Goal: Transaction & Acquisition: Purchase product/service

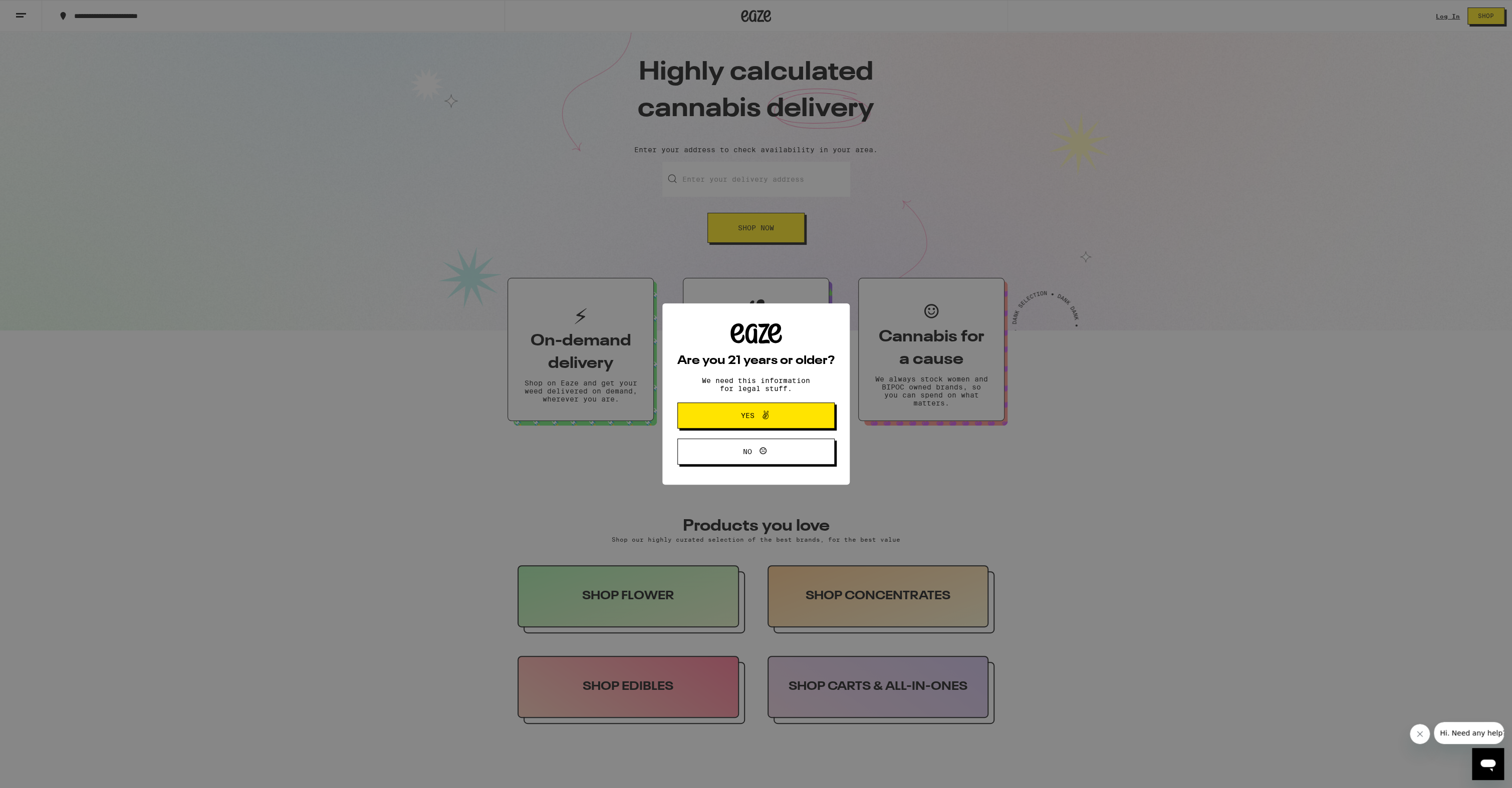
drag, startPoint x: 0, startPoint y: 0, endPoint x: 773, endPoint y: 424, distance: 881.6
click at [773, 424] on button "Yes" at bounding box center [756, 415] width 158 height 26
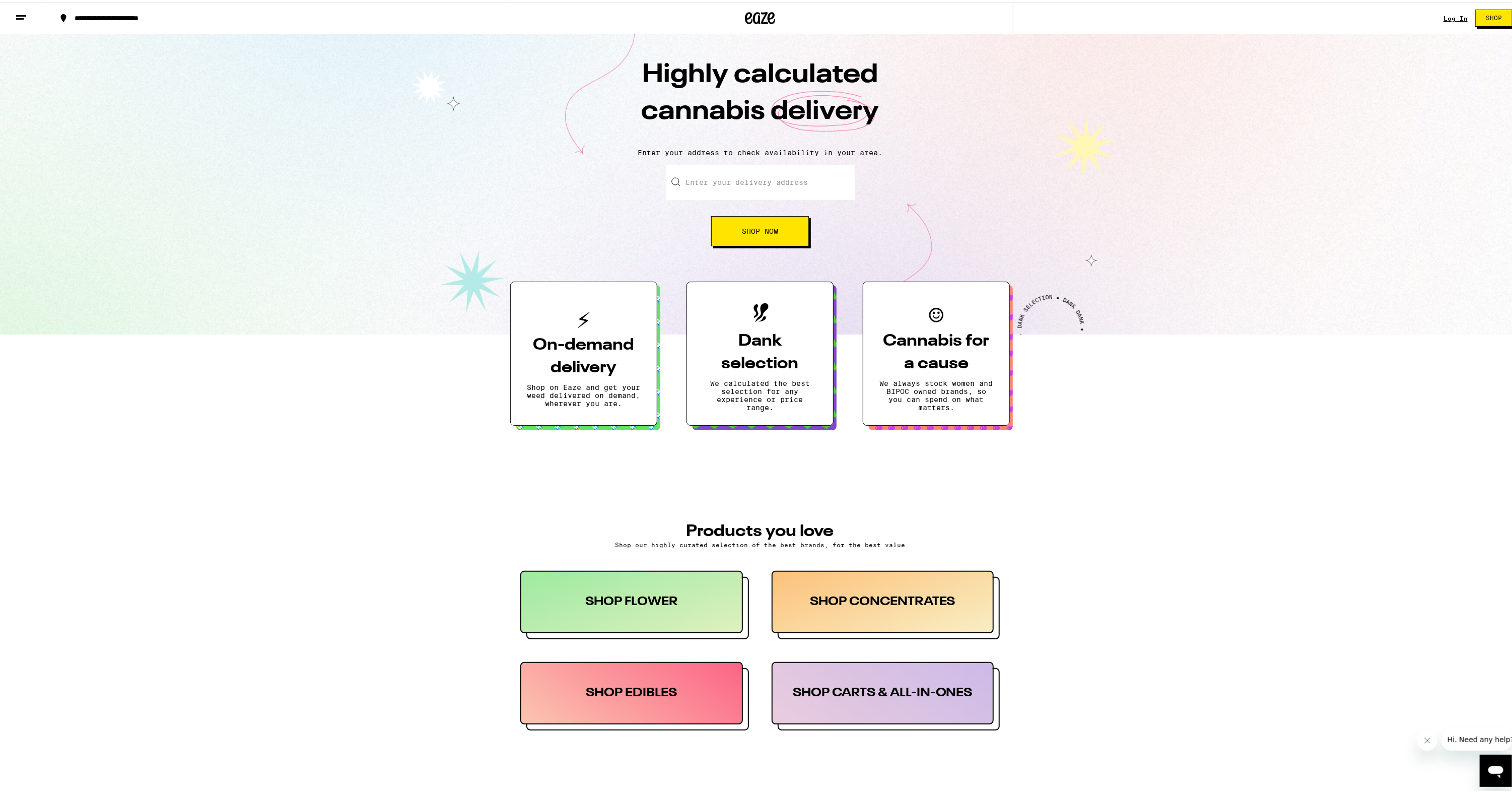
click at [776, 186] on input "Enter your delivery address" at bounding box center [760, 181] width 189 height 35
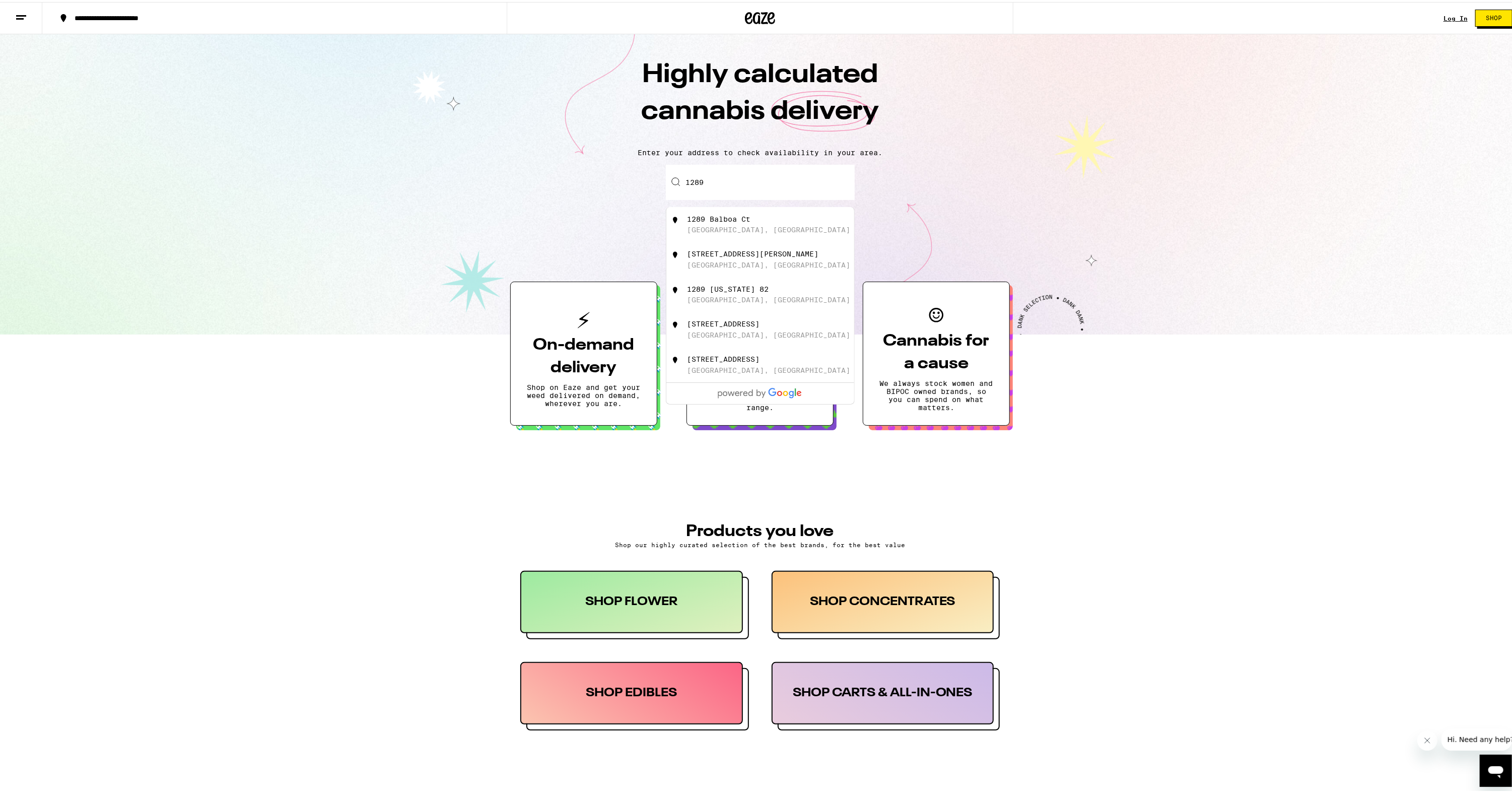
type input "[STREET_ADDRESS][PERSON_NAME]"
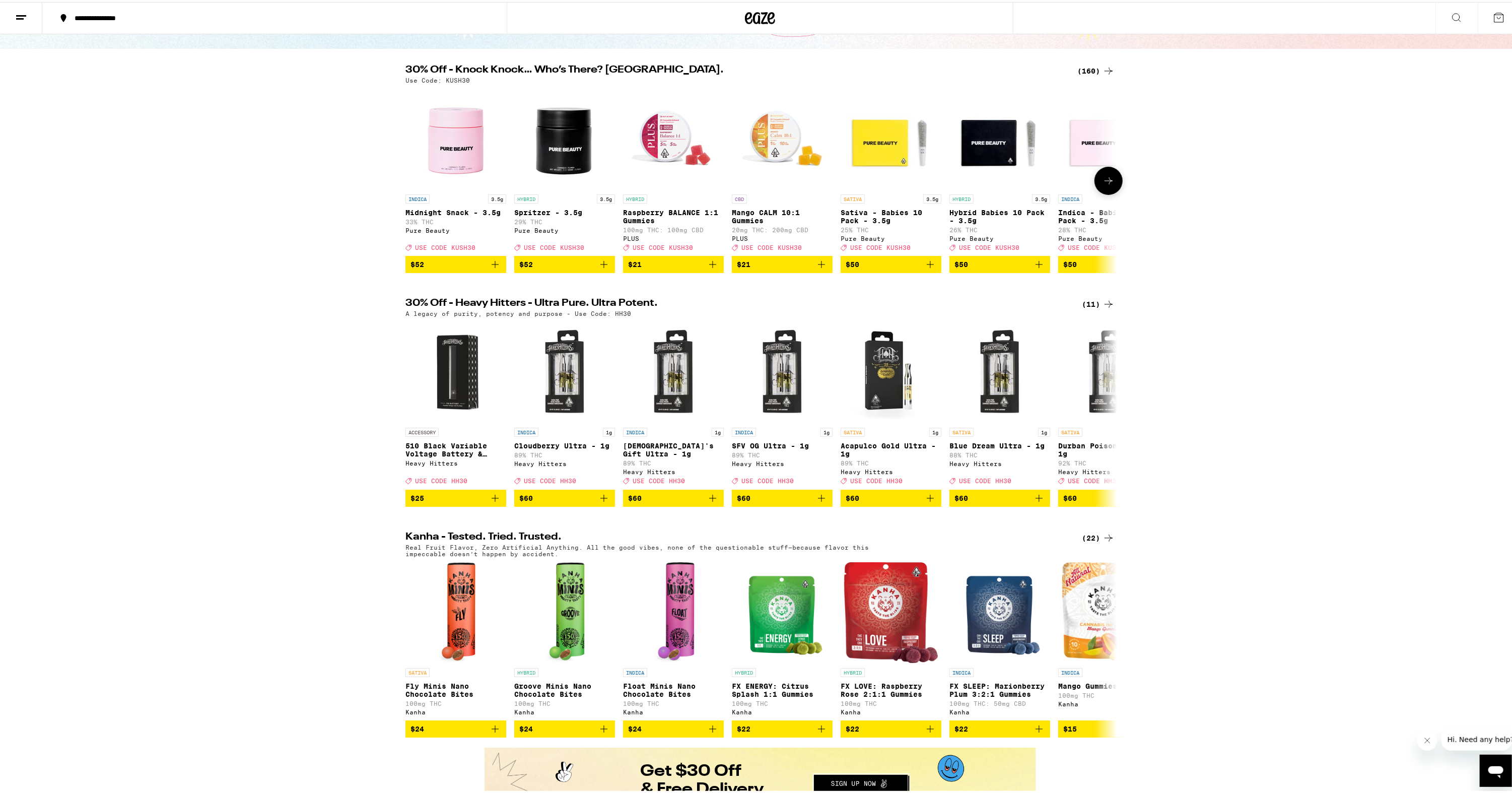
scroll to position [101, 0]
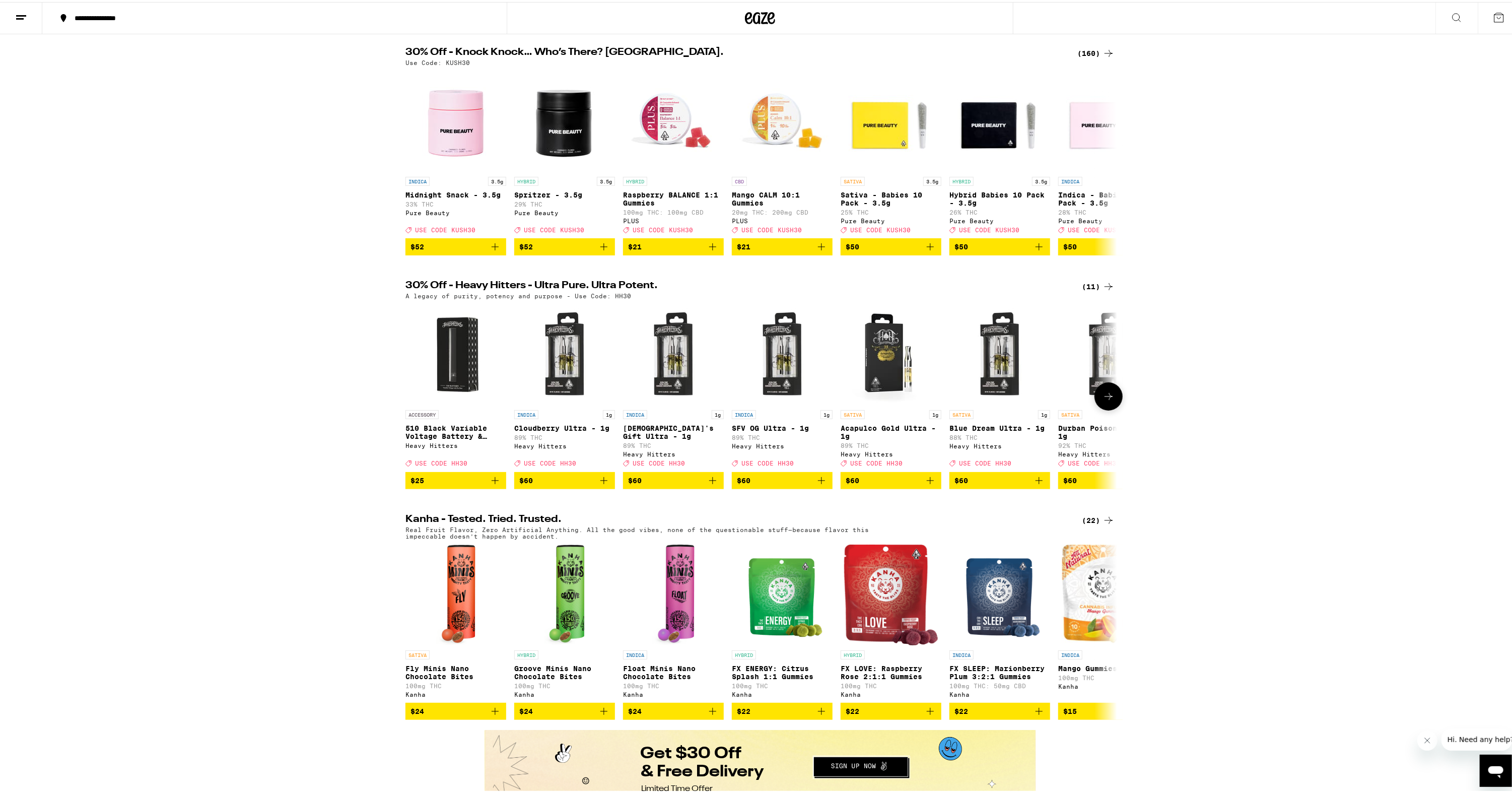
click at [1110, 400] on icon at bounding box center [1109, 394] width 12 height 12
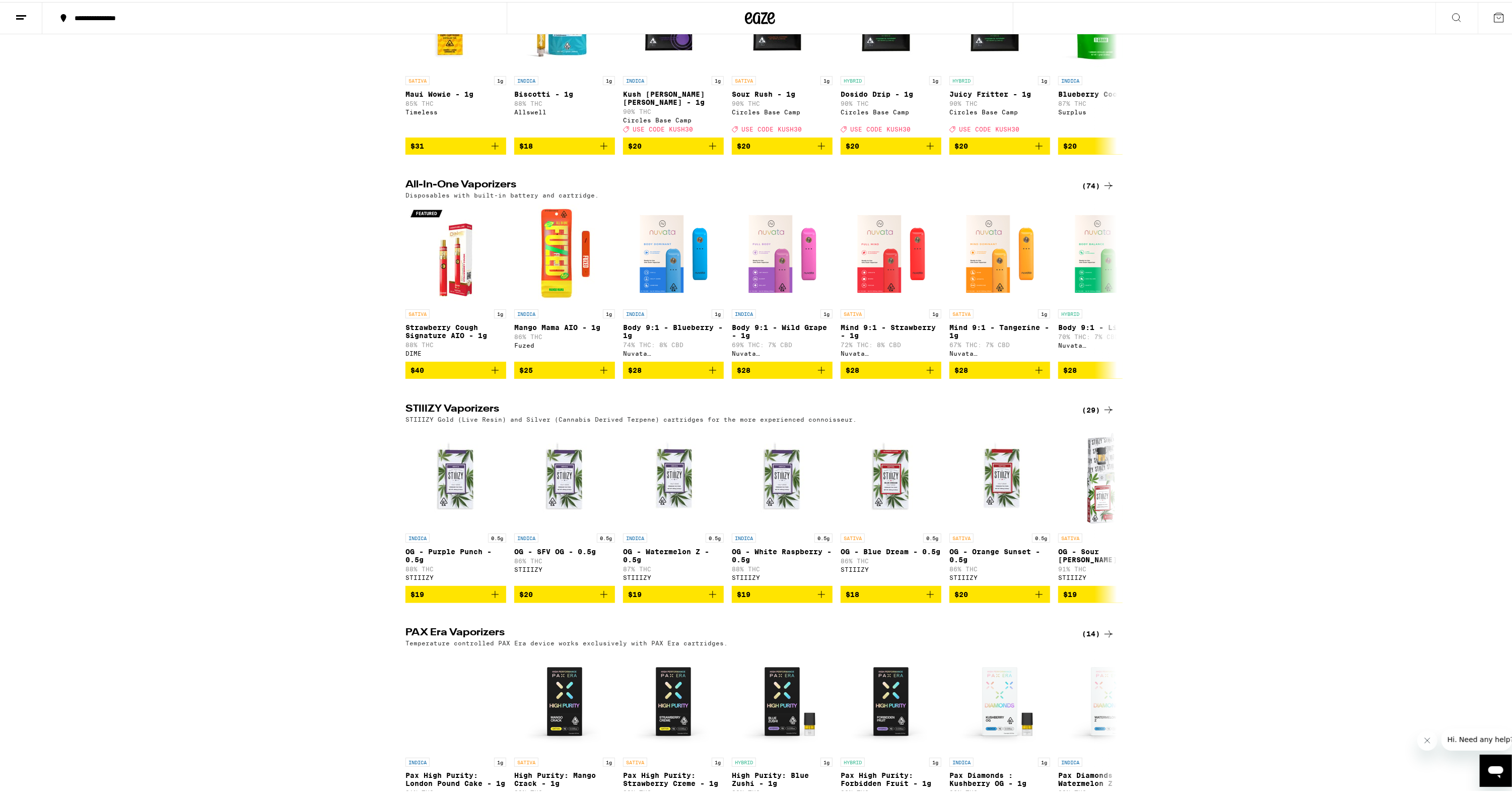
scroll to position [1462, 0]
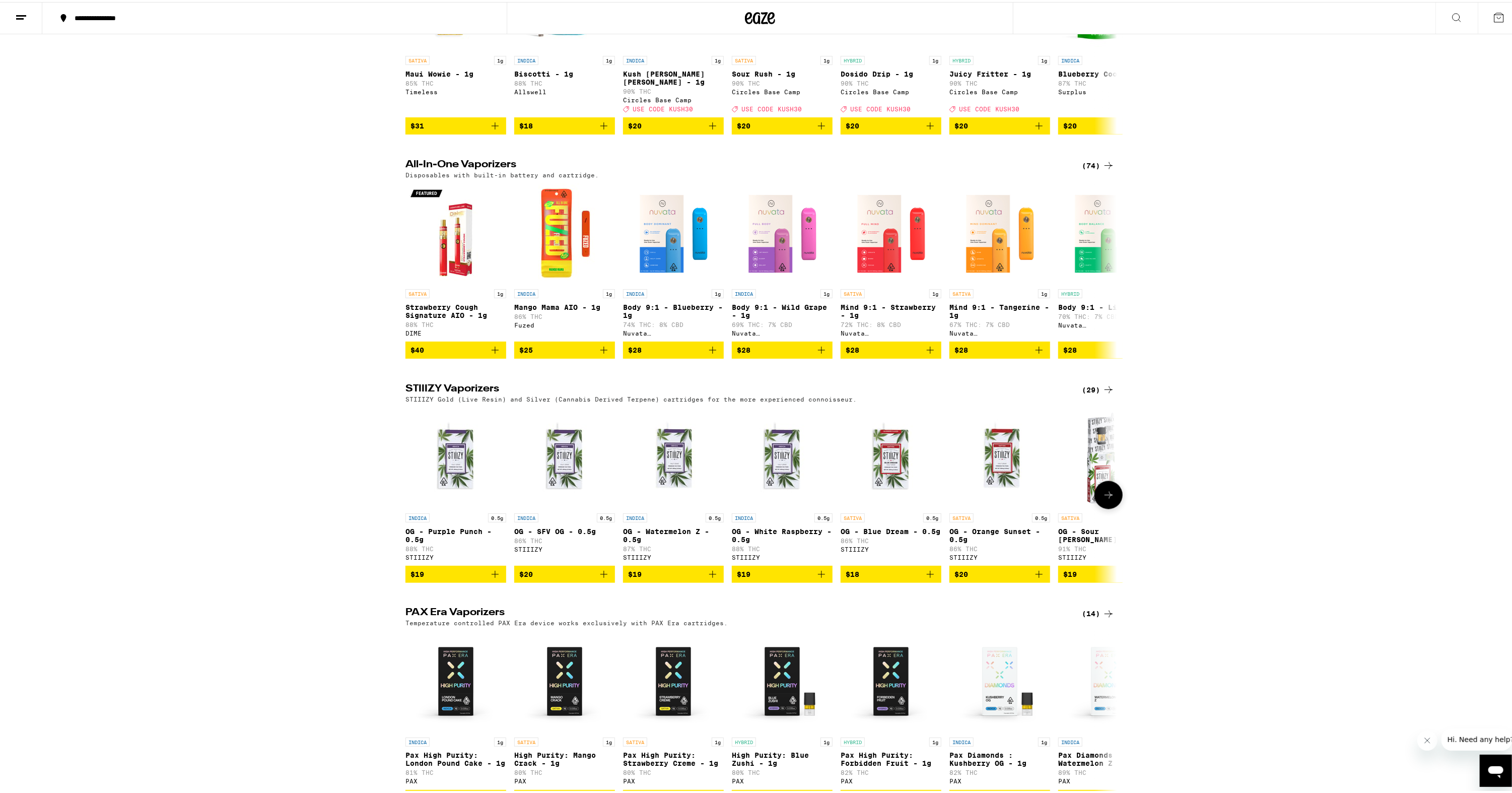
click at [1097, 507] on button at bounding box center [1109, 493] width 28 height 28
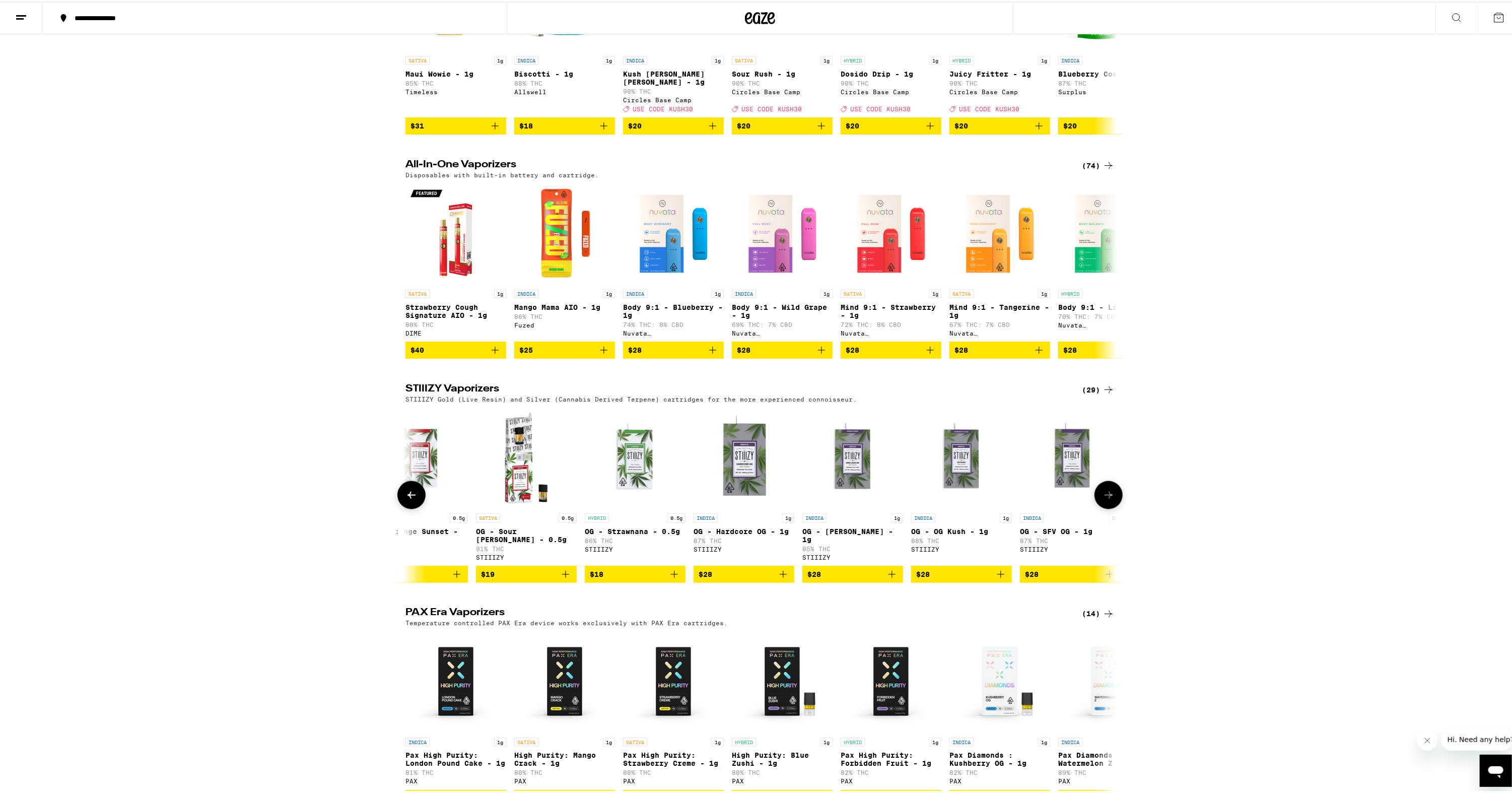
scroll to position [0, 599]
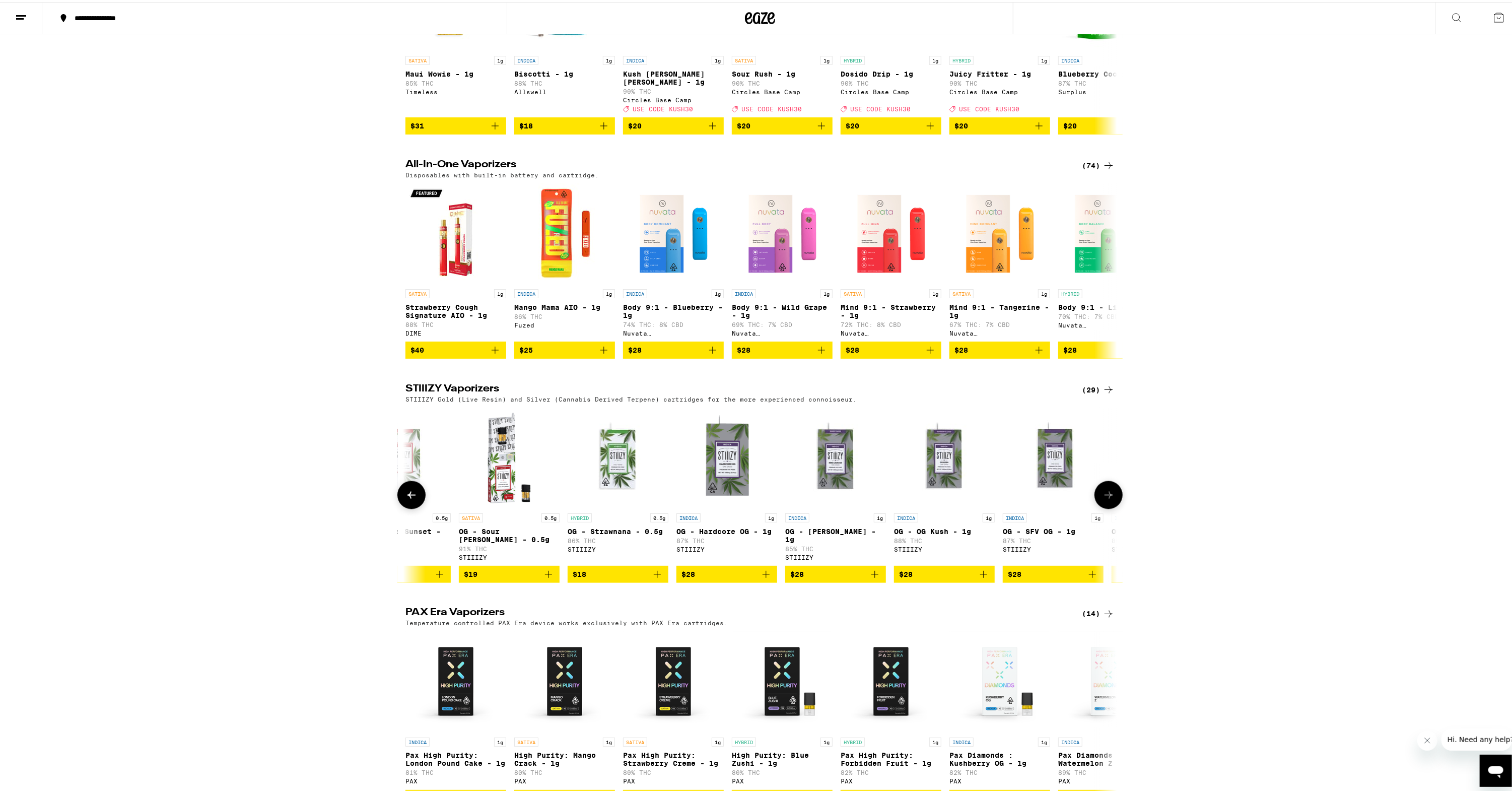
click at [1105, 497] on icon at bounding box center [1108, 493] width 8 height 7
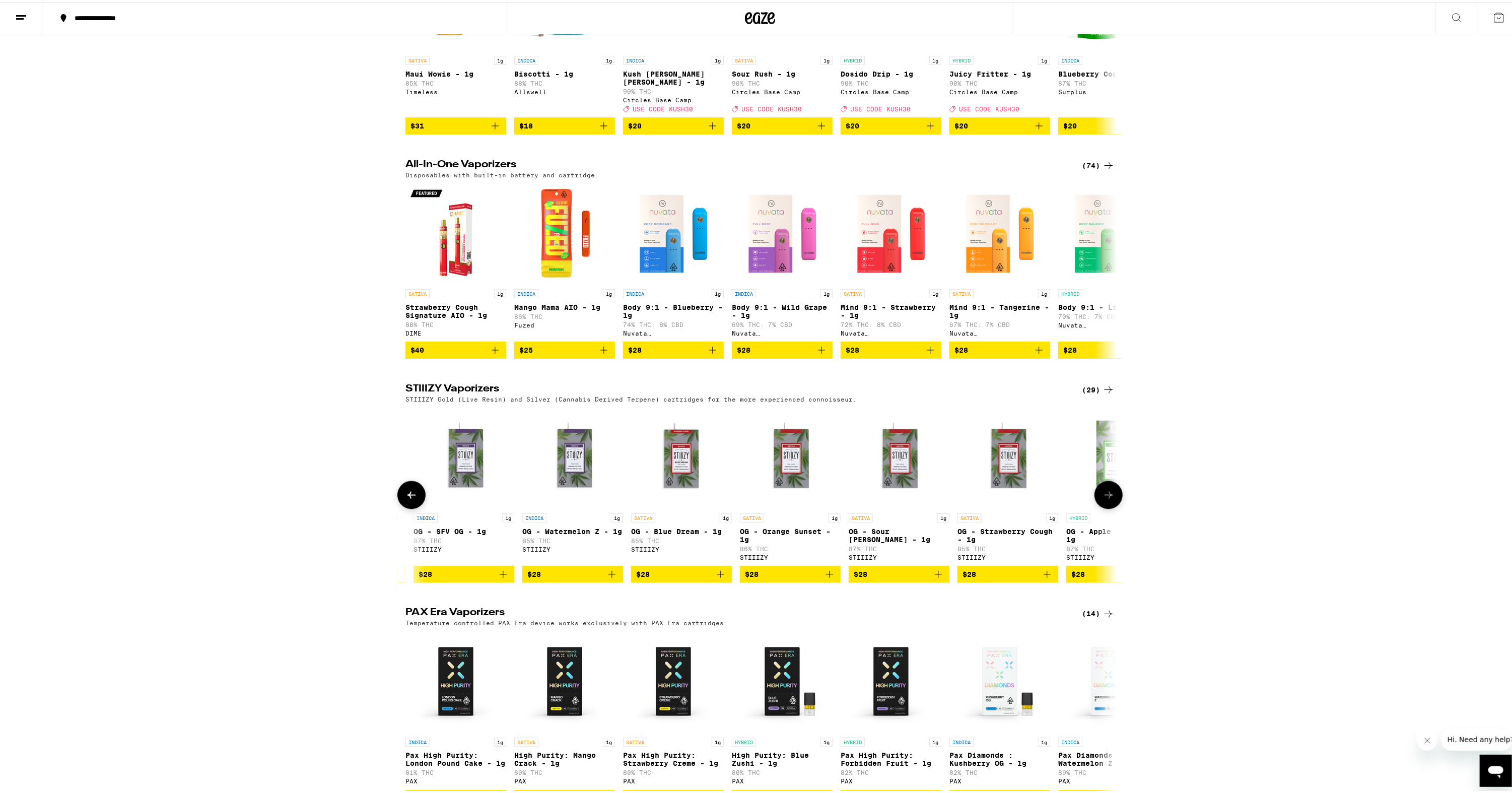
scroll to position [0, 1199]
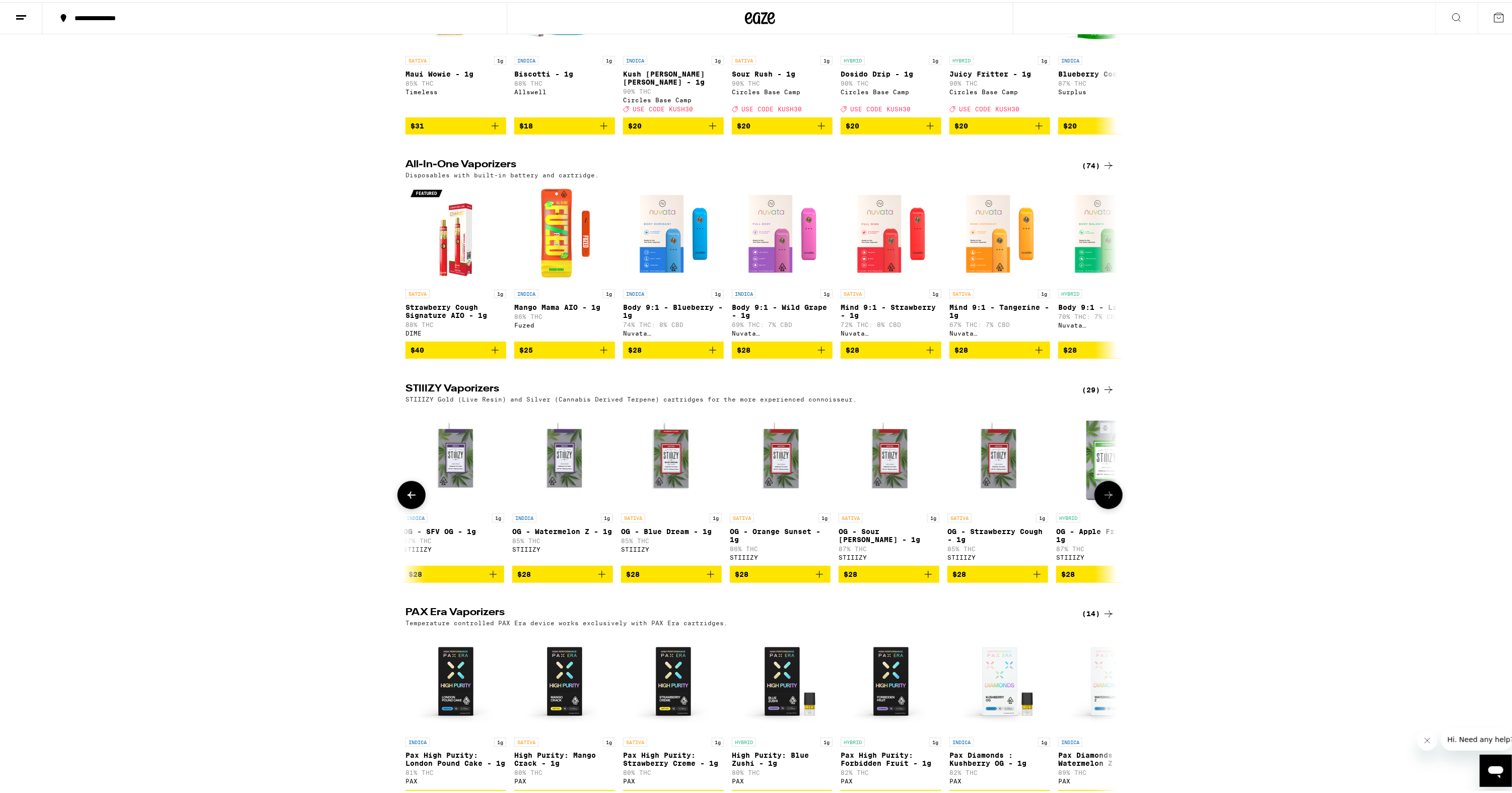
click at [1105, 497] on icon at bounding box center [1108, 493] width 8 height 7
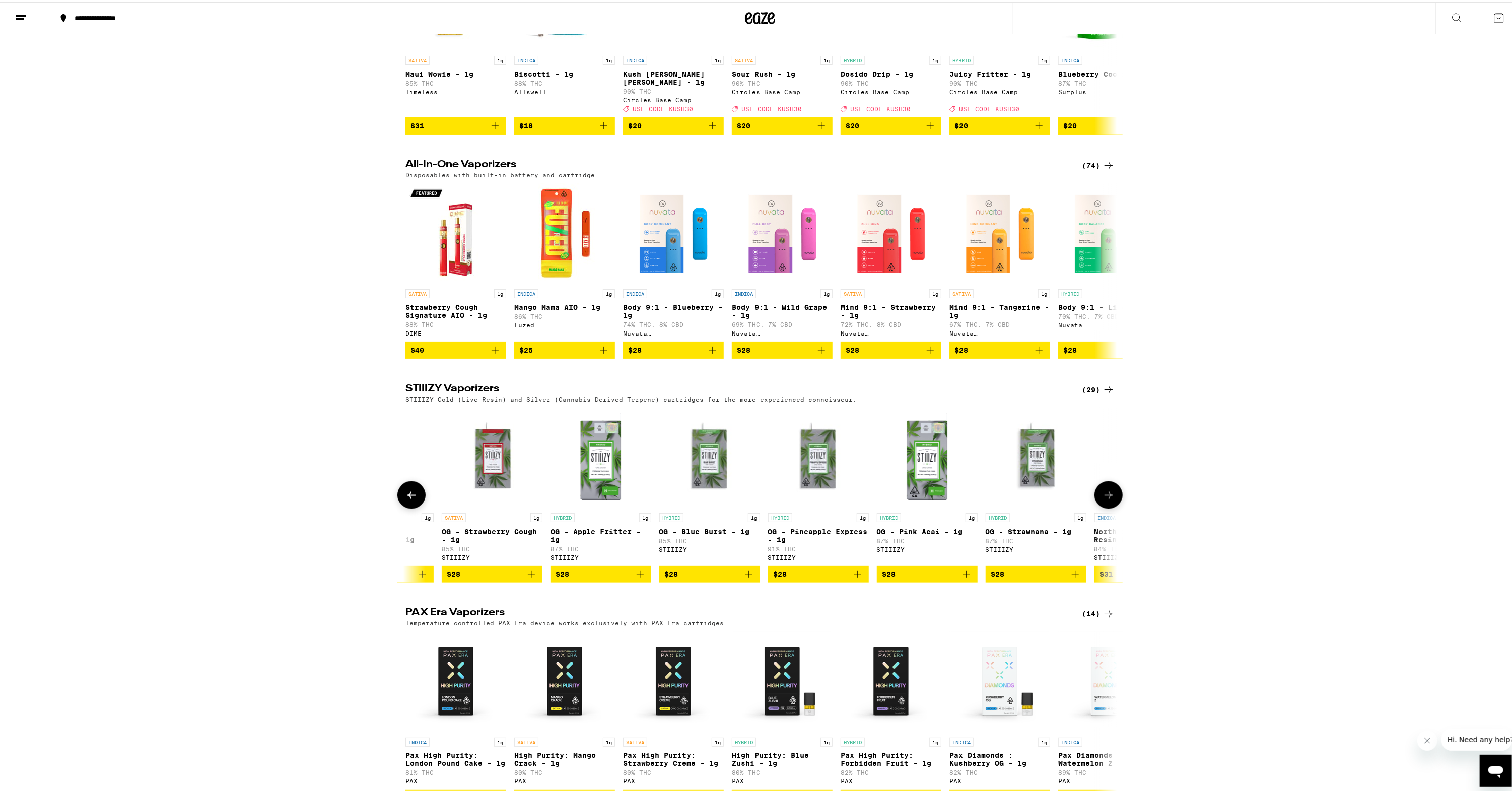
scroll to position [0, 1799]
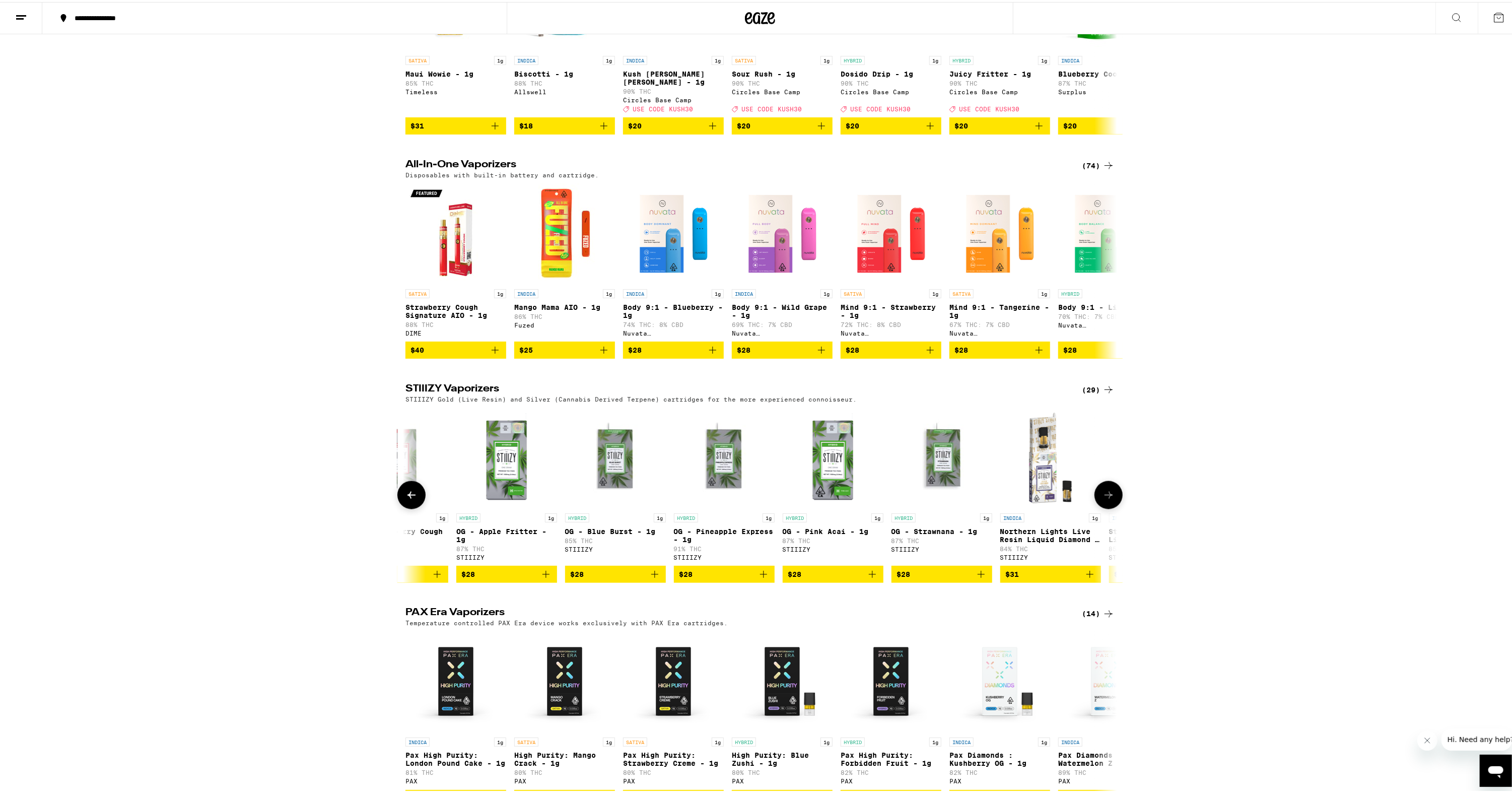
click at [1105, 497] on icon at bounding box center [1108, 493] width 8 height 7
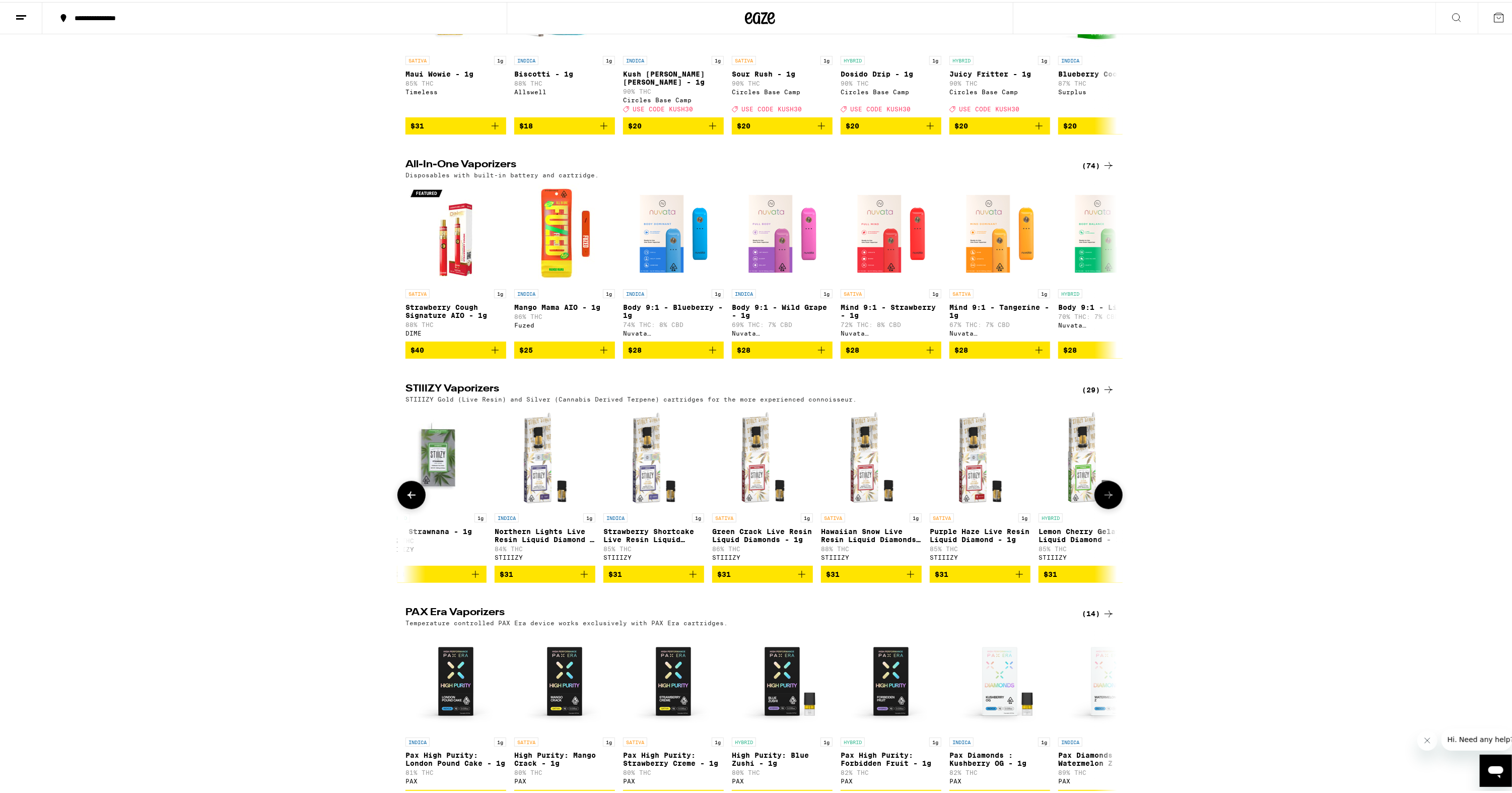
scroll to position [0, 2399]
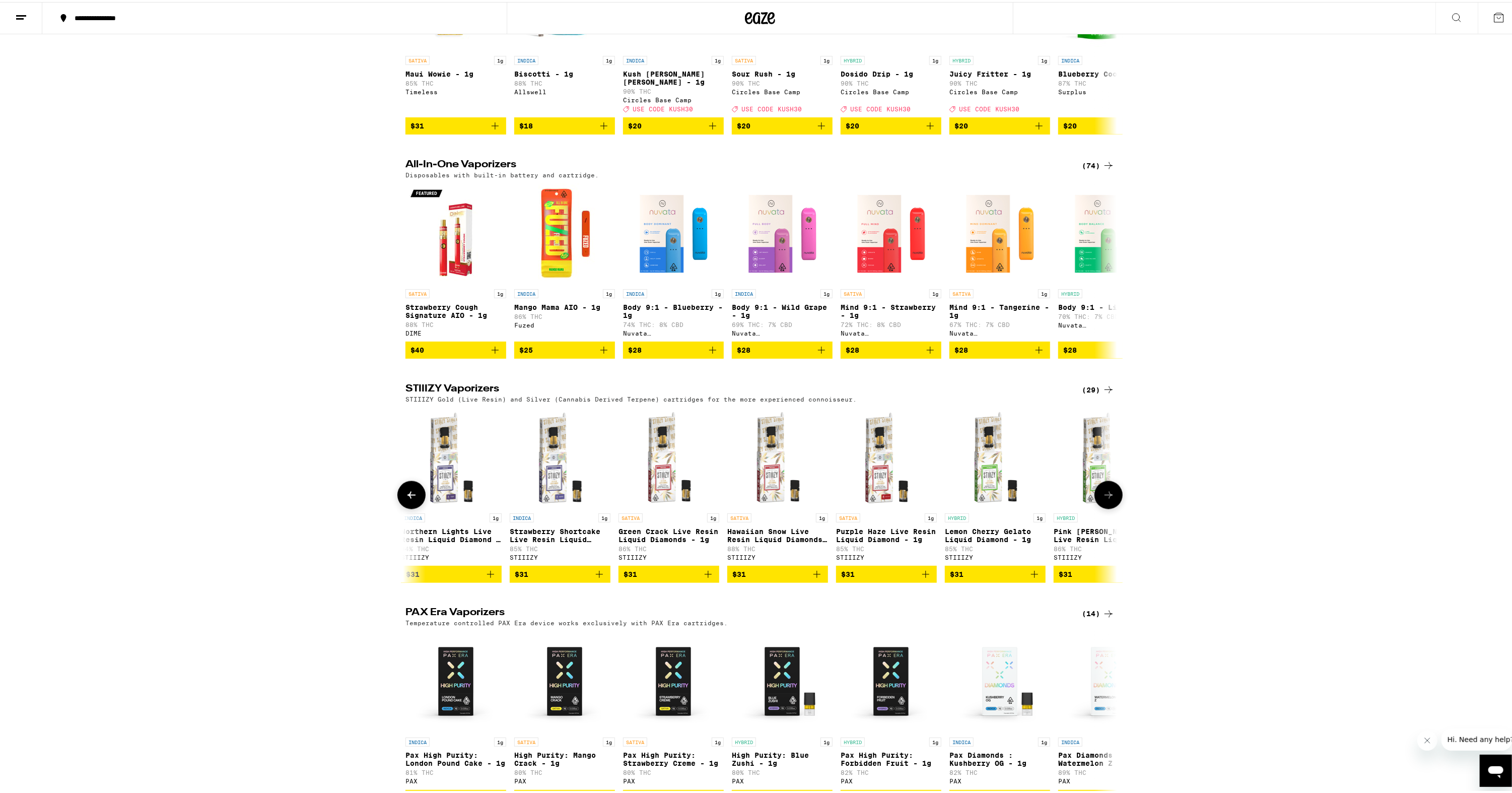
click at [1105, 497] on icon at bounding box center [1108, 493] width 8 height 7
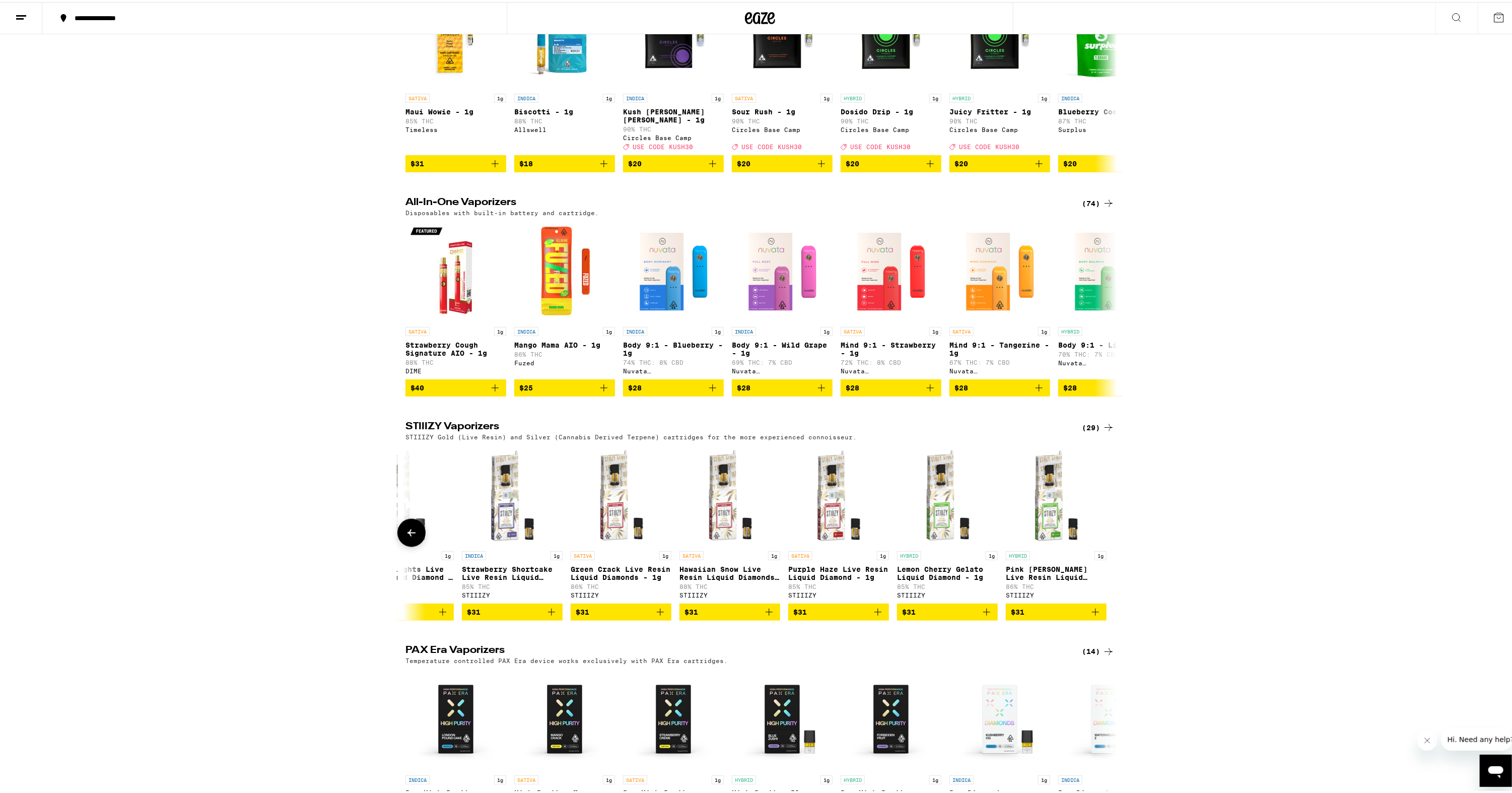
scroll to position [1411, 0]
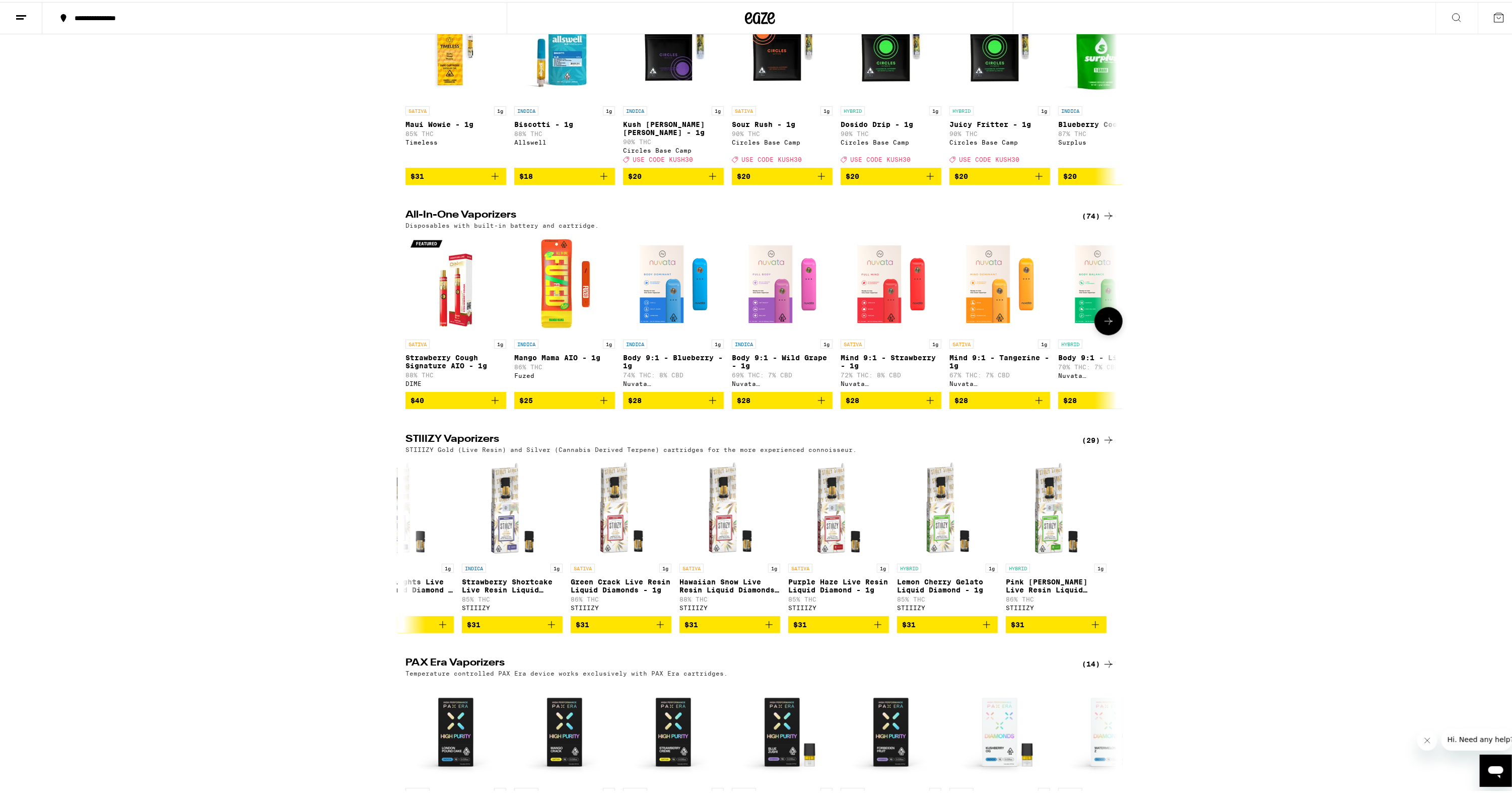
click at [1103, 326] on icon at bounding box center [1109, 320] width 12 height 12
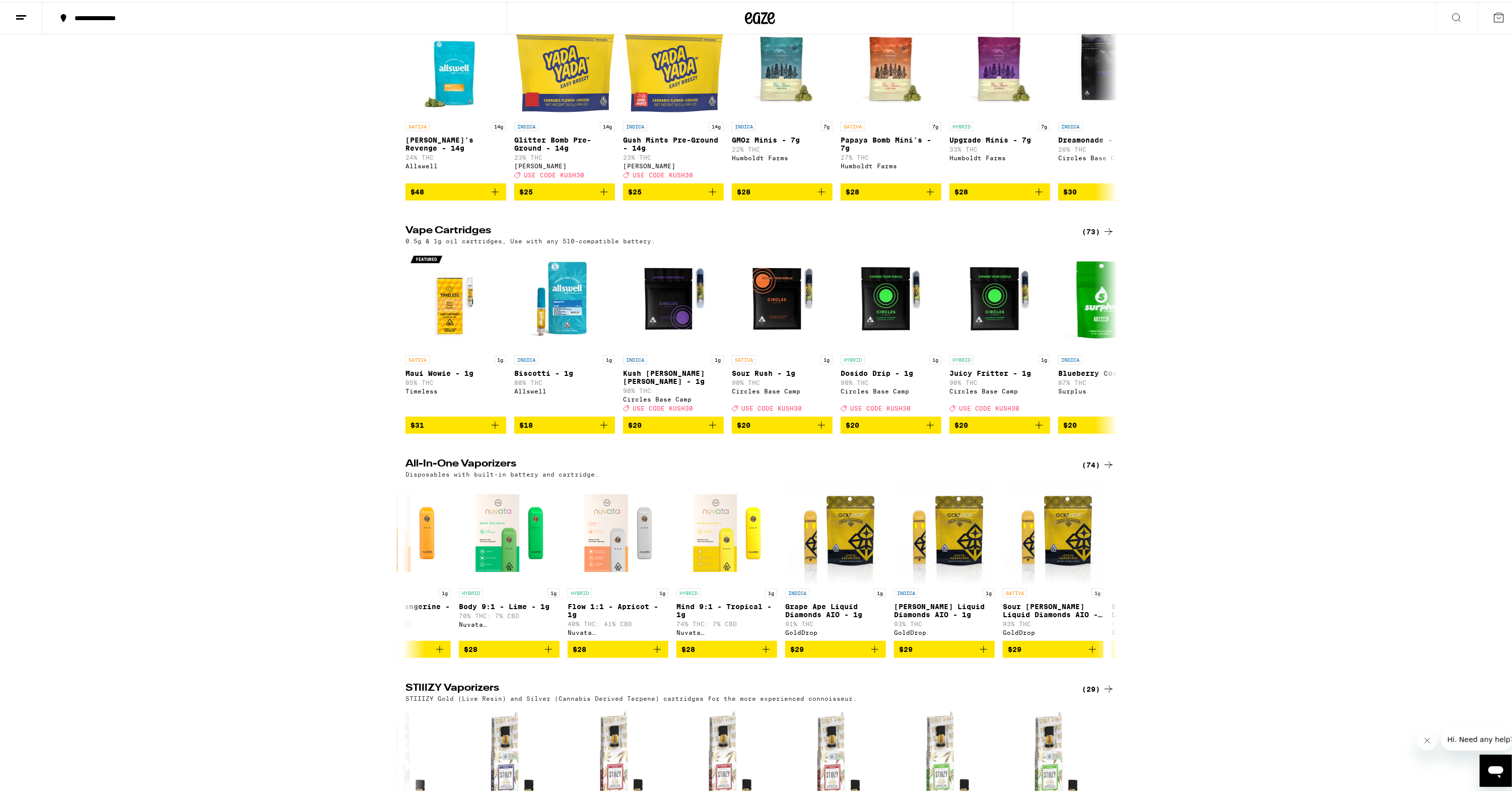
scroll to position [1159, 0]
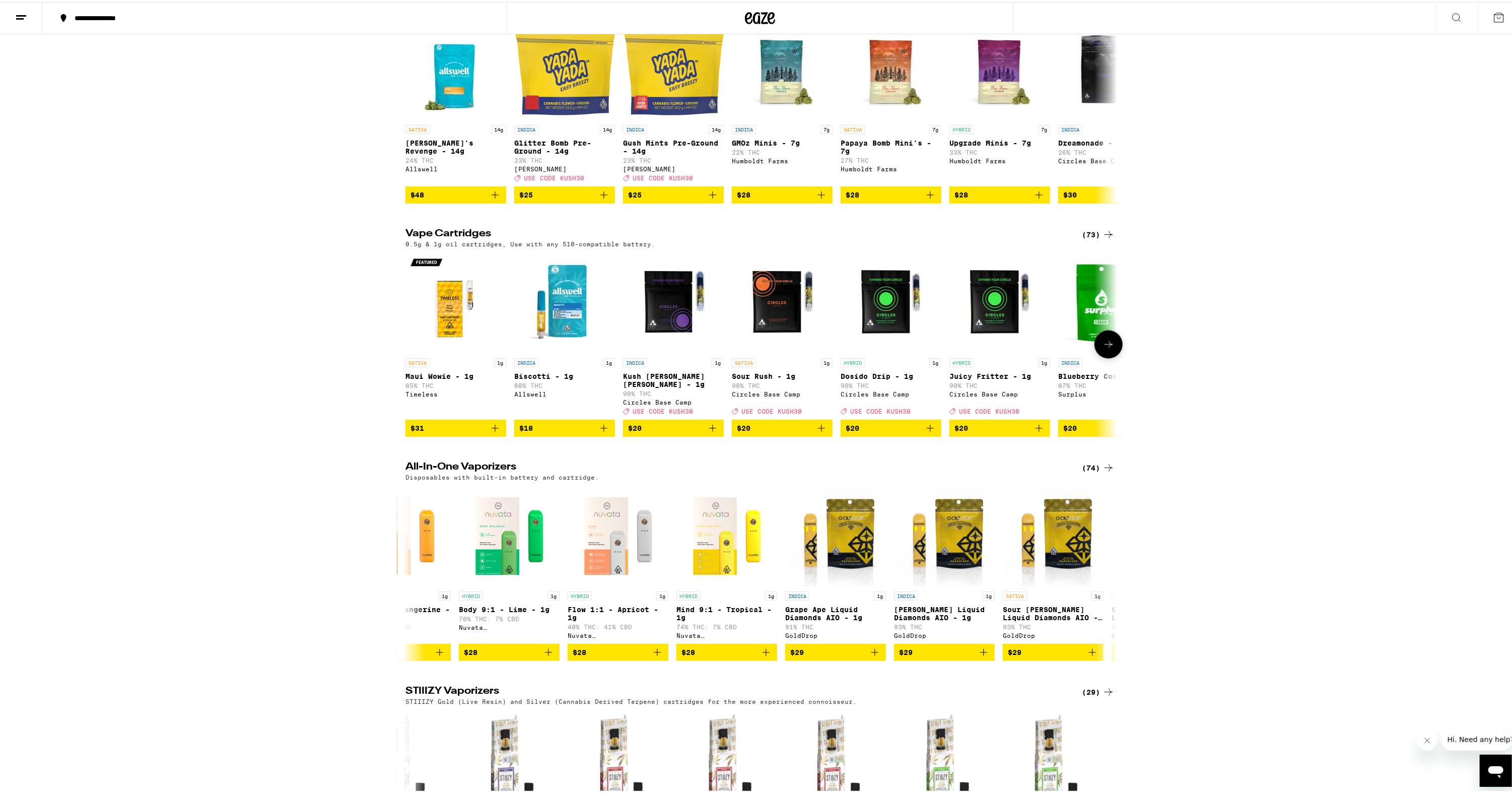
click at [1107, 349] on icon at bounding box center [1109, 343] width 12 height 12
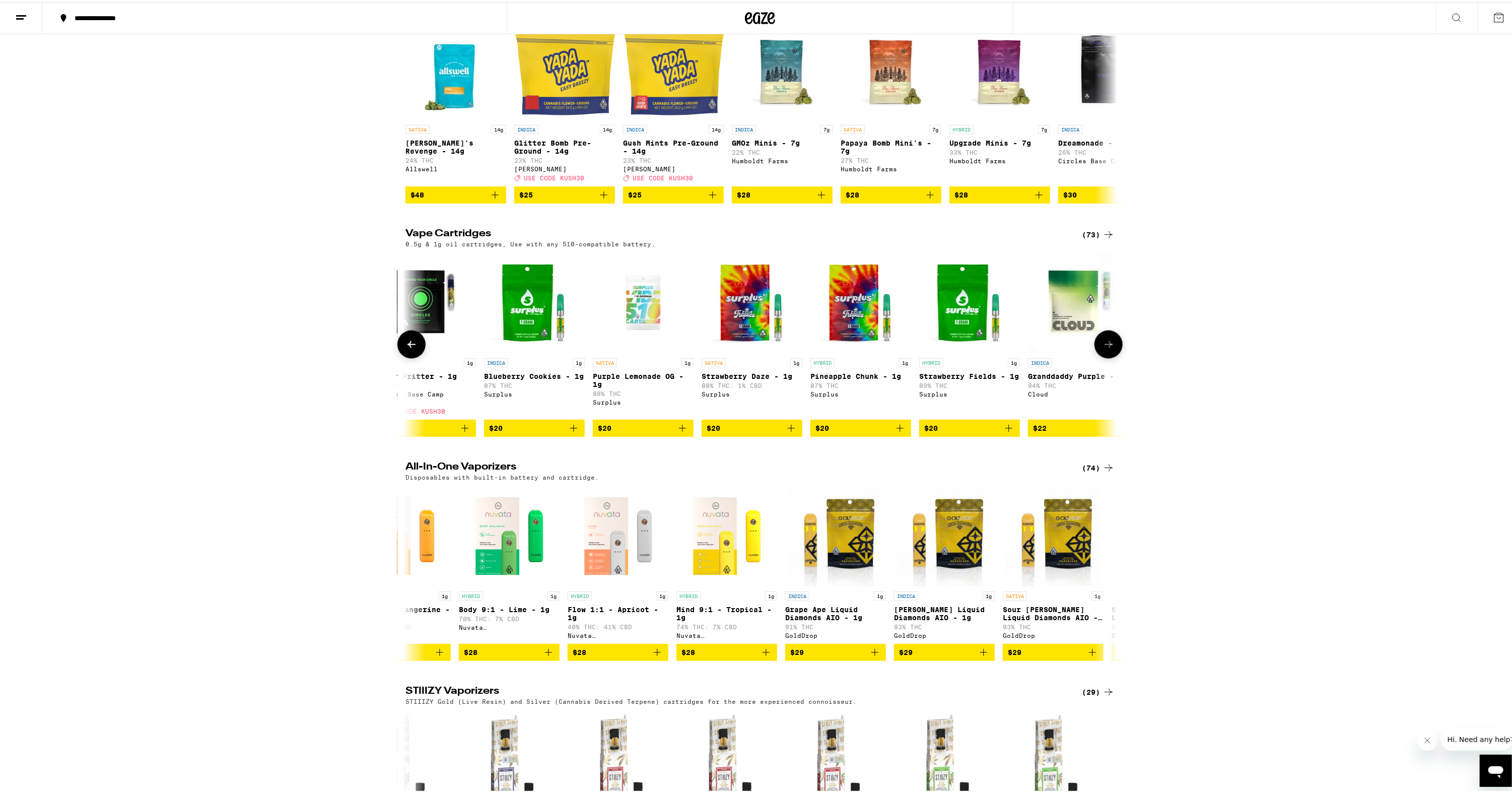
scroll to position [0, 599]
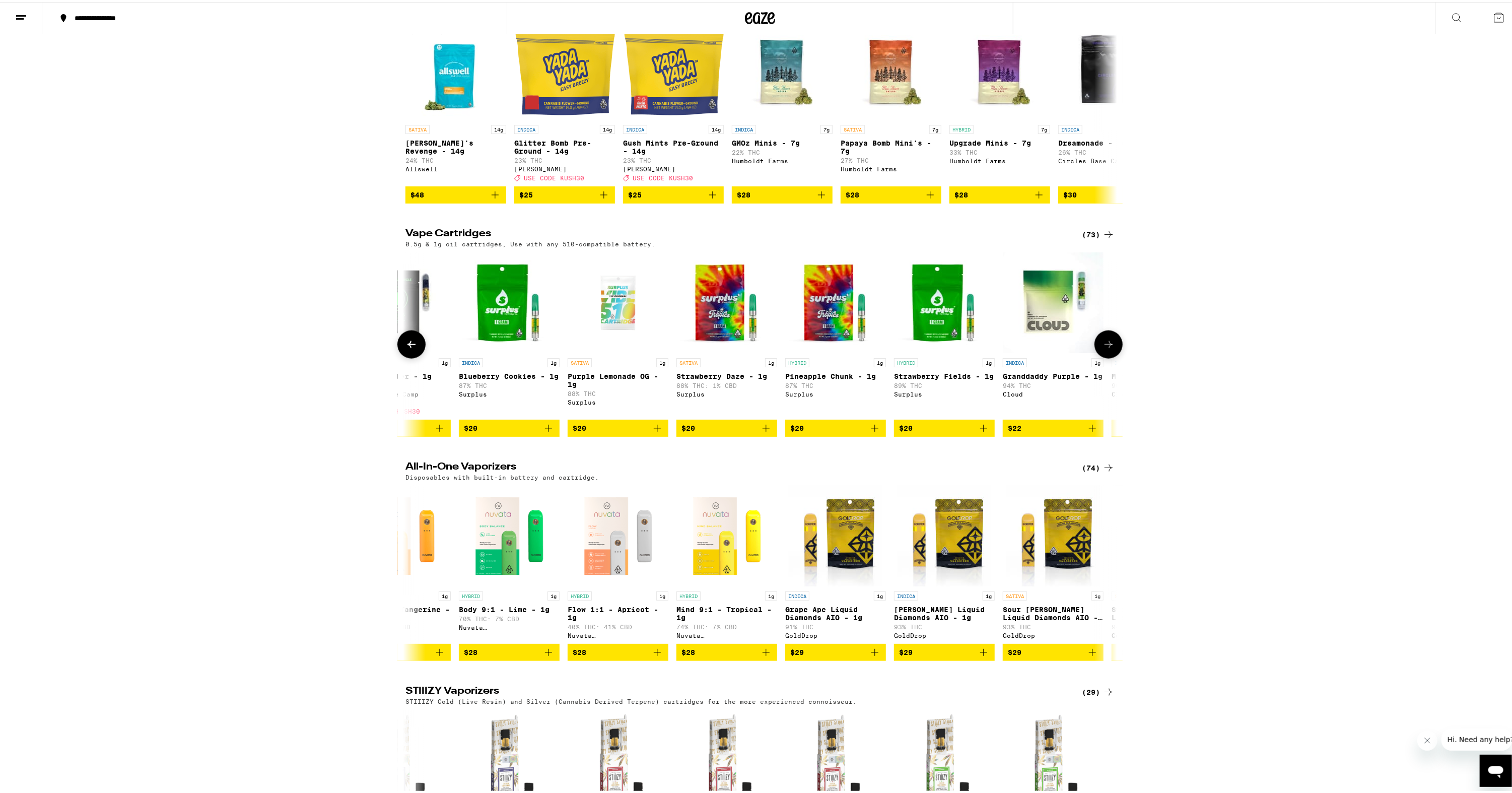
click at [1107, 349] on icon at bounding box center [1109, 343] width 12 height 12
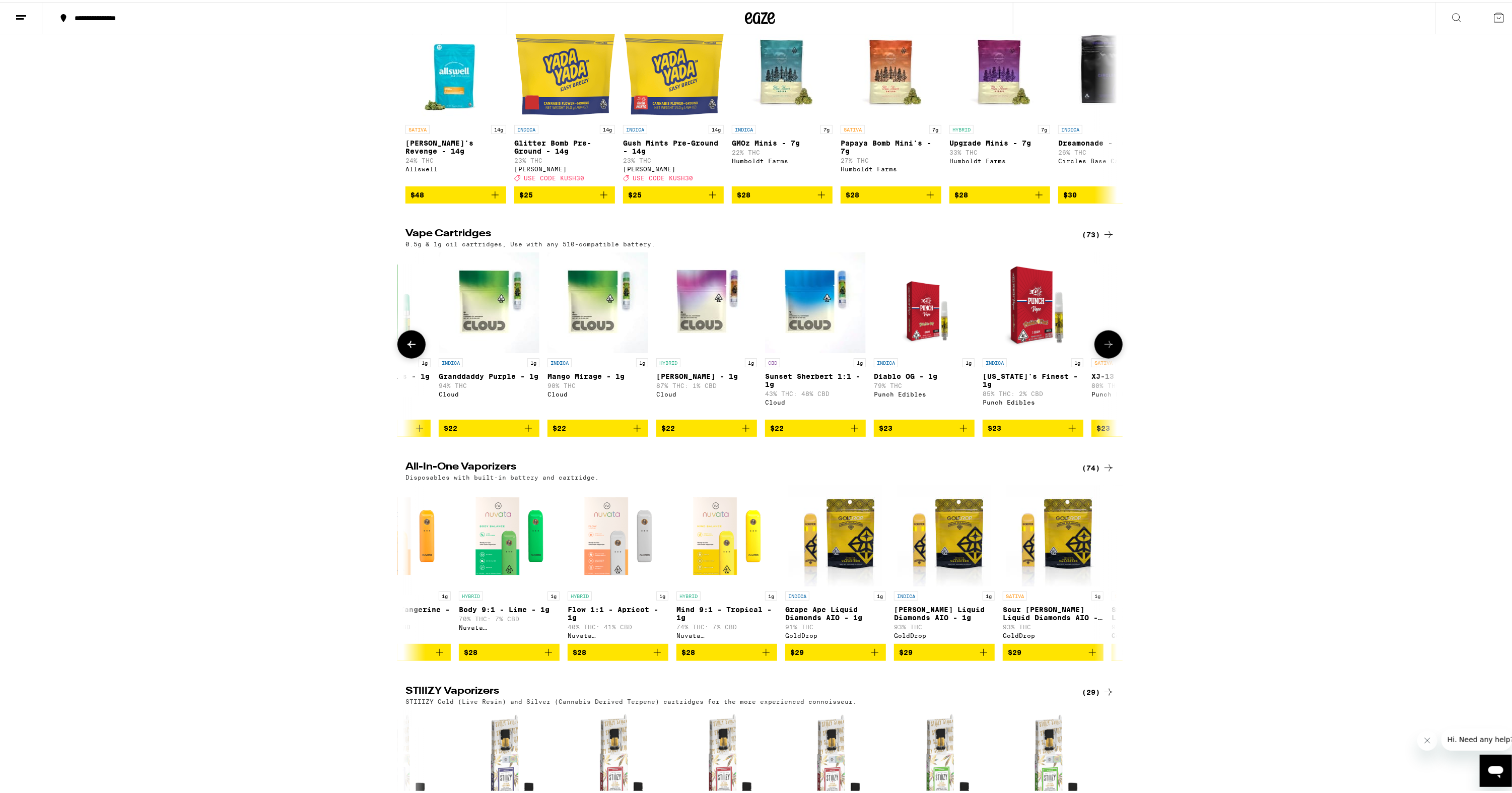
scroll to position [0, 1199]
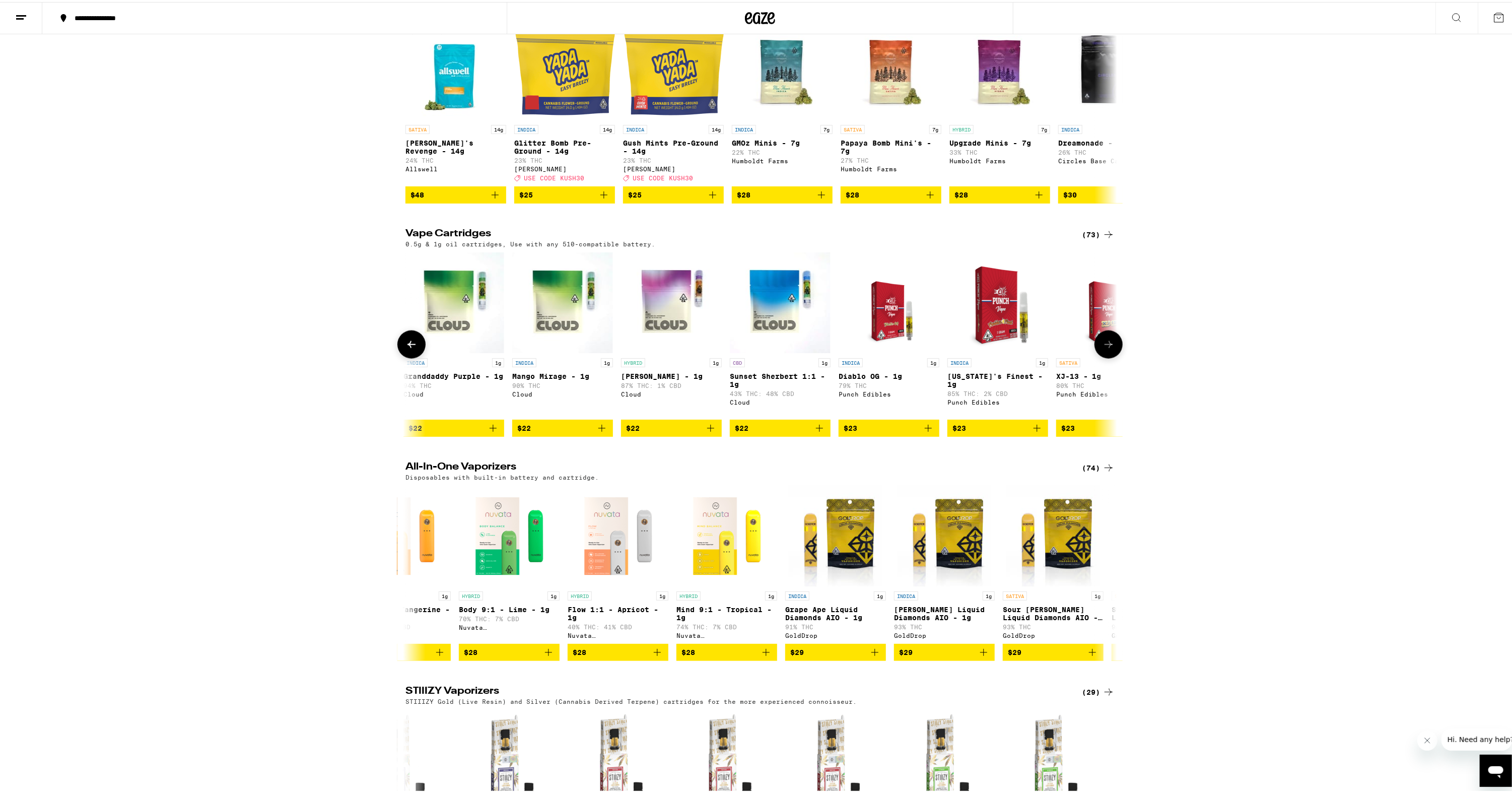
click at [1107, 349] on icon at bounding box center [1109, 343] width 12 height 12
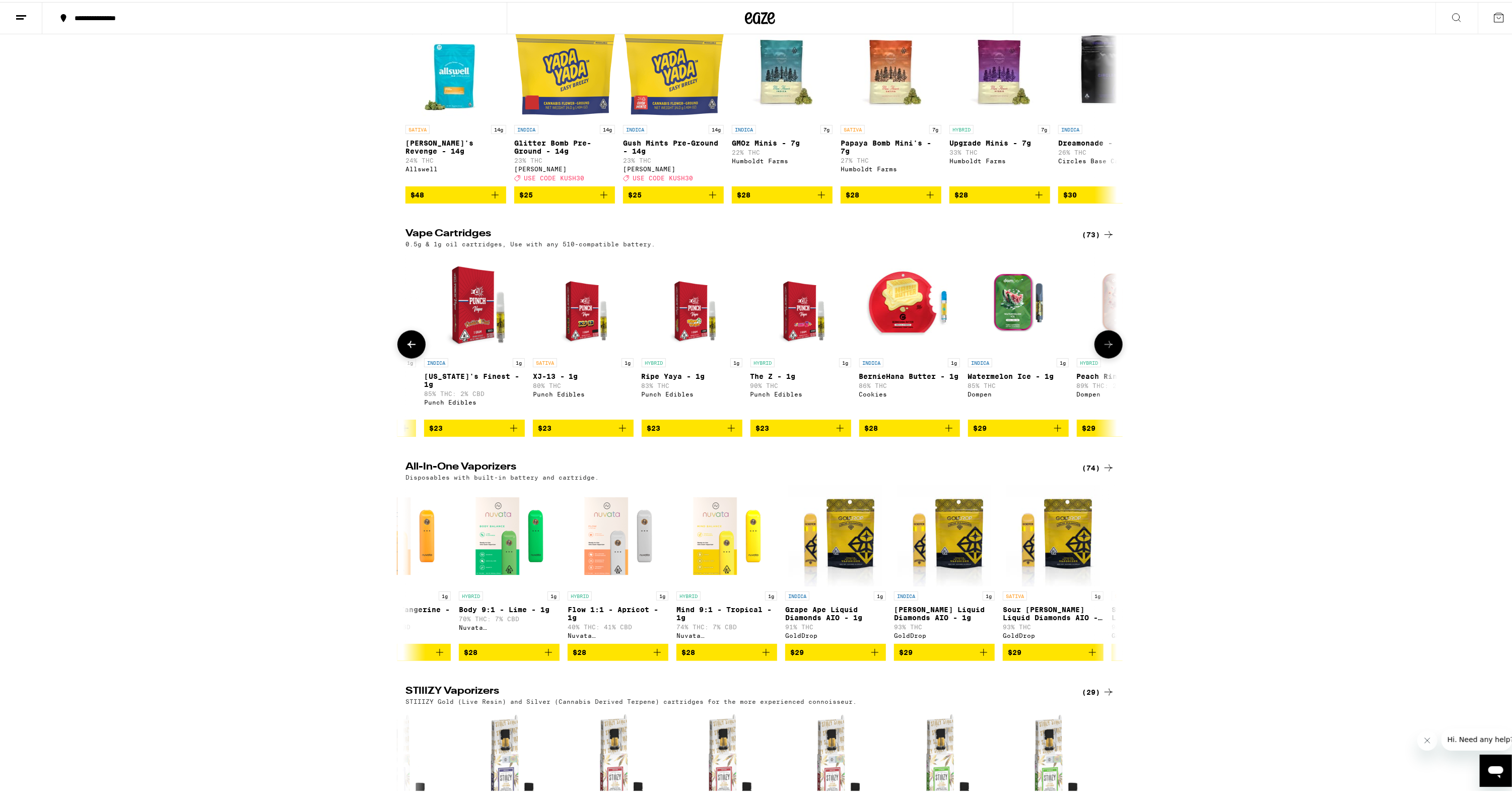
scroll to position [0, 1799]
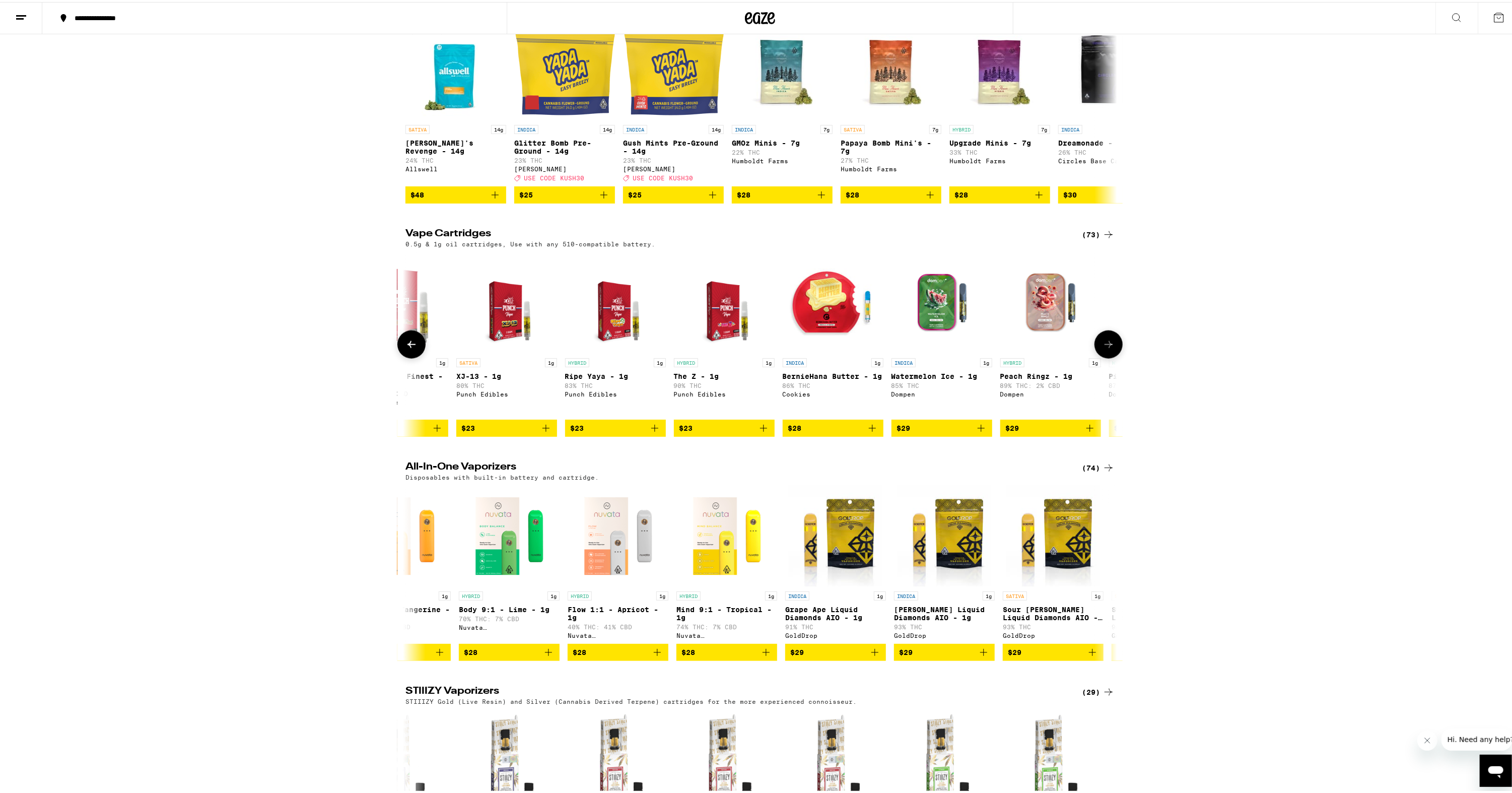
click at [1107, 349] on icon at bounding box center [1109, 343] width 12 height 12
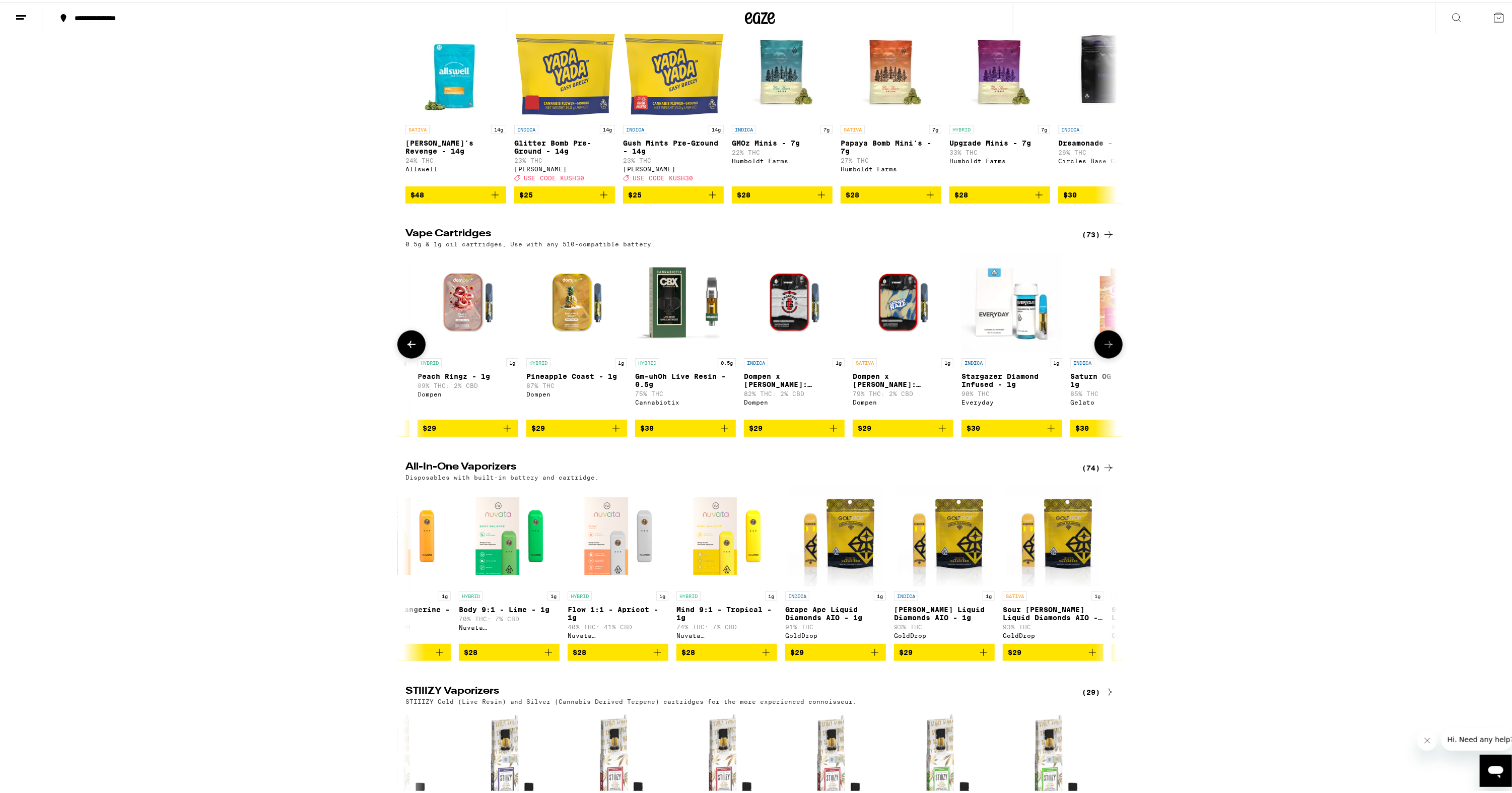
scroll to position [0, 2399]
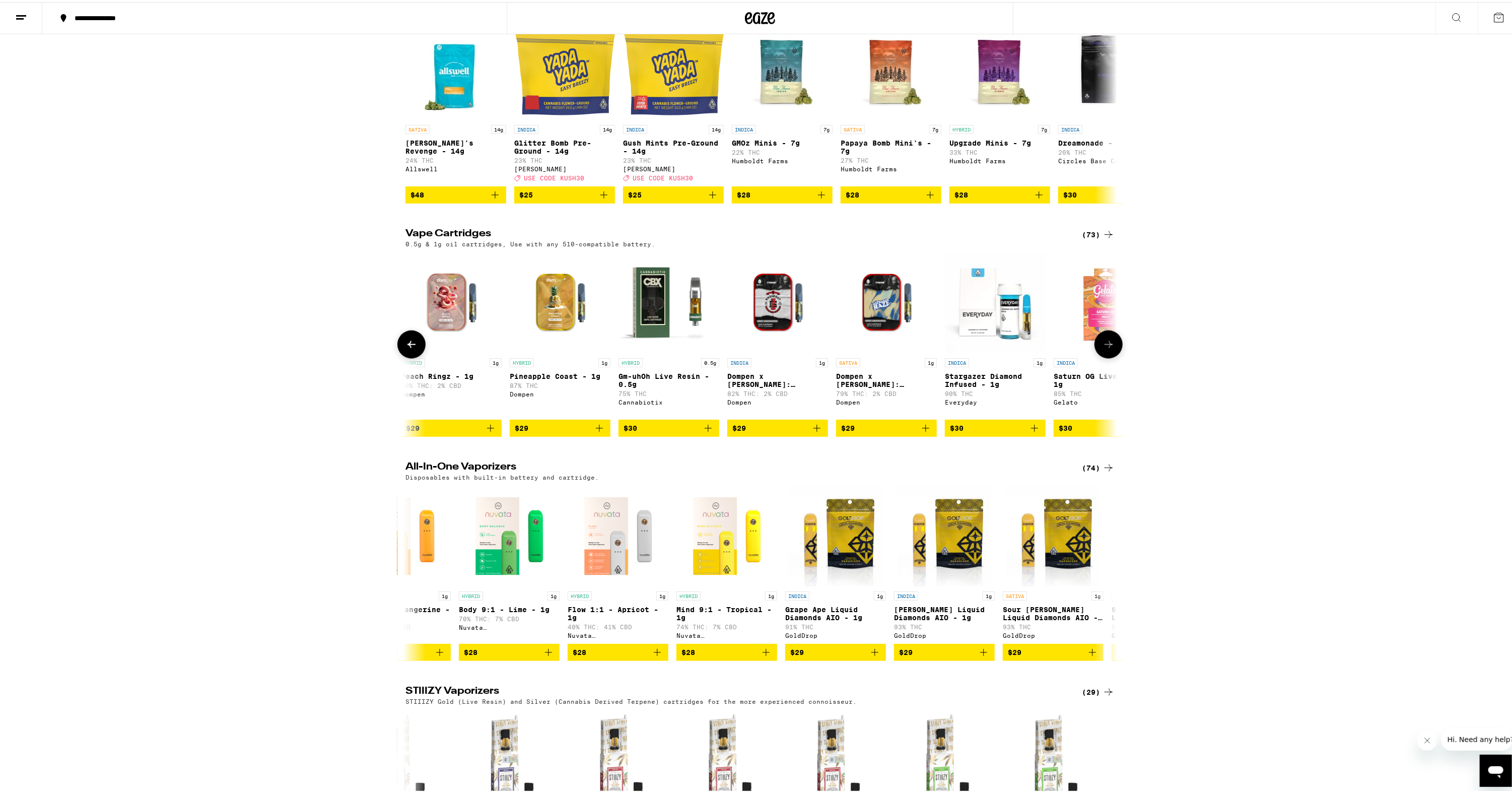
click at [1108, 349] on icon at bounding box center [1109, 343] width 12 height 12
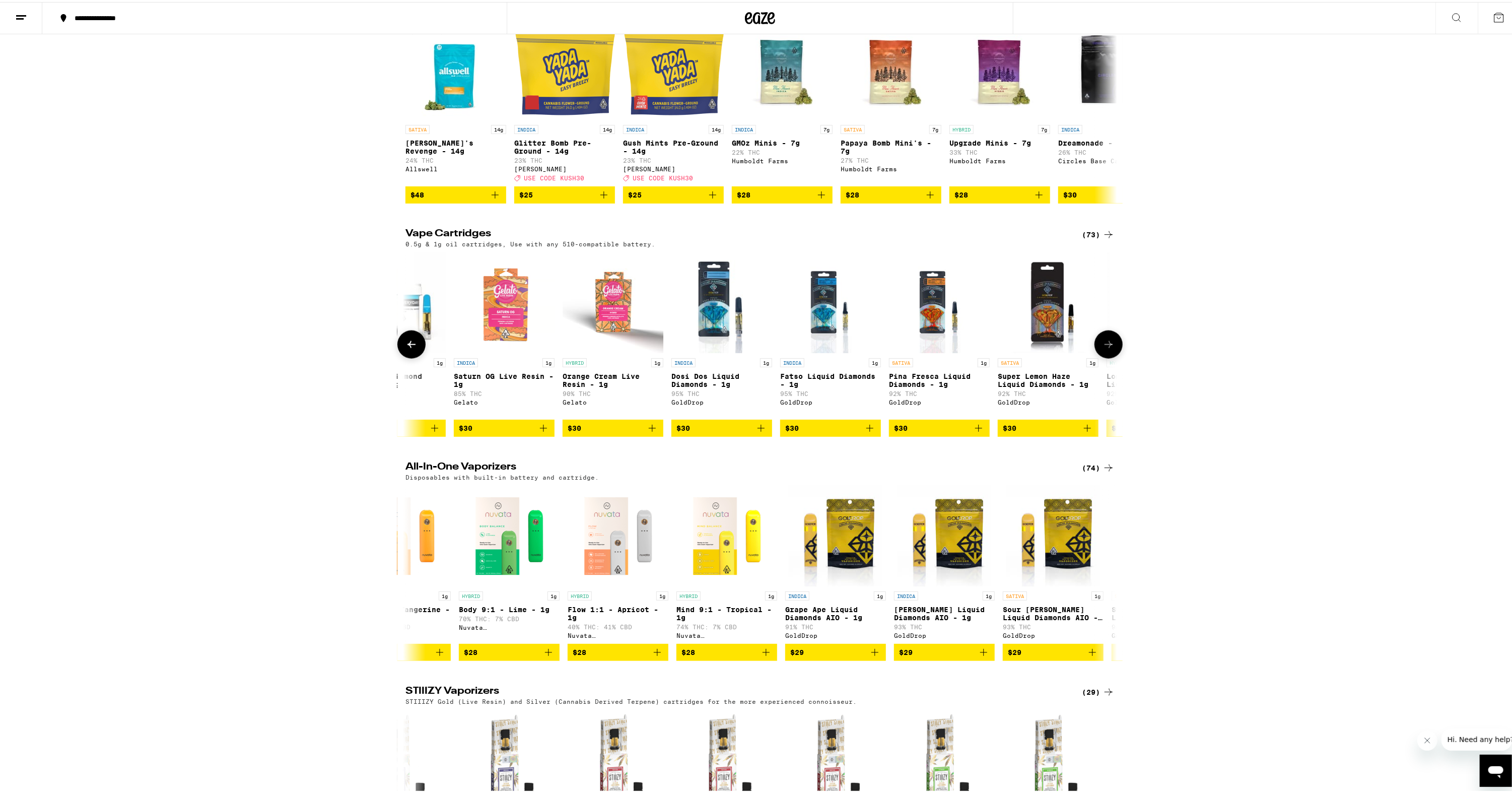
click at [1108, 349] on icon at bounding box center [1109, 343] width 12 height 12
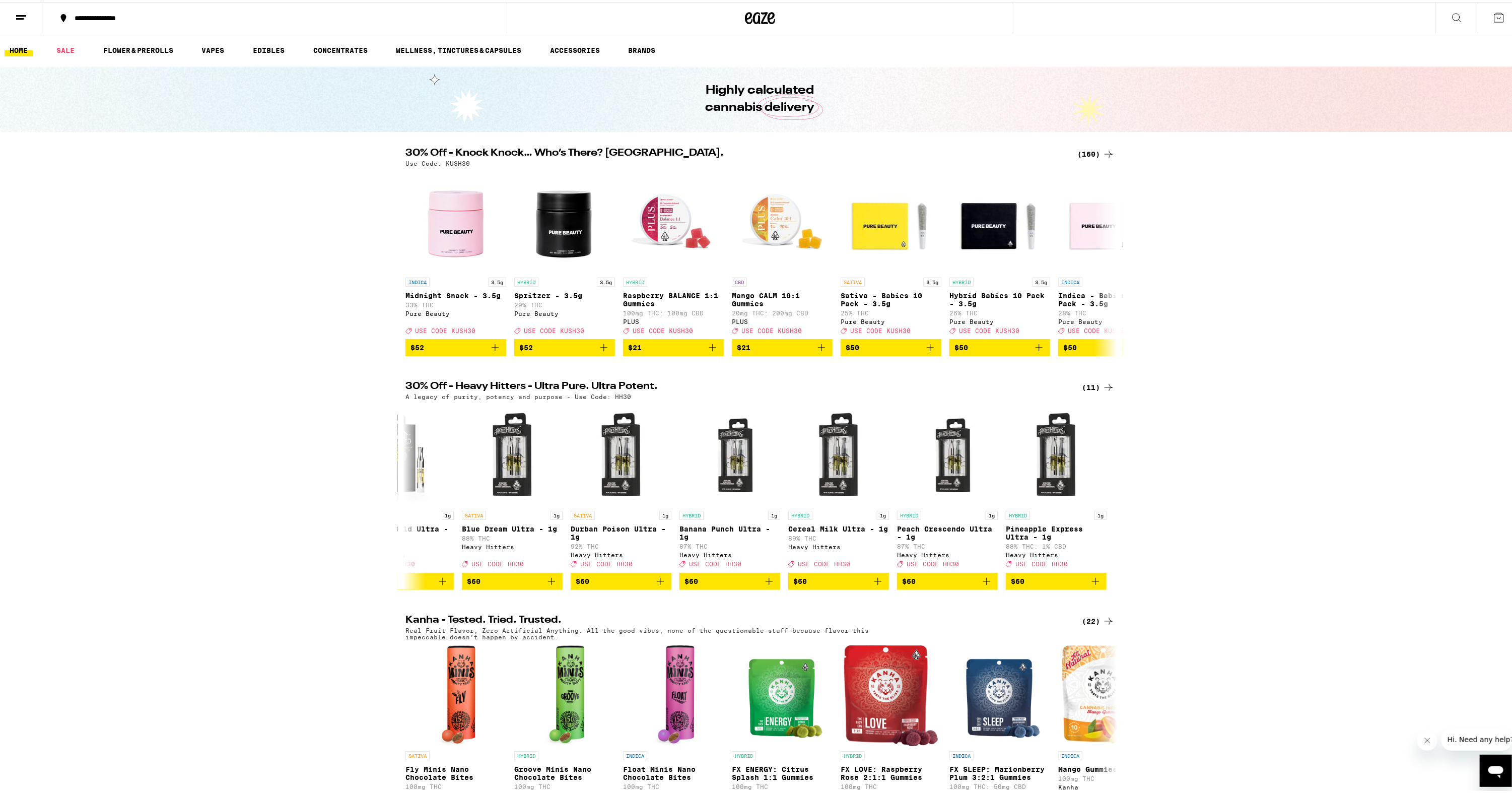
scroll to position [0, 0]
click at [224, 50] on link "VAPES" at bounding box center [212, 48] width 32 height 12
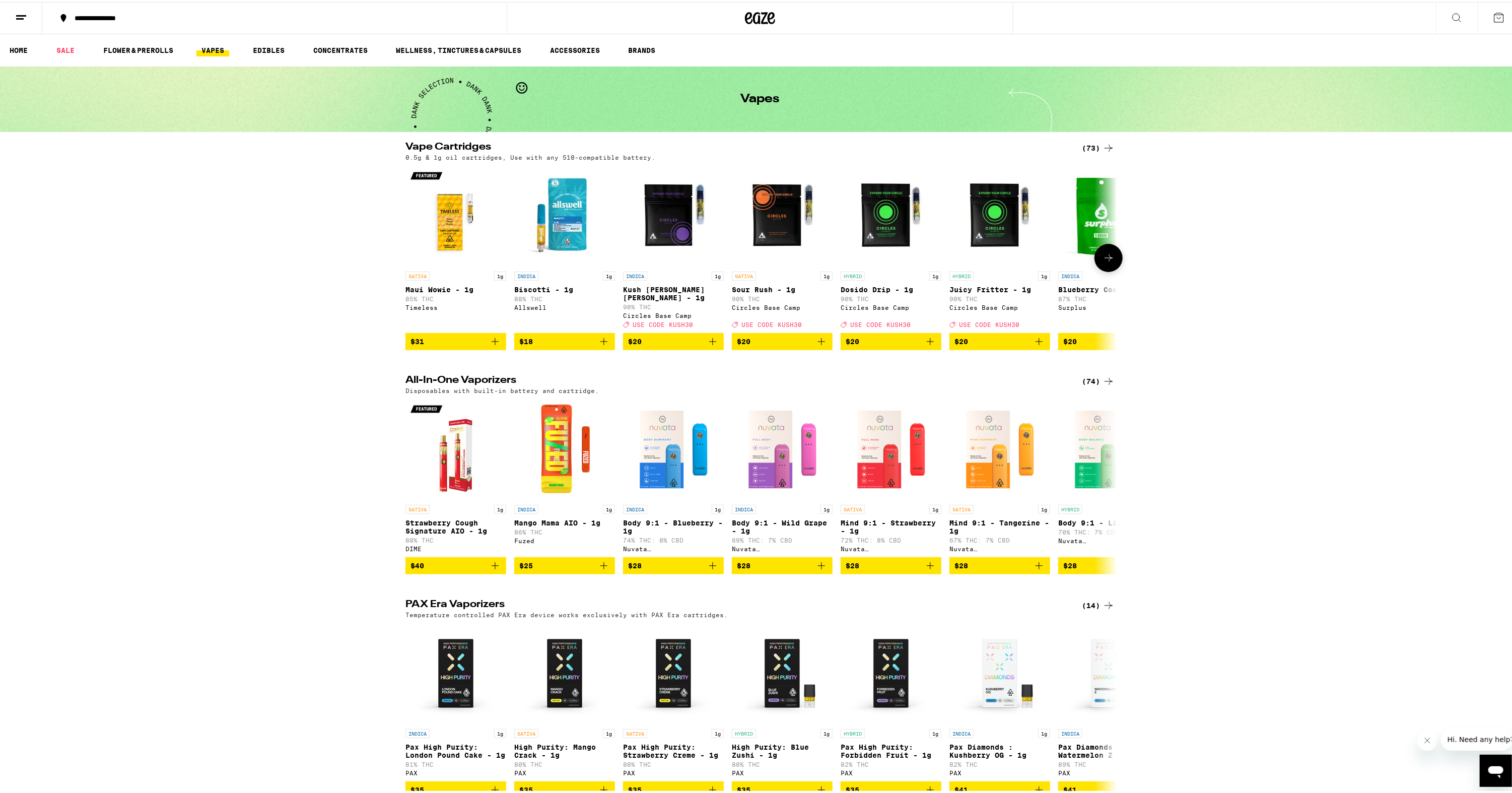
click at [1107, 255] on icon at bounding box center [1109, 256] width 12 height 12
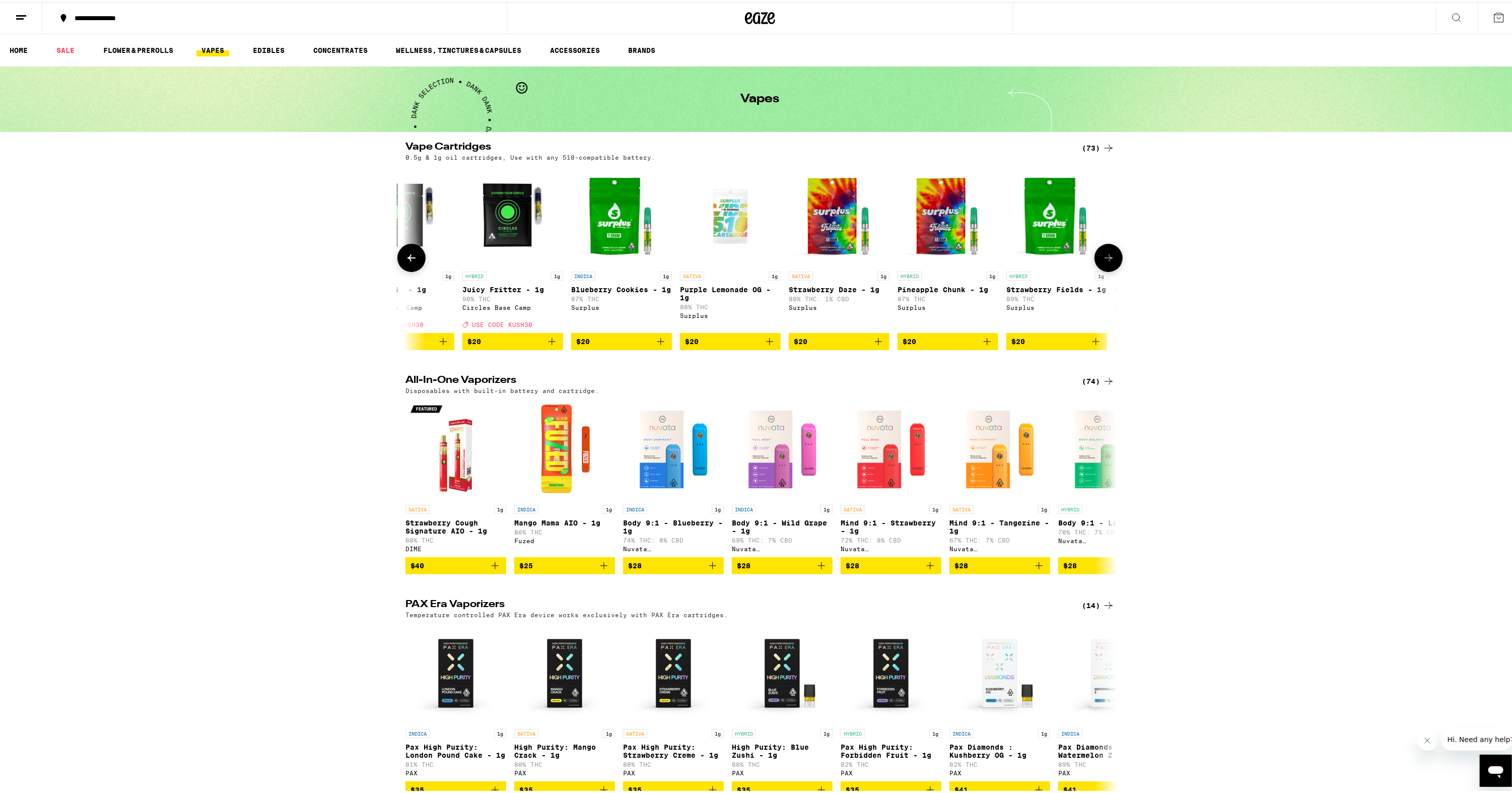
scroll to position [0, 599]
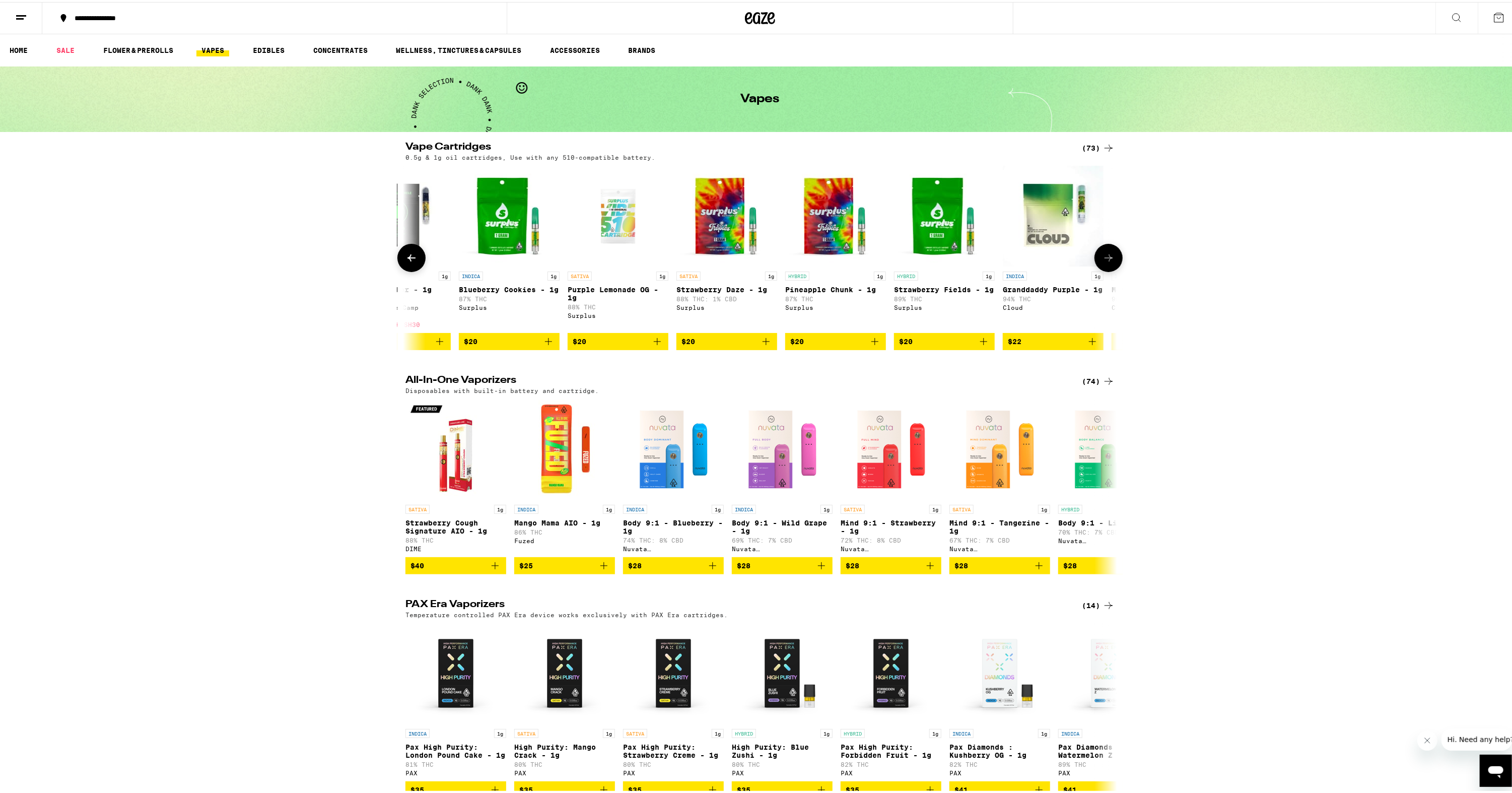
click at [1107, 257] on icon at bounding box center [1108, 256] width 8 height 7
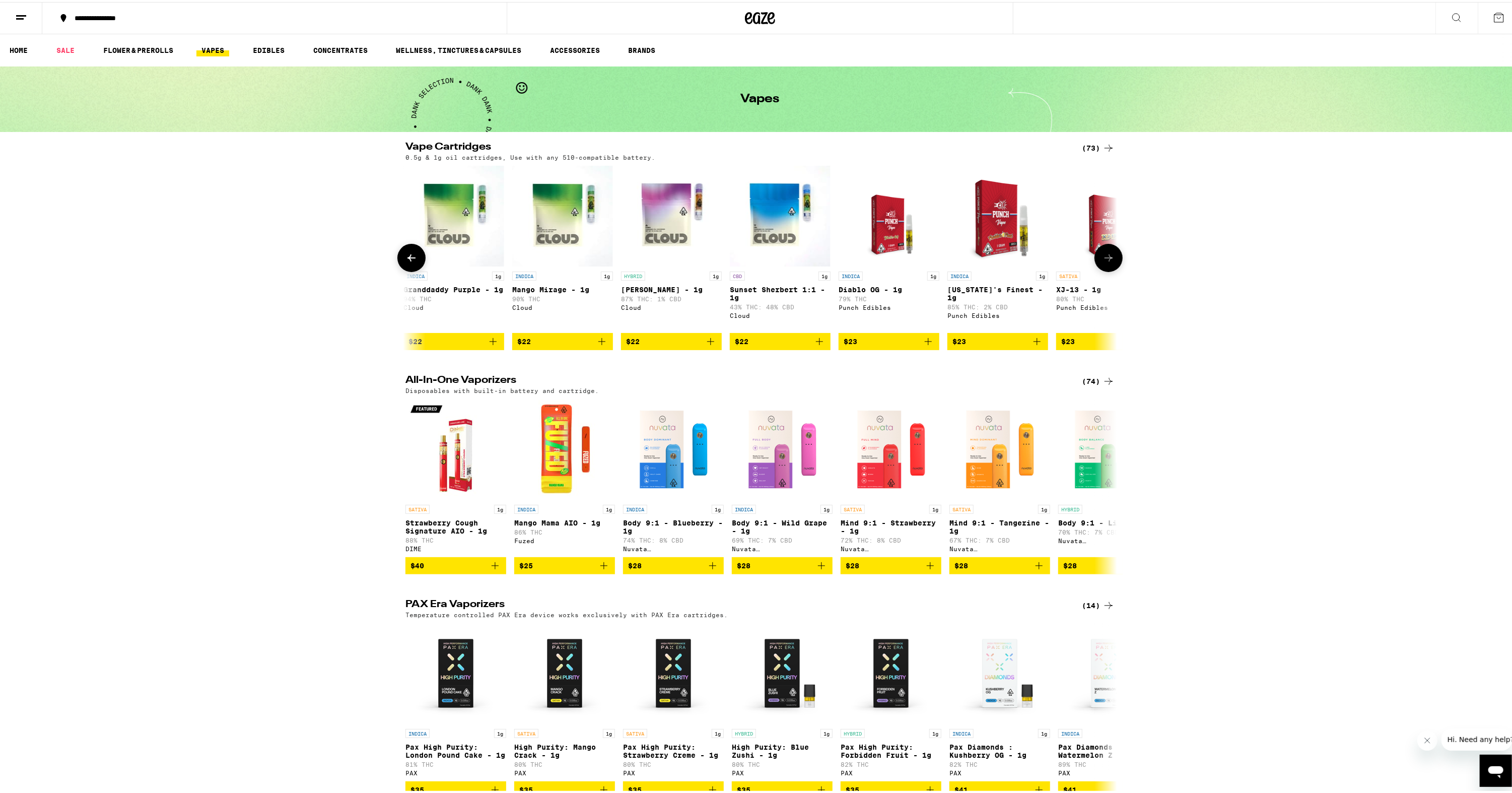
click at [1107, 258] on icon at bounding box center [1109, 256] width 12 height 12
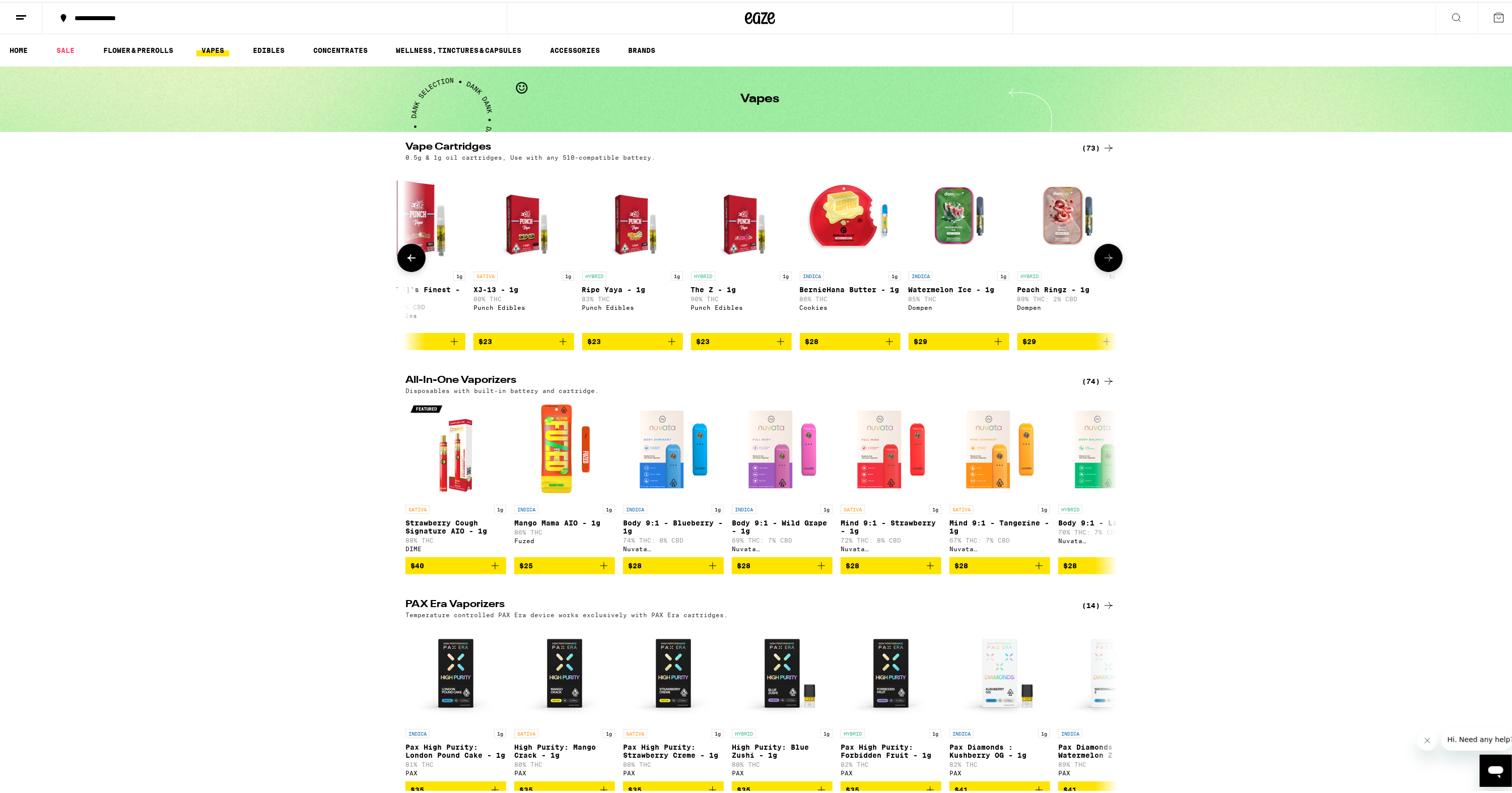
scroll to position [0, 1799]
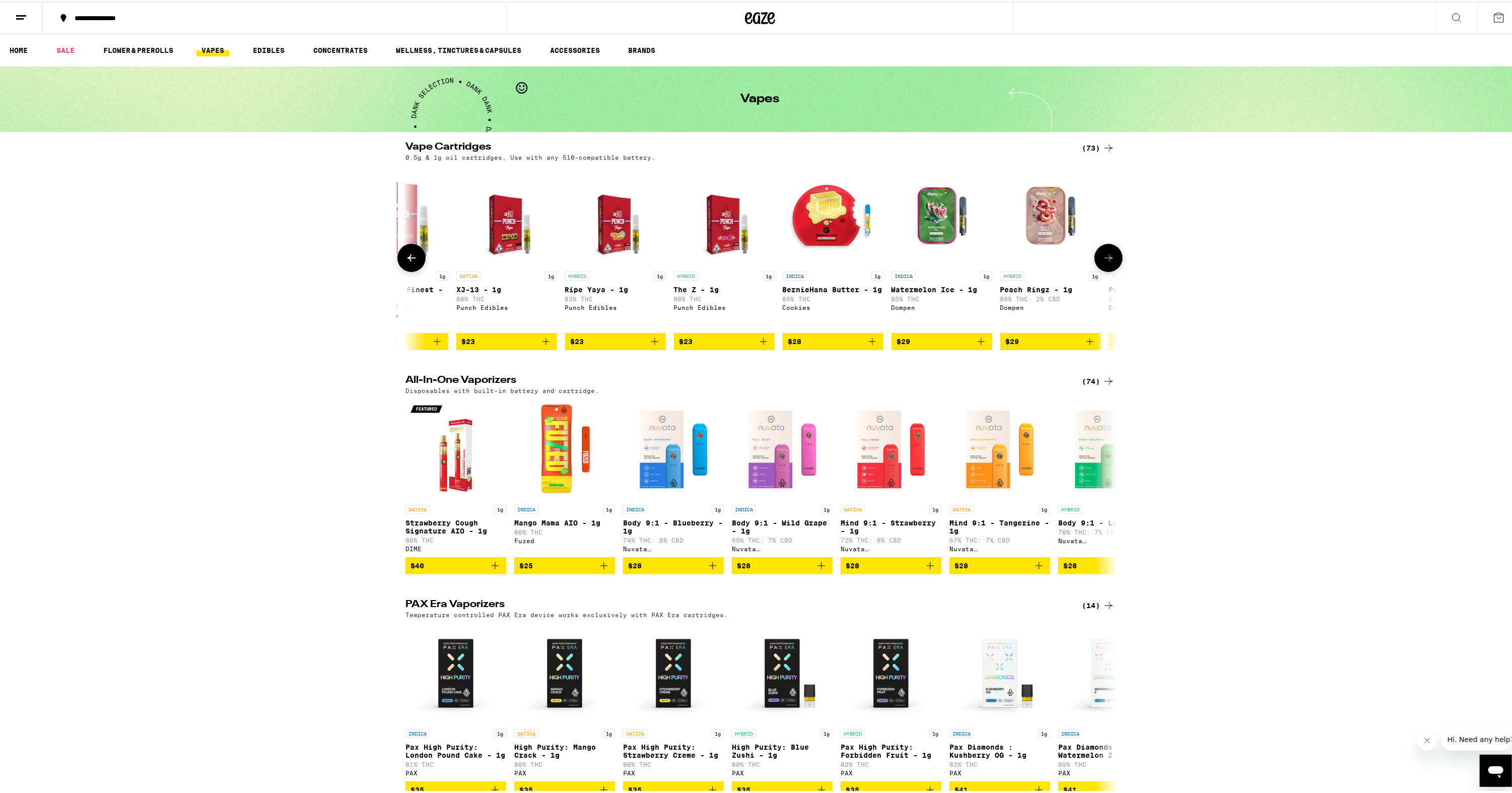
click at [1107, 261] on icon at bounding box center [1109, 256] width 12 height 12
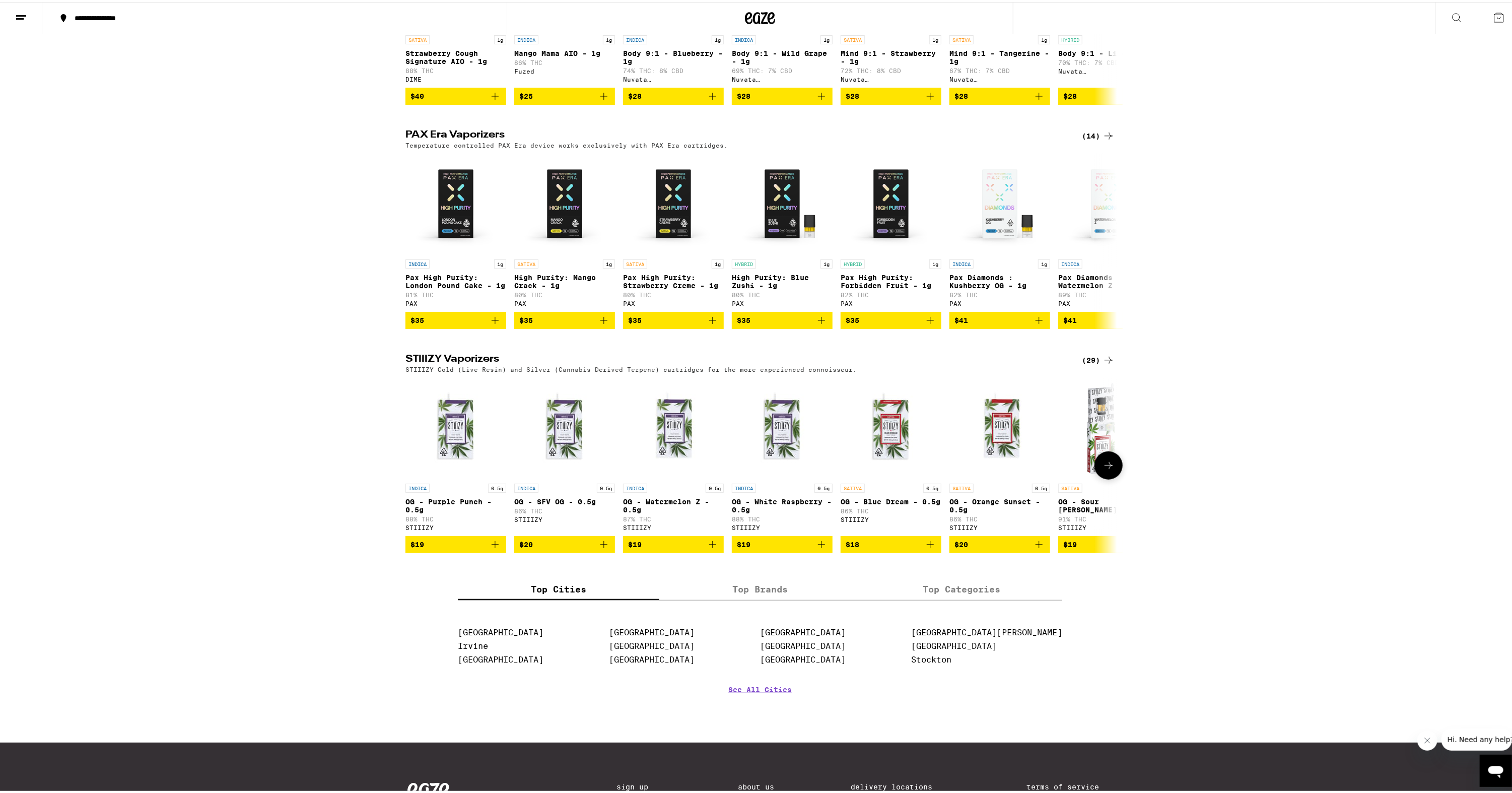
scroll to position [454, 0]
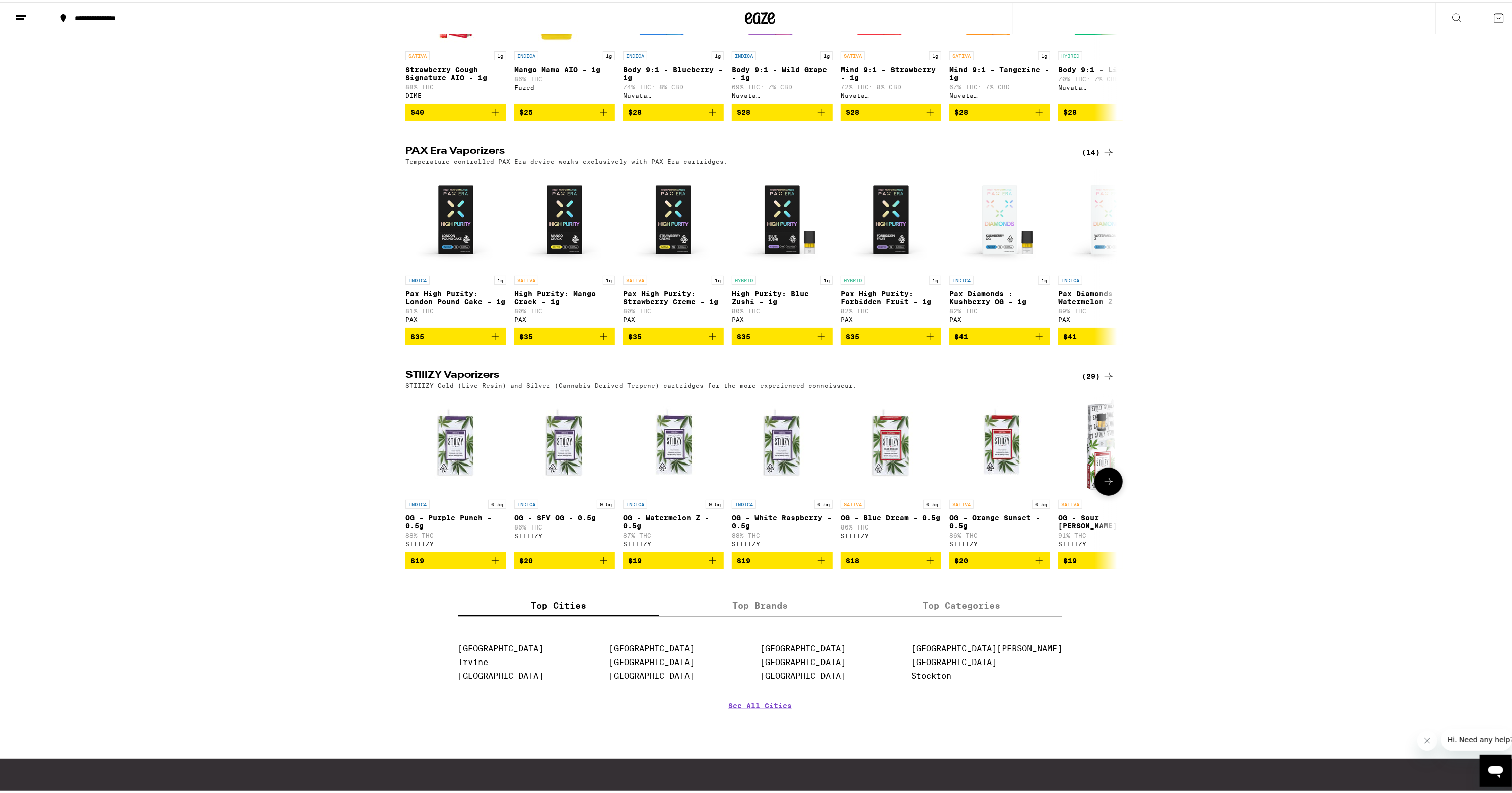
click at [1107, 494] on button at bounding box center [1109, 479] width 28 height 28
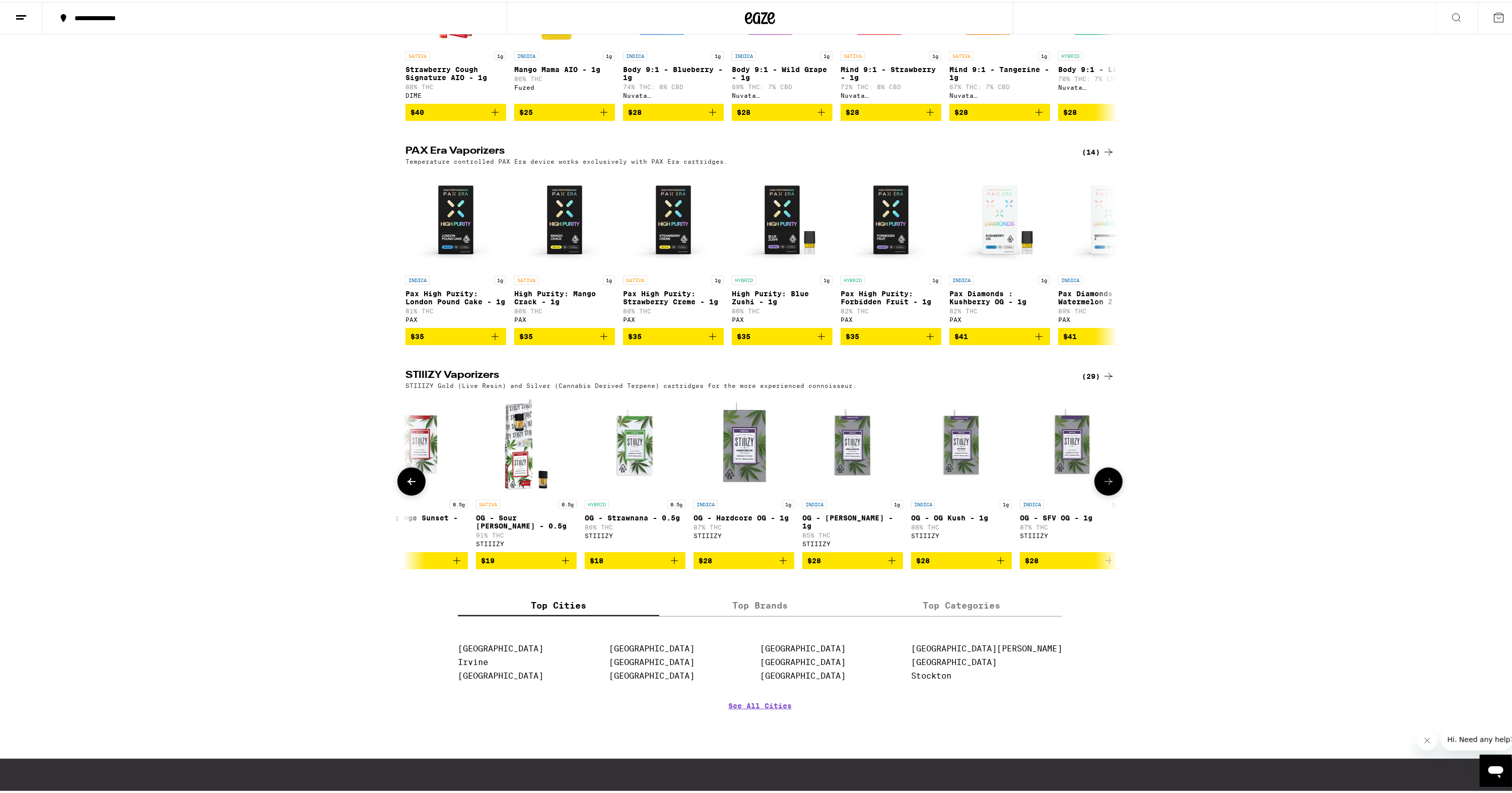
scroll to position [0, 599]
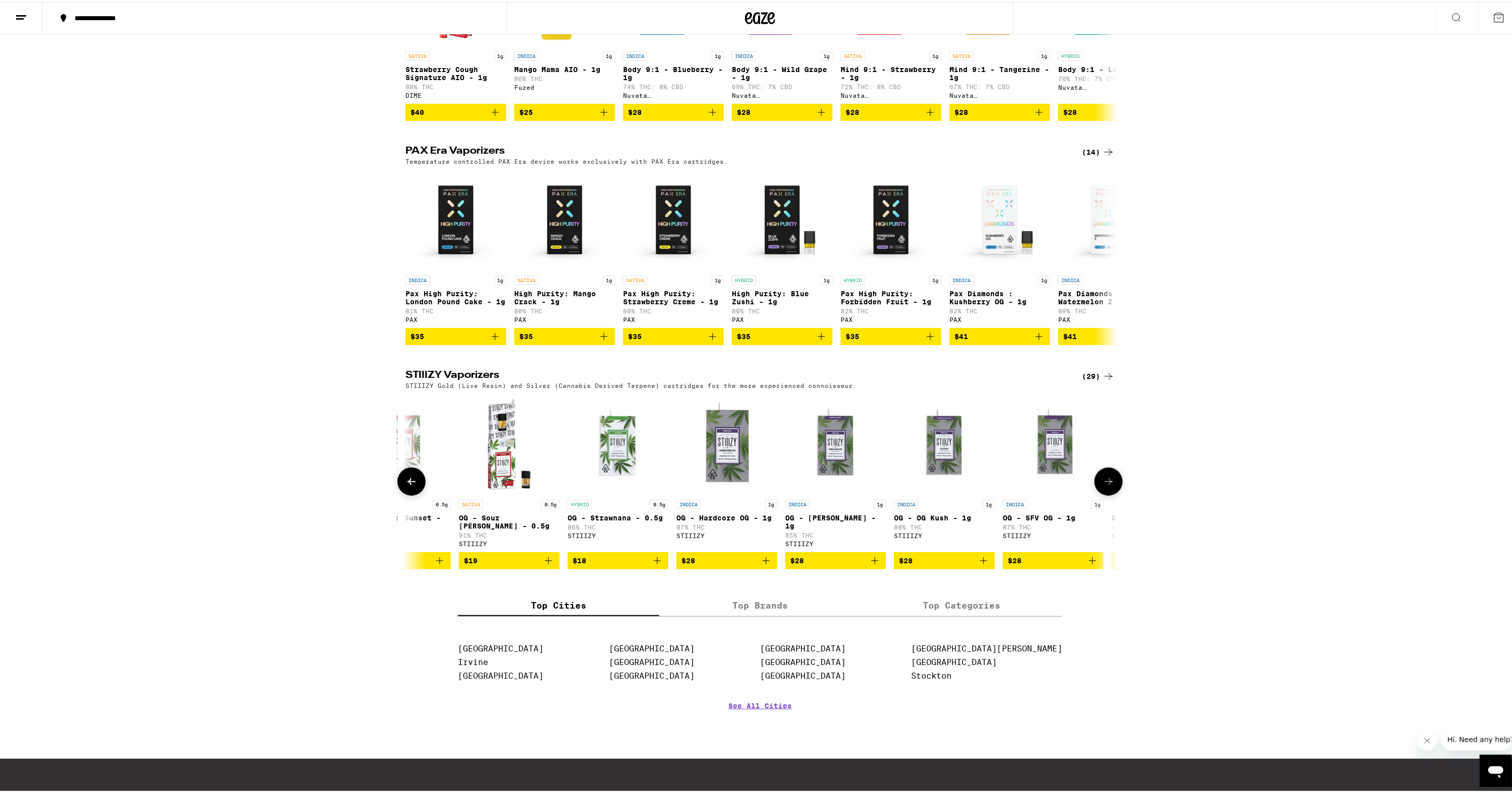
click at [1107, 494] on button at bounding box center [1109, 479] width 28 height 28
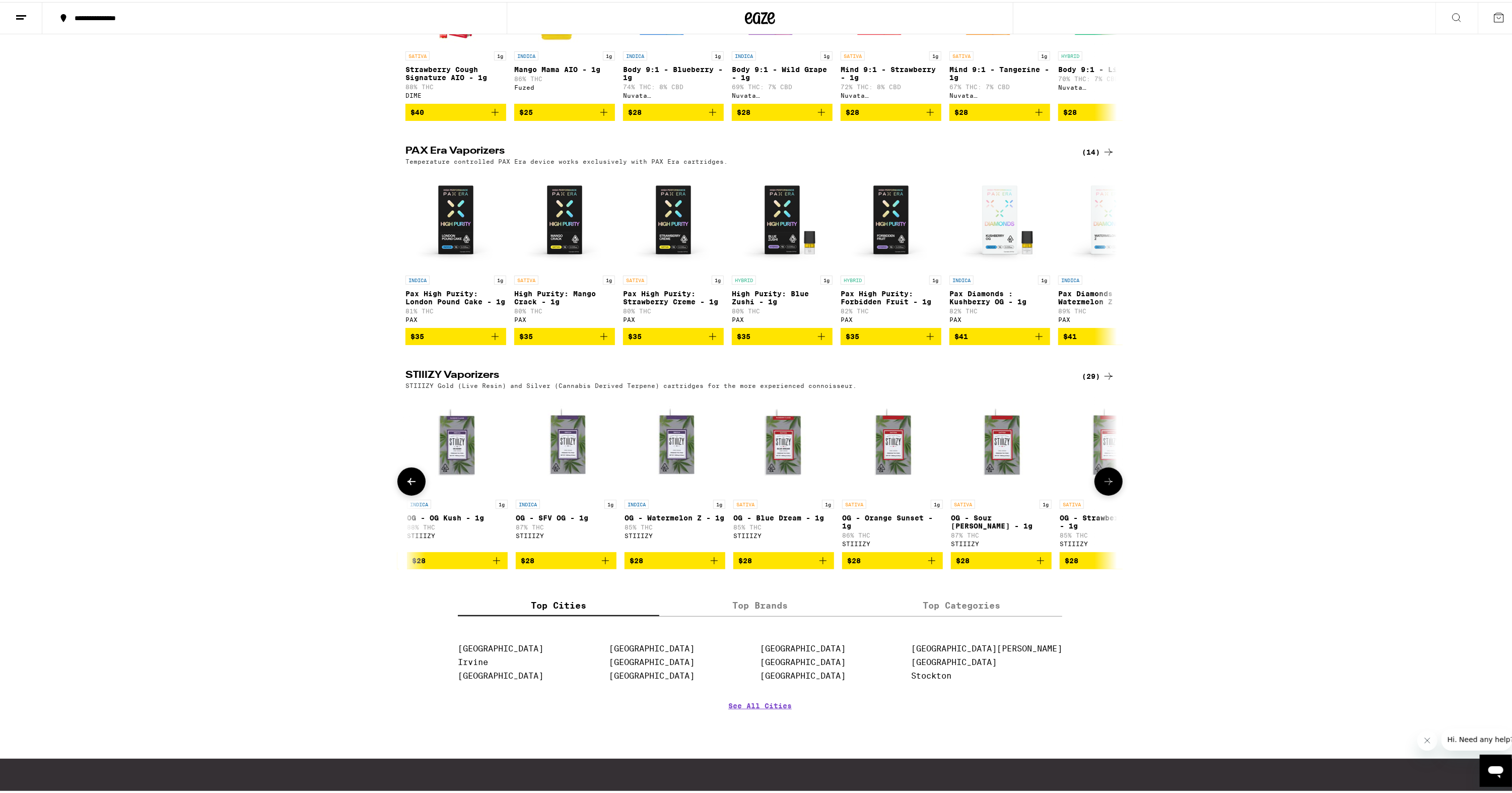
scroll to position [0, 1199]
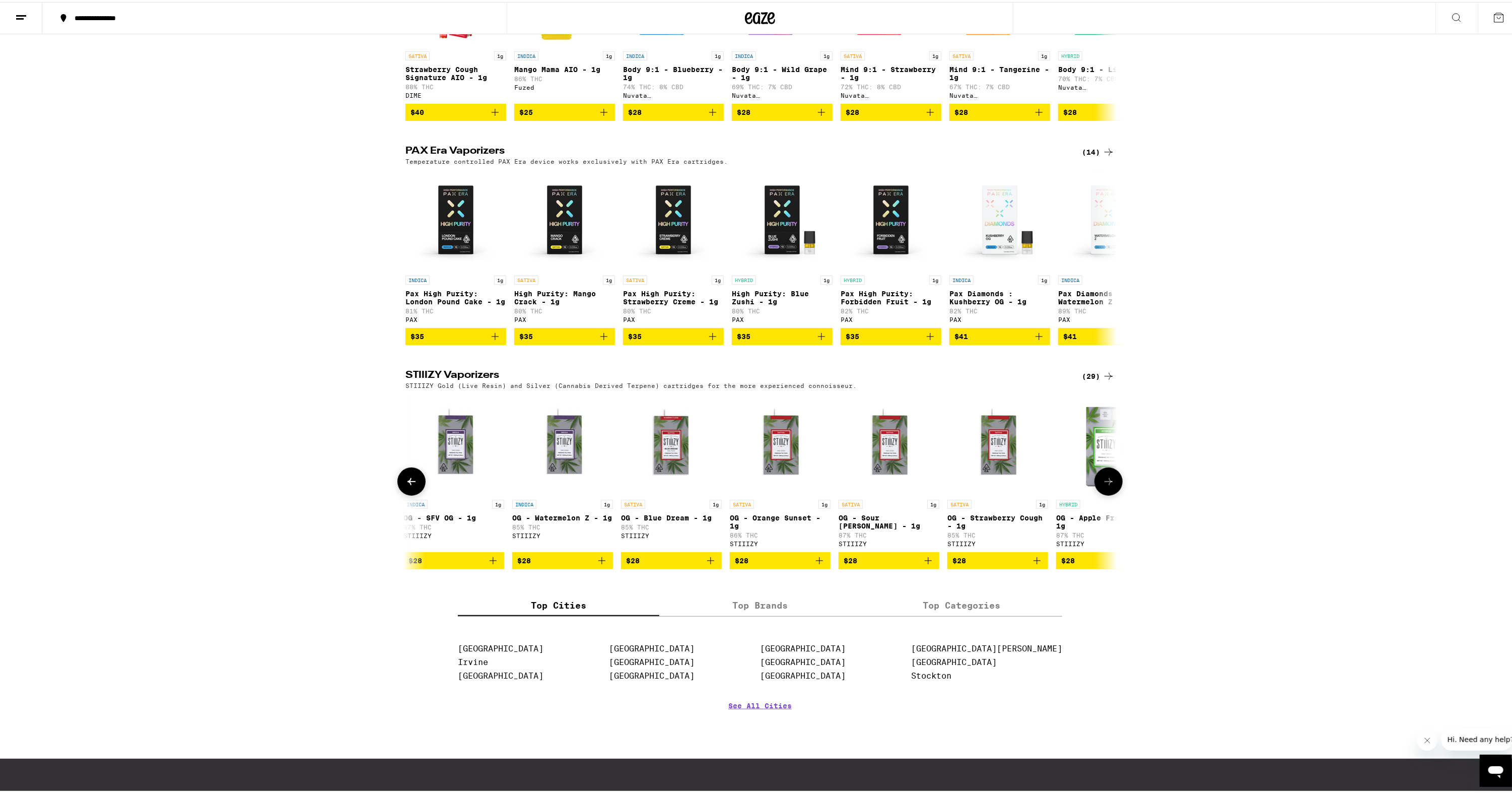
click at [1107, 494] on button at bounding box center [1109, 479] width 28 height 28
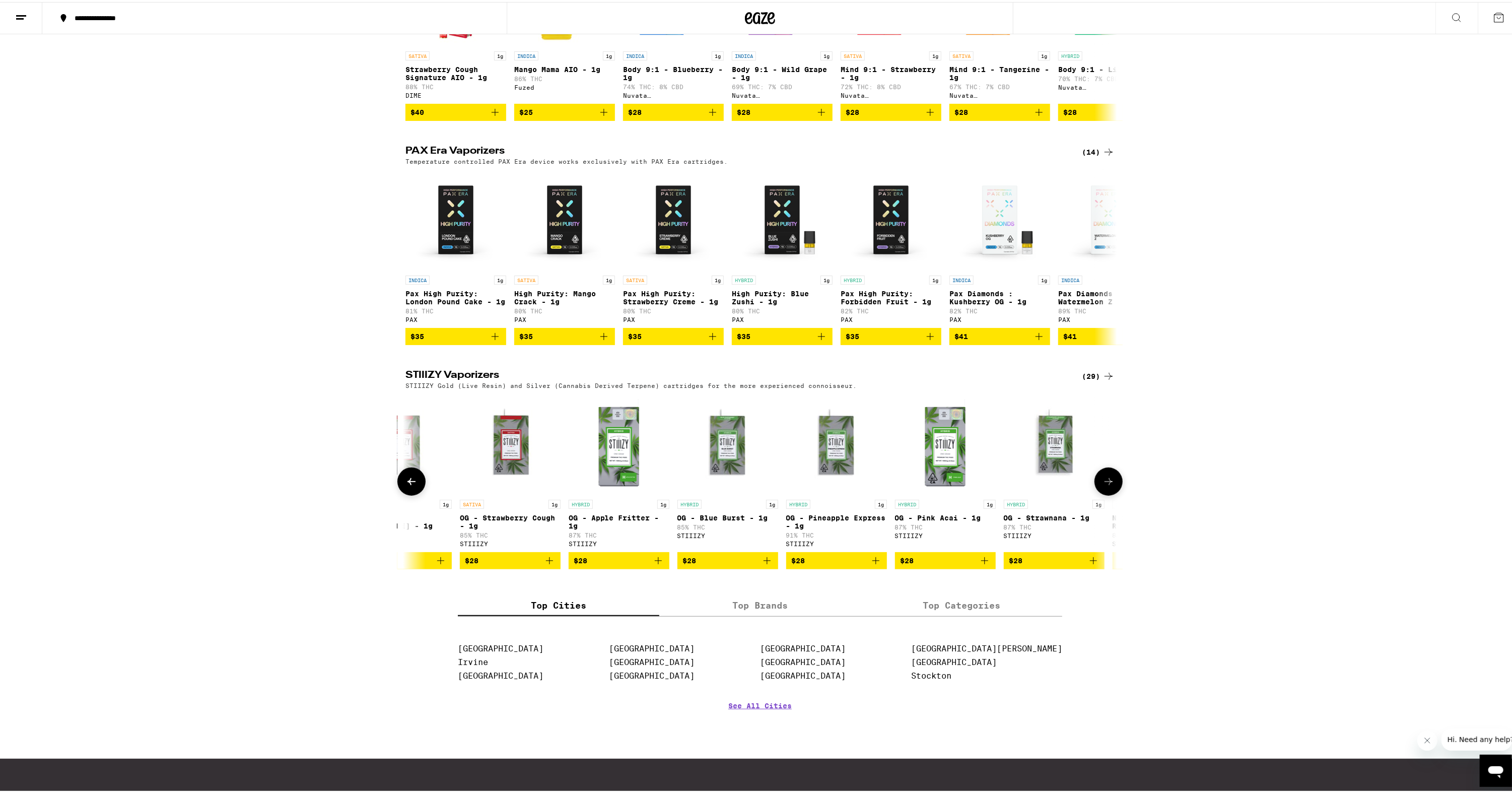
scroll to position [0, 1799]
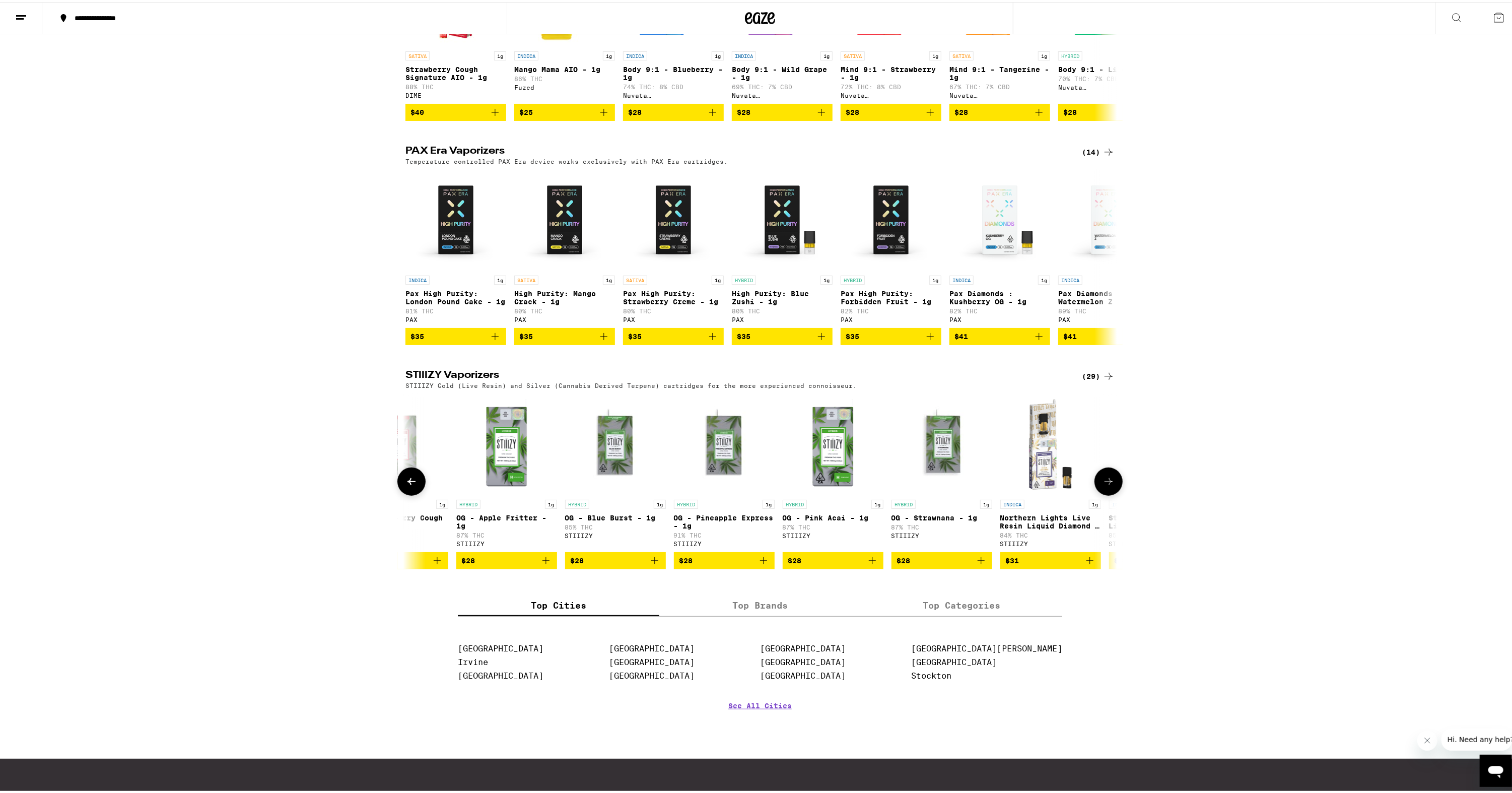
click at [1105, 494] on button at bounding box center [1109, 479] width 28 height 28
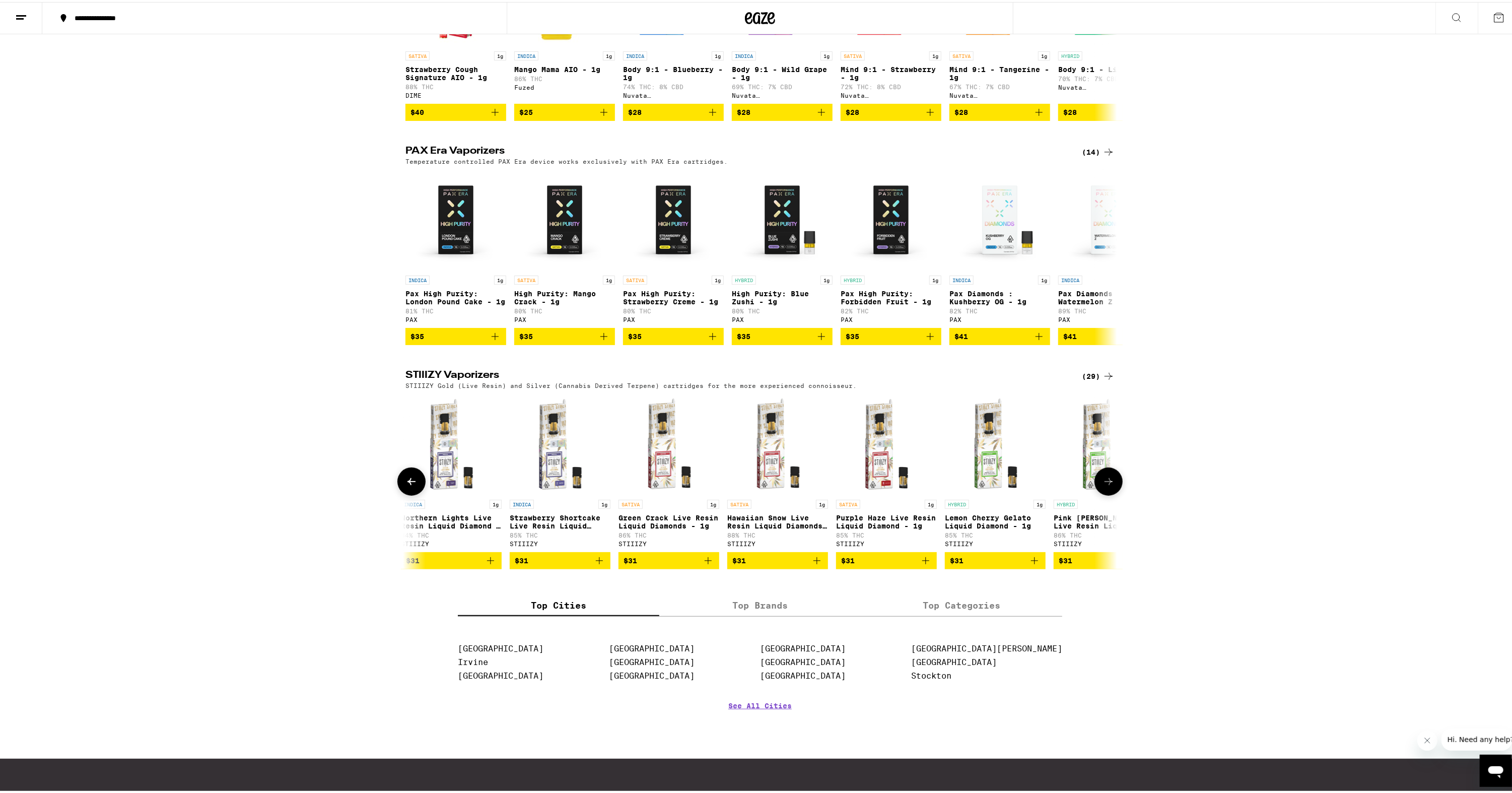
click at [1105, 494] on button at bounding box center [1109, 479] width 28 height 28
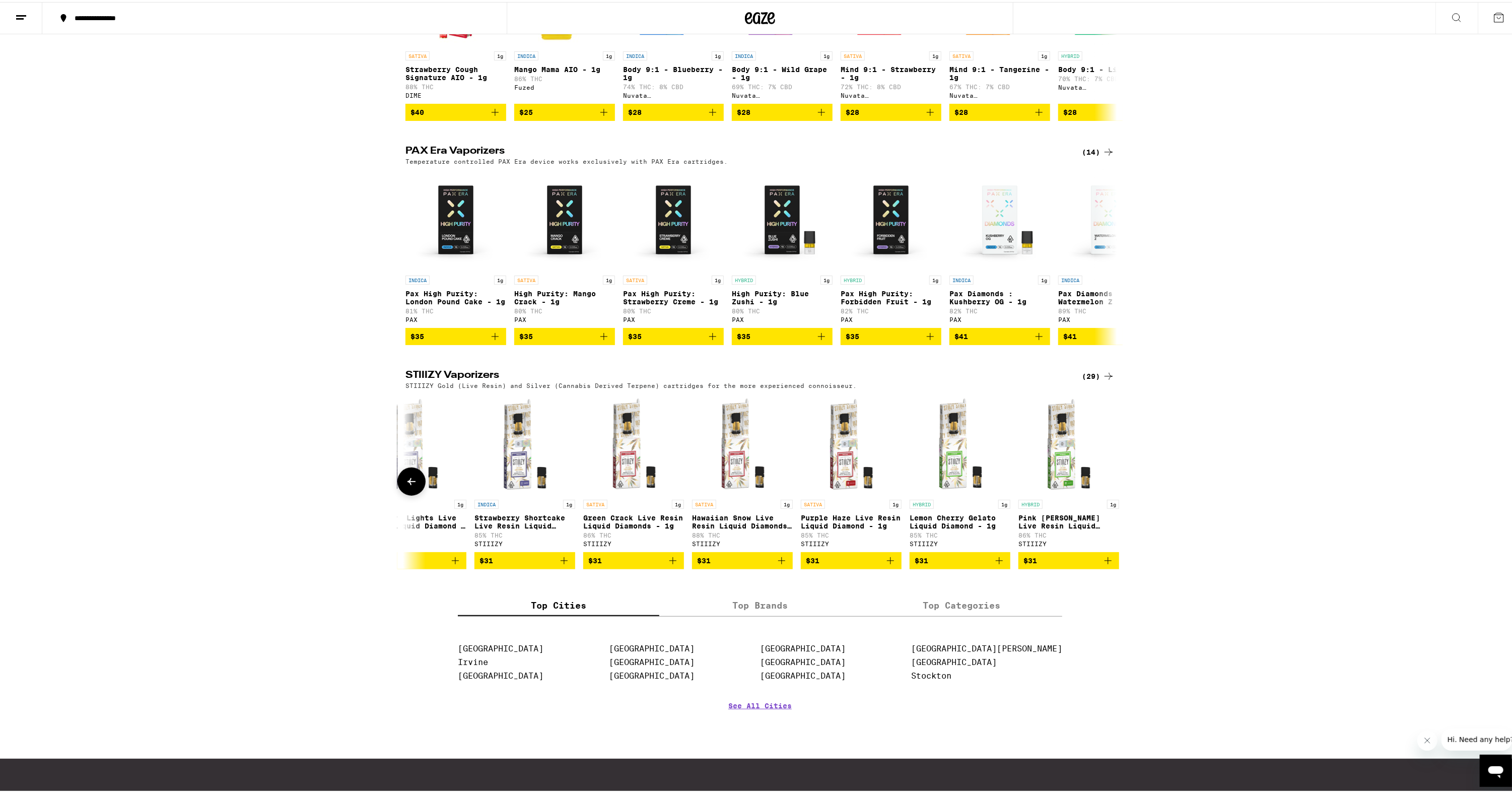
scroll to position [0, 2447]
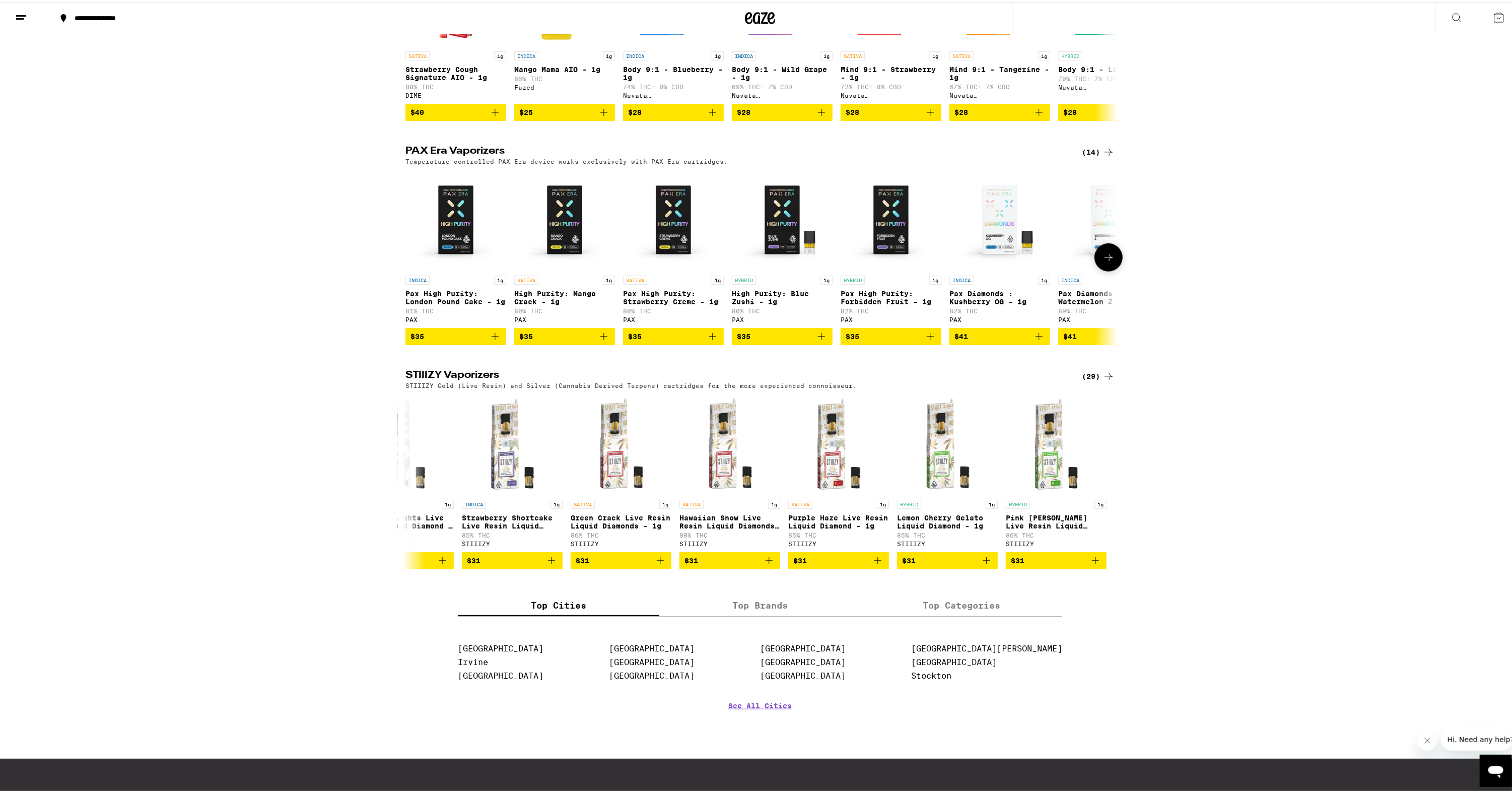
click at [1113, 270] on button at bounding box center [1109, 255] width 28 height 28
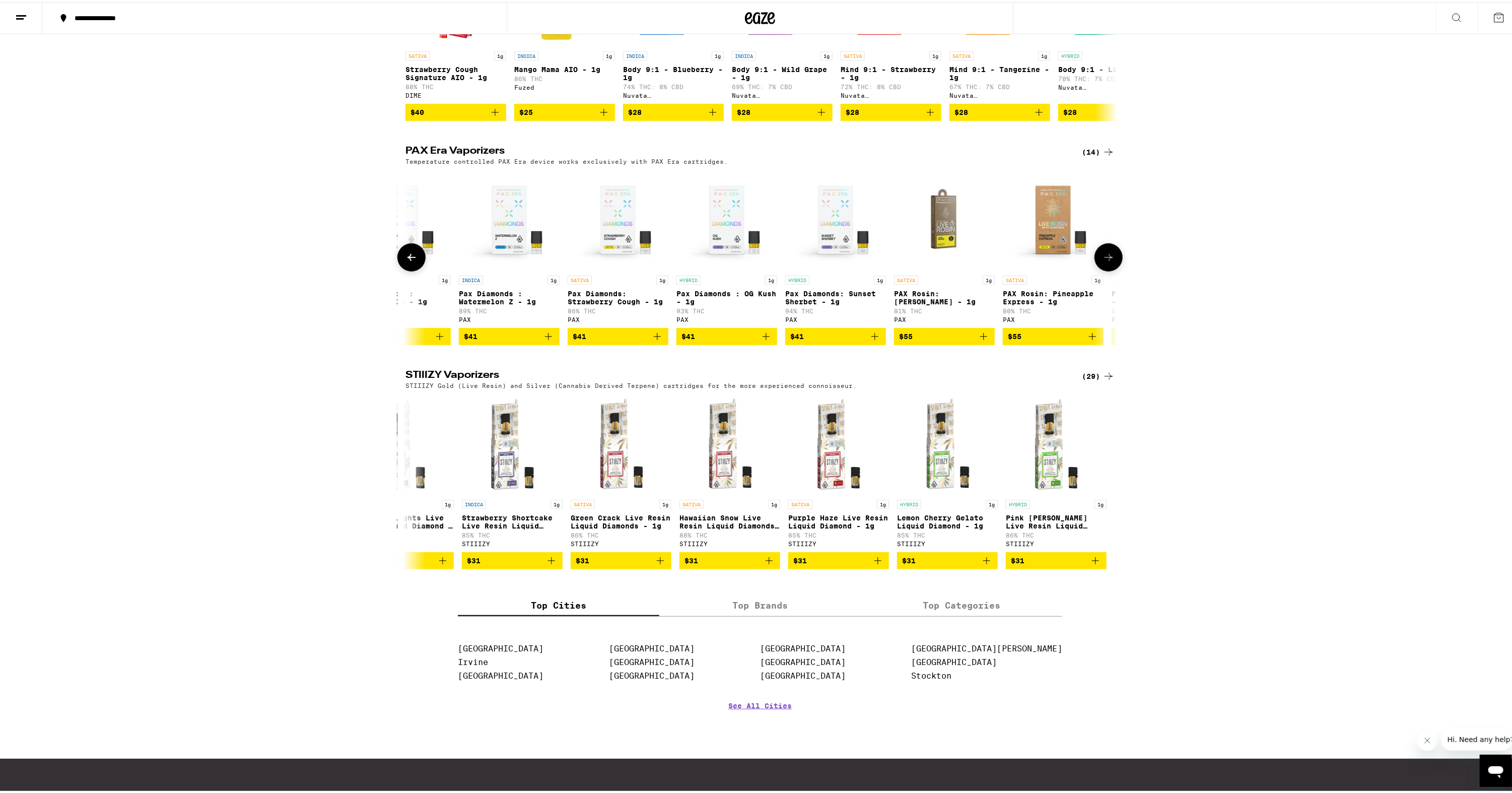
click at [1113, 263] on button at bounding box center [1109, 255] width 28 height 28
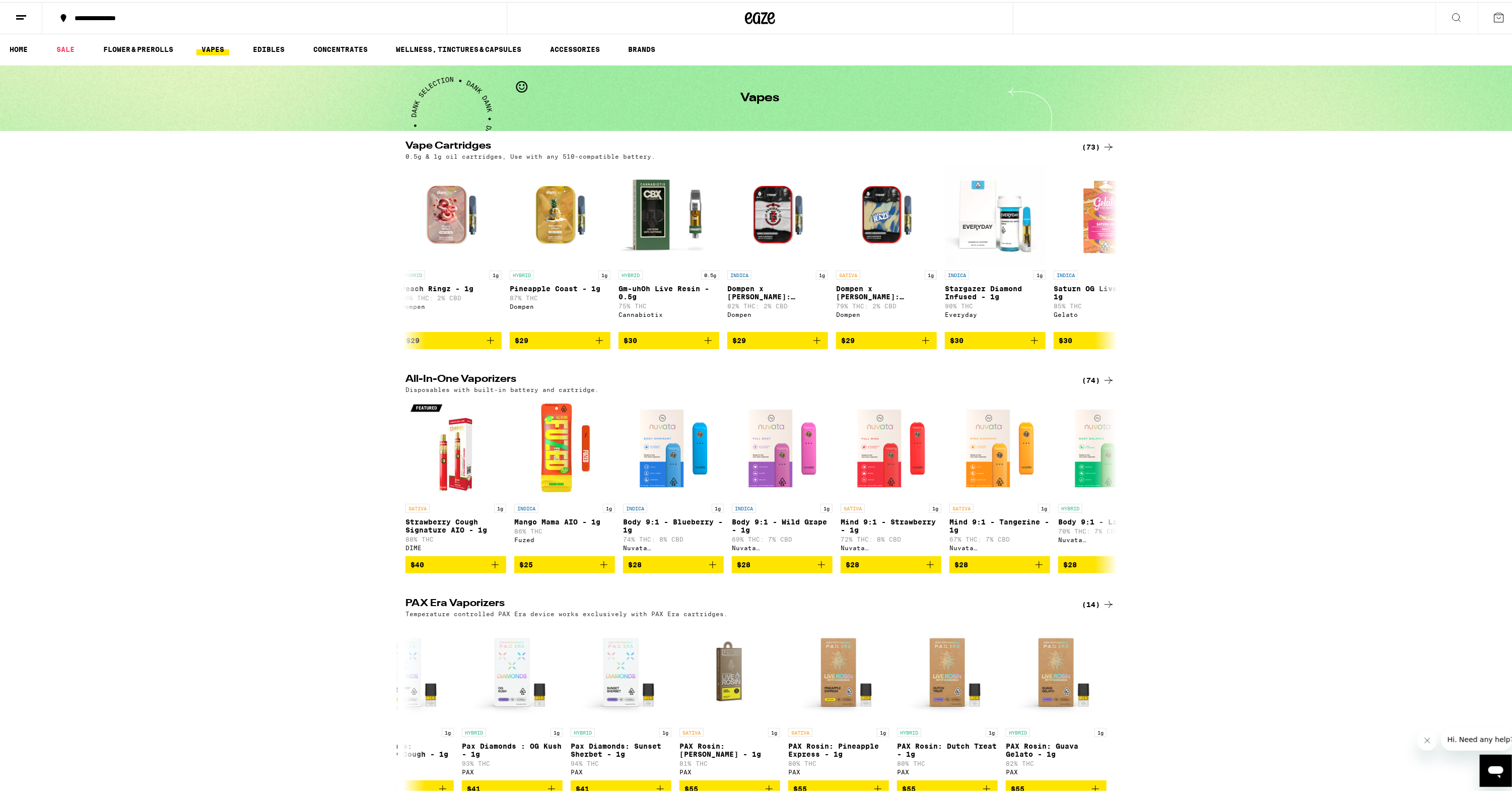
scroll to position [0, 0]
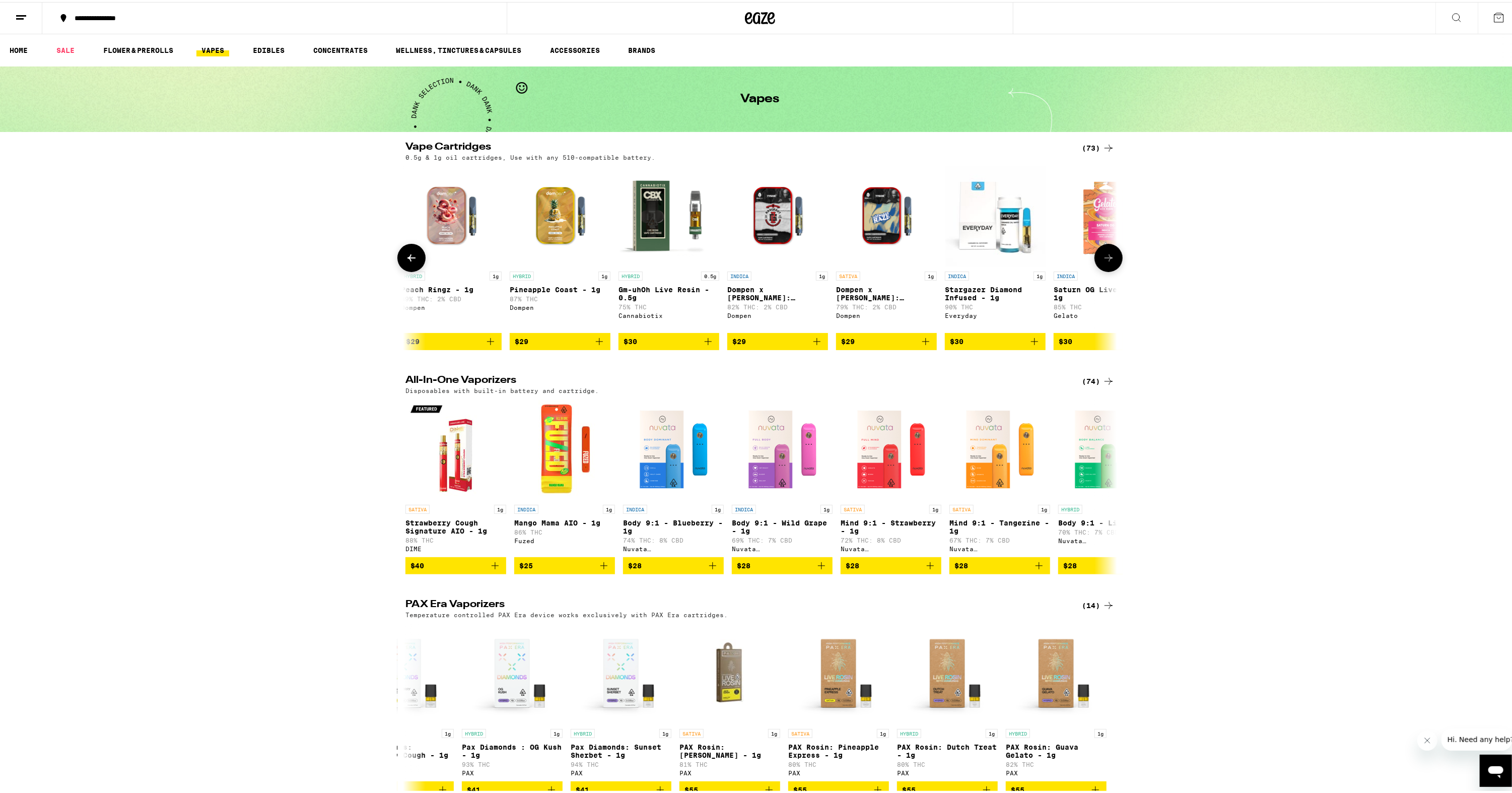
click at [1111, 259] on icon at bounding box center [1109, 256] width 12 height 12
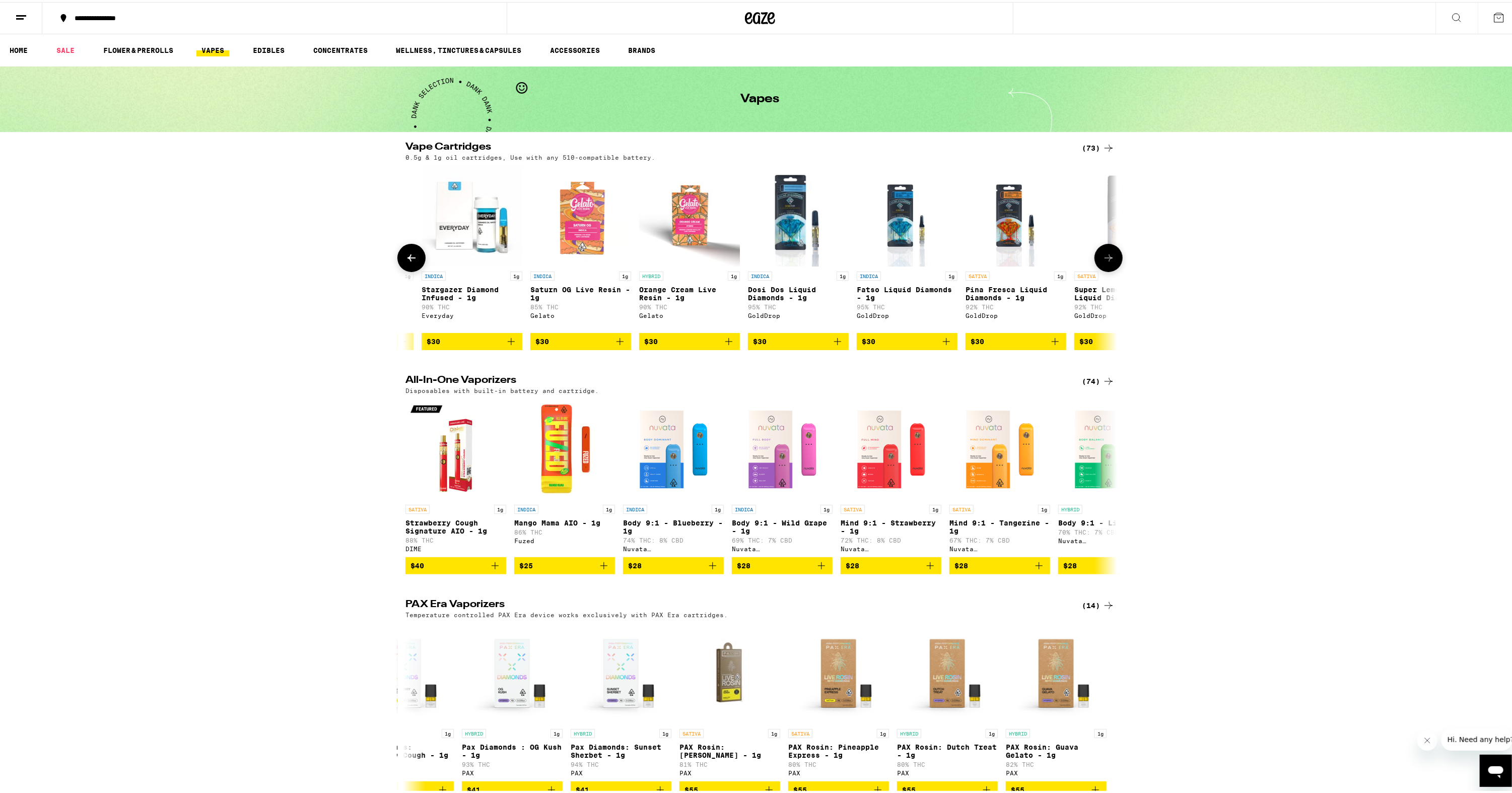
scroll to position [0, 2999]
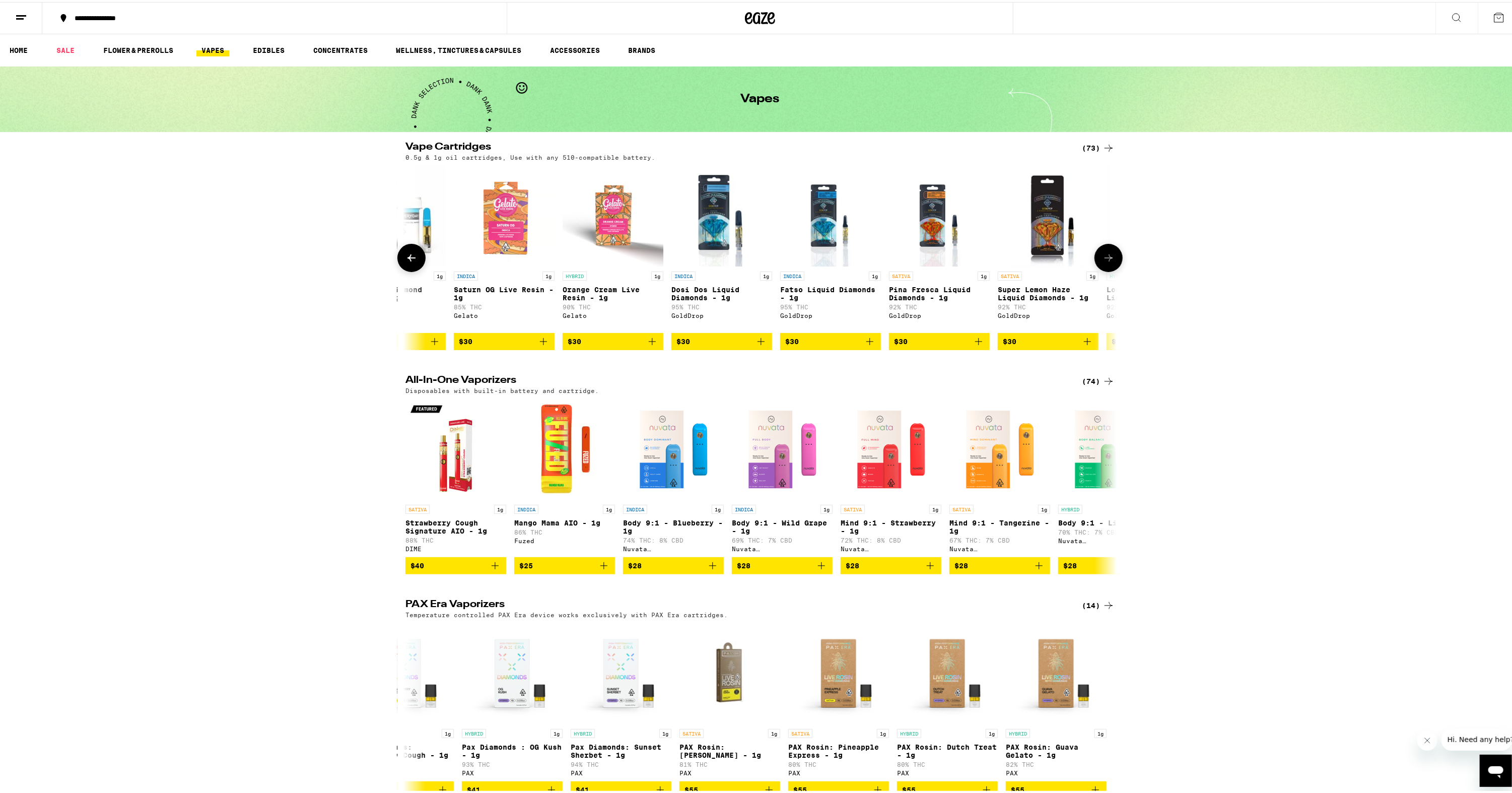
click at [1111, 259] on icon at bounding box center [1109, 256] width 12 height 12
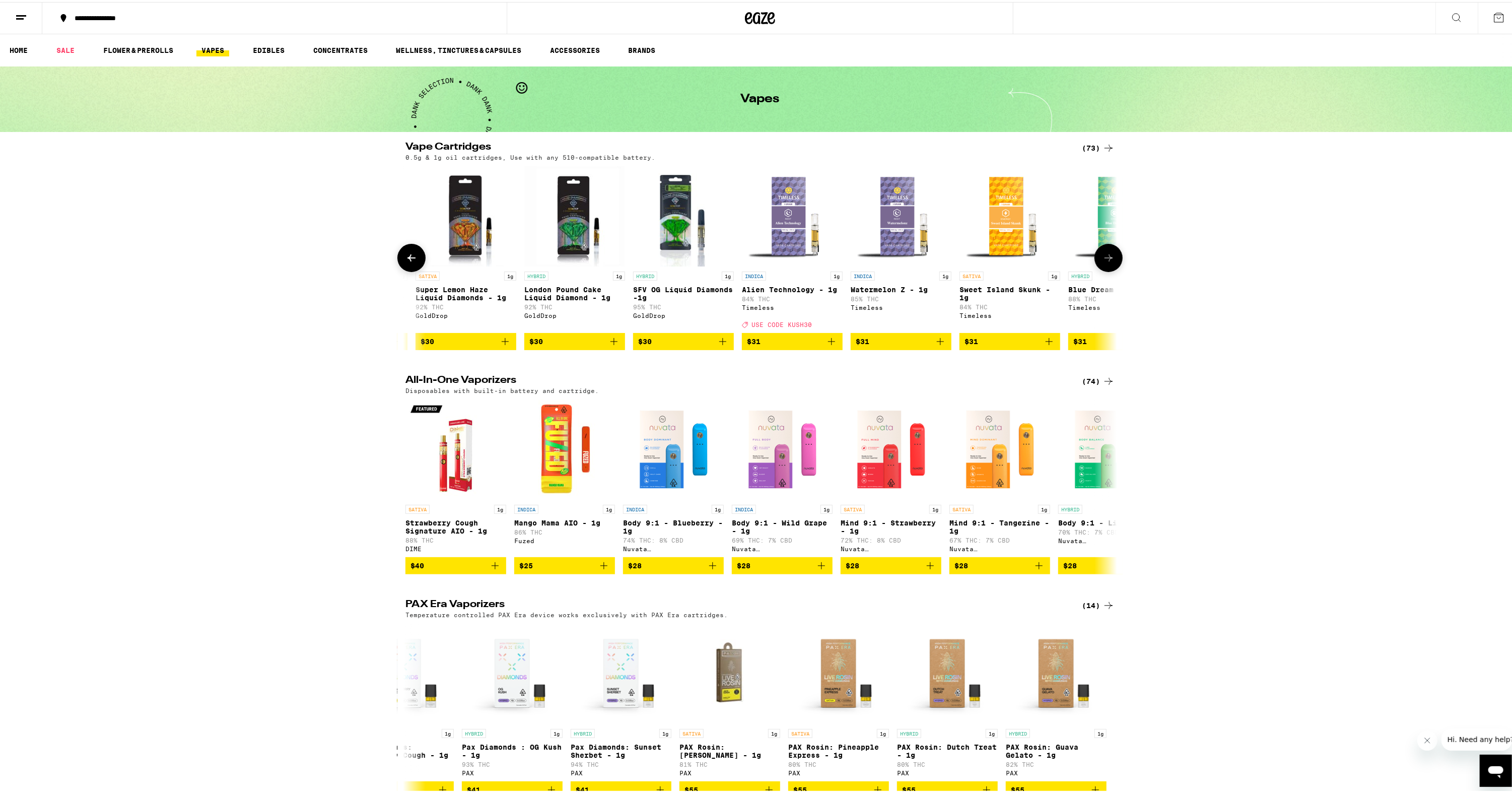
scroll to position [0, 3598]
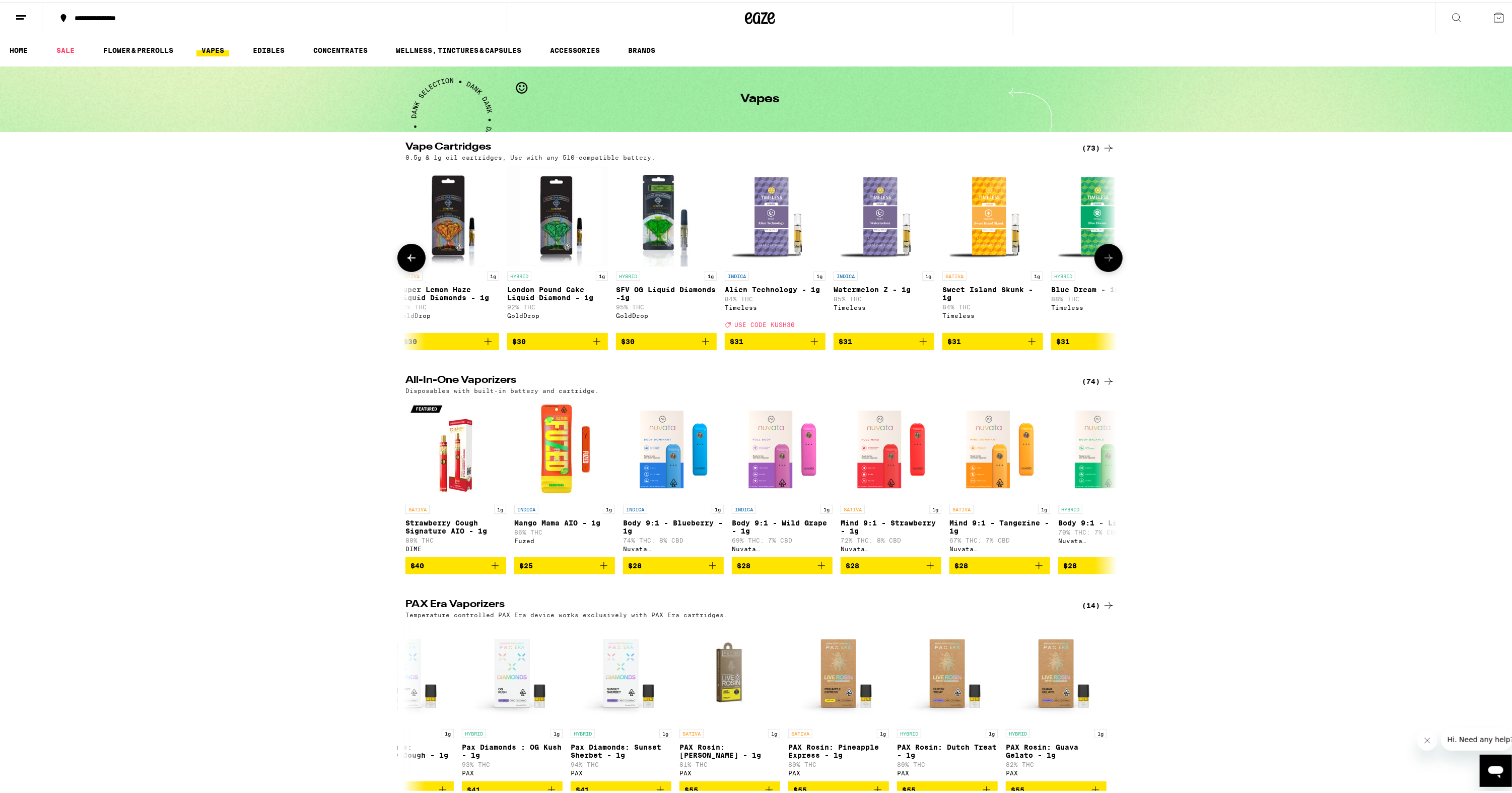
click at [1111, 259] on icon at bounding box center [1109, 256] width 12 height 12
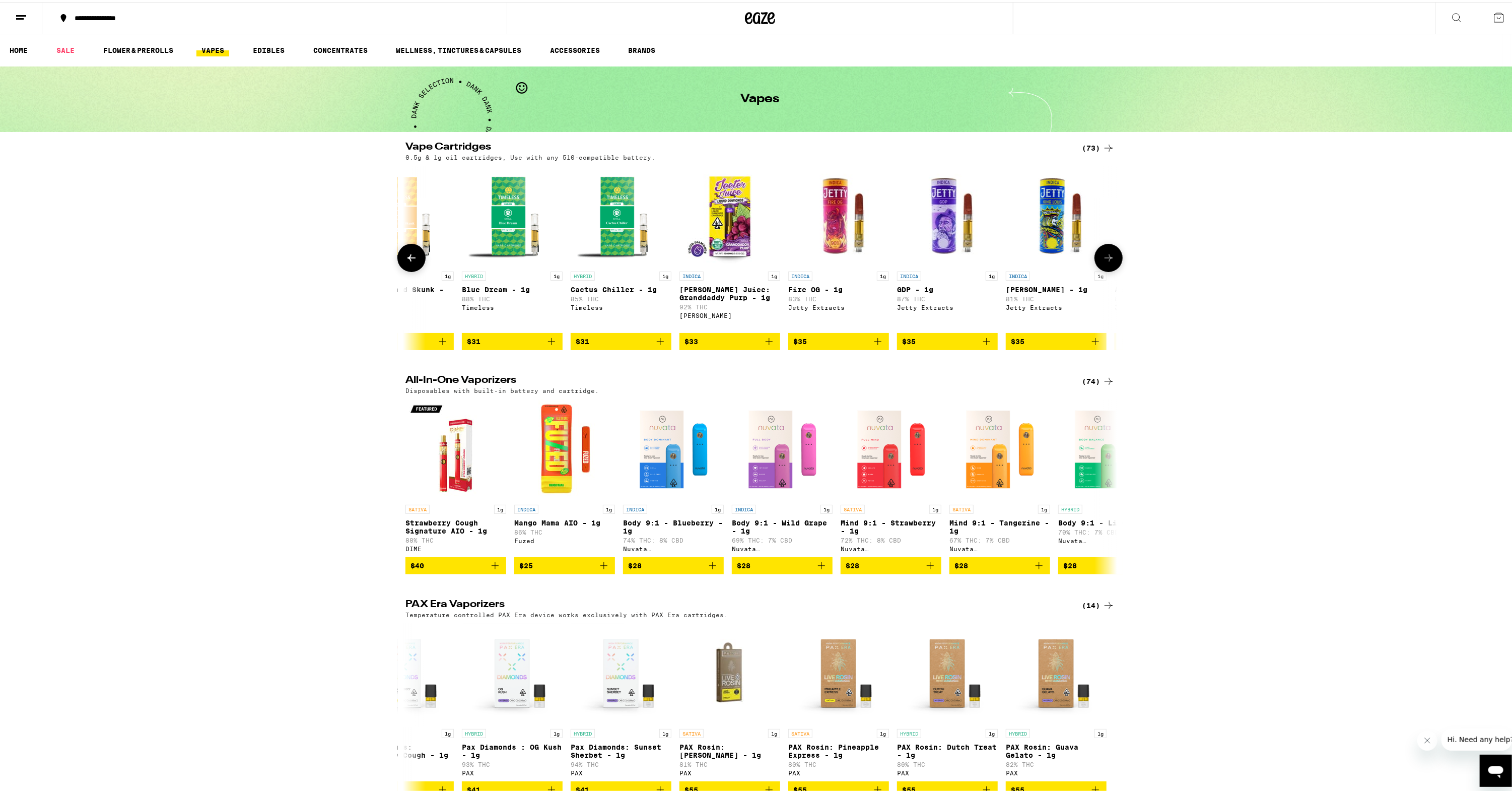
scroll to position [0, 4198]
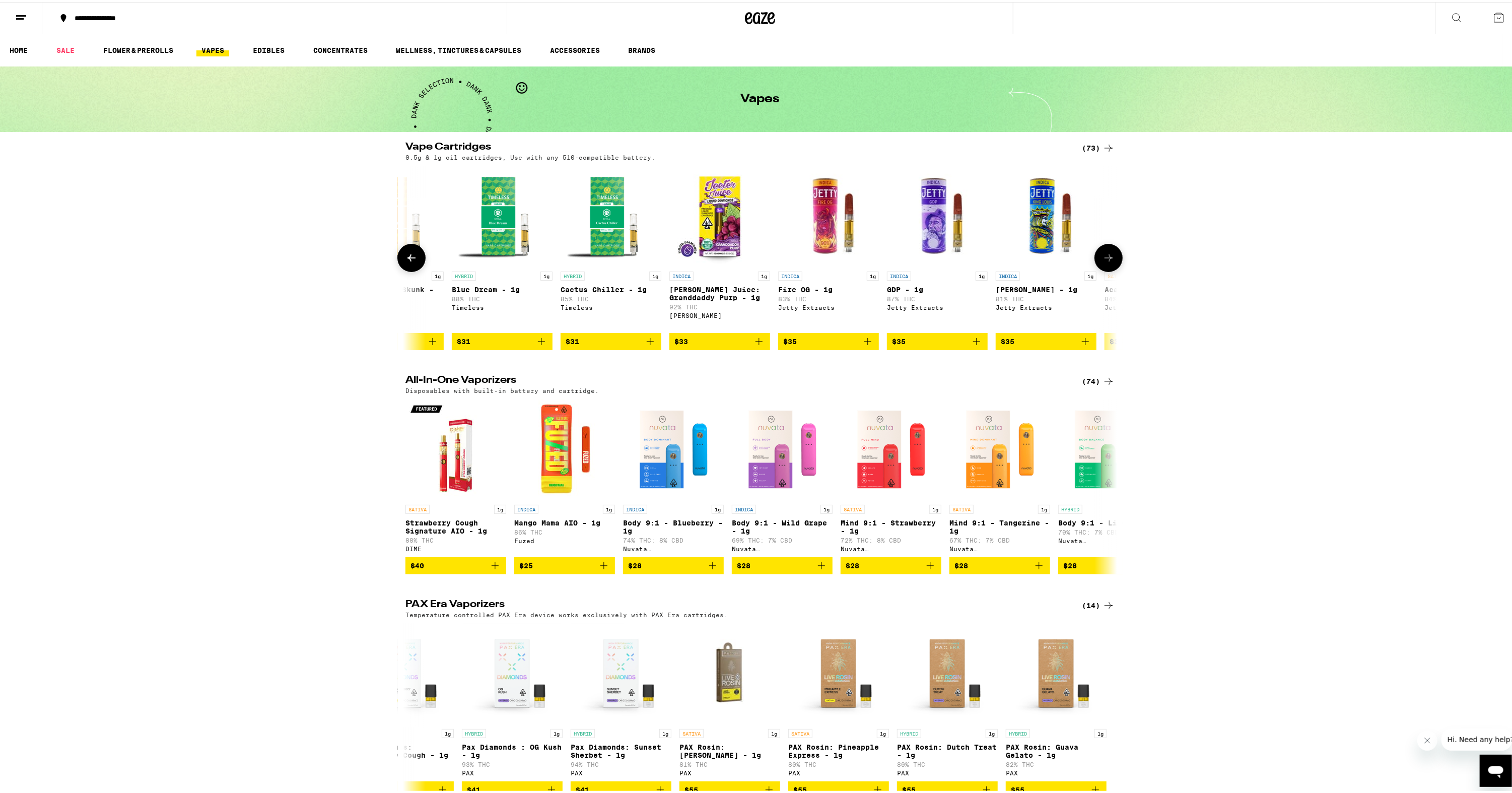
click at [1111, 259] on icon at bounding box center [1109, 256] width 12 height 12
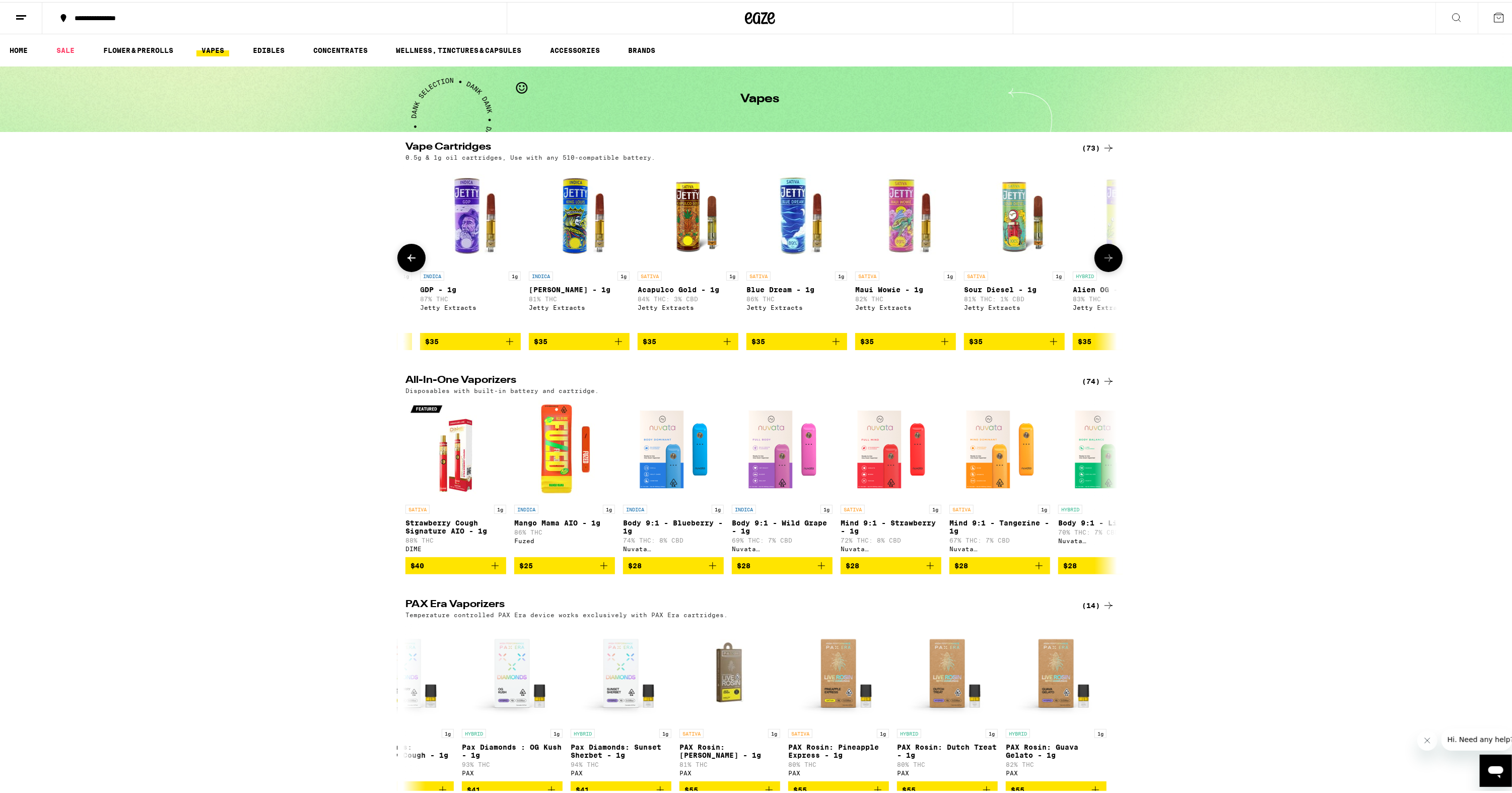
scroll to position [0, 4798]
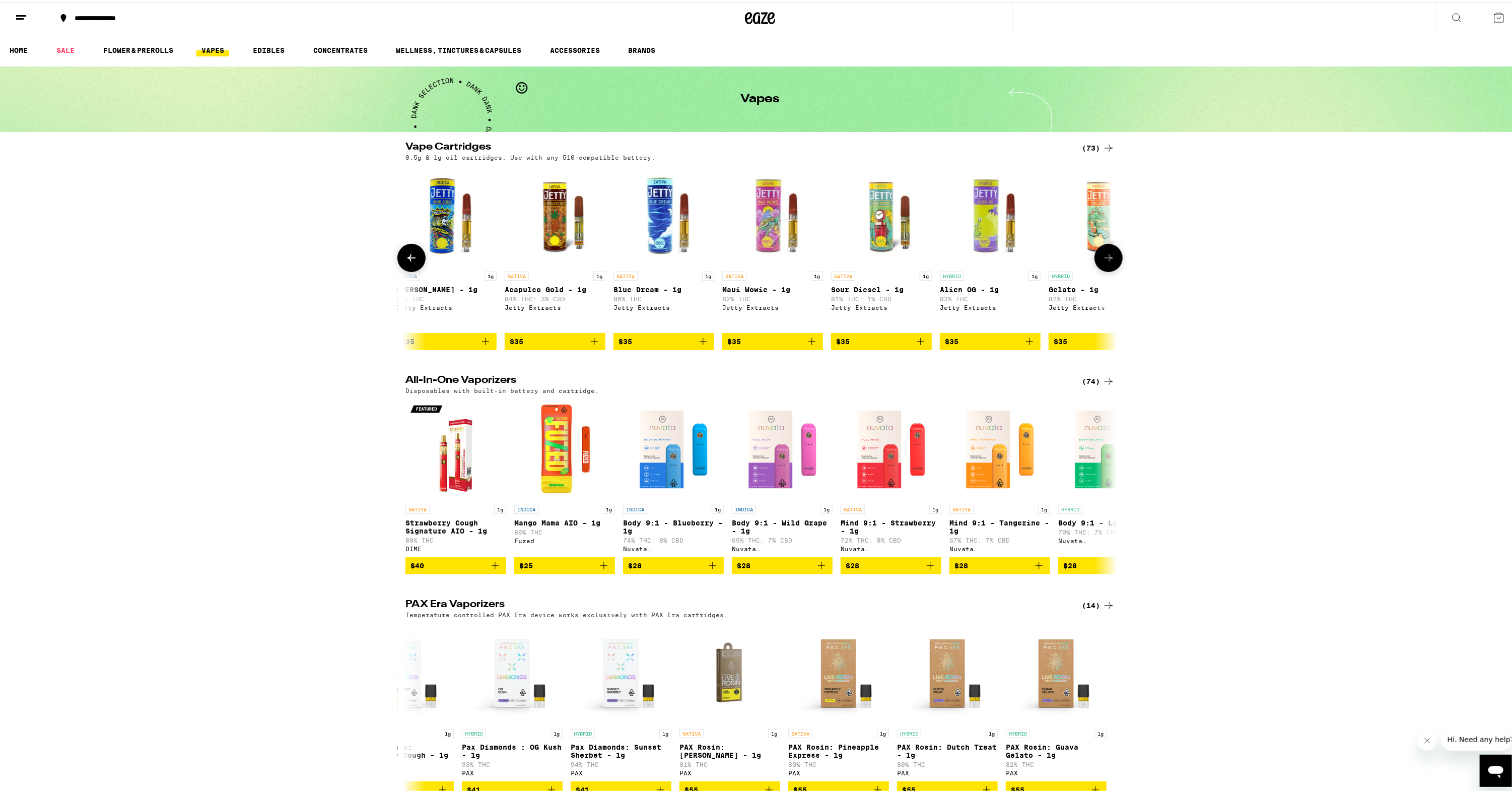
click at [1111, 259] on icon at bounding box center [1109, 256] width 12 height 12
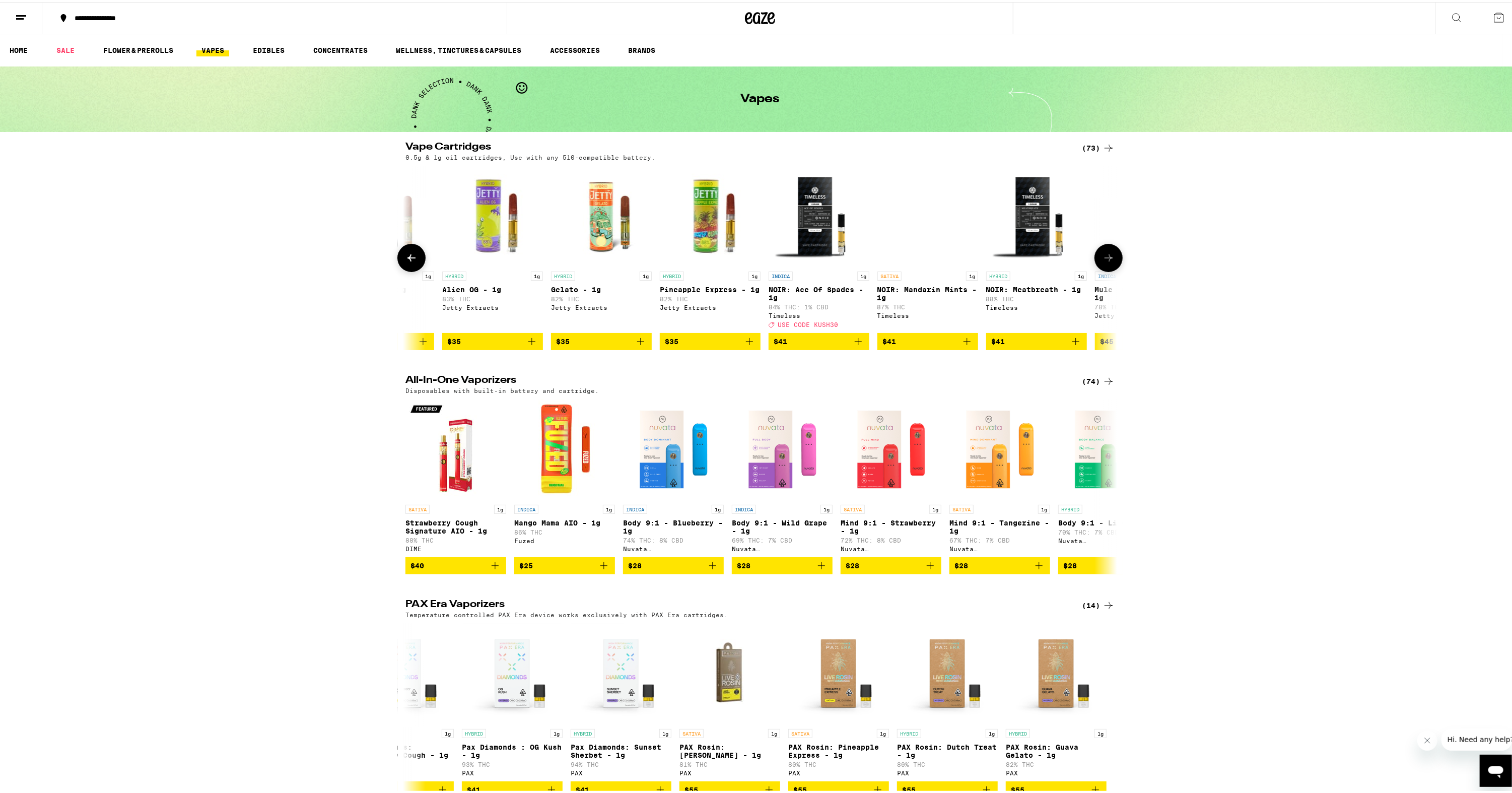
scroll to position [0, 5397]
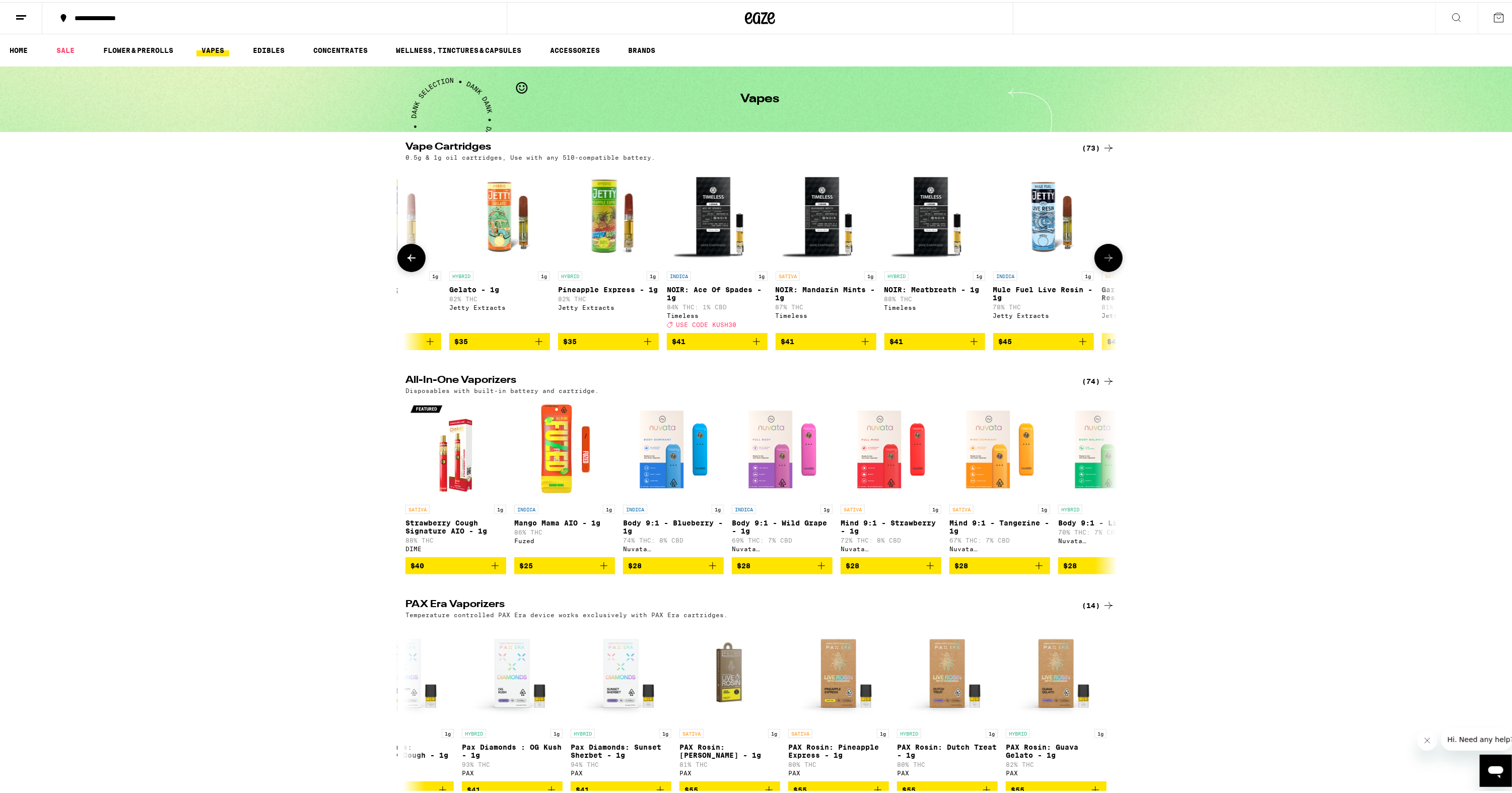
click at [1111, 259] on icon at bounding box center [1109, 256] width 12 height 12
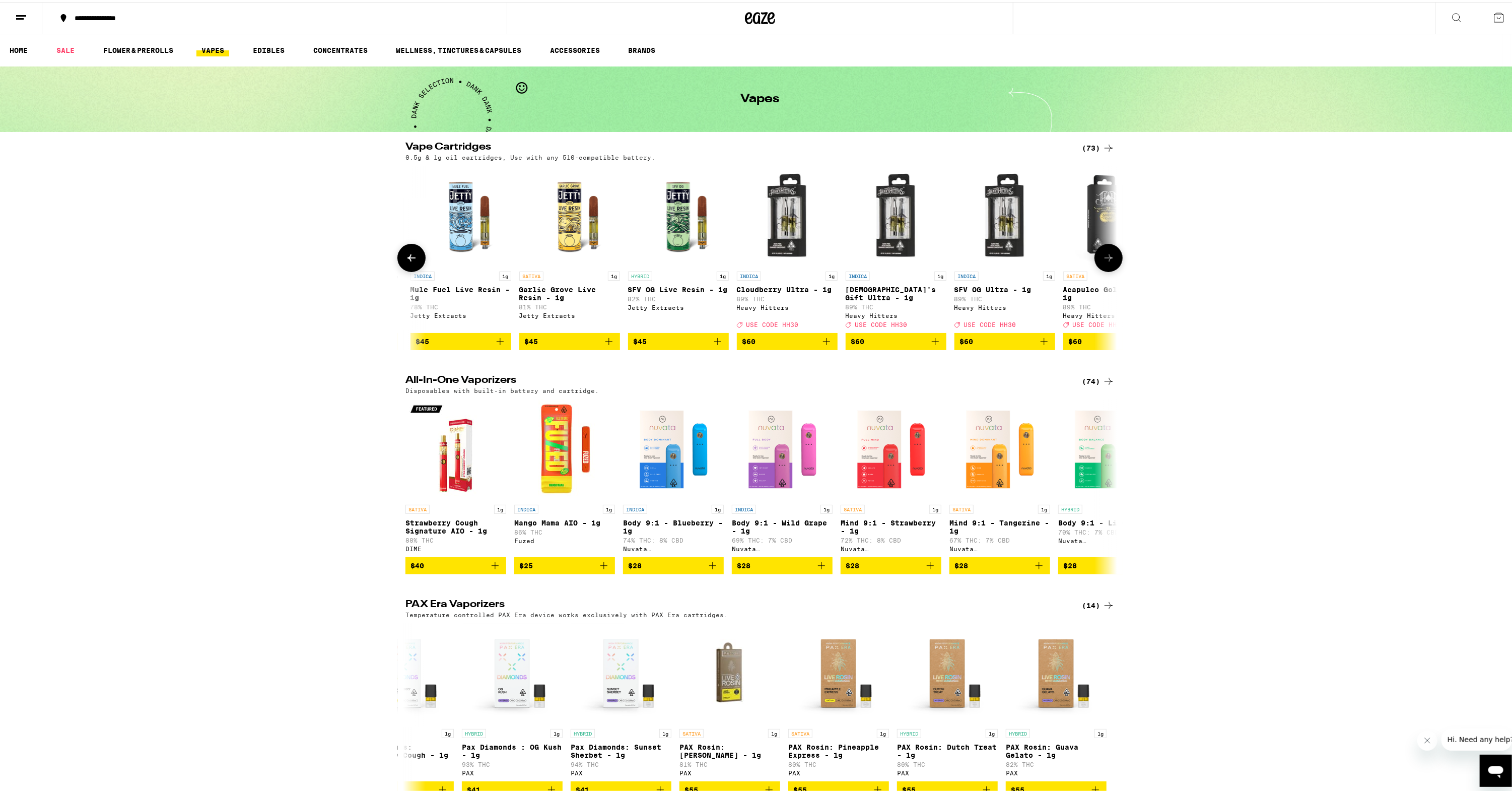
scroll to position [0, 5997]
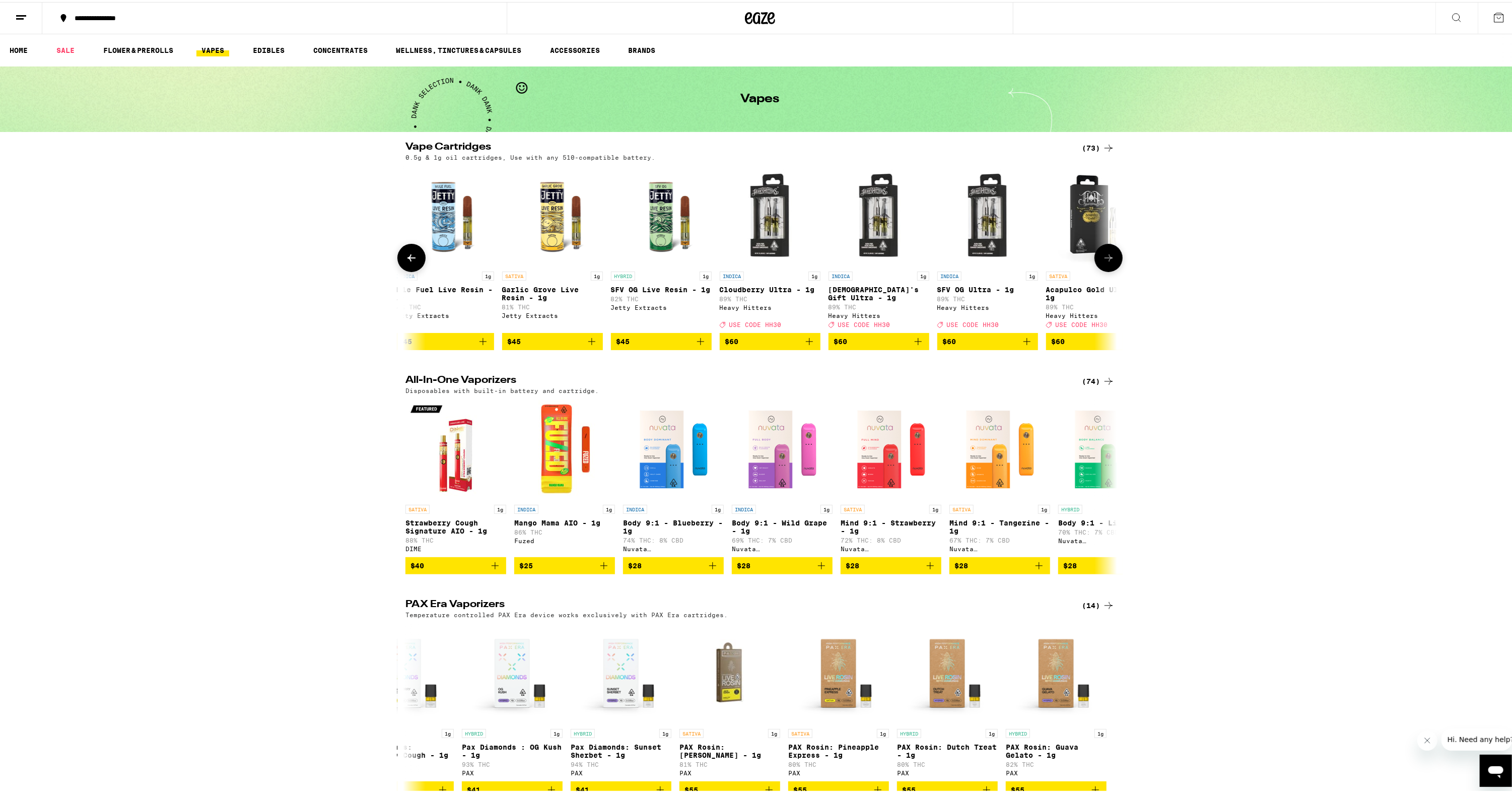
click at [1111, 259] on icon at bounding box center [1109, 256] width 12 height 12
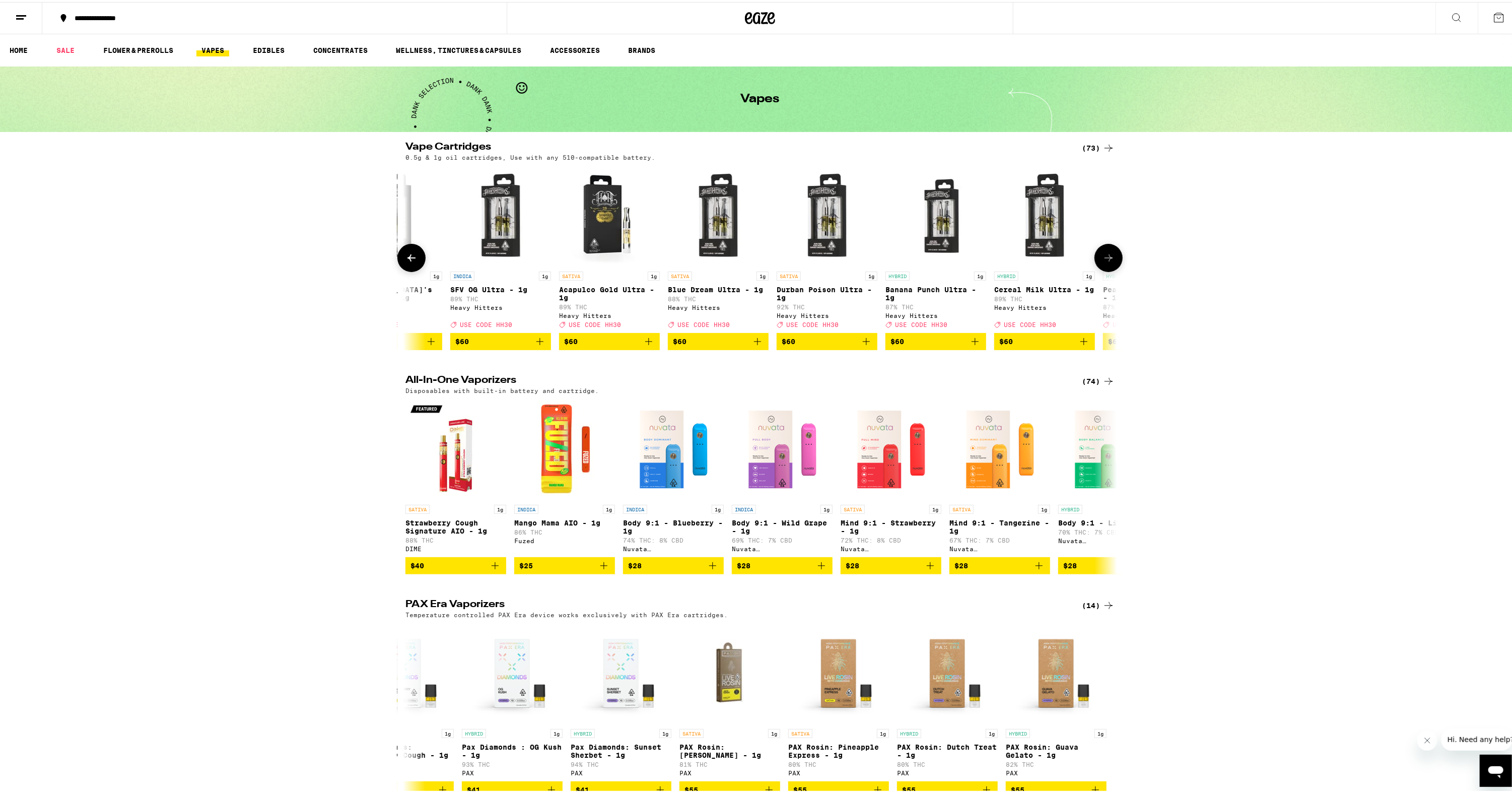
scroll to position [0, 6596]
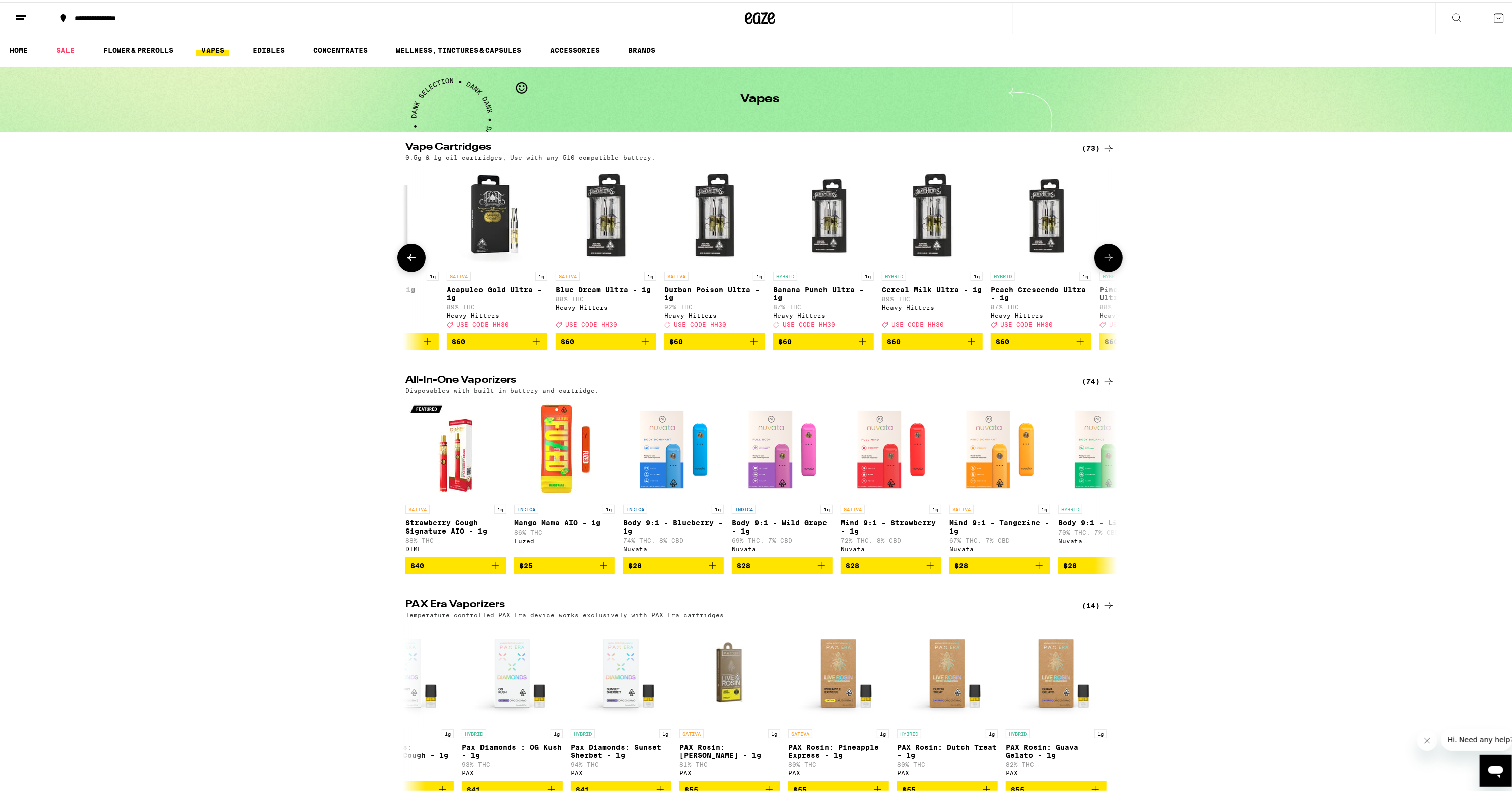
click at [1107, 259] on icon at bounding box center [1108, 256] width 8 height 7
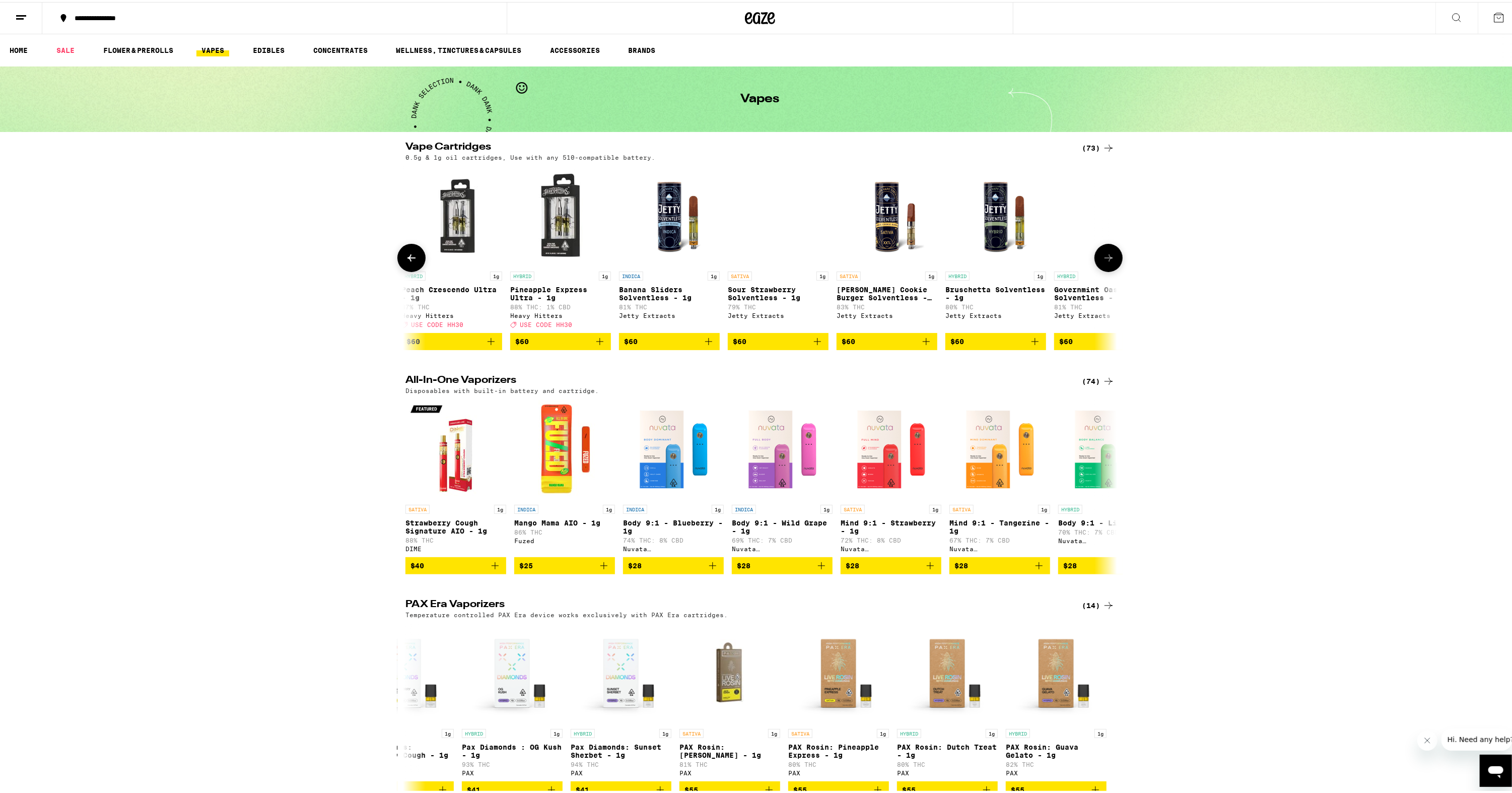
scroll to position [0, 7196]
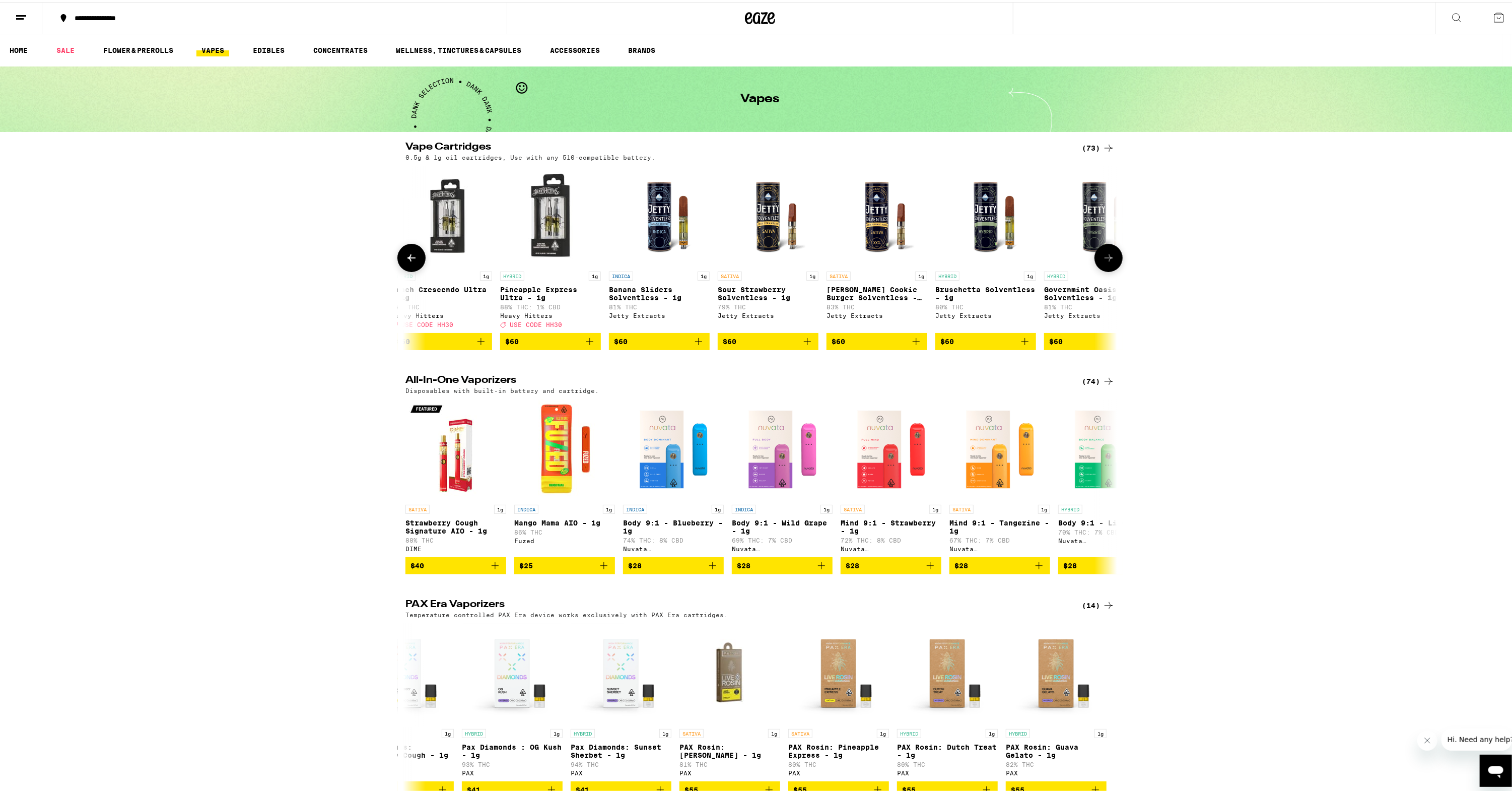
click at [1107, 259] on icon at bounding box center [1108, 256] width 8 height 7
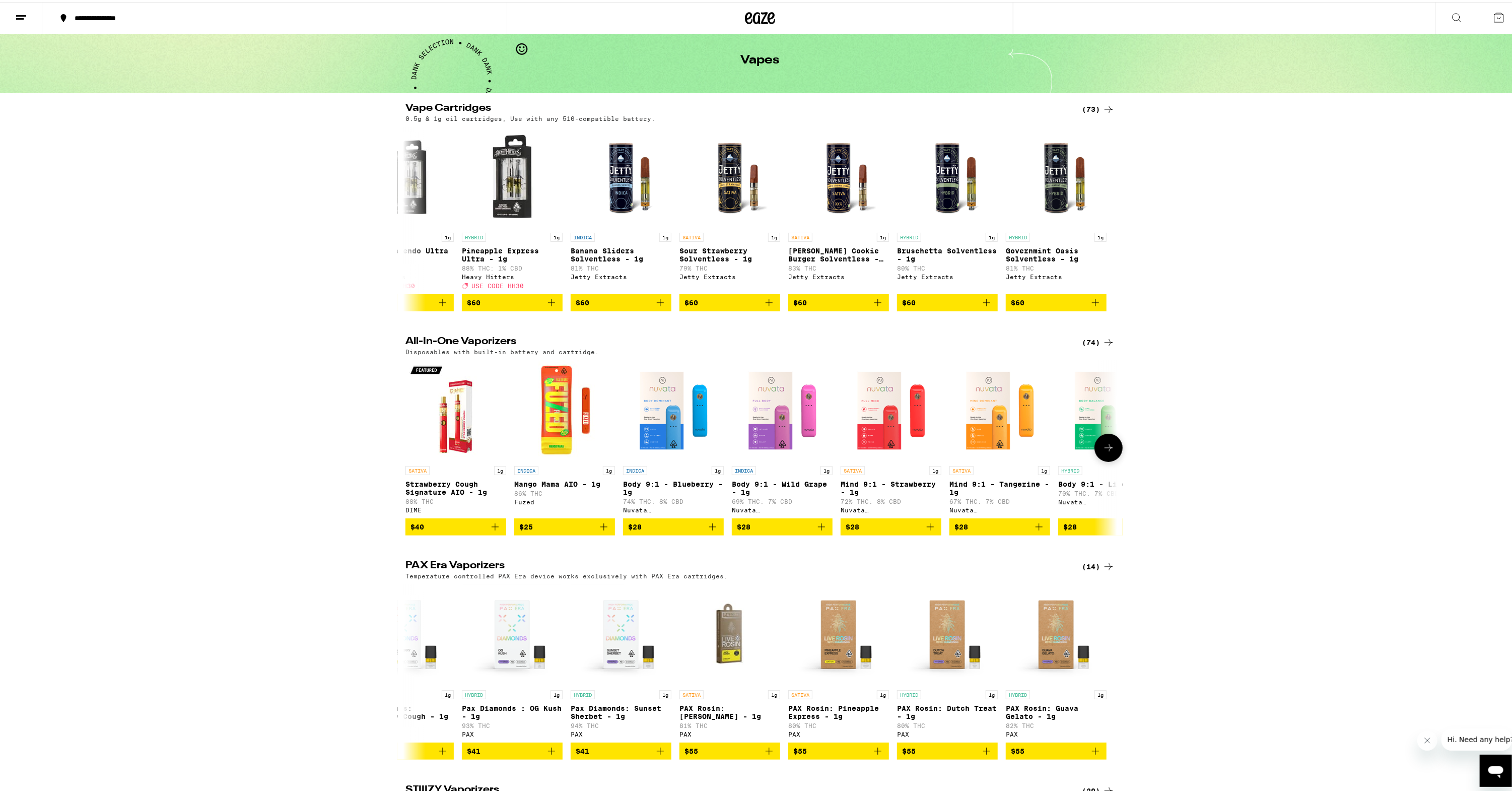
scroll to position [152, 0]
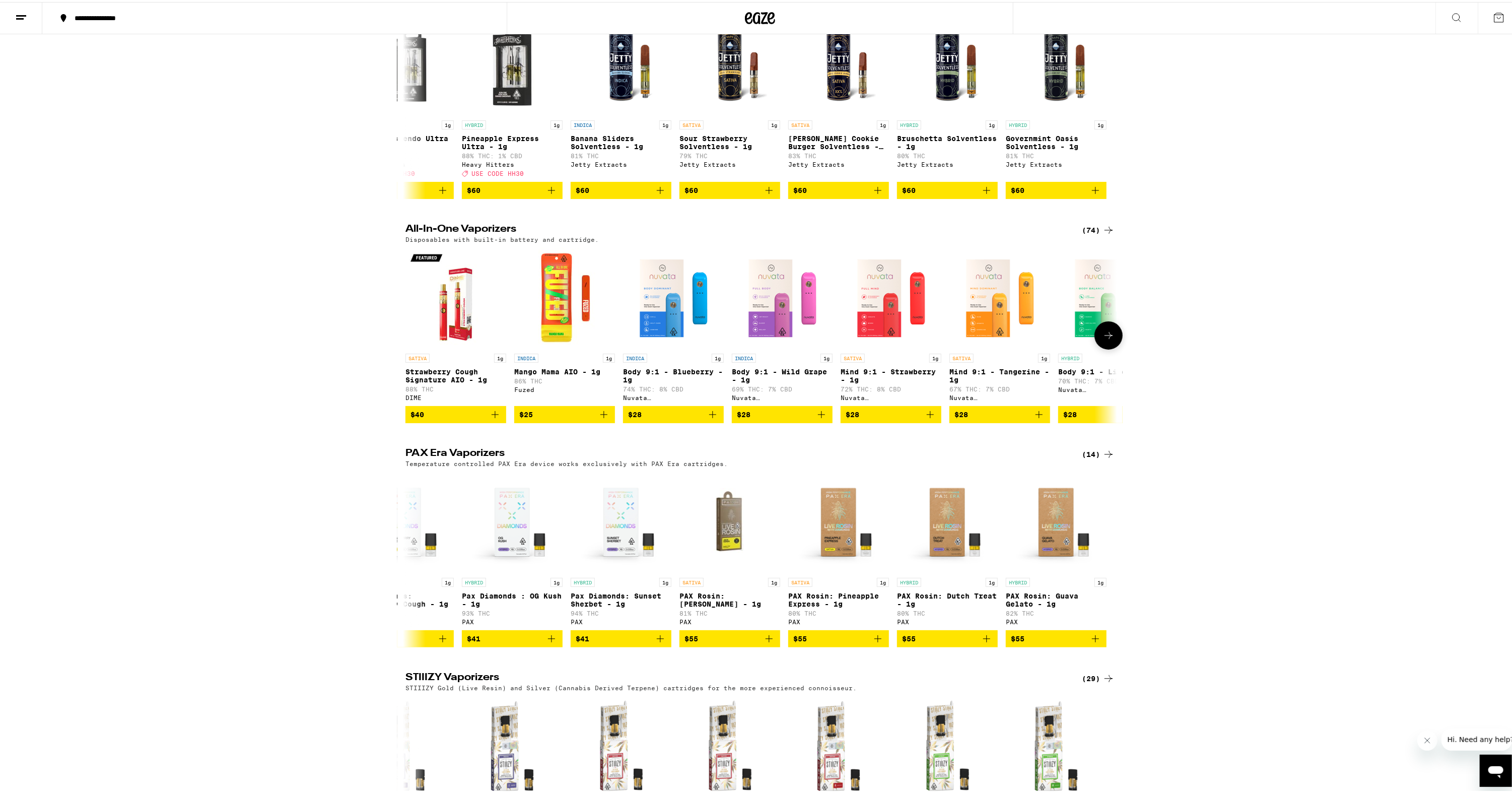
click at [1103, 340] on icon at bounding box center [1109, 334] width 12 height 12
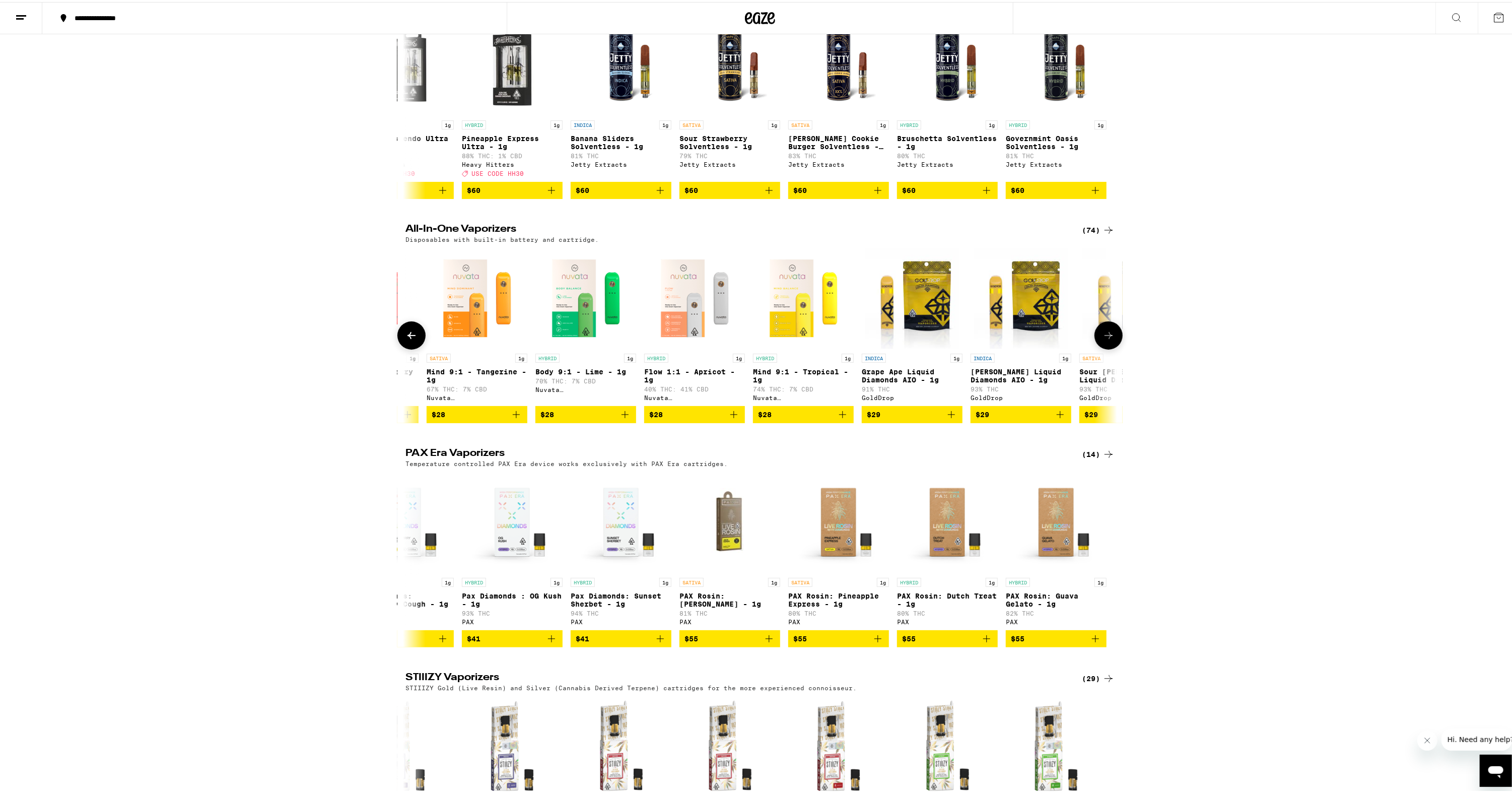
scroll to position [0, 599]
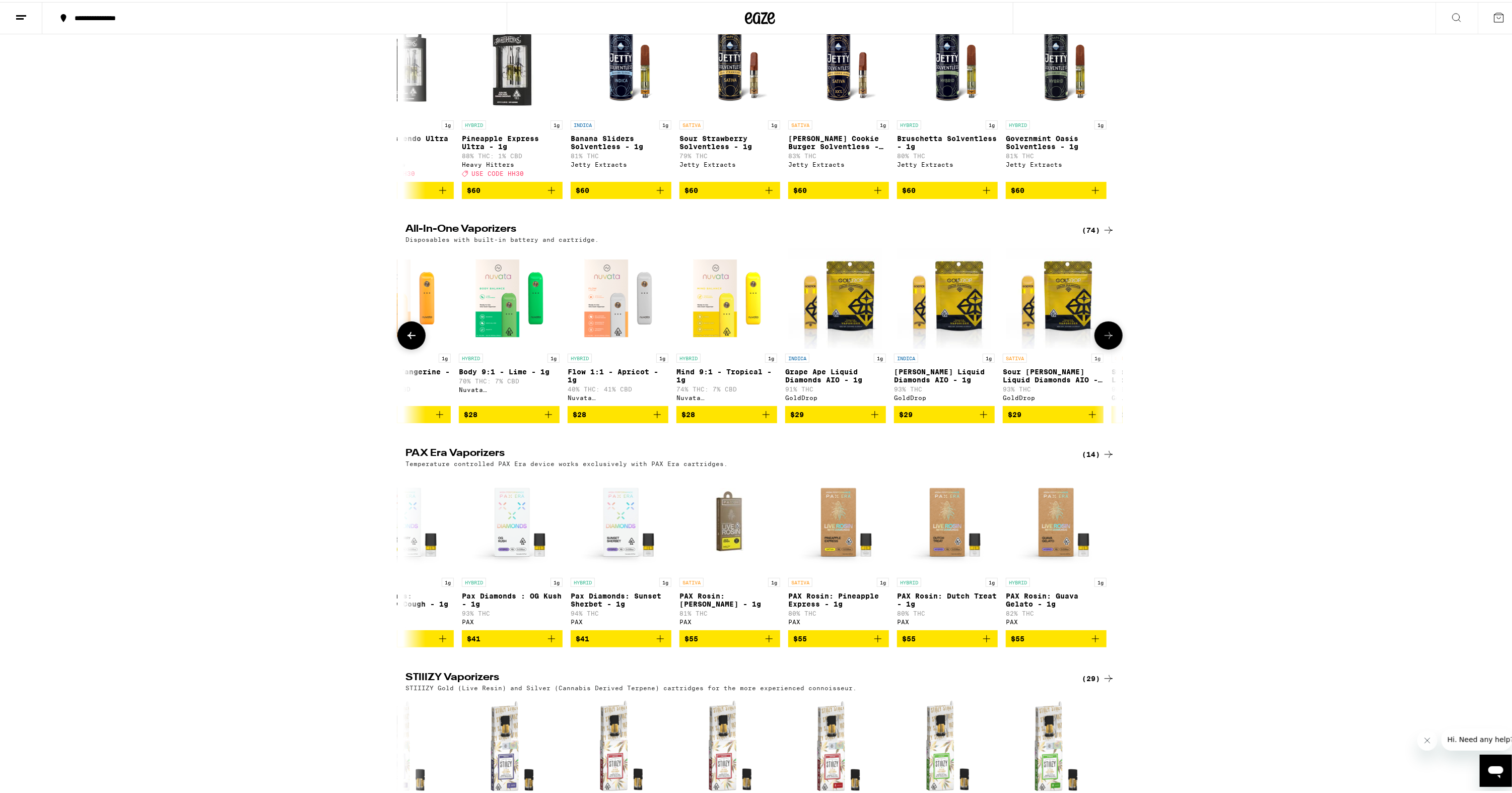
click at [1103, 340] on icon at bounding box center [1109, 334] width 12 height 12
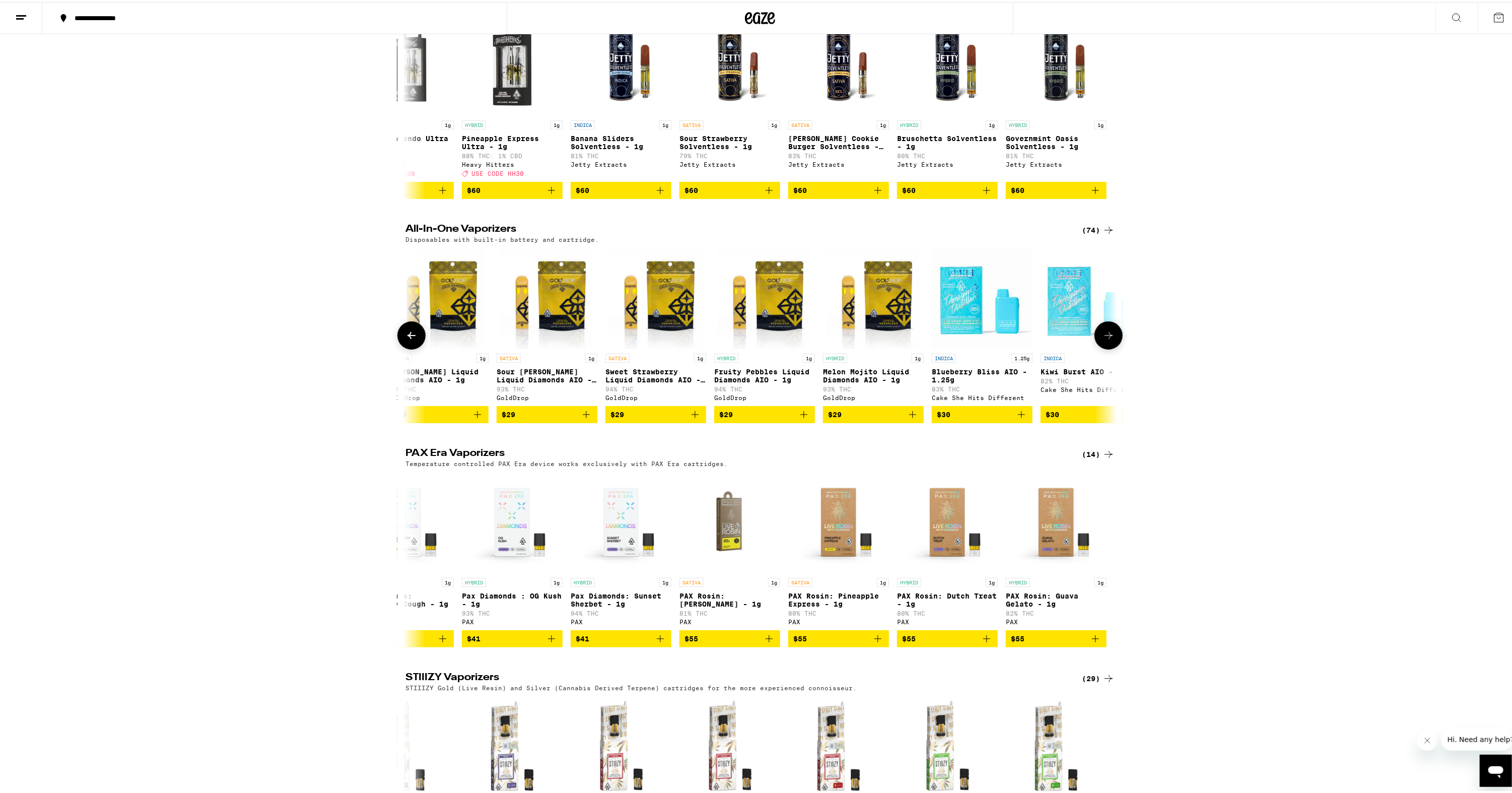
scroll to position [0, 1199]
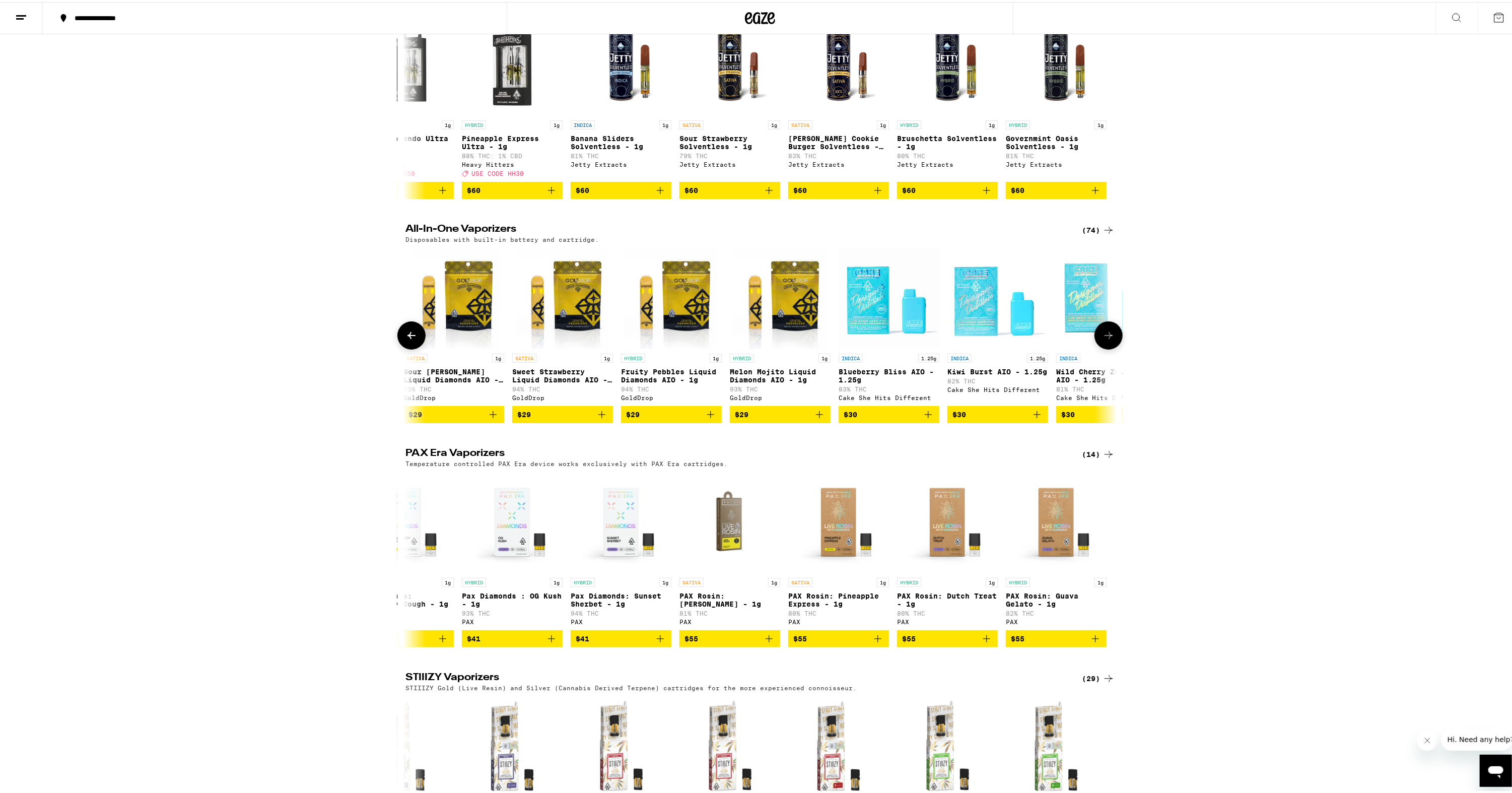
click at [1103, 340] on icon at bounding box center [1109, 334] width 12 height 12
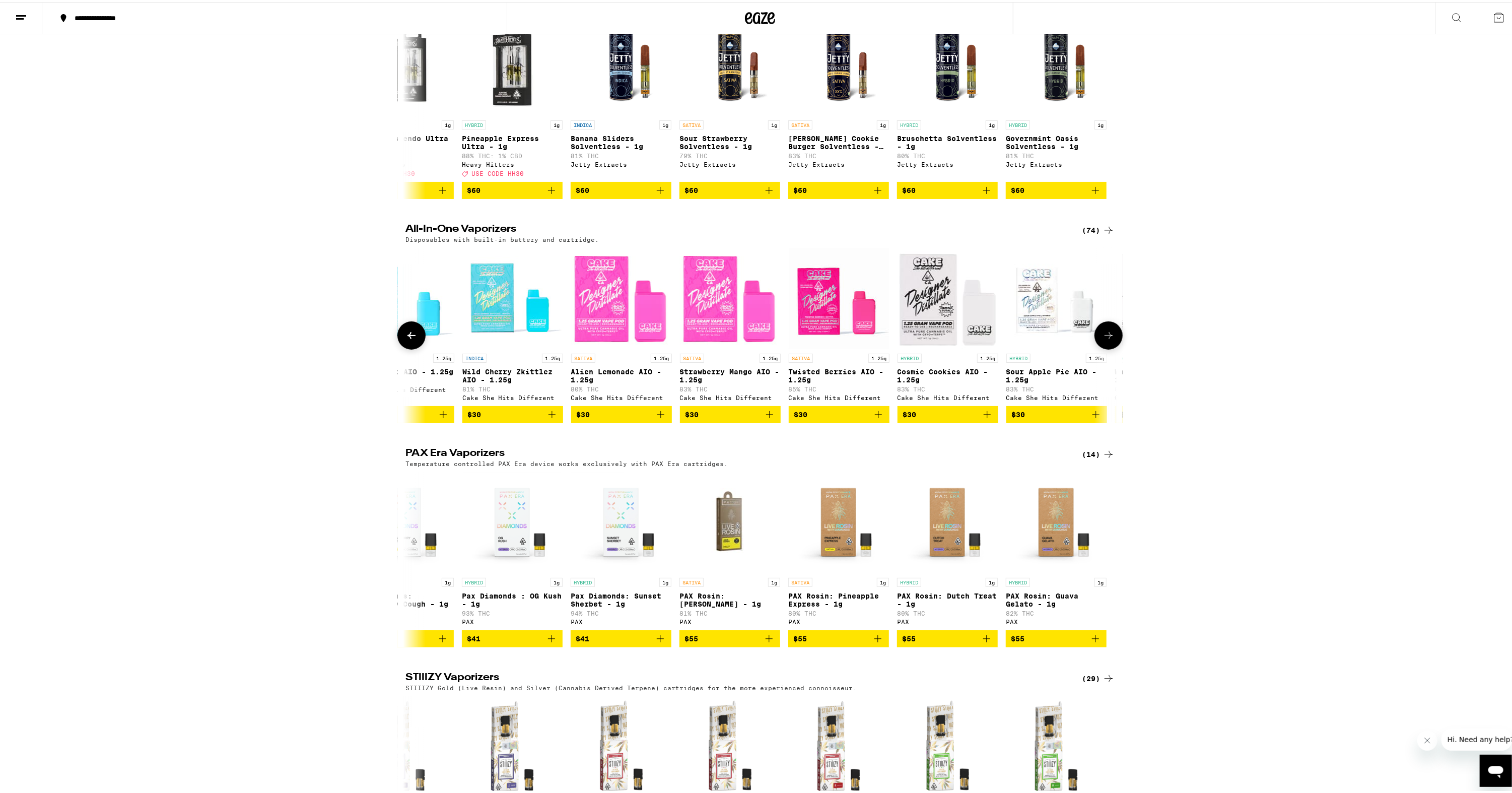
scroll to position [0, 1799]
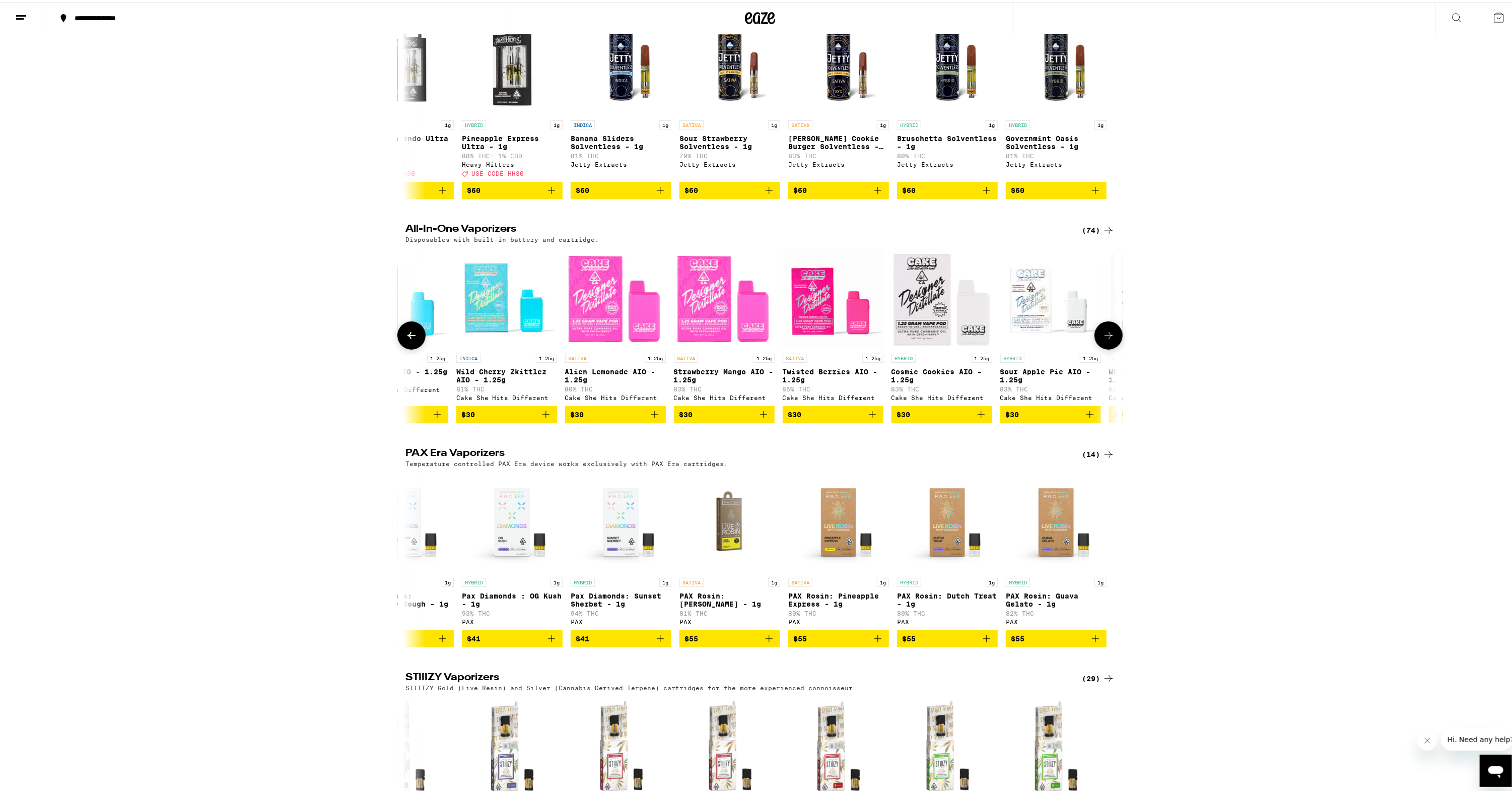
click at [1103, 340] on icon at bounding box center [1109, 334] width 12 height 12
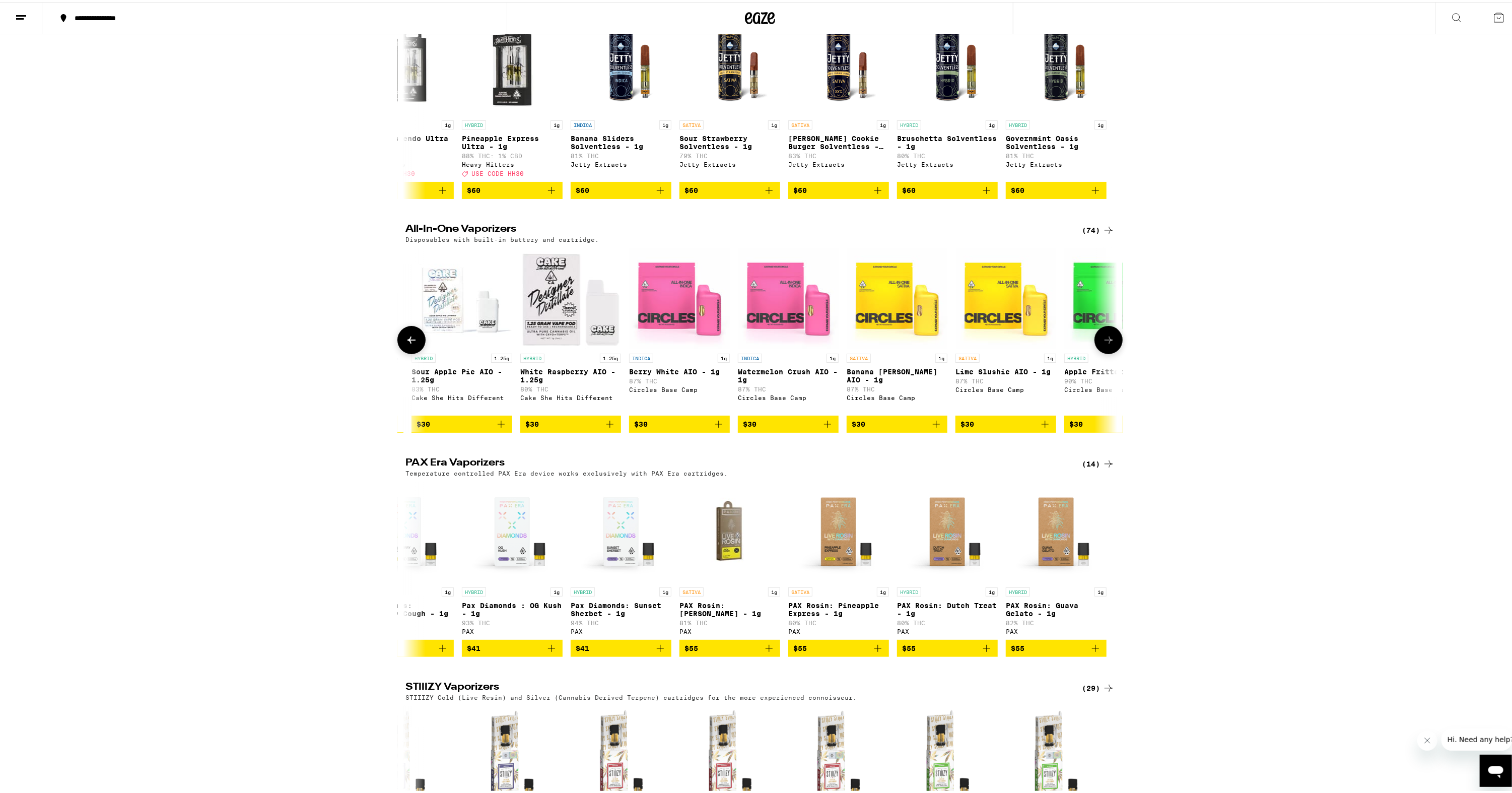
scroll to position [0, 2399]
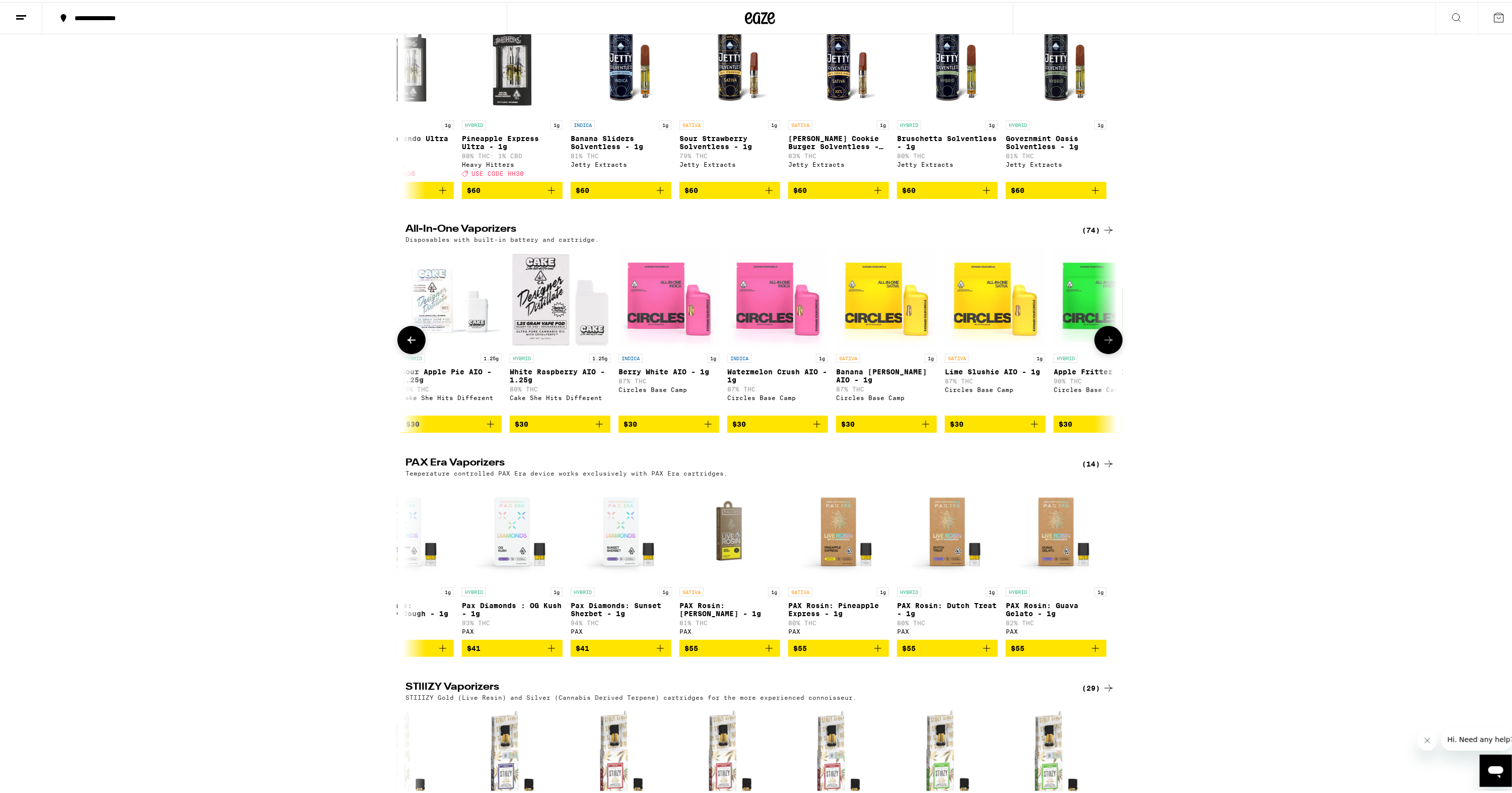
click at [1099, 341] on button at bounding box center [1109, 338] width 28 height 28
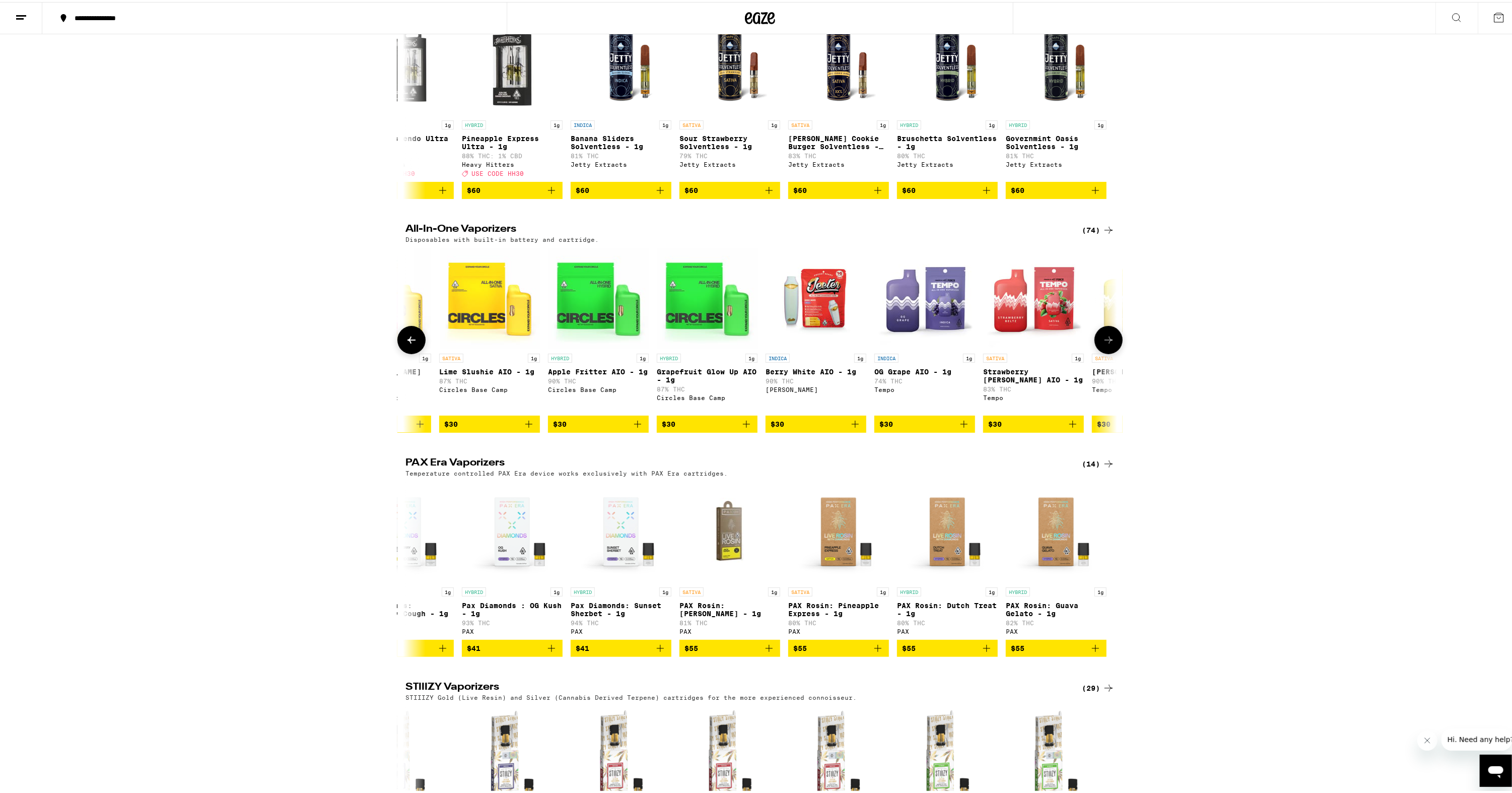
scroll to position [0, 2999]
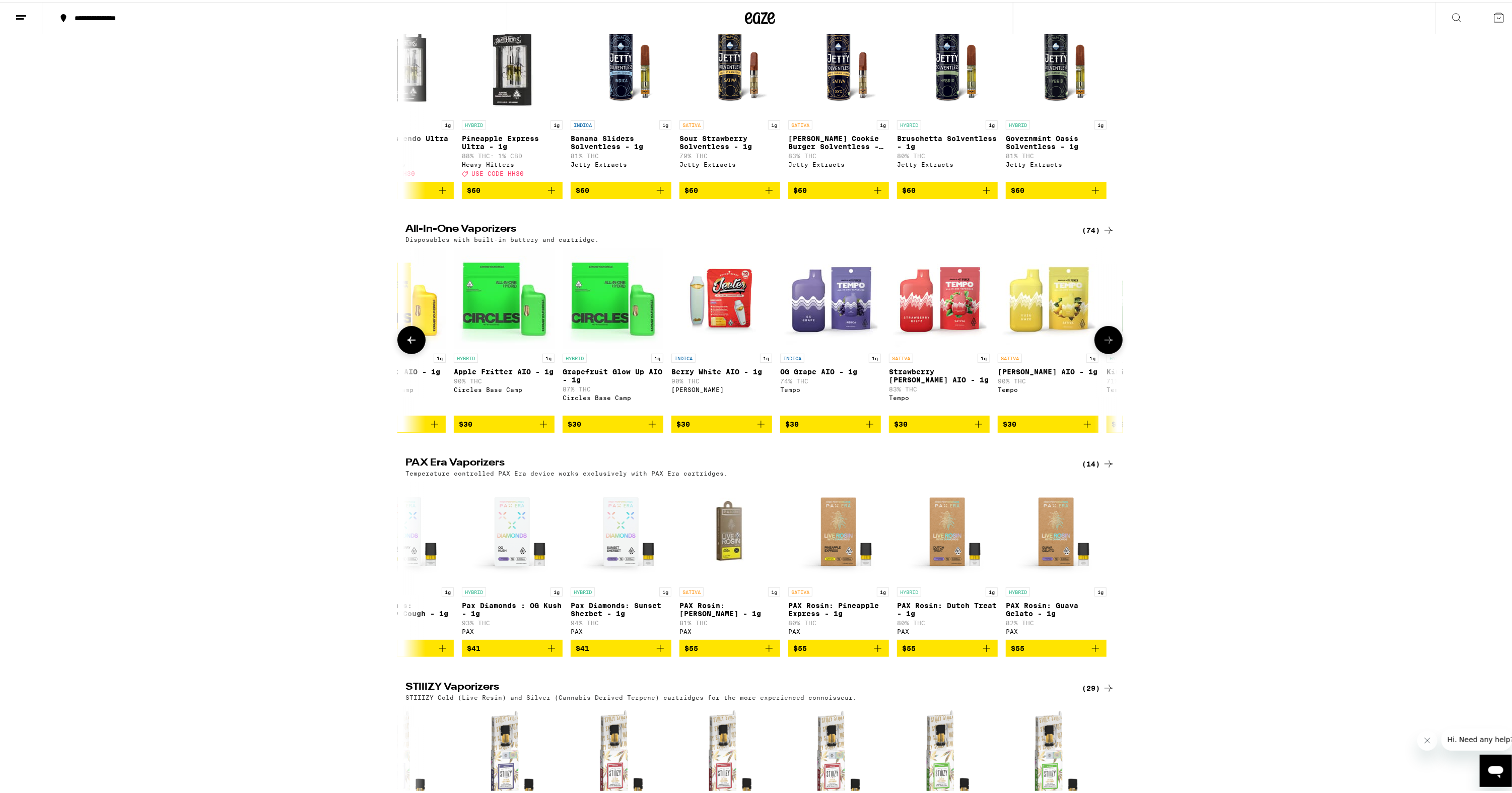
click at [1099, 341] on button at bounding box center [1109, 338] width 28 height 28
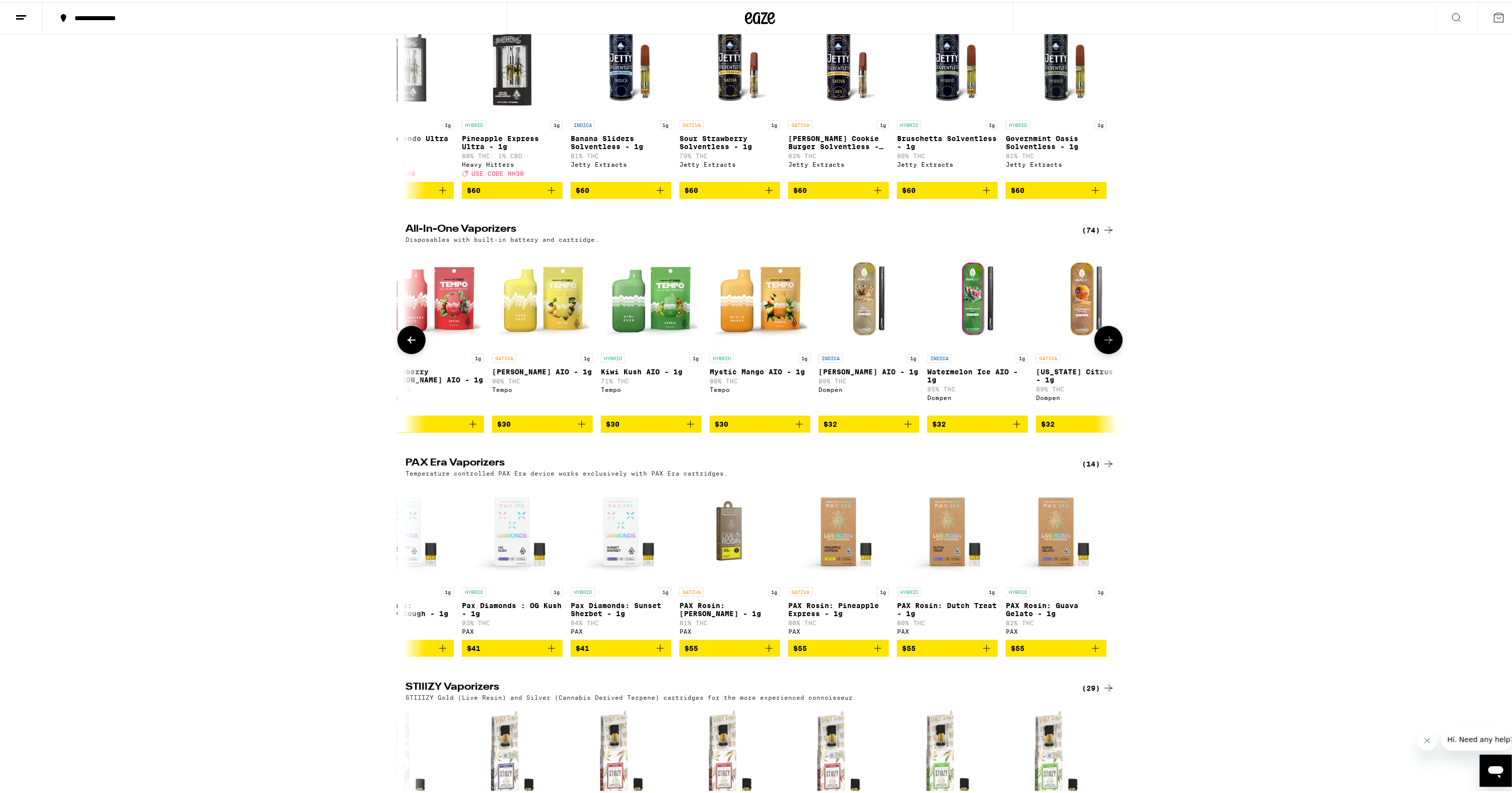
scroll to position [0, 3598]
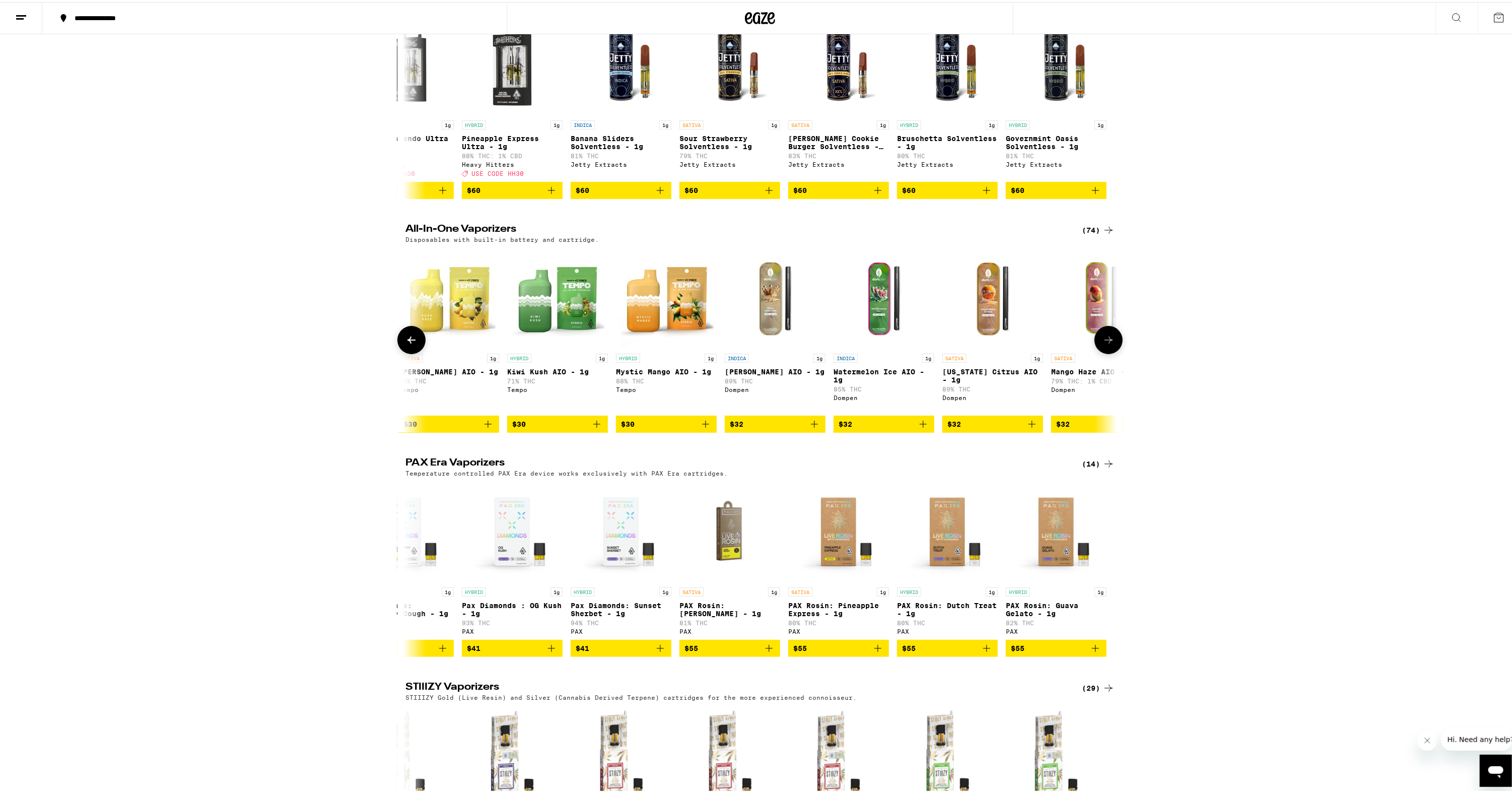
click at [1099, 342] on button at bounding box center [1109, 338] width 28 height 28
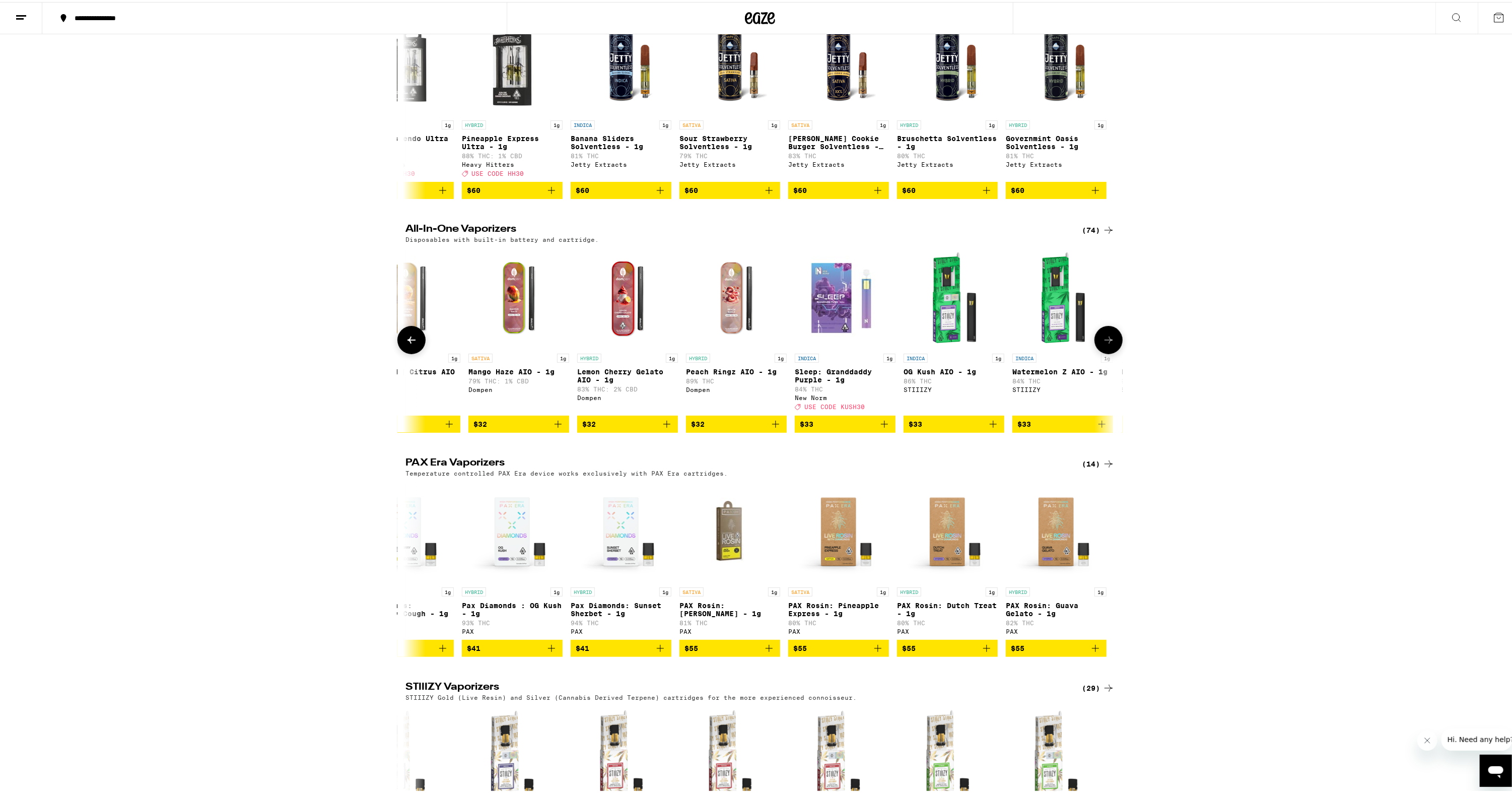
scroll to position [0, 4198]
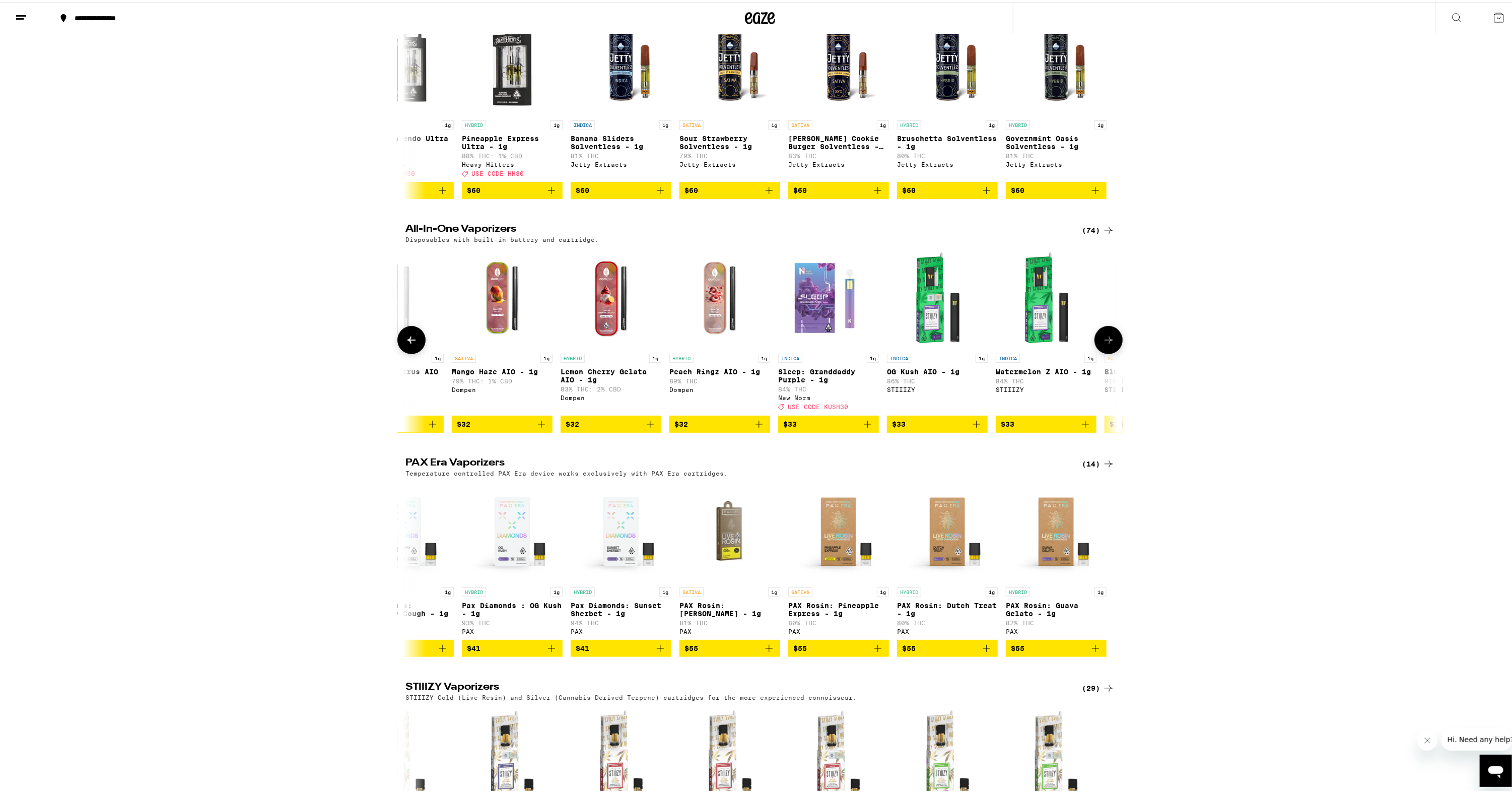
click at [1103, 344] on icon at bounding box center [1109, 338] width 12 height 12
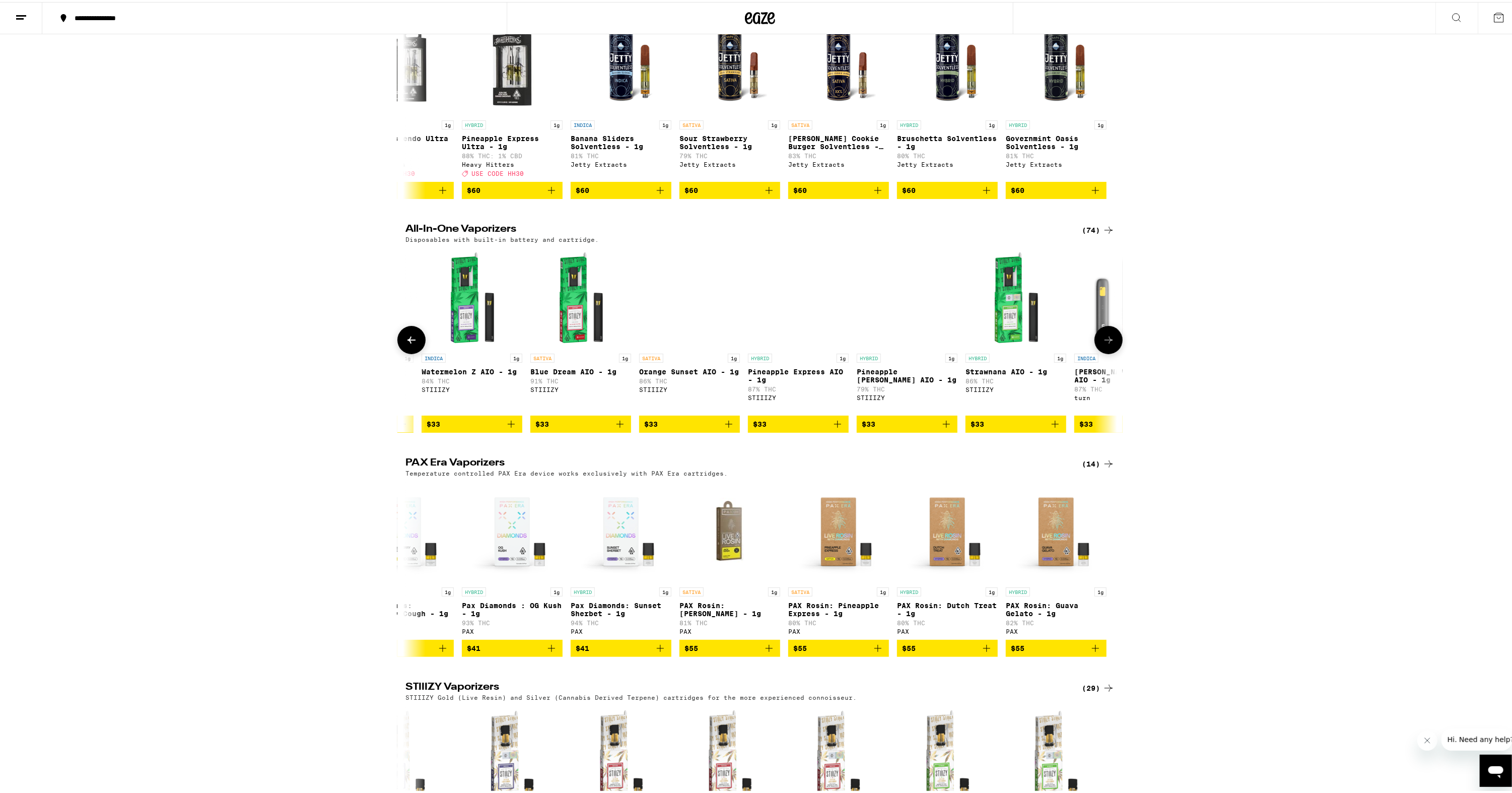
scroll to position [0, 4798]
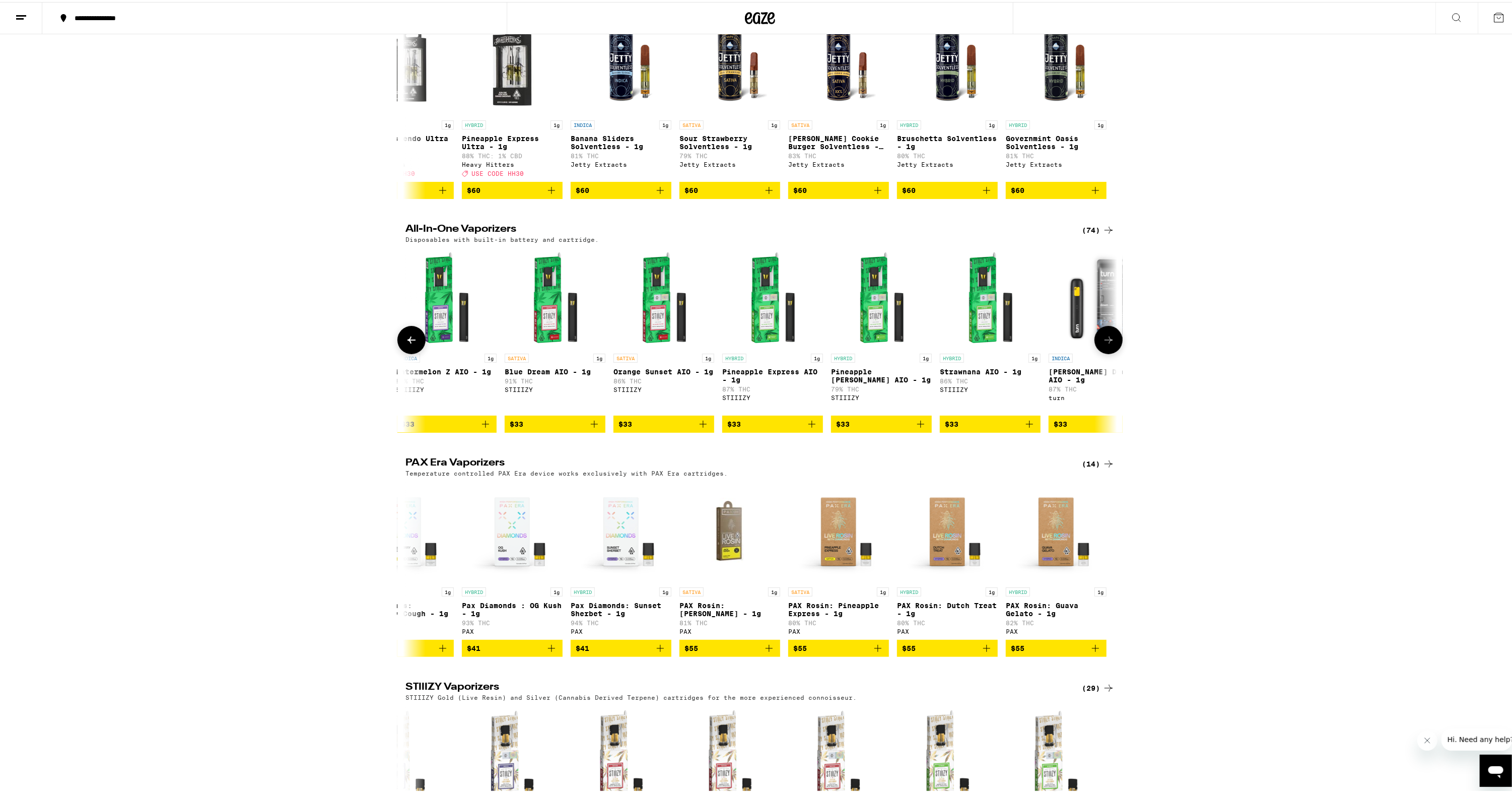
click at [1105, 344] on icon at bounding box center [1109, 338] width 12 height 12
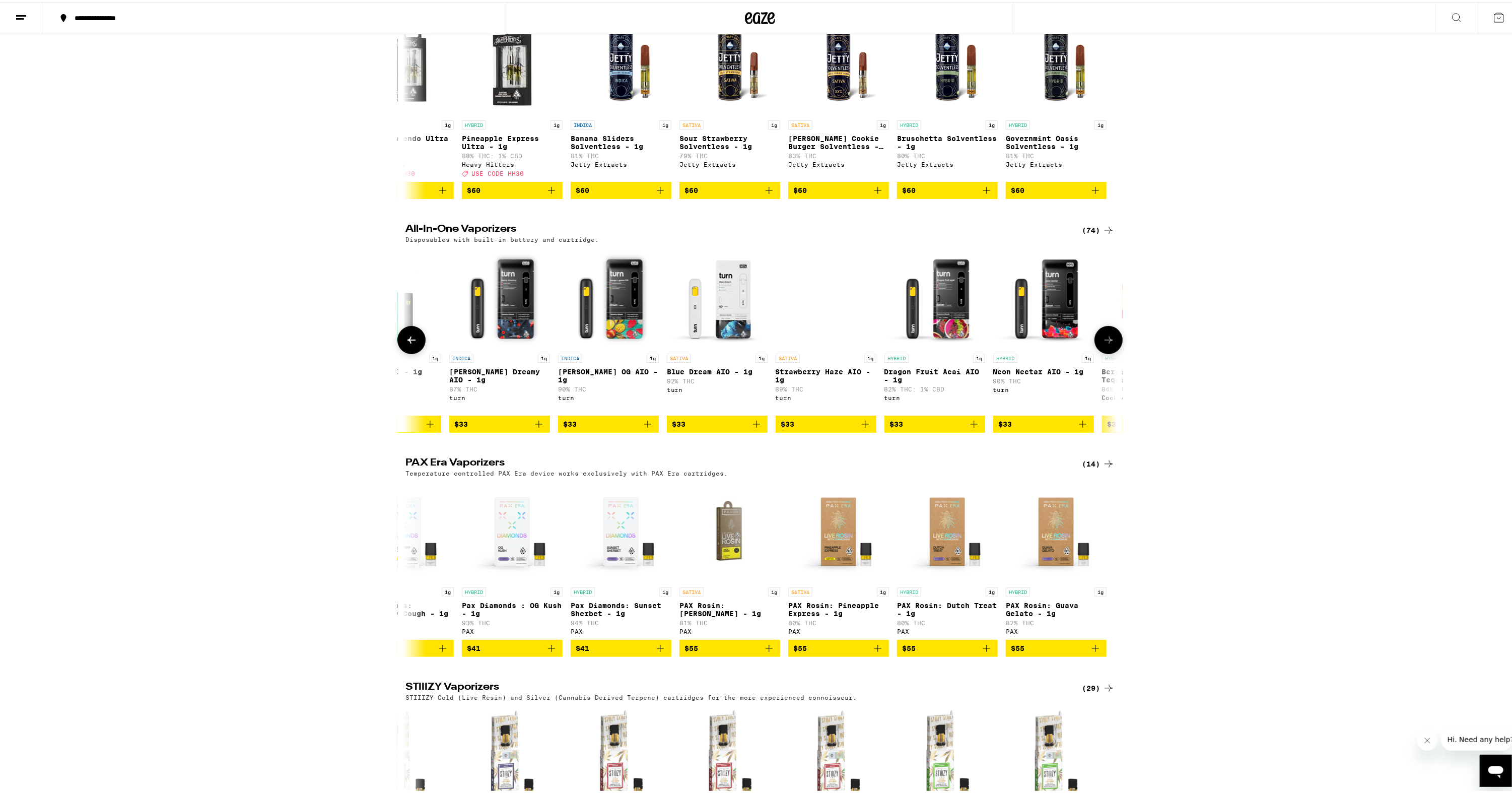
click at [1105, 344] on icon at bounding box center [1109, 338] width 12 height 12
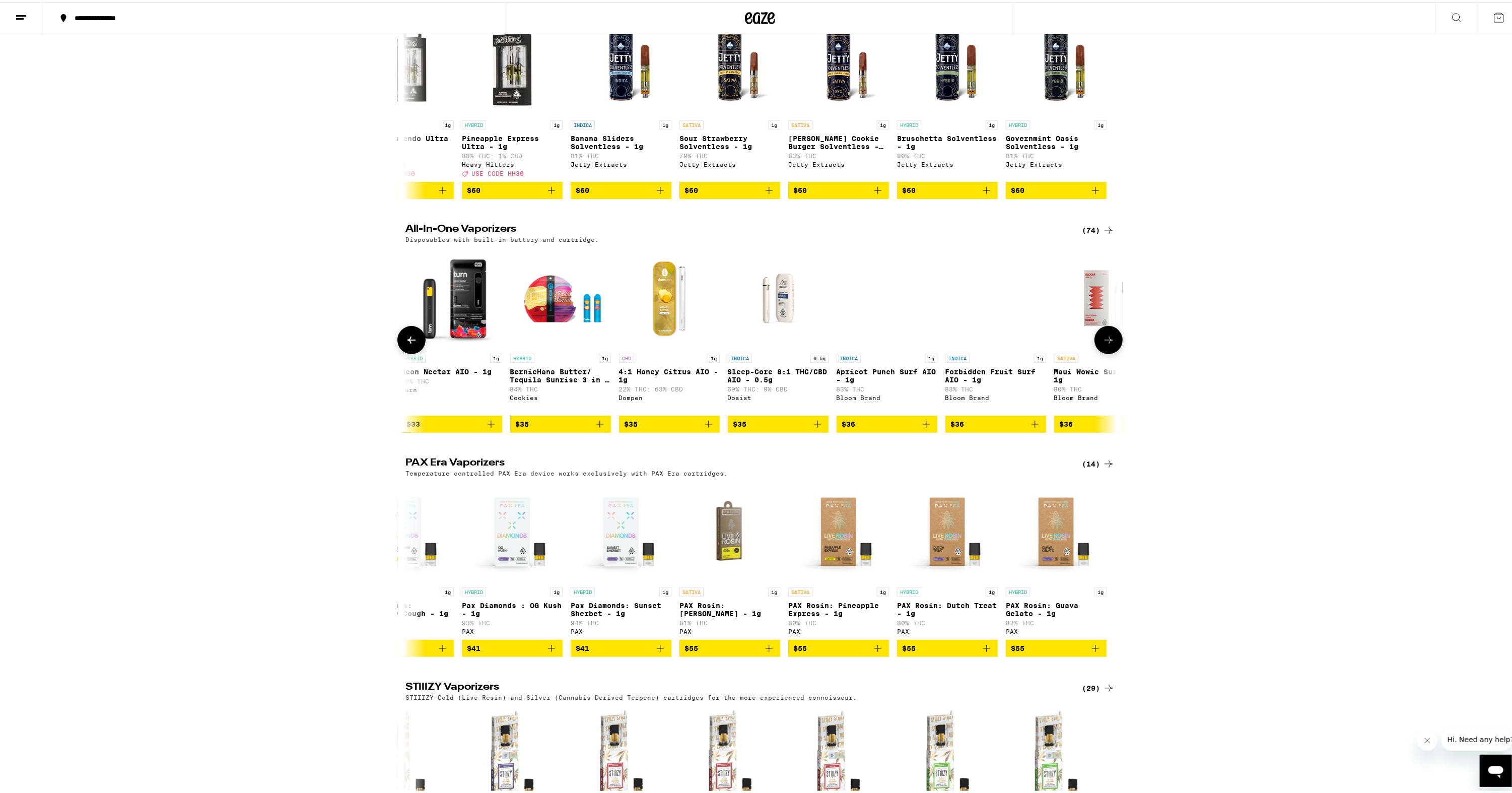
scroll to position [0, 5997]
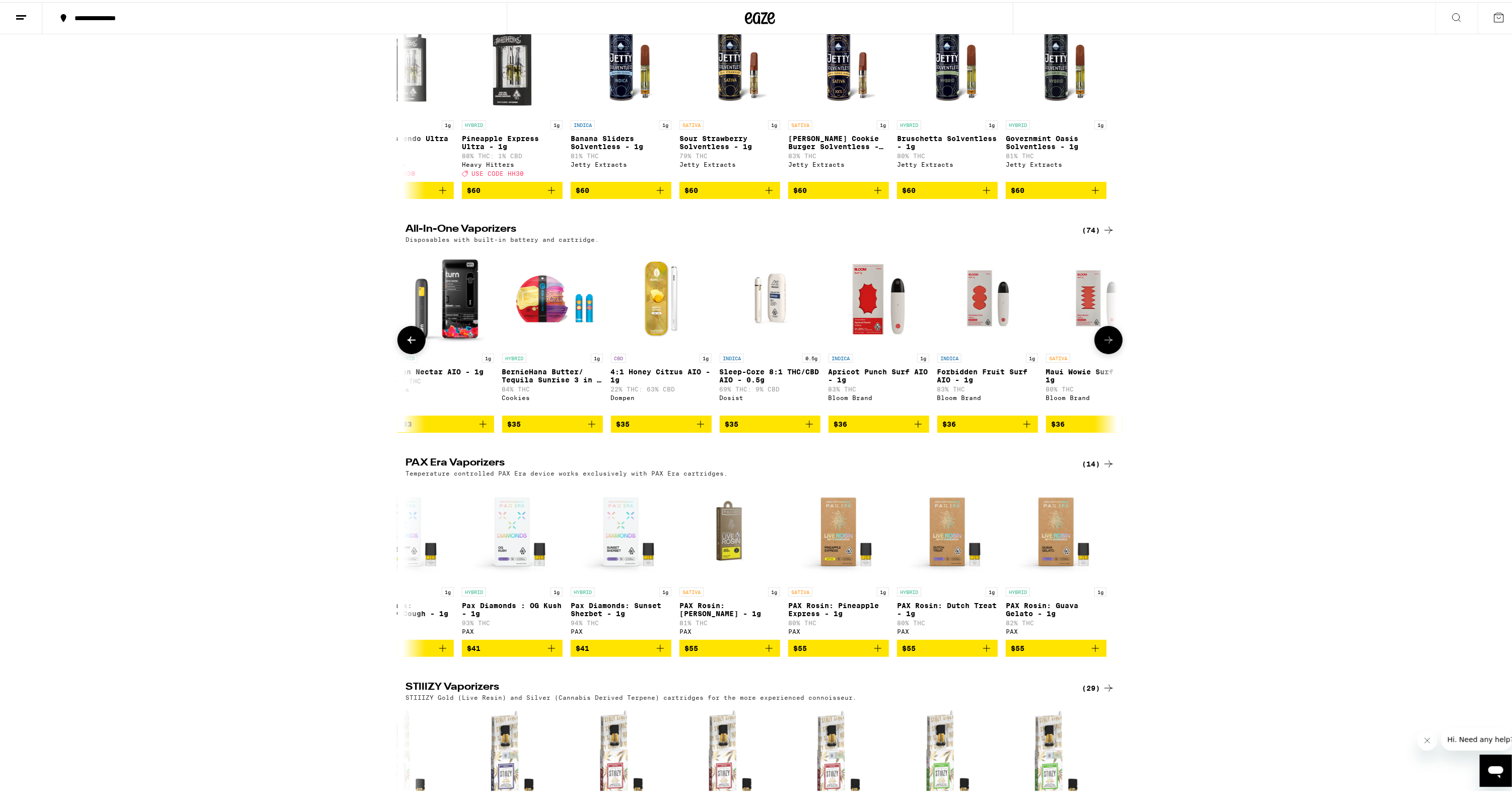
click at [1107, 352] on button at bounding box center [1109, 338] width 28 height 28
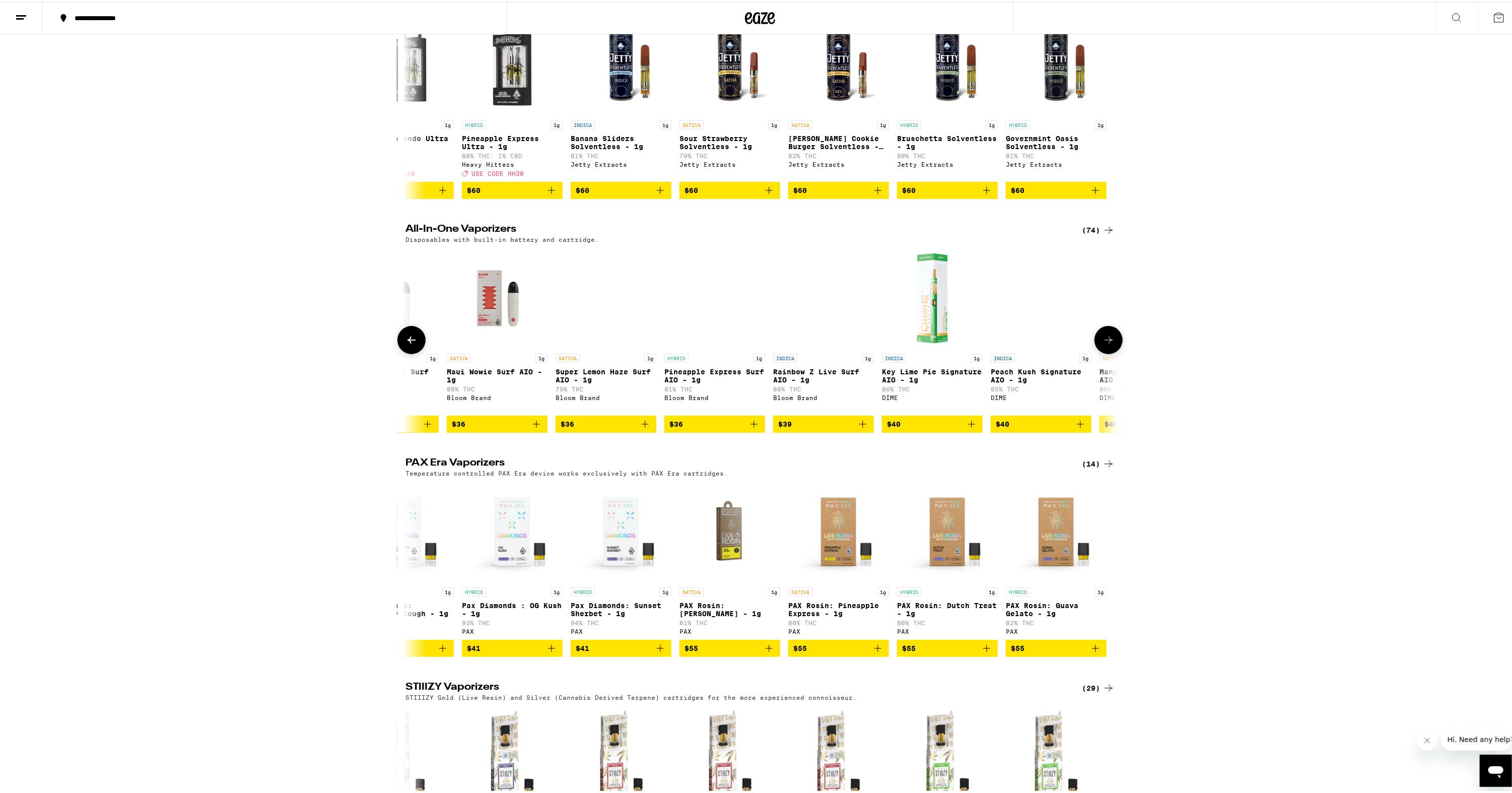
click at [1107, 352] on button at bounding box center [1109, 338] width 28 height 28
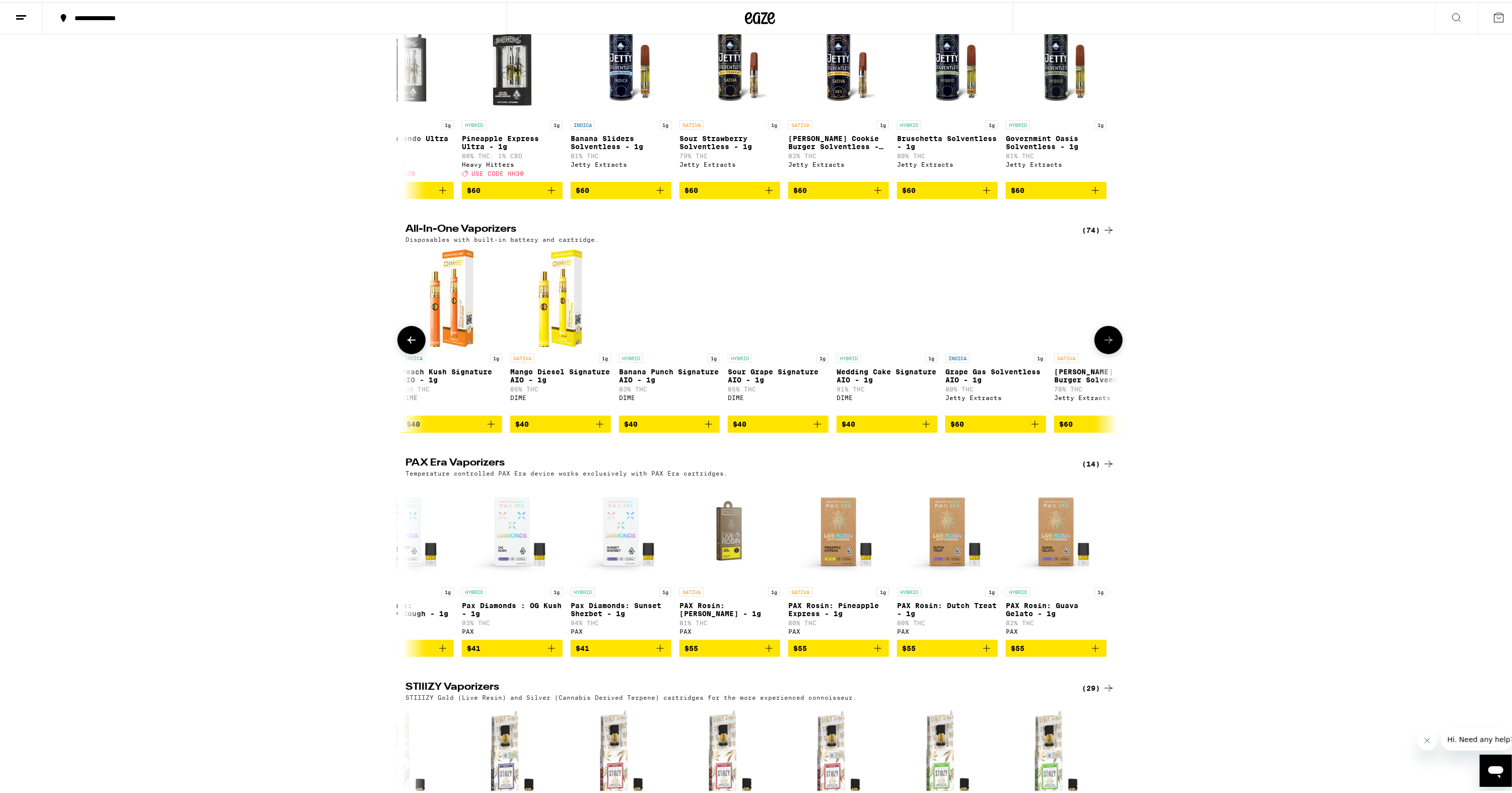
scroll to position [0, 7196]
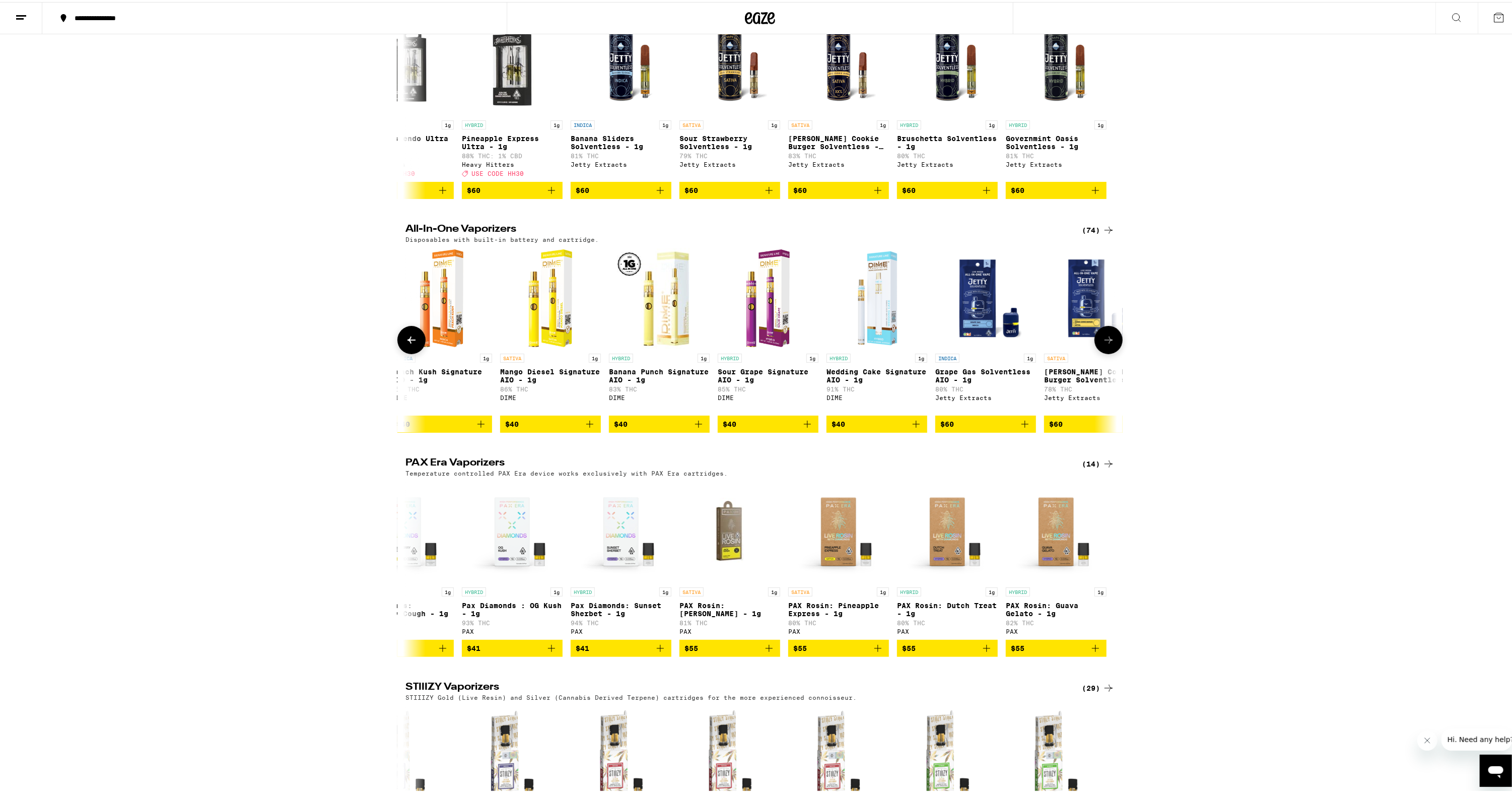
click at [1107, 352] on button at bounding box center [1109, 338] width 28 height 28
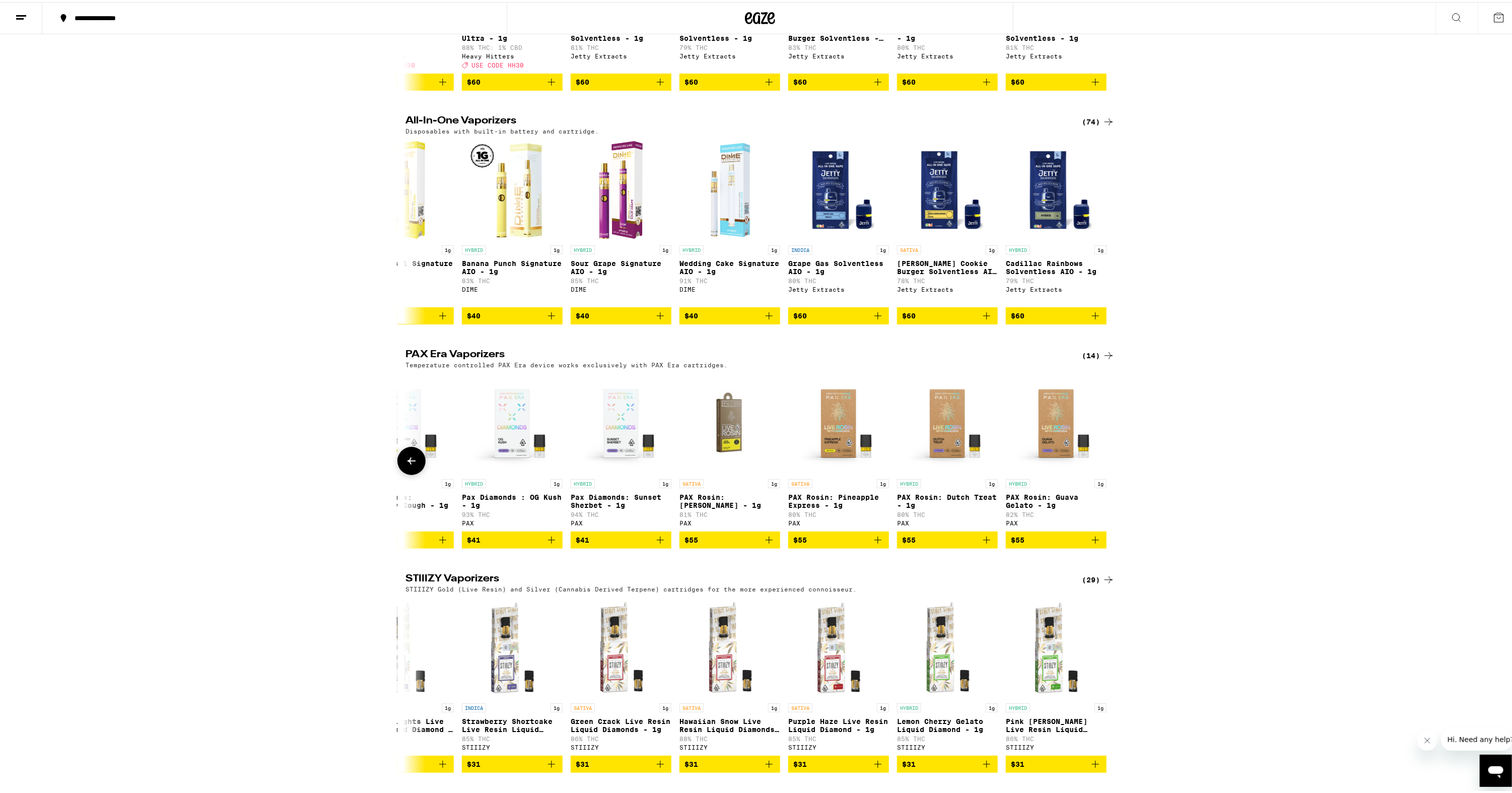
scroll to position [302, 0]
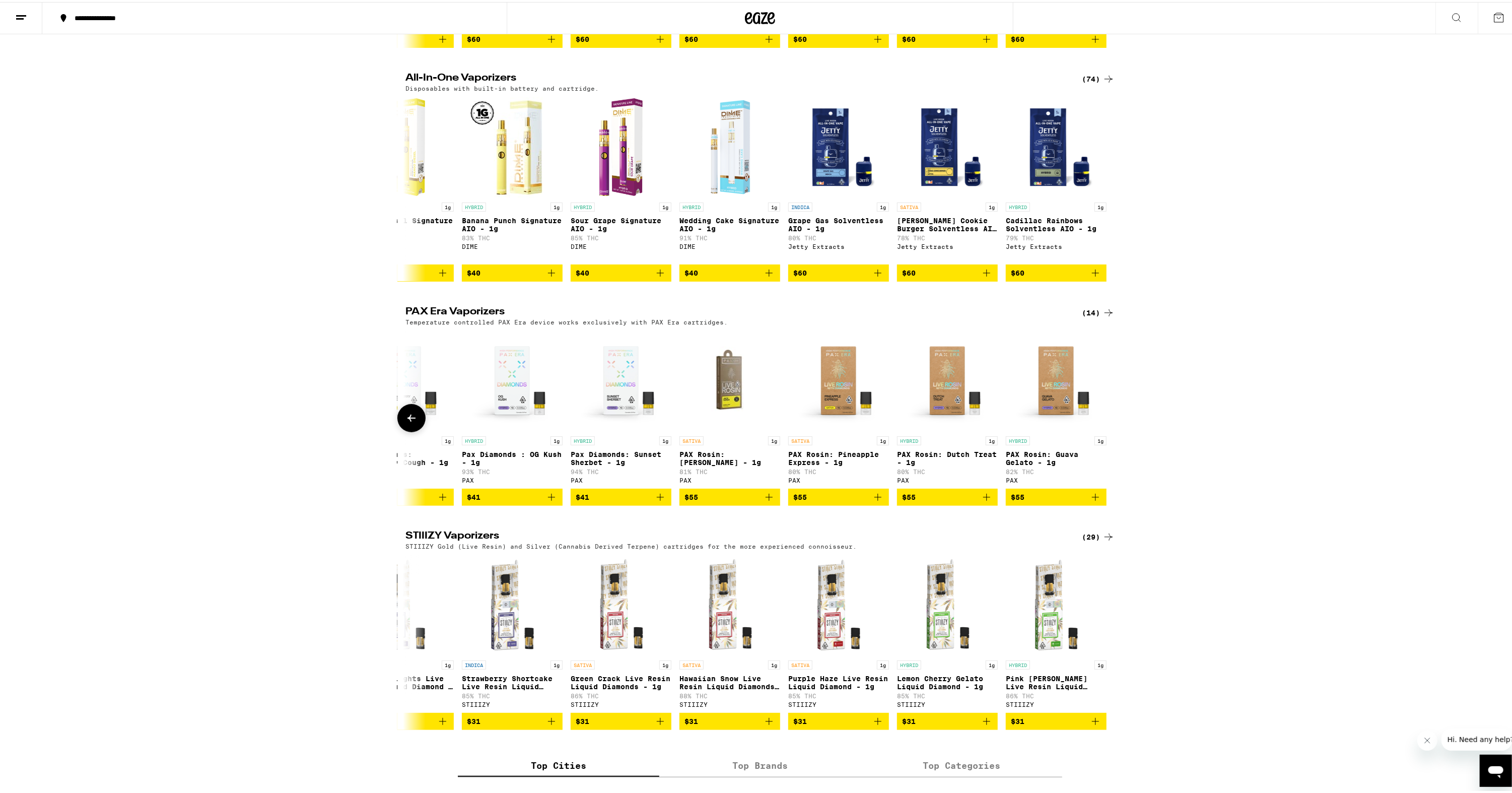
click at [406, 422] on icon at bounding box center [412, 416] width 12 height 12
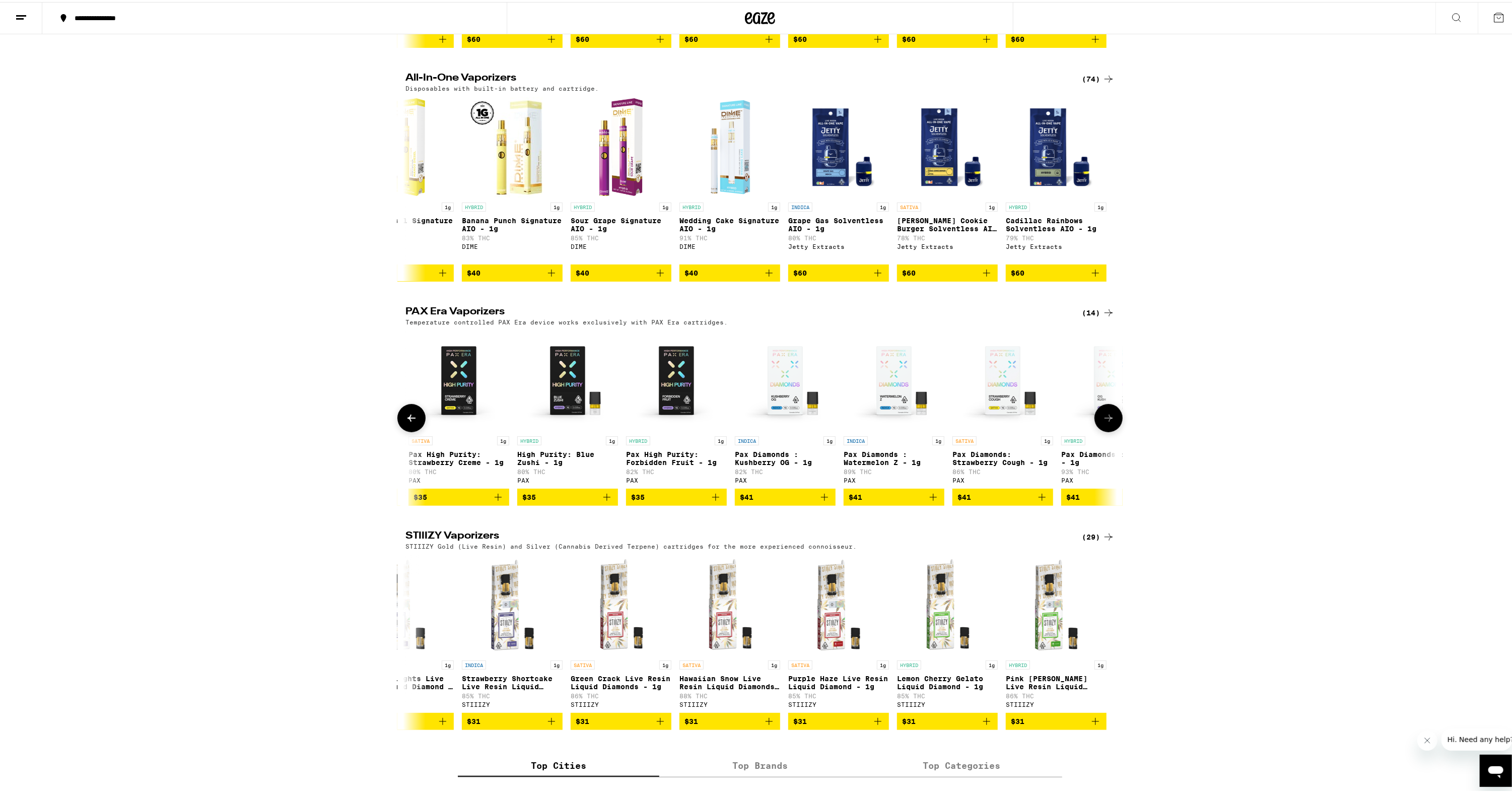
click at [406, 422] on icon at bounding box center [412, 416] width 12 height 12
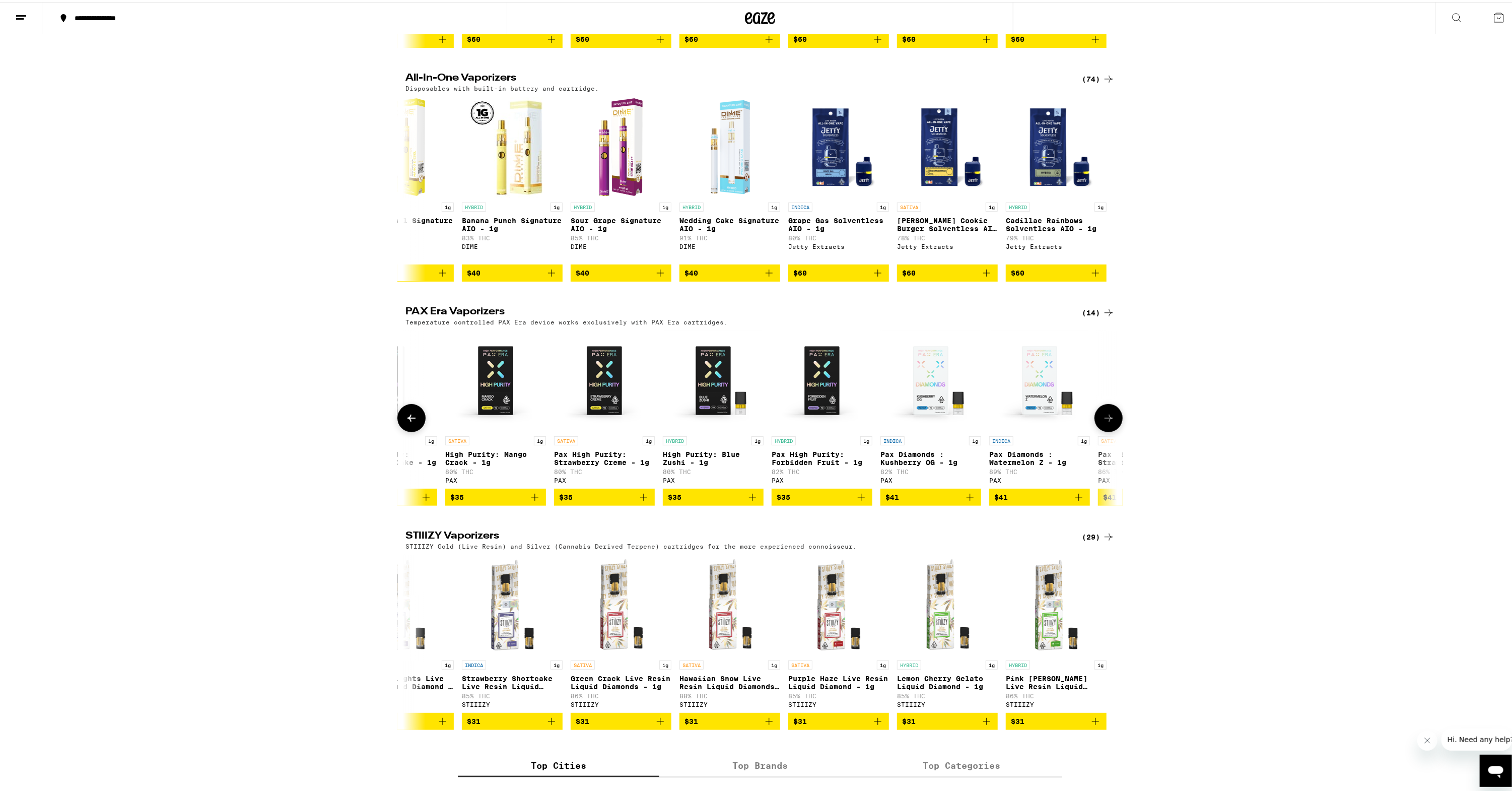
scroll to position [0, 0]
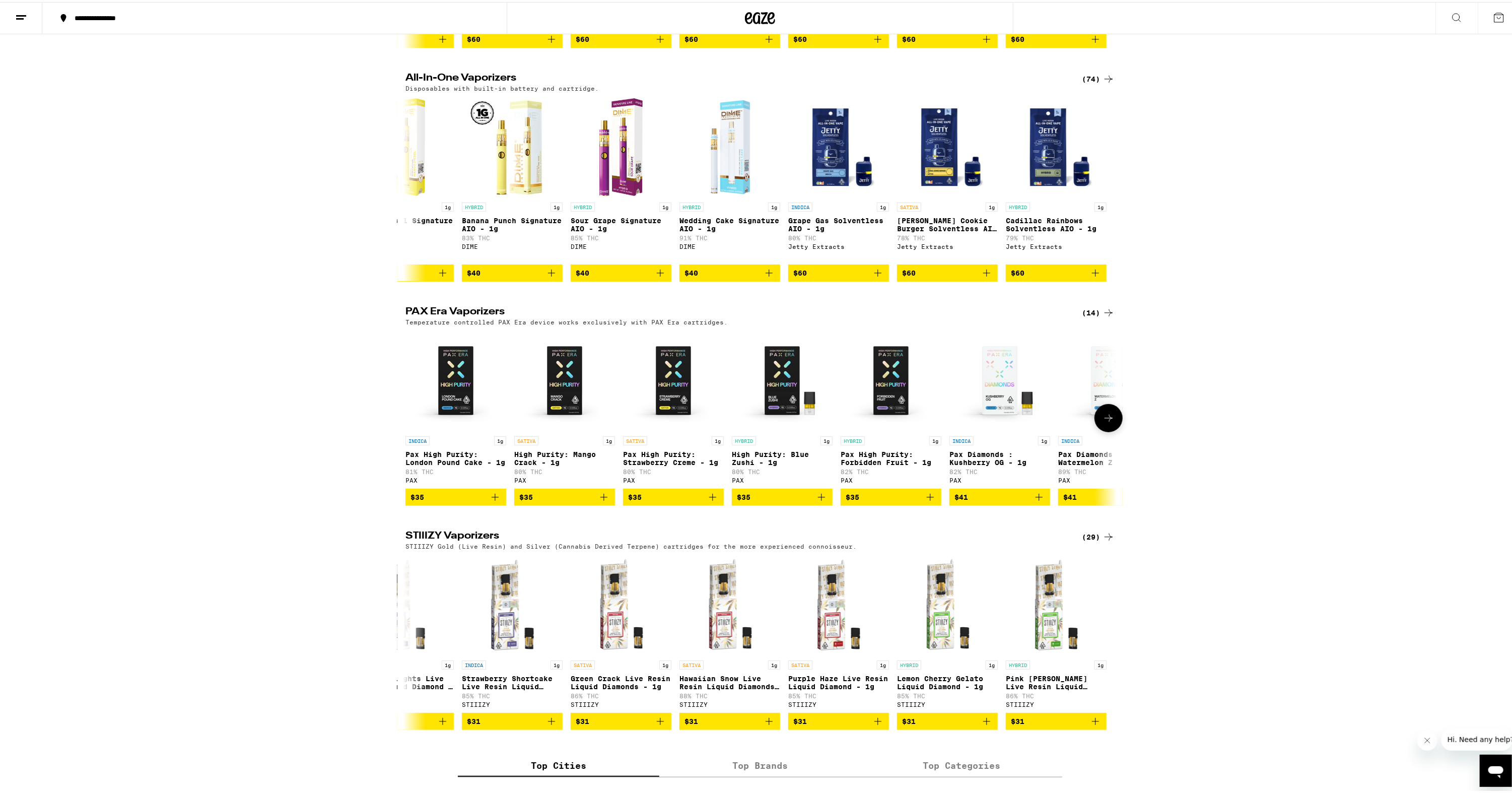
click at [405, 430] on div at bounding box center [412, 416] width 28 height 28
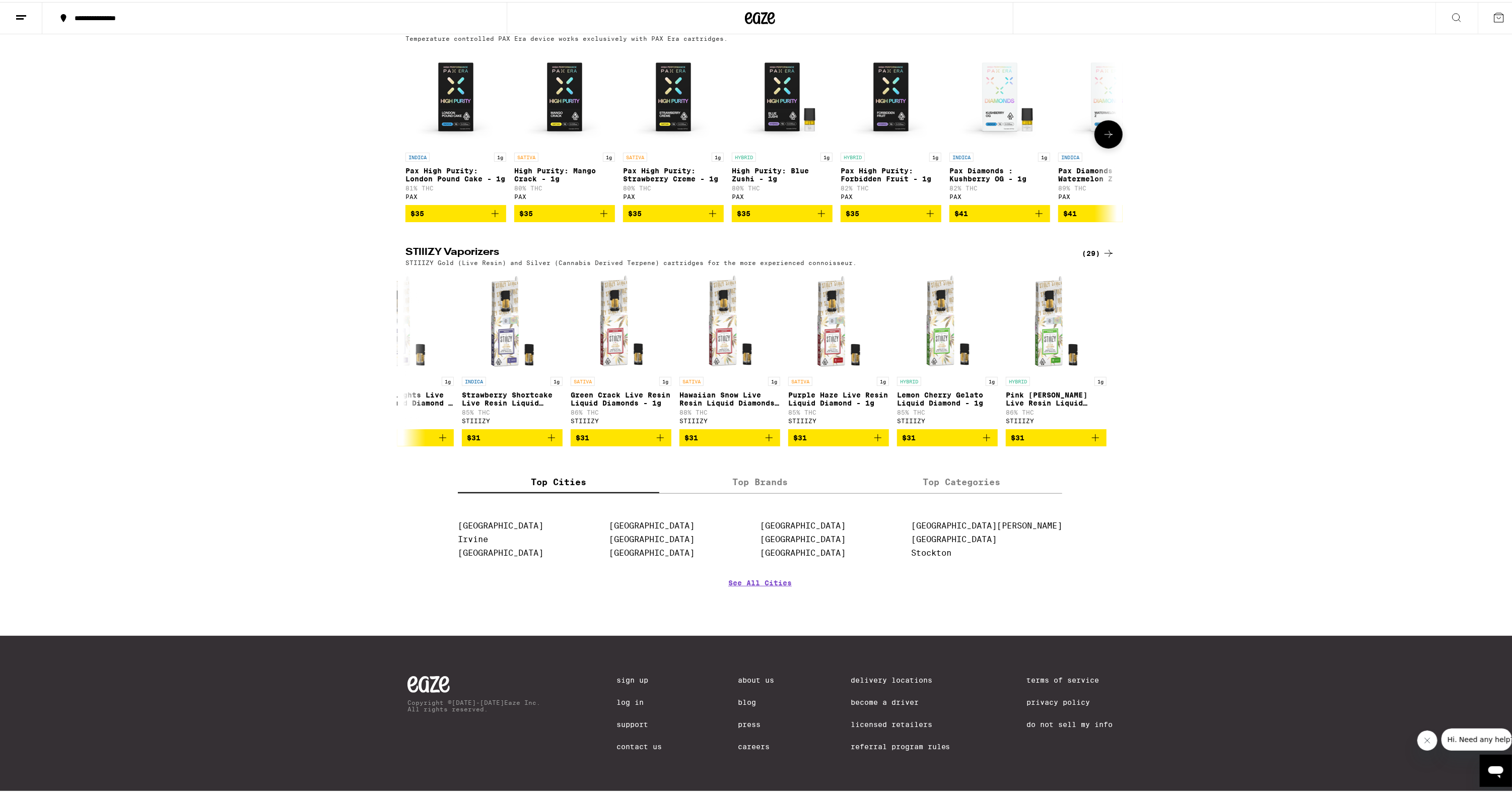
scroll to position [605, 0]
click at [745, 596] on link "See All Cities" at bounding box center [760, 595] width 63 height 38
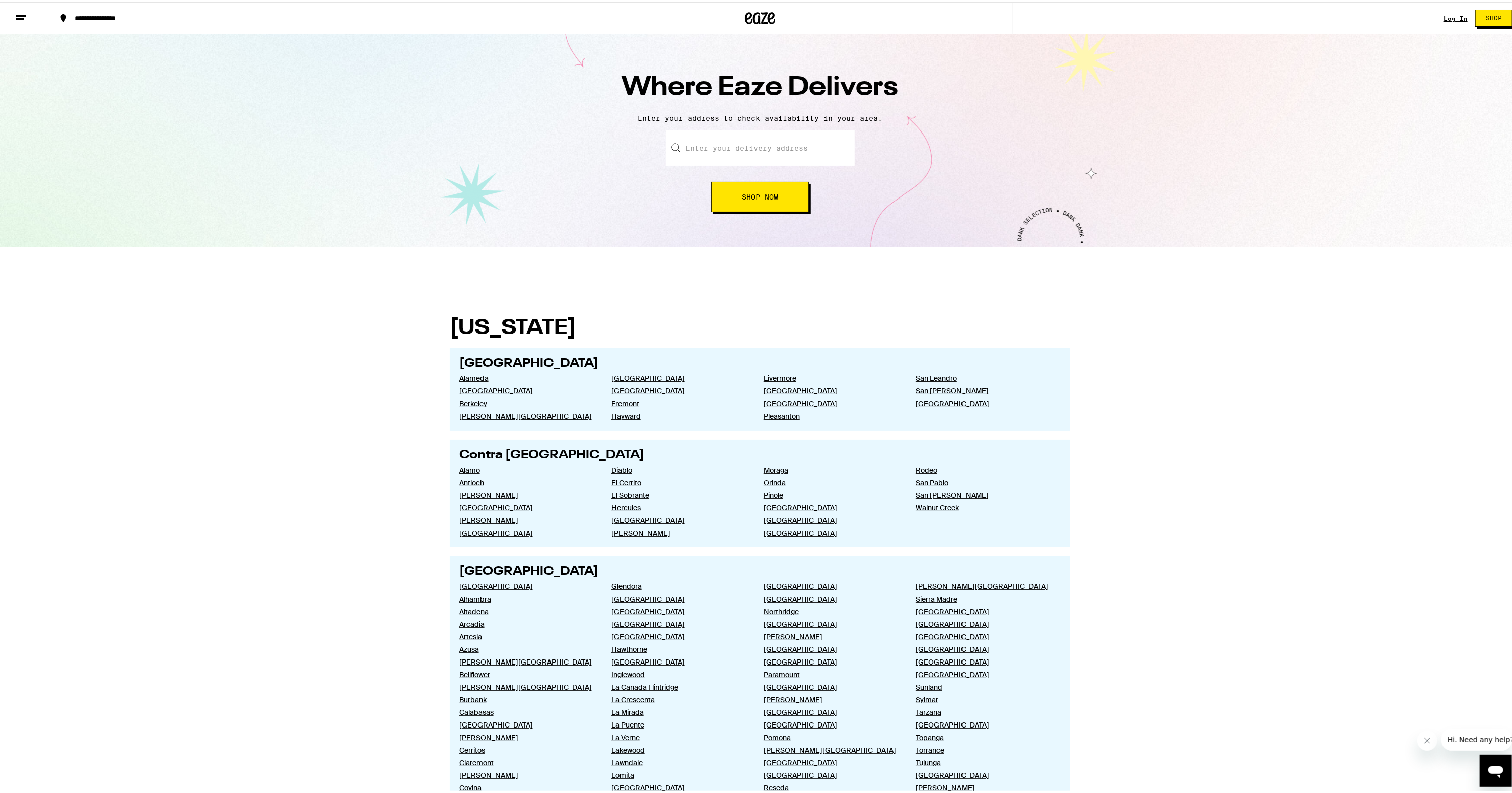
click at [1455, 21] on div "Log In Shop" at bounding box center [1481, 16] width 76 height 32
click at [1453, 16] on link "Log In" at bounding box center [1456, 16] width 25 height 6
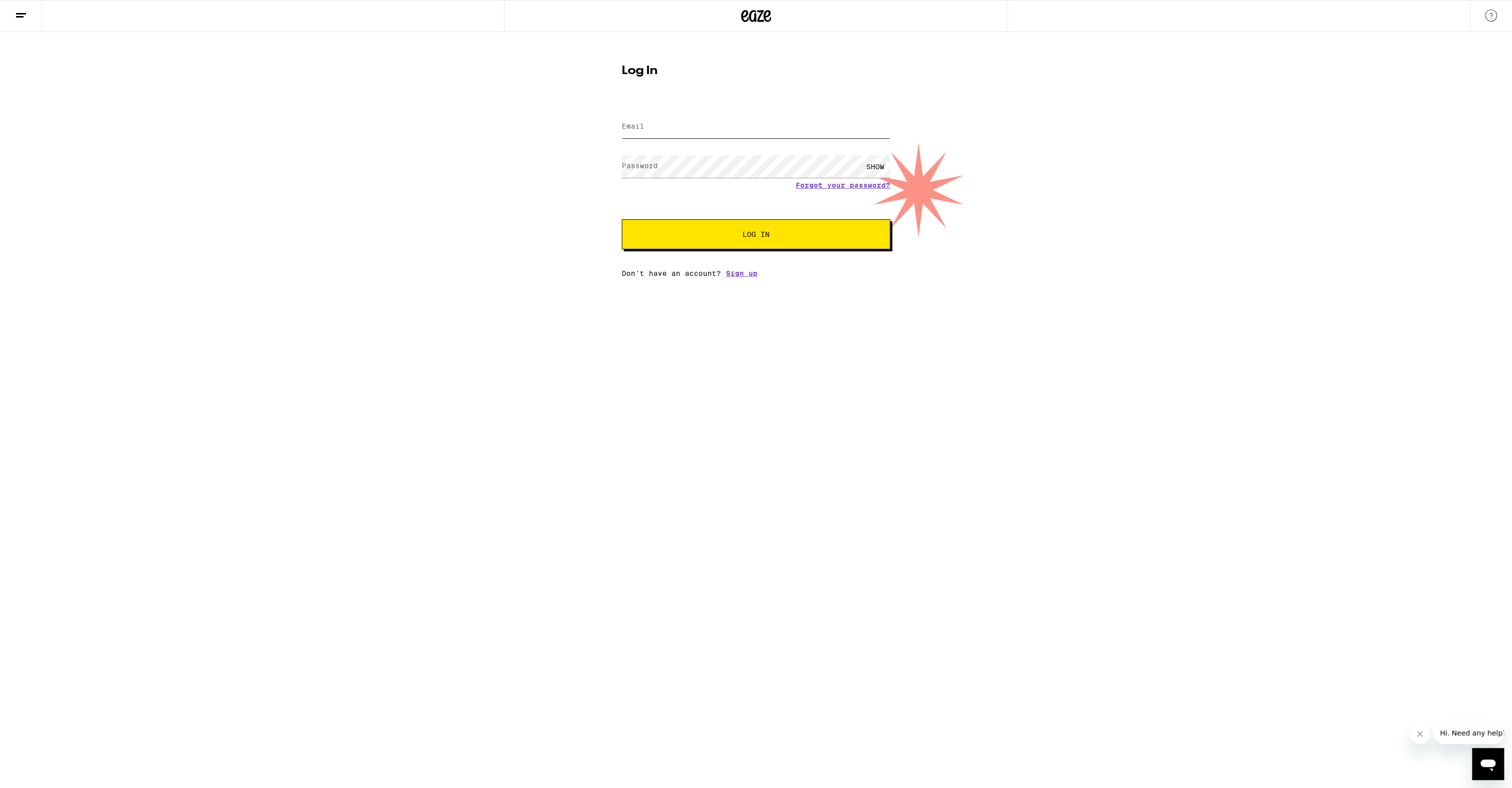
click at [739, 138] on input "Email" at bounding box center [756, 127] width 268 height 23
type input "[EMAIL_ADDRESS][DOMAIN_NAME]"
click at [622, 219] on button "Log In" at bounding box center [756, 234] width 268 height 30
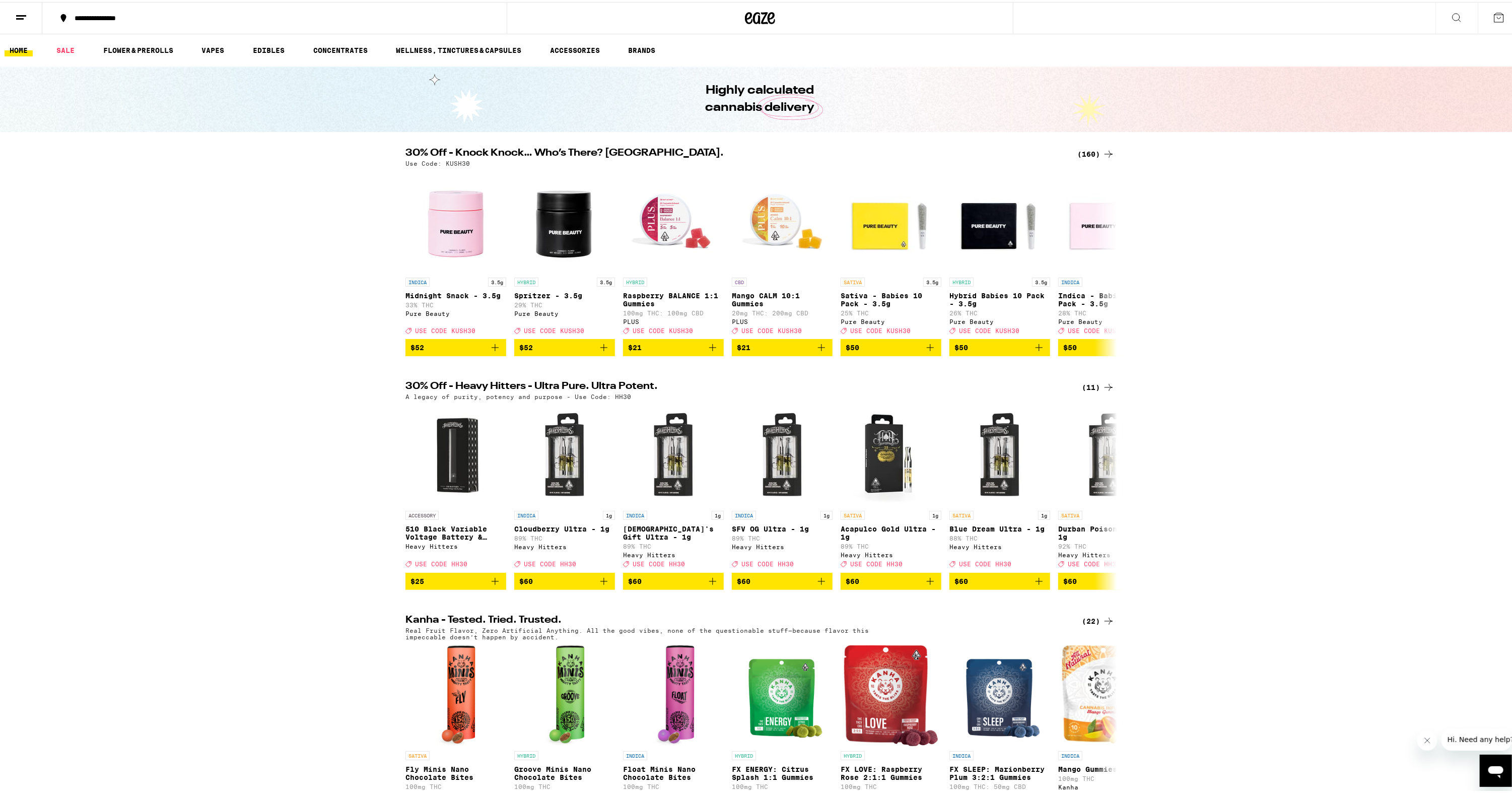
drag, startPoint x: 220, startPoint y: 48, endPoint x: 1025, endPoint y: 357, distance: 862.3
click at [220, 48] on link "VAPES" at bounding box center [212, 48] width 32 height 12
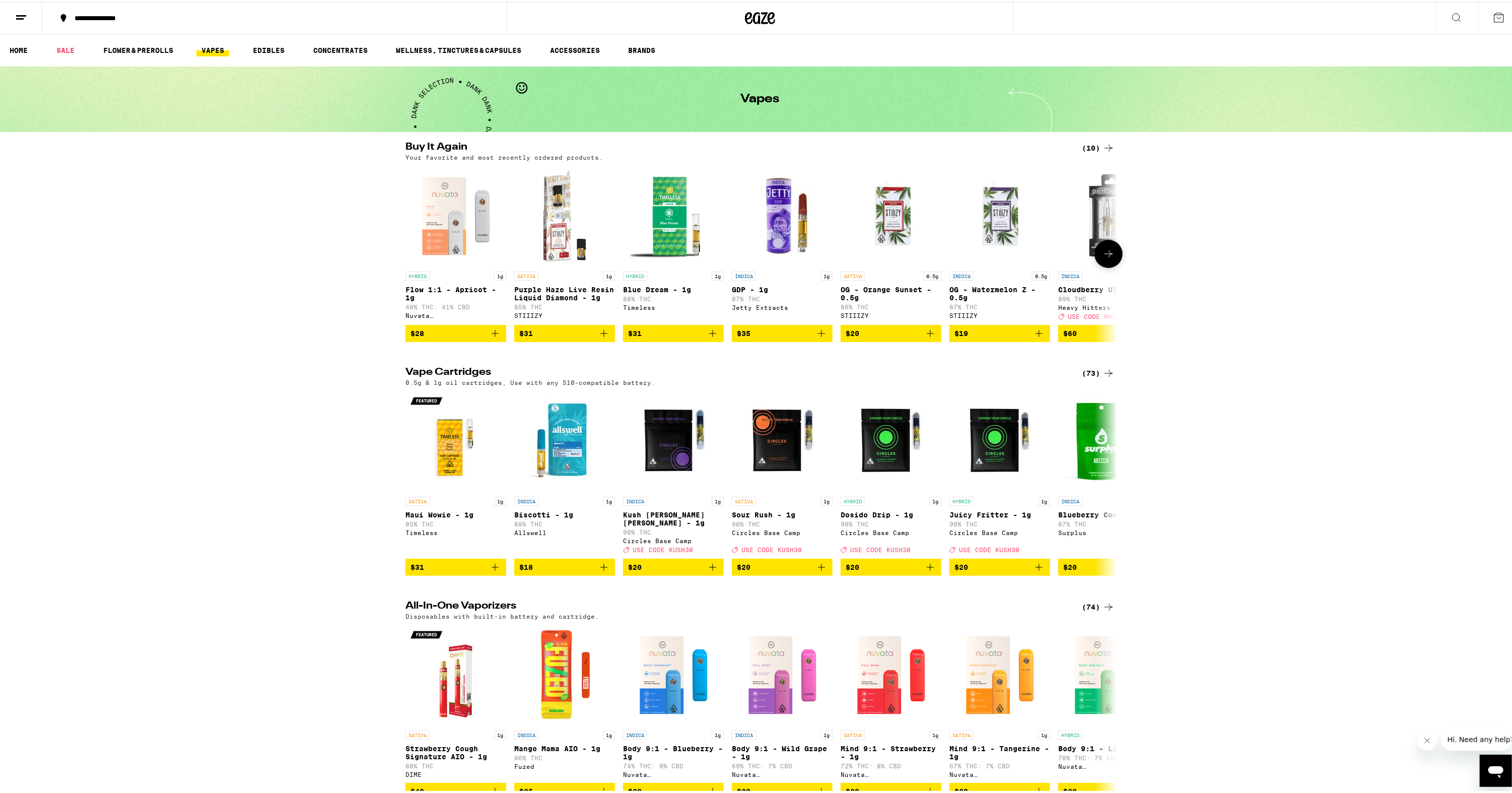
click at [1108, 253] on icon at bounding box center [1109, 252] width 12 height 12
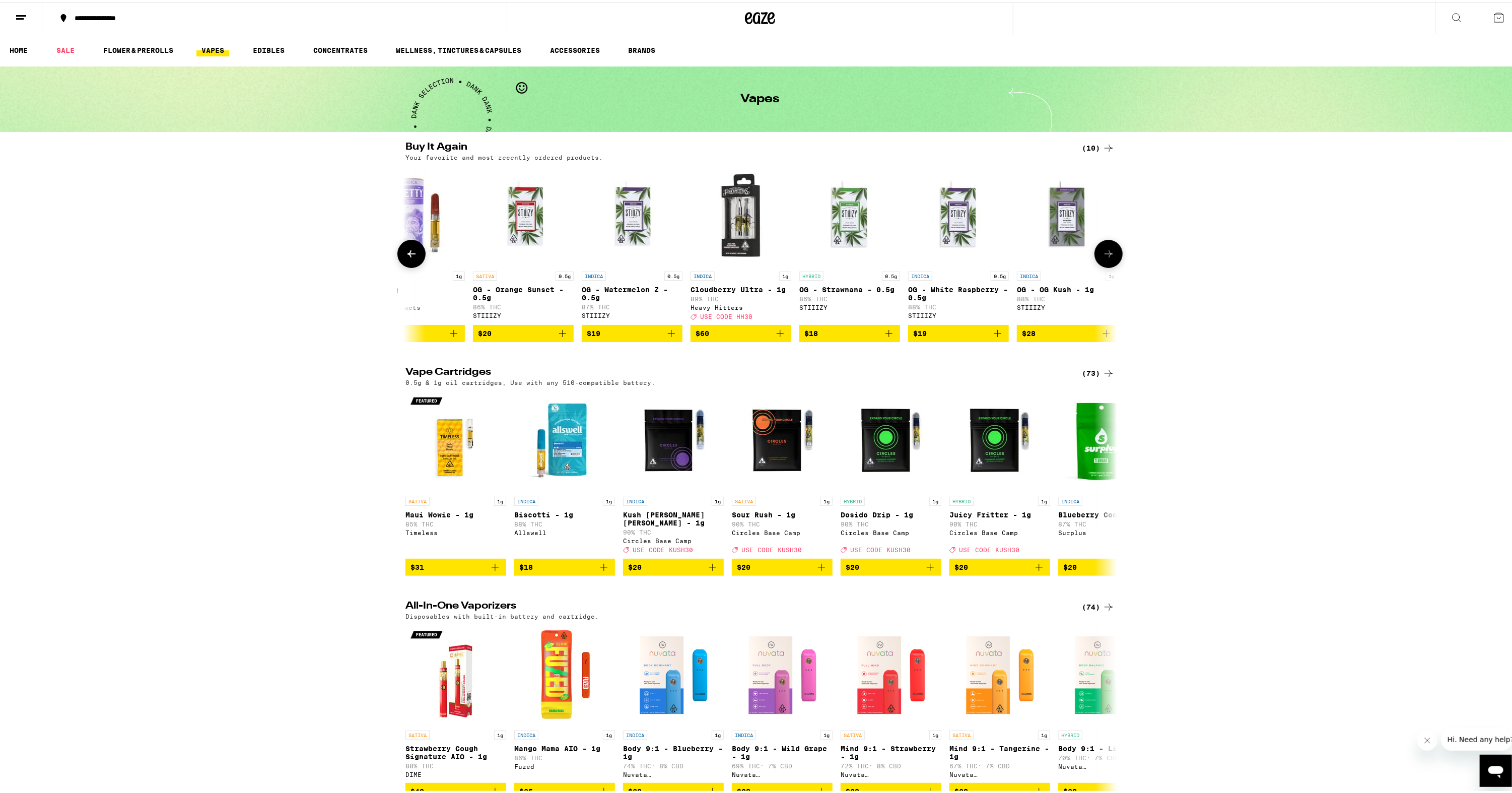
scroll to position [0, 378]
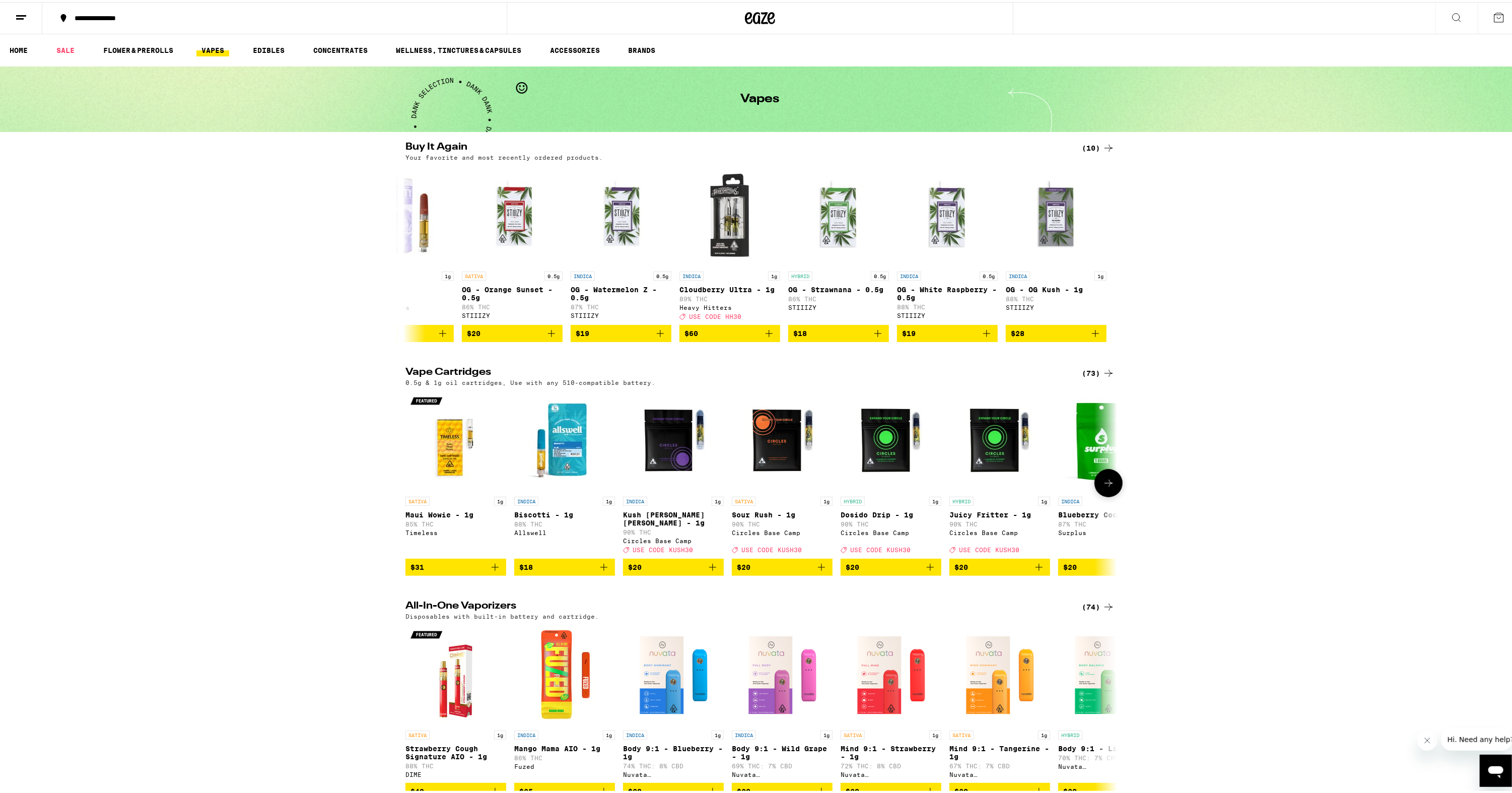
click at [1113, 485] on button at bounding box center [1109, 481] width 28 height 28
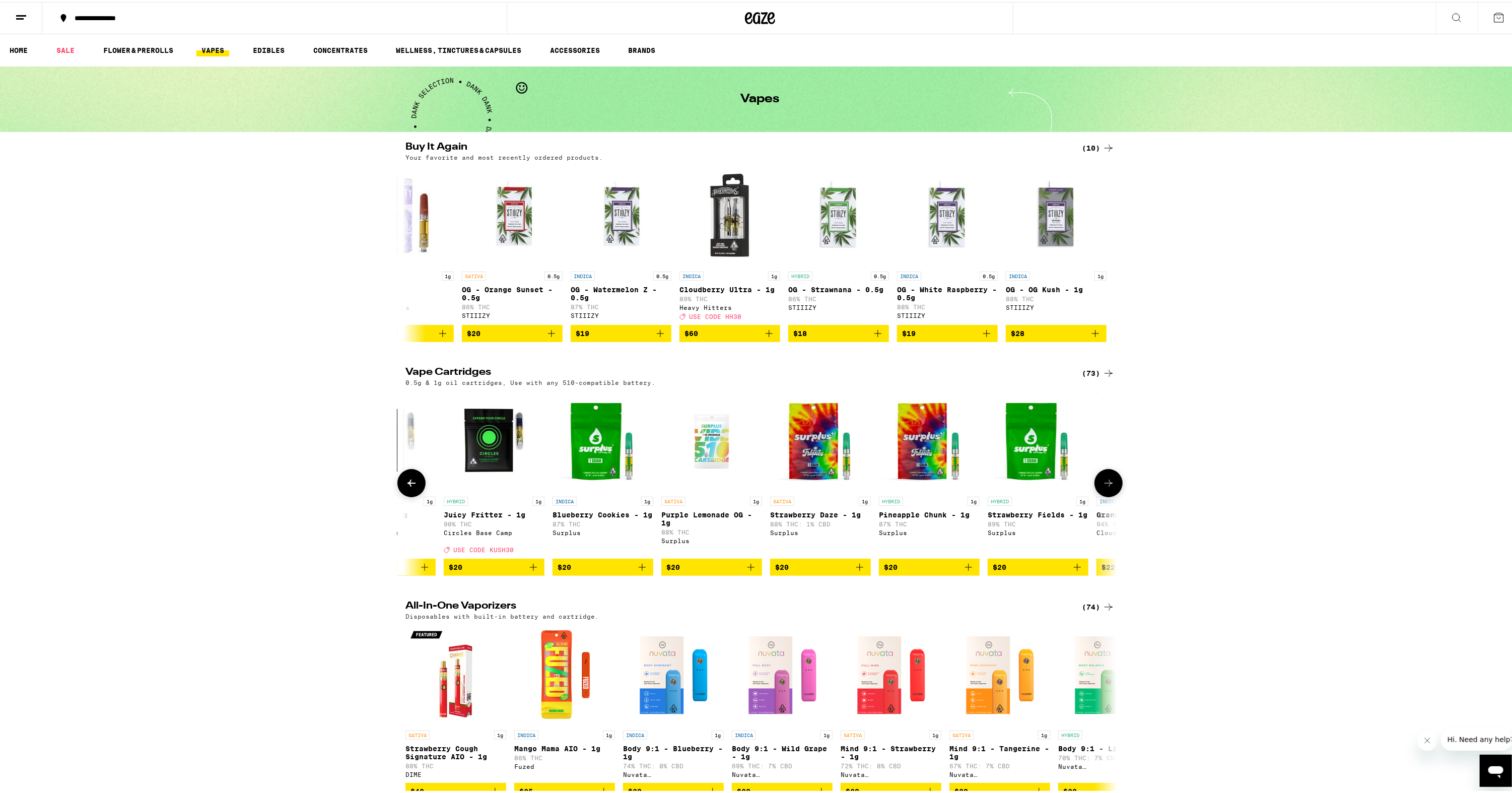
scroll to position [0, 599]
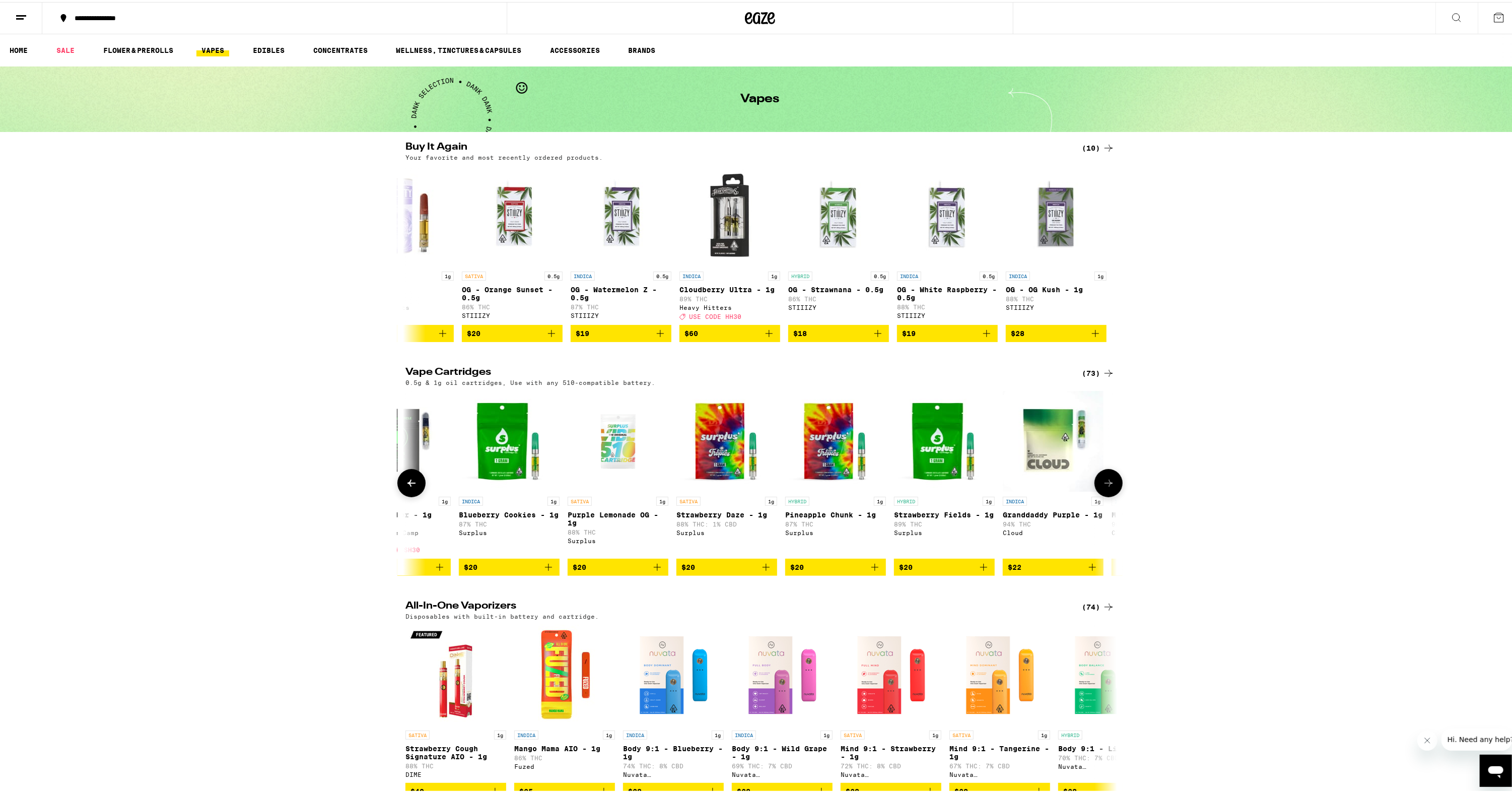
click at [1113, 485] on button at bounding box center [1109, 481] width 28 height 28
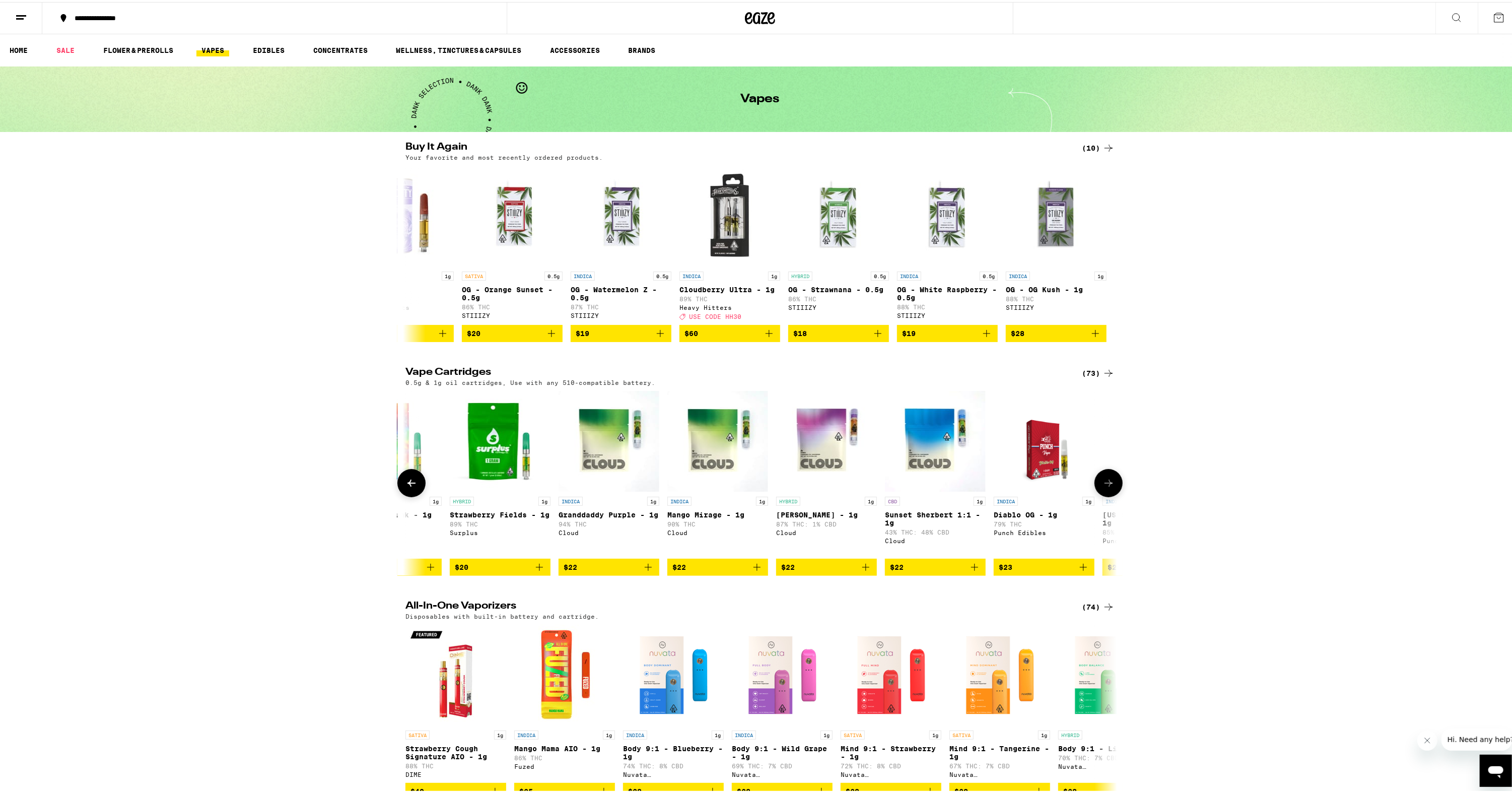
scroll to position [0, 1199]
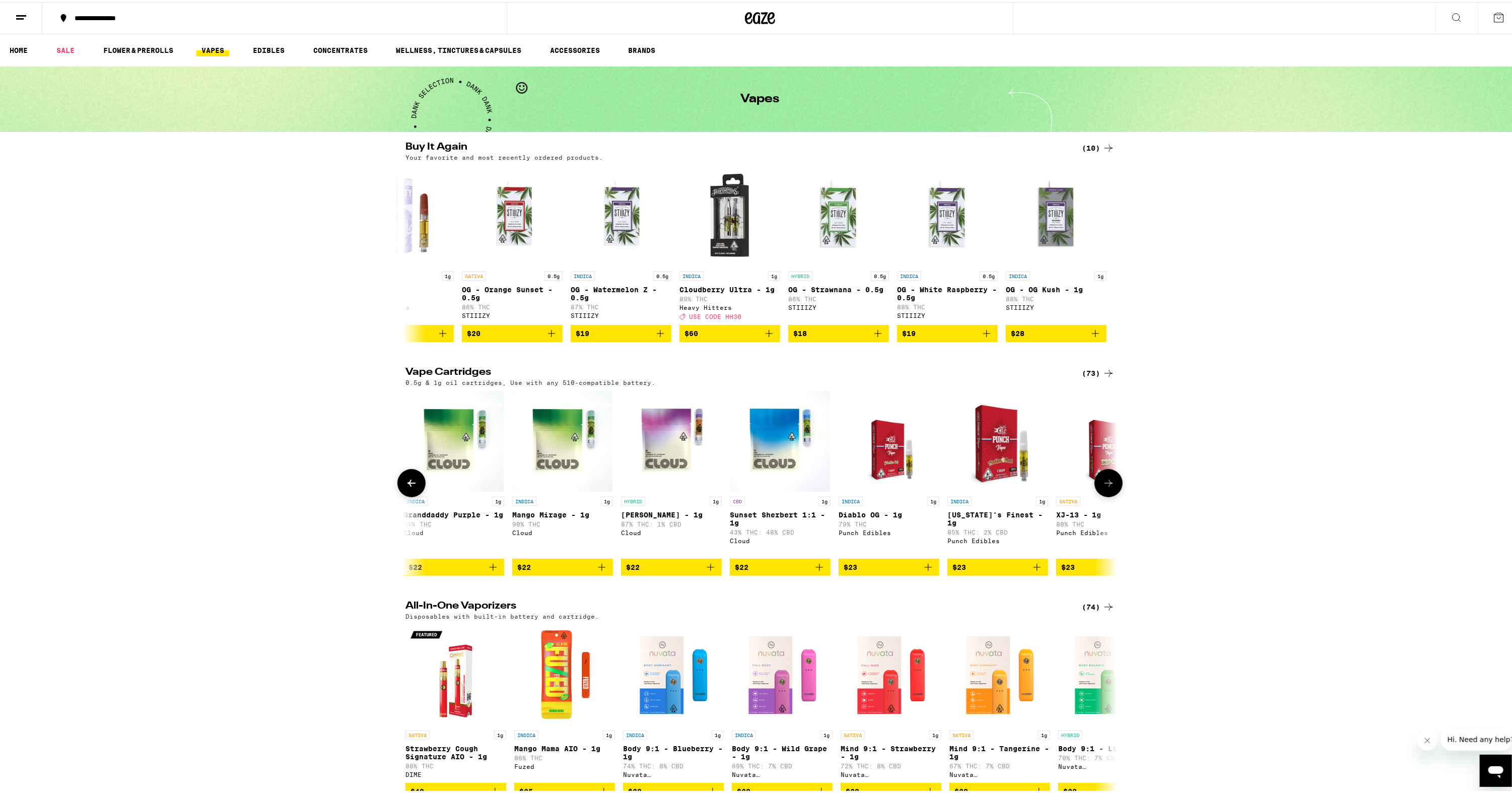
click at [815, 568] on icon "Add to bag" at bounding box center [820, 565] width 12 height 12
click at [1105, 484] on icon at bounding box center [1109, 481] width 12 height 12
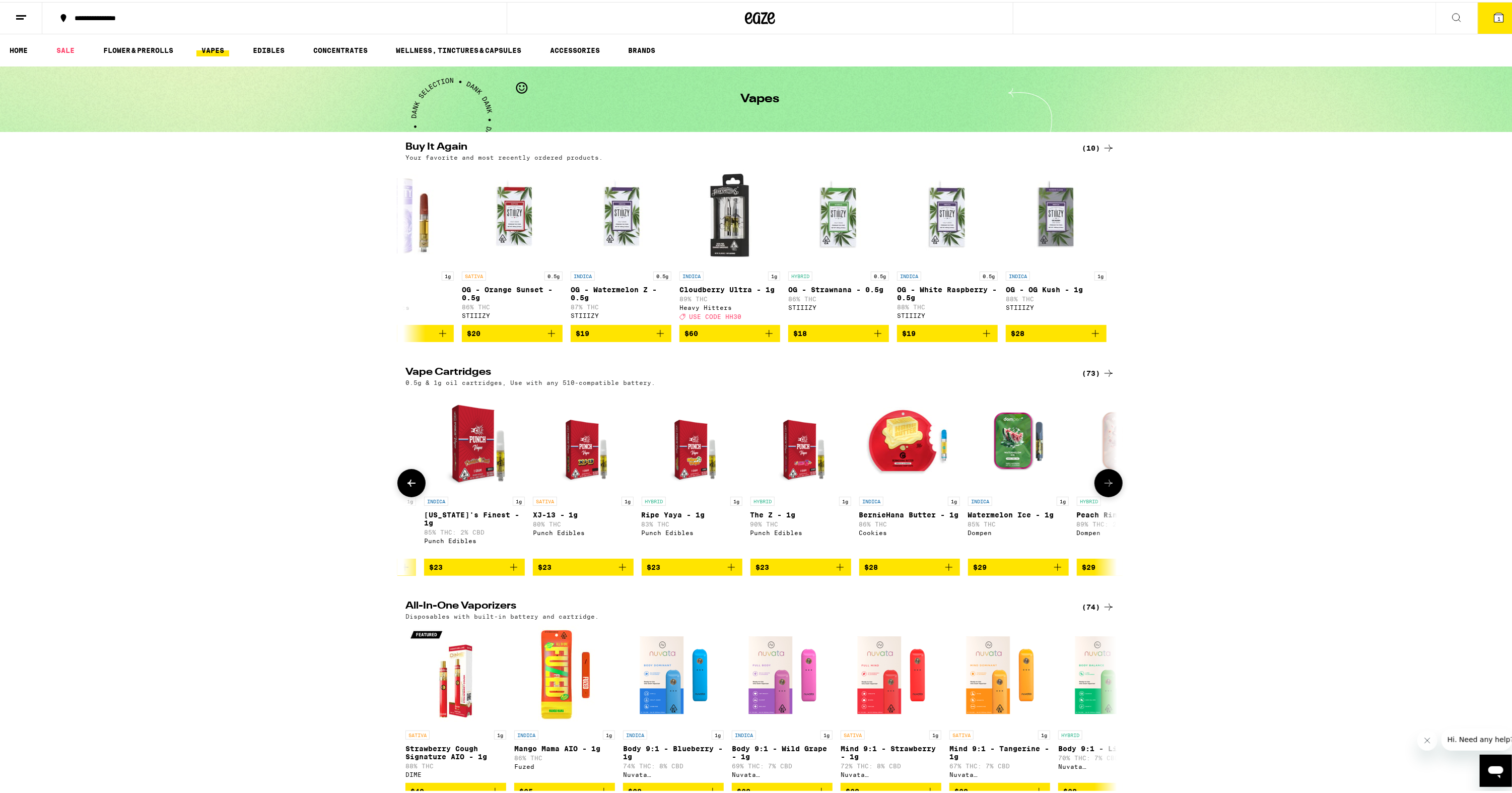
scroll to position [0, 1799]
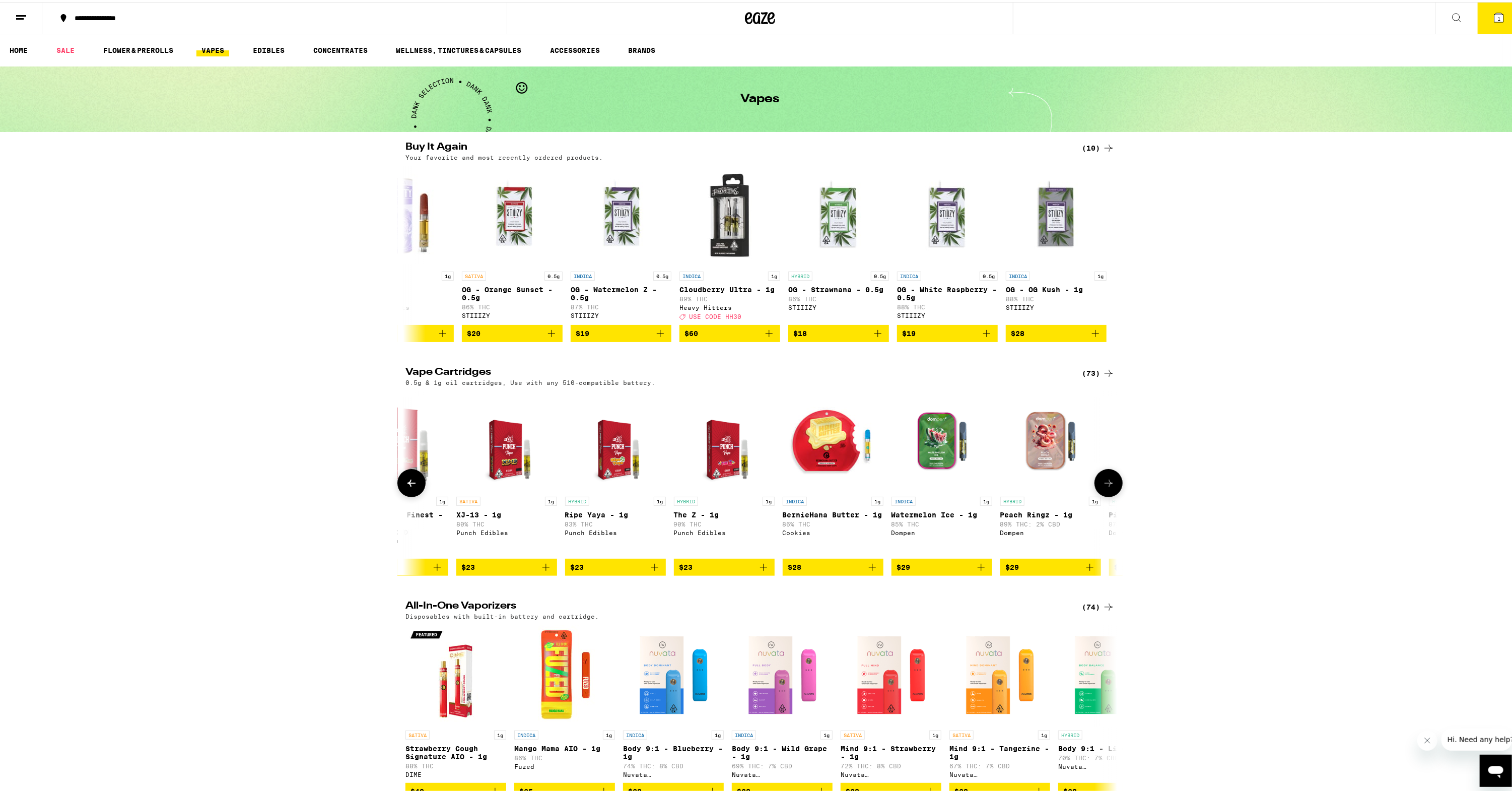
click at [1105, 484] on icon at bounding box center [1109, 481] width 12 height 12
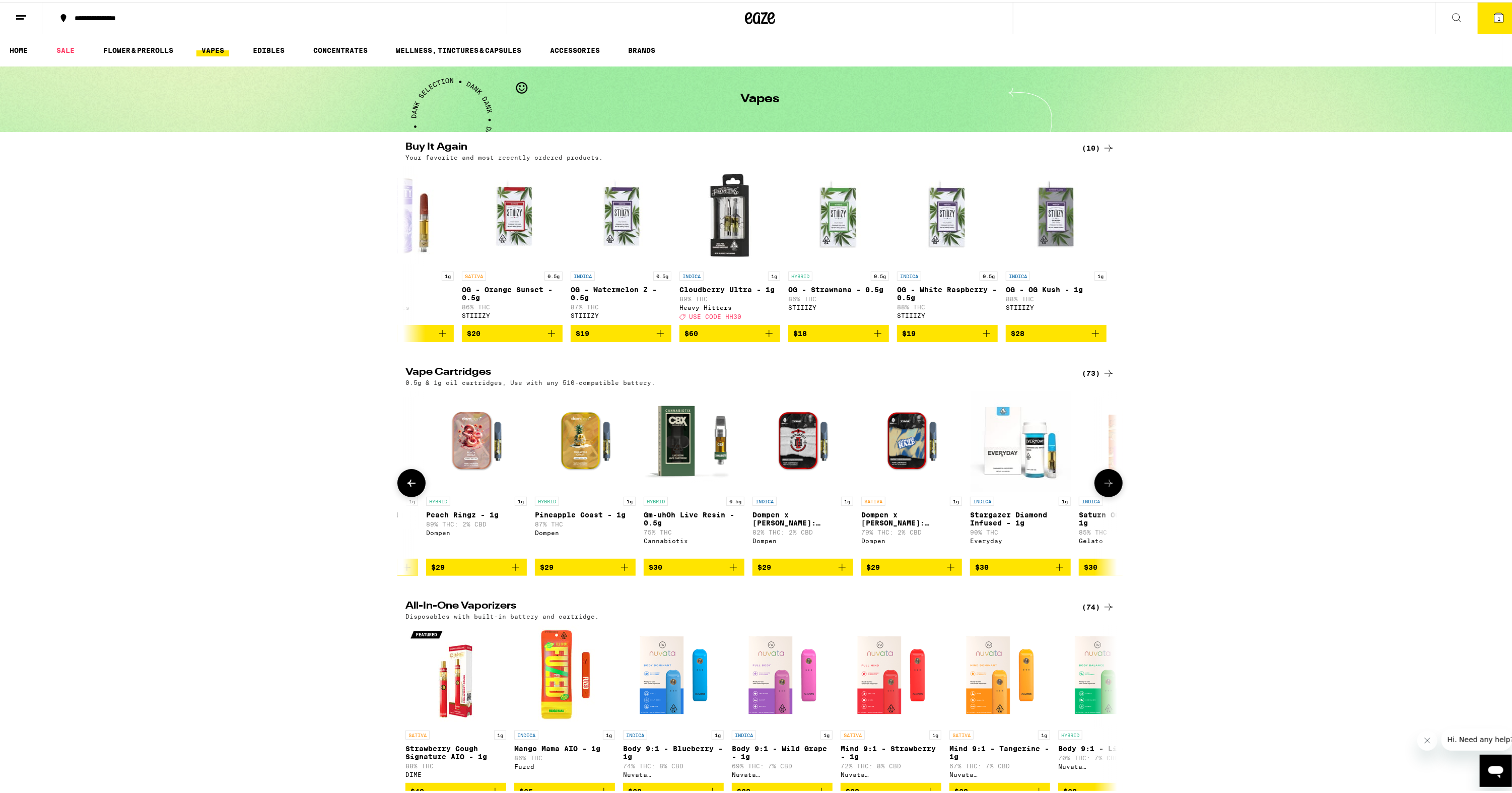
scroll to position [0, 2399]
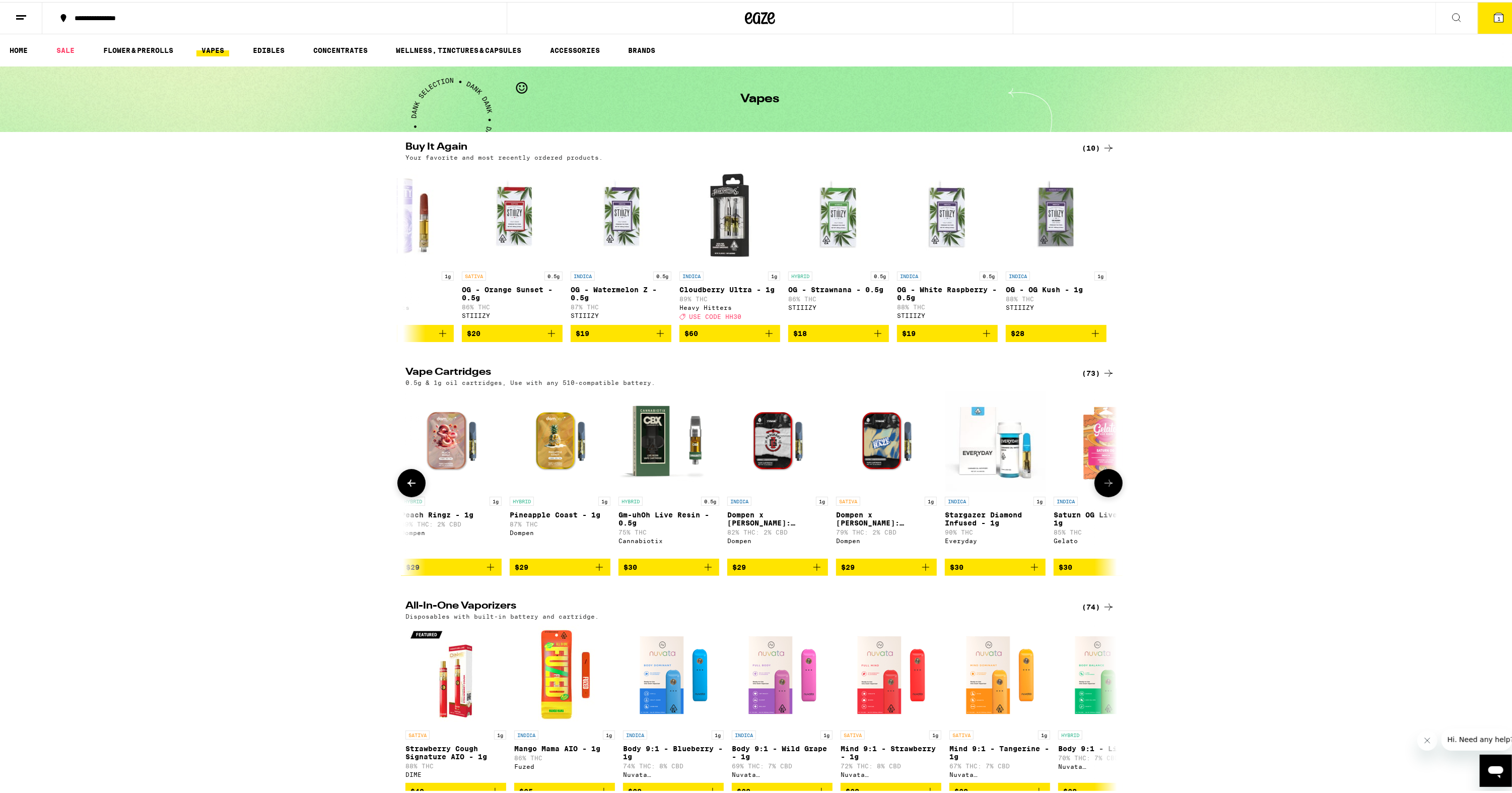
click at [1105, 484] on icon at bounding box center [1109, 481] width 12 height 12
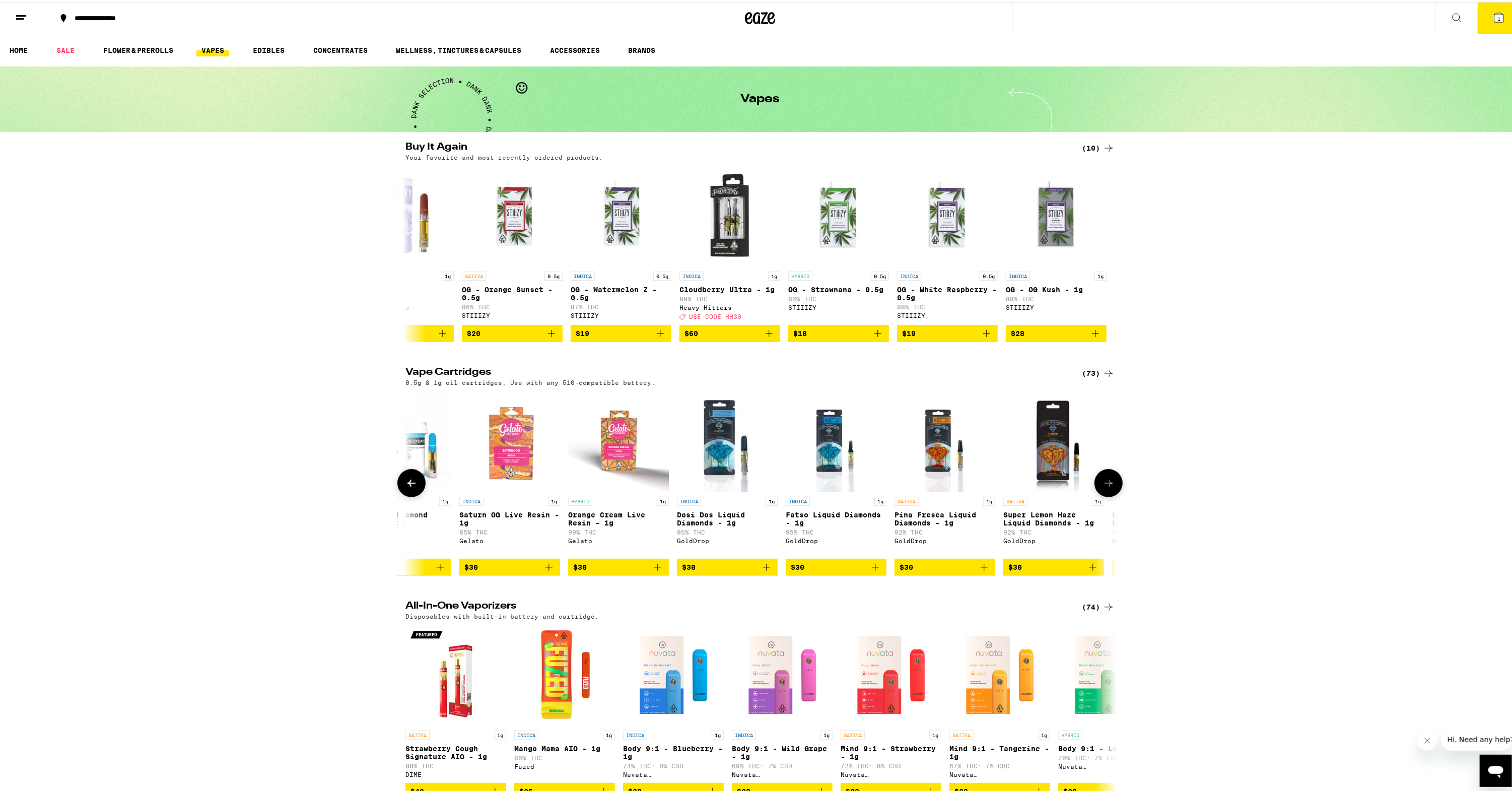
scroll to position [0, 2999]
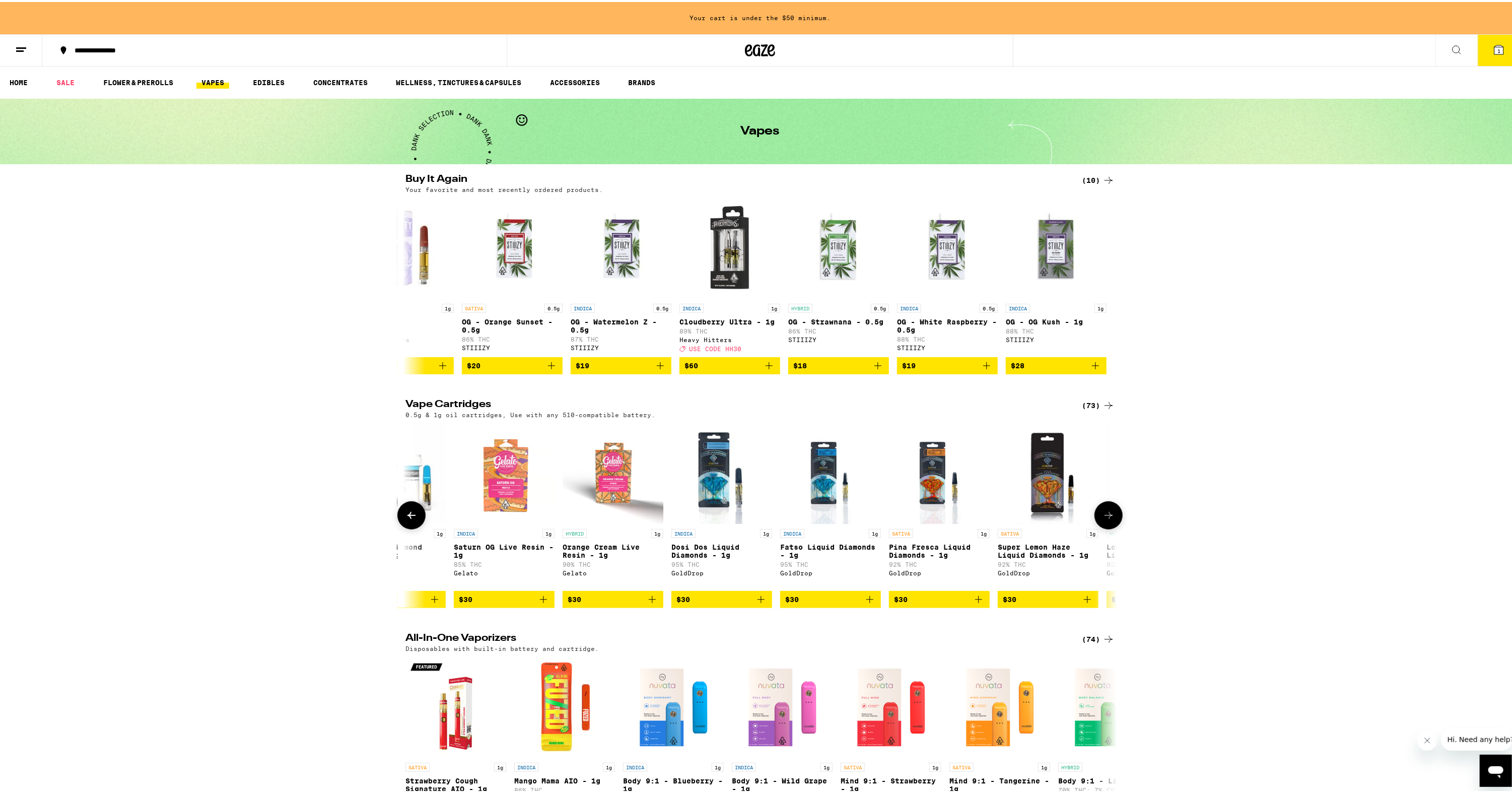
click at [1106, 515] on button at bounding box center [1109, 513] width 28 height 28
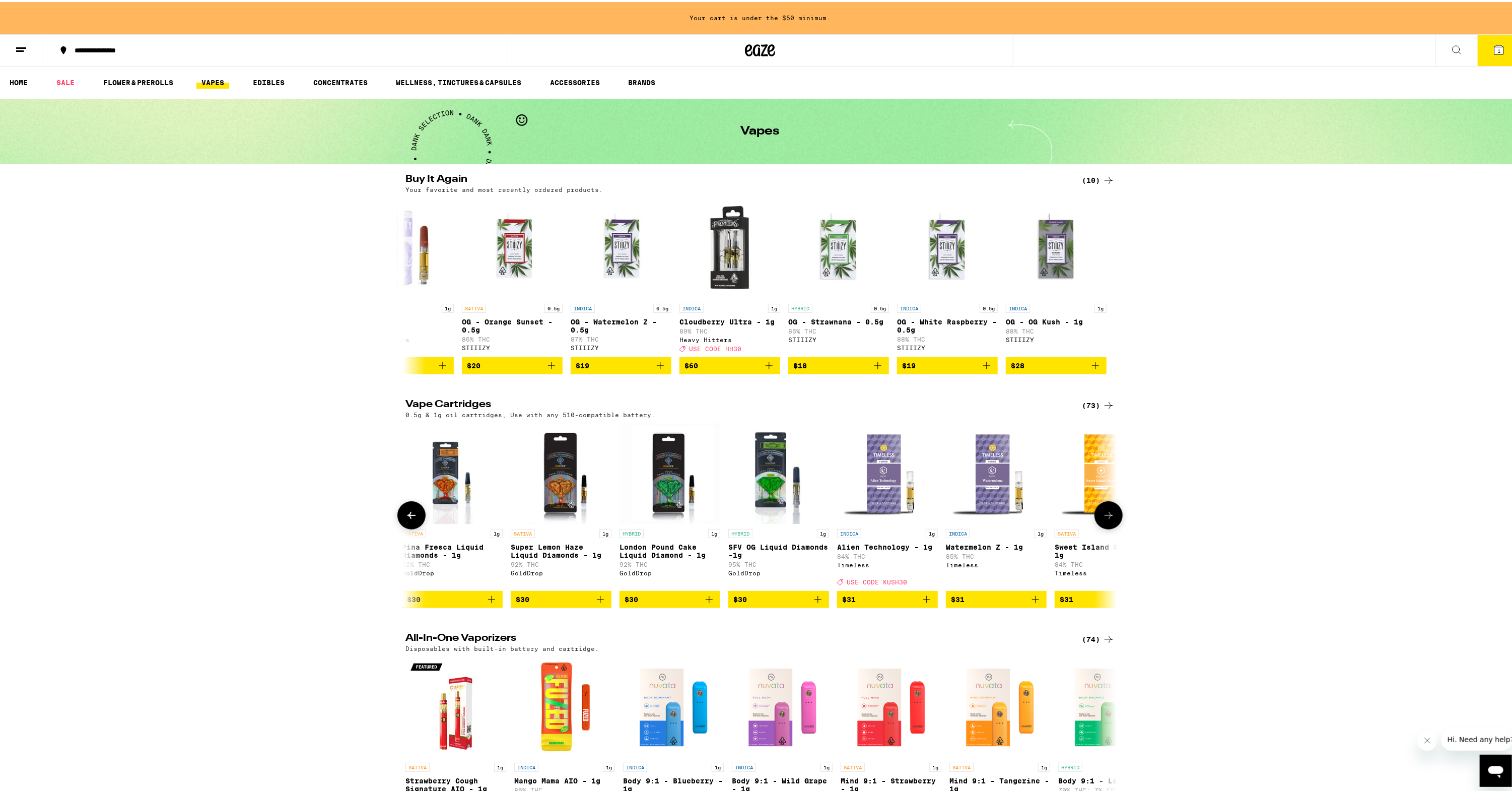
scroll to position [0, 3598]
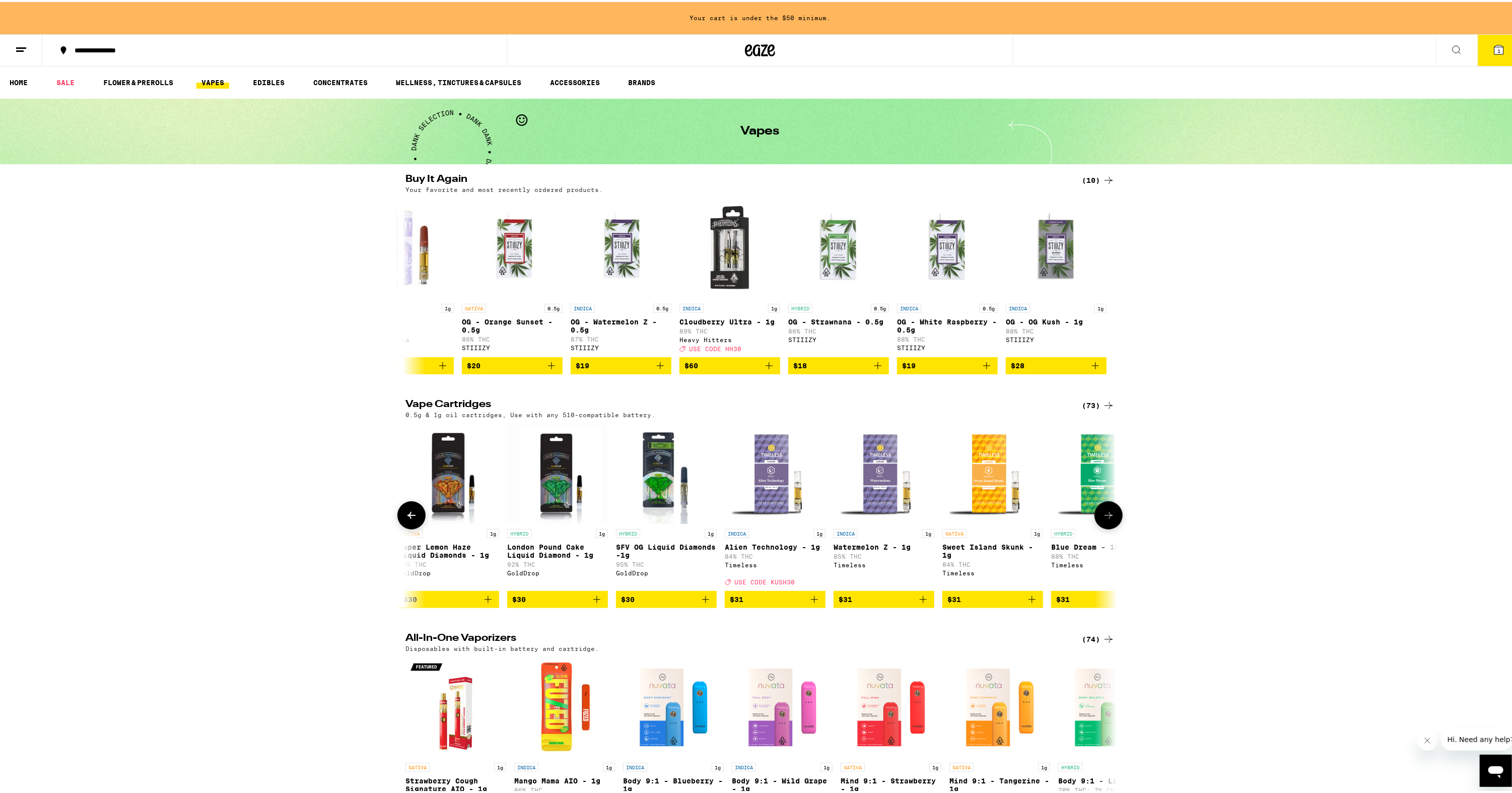
click at [1107, 519] on icon at bounding box center [1109, 513] width 12 height 12
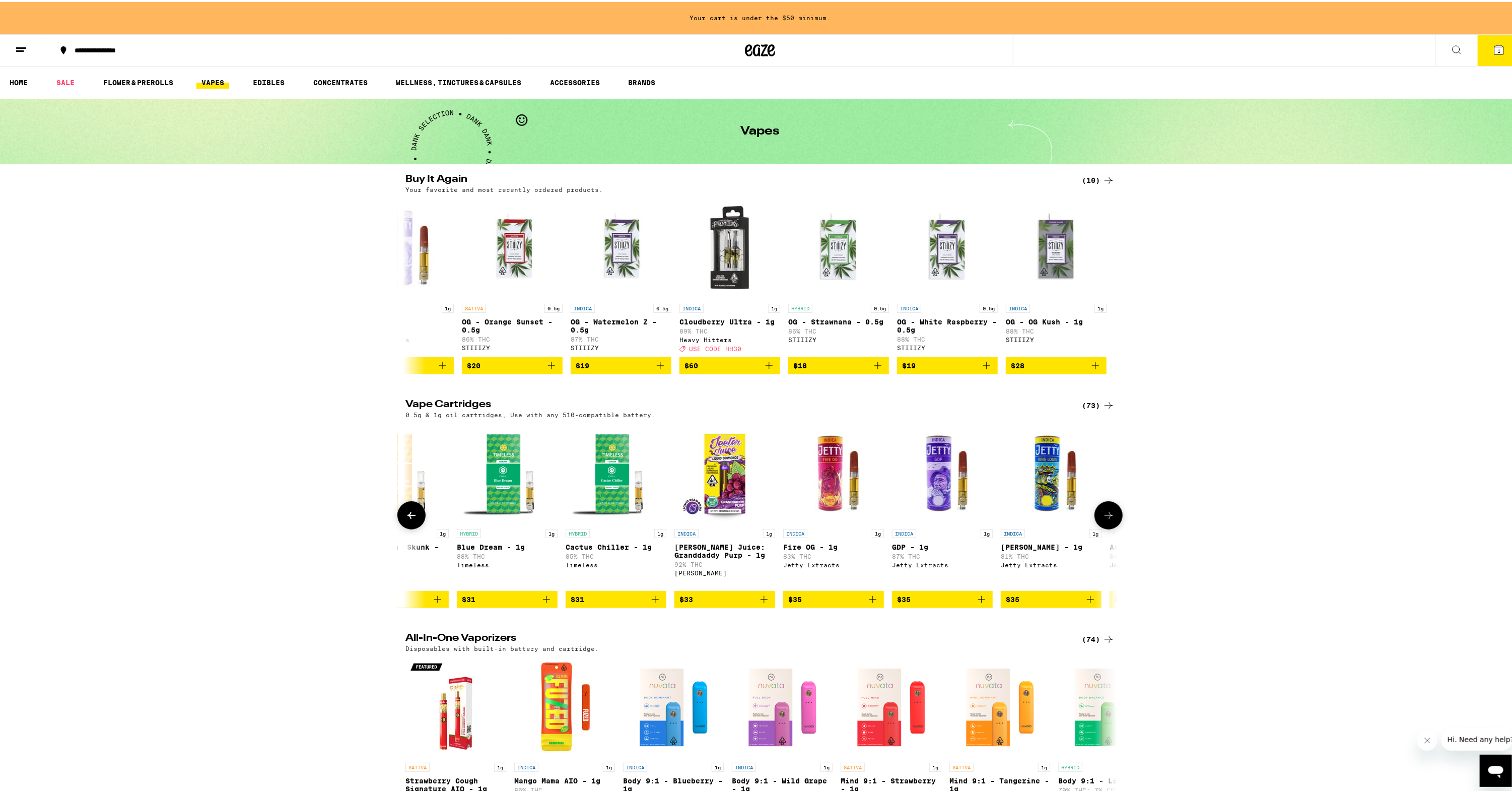
scroll to position [0, 4198]
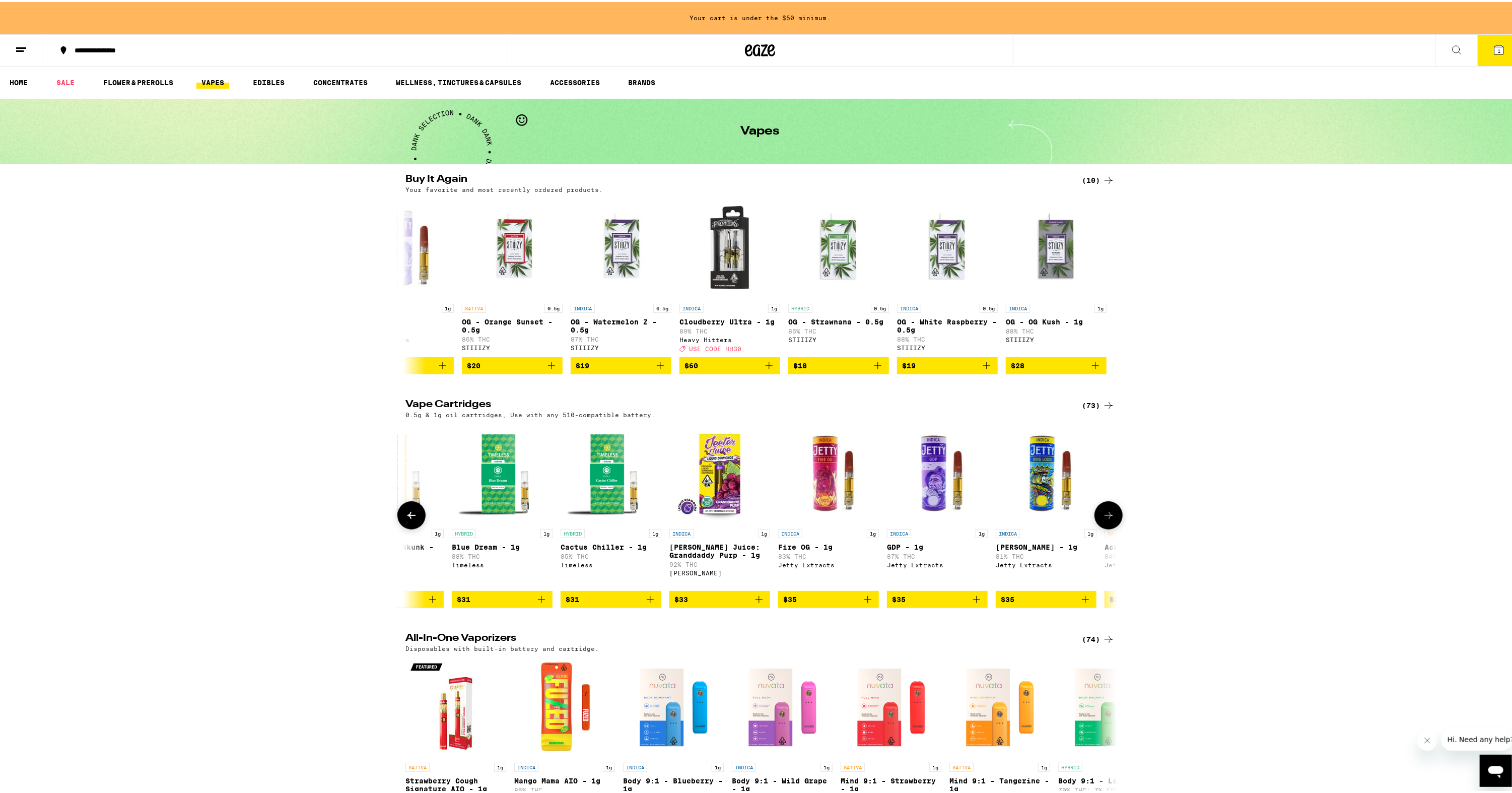
click at [1107, 519] on icon at bounding box center [1109, 513] width 12 height 12
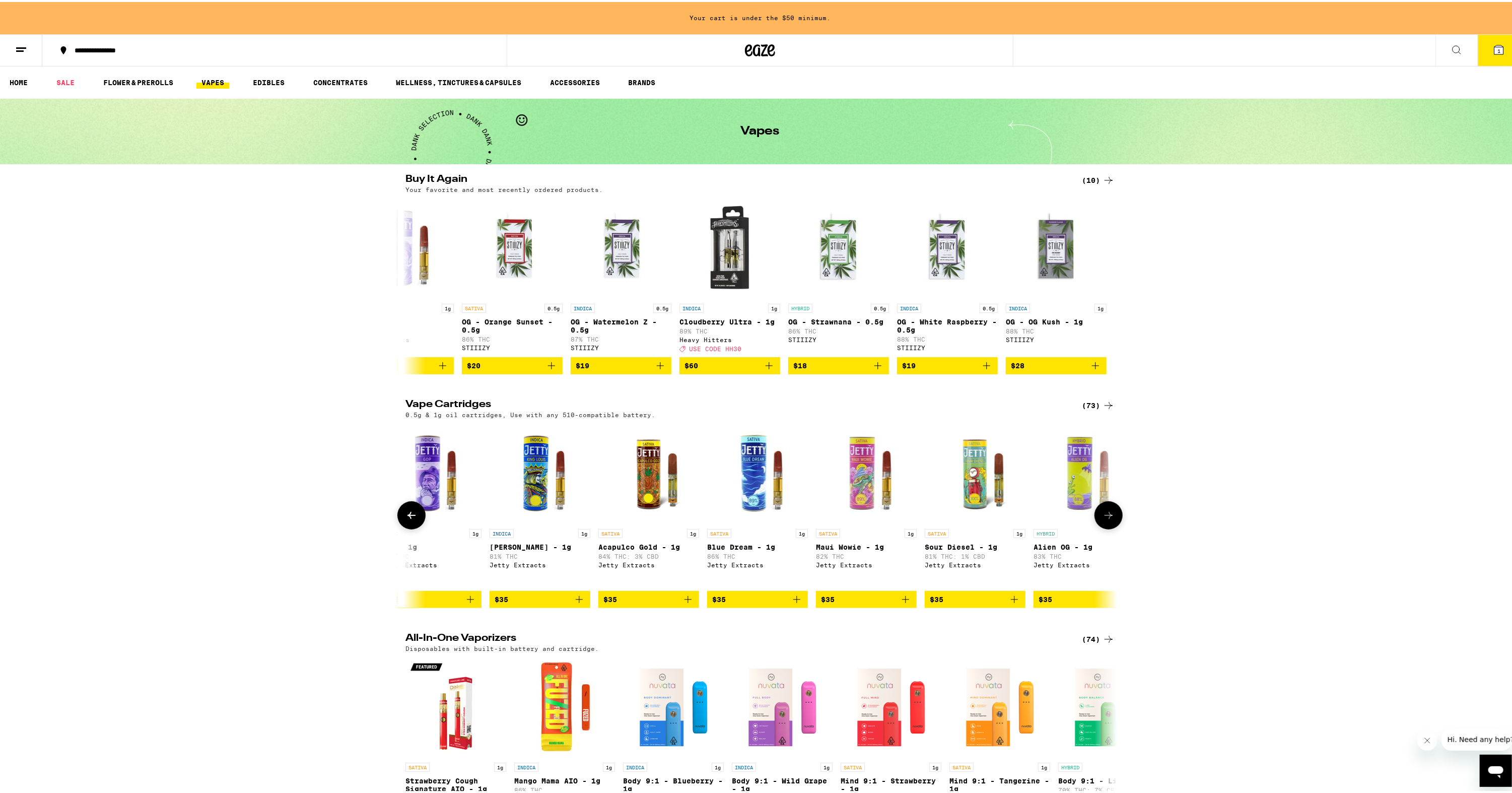
scroll to position [0, 4798]
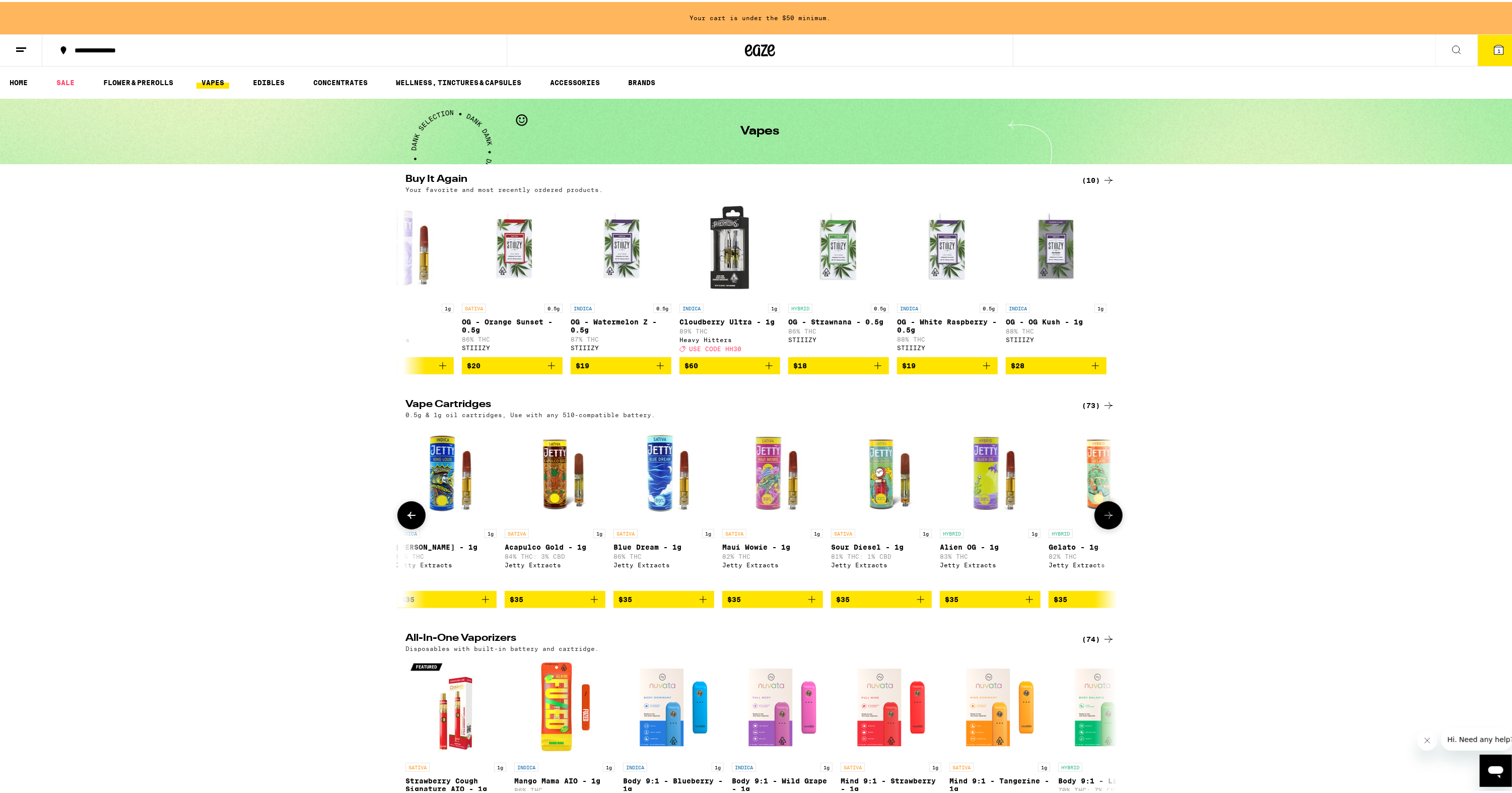
click at [1107, 519] on icon at bounding box center [1109, 513] width 12 height 12
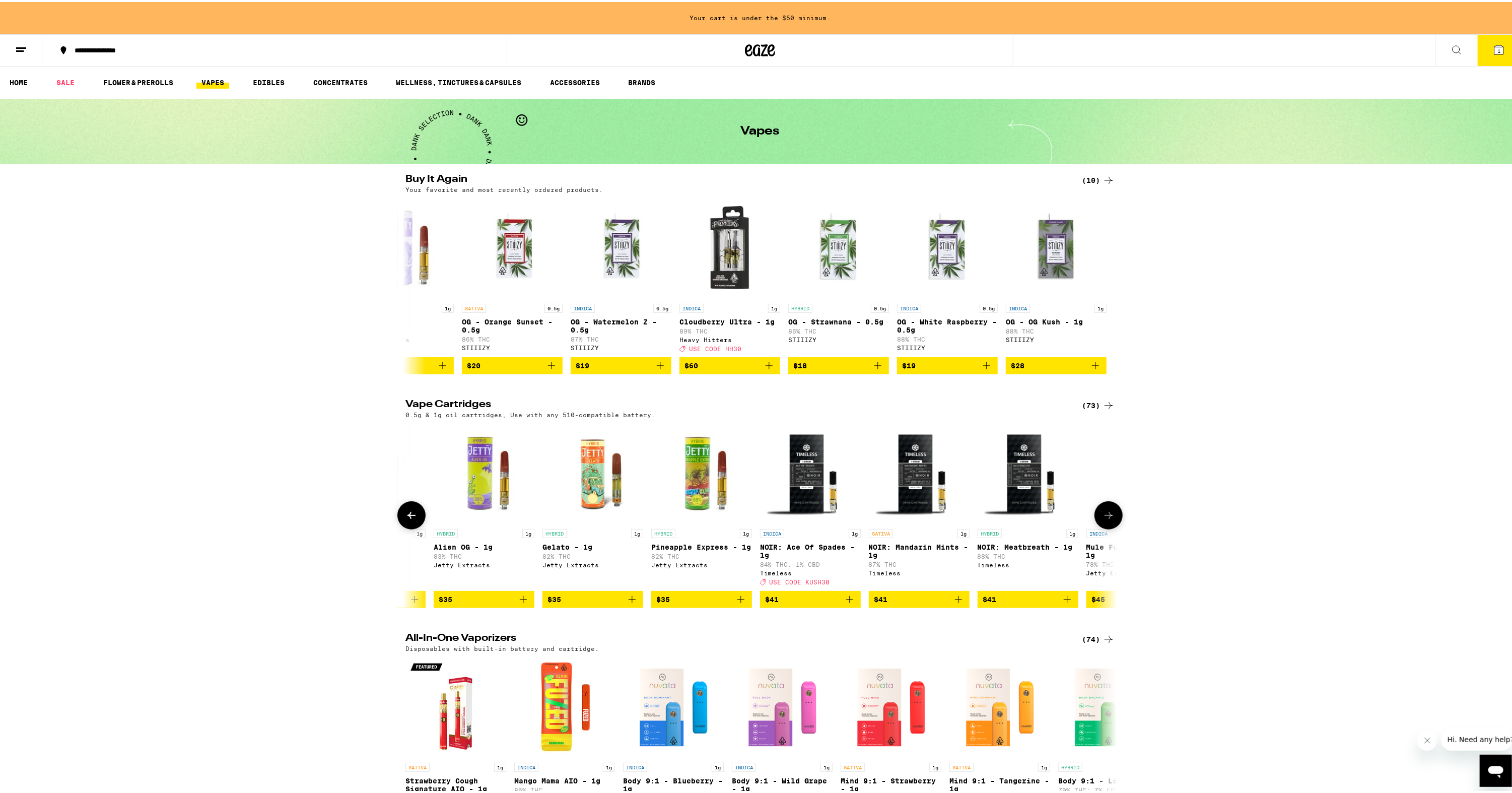
scroll to position [0, 5397]
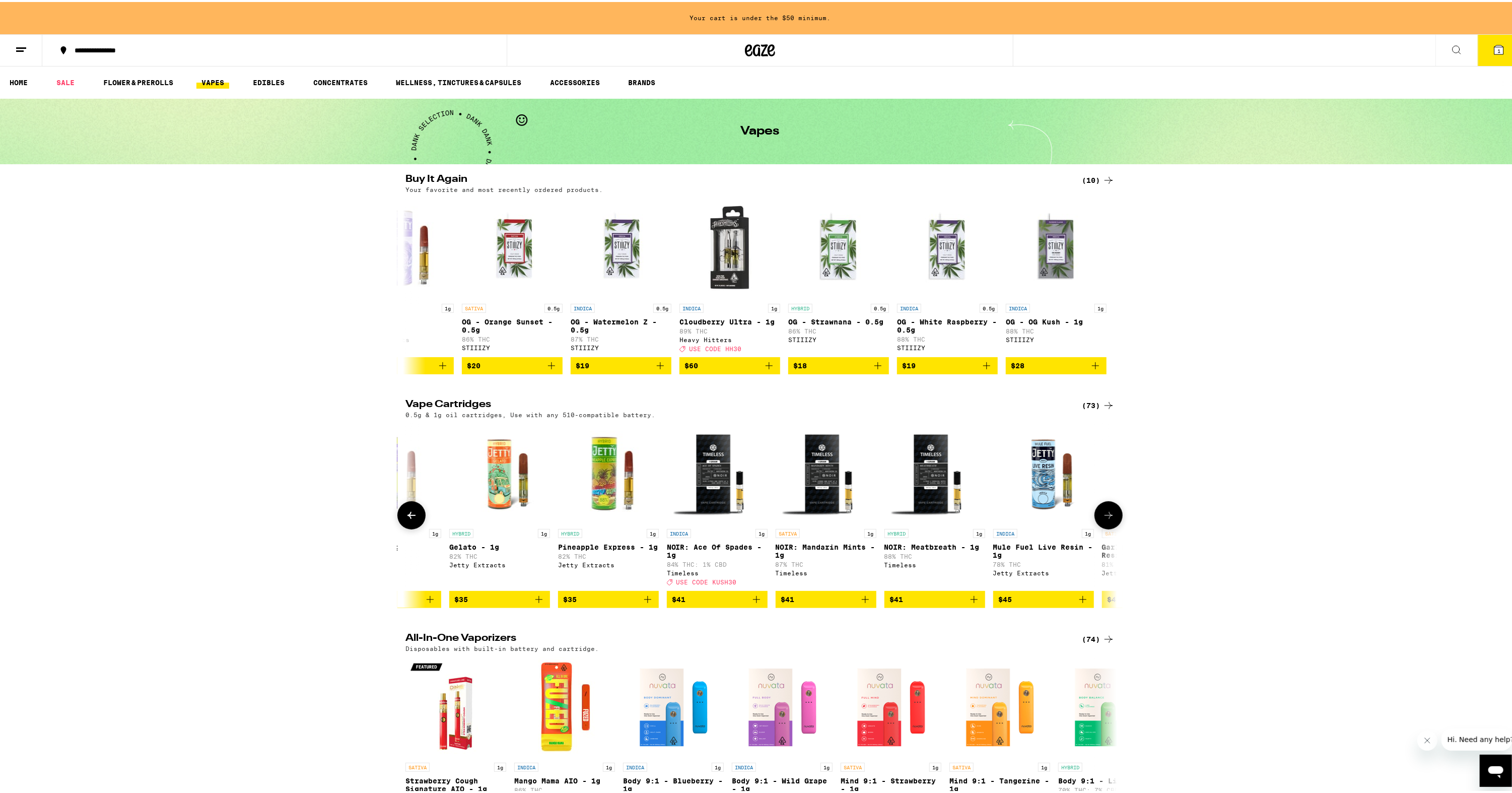
click at [1107, 519] on icon at bounding box center [1109, 513] width 12 height 12
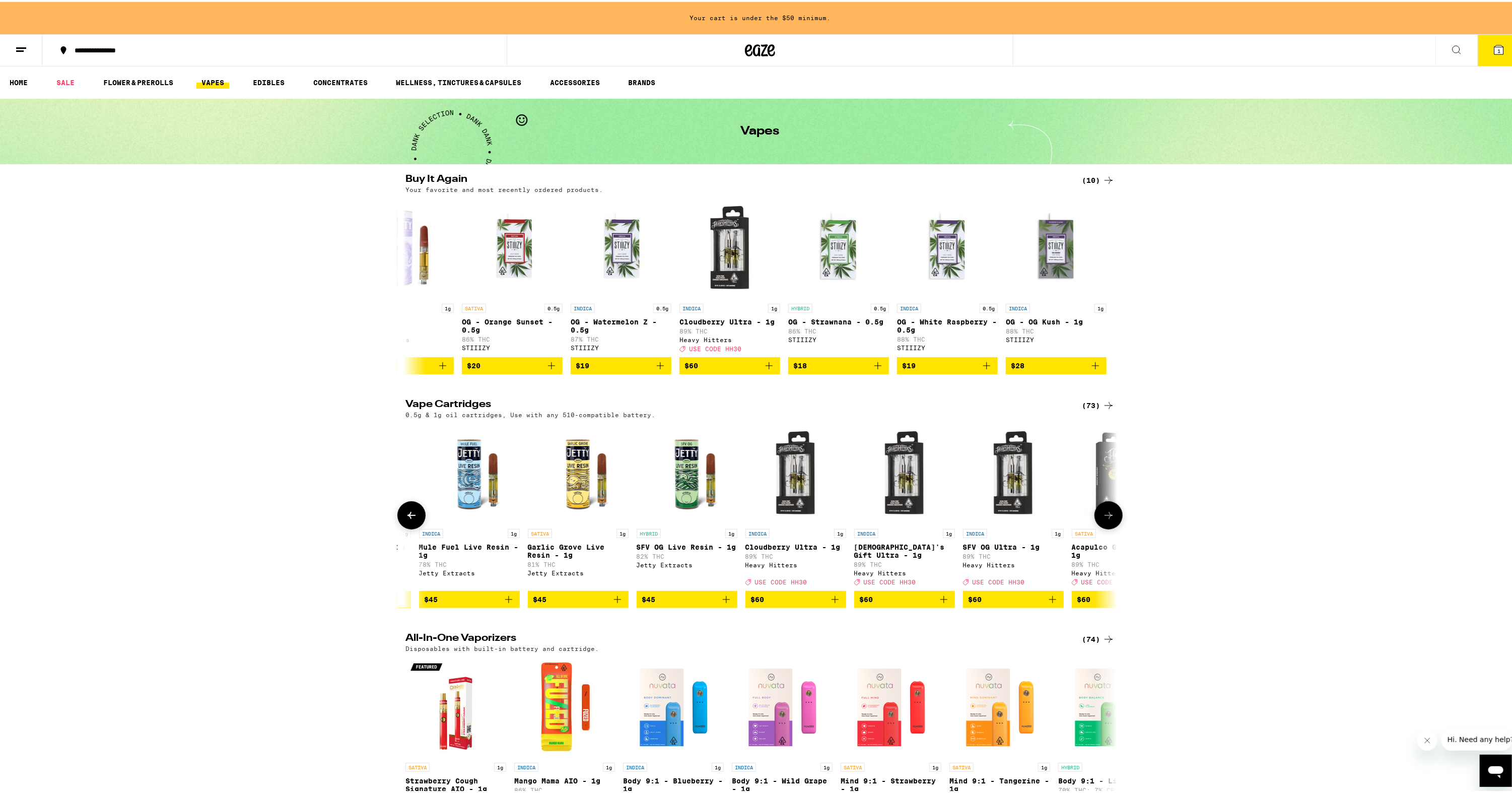
scroll to position [0, 5997]
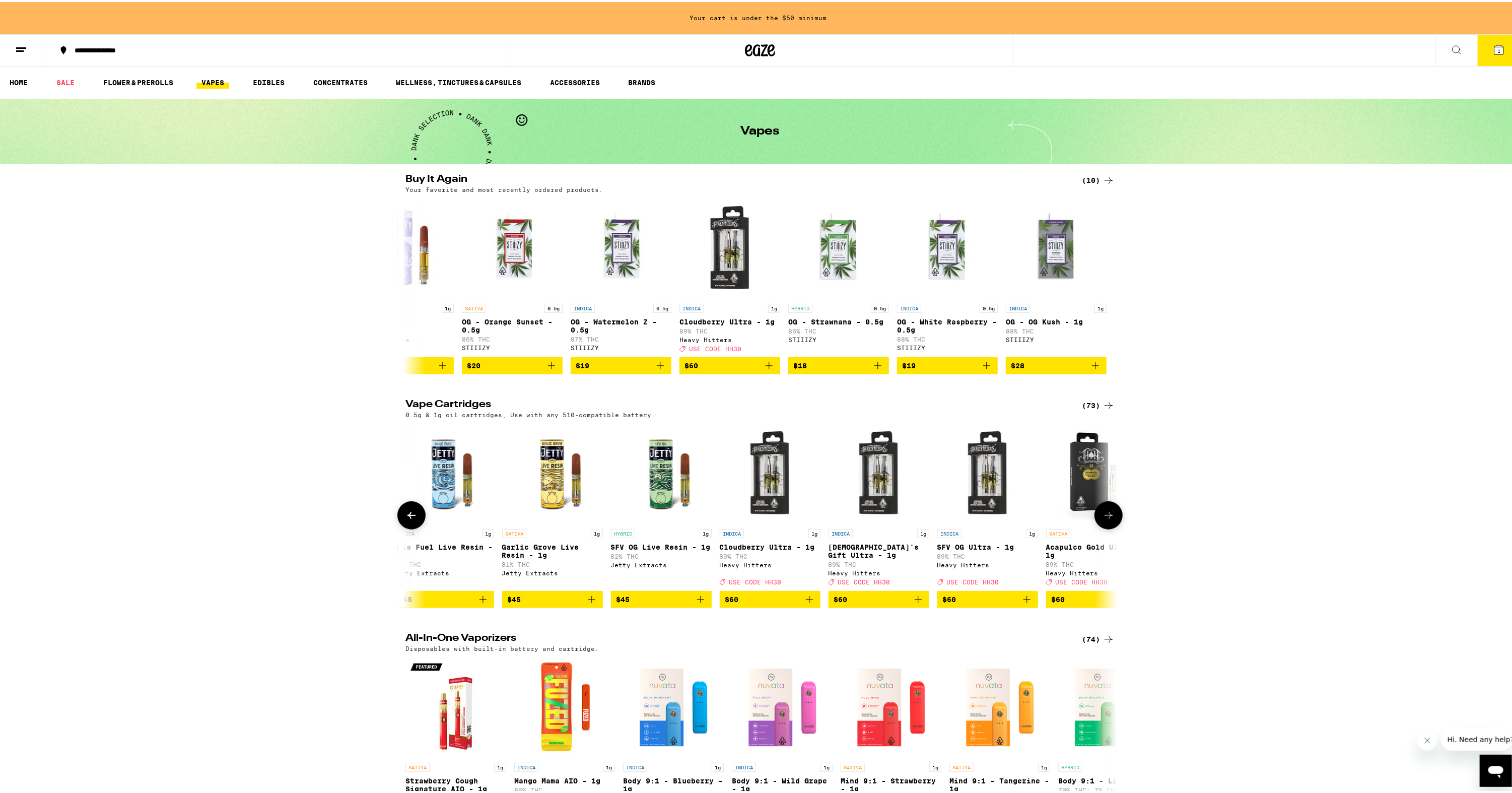
click at [1107, 519] on icon at bounding box center [1109, 513] width 12 height 12
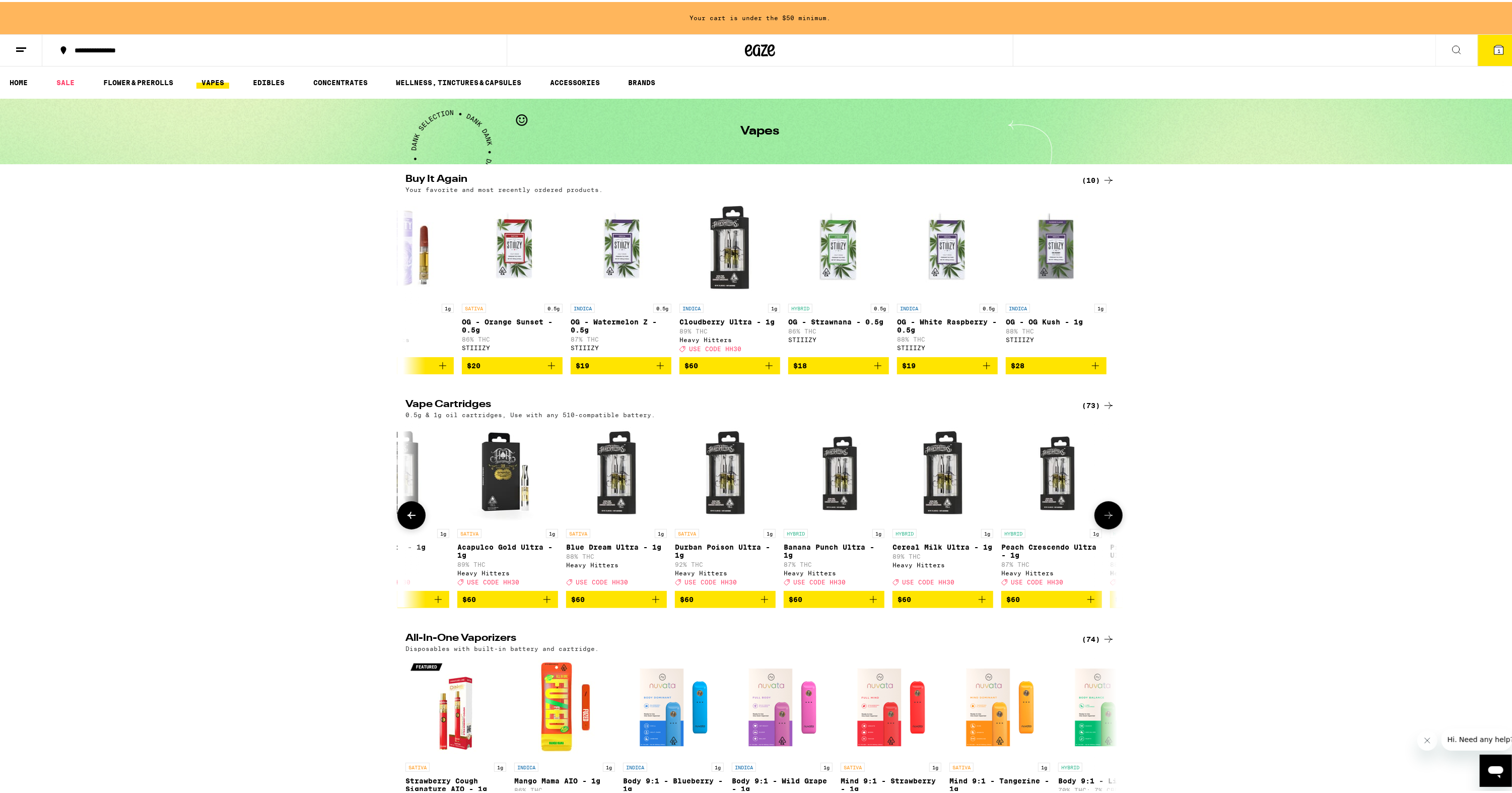
scroll to position [0, 6596]
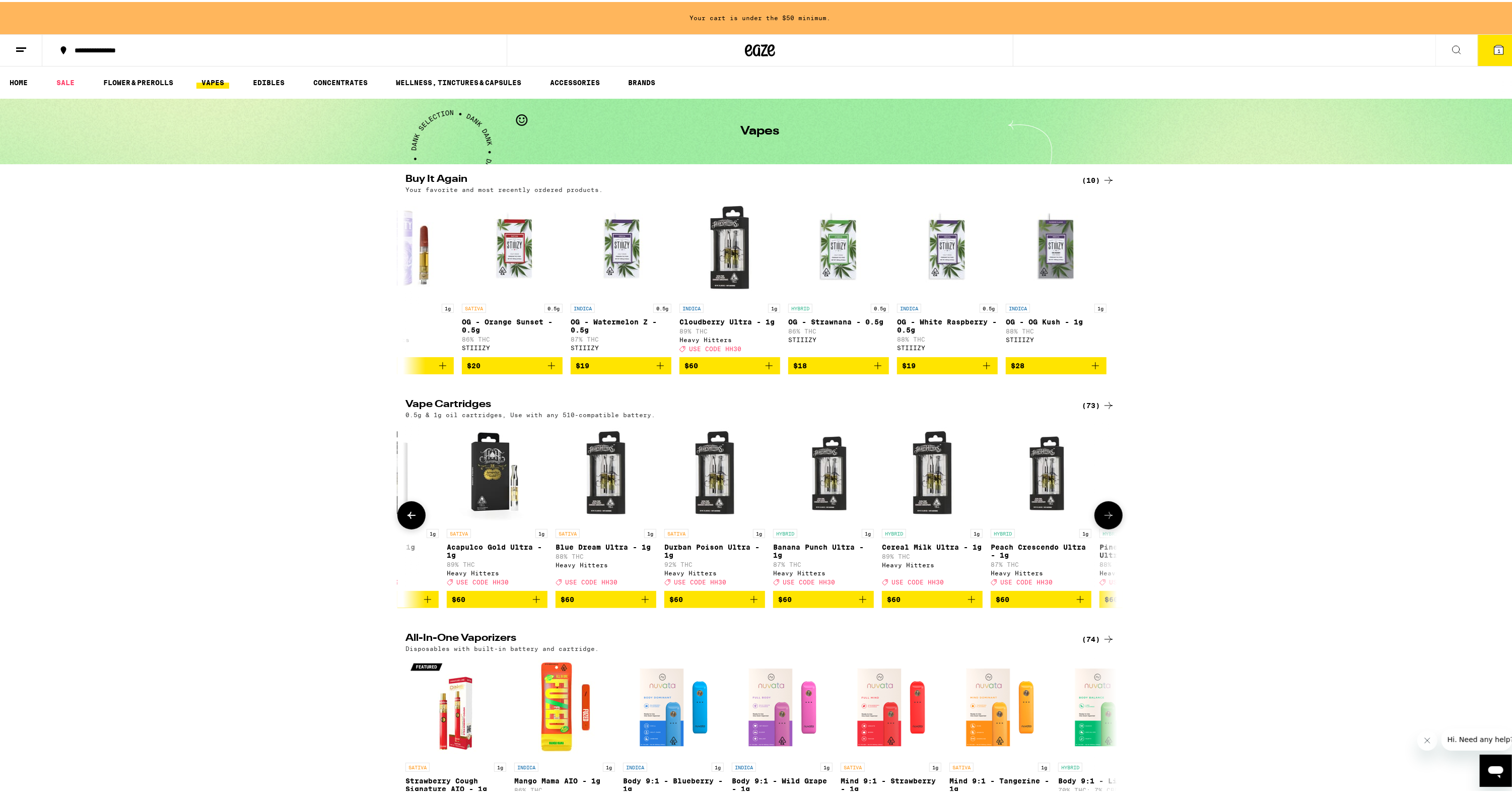
click at [1107, 519] on icon at bounding box center [1109, 513] width 12 height 12
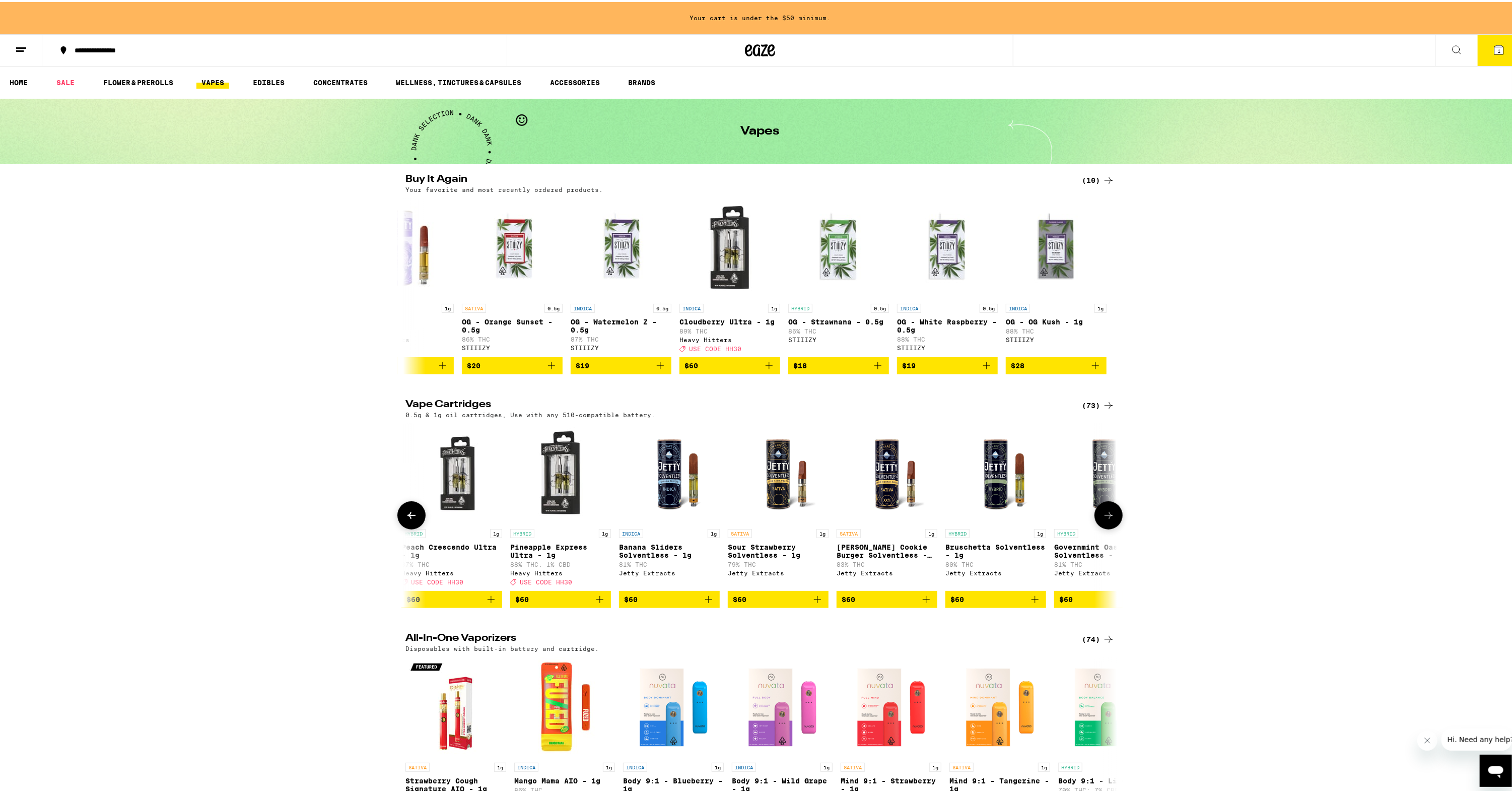
scroll to position [0, 7196]
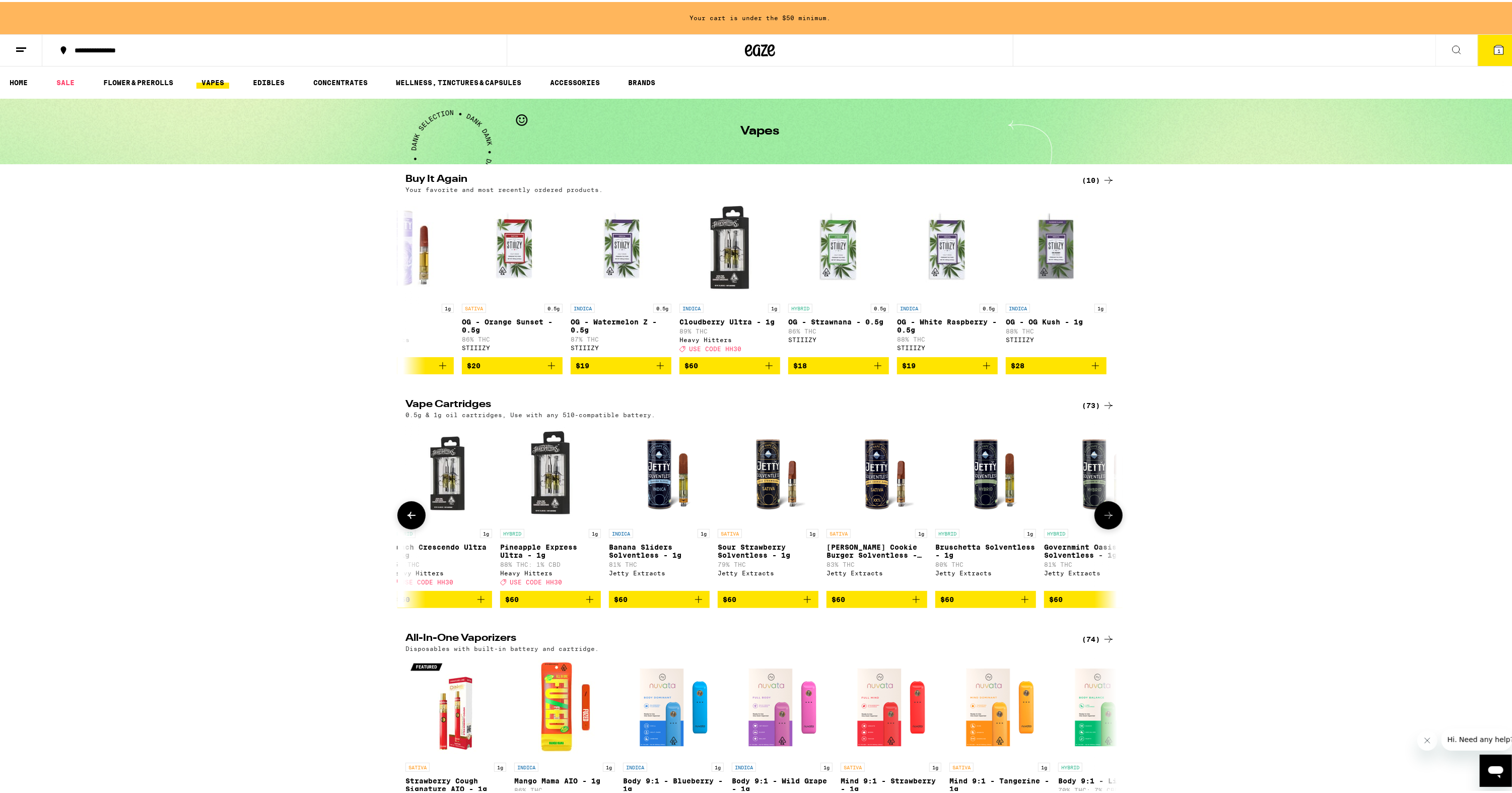
click at [1107, 520] on icon at bounding box center [1109, 513] width 12 height 12
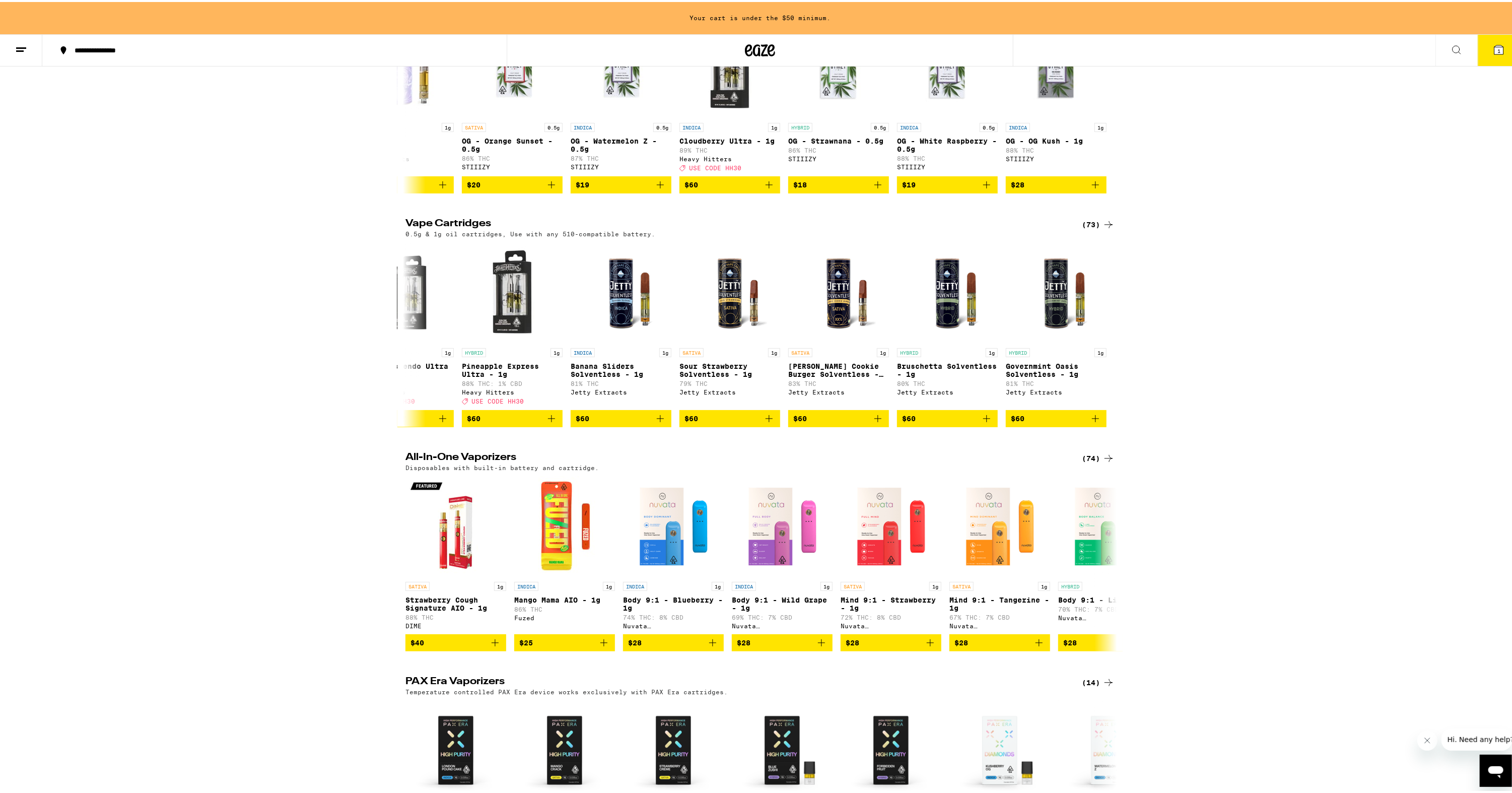
scroll to position [202, 0]
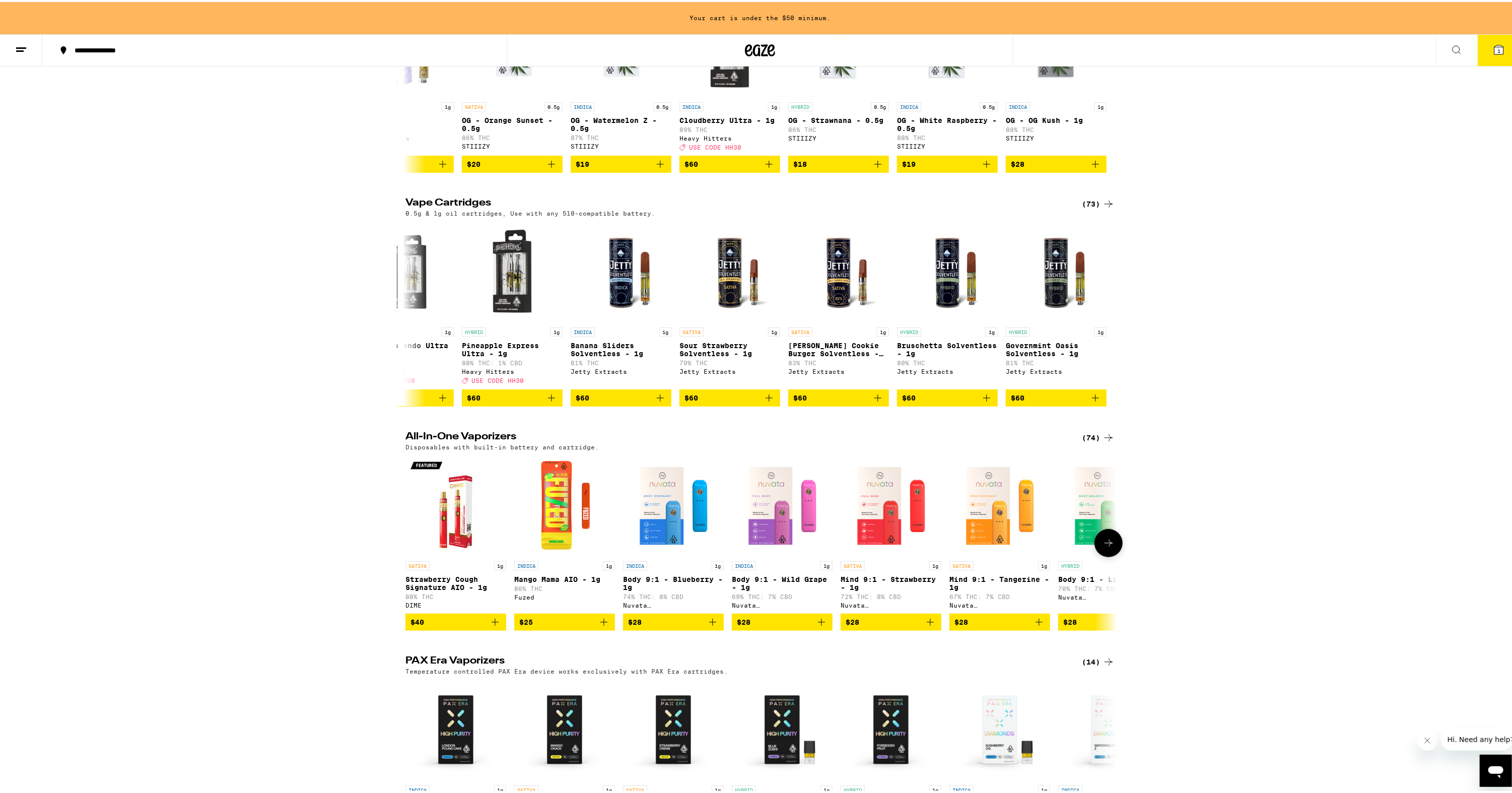
click at [1103, 548] on icon at bounding box center [1109, 542] width 12 height 12
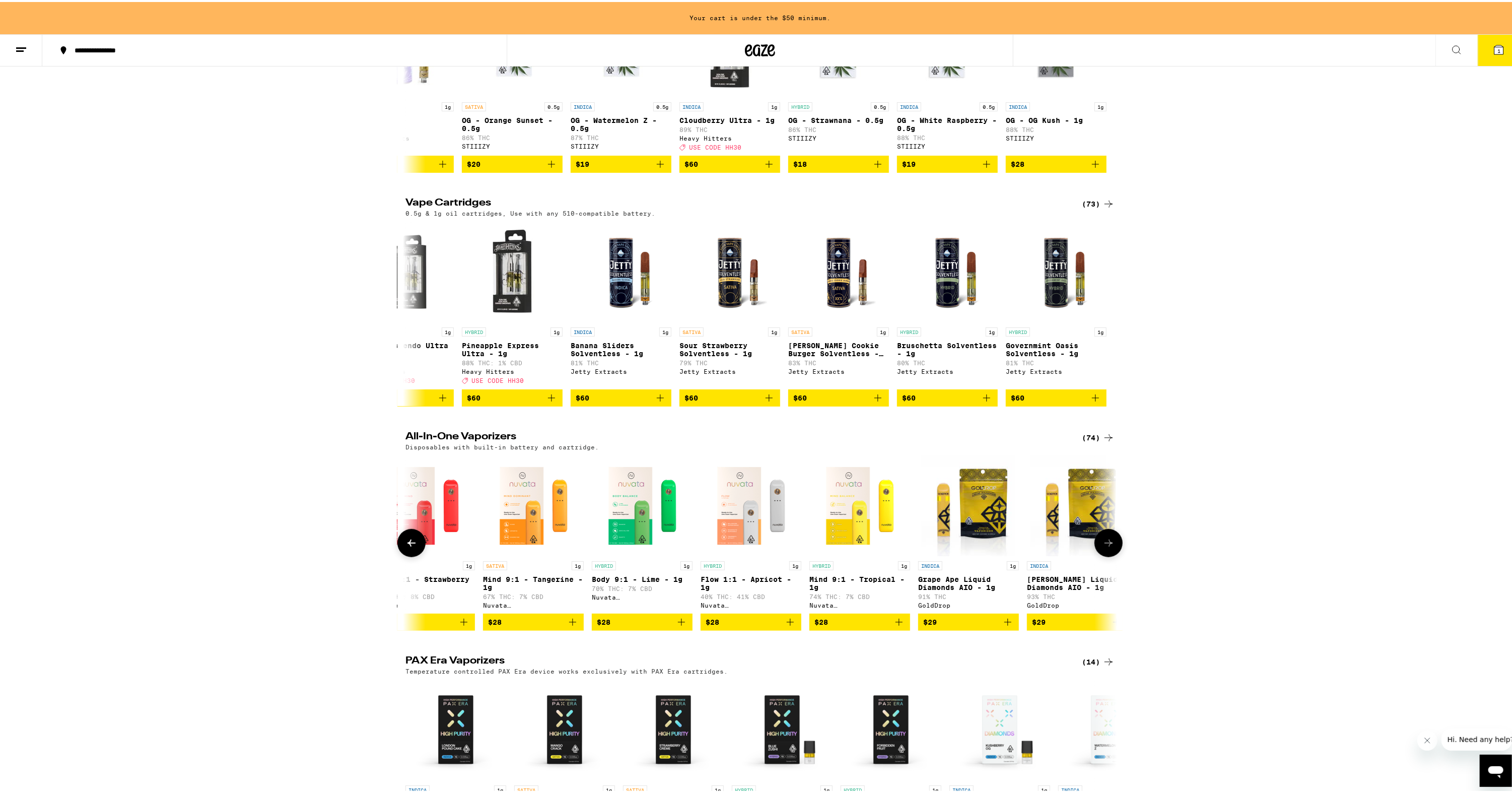
scroll to position [0, 599]
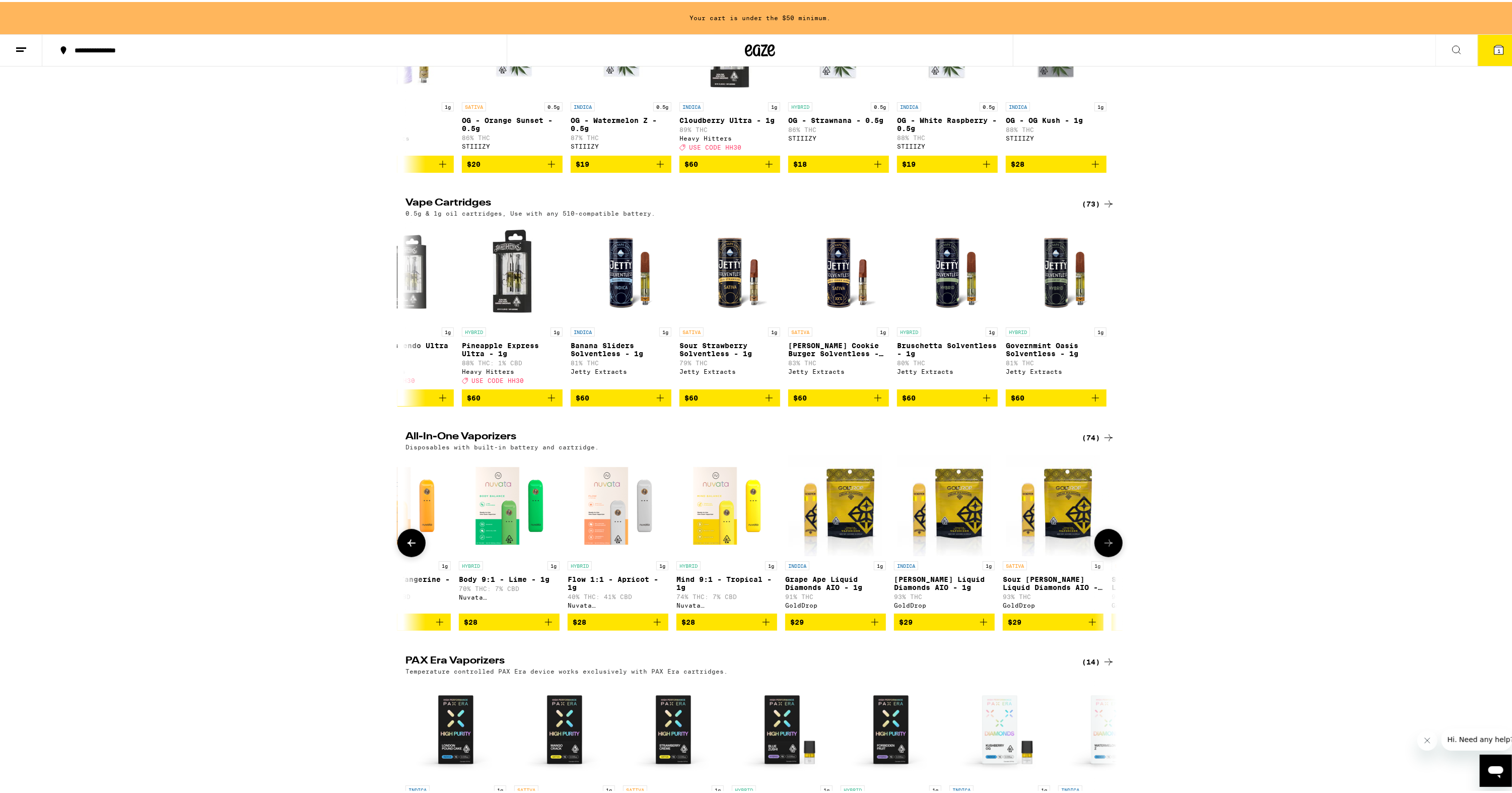
click at [1104, 548] on icon at bounding box center [1109, 542] width 12 height 12
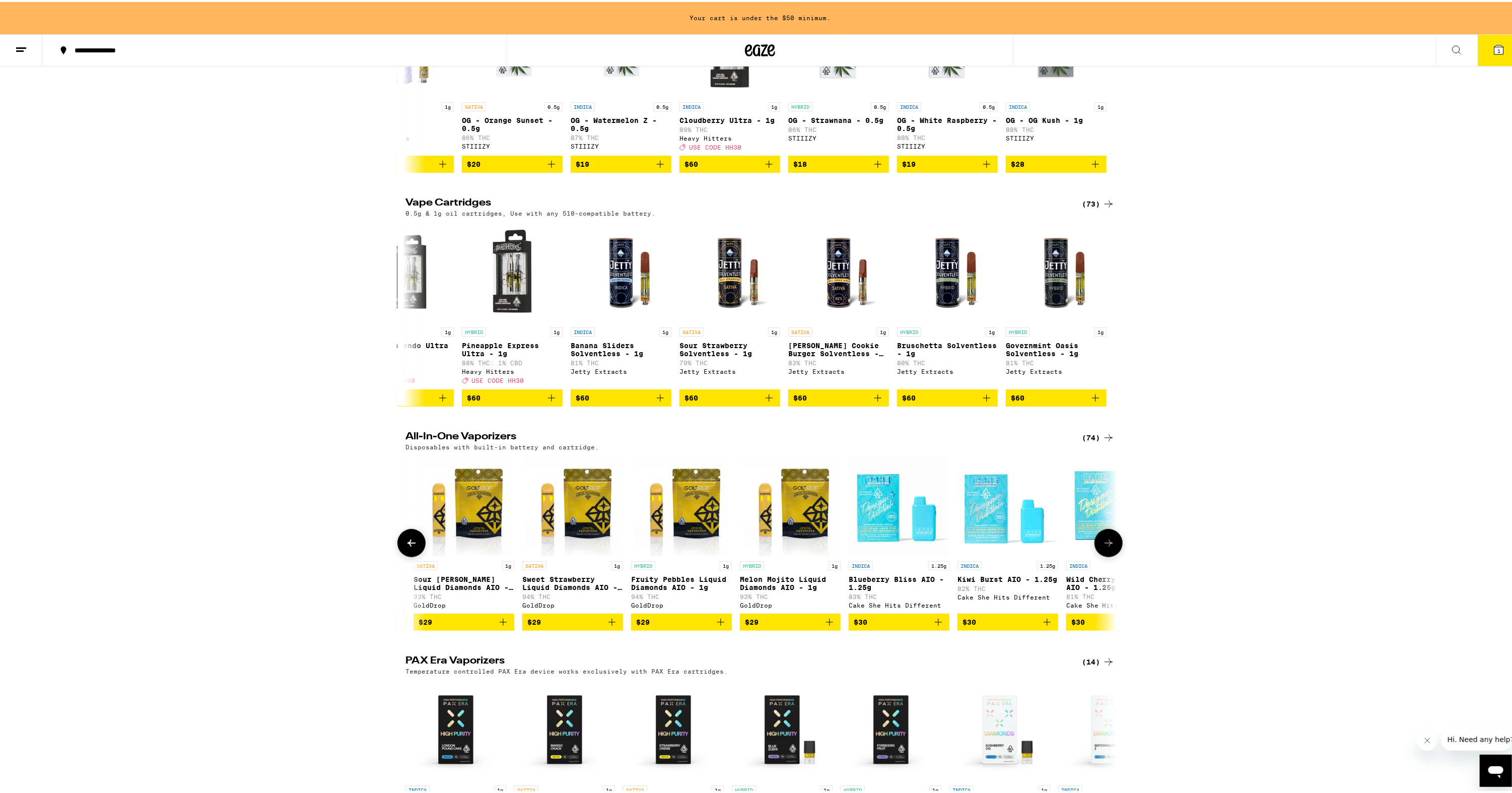
scroll to position [0, 1199]
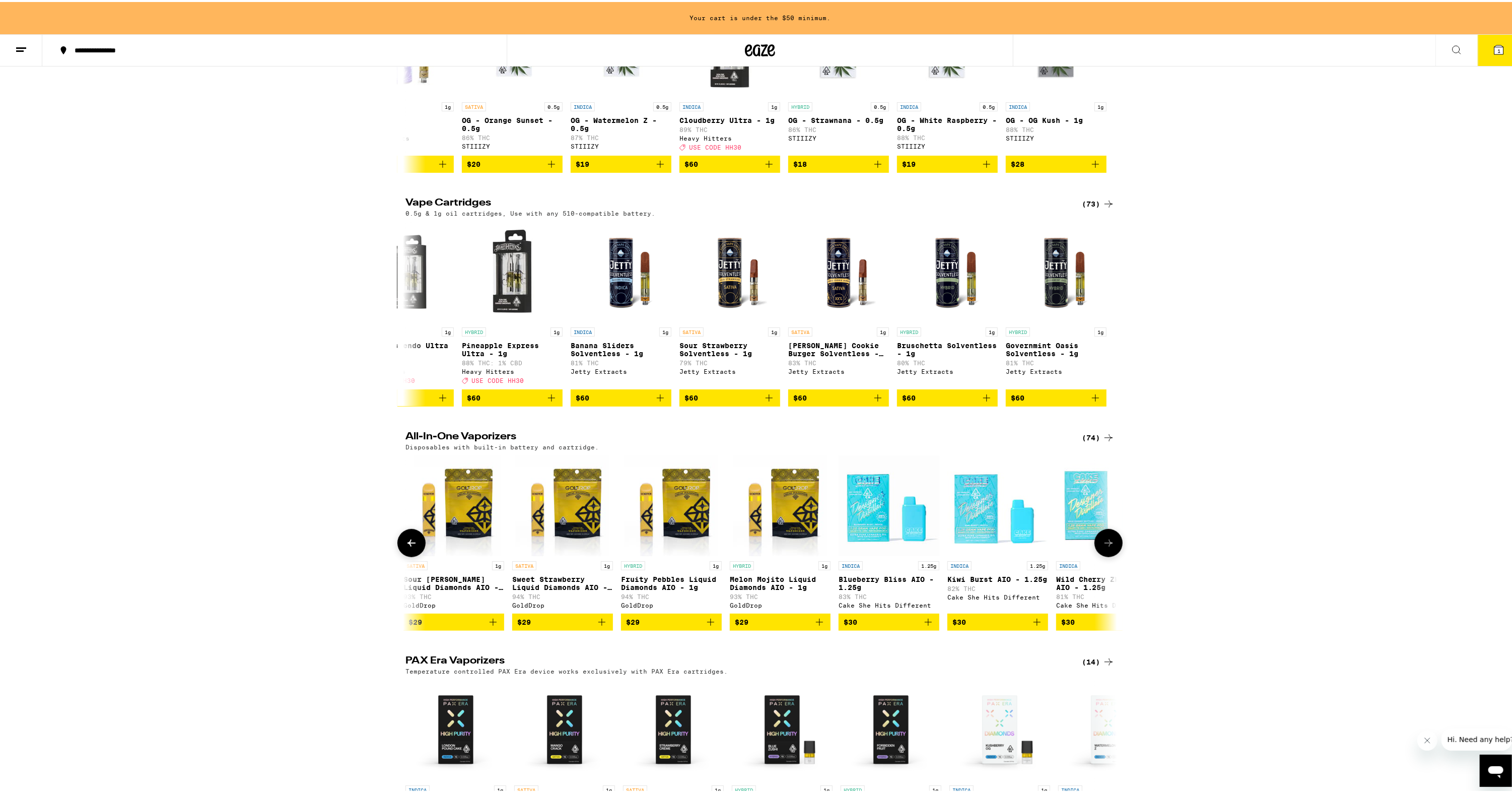
click at [1105, 548] on icon at bounding box center [1109, 542] width 12 height 12
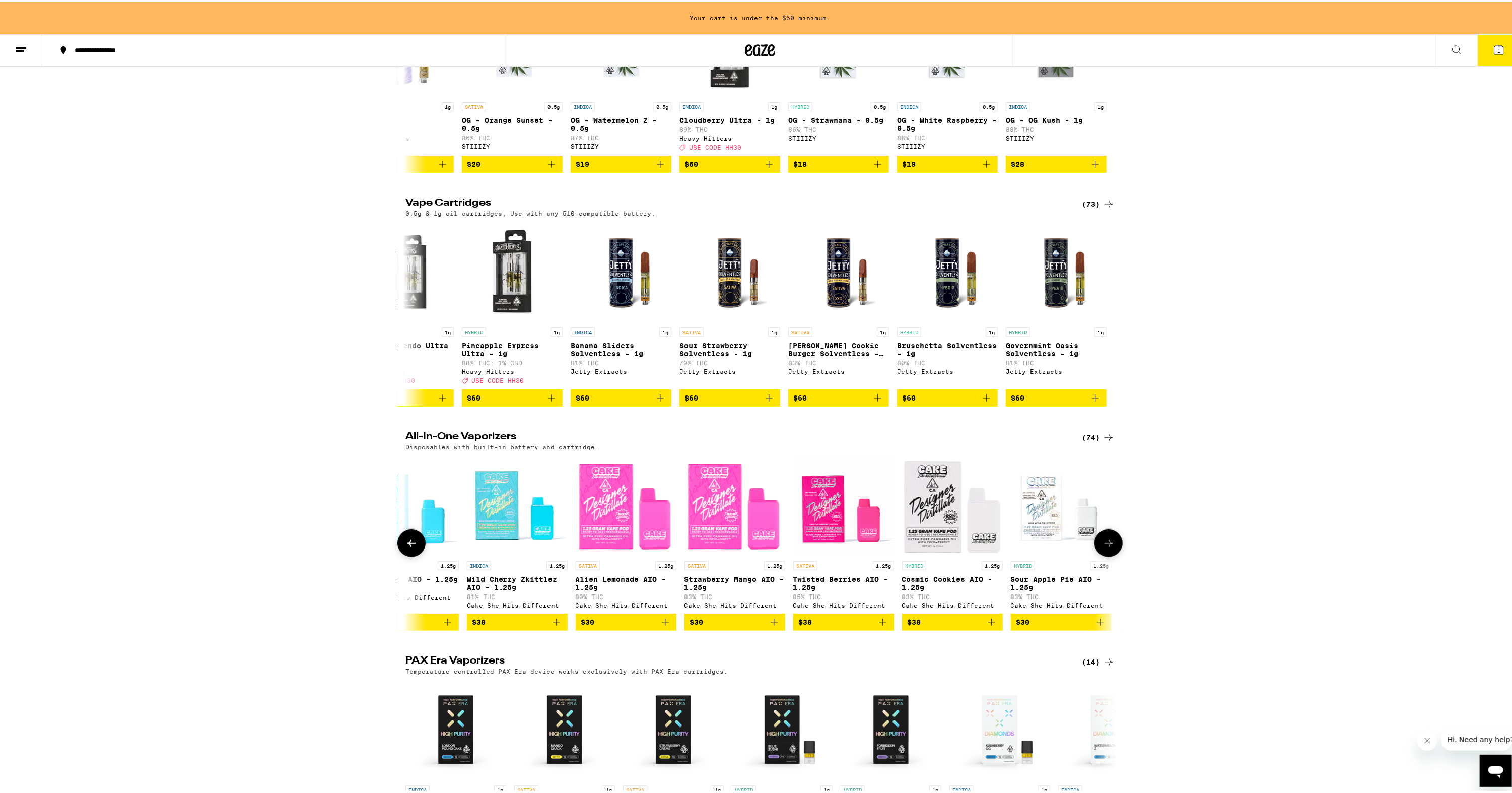
scroll to position [0, 1799]
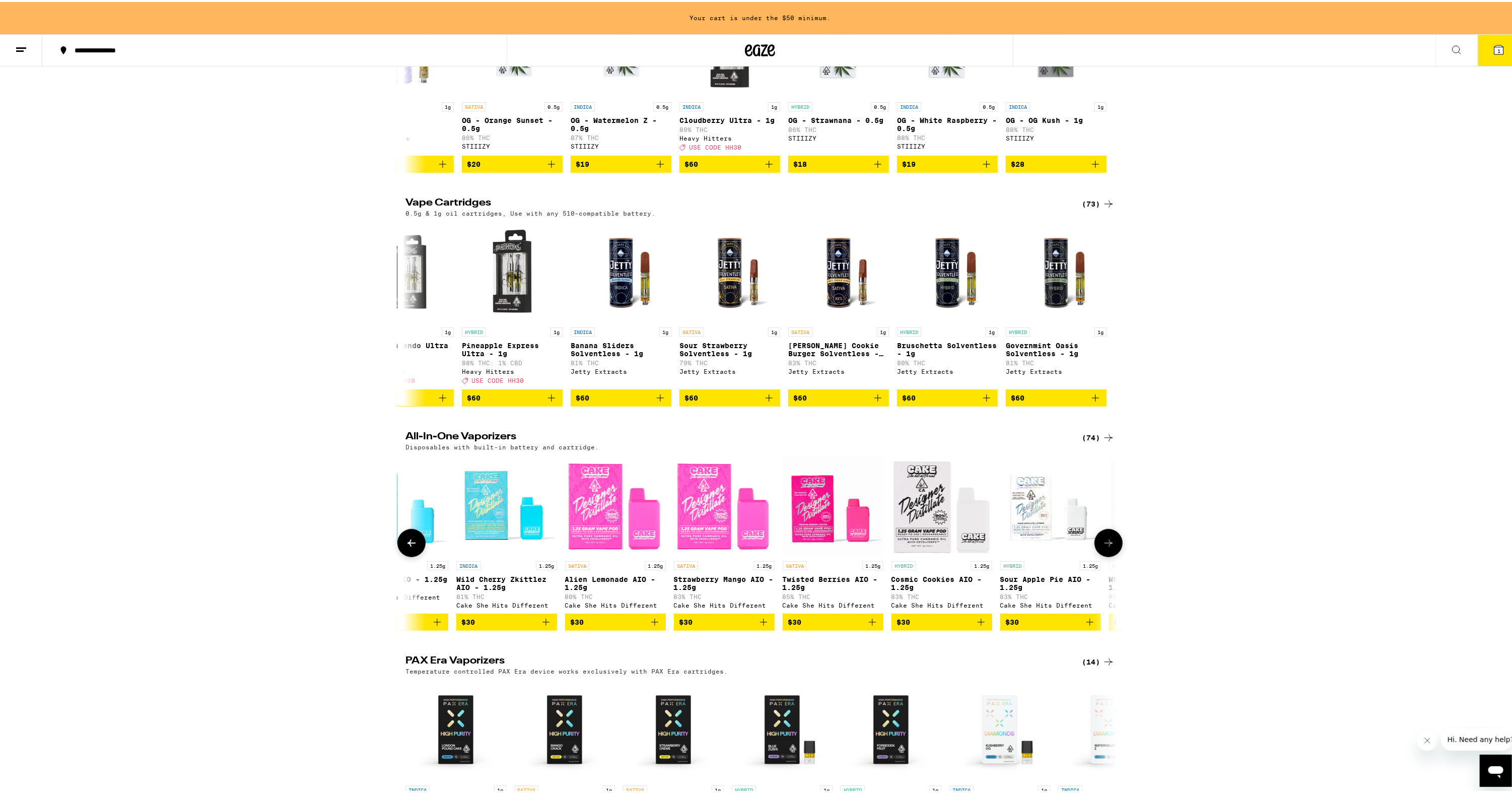
click at [1106, 556] on button at bounding box center [1109, 542] width 28 height 28
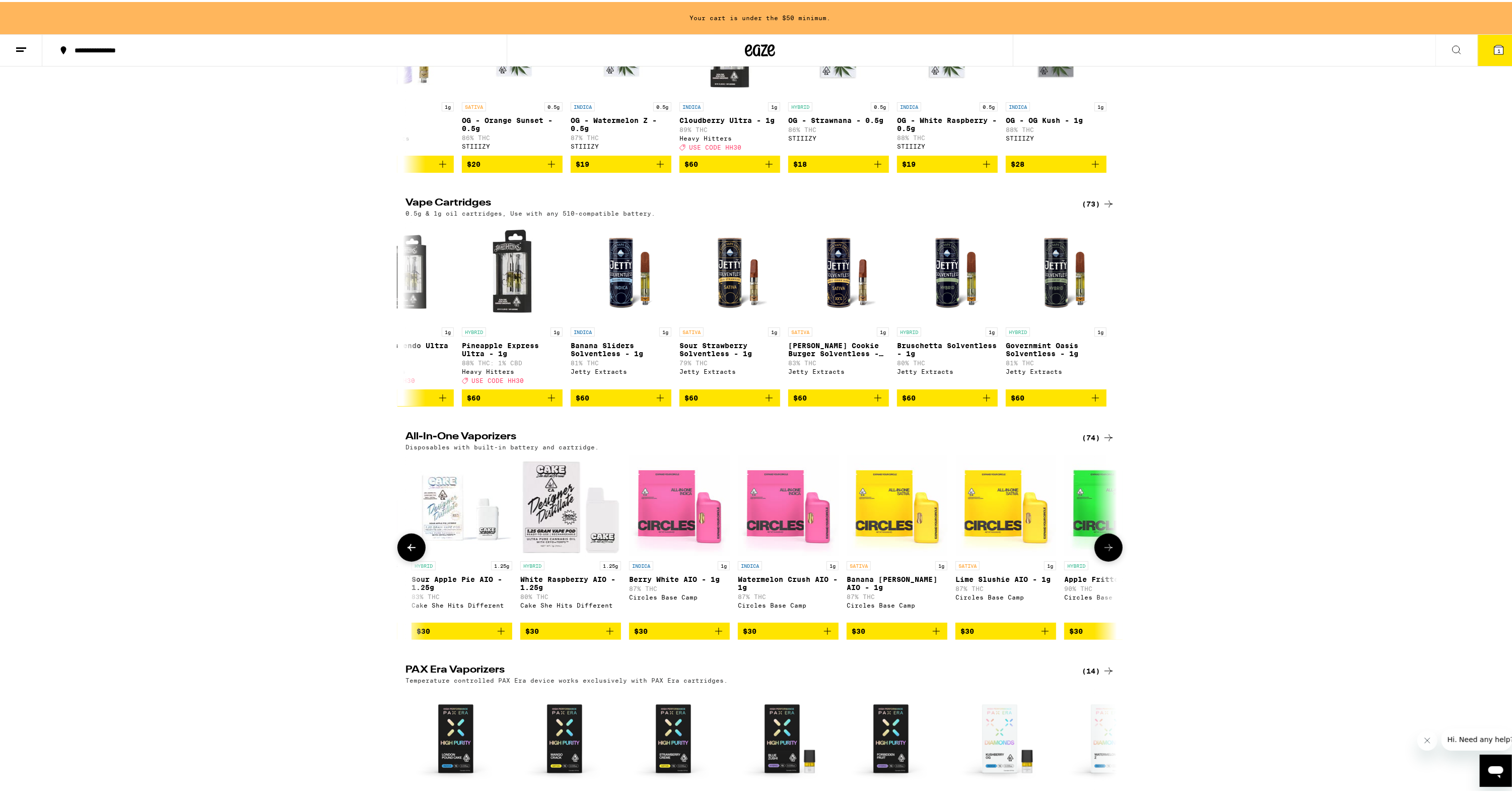
scroll to position [0, 2399]
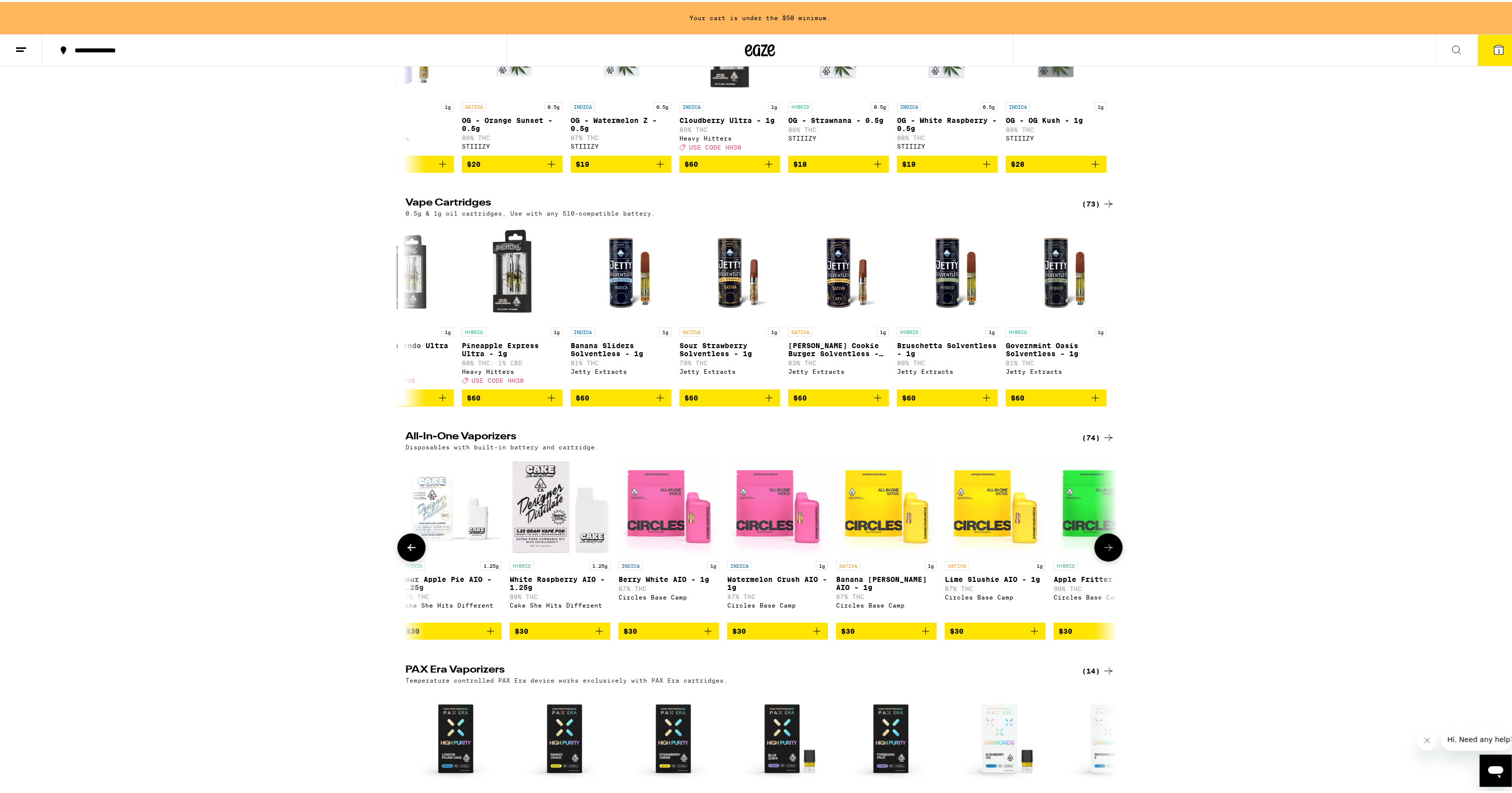
click at [1106, 552] on icon at bounding box center [1109, 546] width 12 height 12
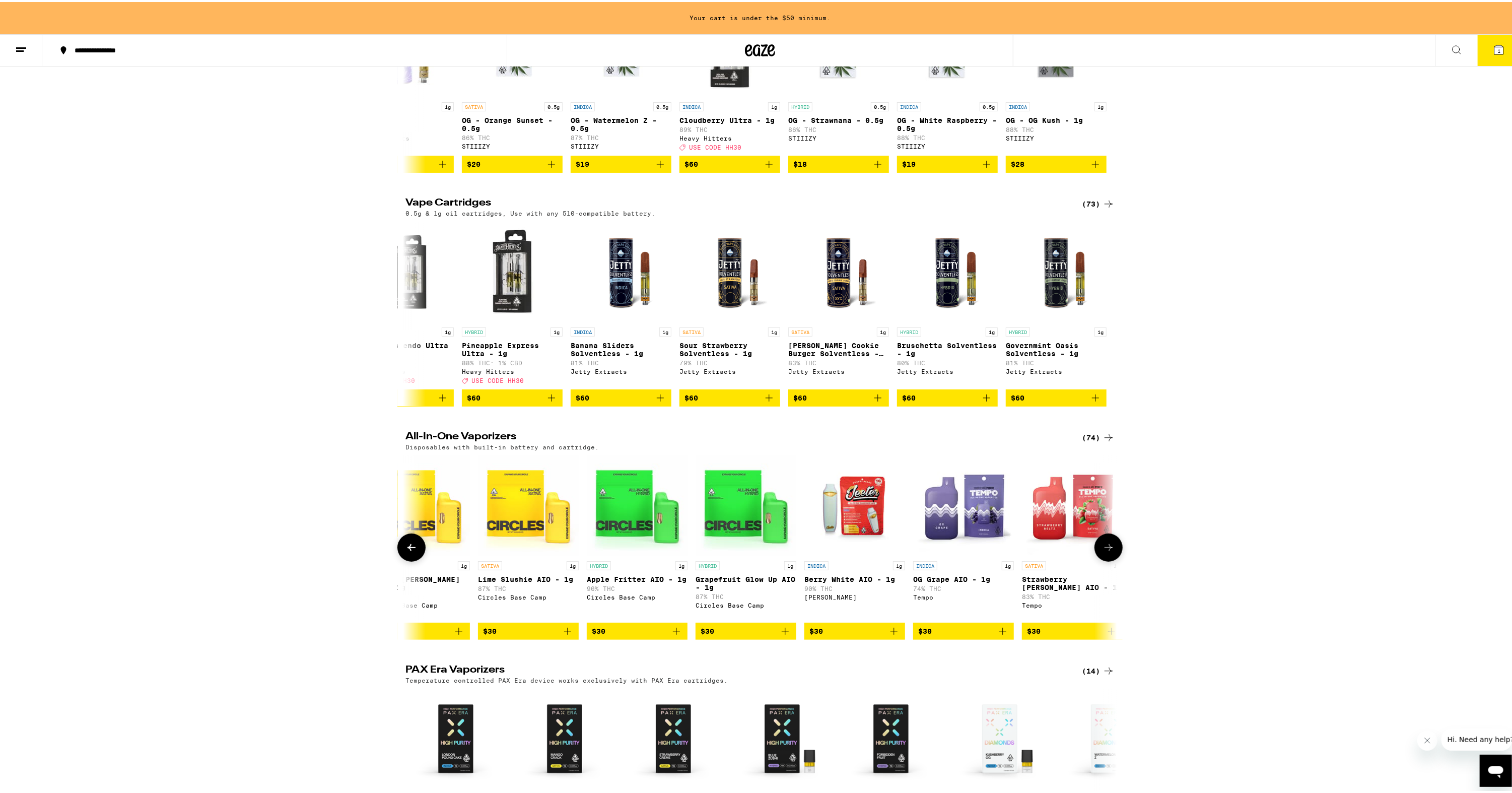
scroll to position [0, 2999]
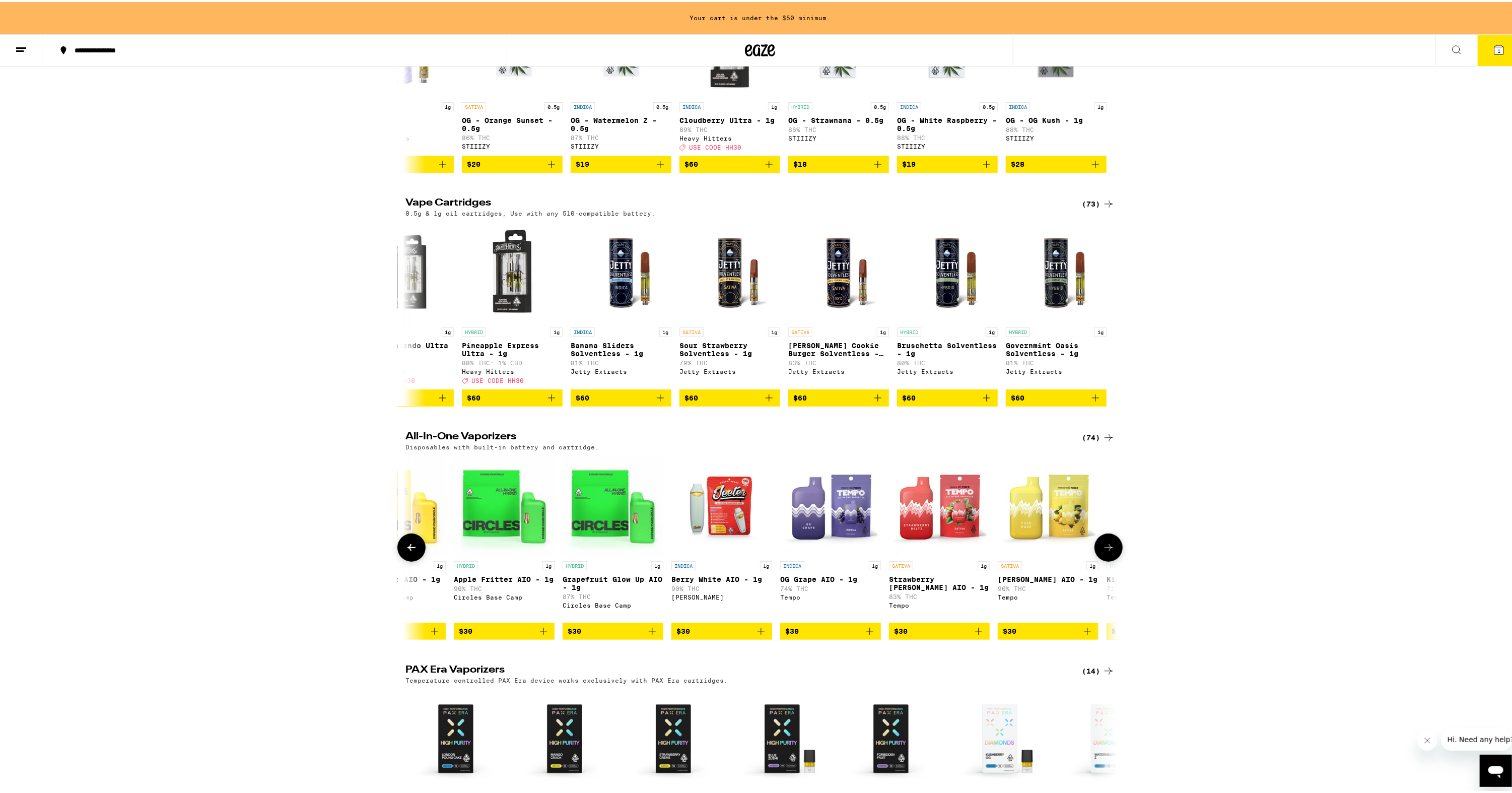
click at [1106, 549] on icon at bounding box center [1108, 546] width 8 height 7
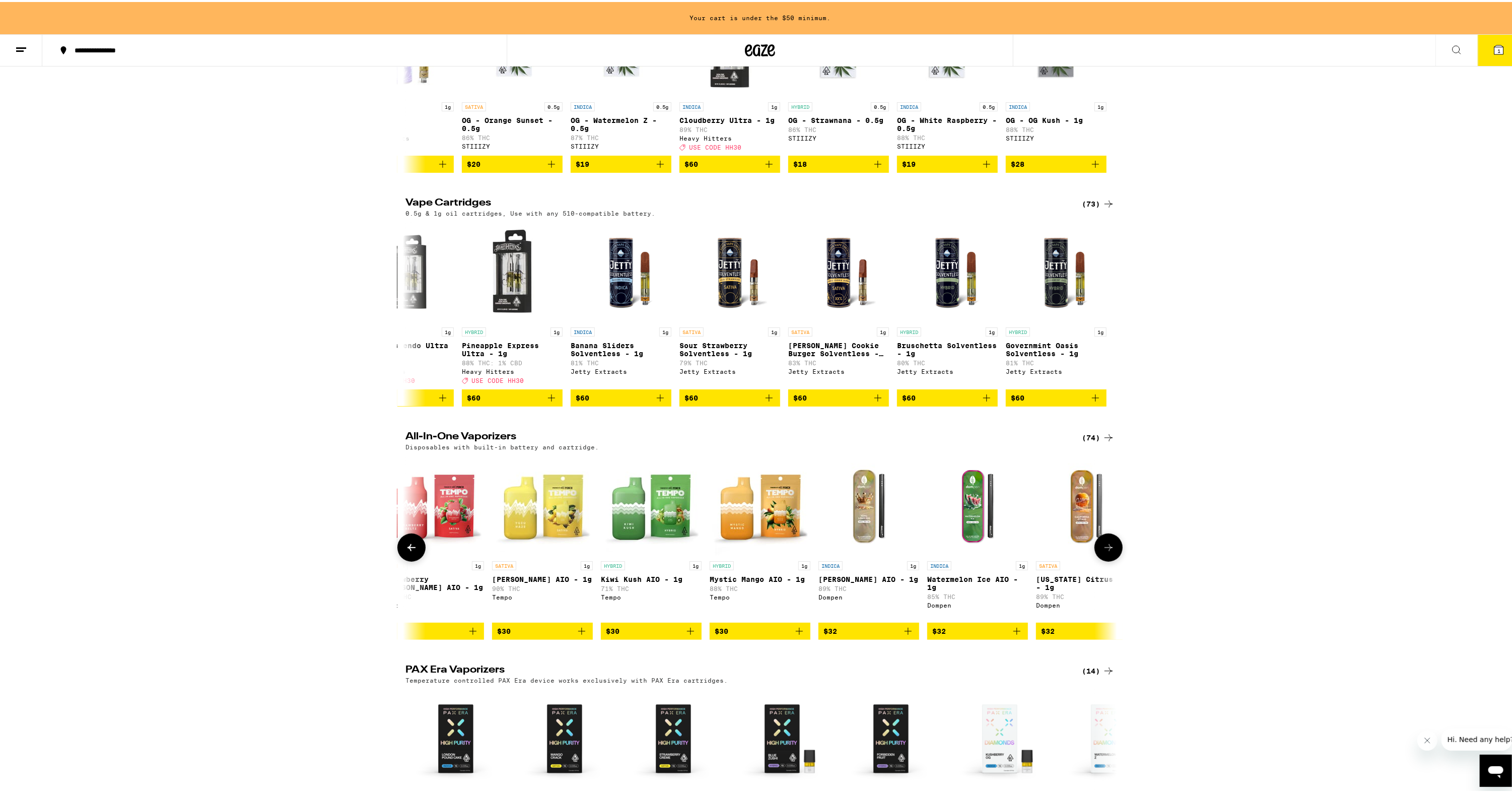
scroll to position [0, 3598]
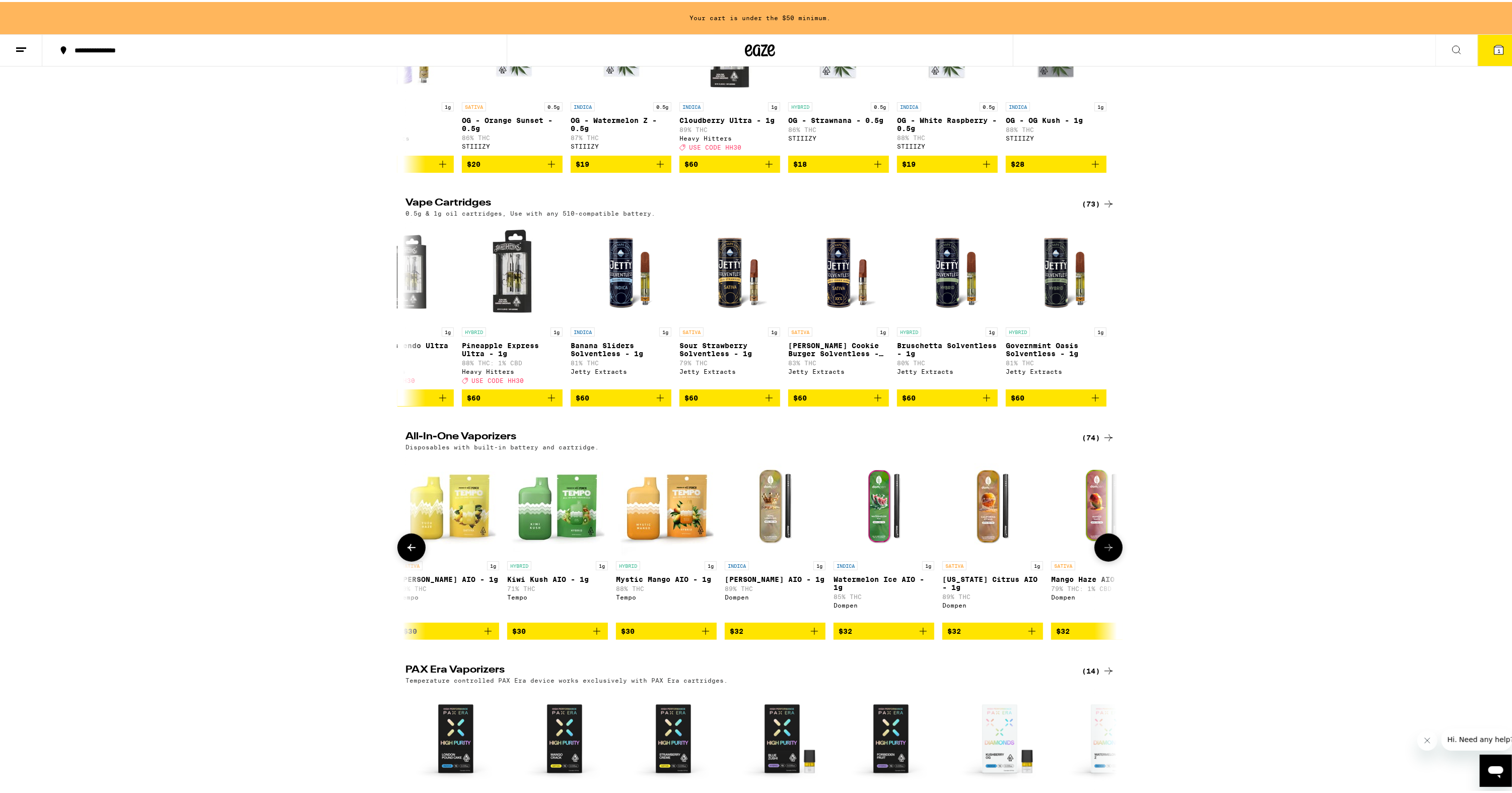
click at [1105, 552] on icon at bounding box center [1109, 546] width 12 height 12
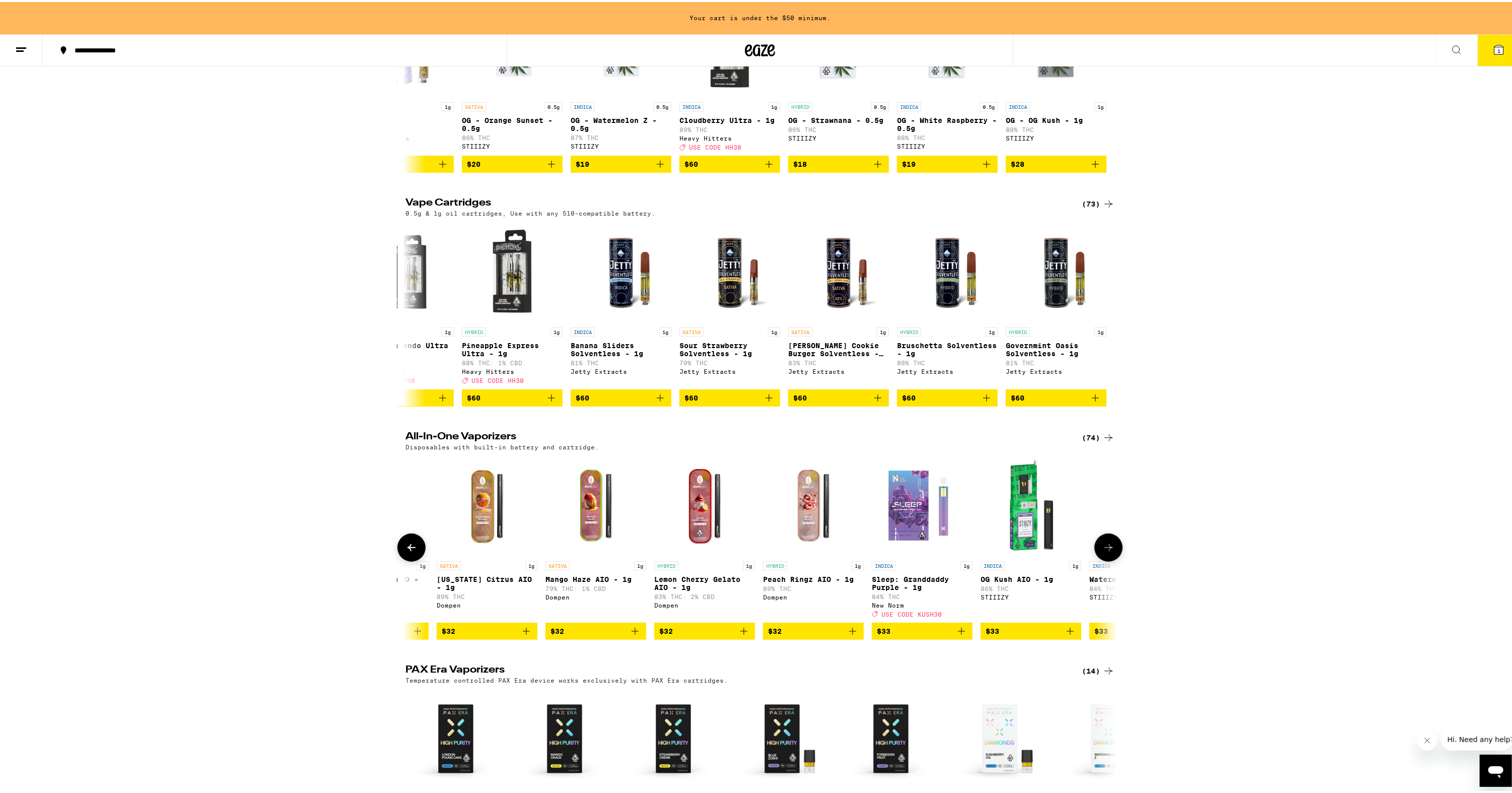
scroll to position [0, 4198]
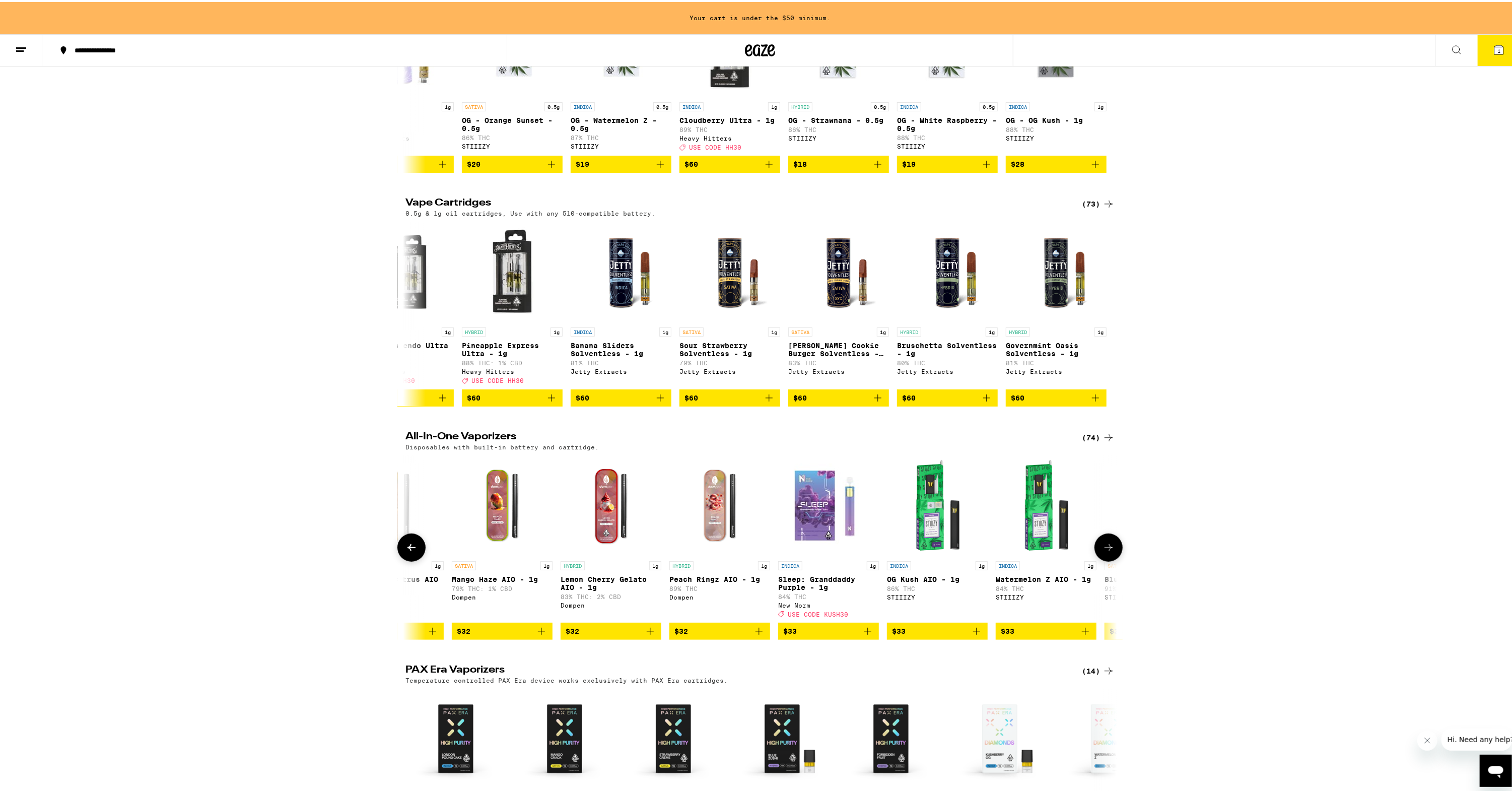
click at [1105, 552] on icon at bounding box center [1109, 546] width 12 height 12
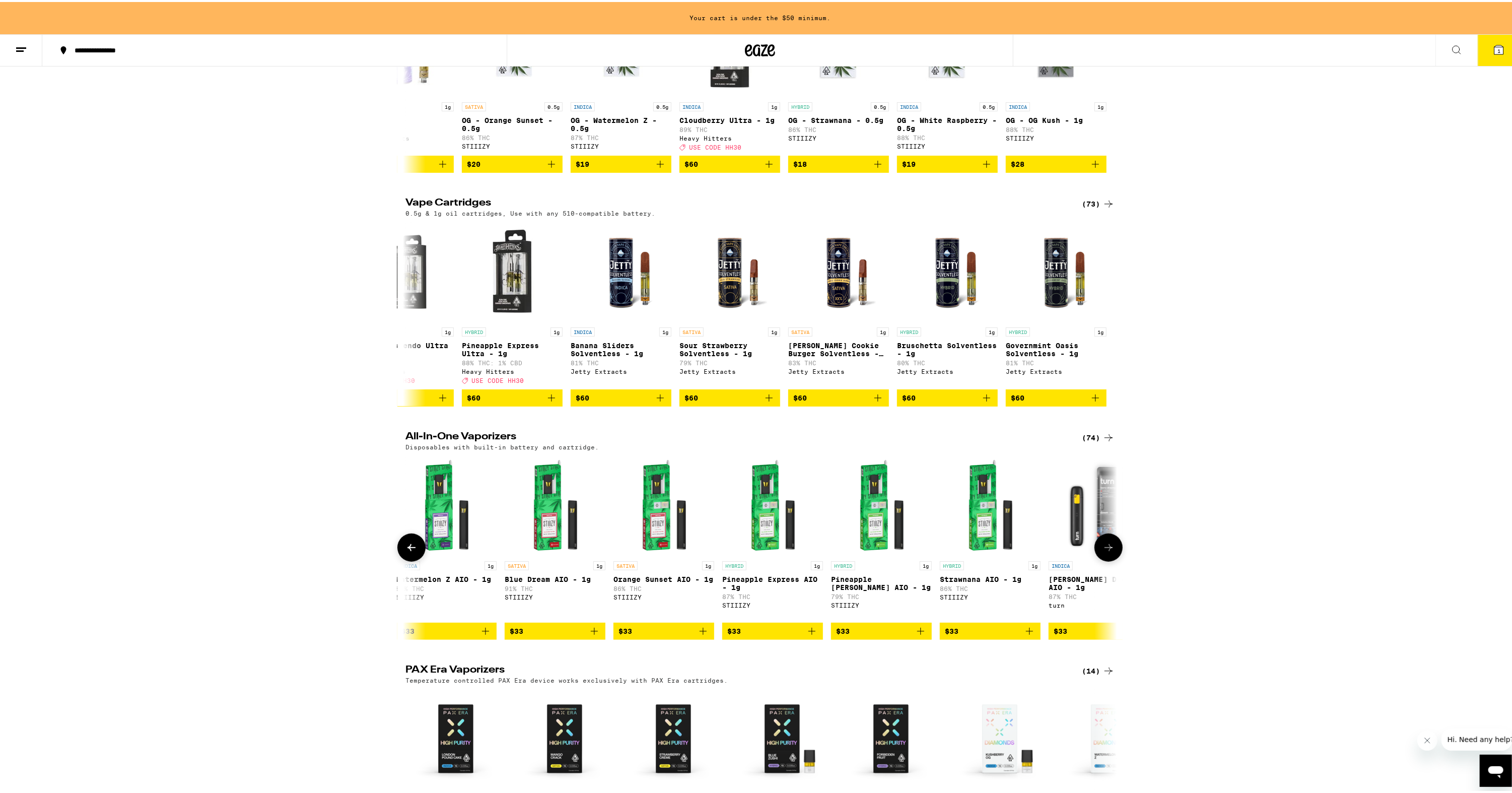
click at [1103, 552] on icon at bounding box center [1109, 546] width 12 height 12
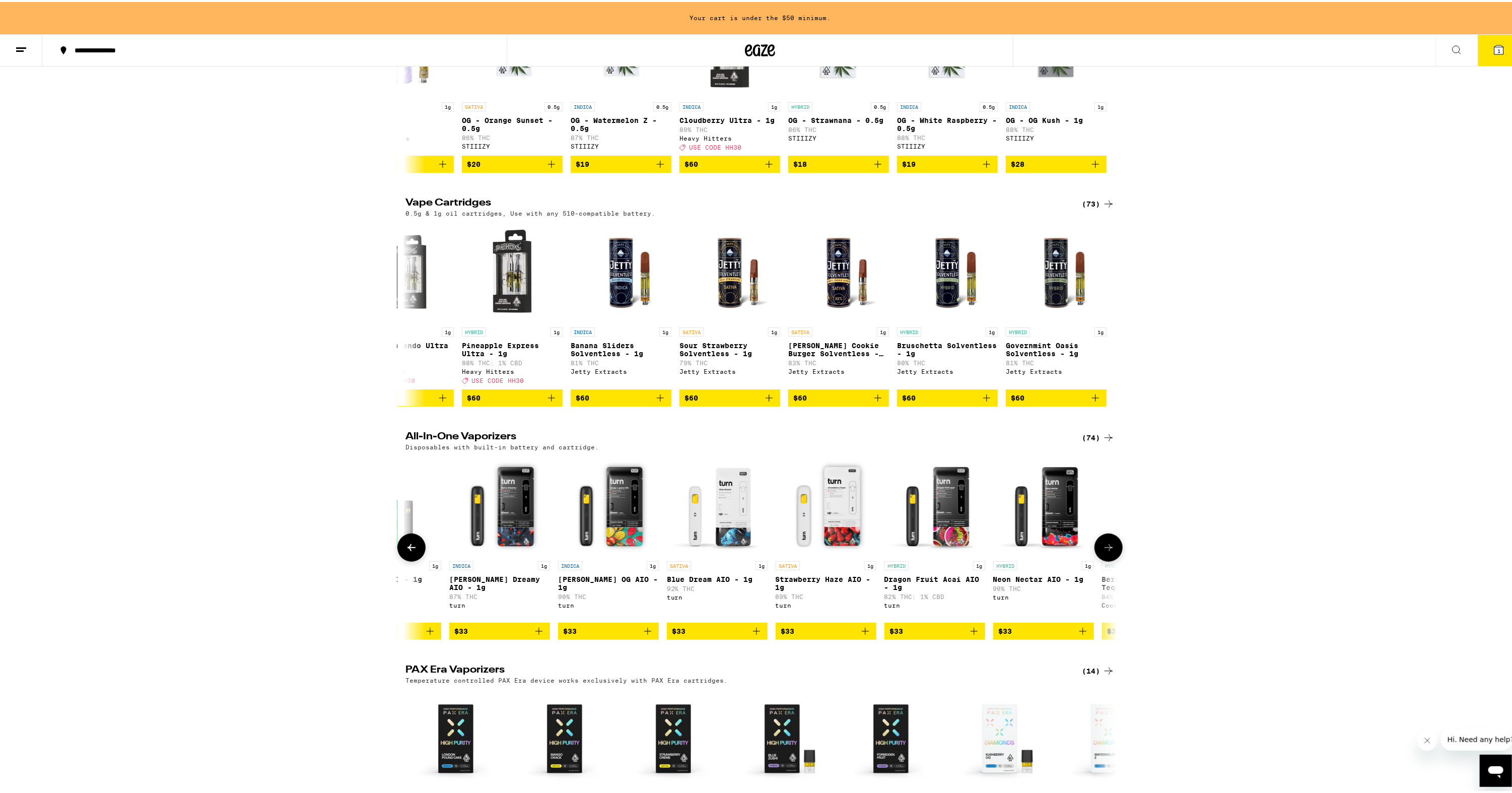
click at [1103, 552] on icon at bounding box center [1109, 546] width 12 height 12
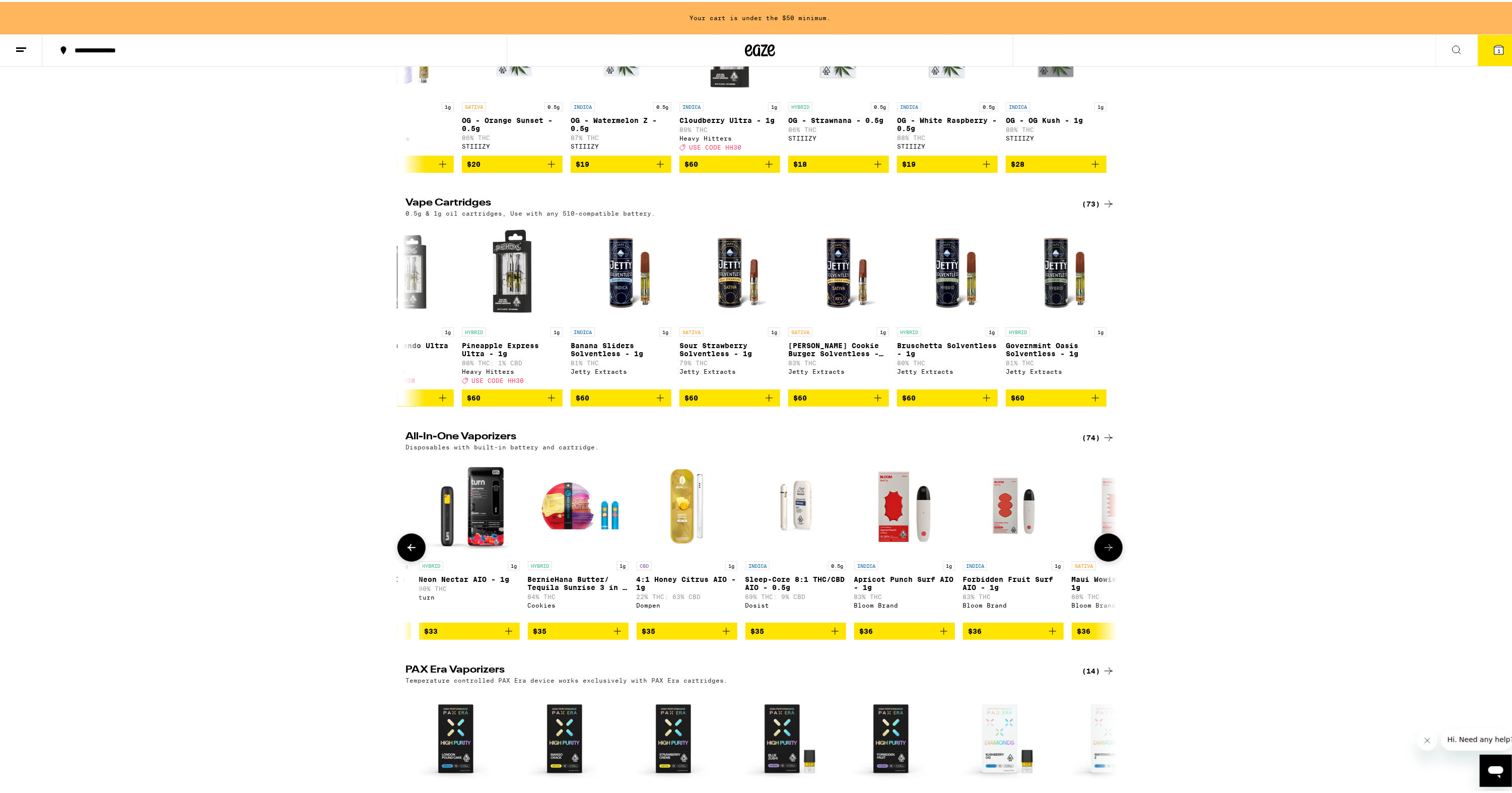
scroll to position [0, 5997]
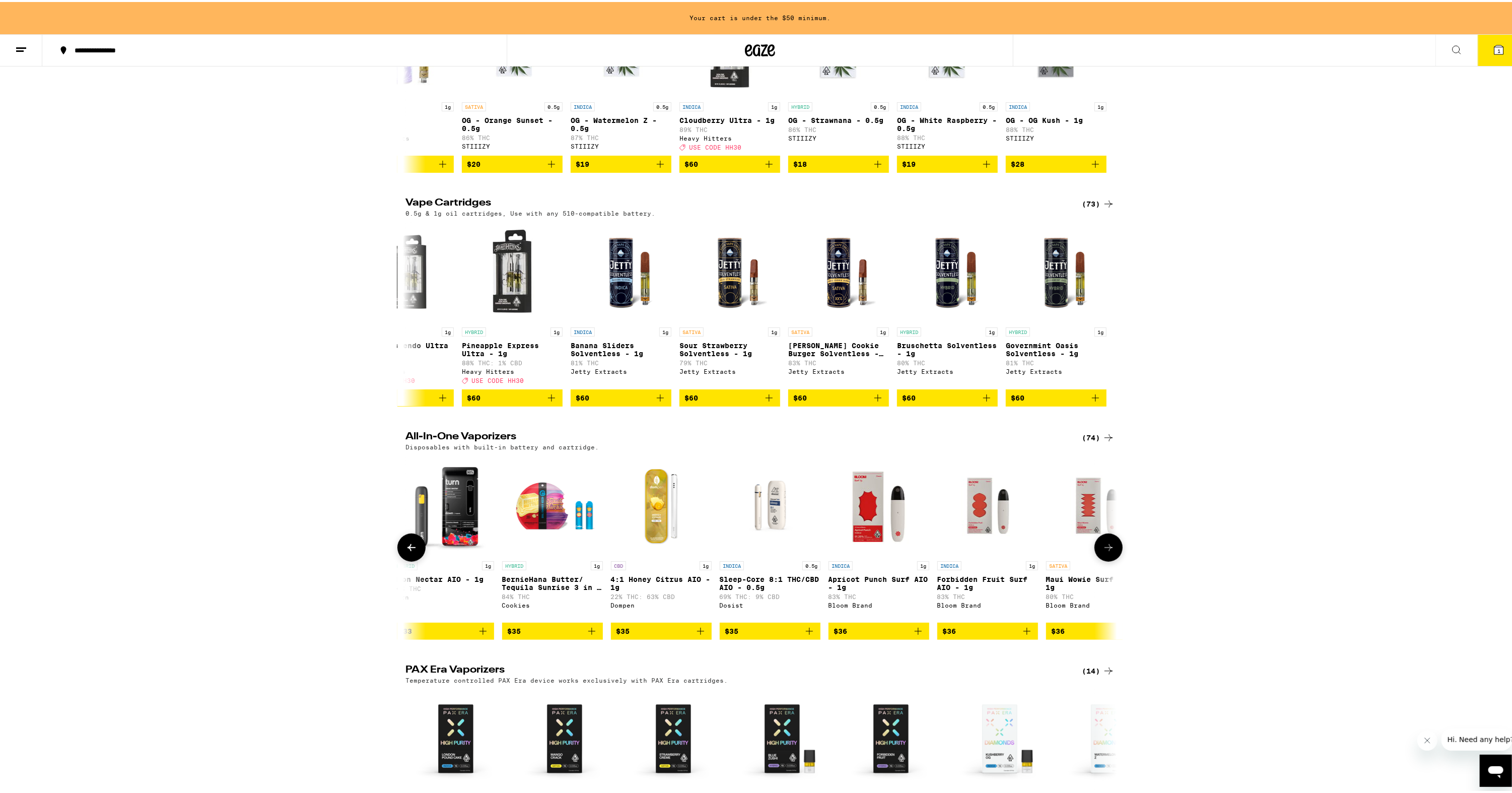
click at [1103, 552] on icon at bounding box center [1109, 546] width 12 height 12
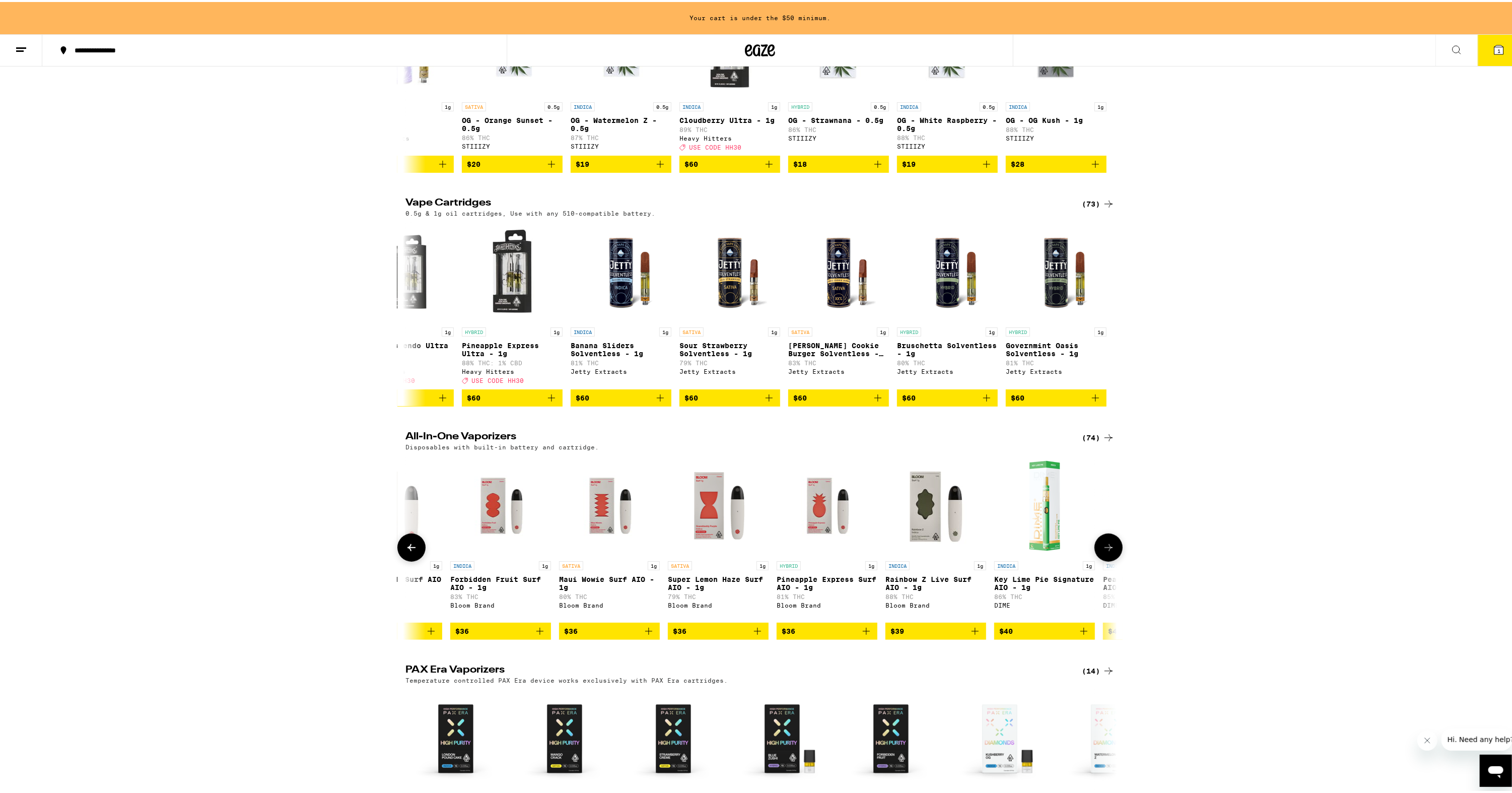
scroll to position [0, 6596]
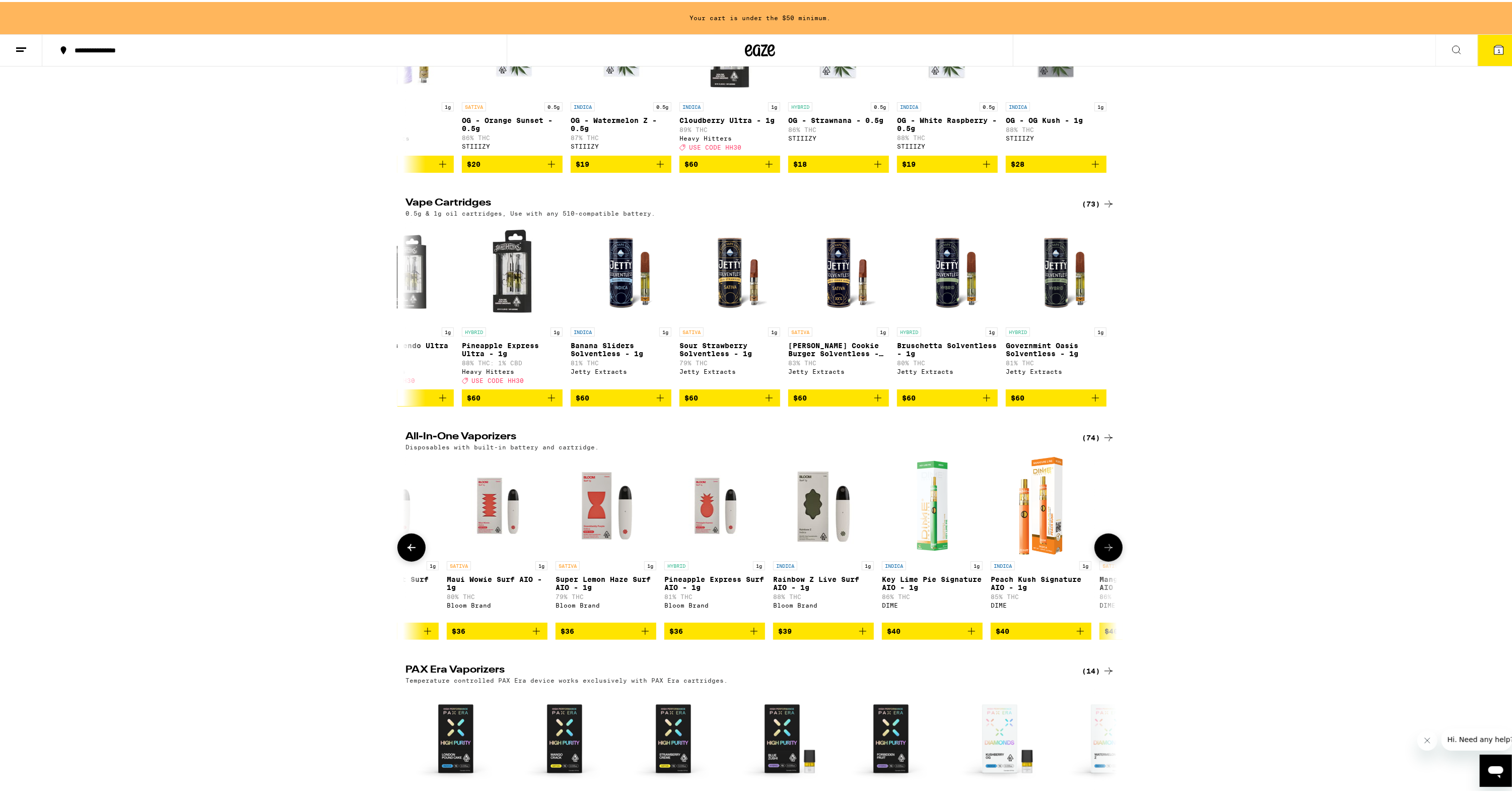
click at [1103, 552] on icon at bounding box center [1109, 546] width 12 height 12
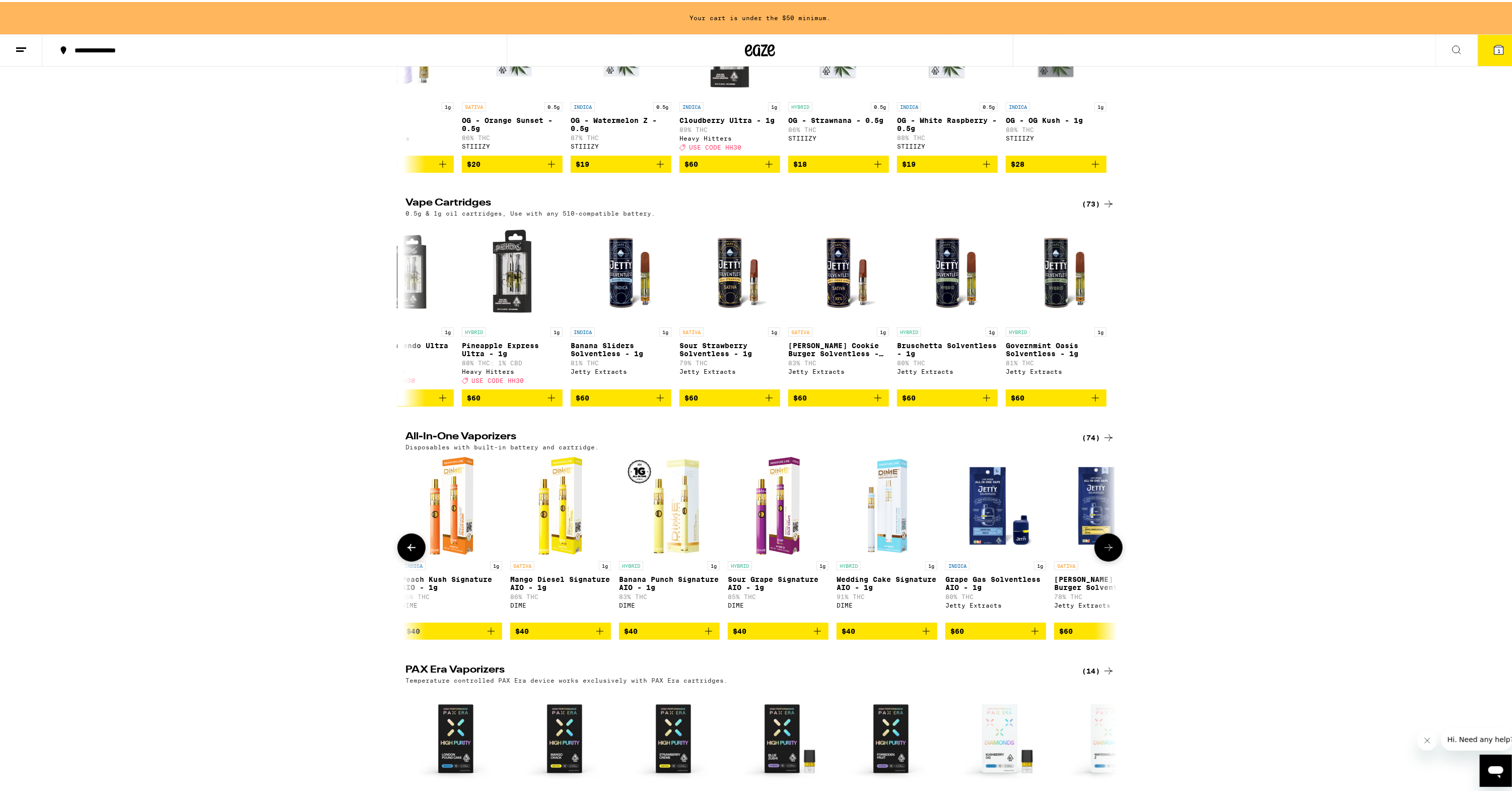
scroll to position [0, 7196]
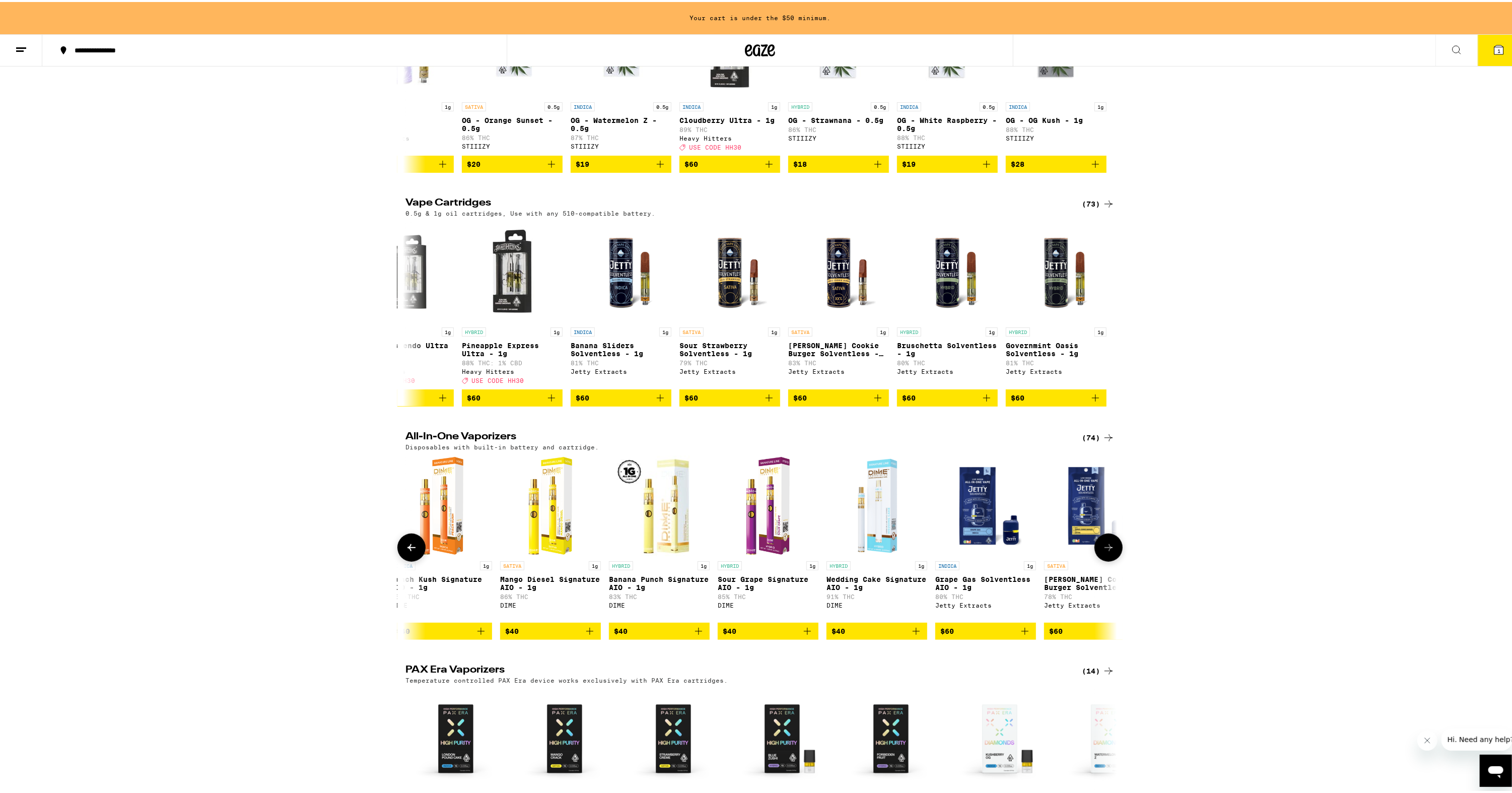
click at [1104, 552] on icon at bounding box center [1109, 546] width 12 height 12
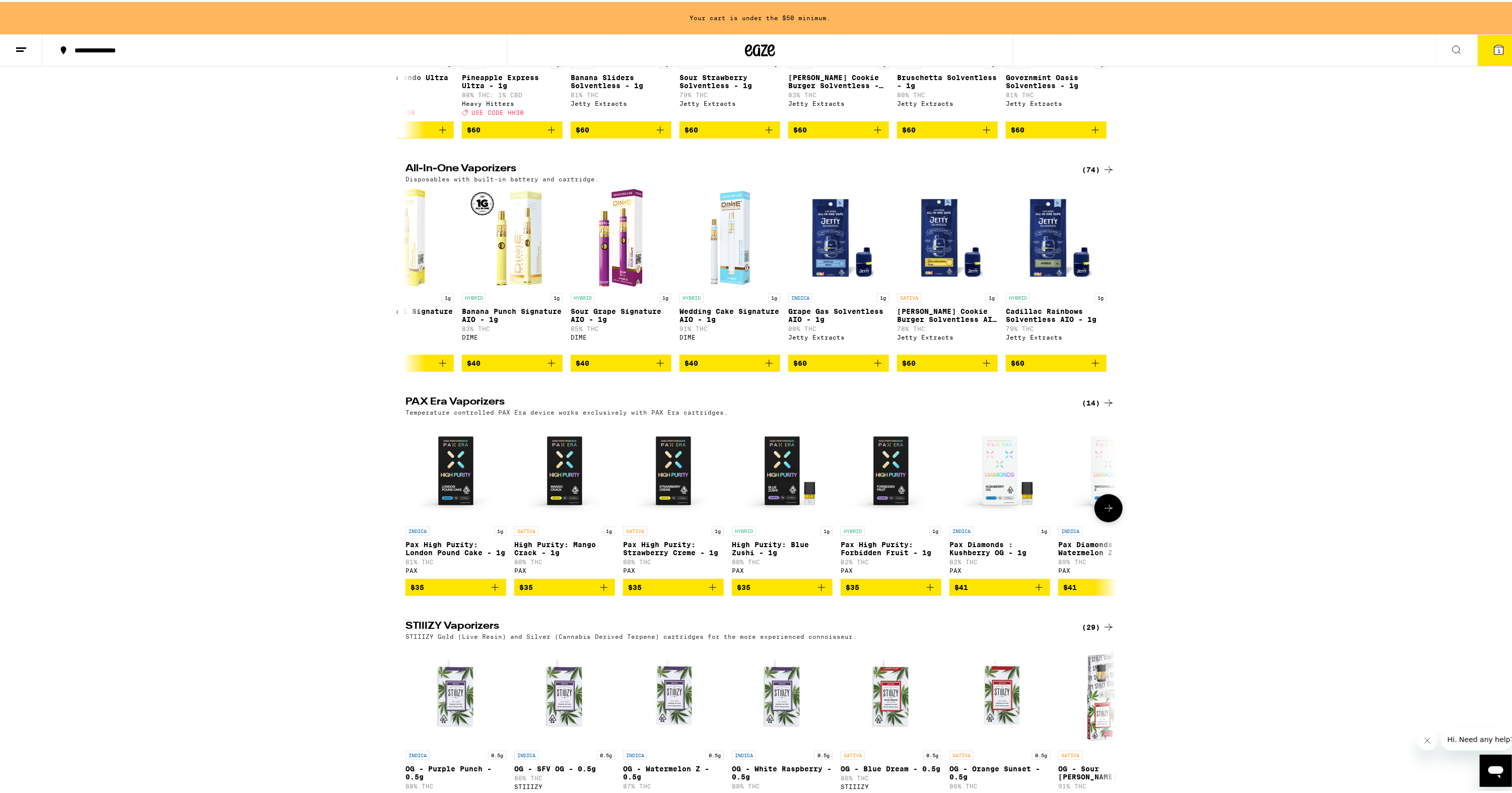
scroll to position [504, 0]
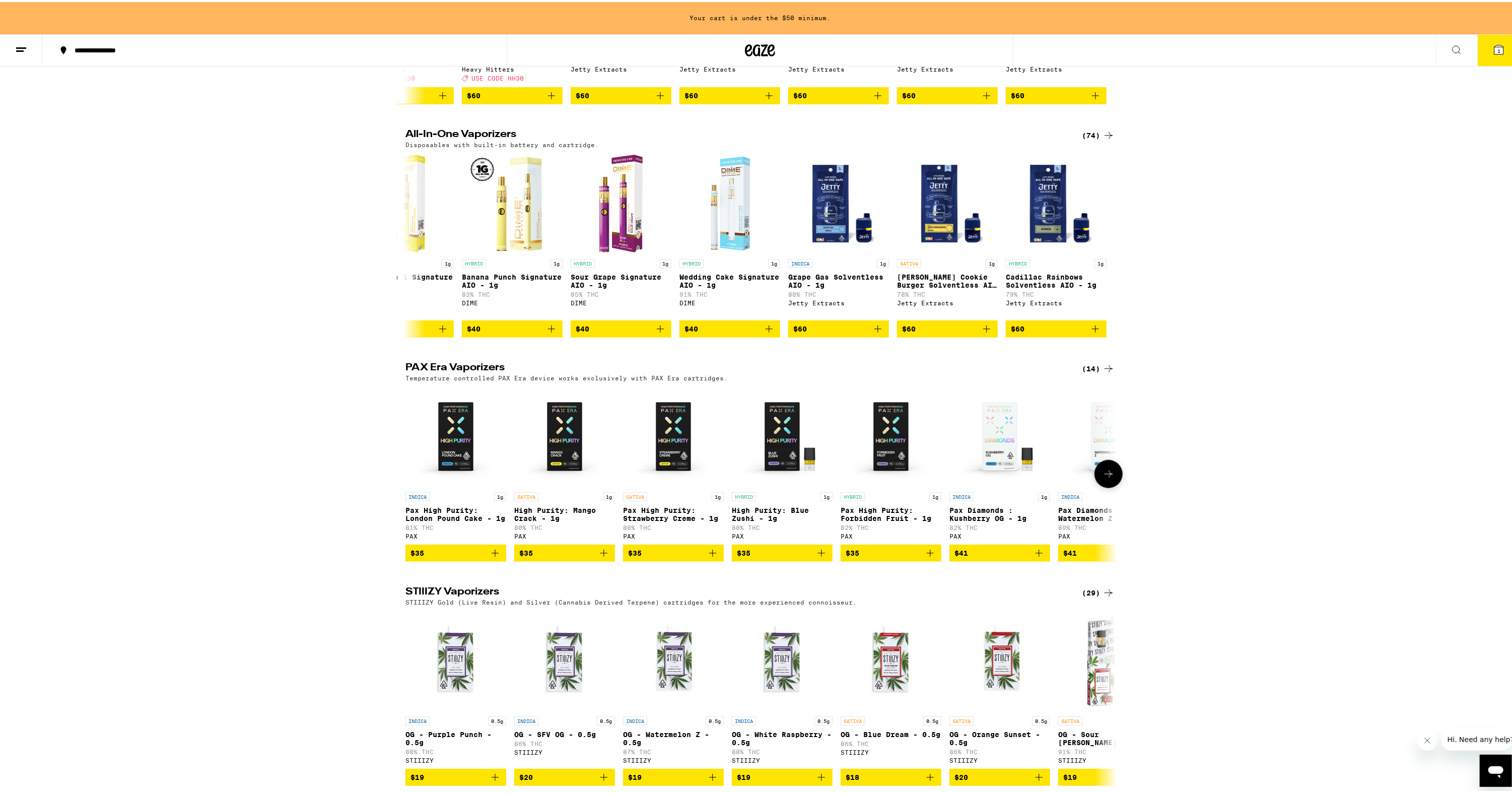
click at [1108, 486] on button at bounding box center [1109, 472] width 28 height 28
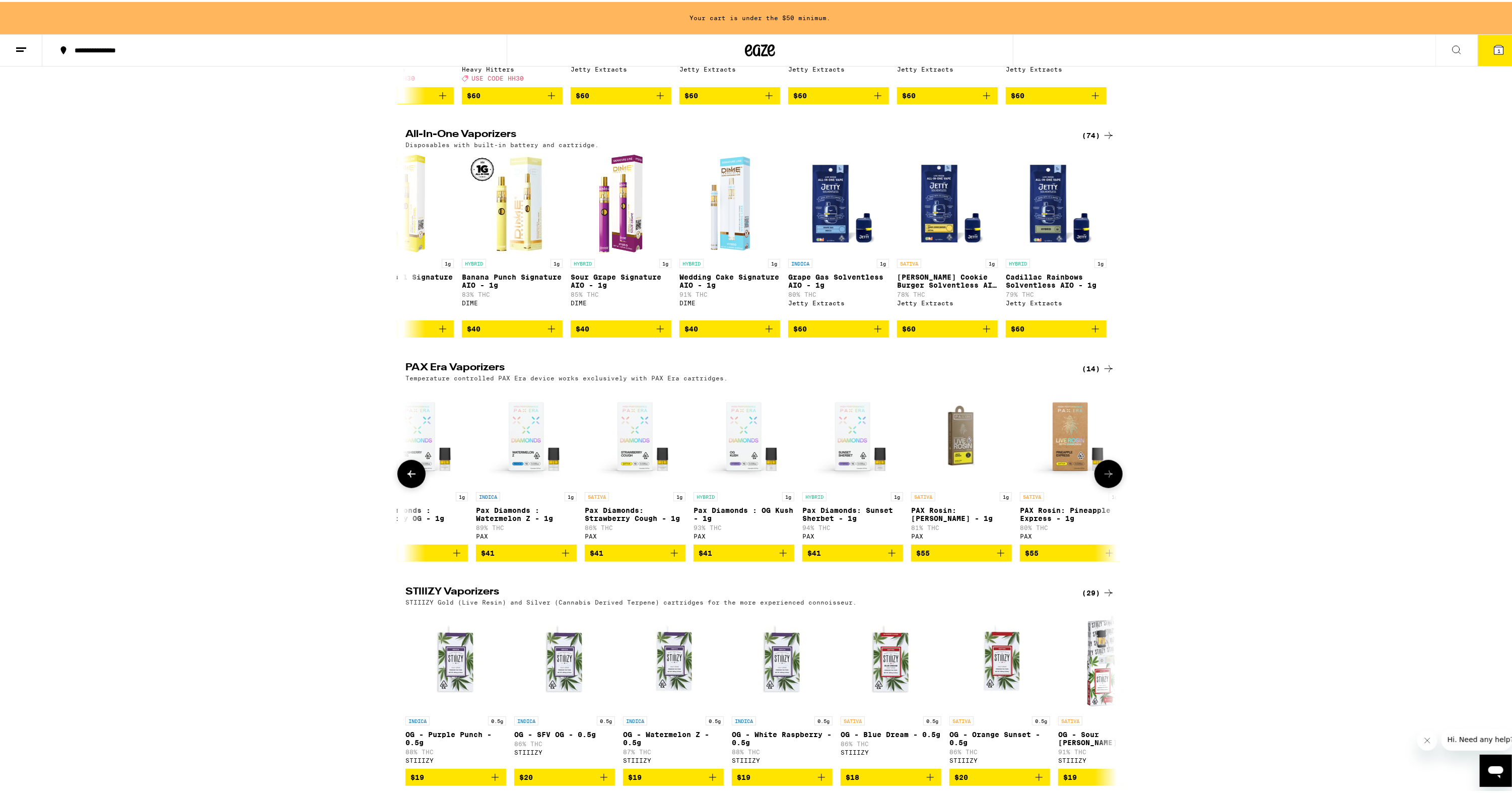
scroll to position [0, 599]
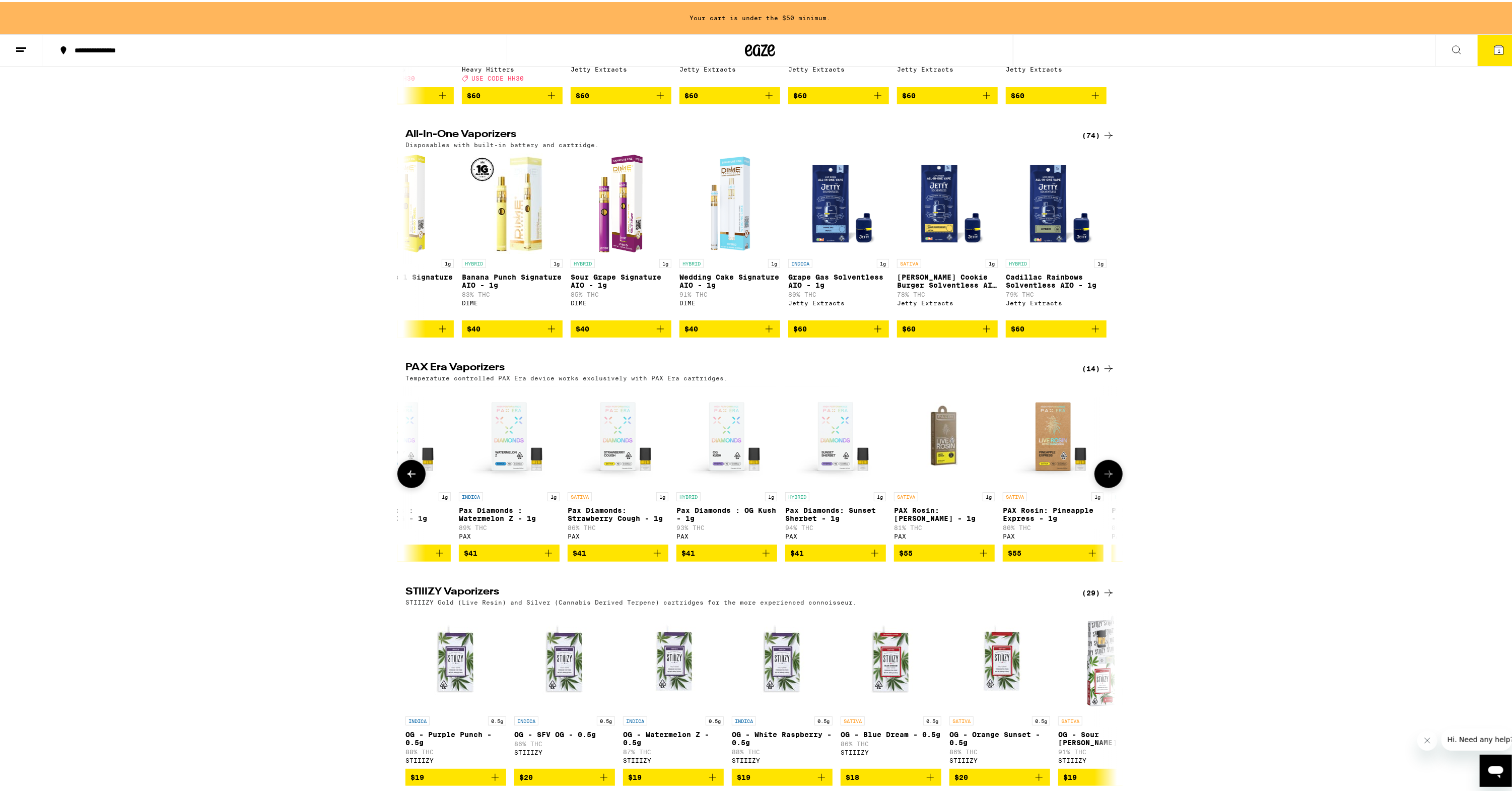
click at [1106, 478] on icon at bounding box center [1109, 472] width 12 height 12
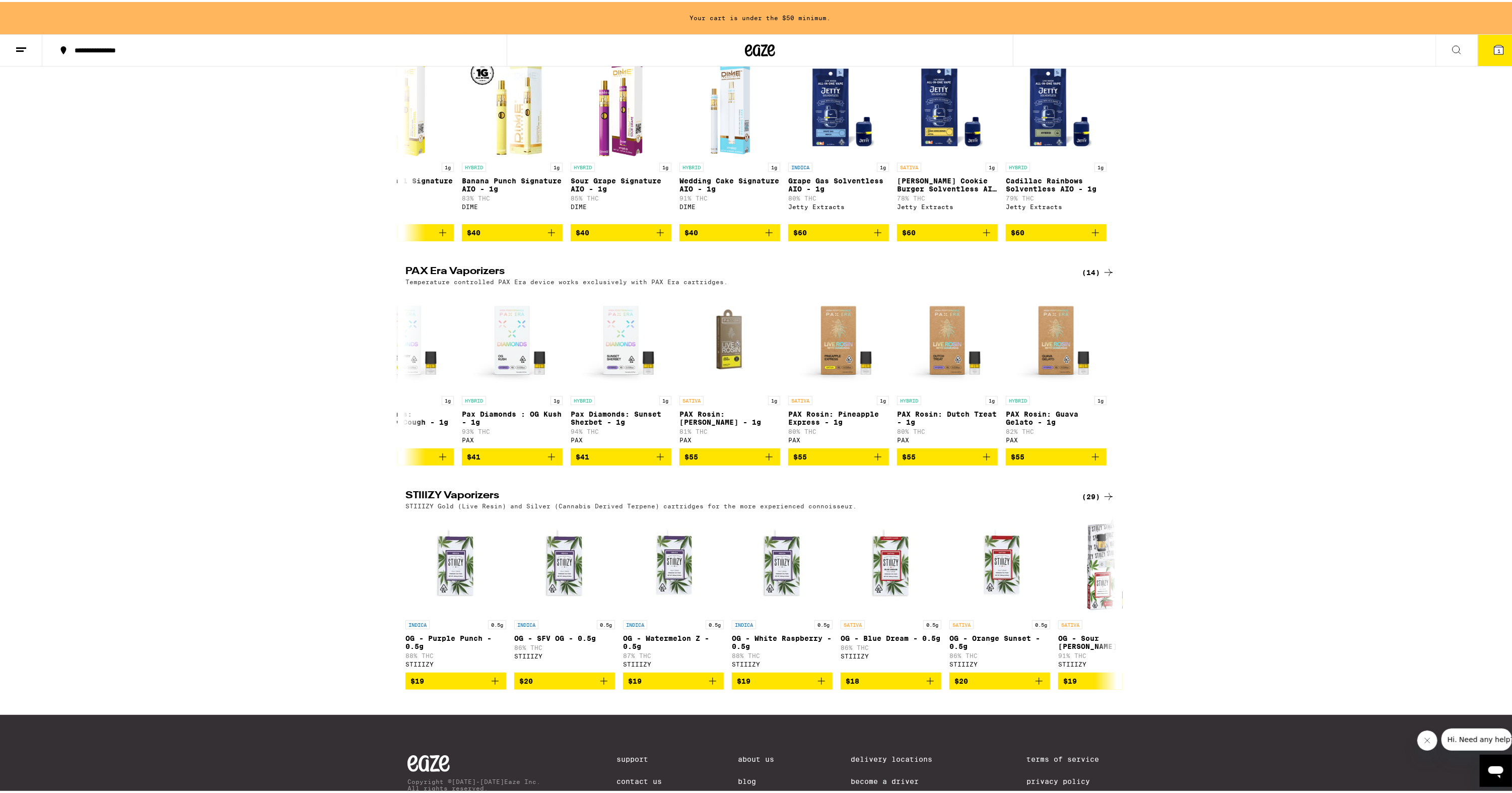
scroll to position [605, 0]
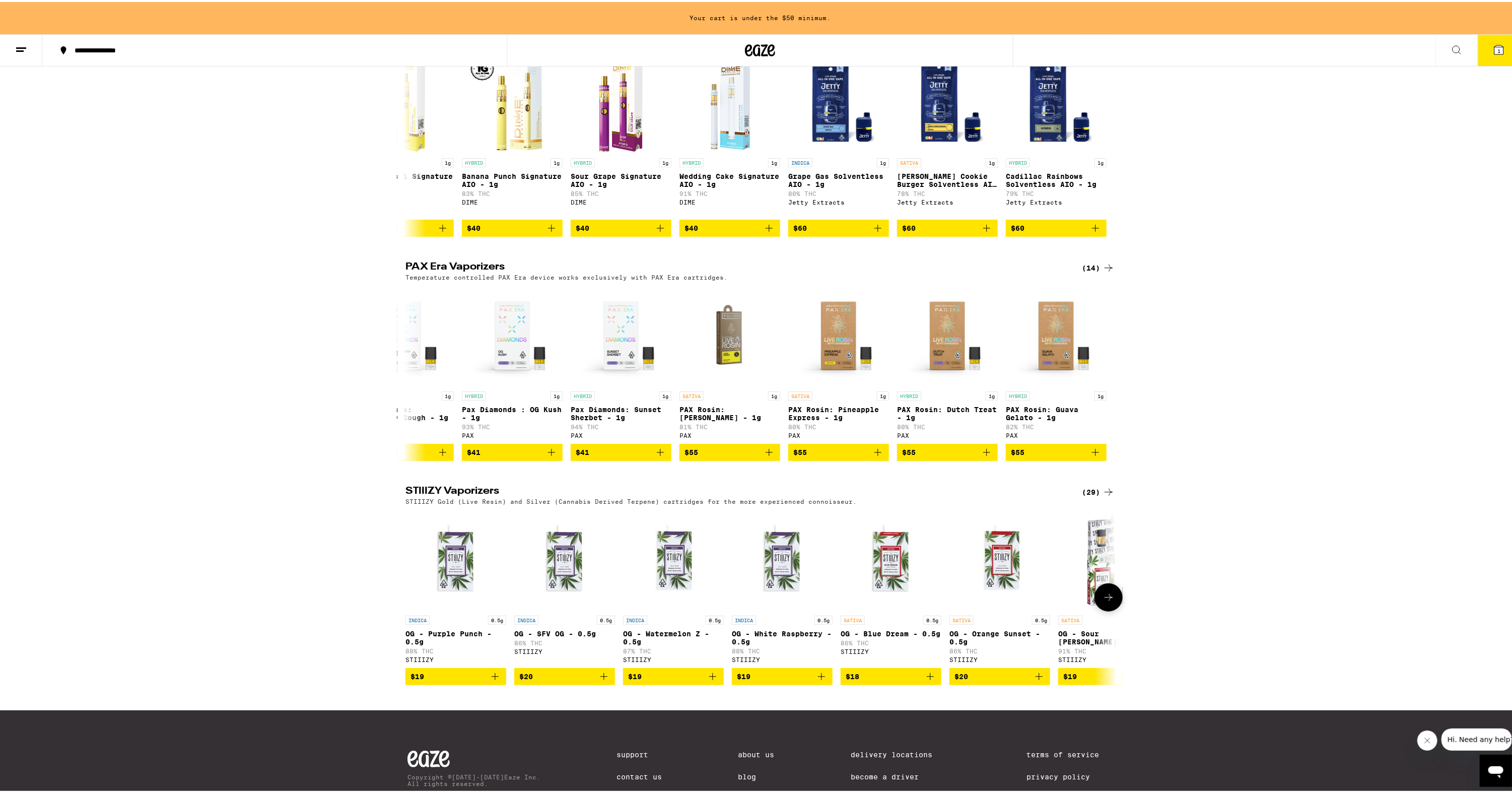
click at [1109, 602] on icon at bounding box center [1109, 596] width 12 height 12
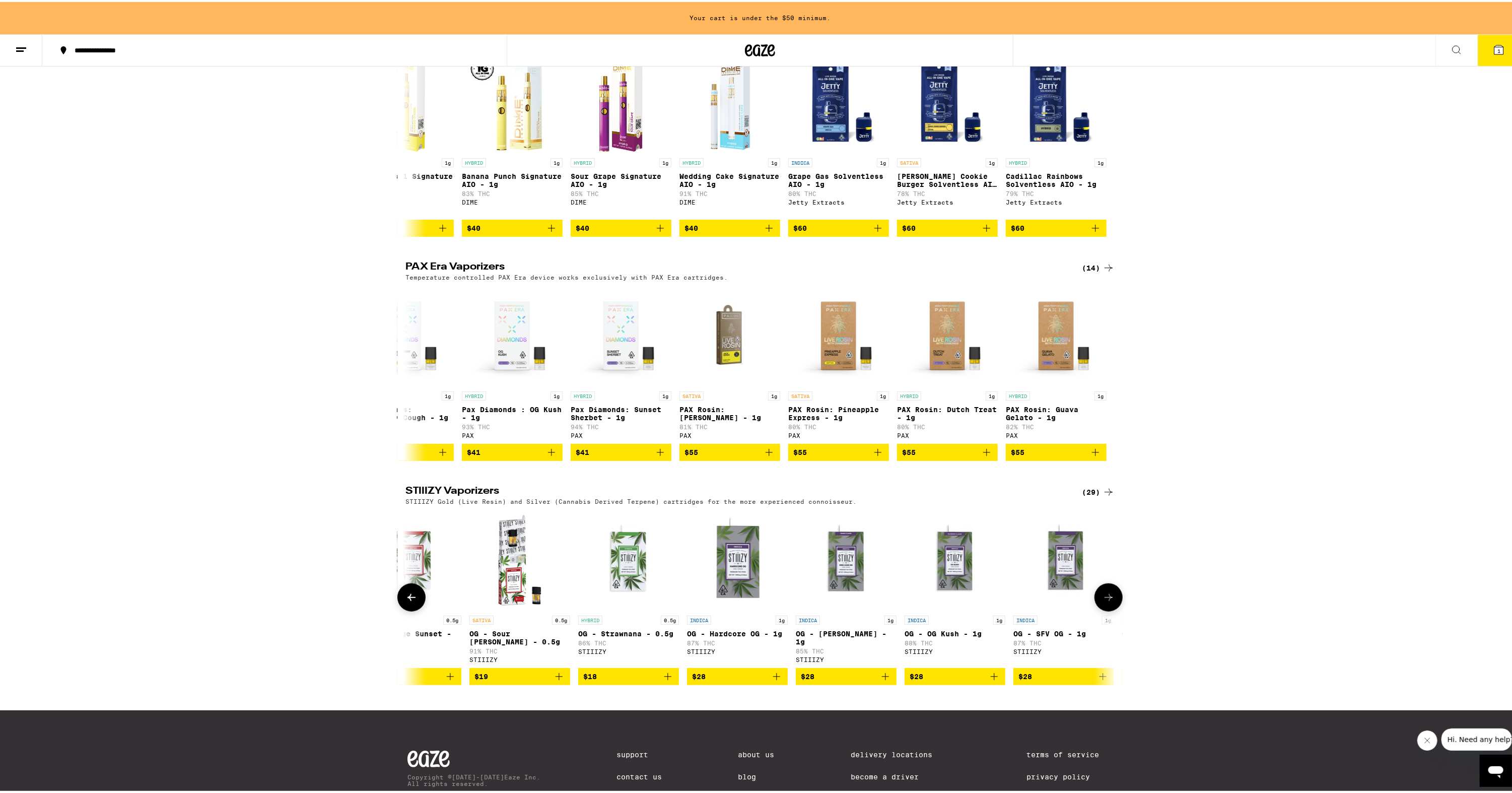
scroll to position [0, 599]
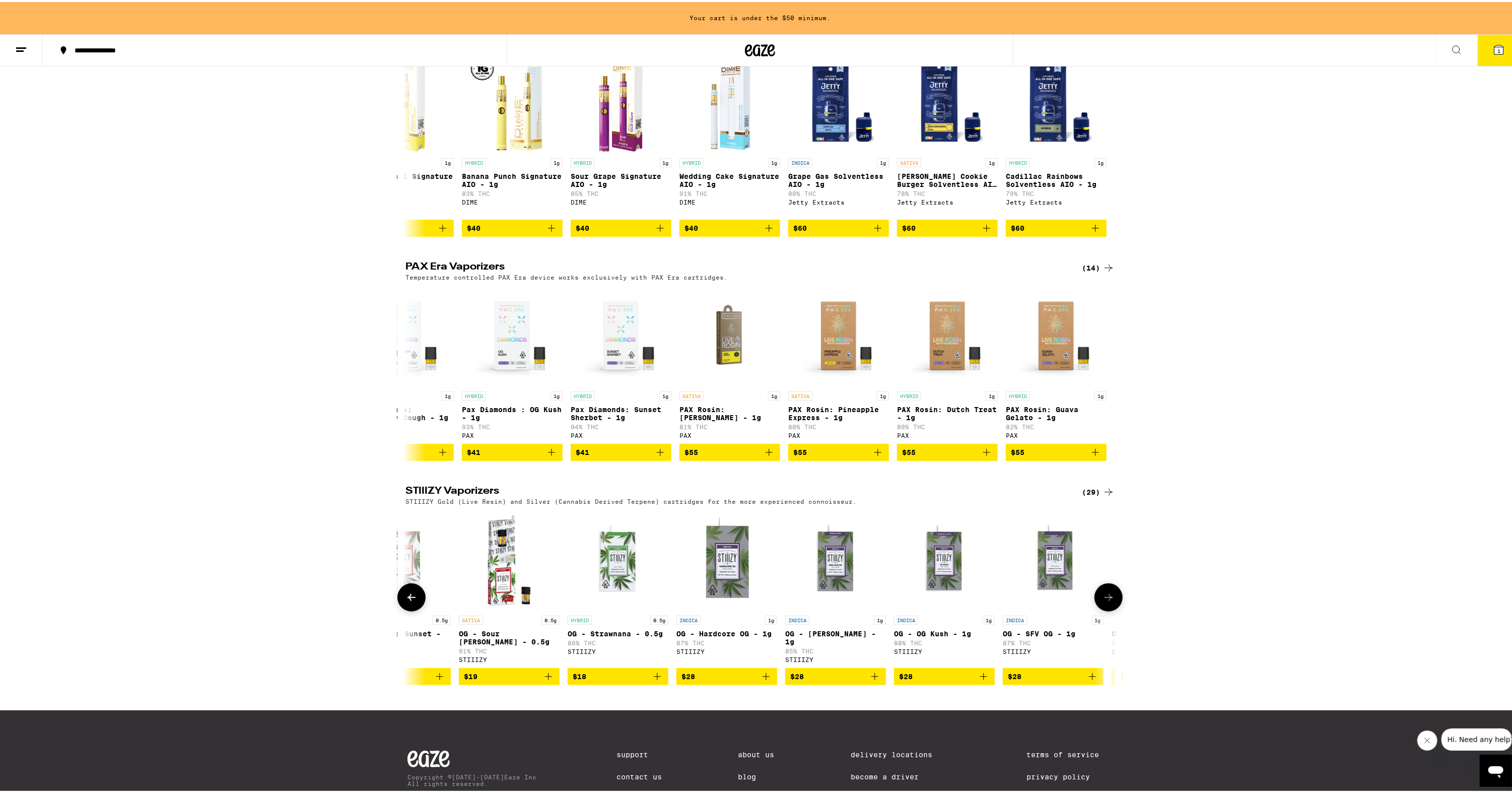
click at [1111, 602] on icon at bounding box center [1109, 596] width 12 height 12
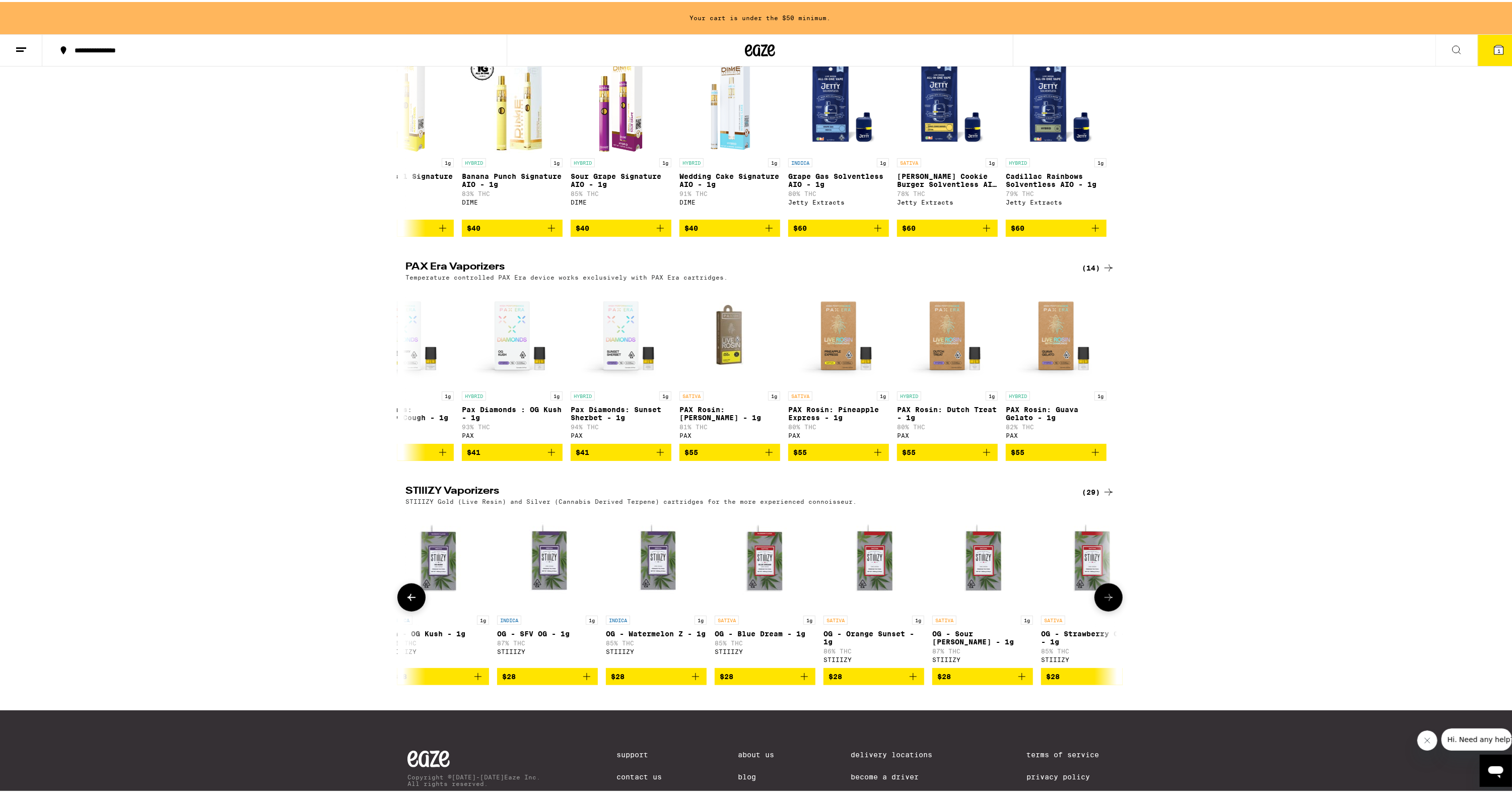
scroll to position [0, 1199]
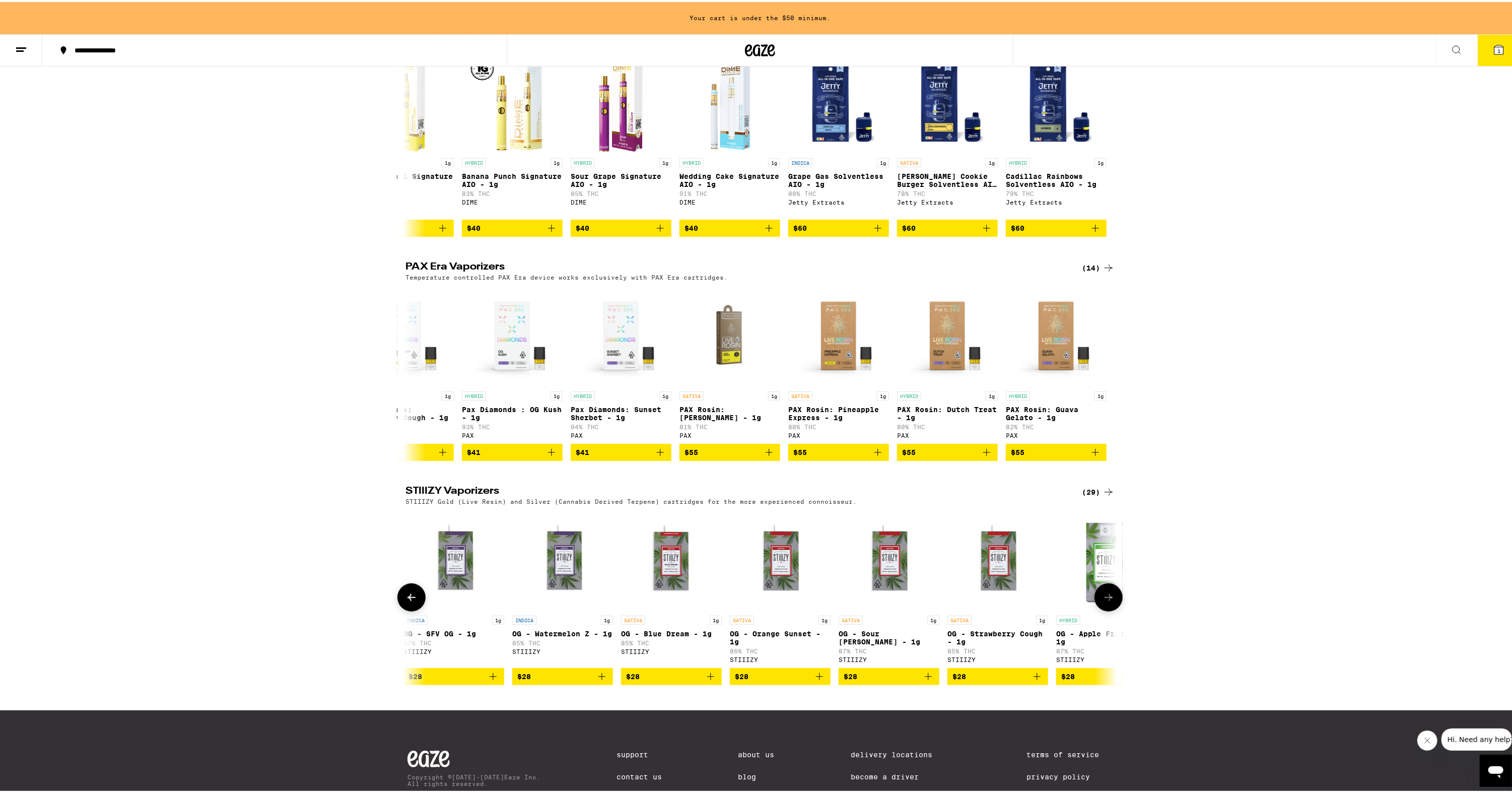
click at [1111, 602] on icon at bounding box center [1109, 596] width 12 height 12
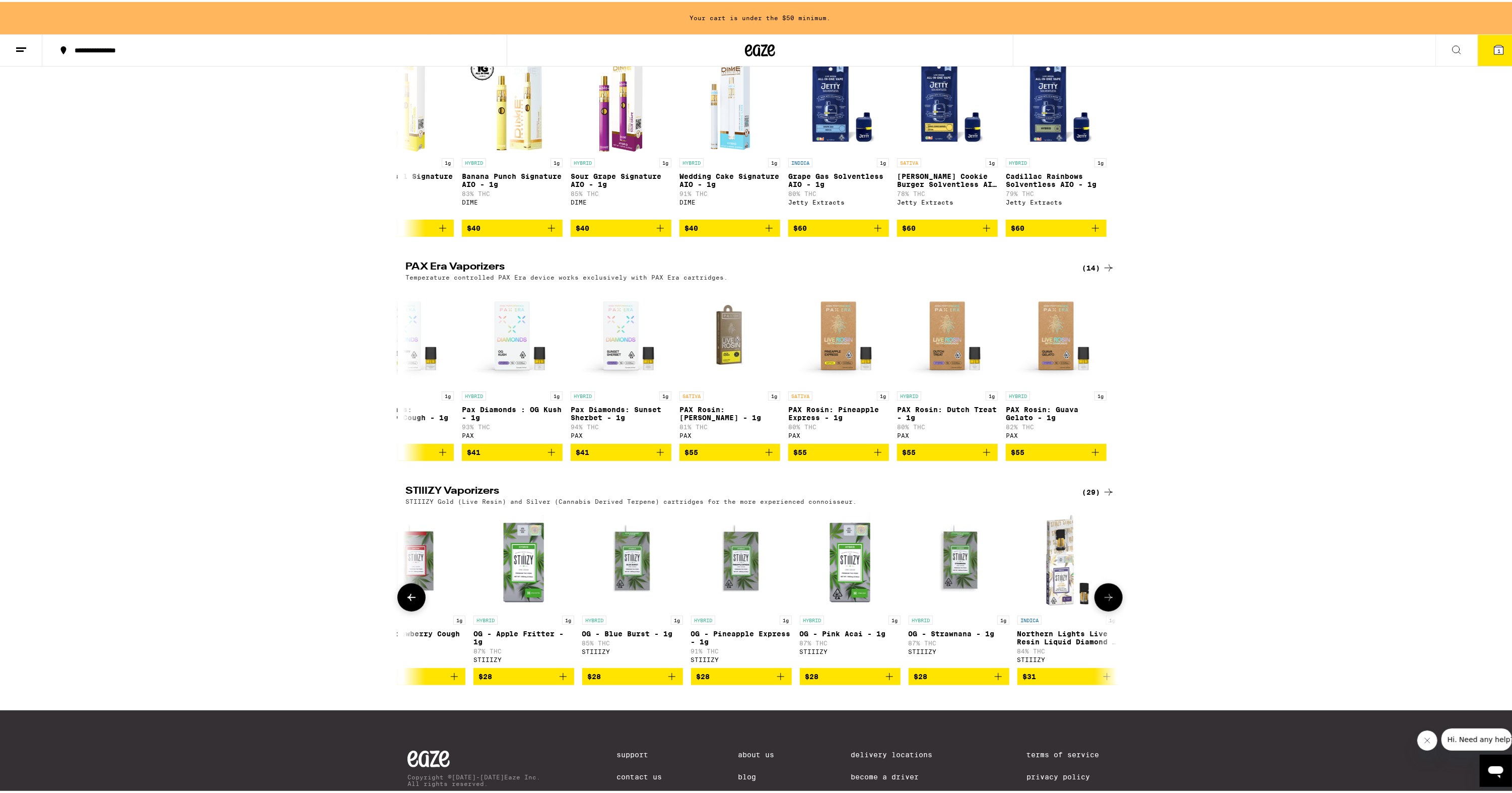
scroll to position [0, 1799]
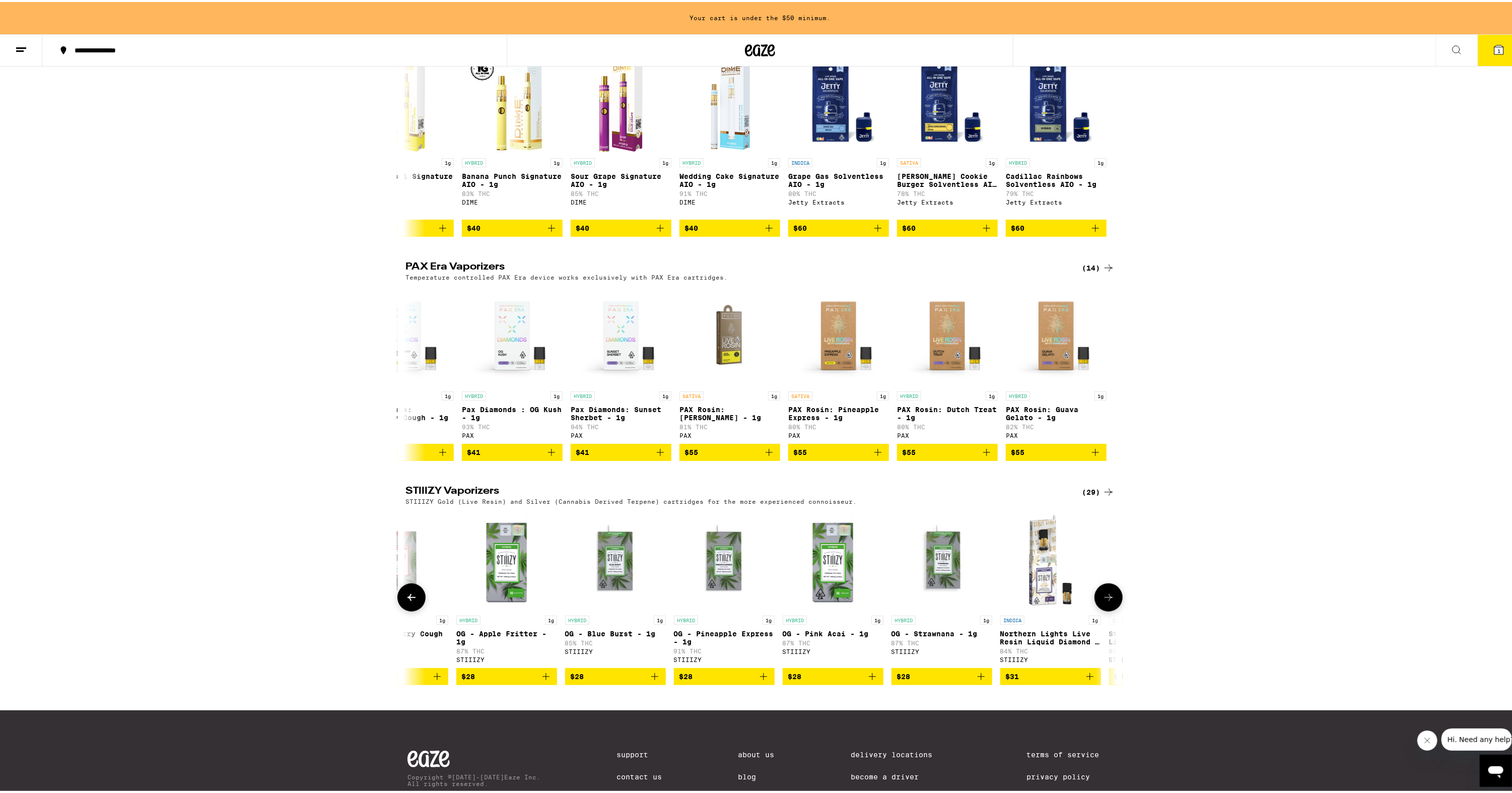
click at [1112, 610] on button at bounding box center [1109, 596] width 28 height 28
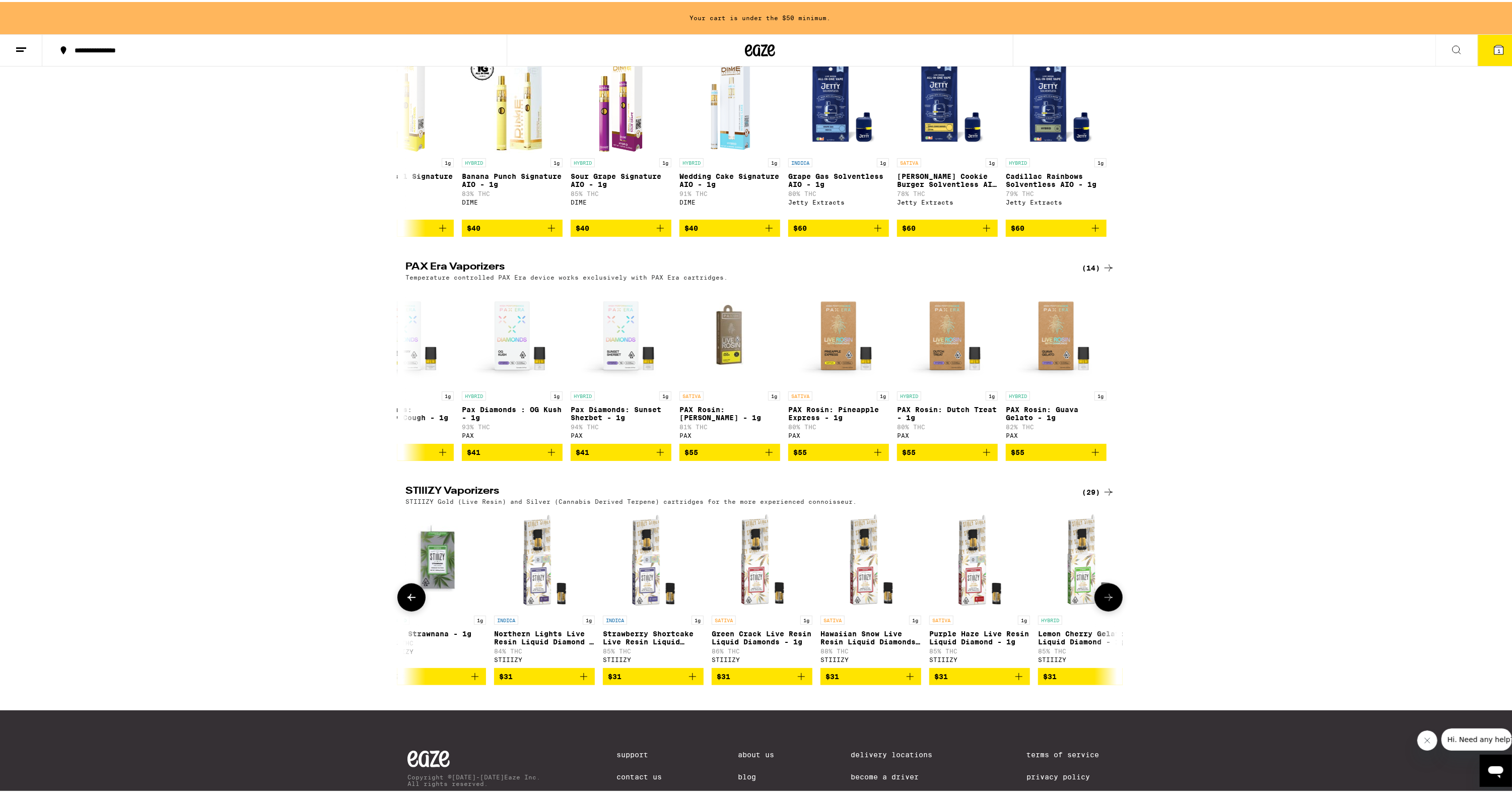
scroll to position [0, 2399]
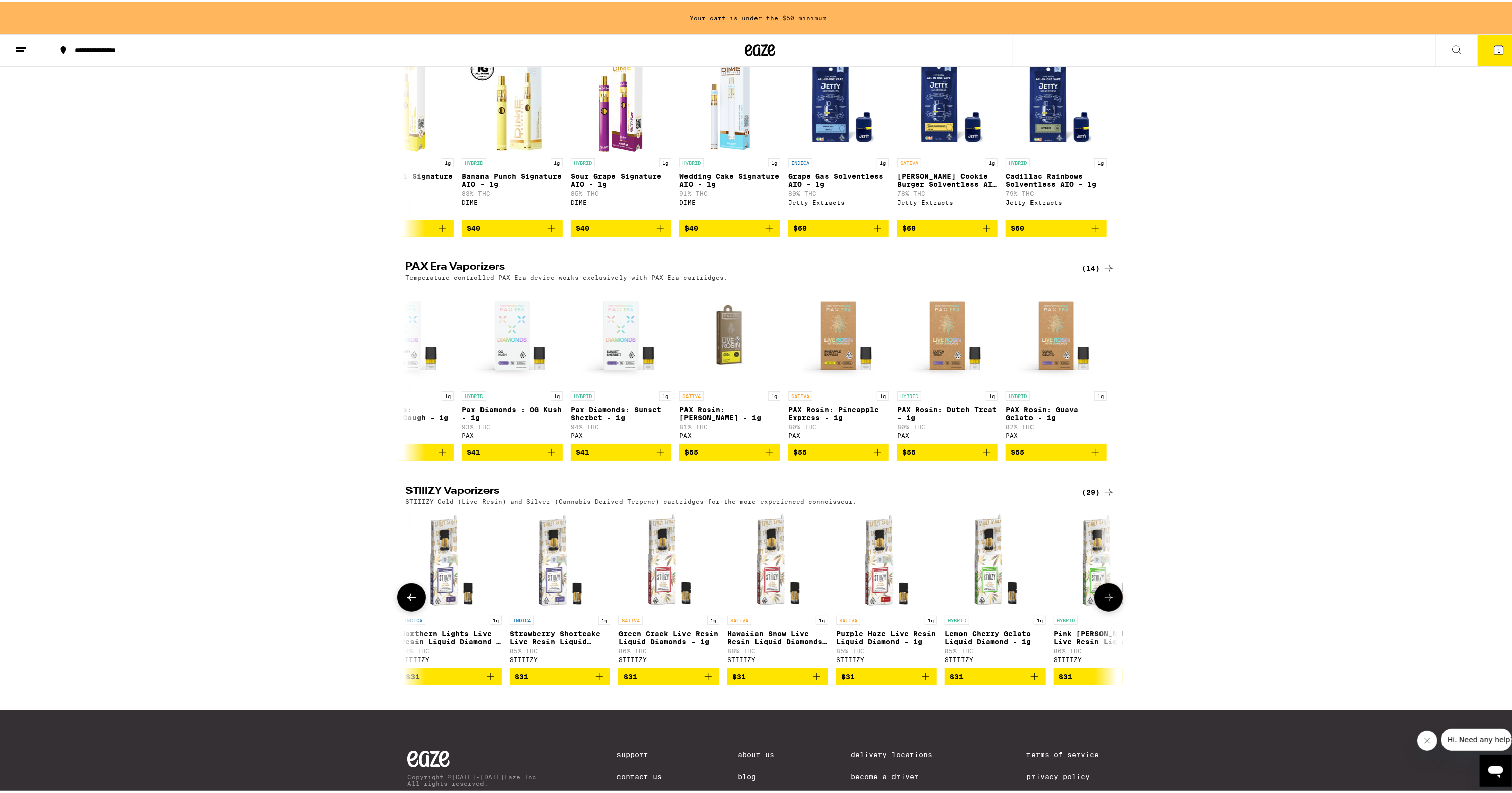
click at [1112, 610] on button at bounding box center [1109, 596] width 28 height 28
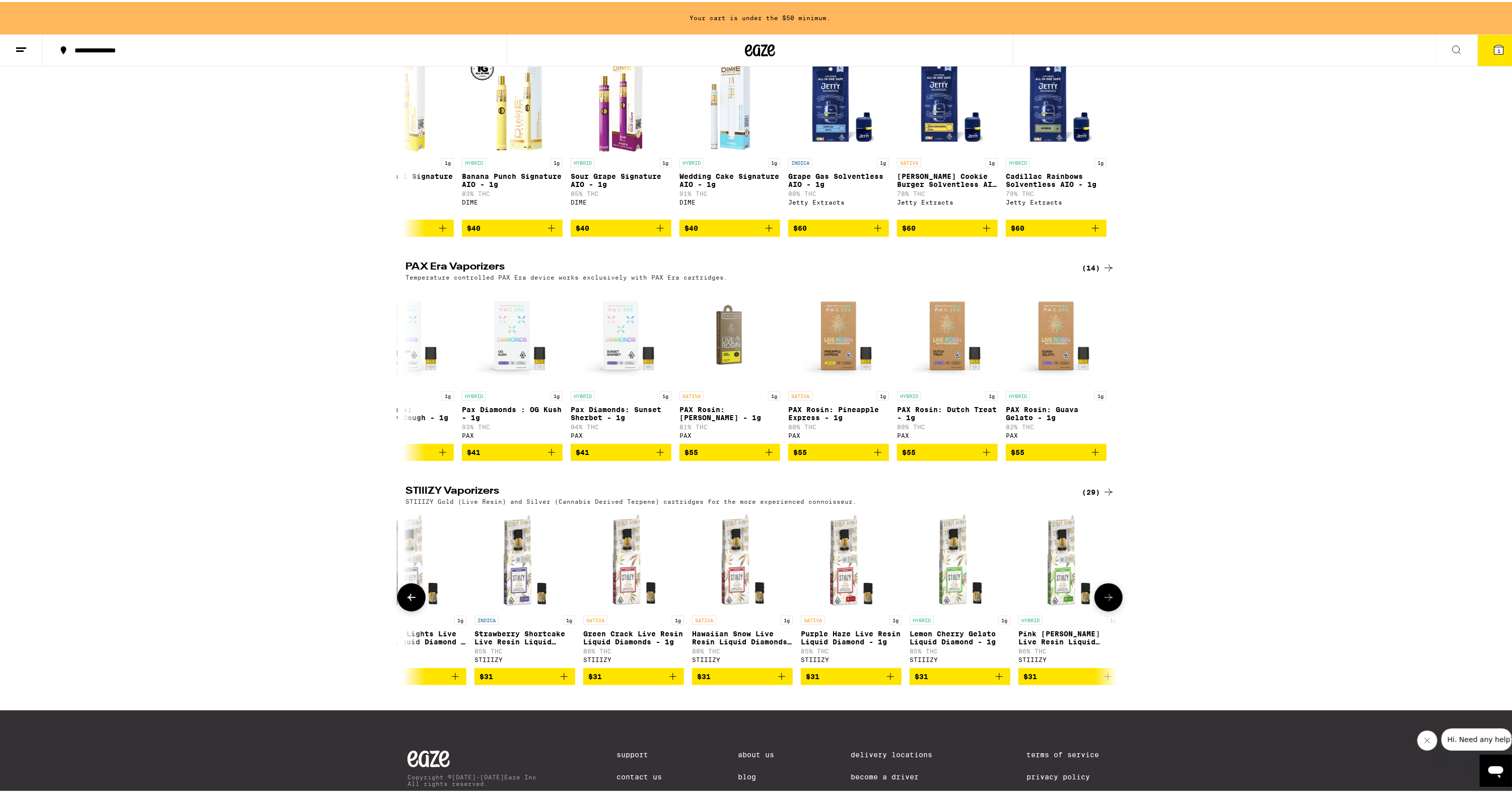
scroll to position [0, 2447]
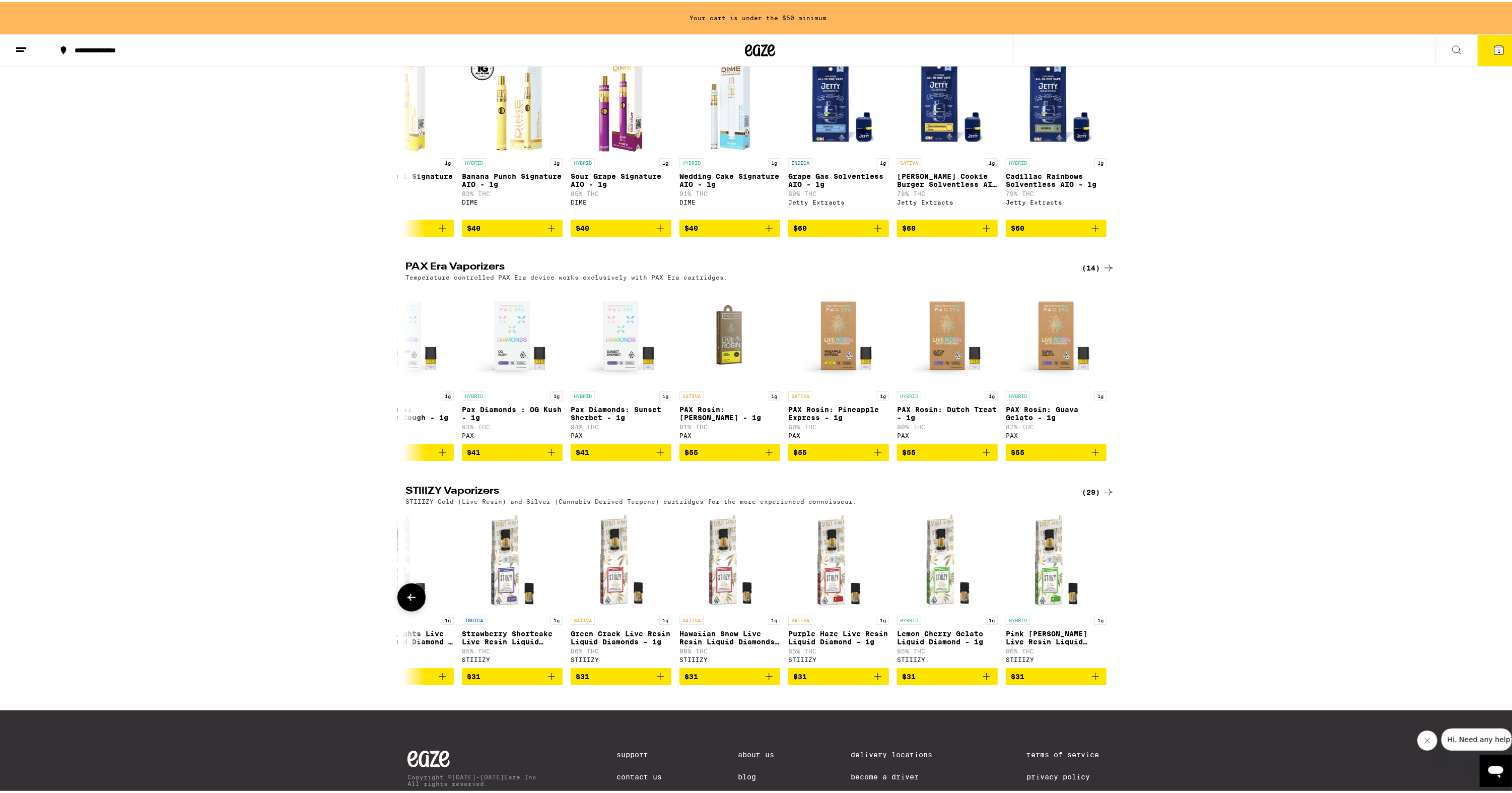
click at [414, 610] on button at bounding box center [412, 596] width 28 height 28
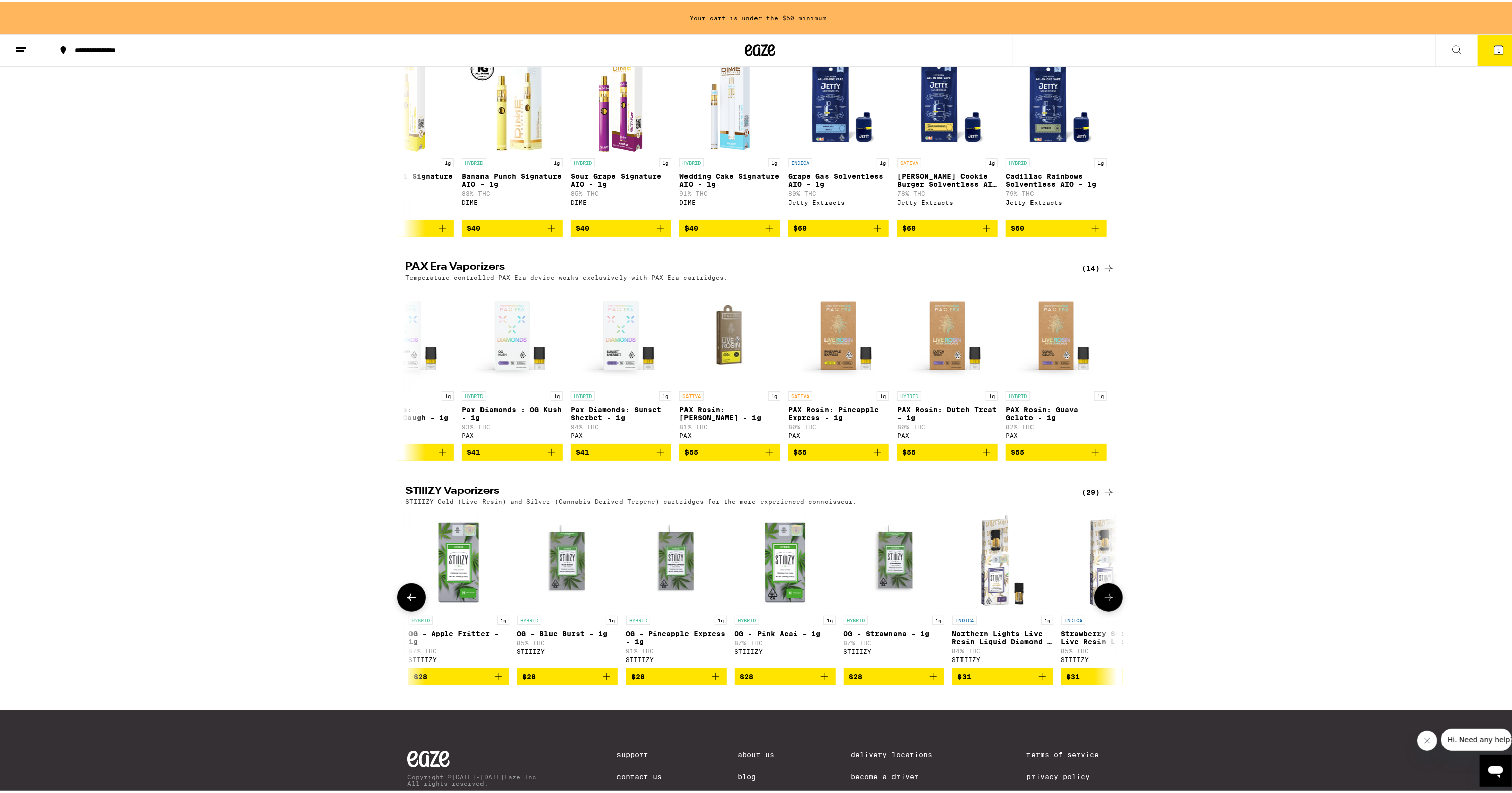
click at [414, 610] on button at bounding box center [412, 596] width 28 height 28
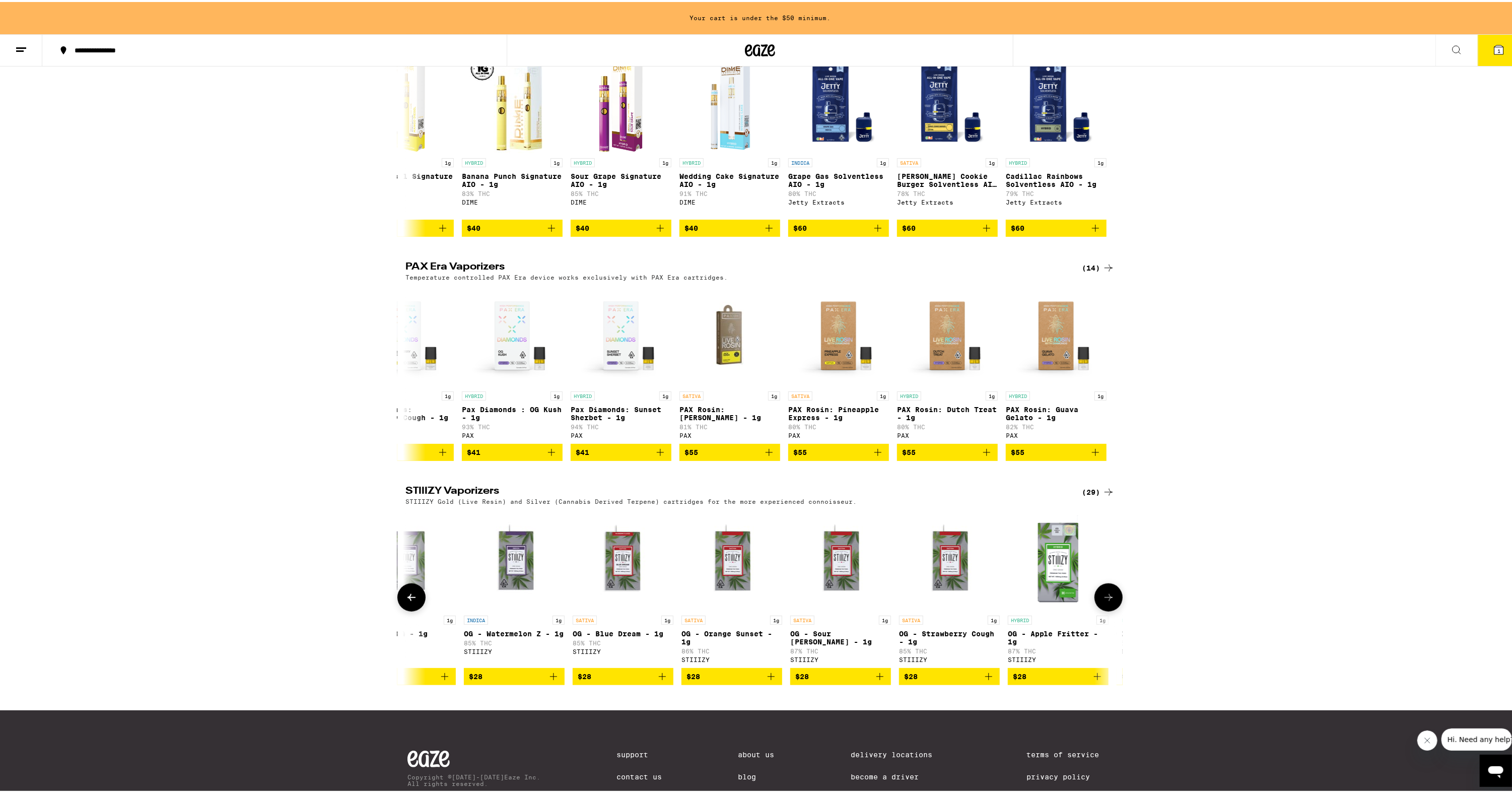
click at [414, 610] on button at bounding box center [412, 596] width 28 height 28
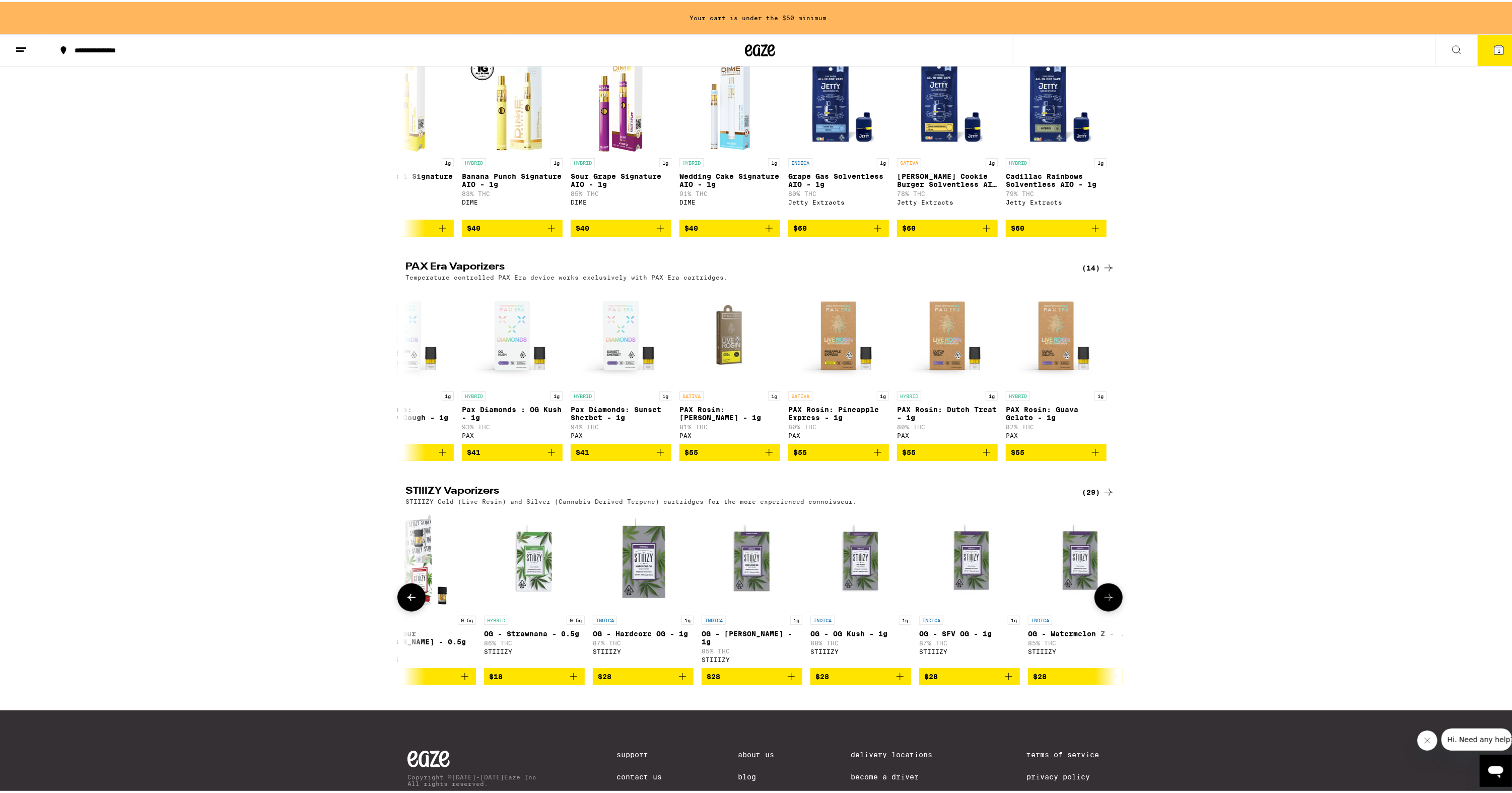
scroll to position [0, 648]
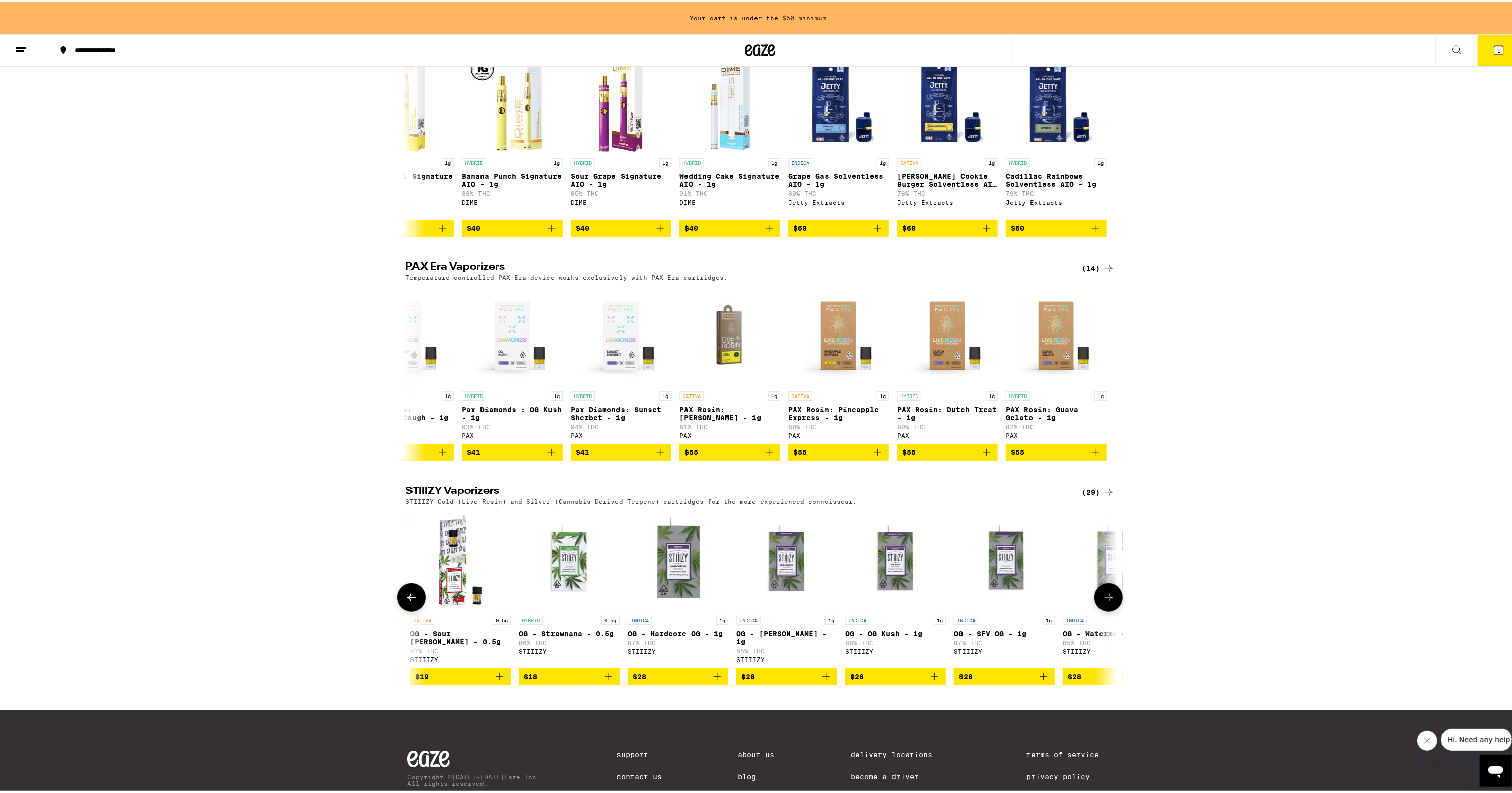
click at [414, 610] on button at bounding box center [412, 596] width 28 height 28
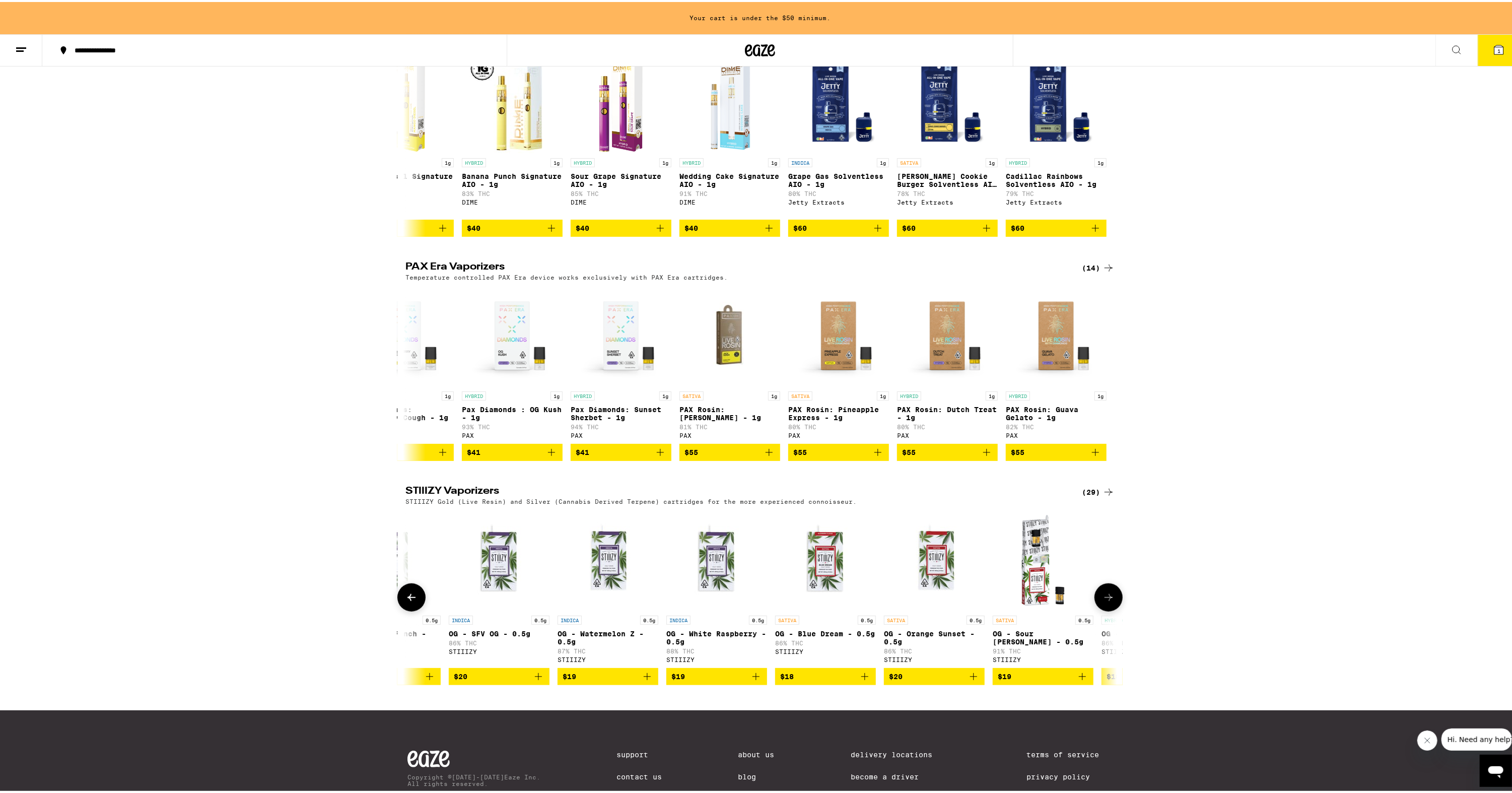
scroll to position [0, 49]
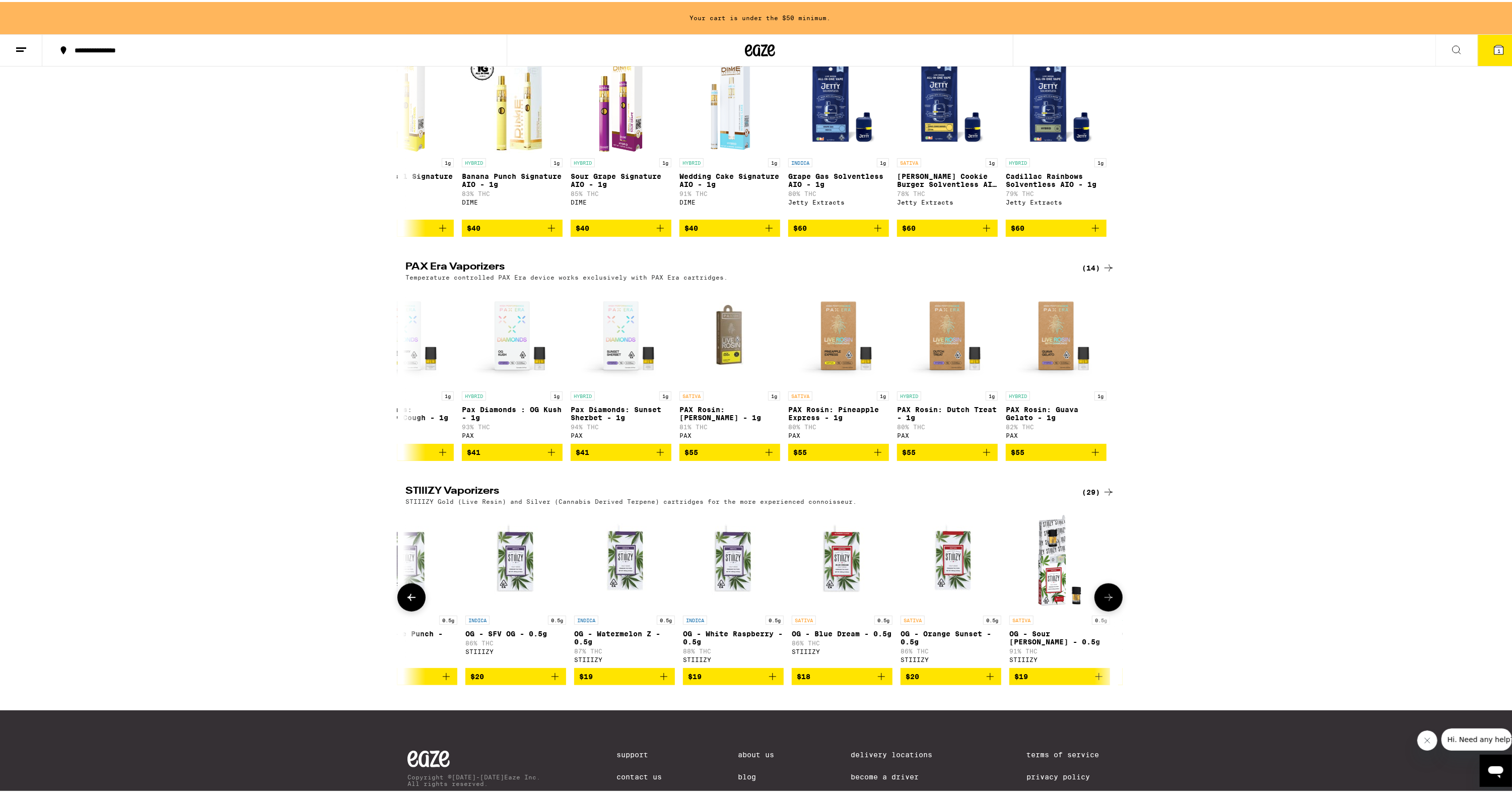
click at [414, 610] on button at bounding box center [412, 596] width 28 height 28
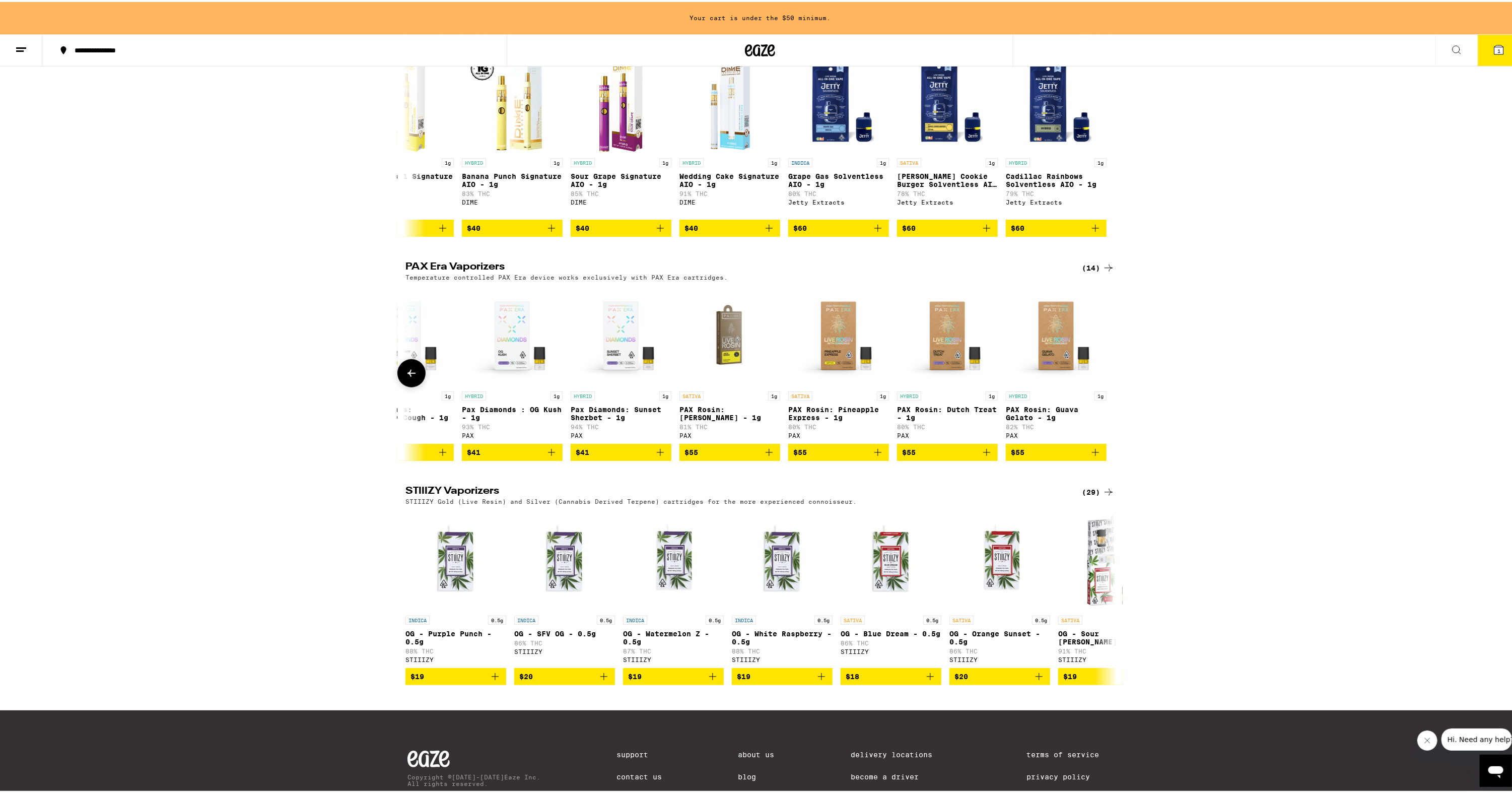
click at [413, 386] on button at bounding box center [412, 372] width 28 height 28
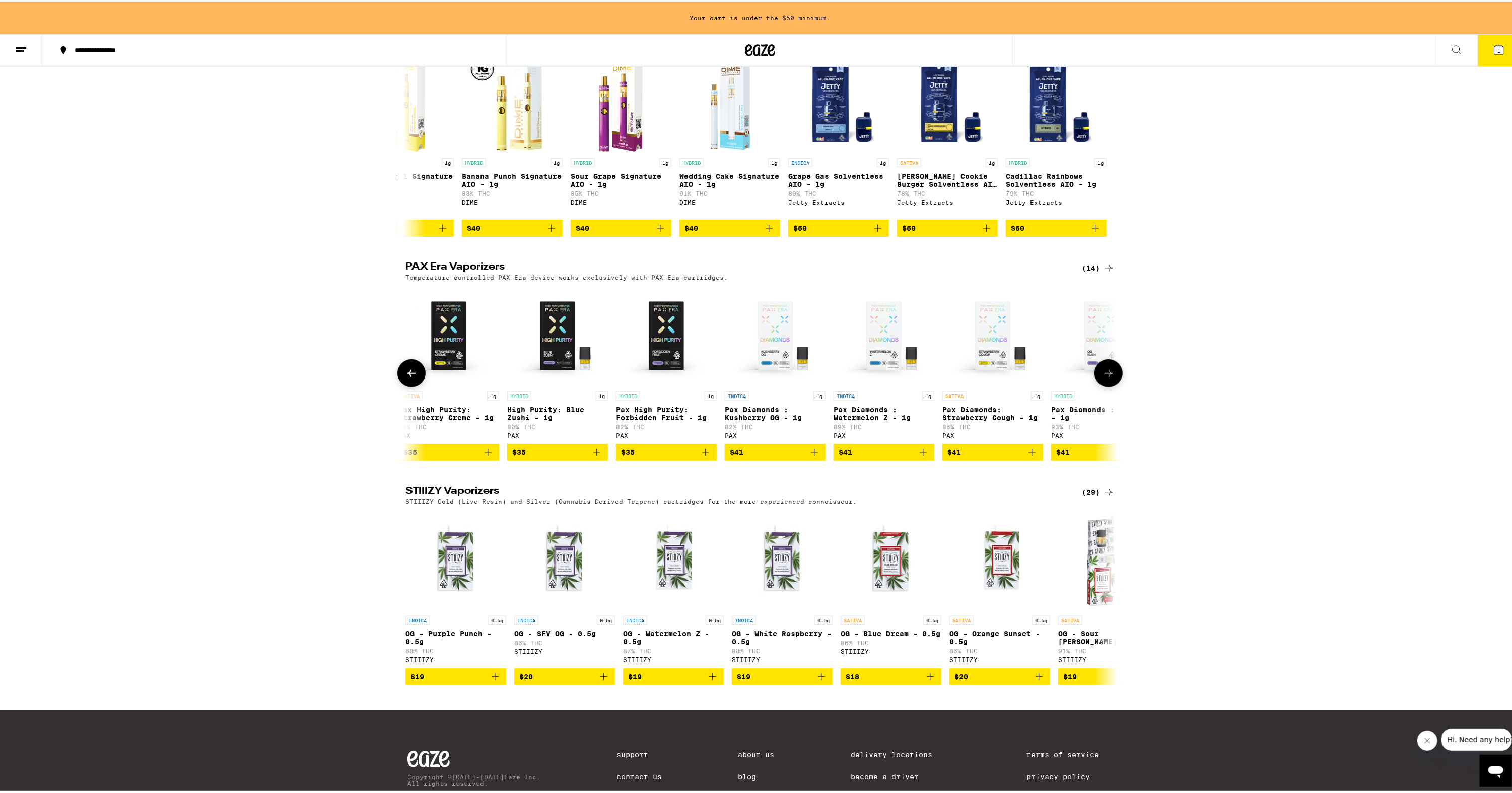
scroll to position [0, 215]
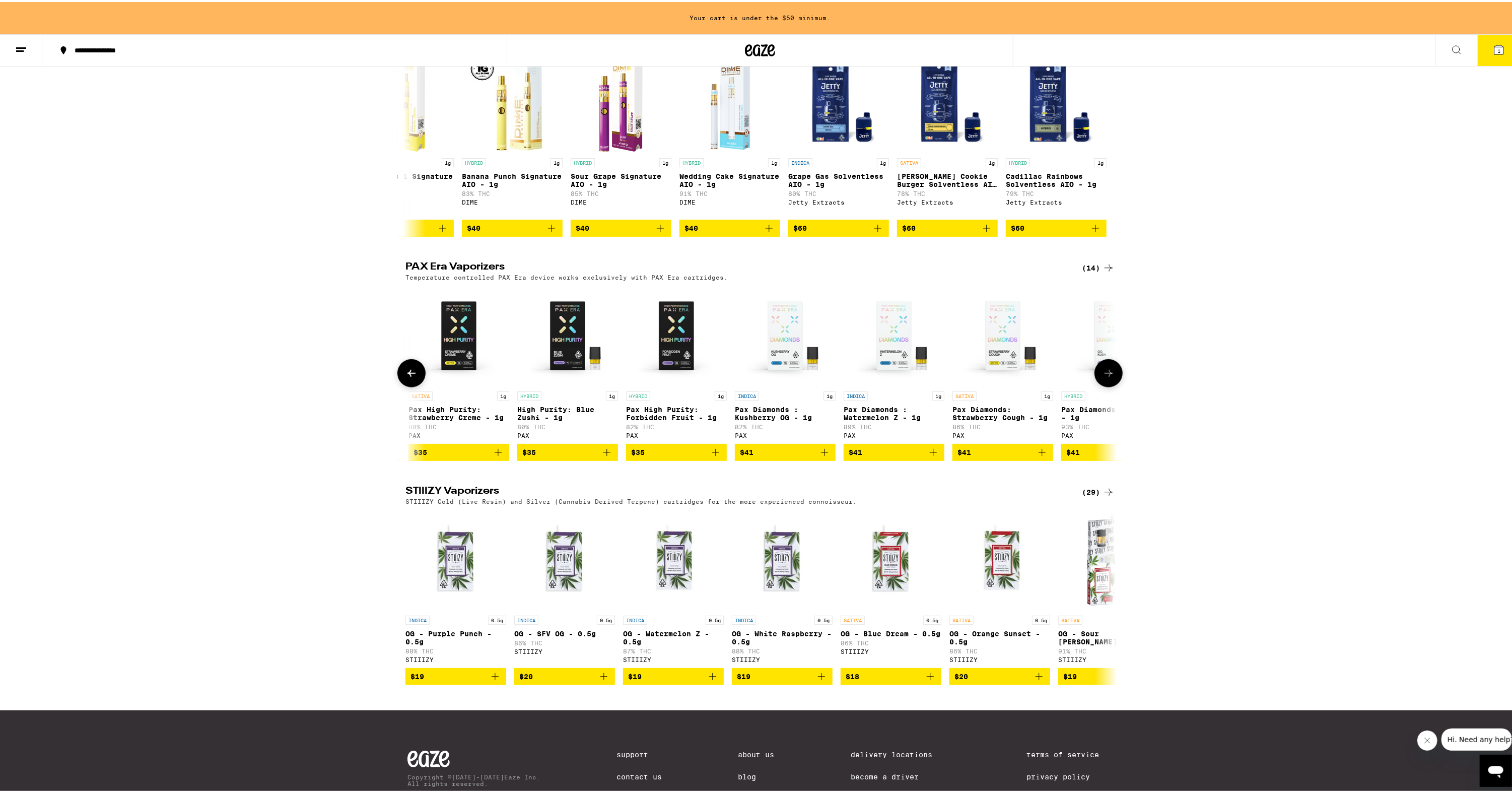
click at [413, 386] on button at bounding box center [412, 372] width 28 height 28
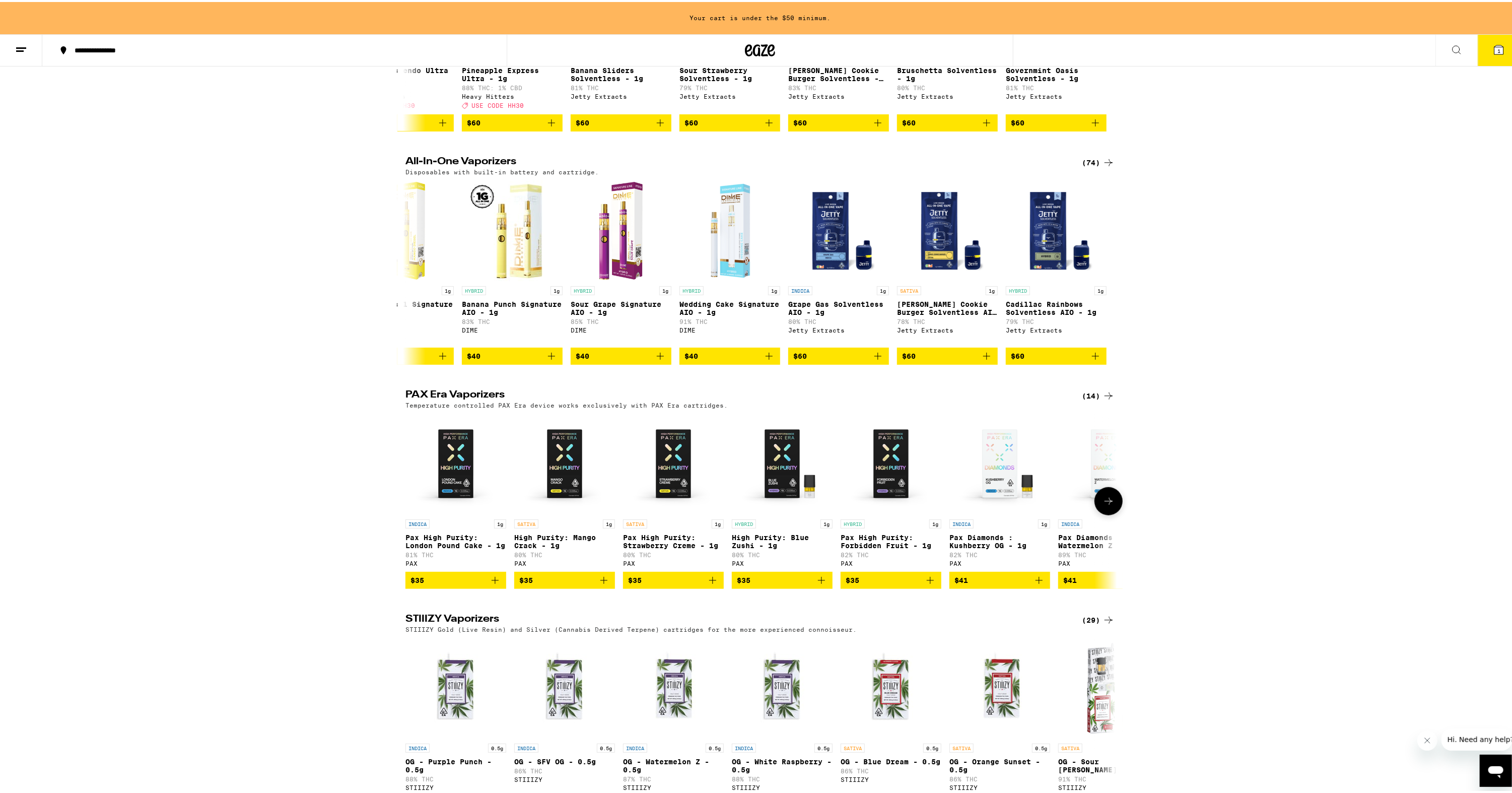
scroll to position [353, 0]
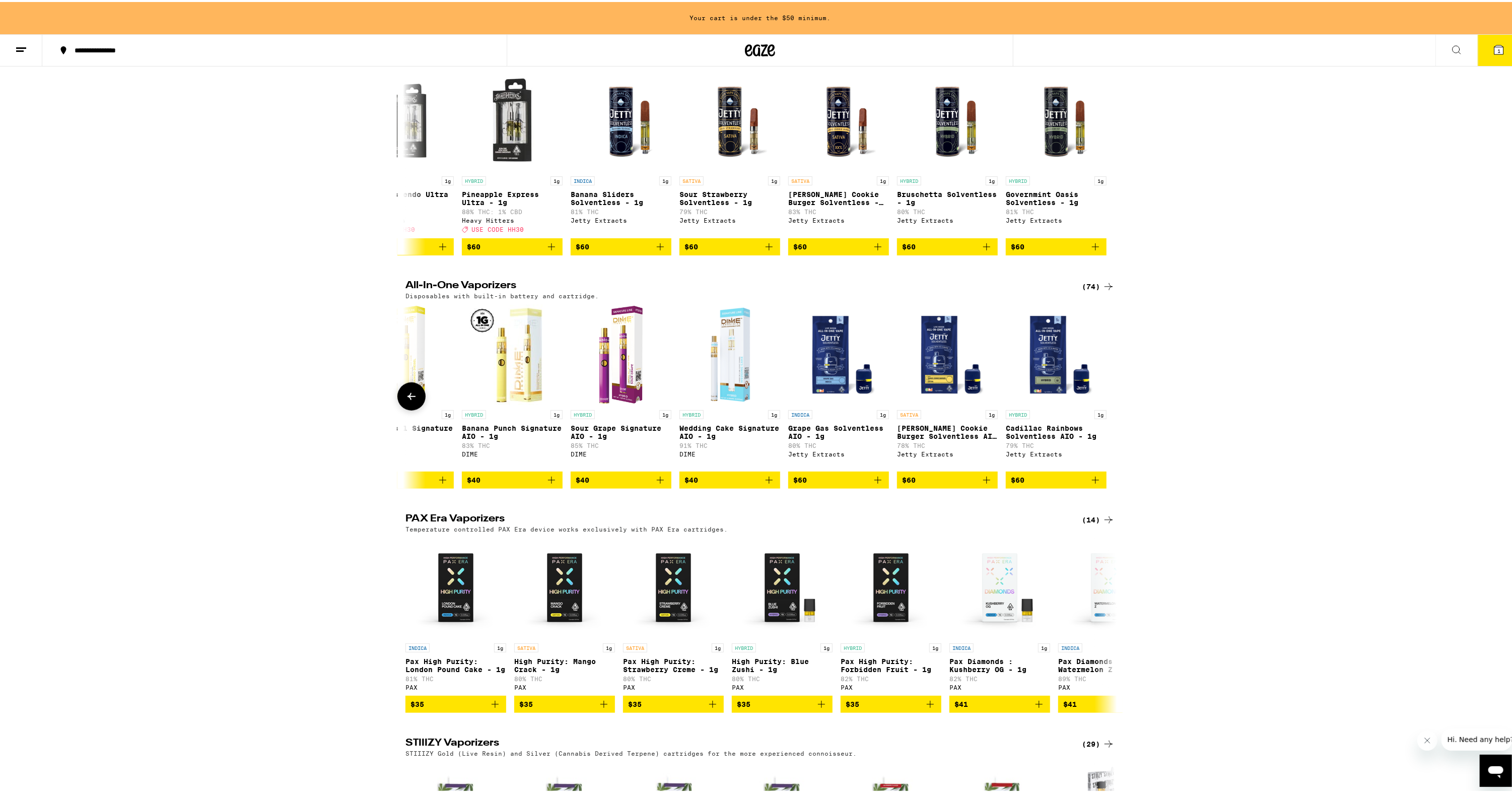
click at [410, 400] on icon at bounding box center [412, 394] width 12 height 12
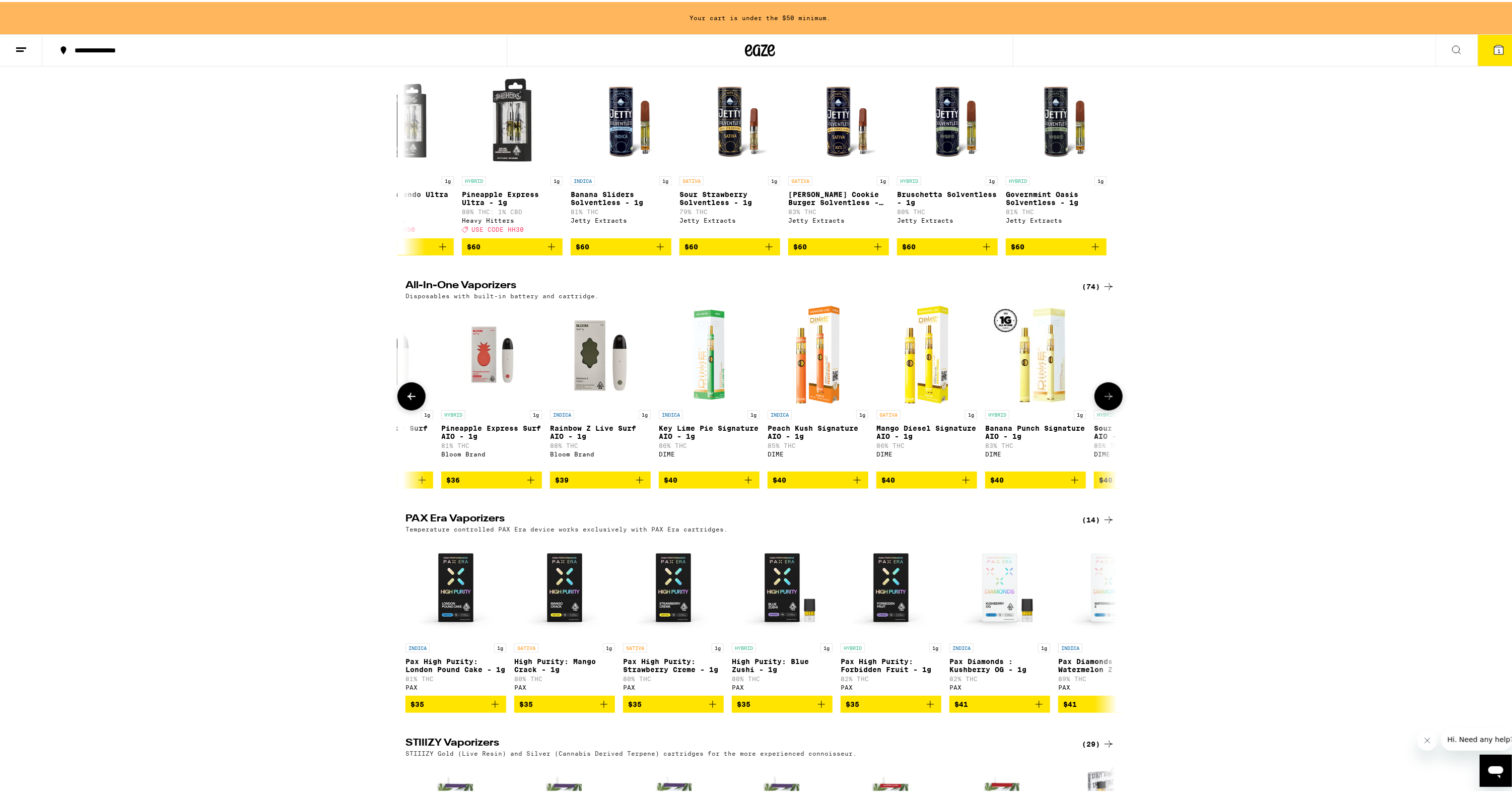
scroll to position [0, 6744]
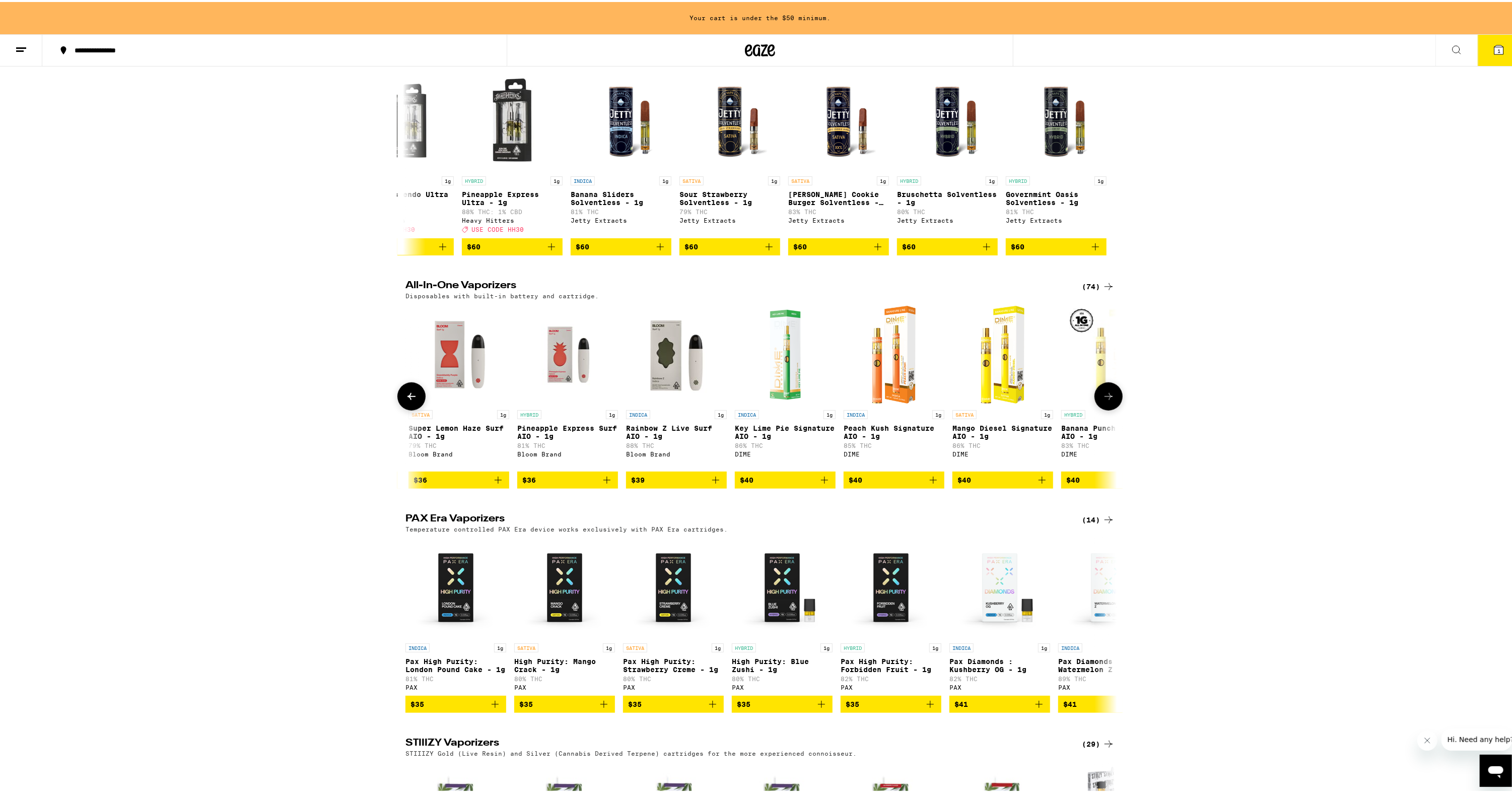
click at [410, 400] on icon at bounding box center [412, 394] width 12 height 12
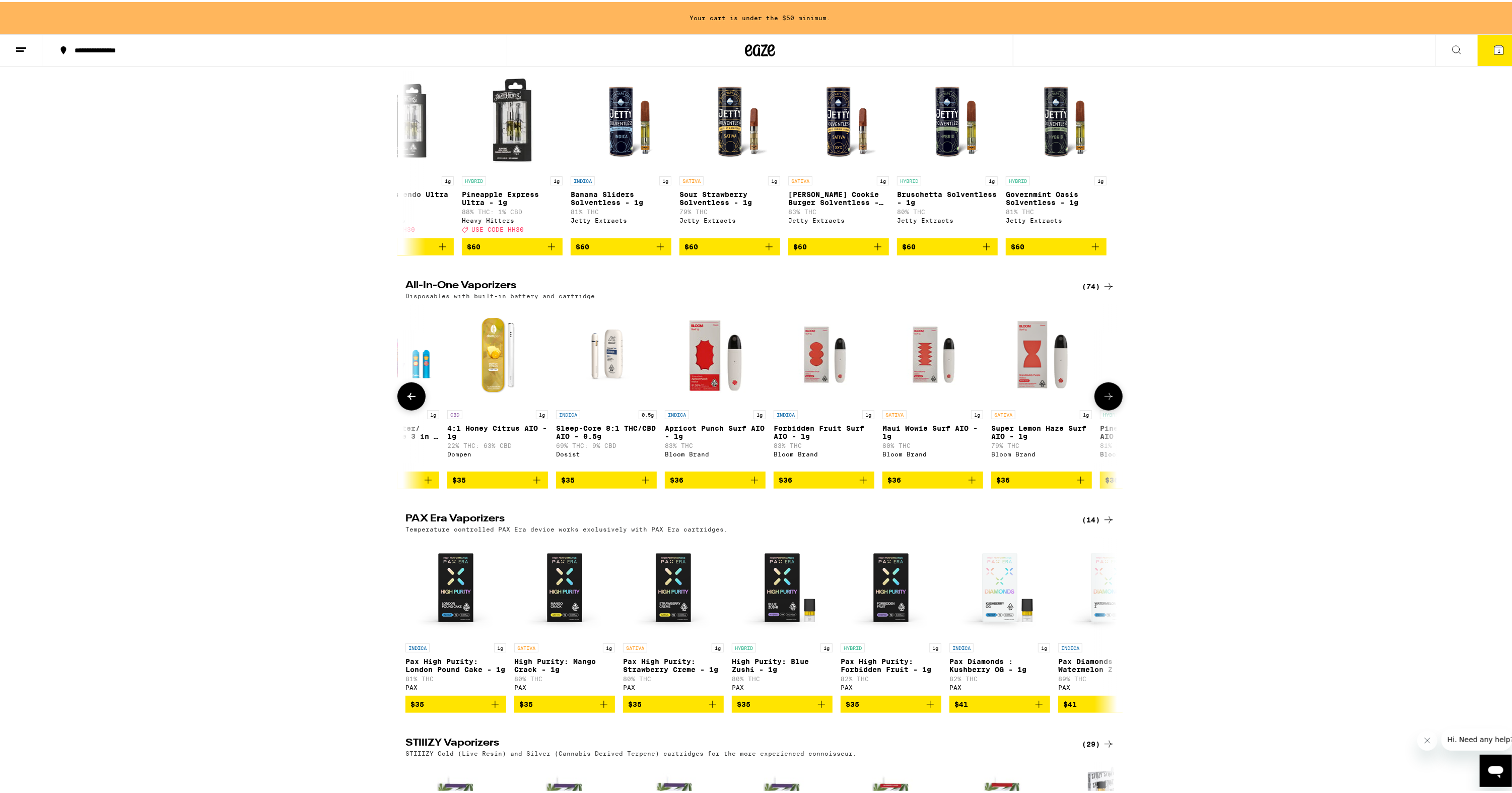
scroll to position [0, 6144]
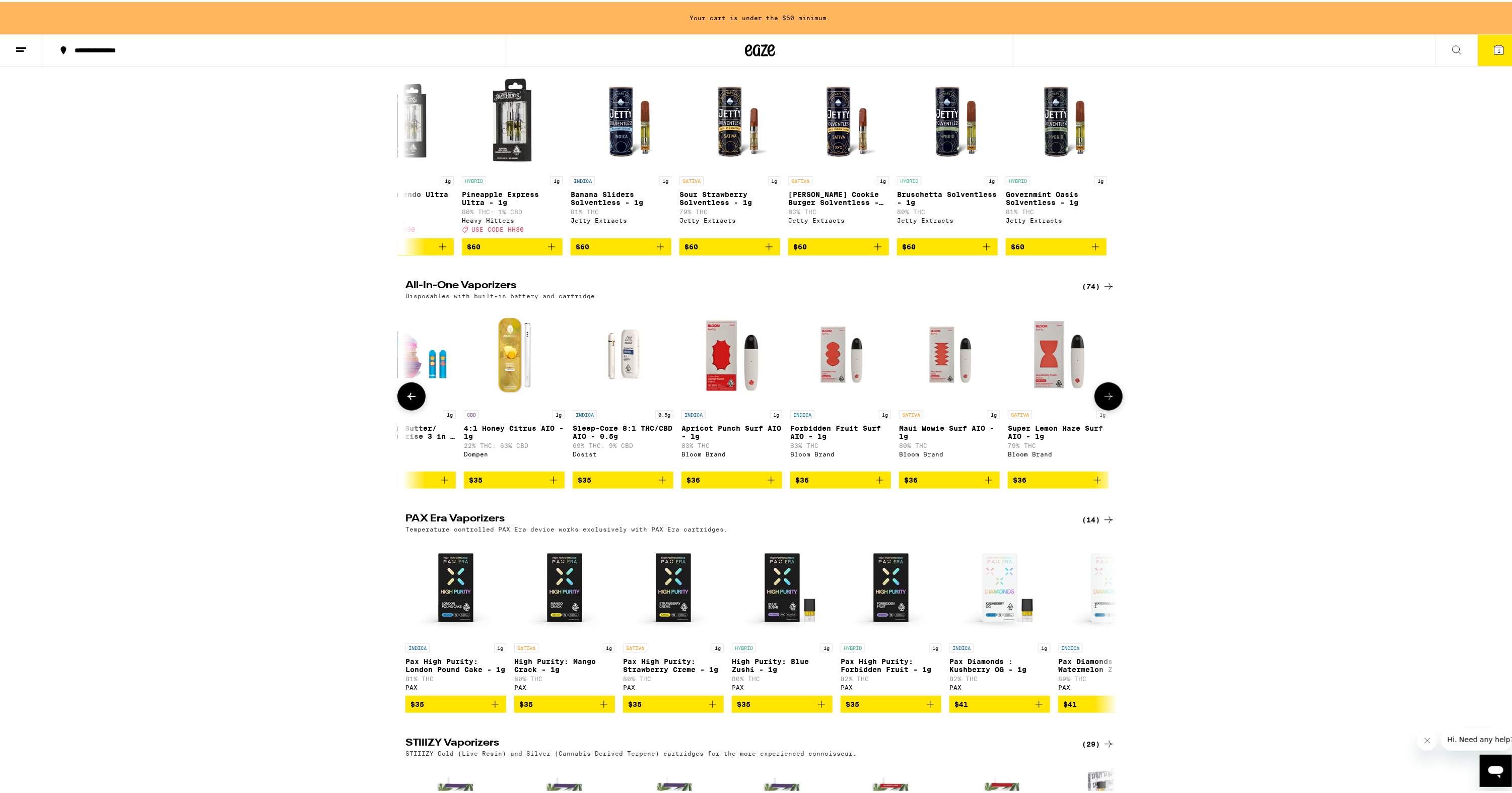
click at [410, 400] on icon at bounding box center [412, 394] width 12 height 12
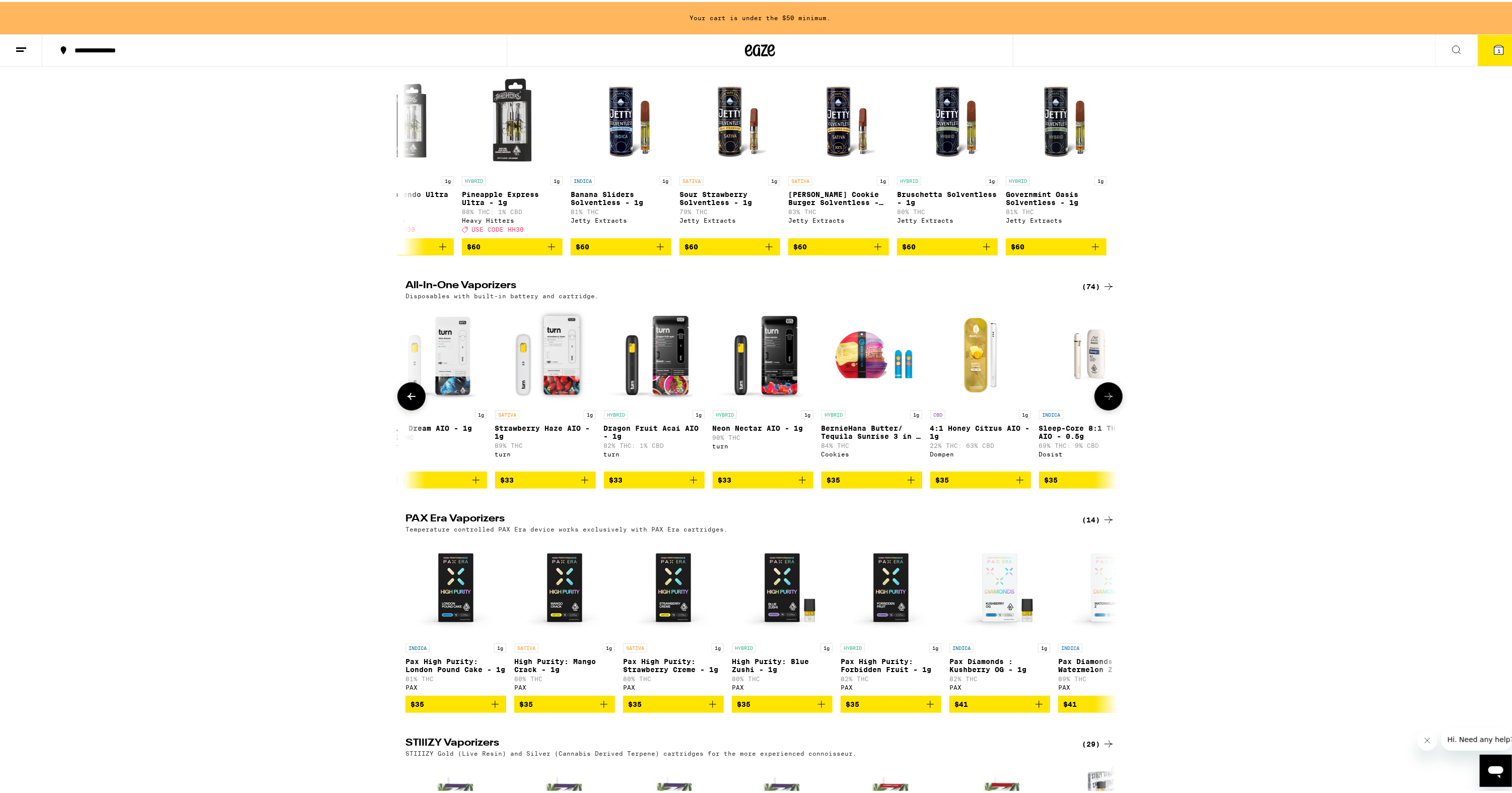
scroll to position [0, 5545]
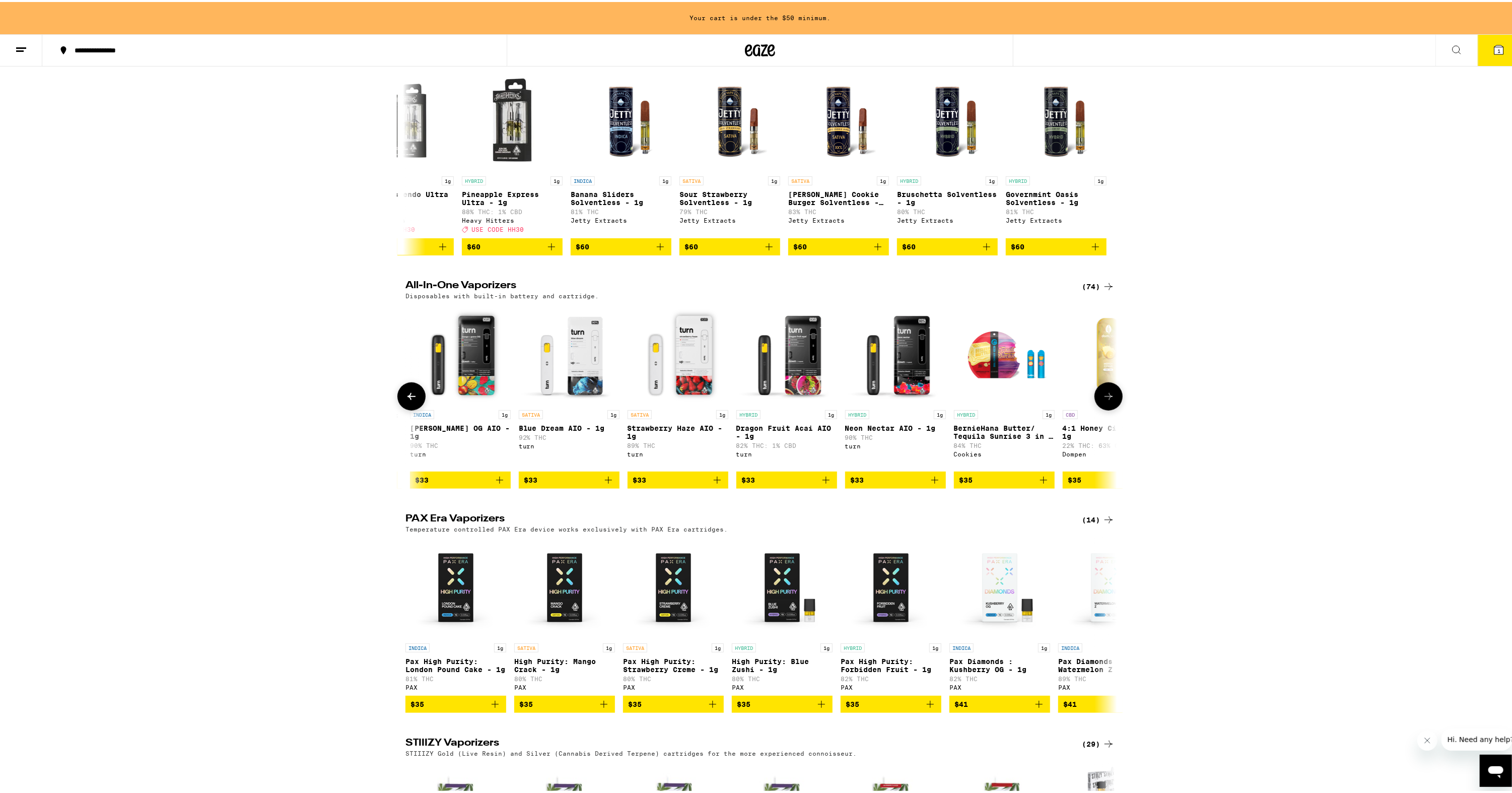
click at [410, 408] on button at bounding box center [412, 394] width 28 height 28
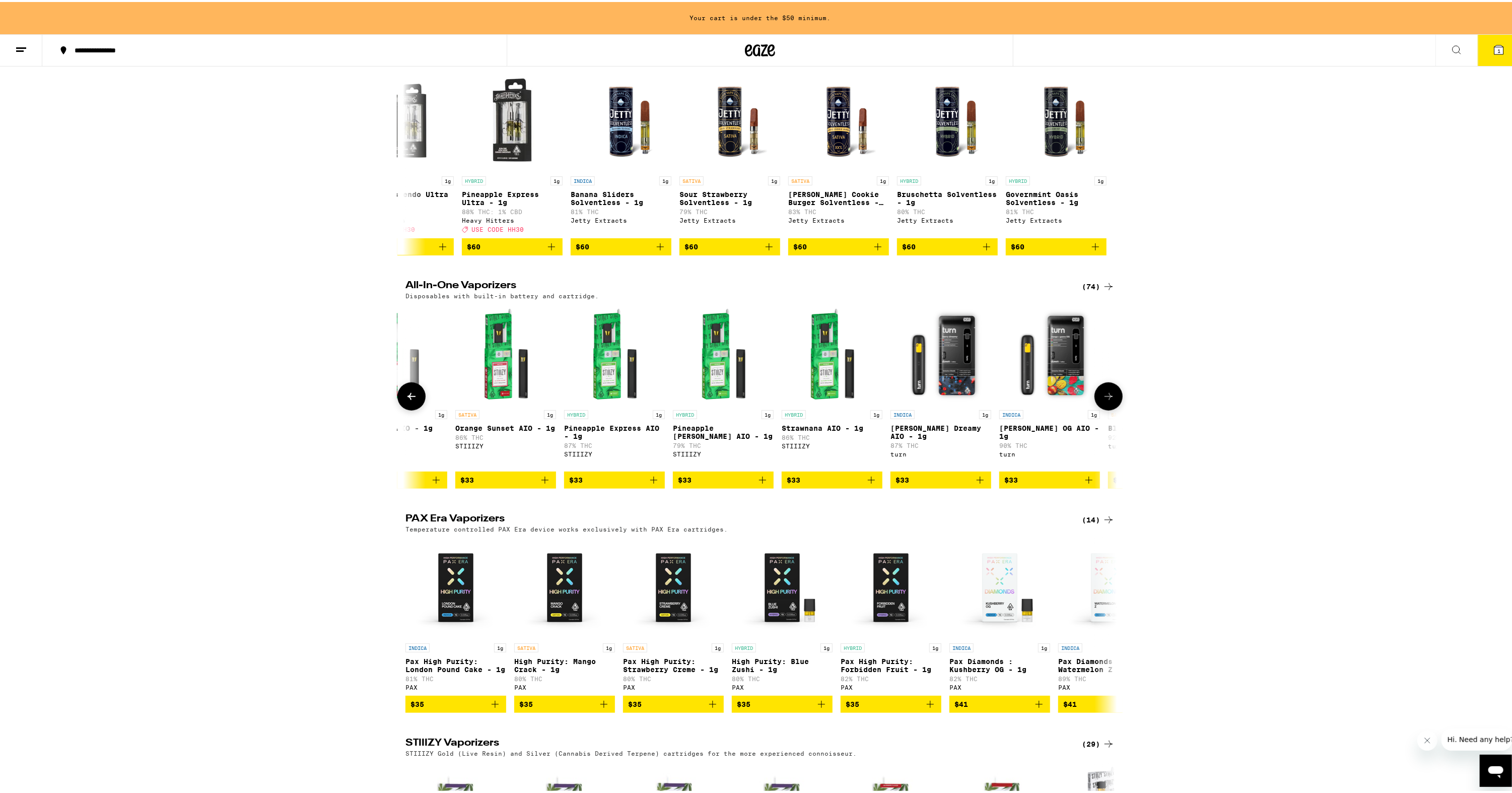
scroll to position [0, 4946]
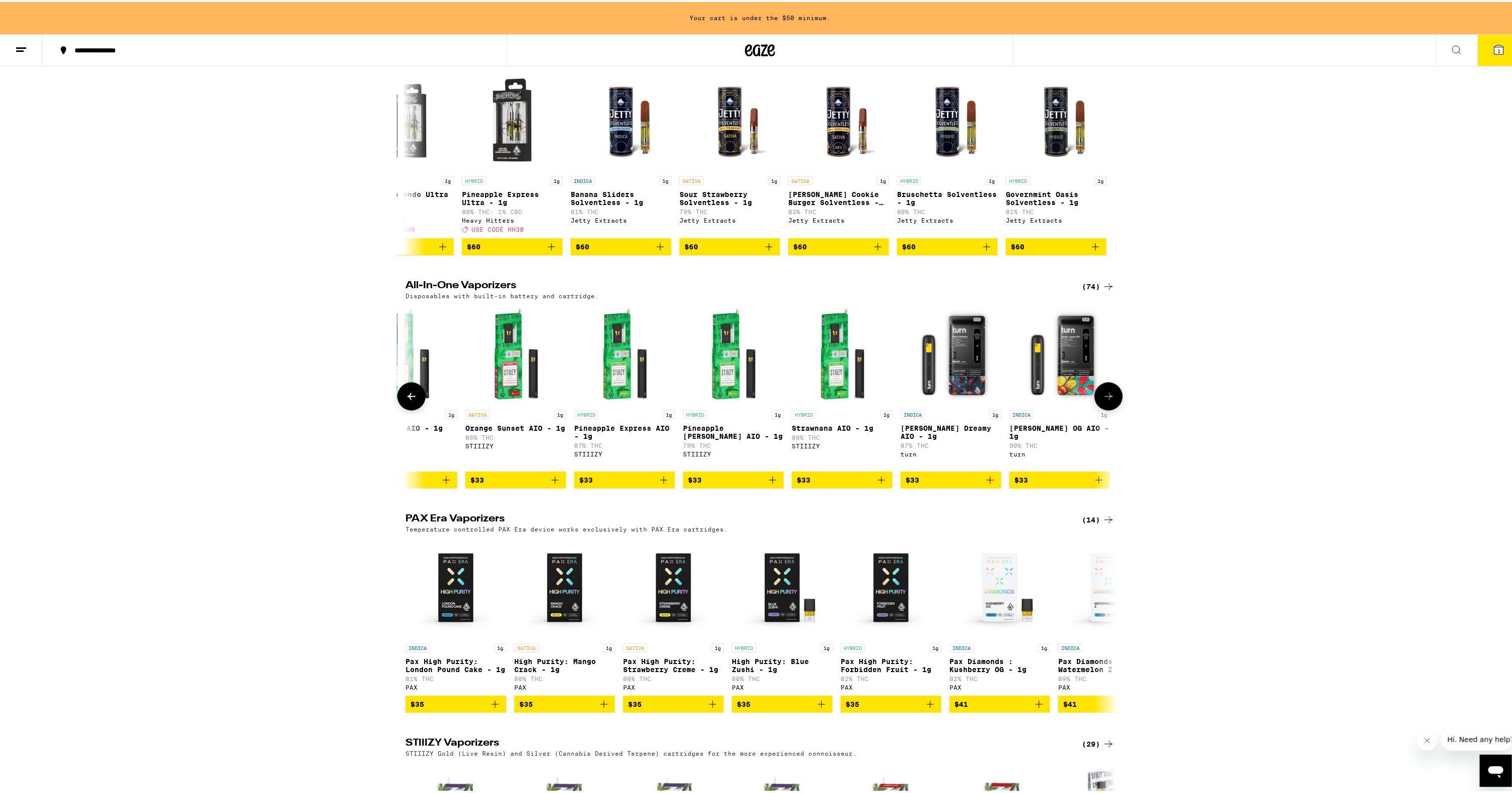
click at [412, 408] on button at bounding box center [412, 394] width 28 height 28
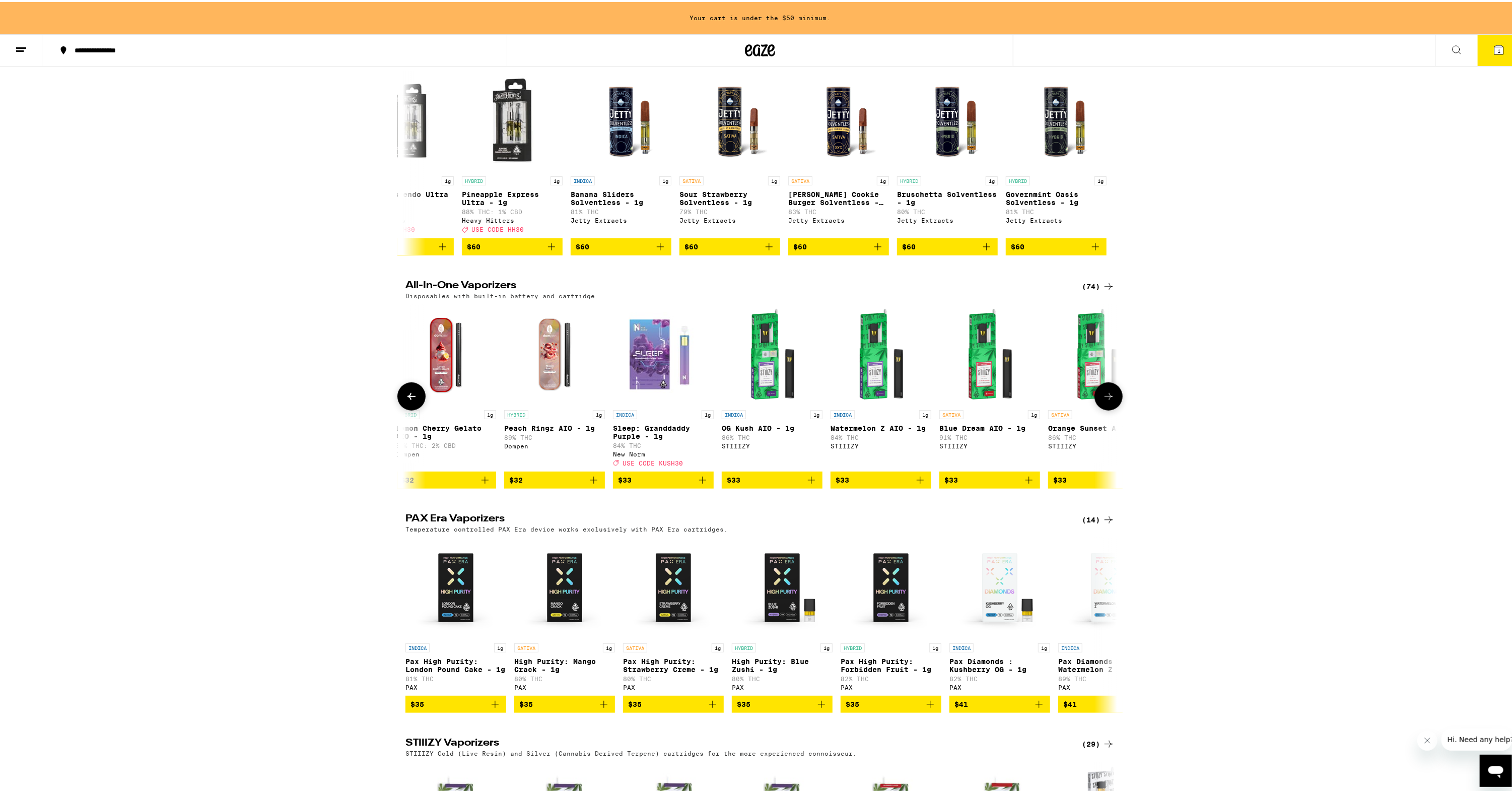
scroll to position [0, 4347]
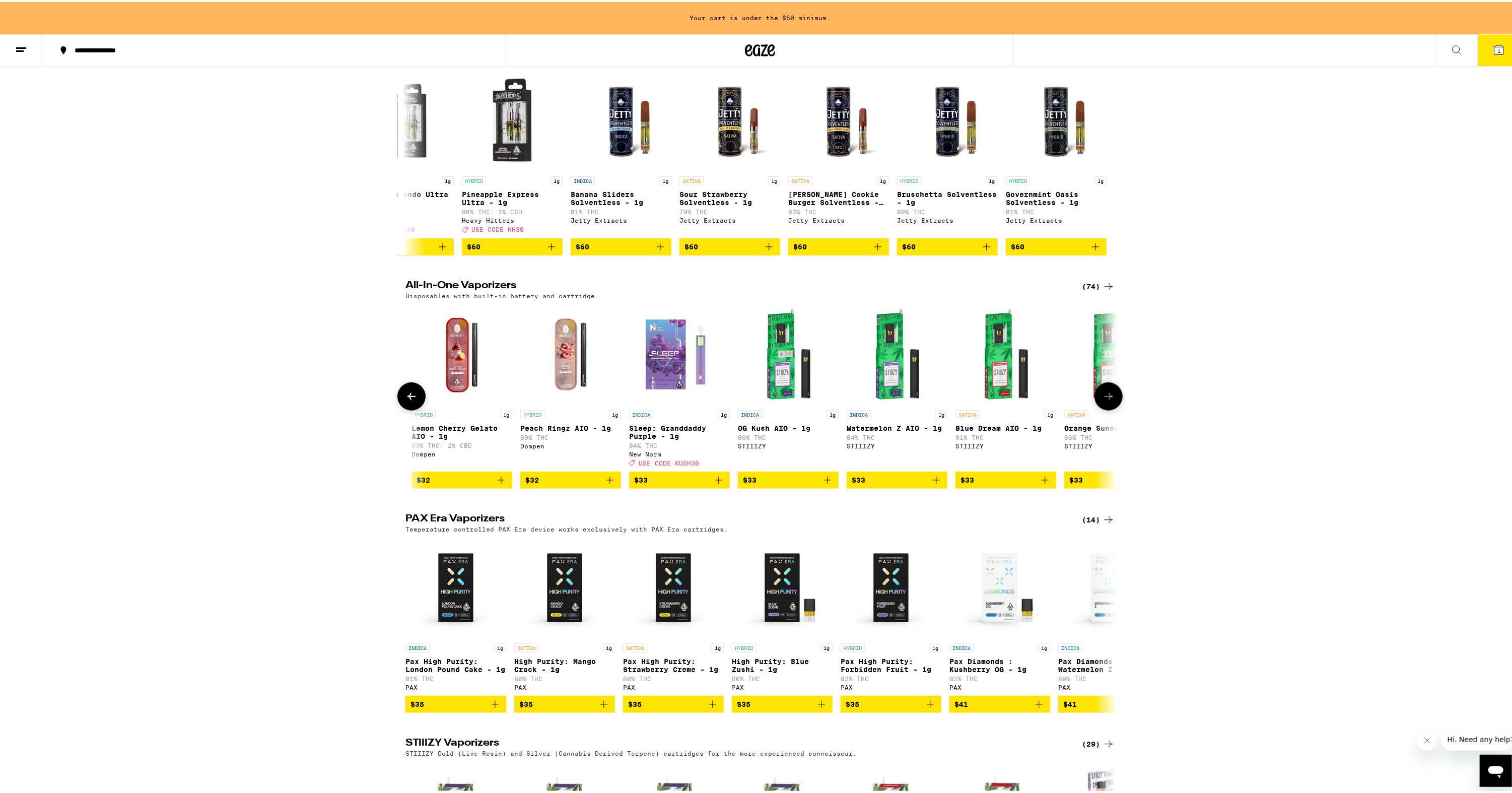
click at [412, 408] on button at bounding box center [412, 394] width 28 height 28
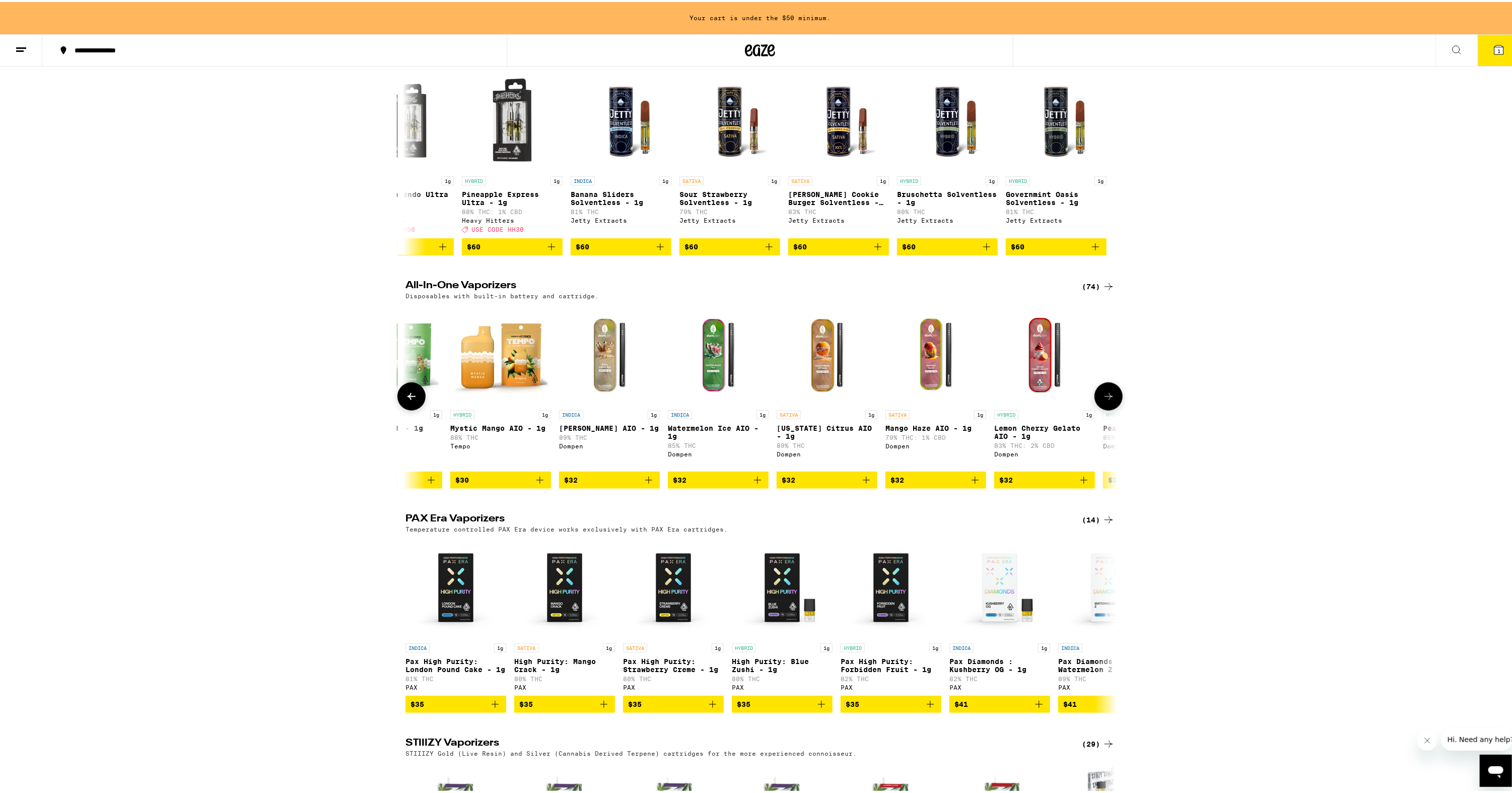
scroll to position [0, 3748]
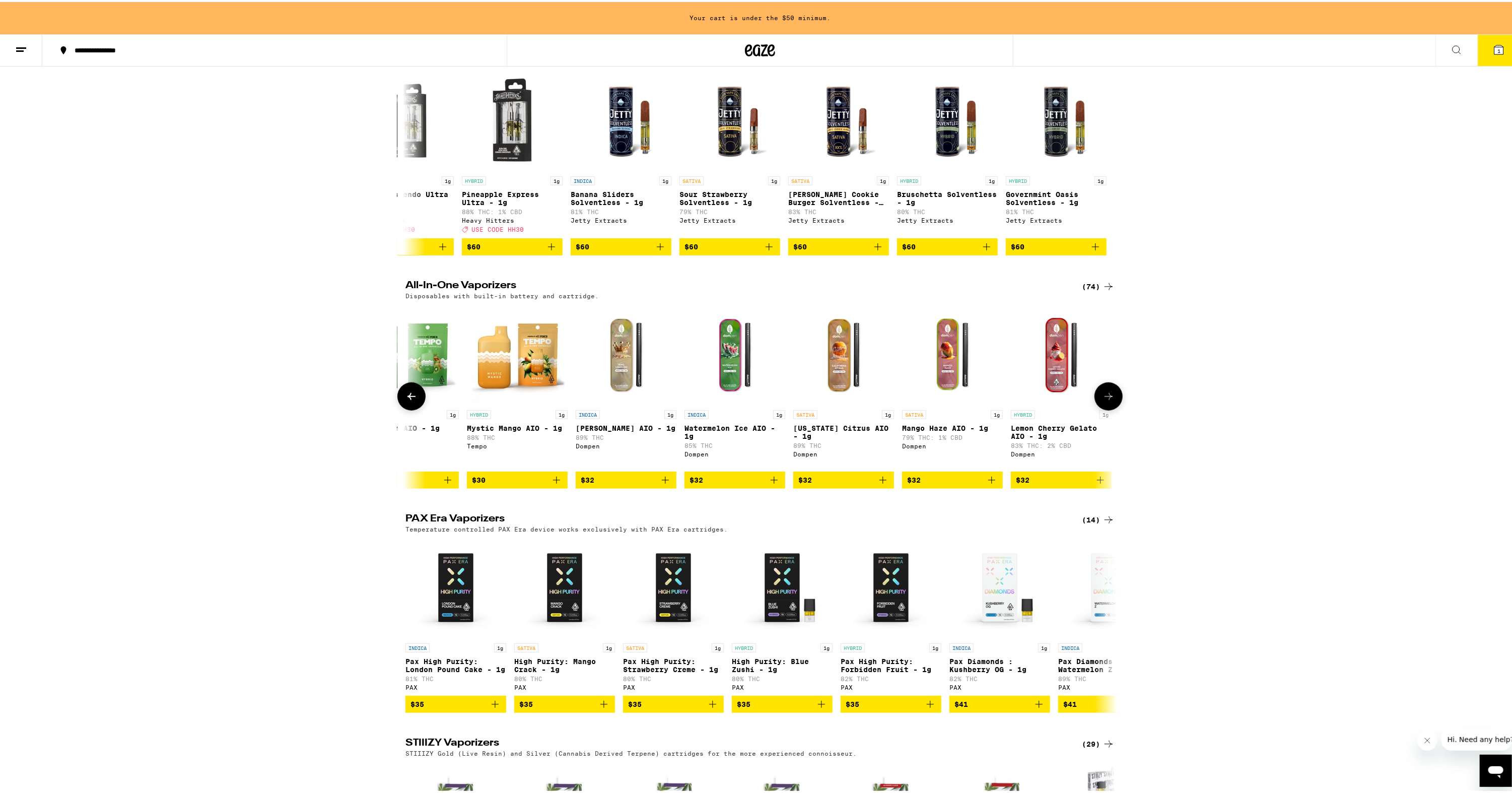
click at [412, 408] on button at bounding box center [412, 394] width 28 height 28
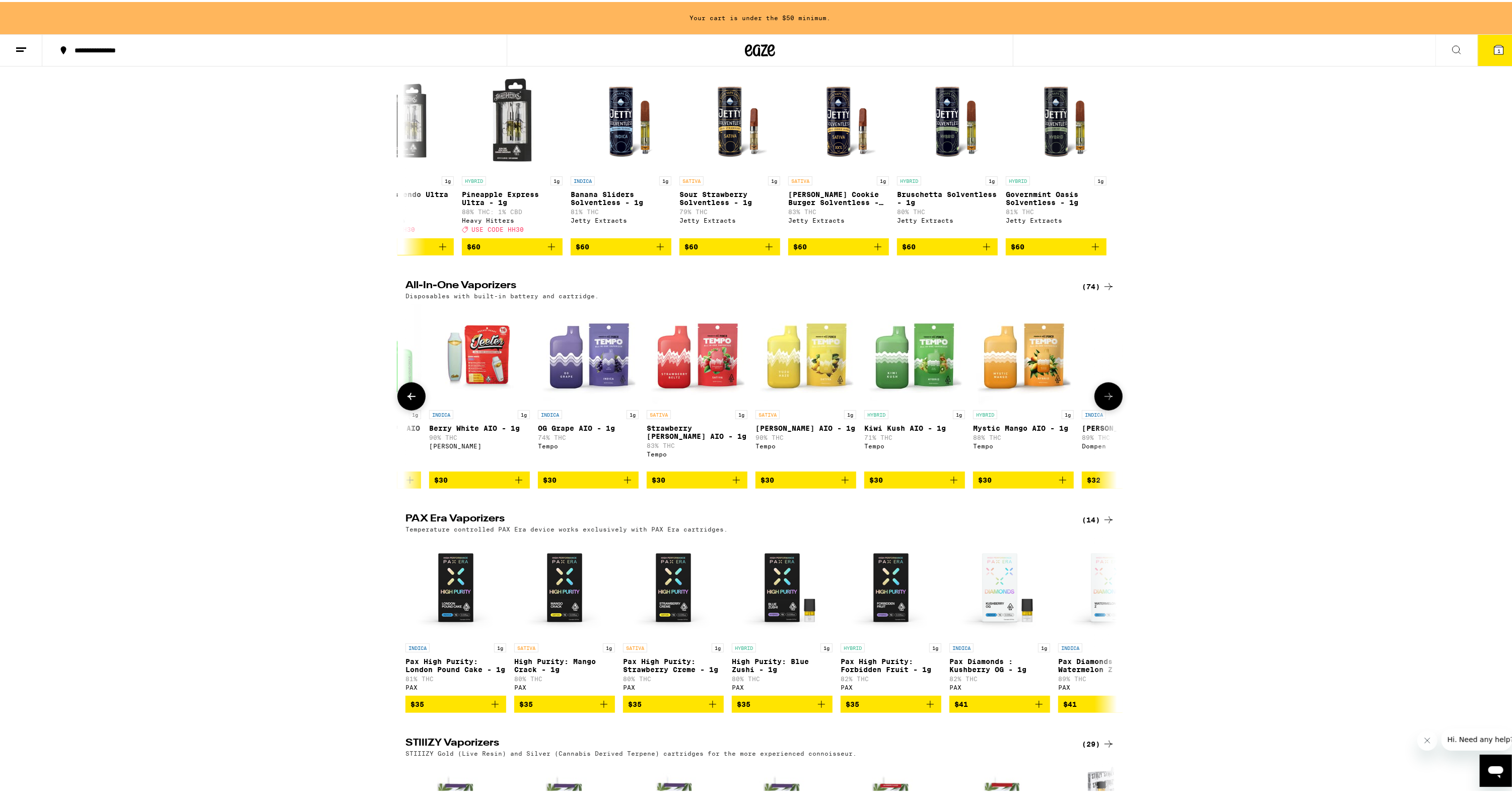
scroll to position [0, 3148]
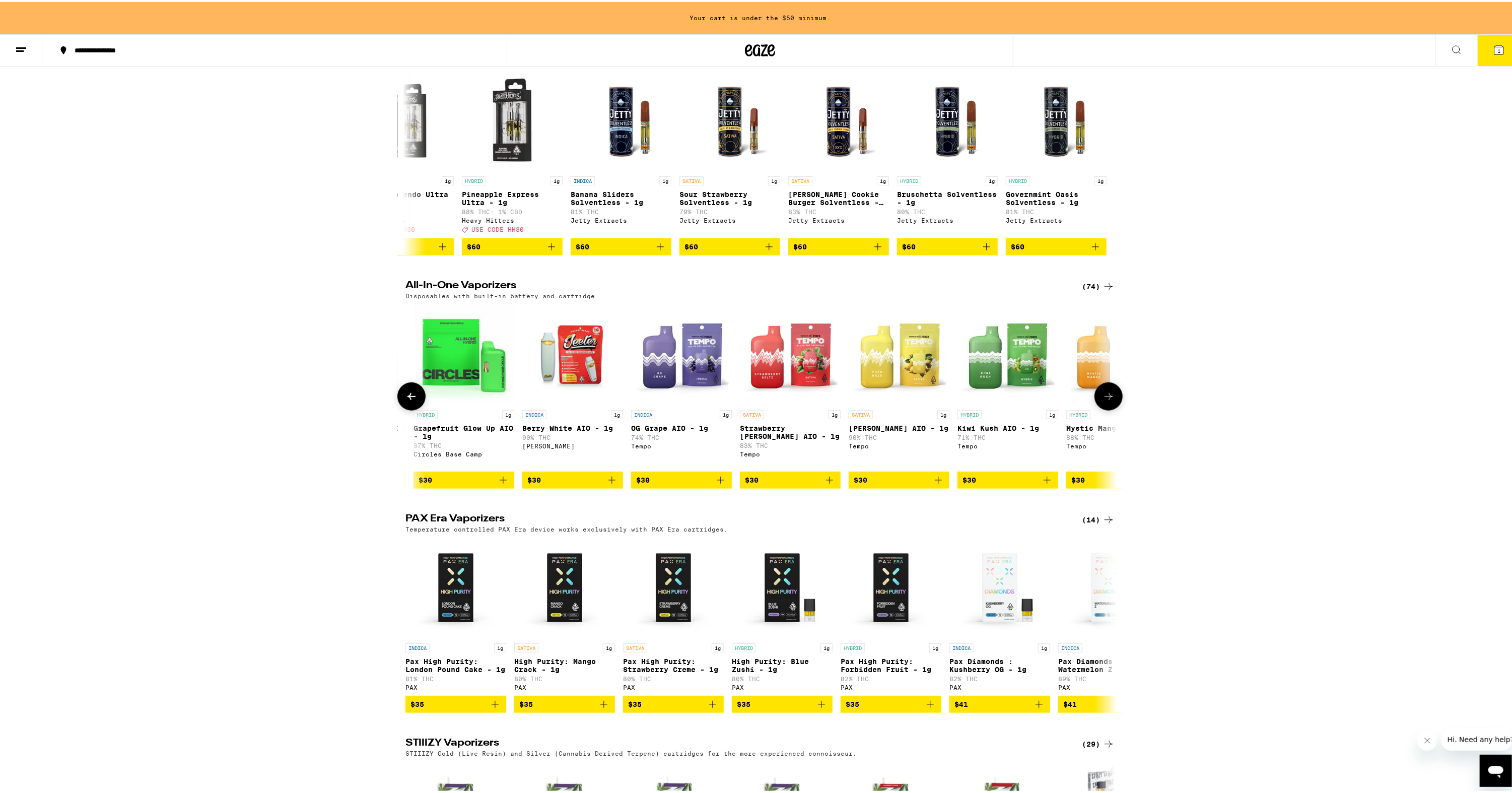
click at [412, 408] on button at bounding box center [412, 394] width 28 height 28
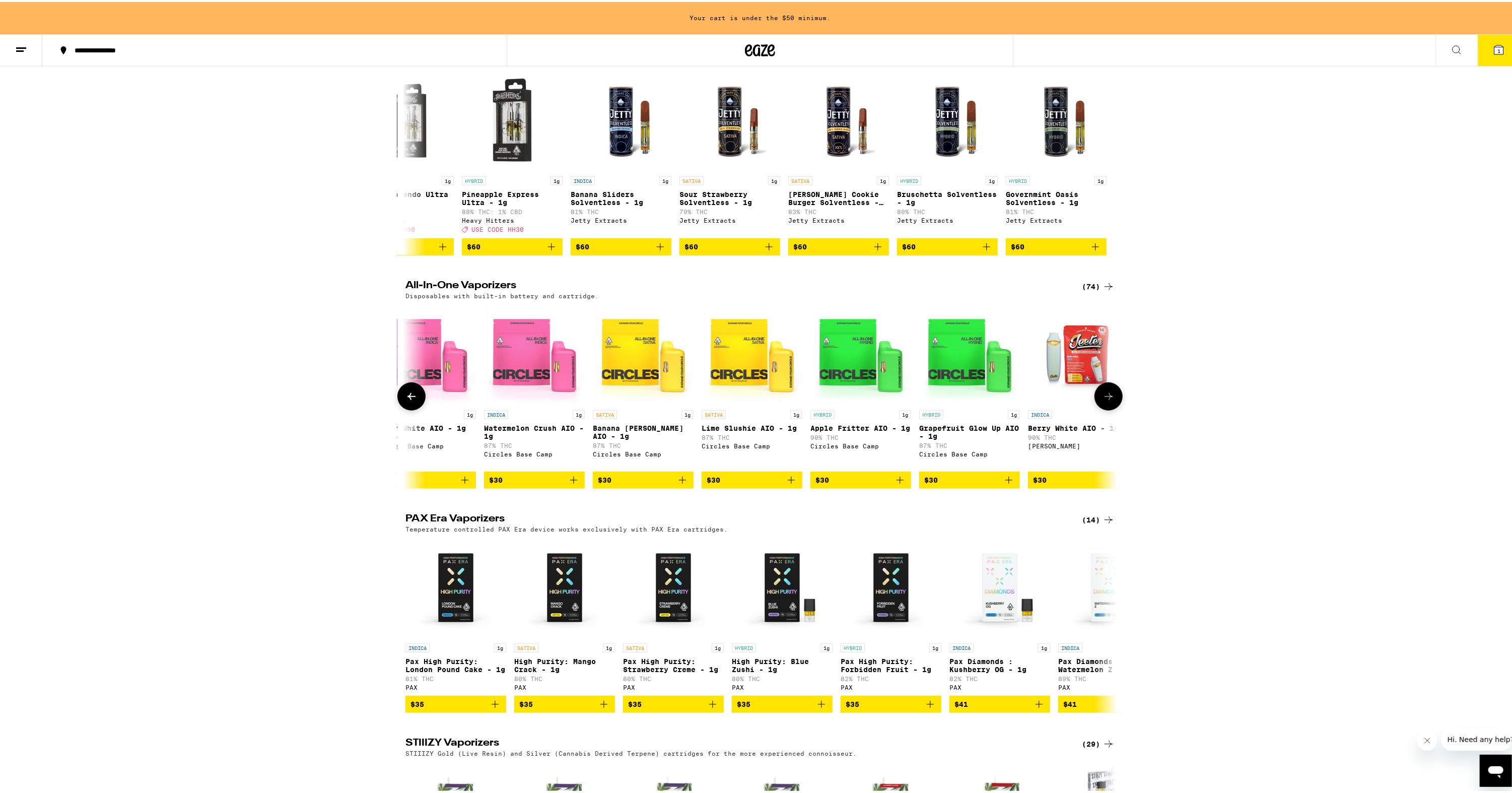
scroll to position [0, 2548]
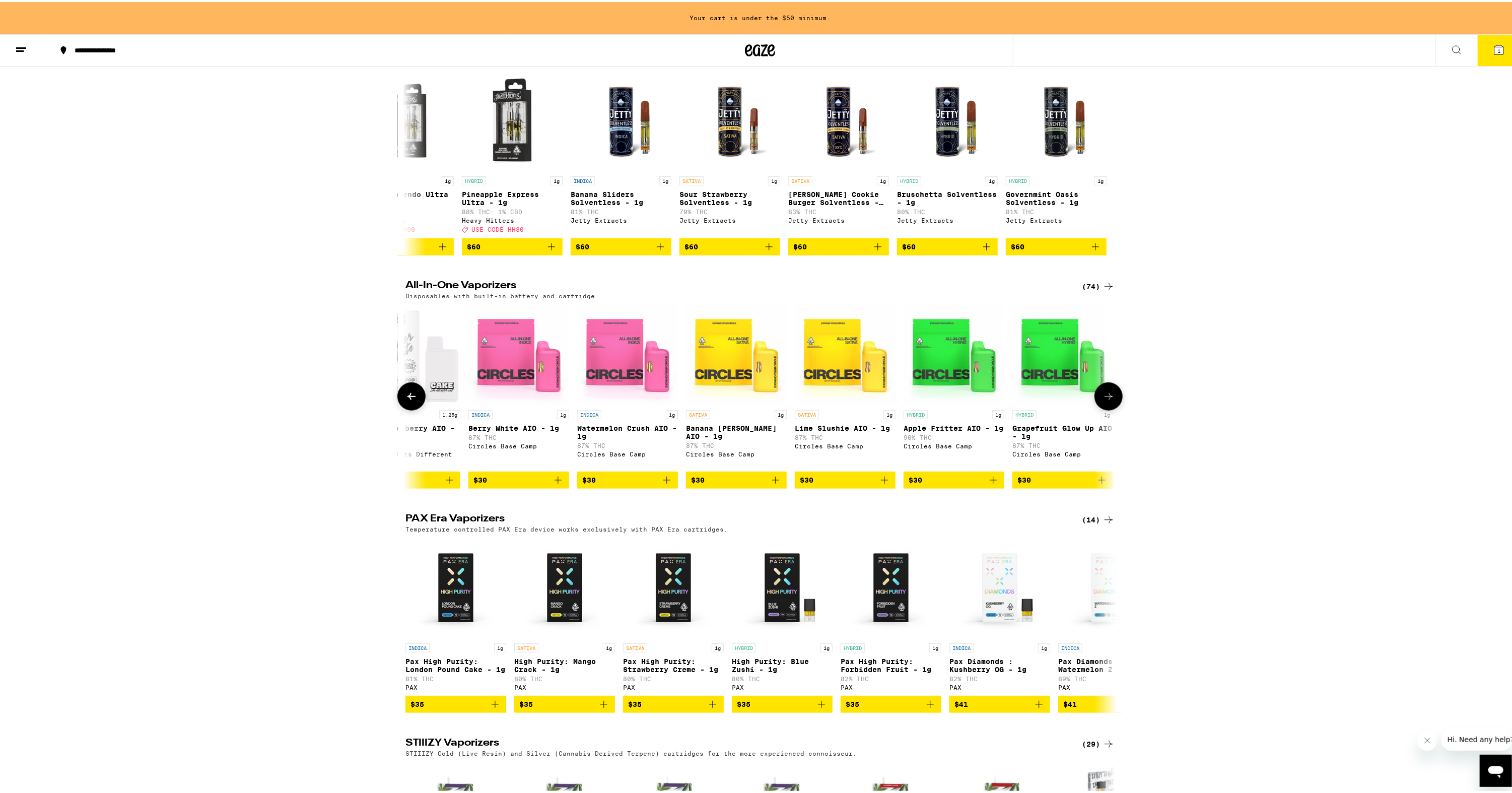
click at [412, 408] on button at bounding box center [412, 394] width 28 height 28
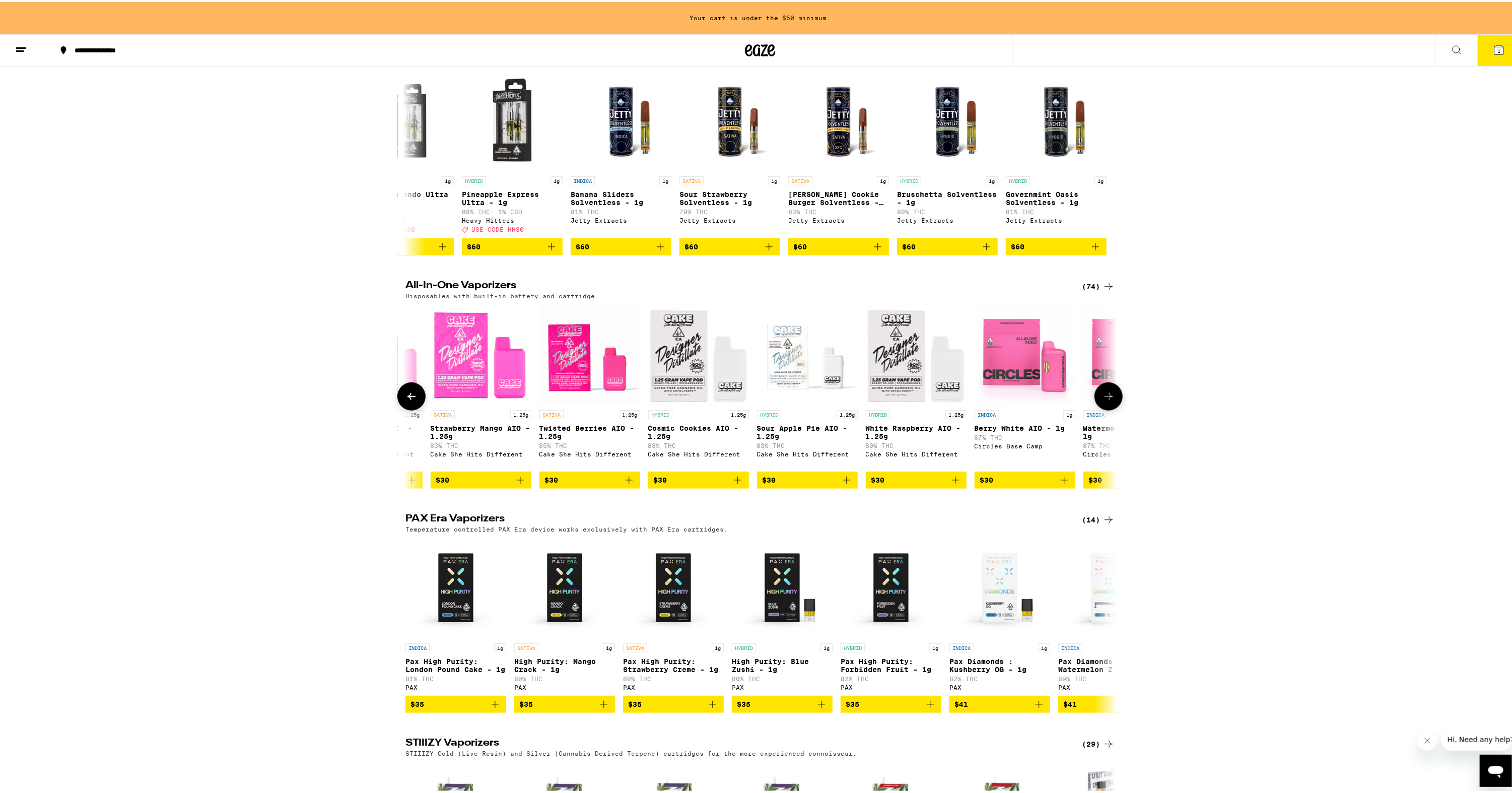
scroll to position [0, 1949]
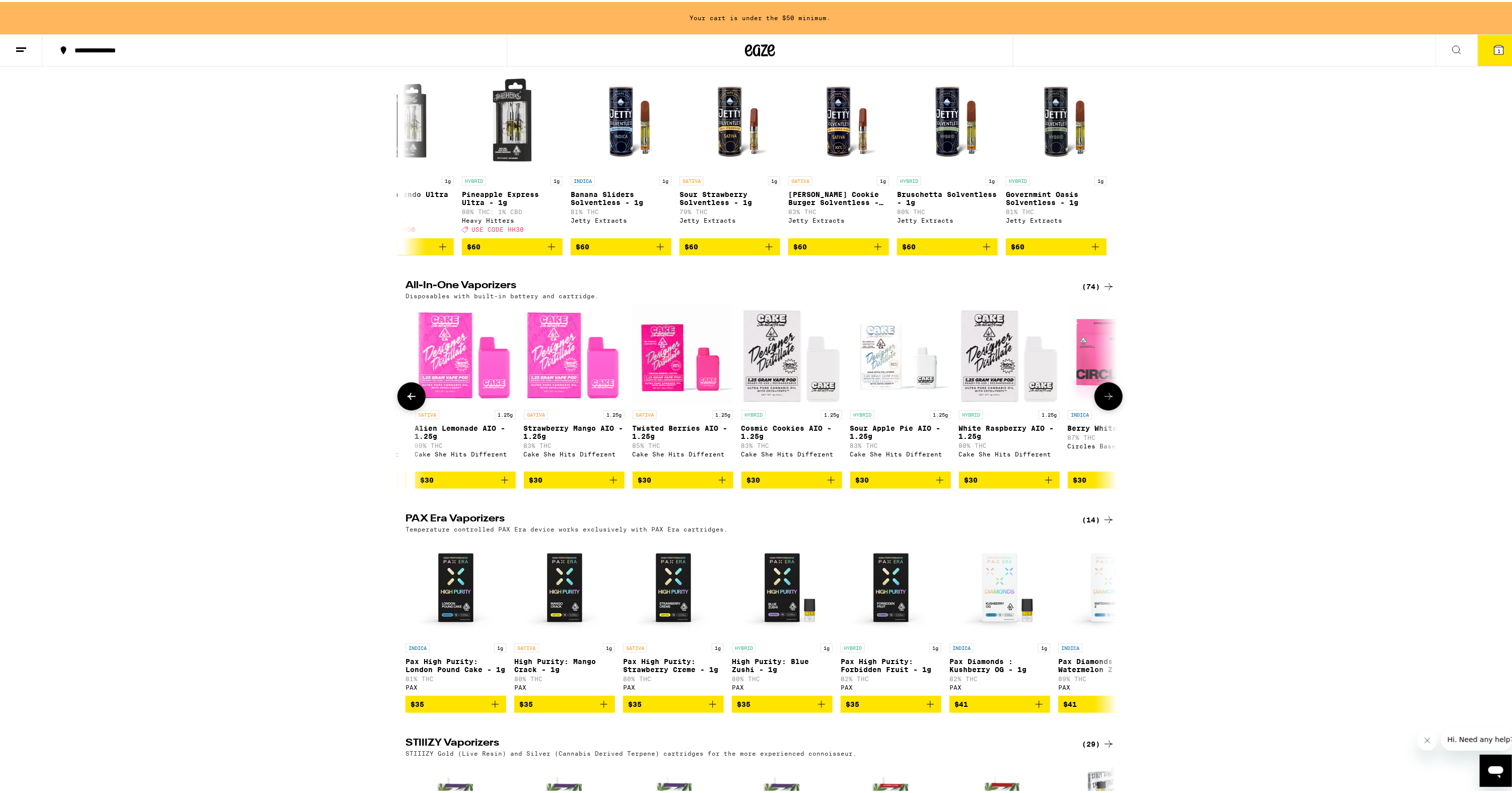
click at [412, 408] on button at bounding box center [412, 394] width 28 height 28
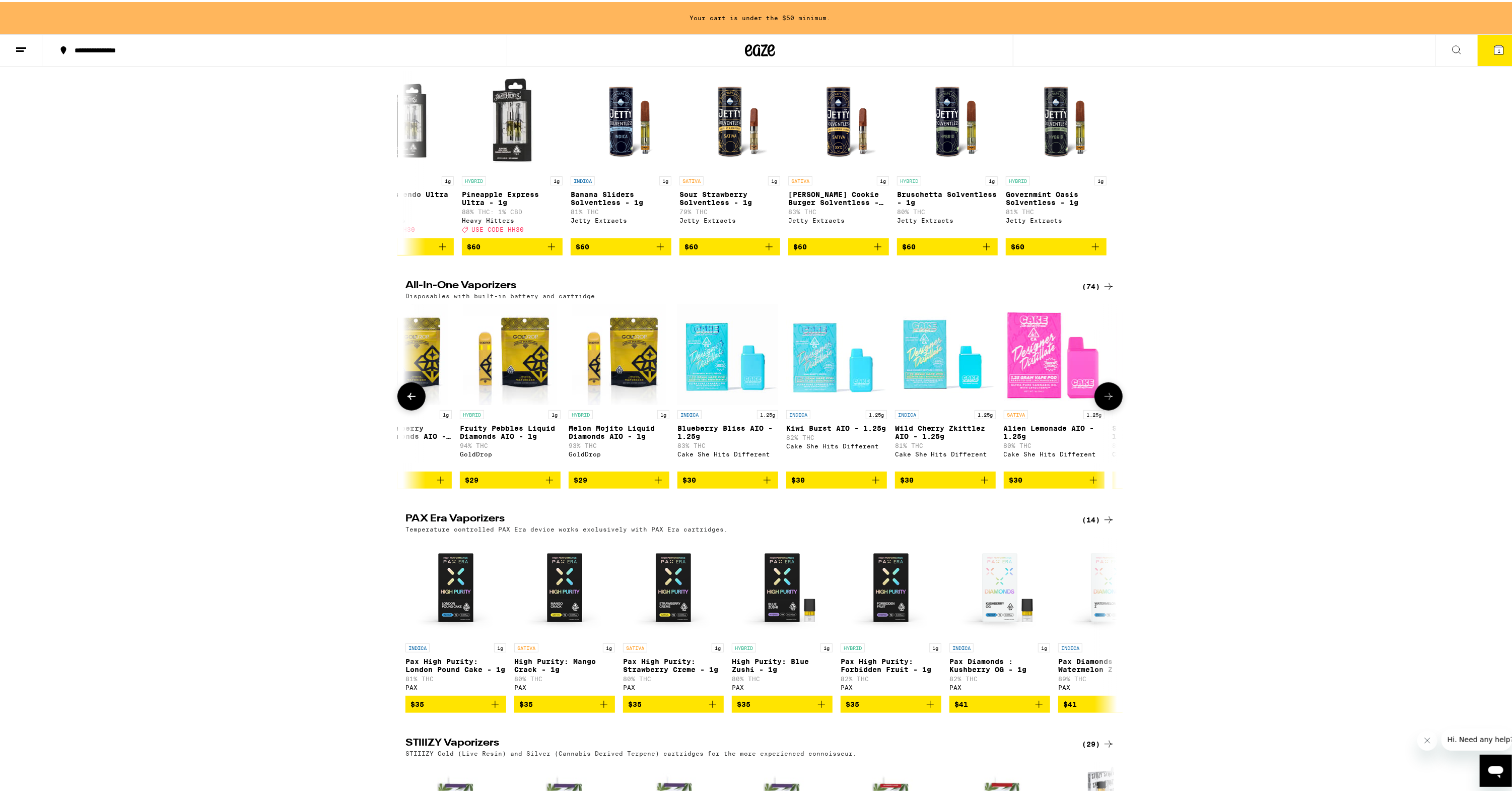
scroll to position [0, 1350]
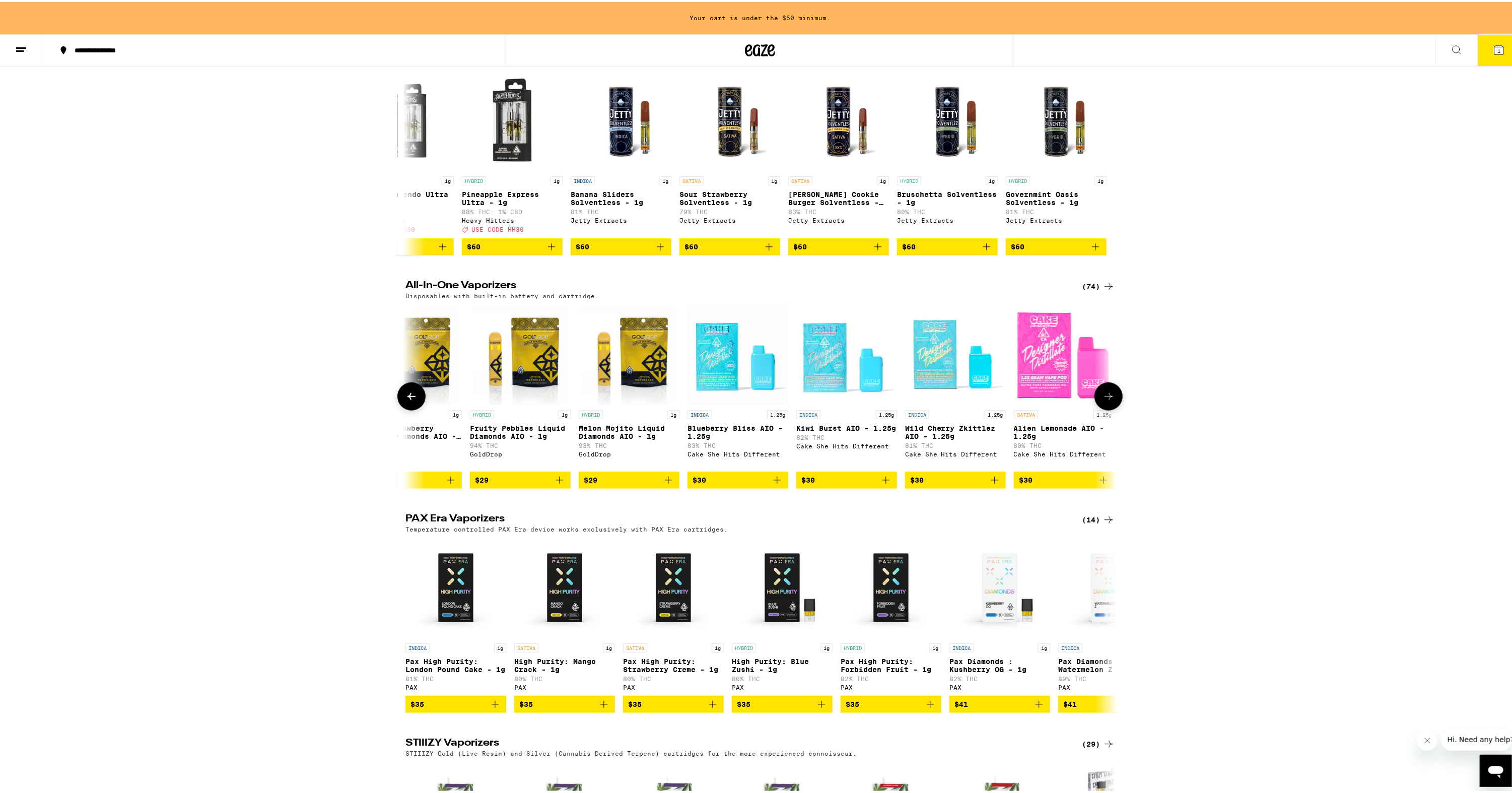
click at [412, 408] on button at bounding box center [412, 394] width 28 height 28
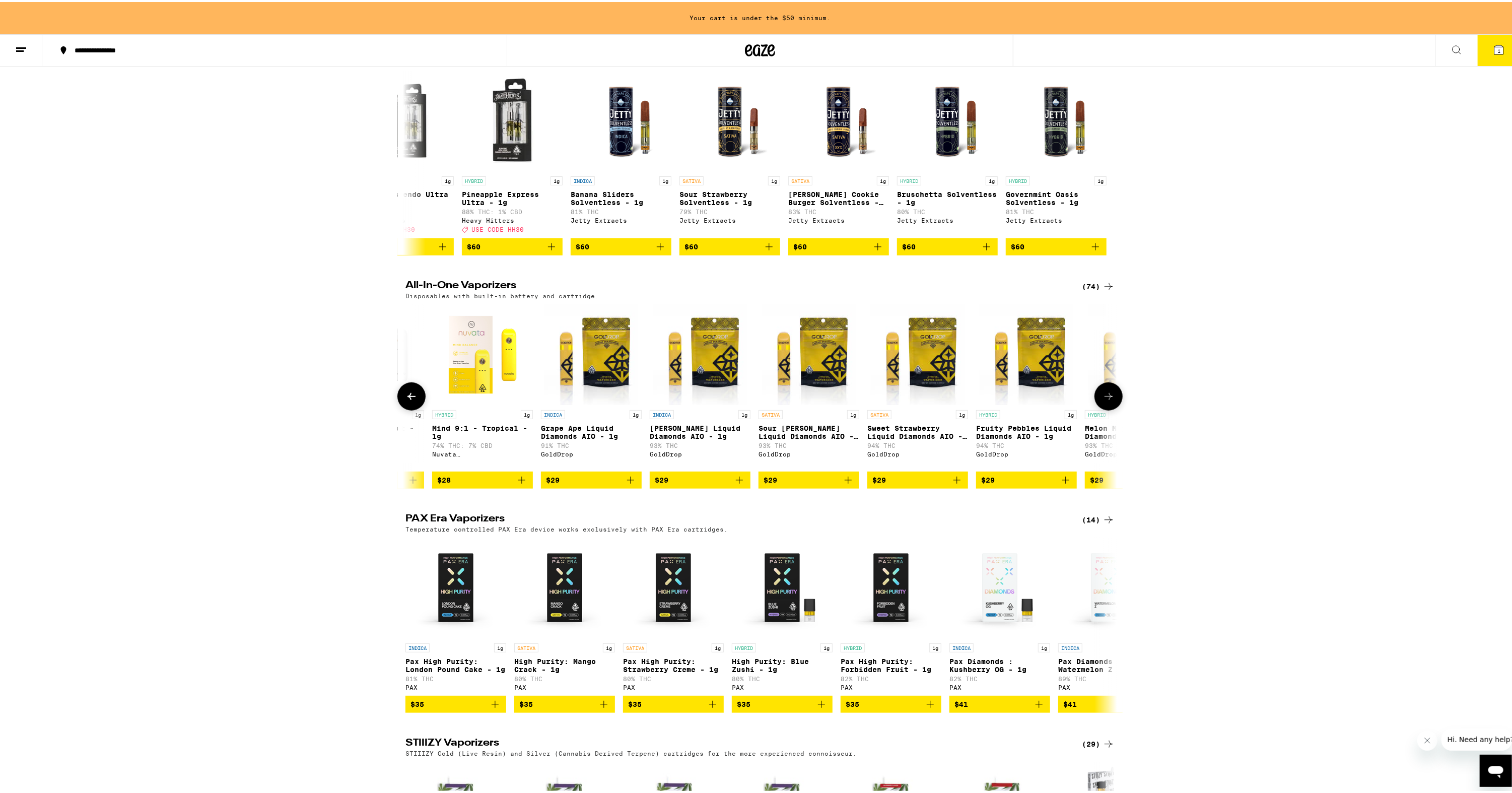
scroll to position [0, 751]
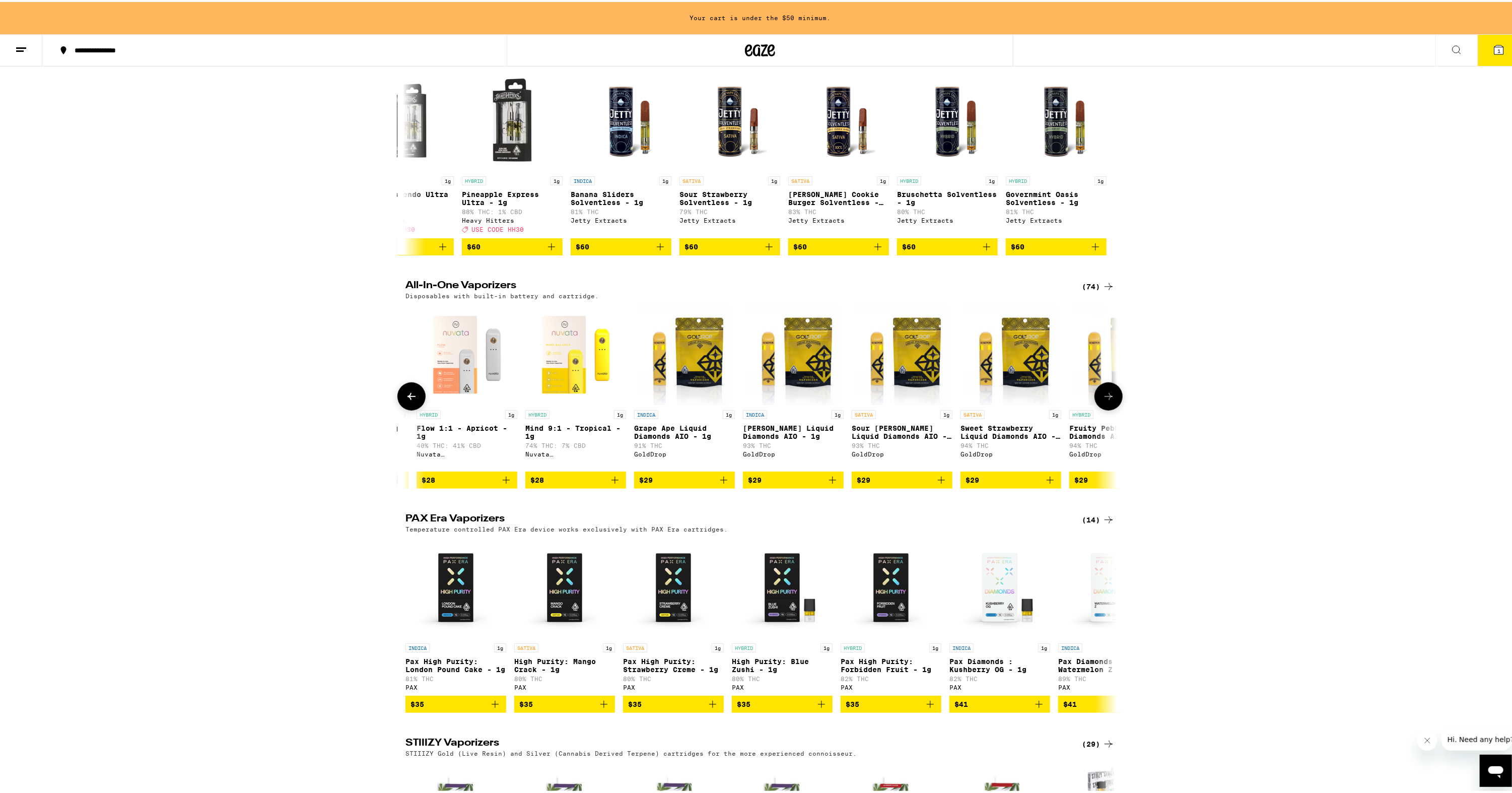
click at [412, 408] on button at bounding box center [412, 394] width 28 height 28
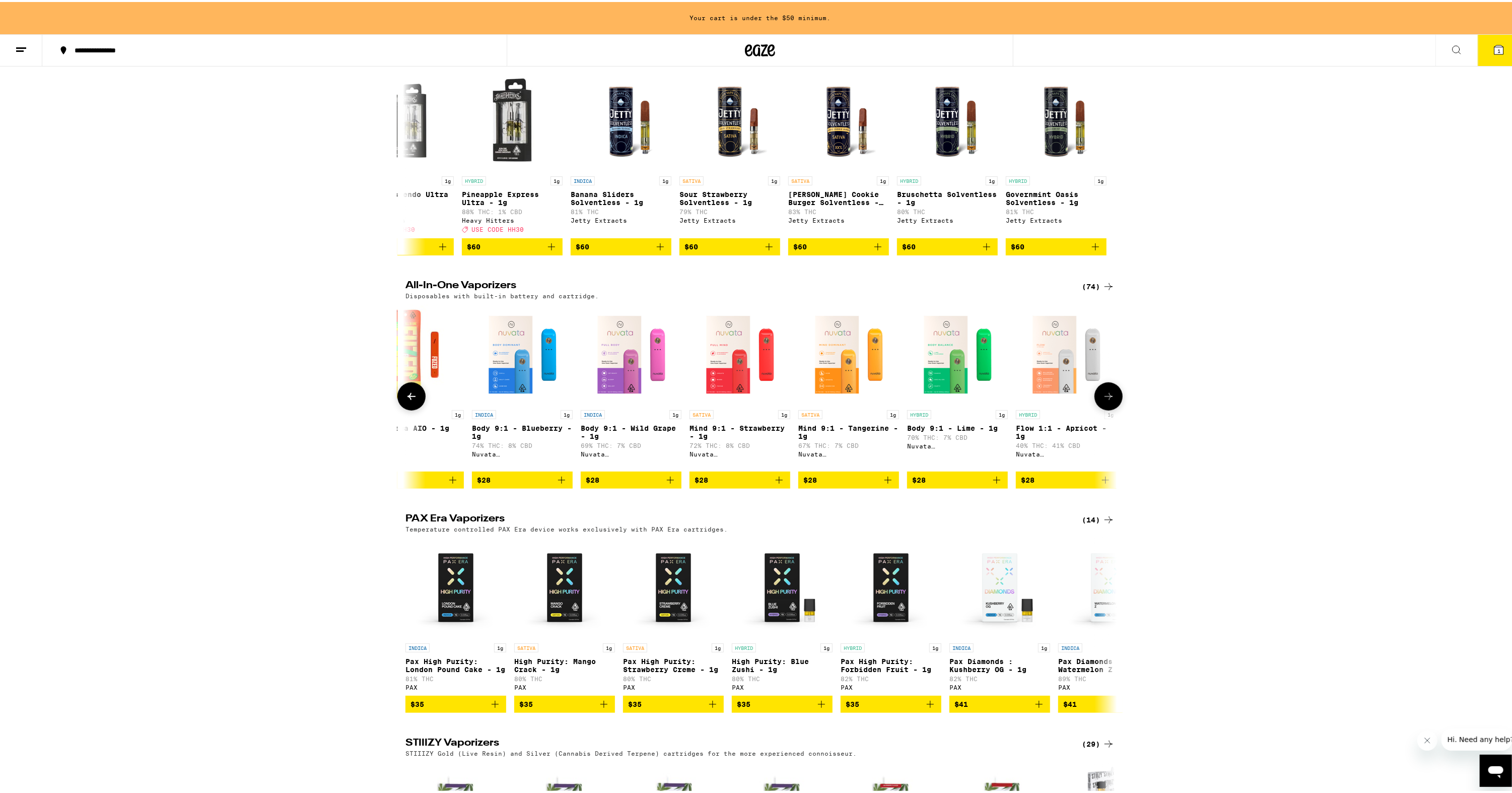
click at [412, 408] on button at bounding box center [412, 394] width 28 height 28
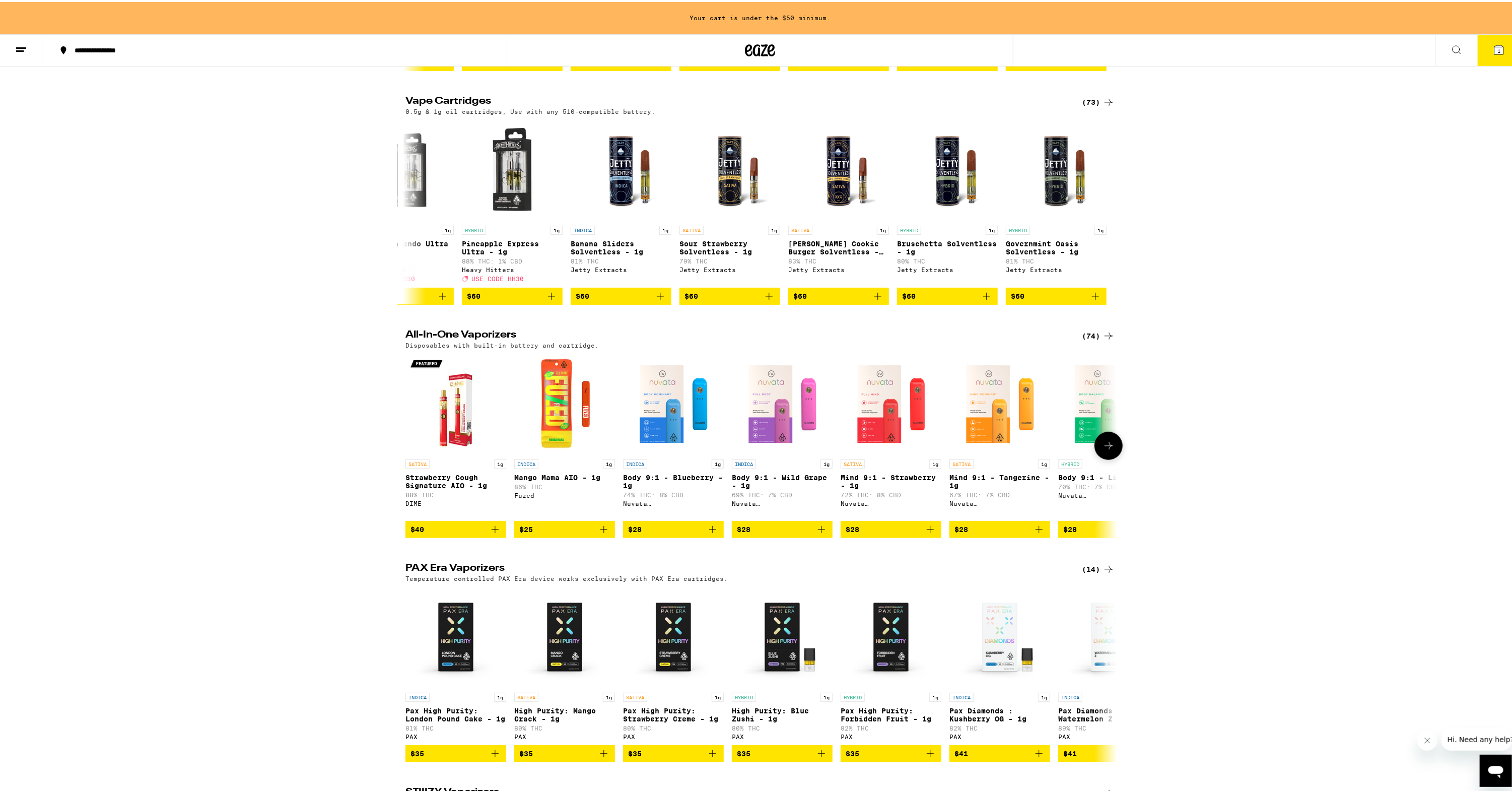
scroll to position [152, 0]
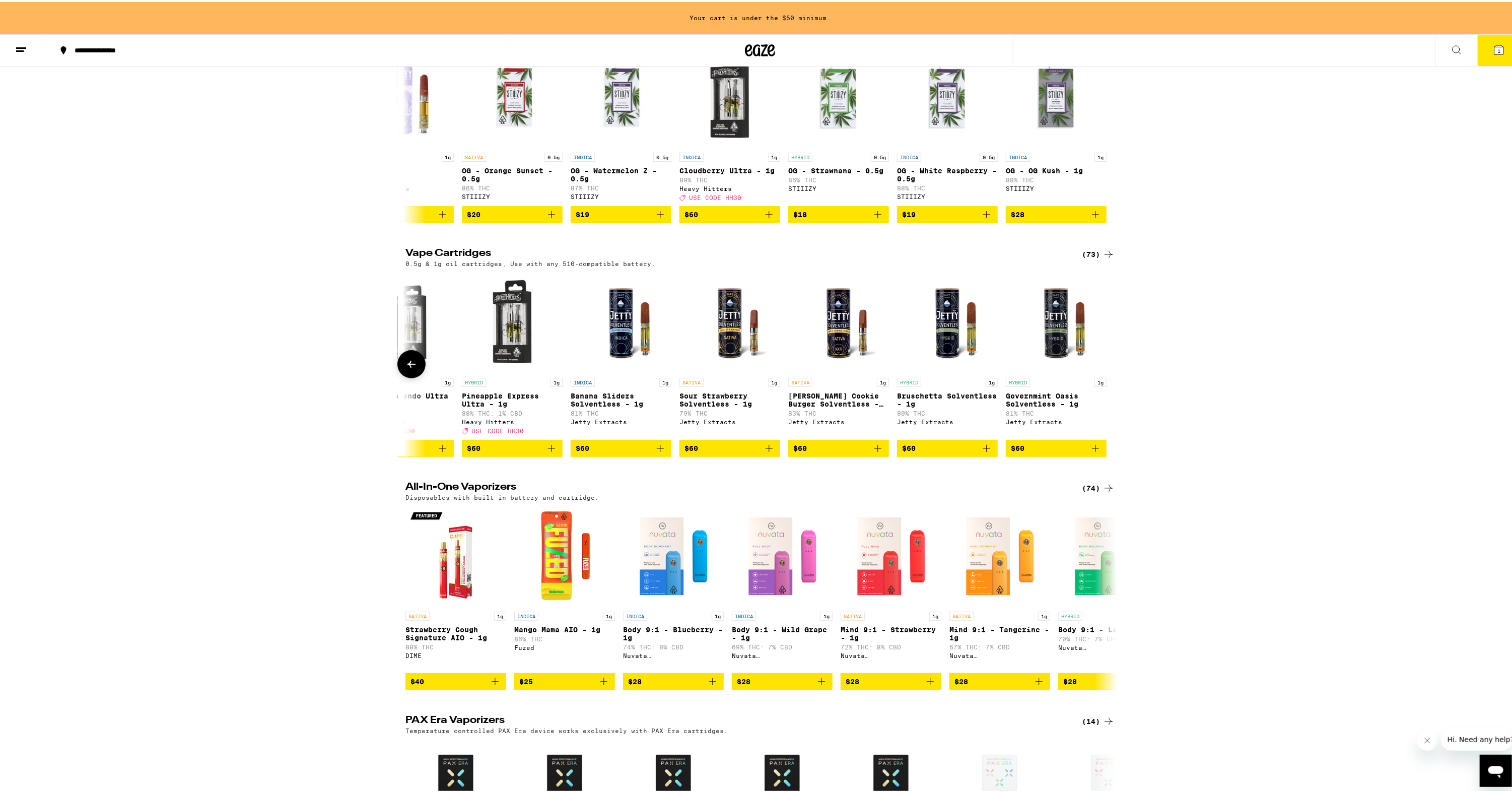
click at [407, 366] on icon at bounding box center [411, 362] width 8 height 7
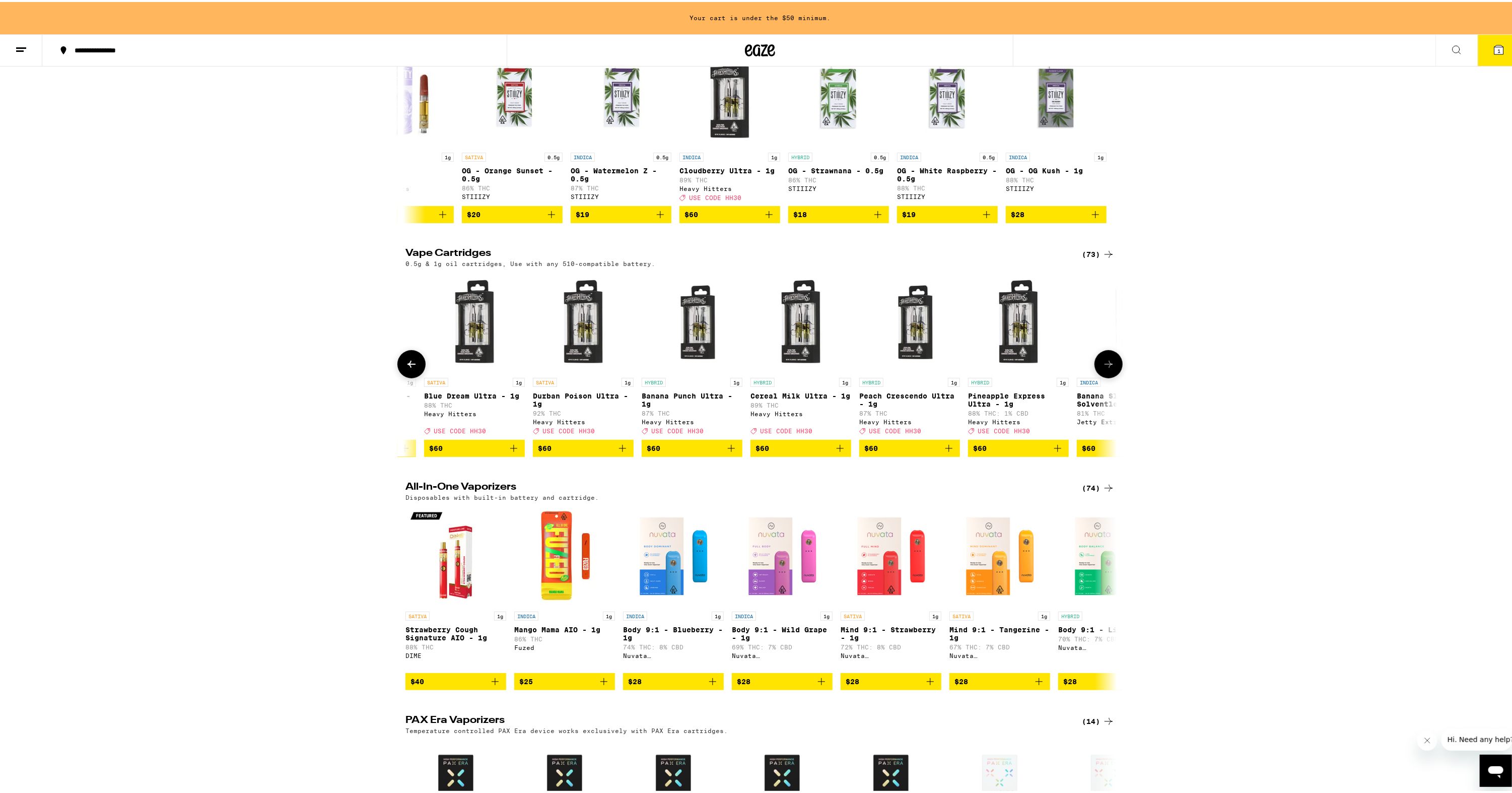
scroll to position [0, 6635]
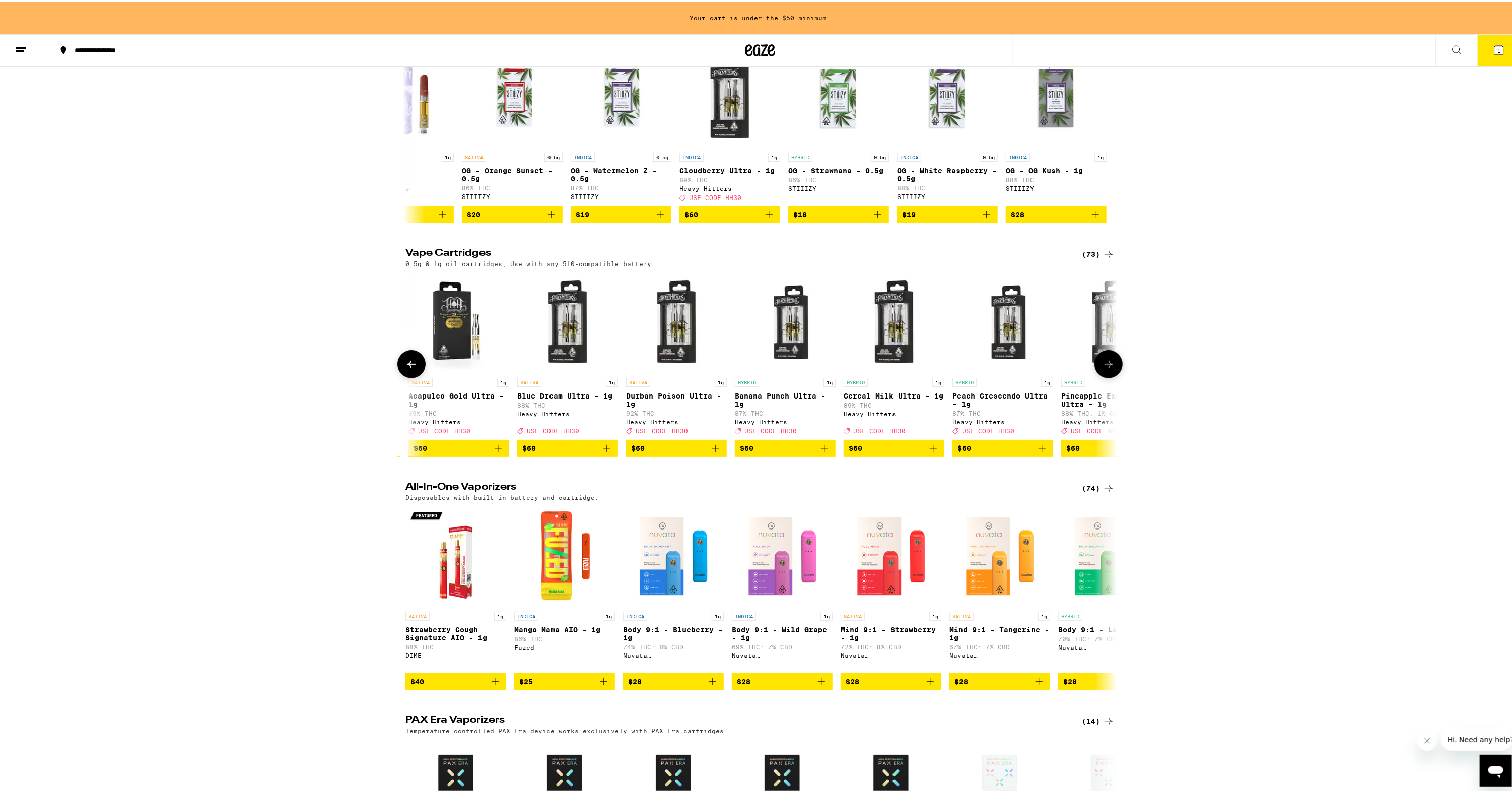
click at [407, 366] on icon at bounding box center [411, 362] width 8 height 7
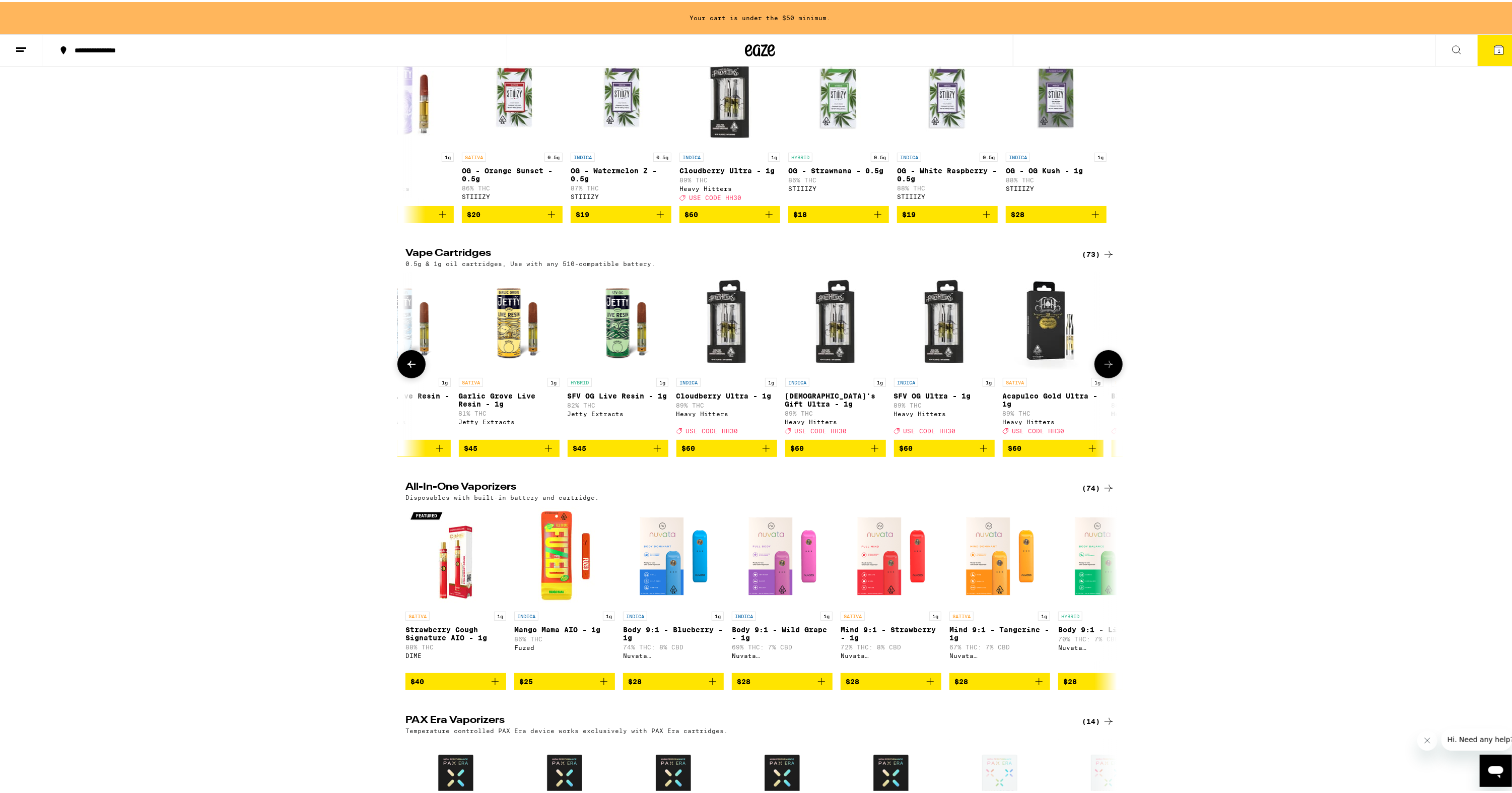
scroll to position [0, 6036]
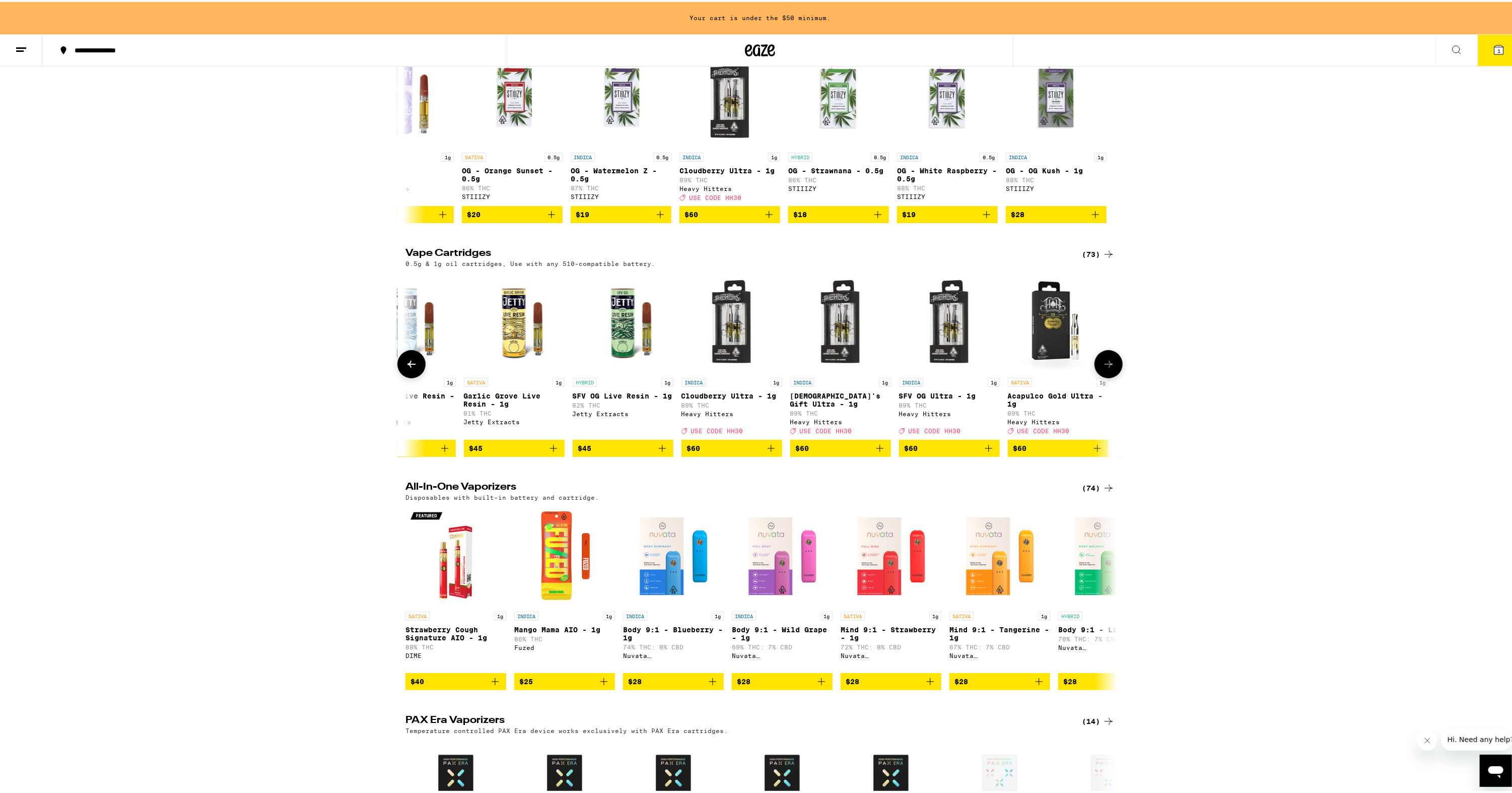
click at [407, 366] on icon at bounding box center [411, 362] width 8 height 7
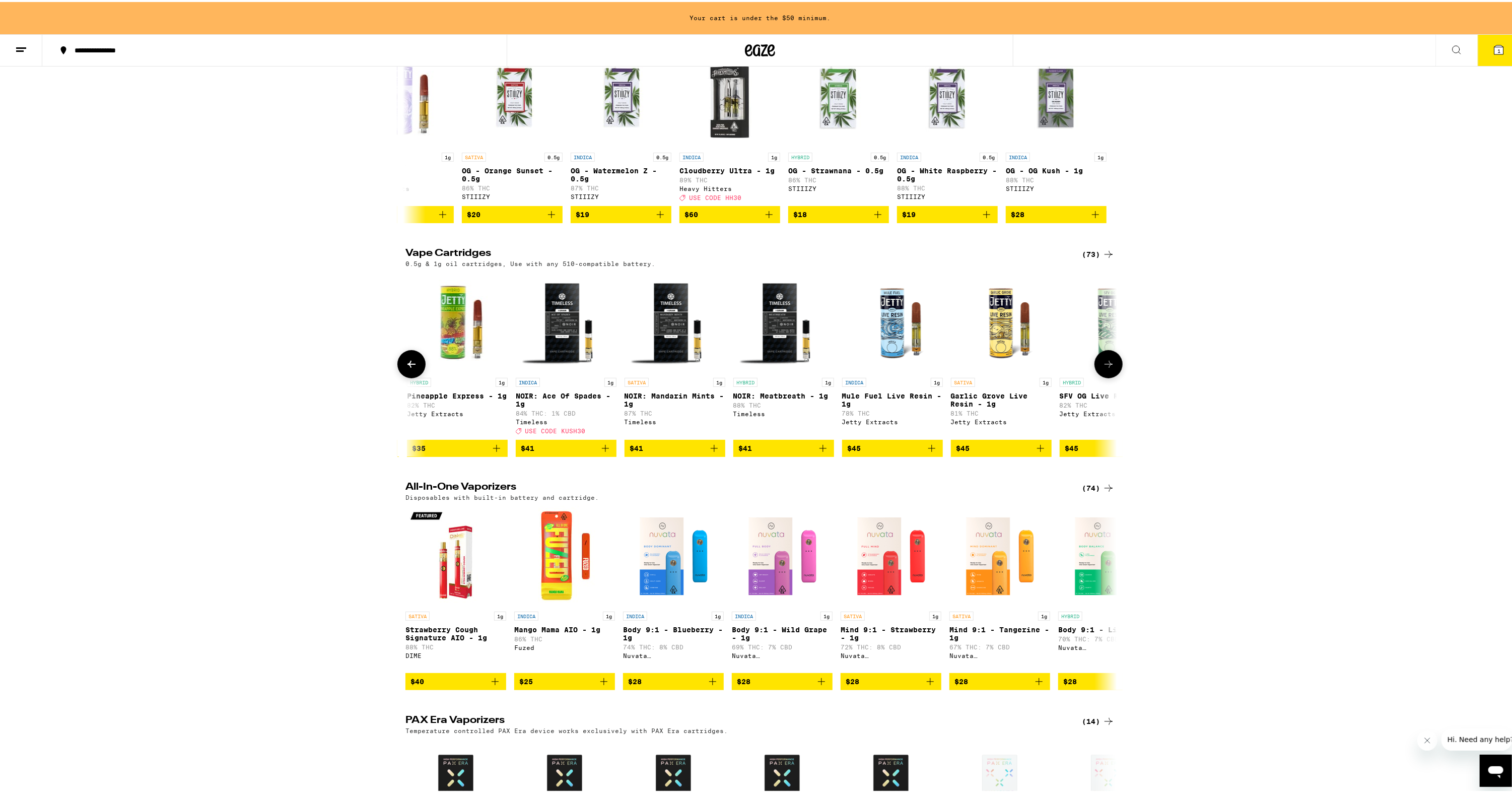
scroll to position [0, 5437]
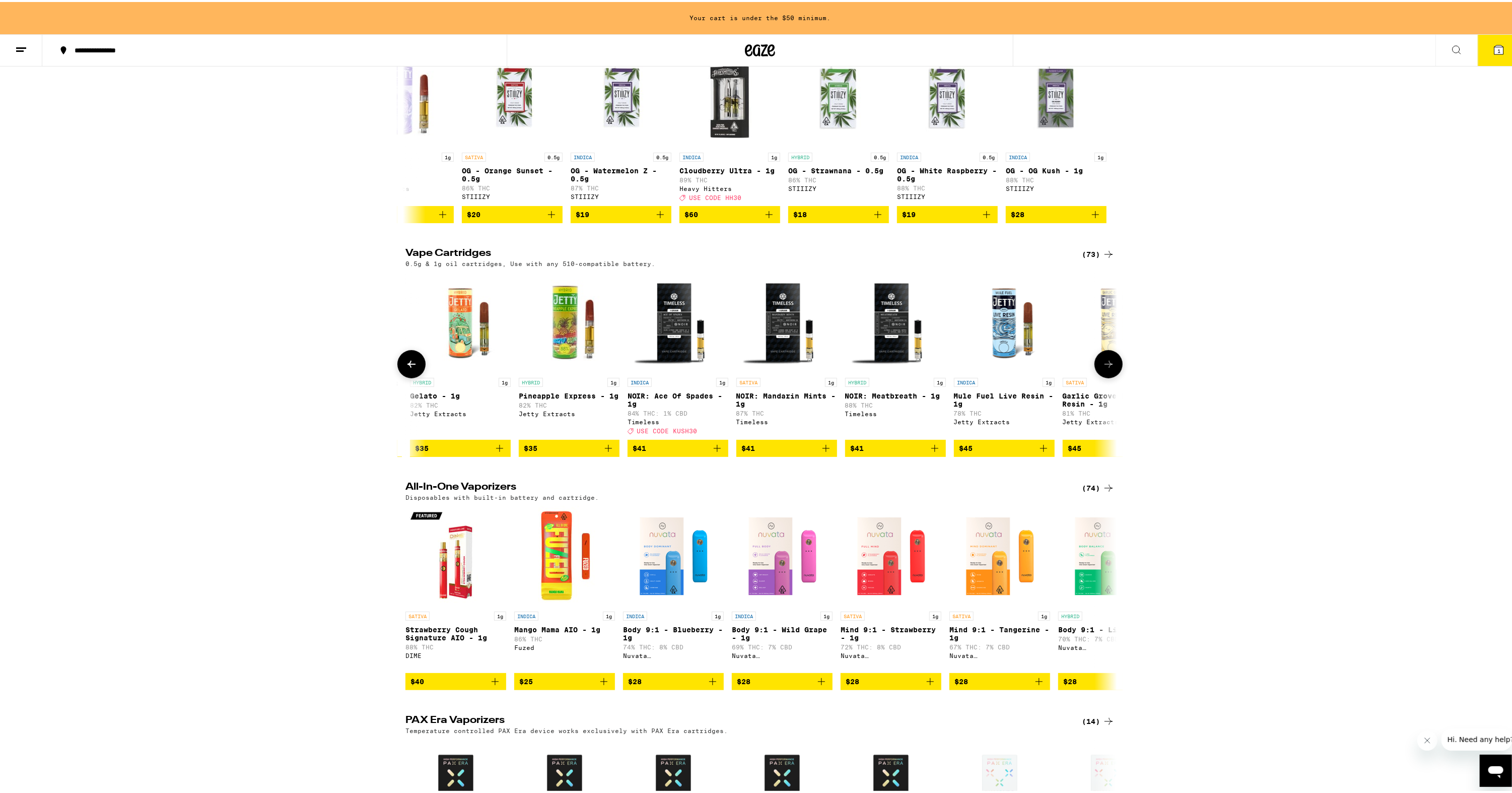
click at [407, 366] on icon at bounding box center [411, 362] width 8 height 7
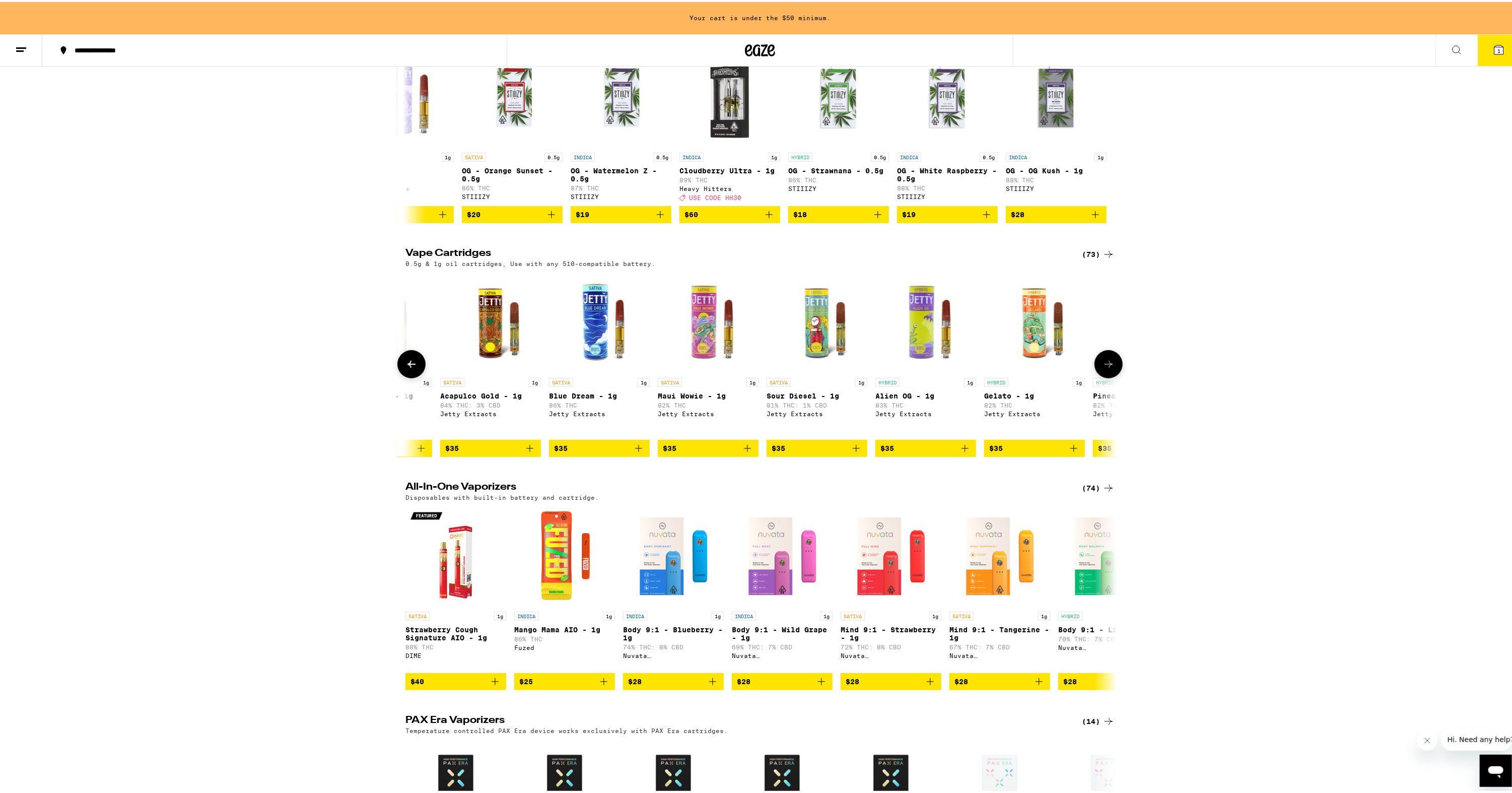
scroll to position [0, 4837]
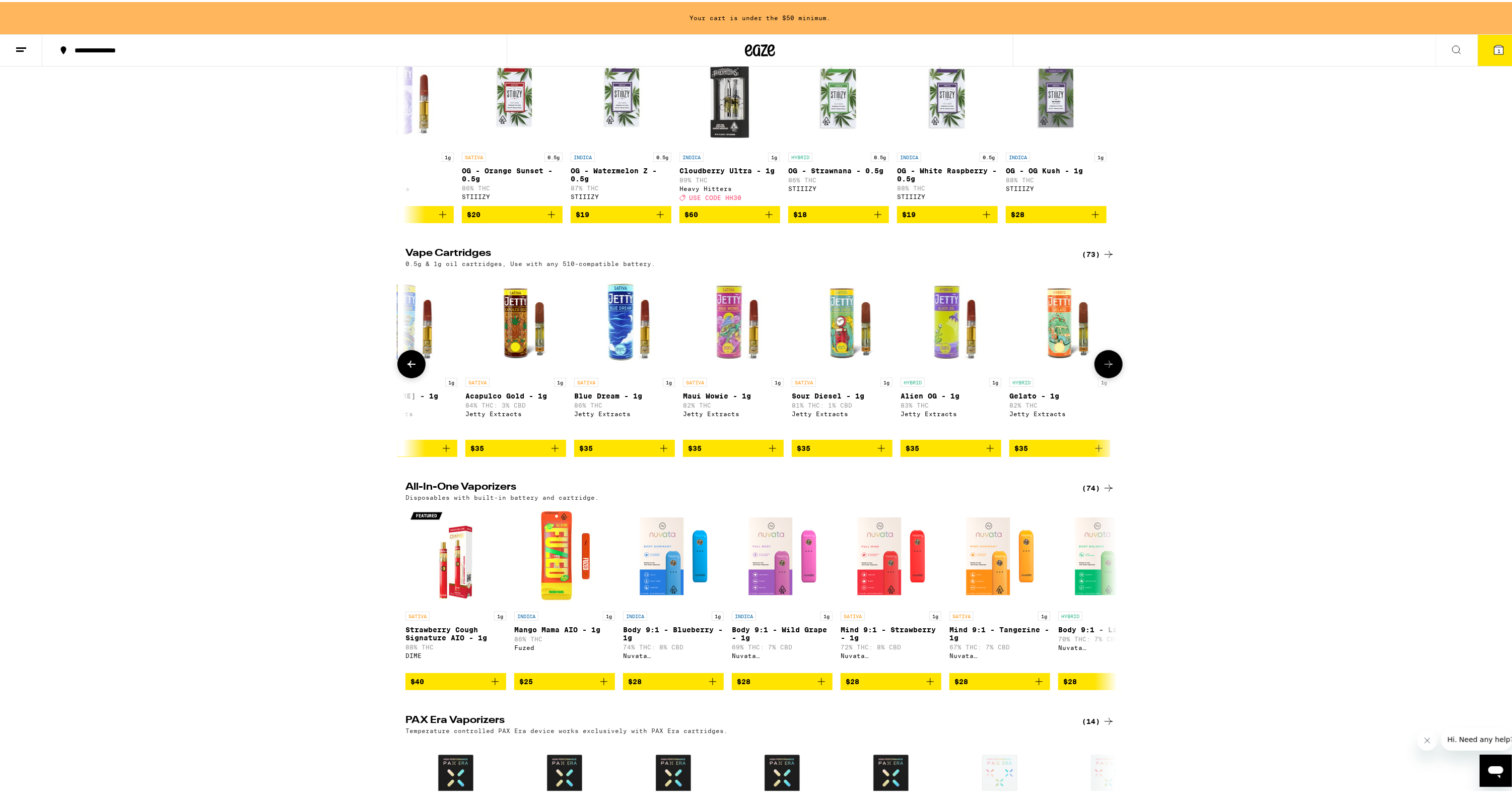
click at [407, 366] on icon at bounding box center [411, 362] width 8 height 7
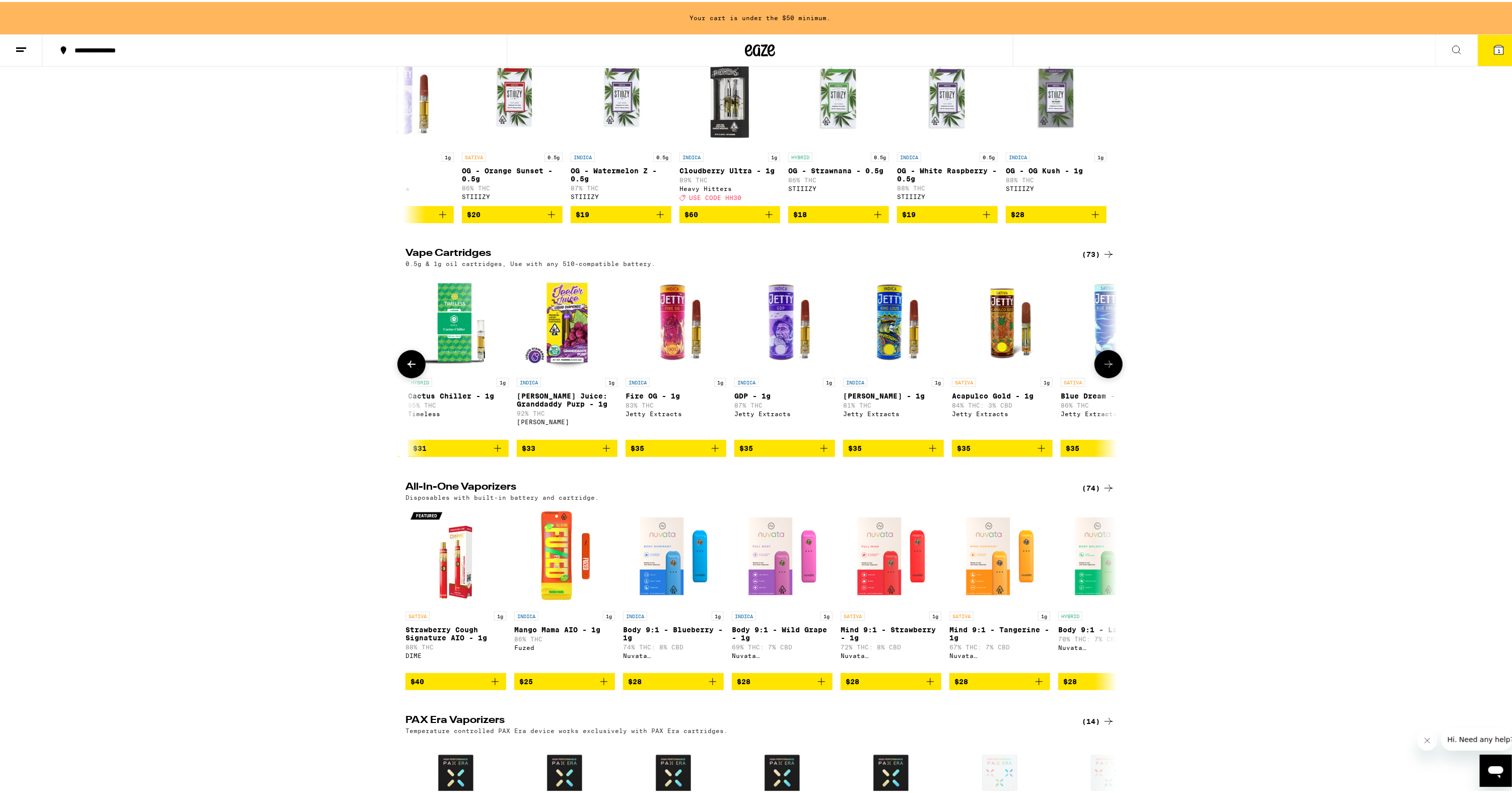
scroll to position [0, 4238]
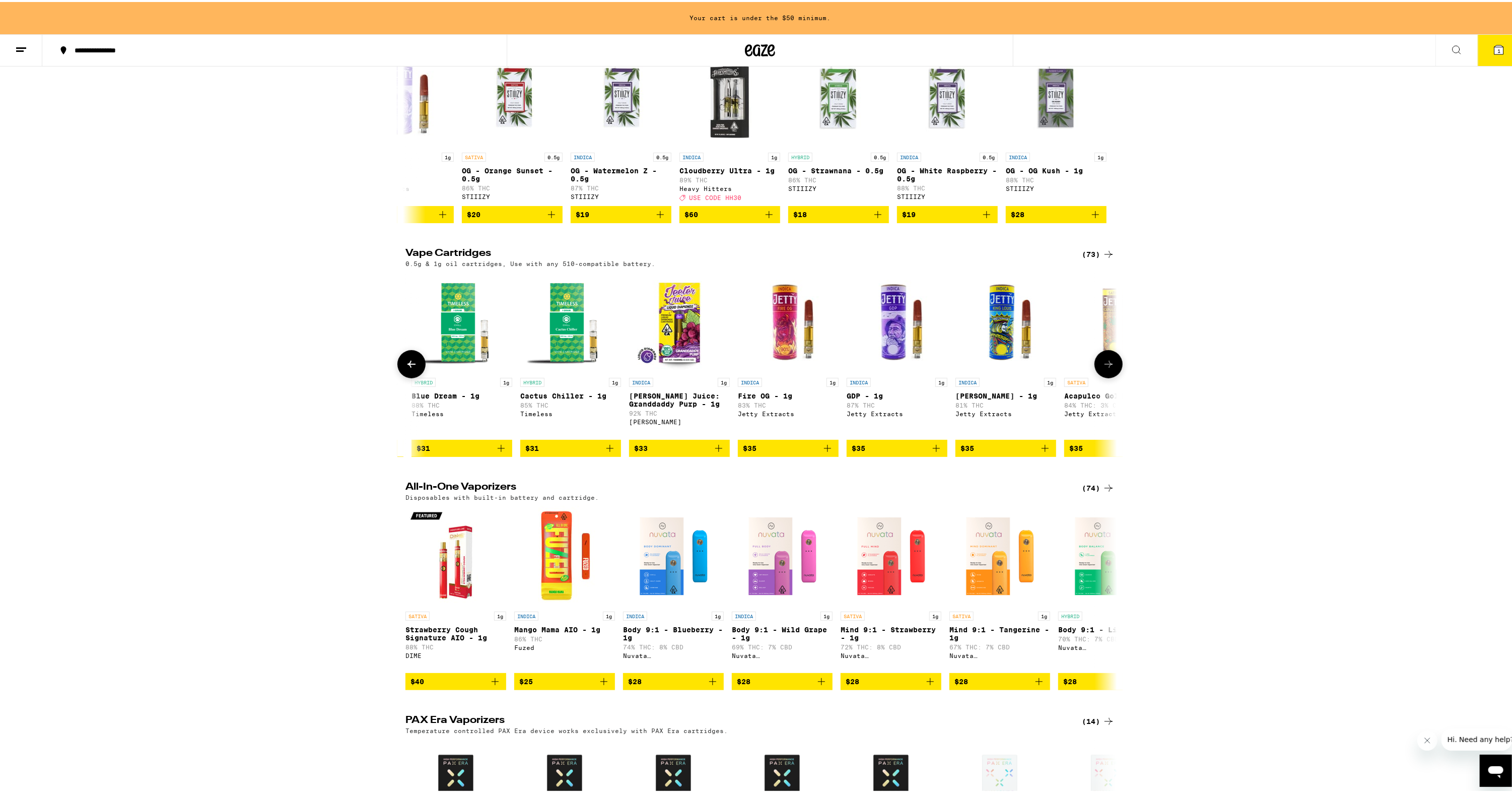
click at [407, 366] on icon at bounding box center [411, 362] width 8 height 7
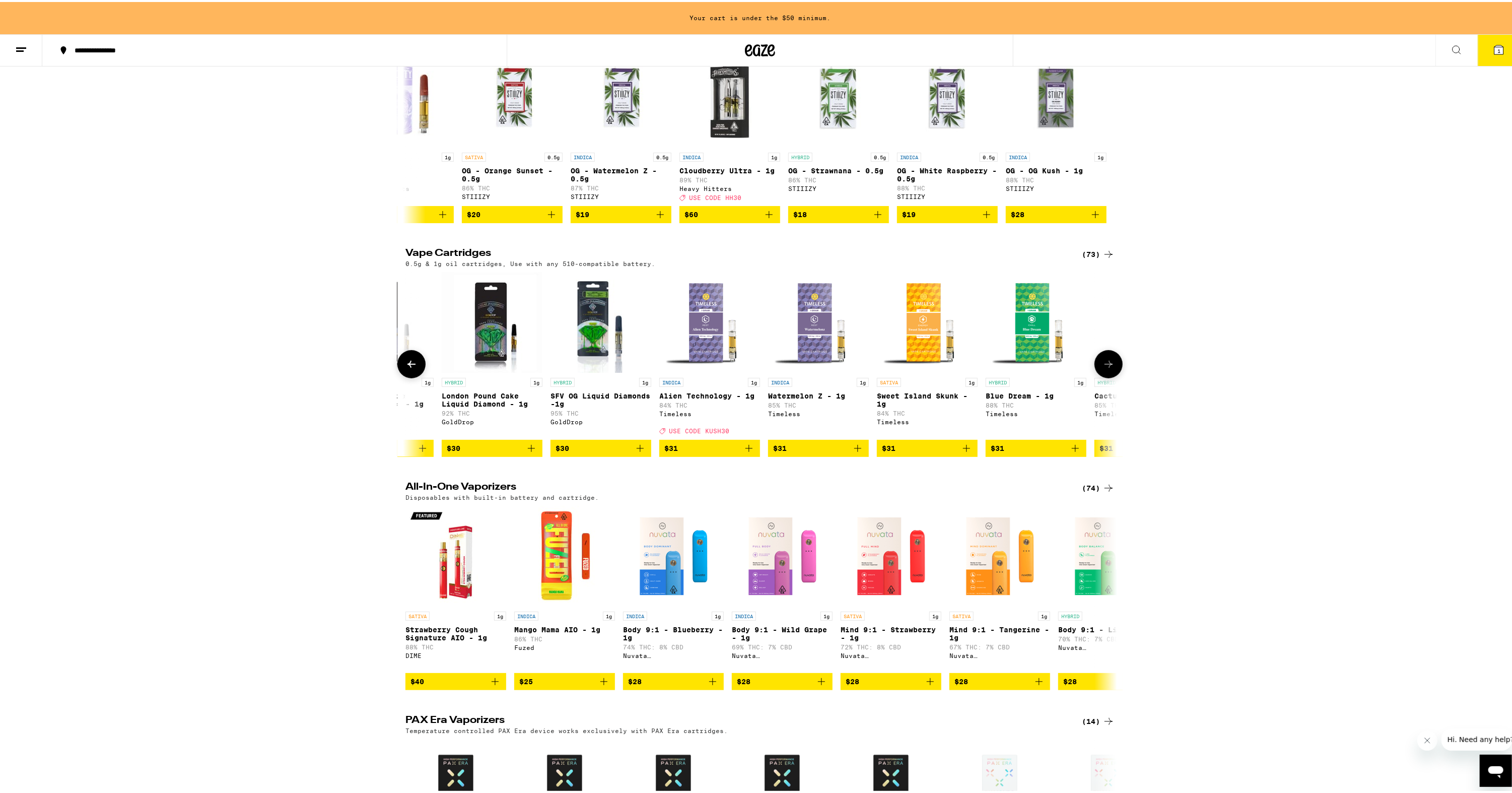
scroll to position [0, 3638]
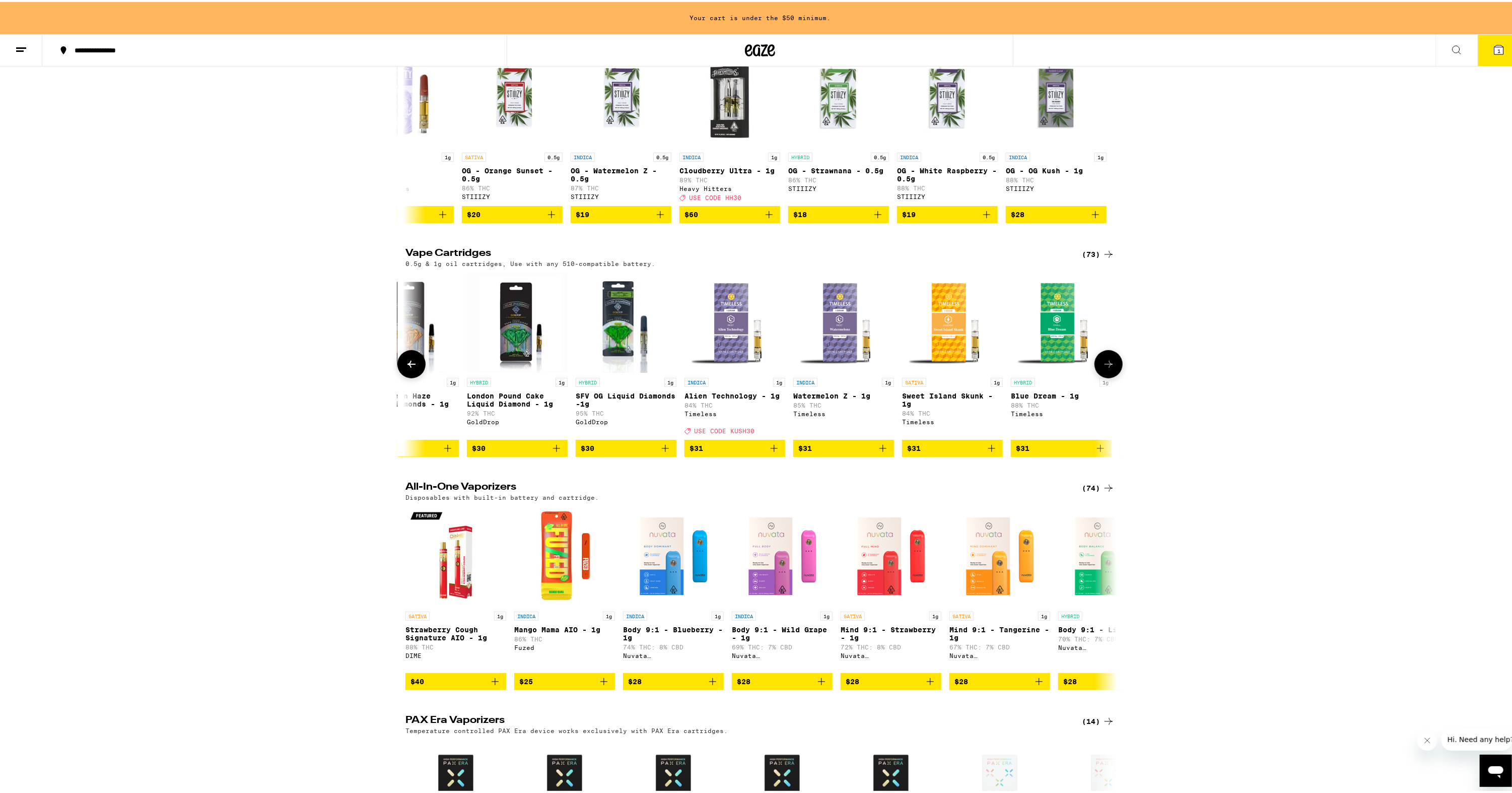
click at [407, 366] on icon at bounding box center [411, 362] width 8 height 7
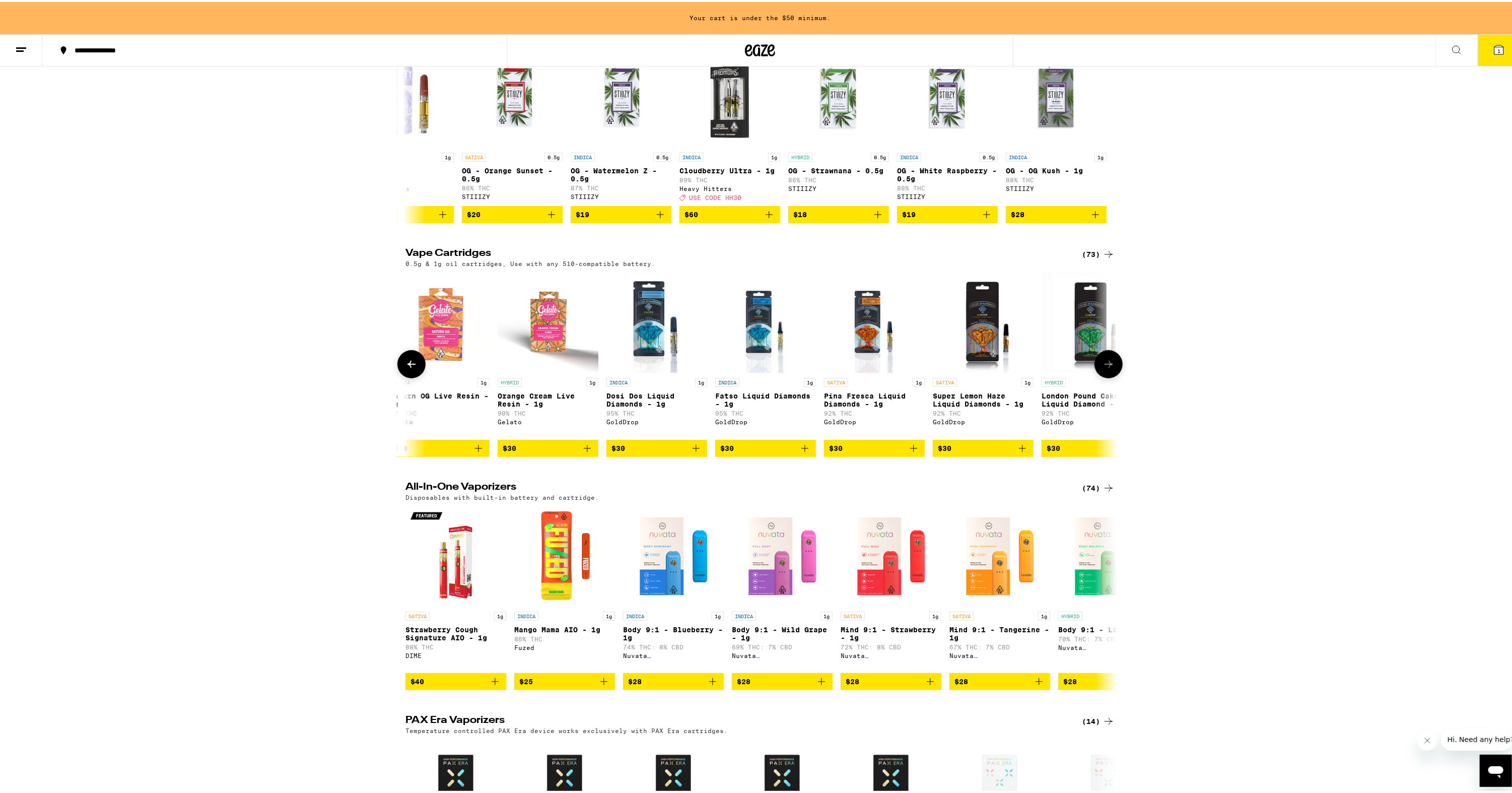
scroll to position [0, 3039]
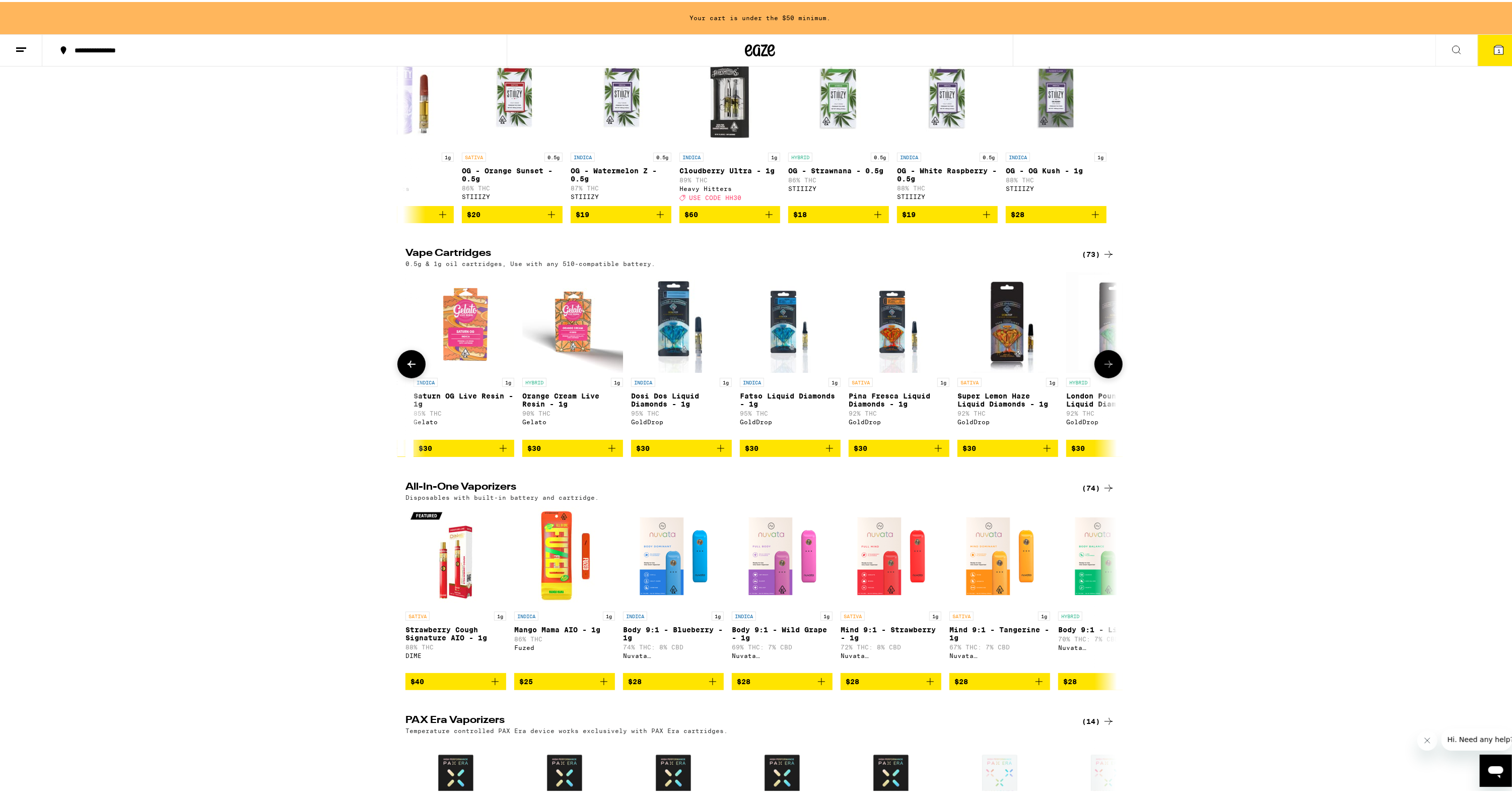
click at [406, 368] on icon at bounding box center [412, 363] width 12 height 12
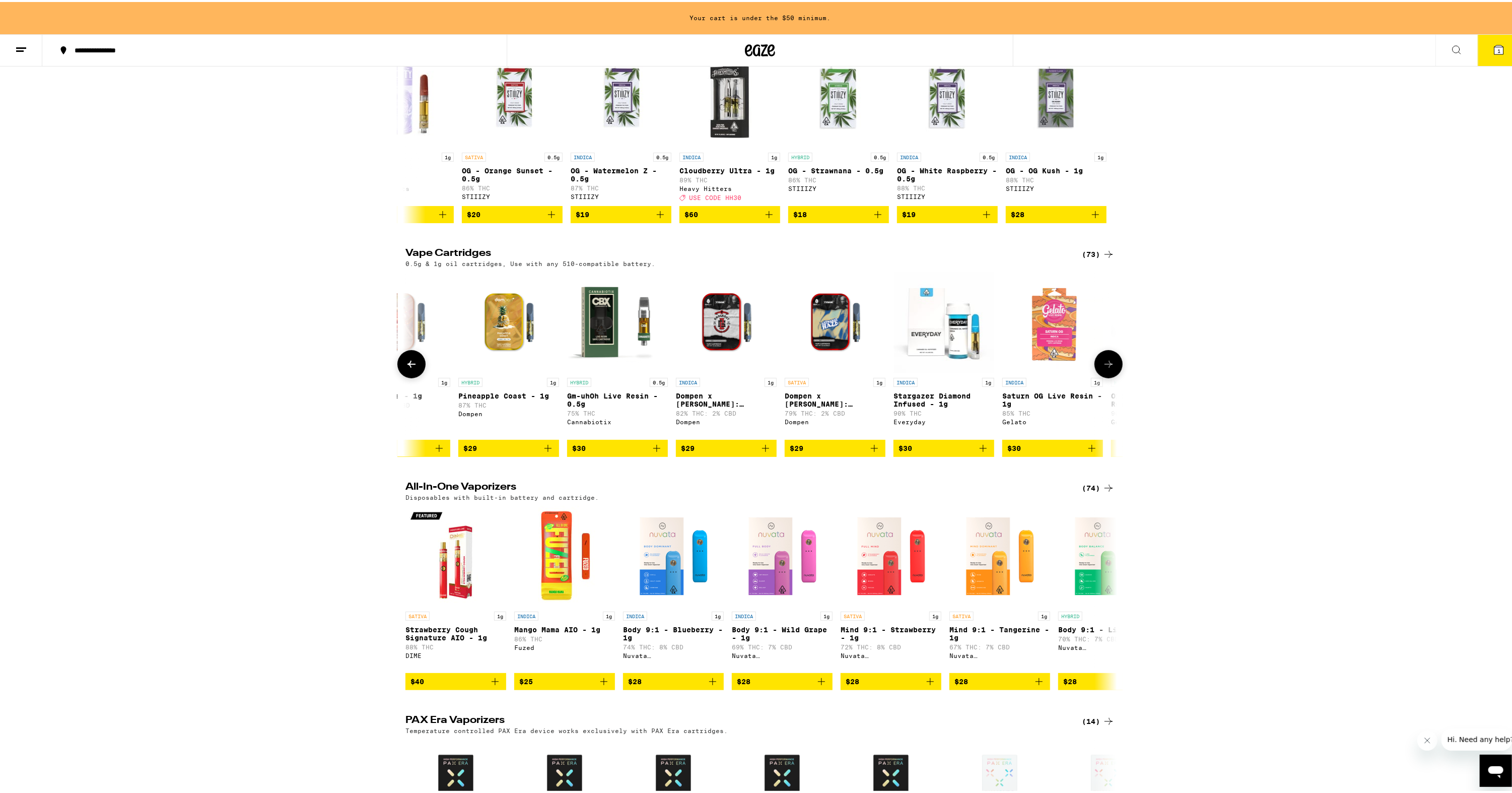
scroll to position [0, 2440]
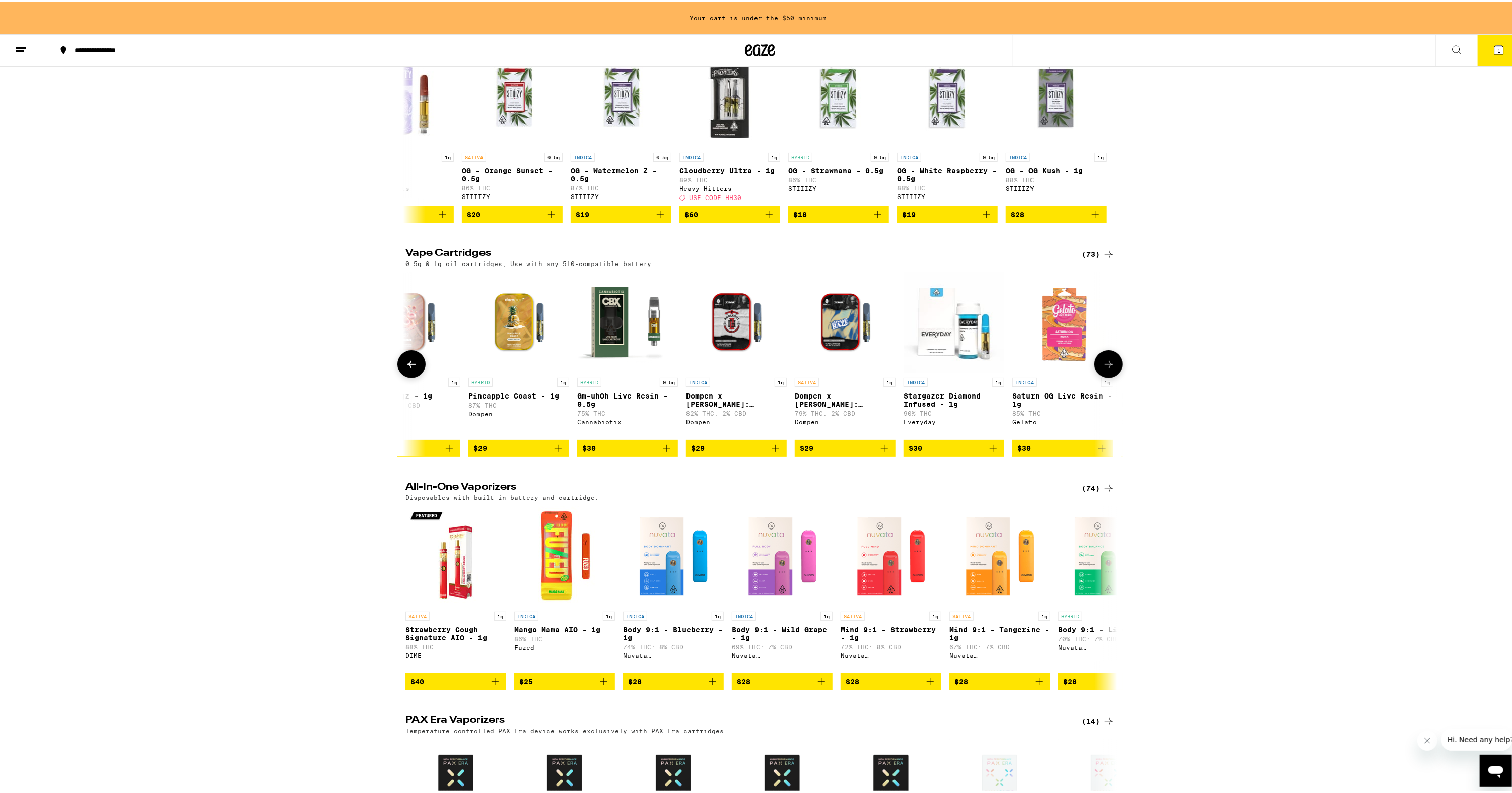
click at [406, 377] on button at bounding box center [412, 362] width 28 height 28
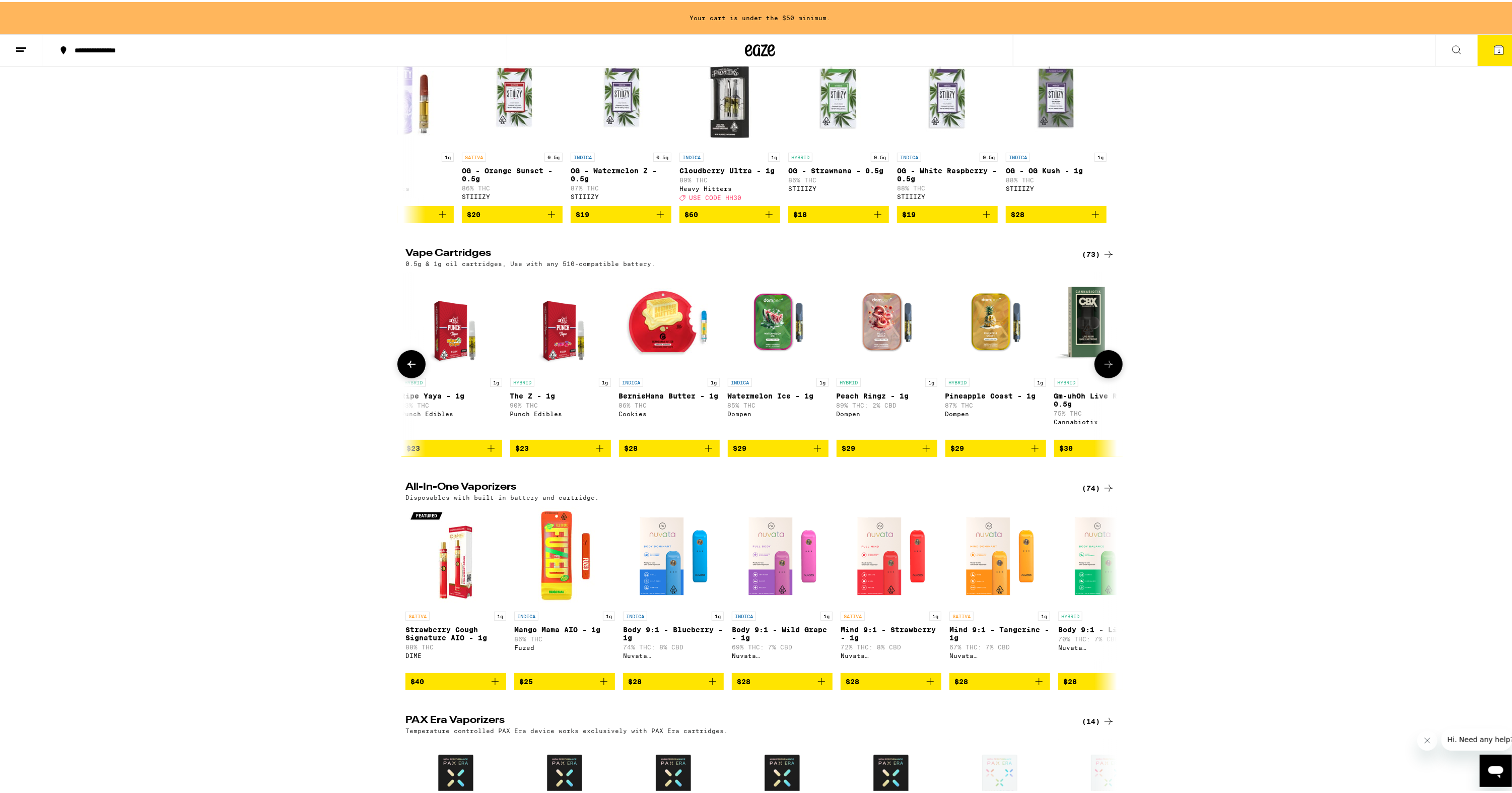
scroll to position [0, 1841]
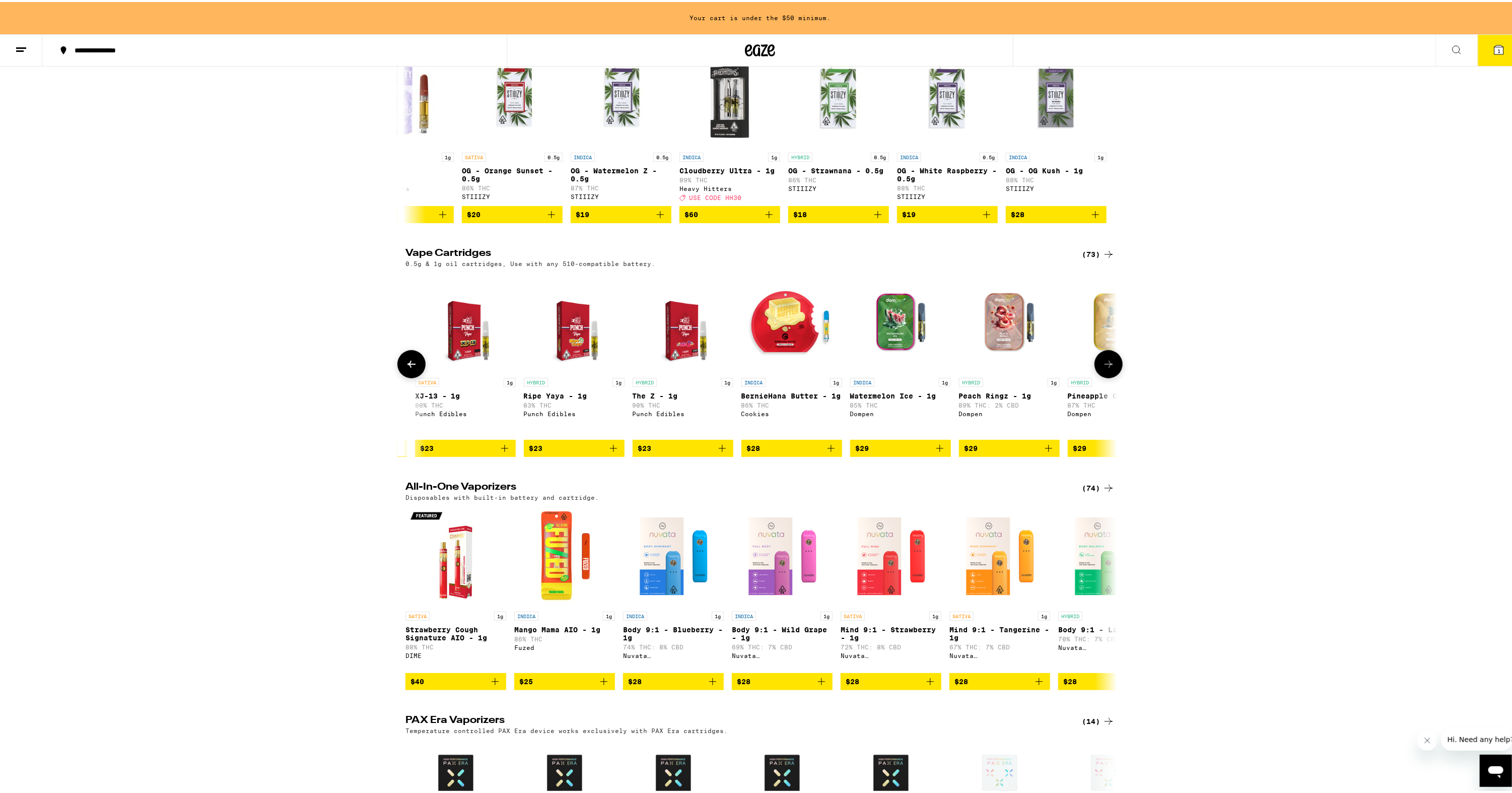
click at [406, 377] on button at bounding box center [412, 362] width 28 height 28
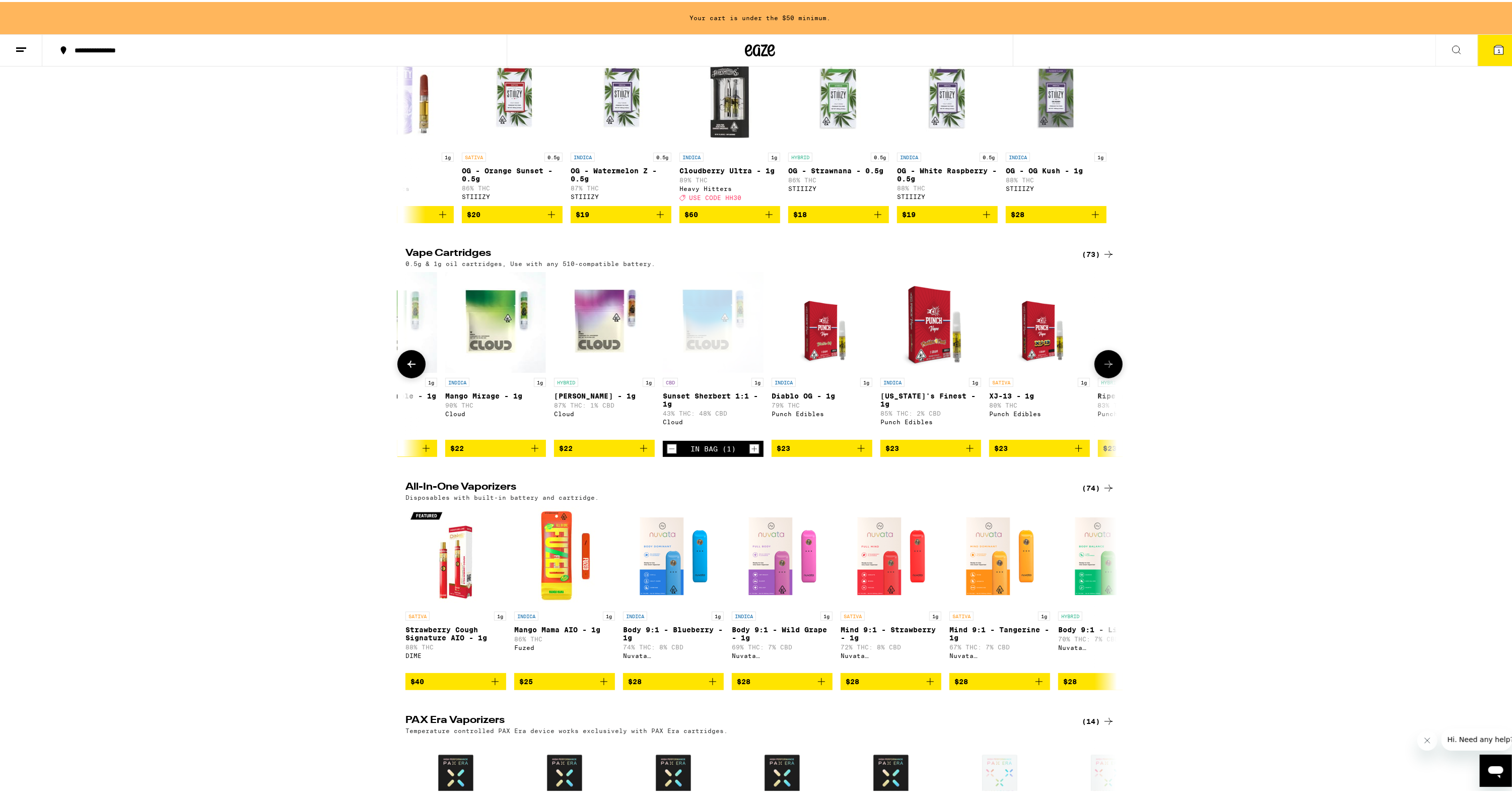
scroll to position [0, 1241]
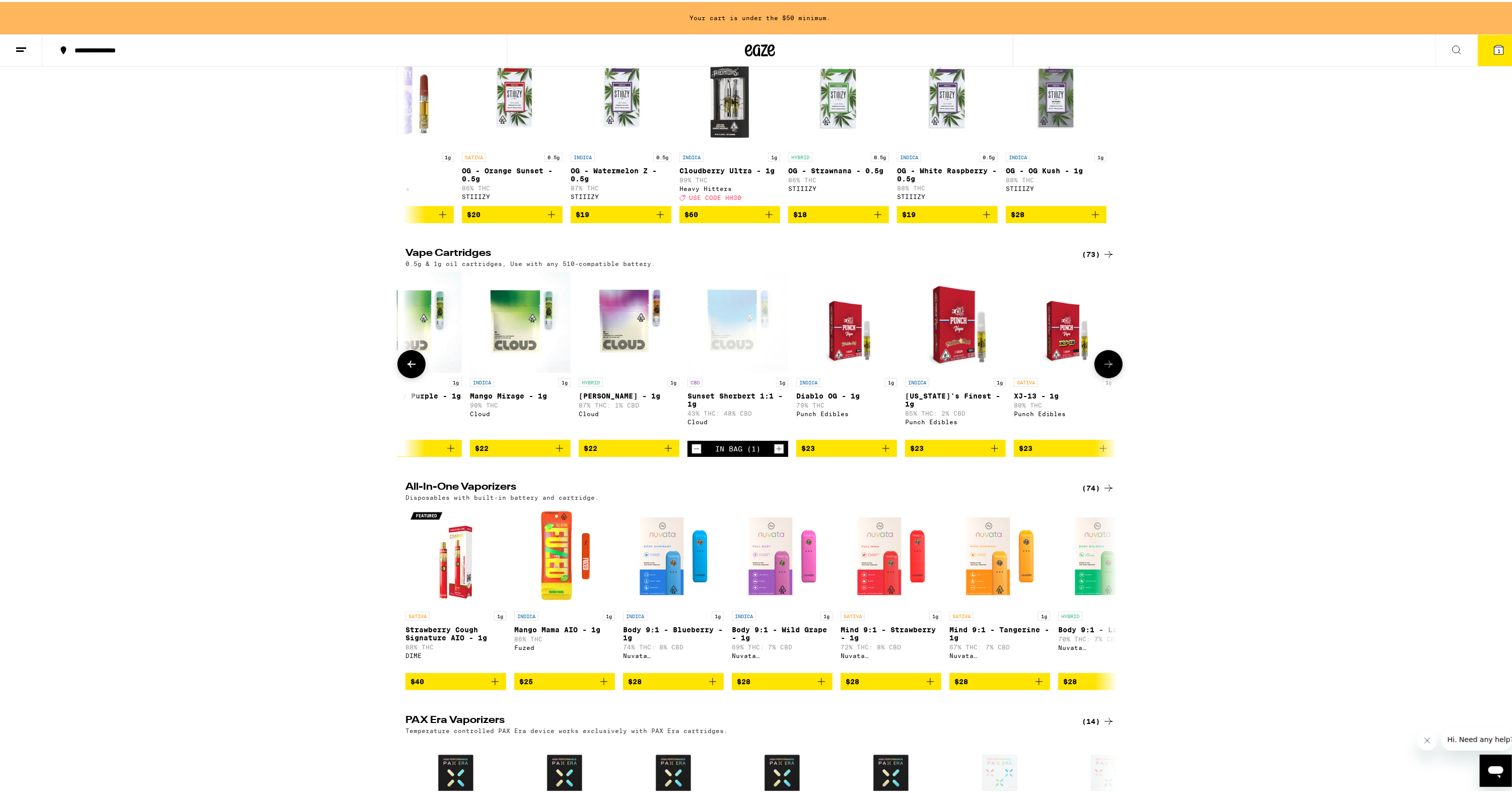
click at [411, 366] on button at bounding box center [412, 362] width 28 height 28
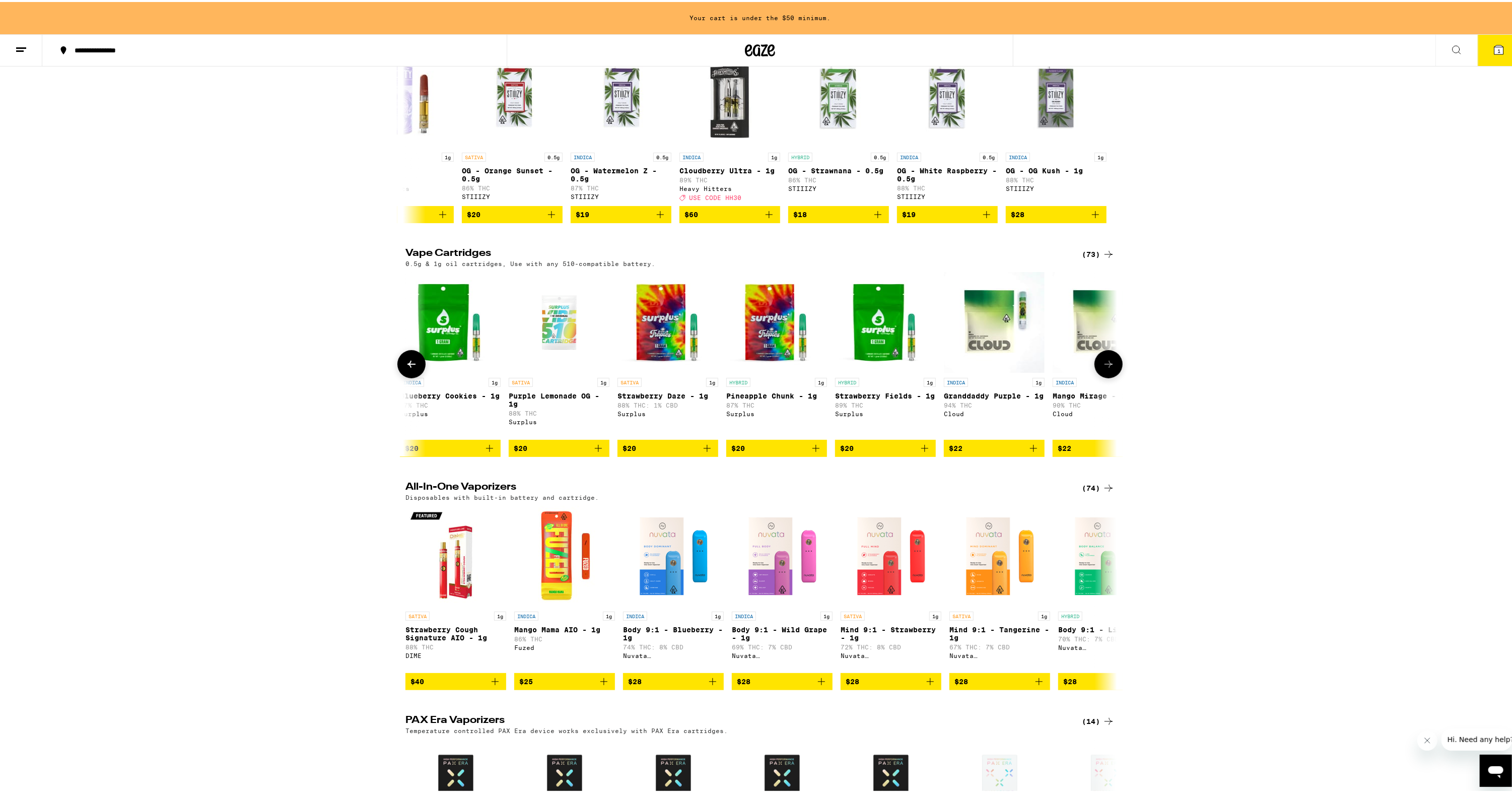
scroll to position [0, 642]
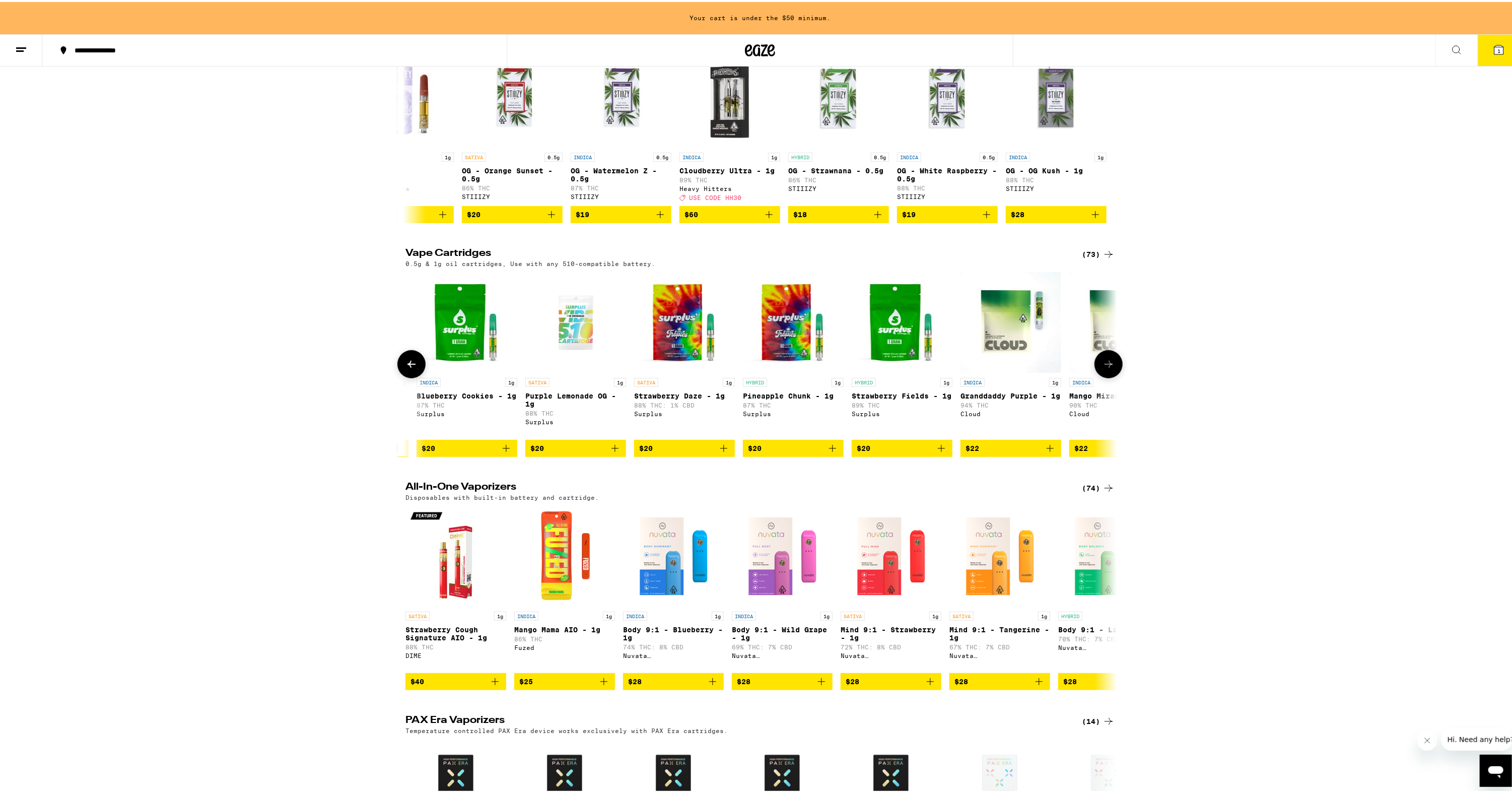
click at [406, 368] on icon at bounding box center [412, 363] width 12 height 12
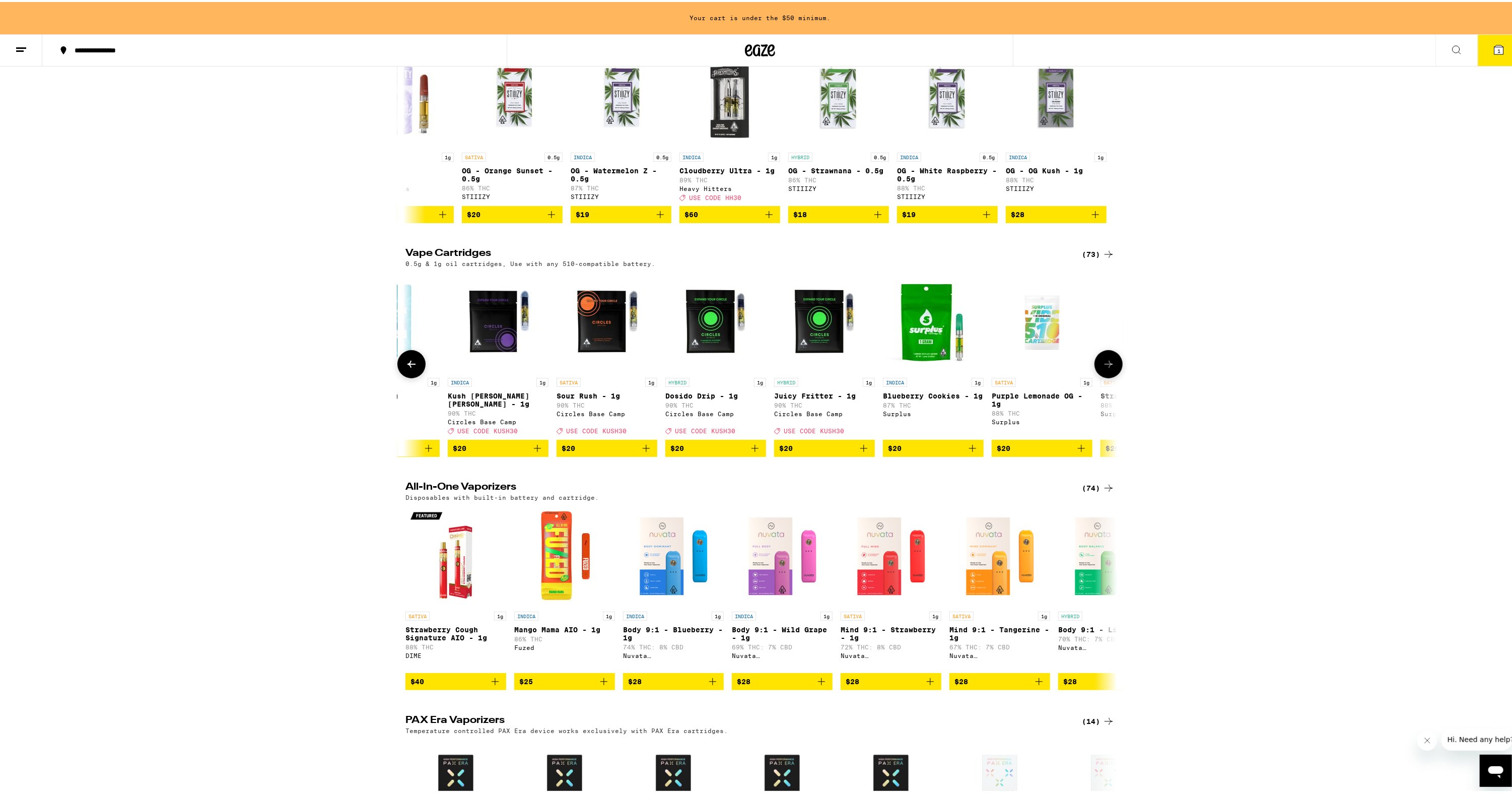
scroll to position [0, 42]
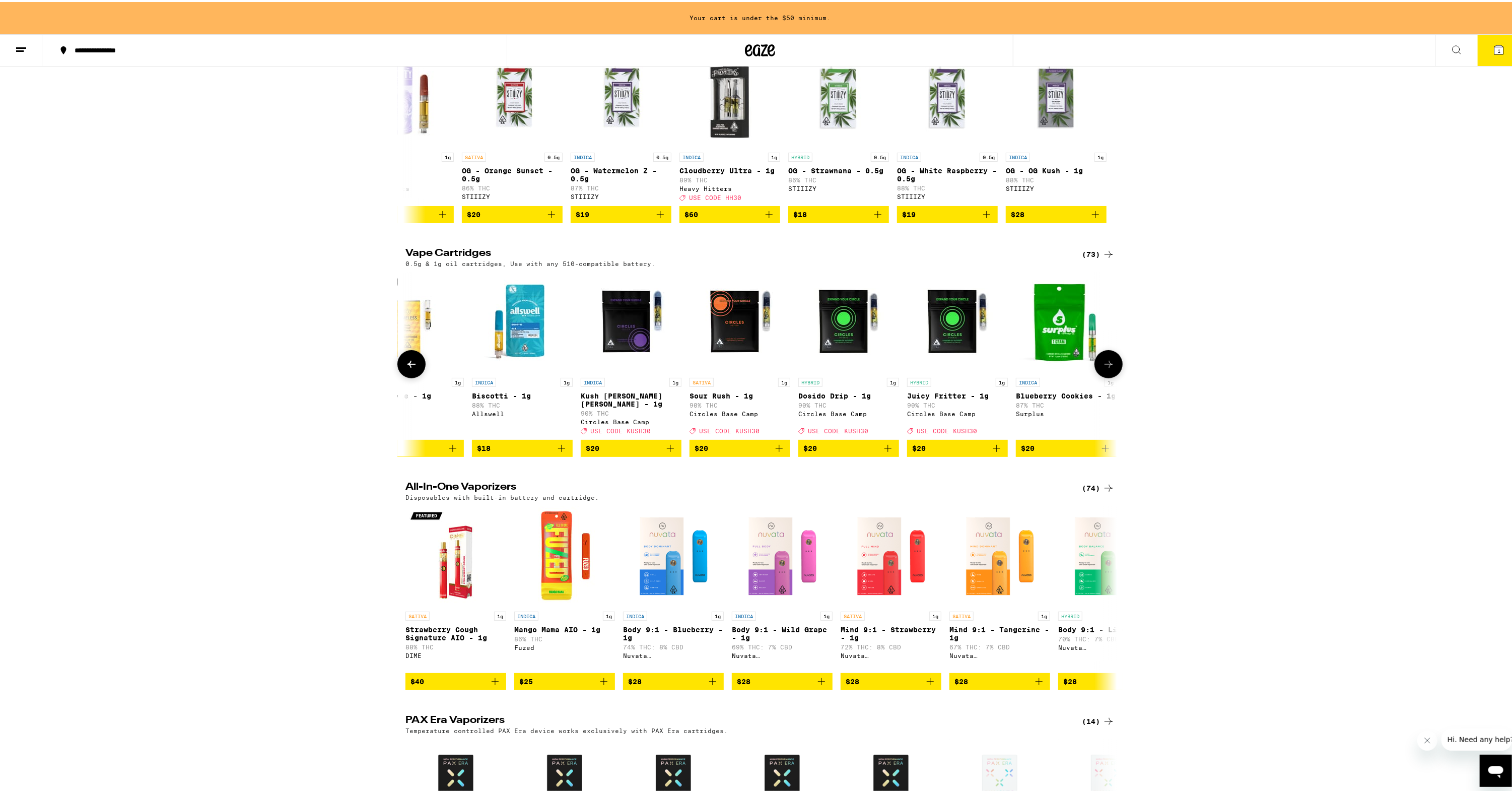
click at [406, 368] on icon at bounding box center [412, 363] width 12 height 12
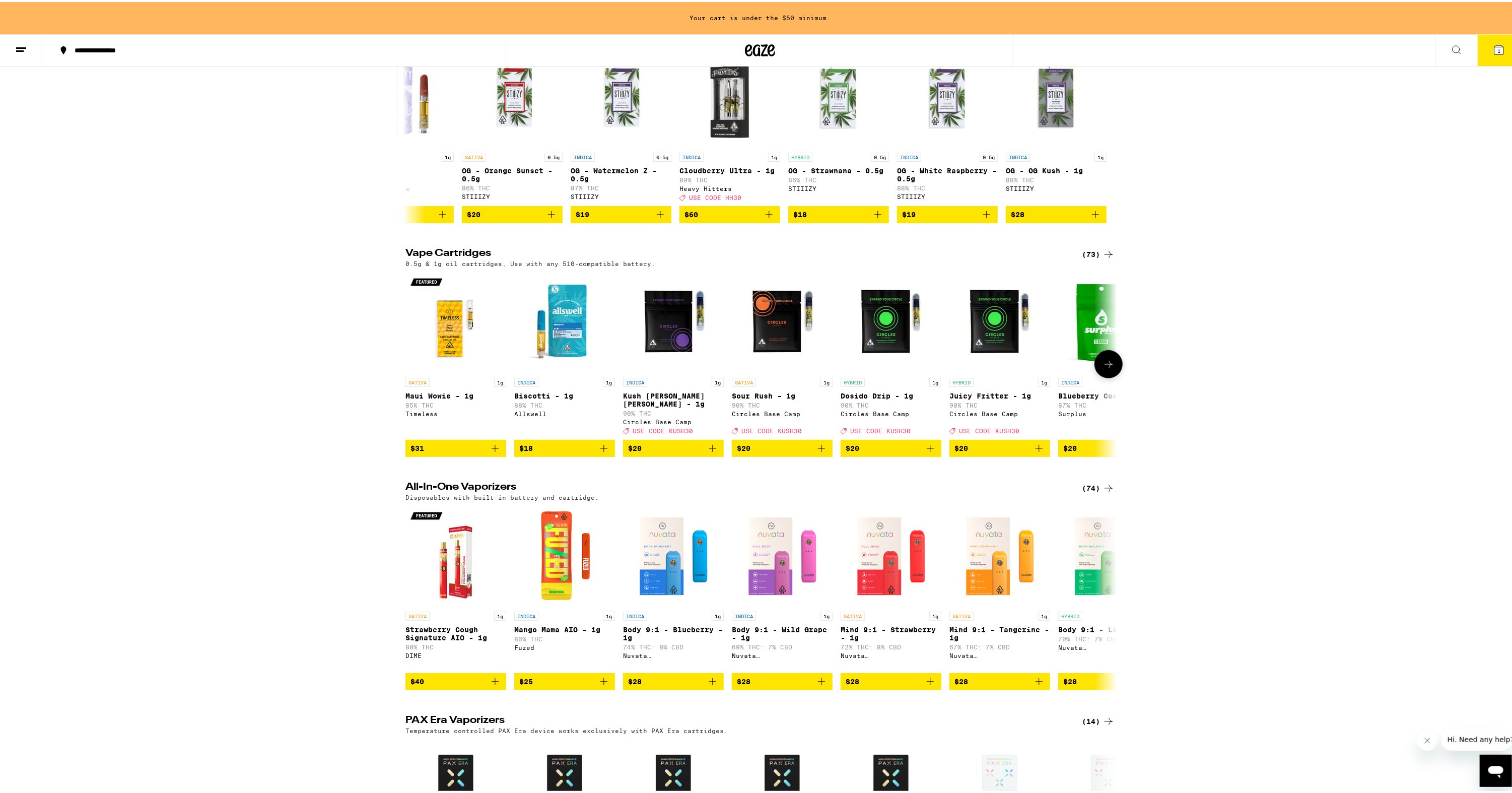
click at [1107, 368] on icon at bounding box center [1109, 363] width 12 height 12
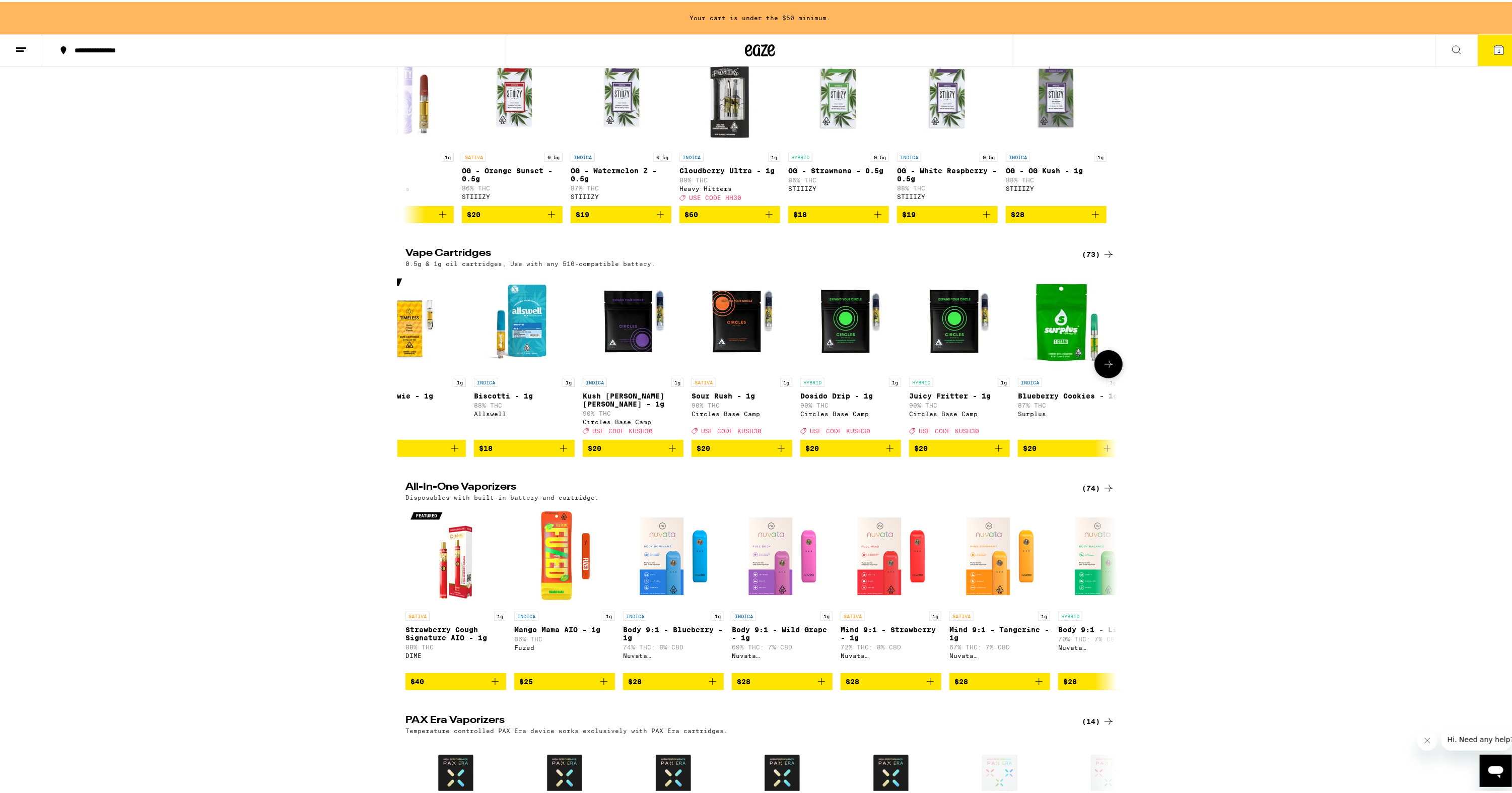
click at [1107, 368] on icon at bounding box center [1109, 363] width 12 height 12
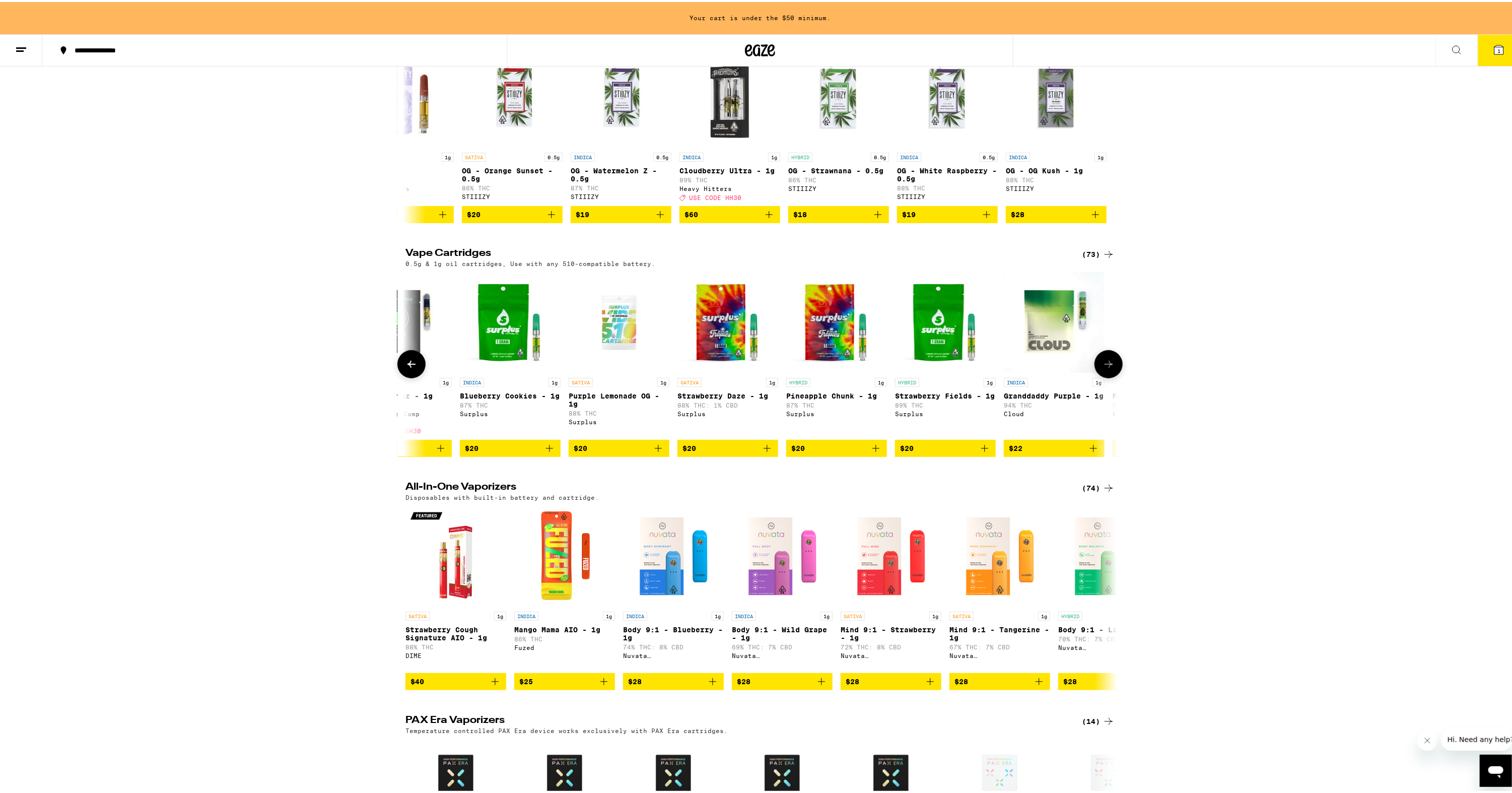
scroll to position [0, 667]
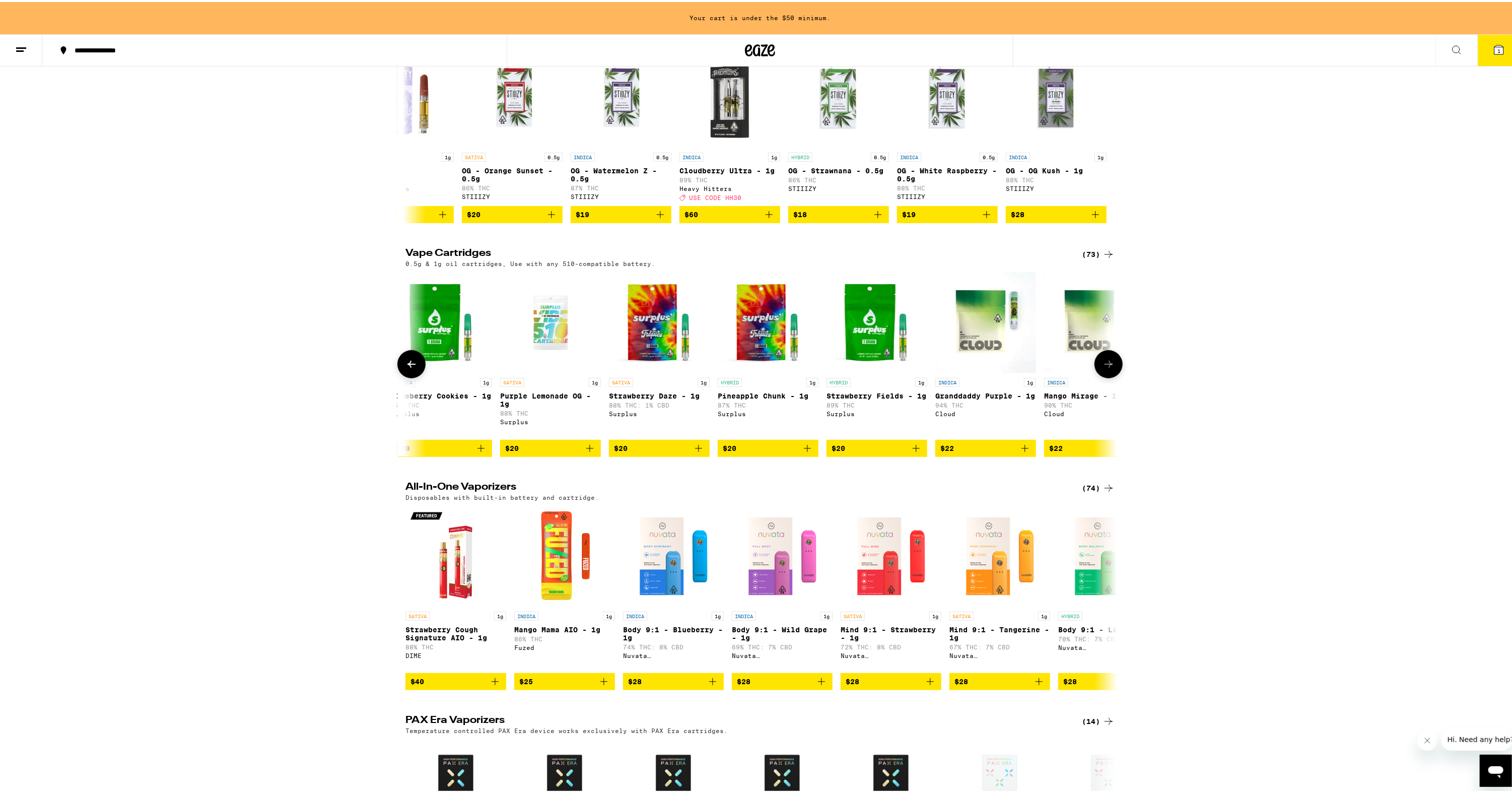
click at [1107, 368] on icon at bounding box center [1109, 363] width 12 height 12
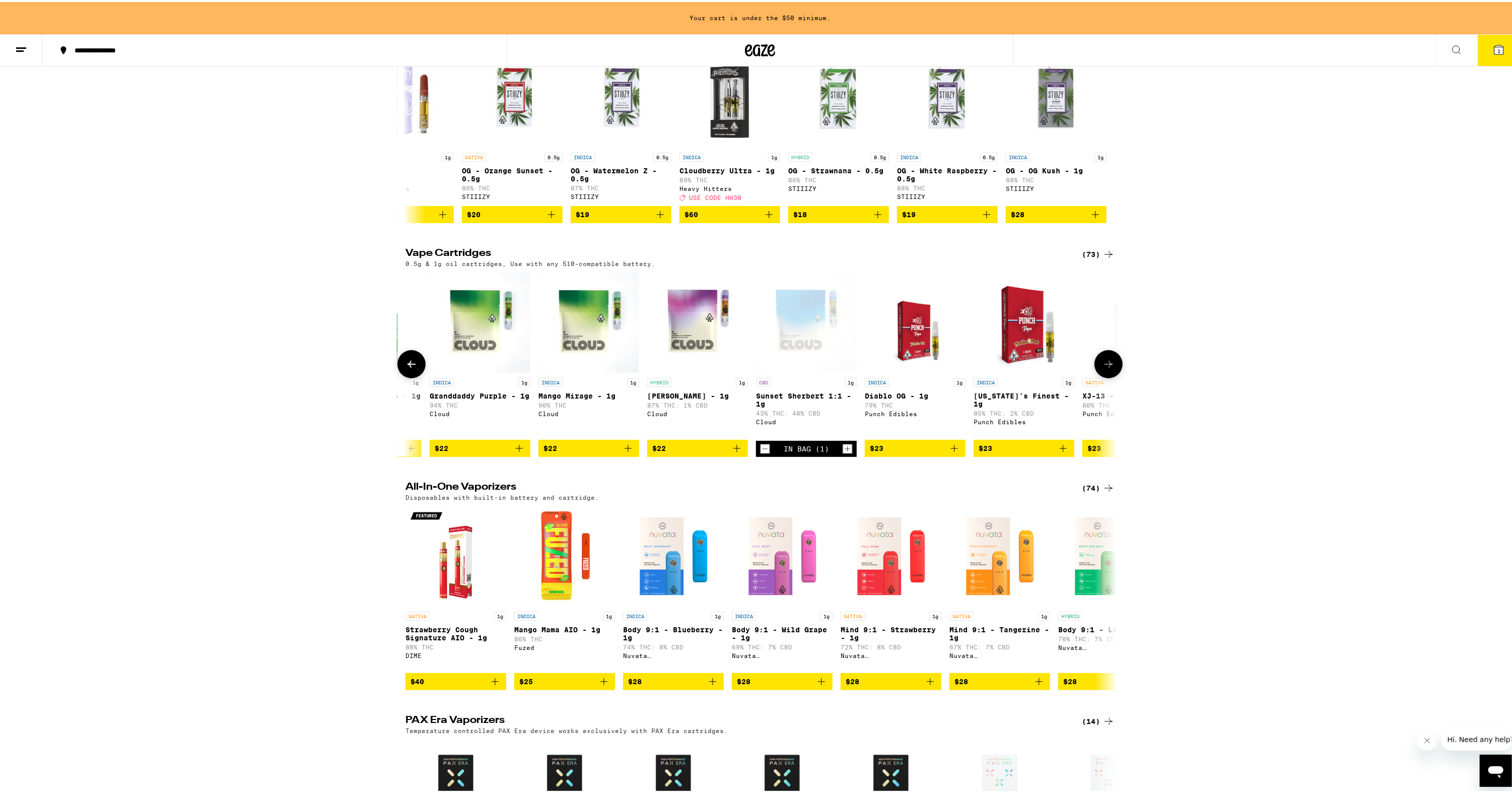
scroll to position [0, 1267]
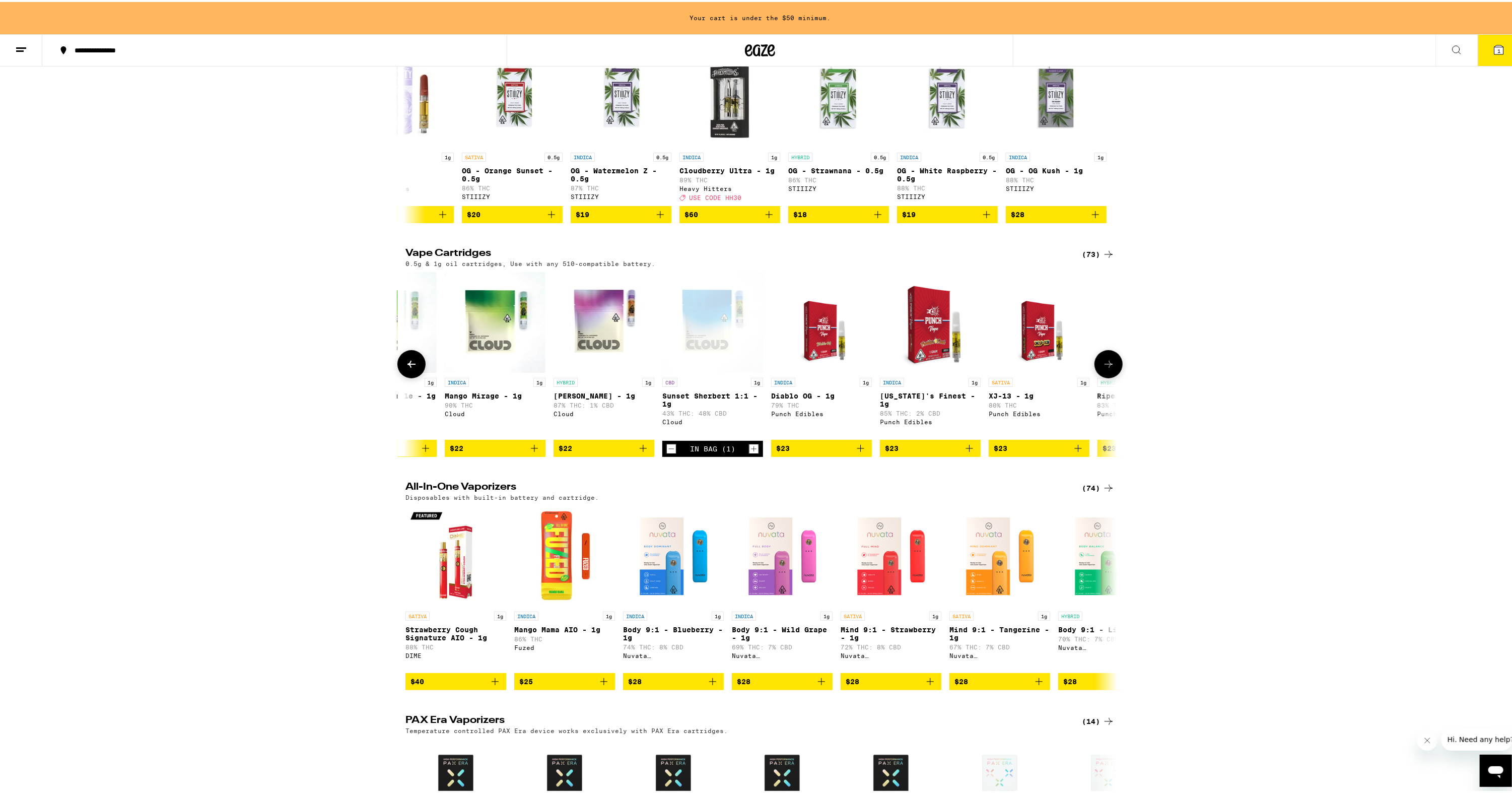
click at [1107, 368] on icon at bounding box center [1109, 363] width 12 height 12
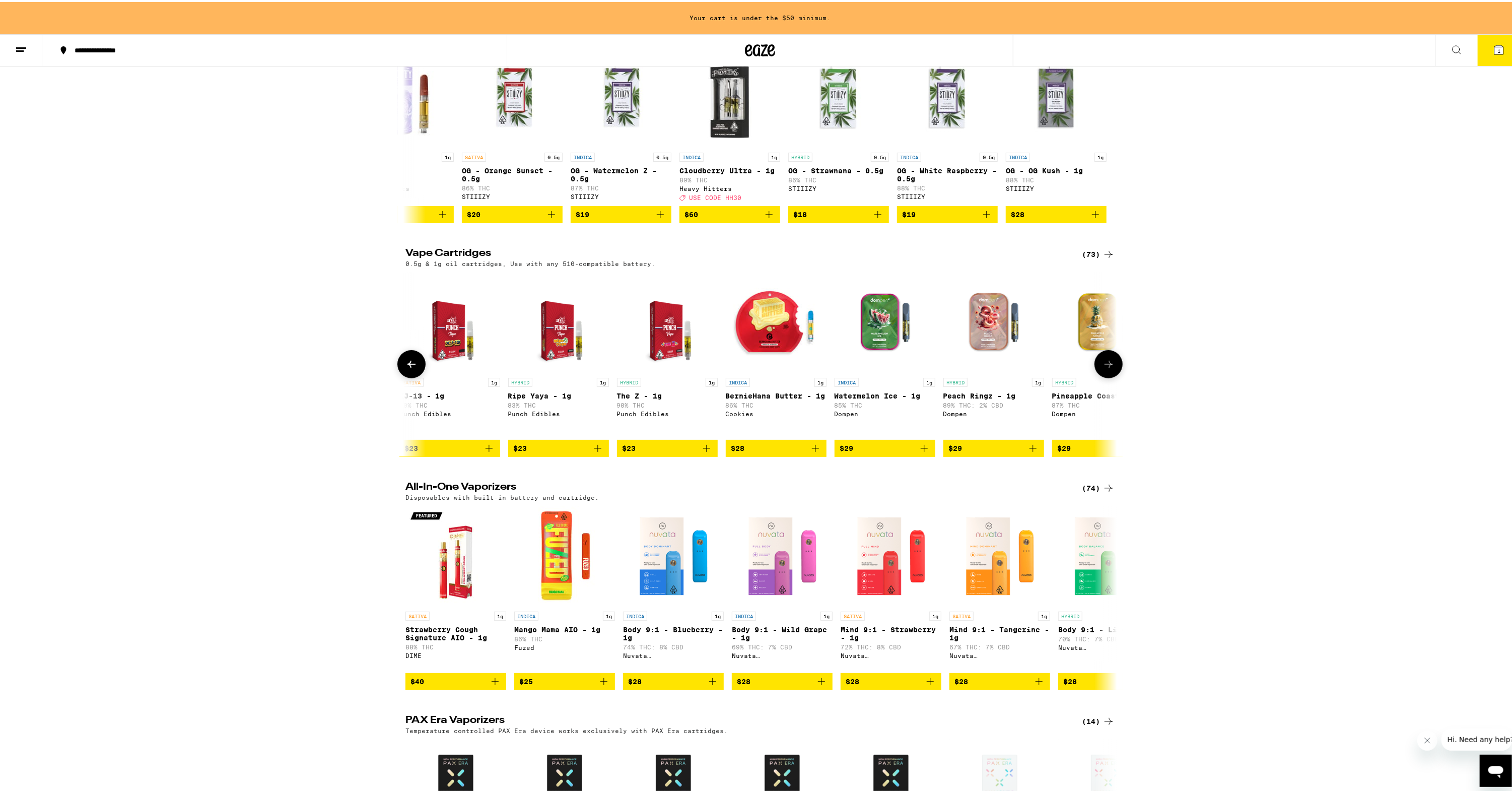
scroll to position [0, 1866]
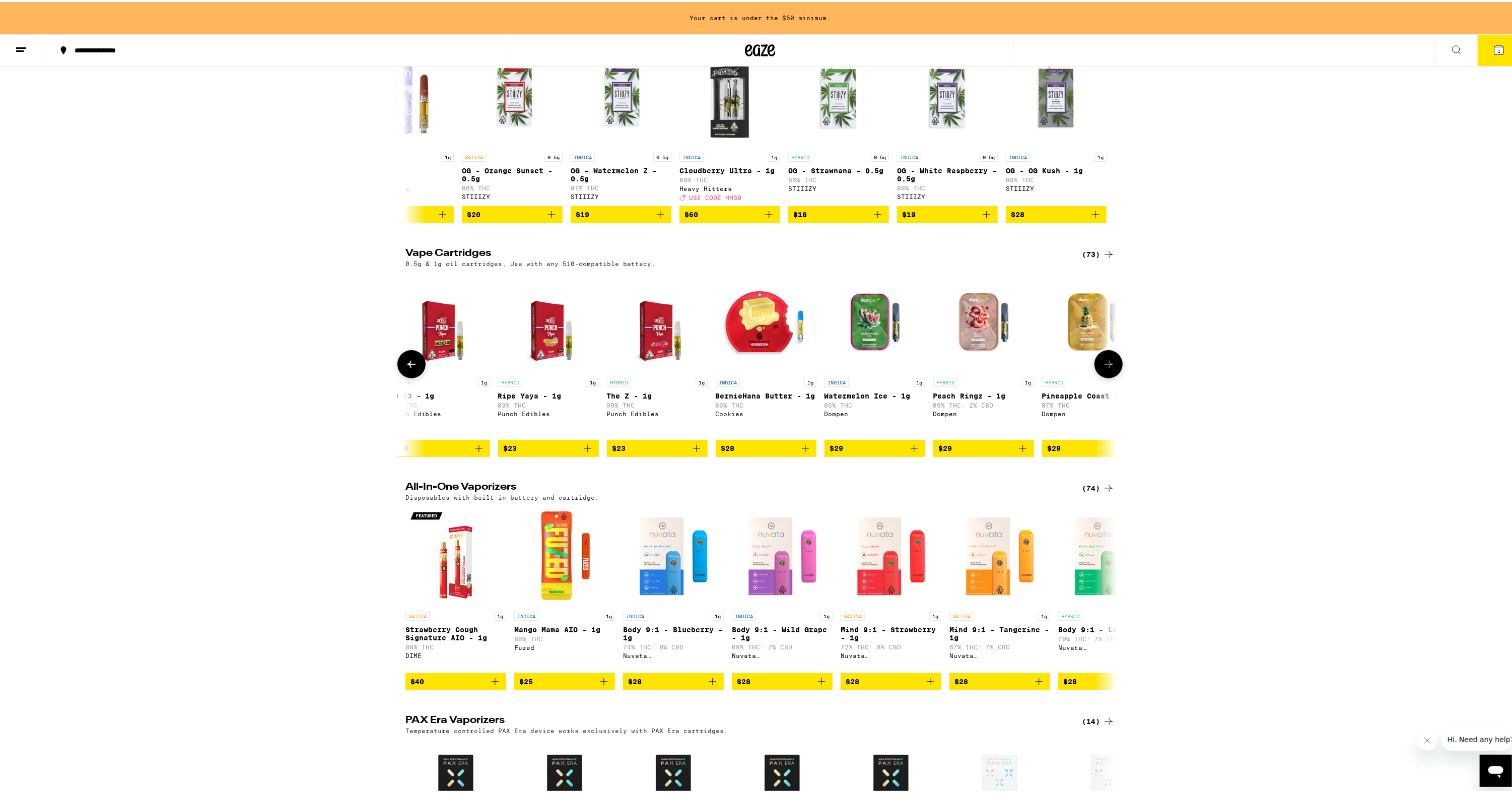
click at [1109, 377] on button at bounding box center [1109, 362] width 28 height 28
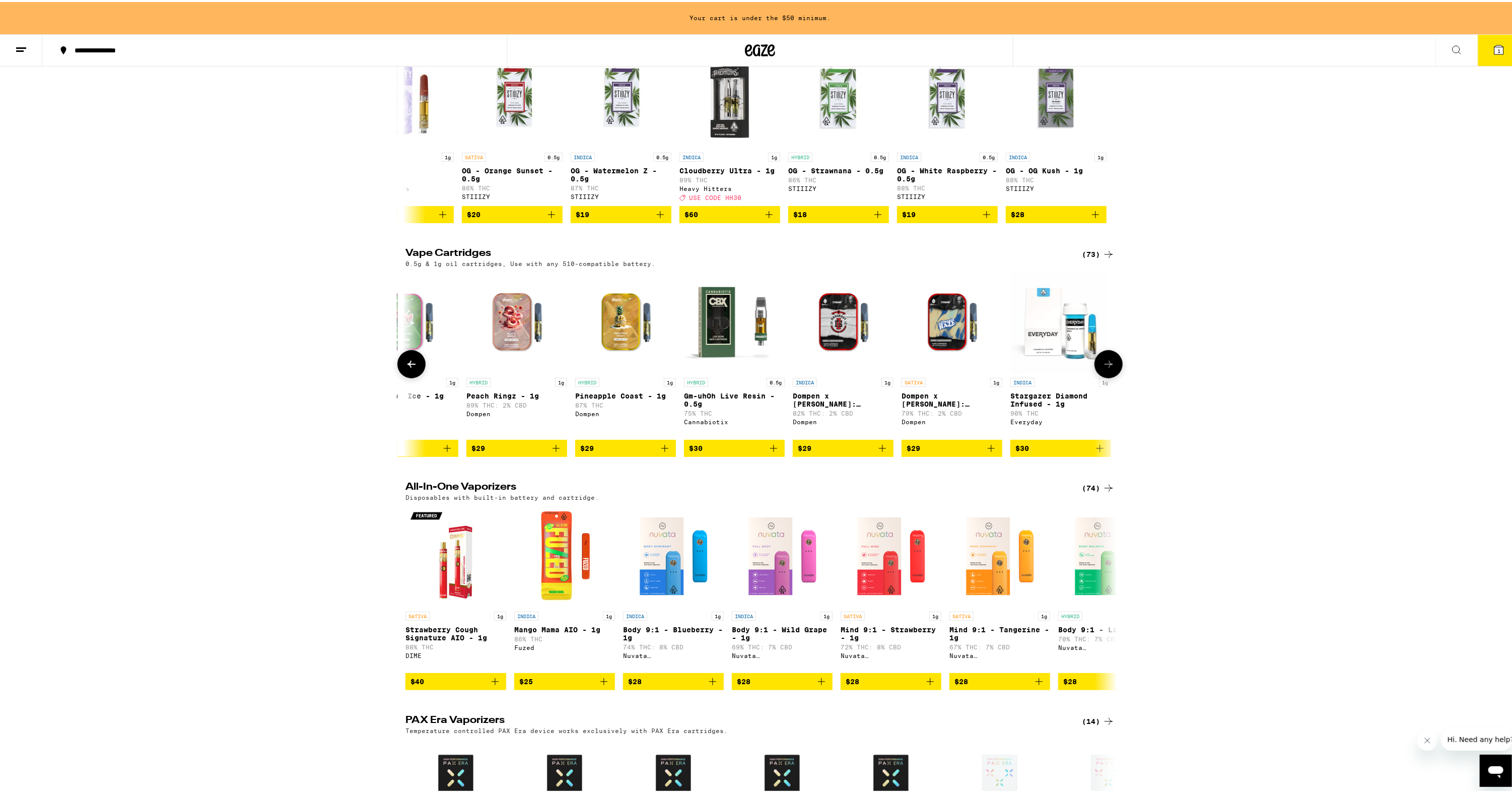
scroll to position [0, 2466]
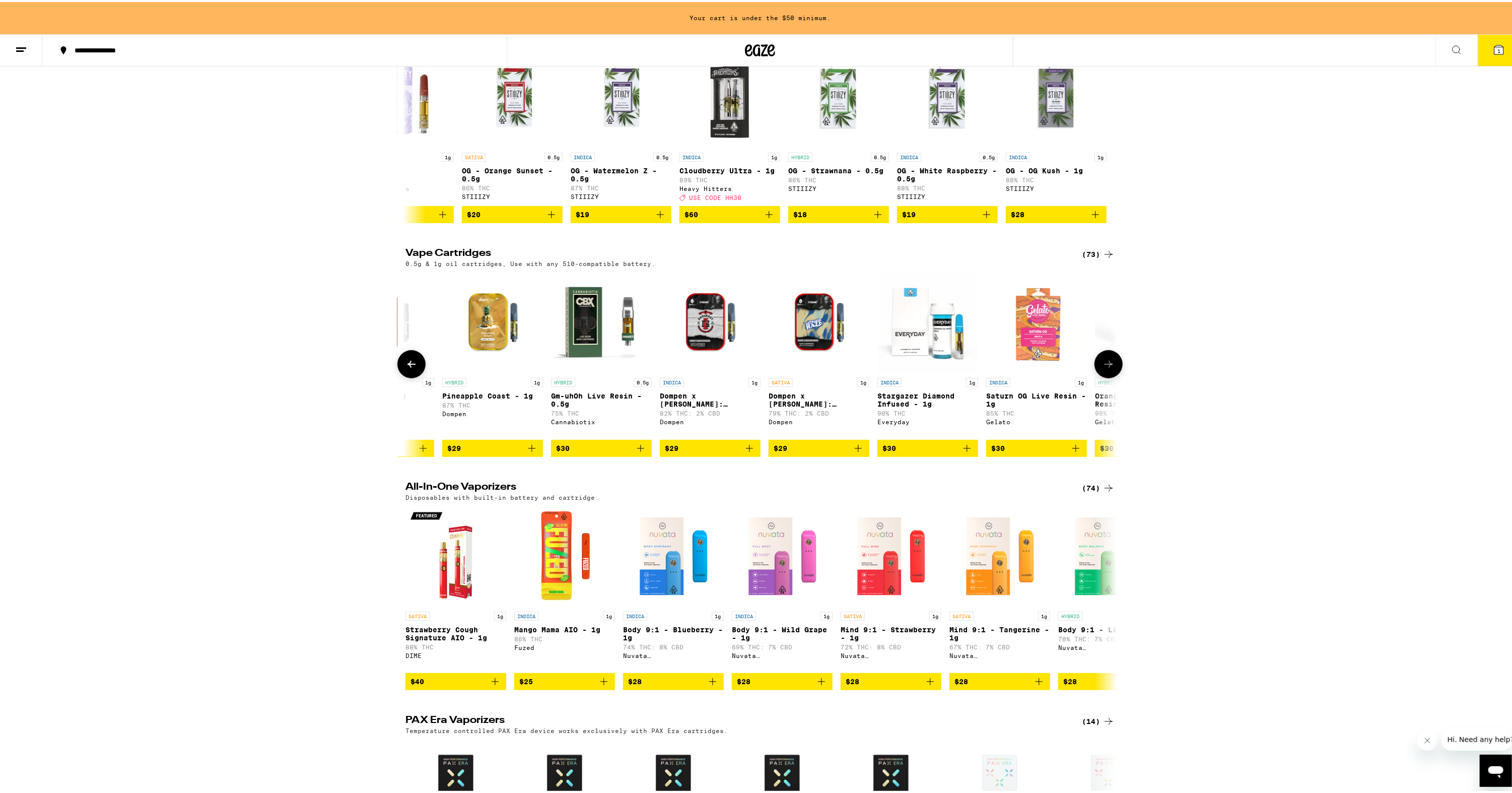
click at [1104, 377] on button at bounding box center [1109, 362] width 28 height 28
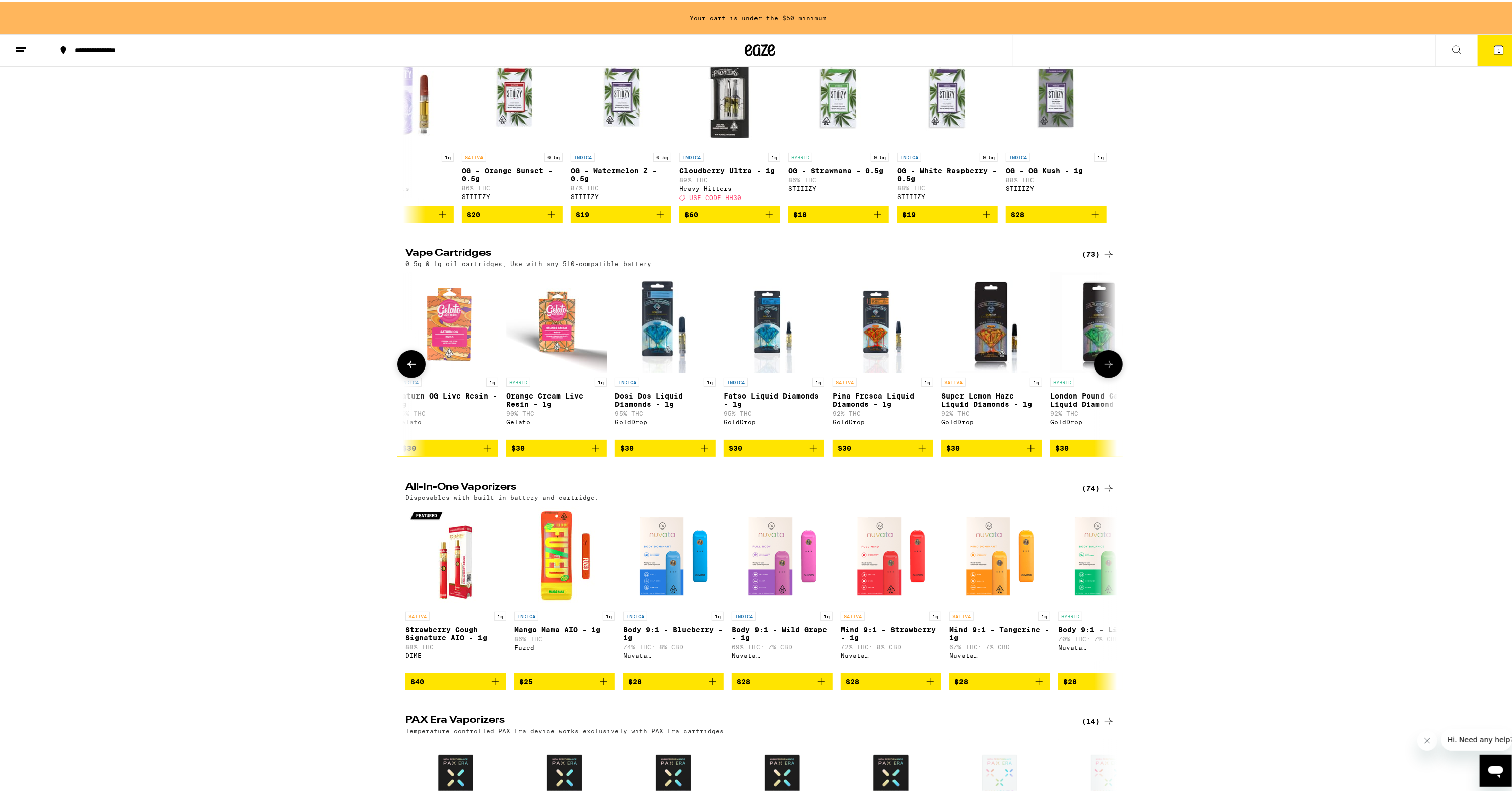
scroll to position [0, 3066]
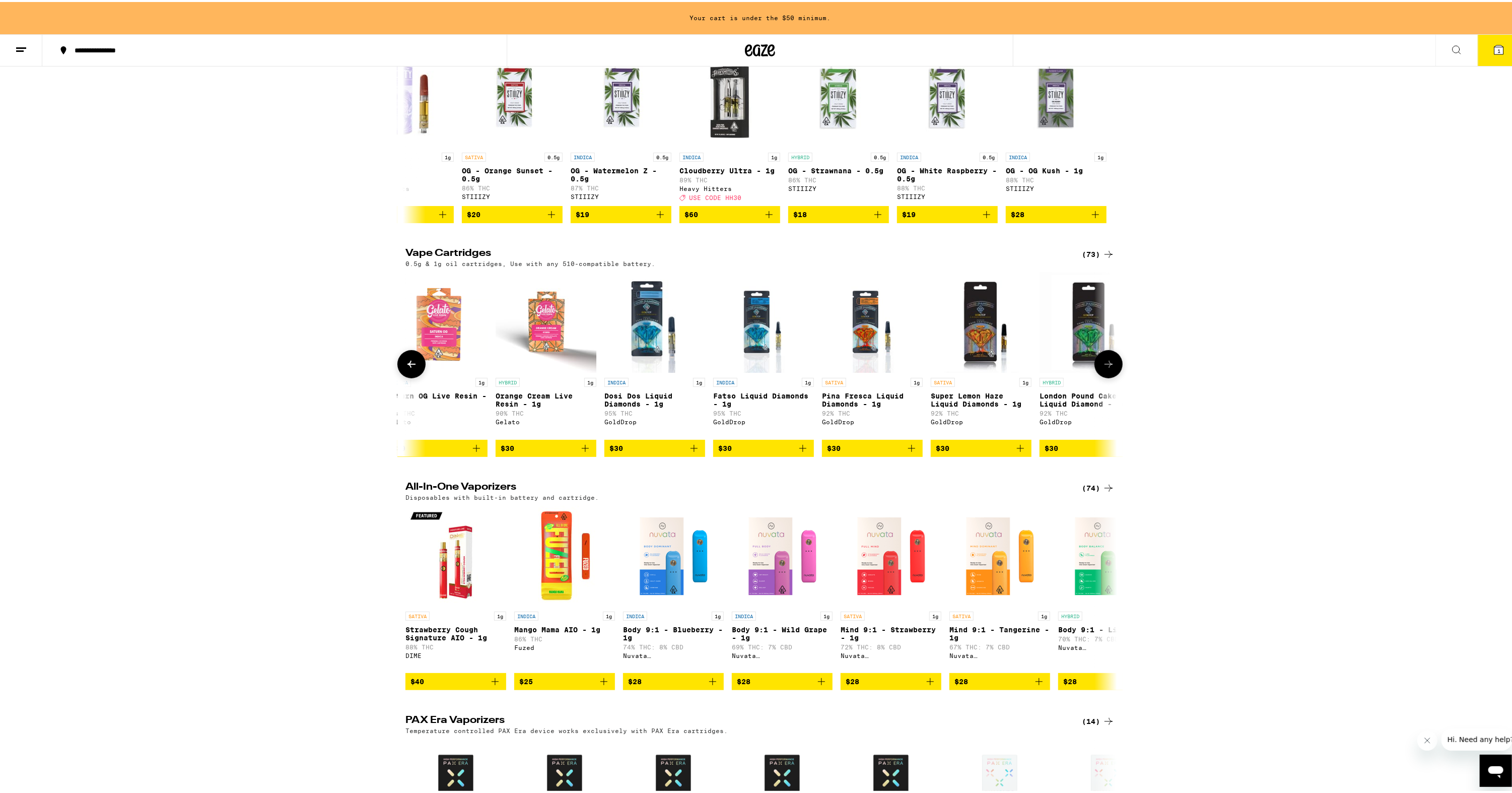
click at [1107, 377] on button at bounding box center [1109, 362] width 28 height 28
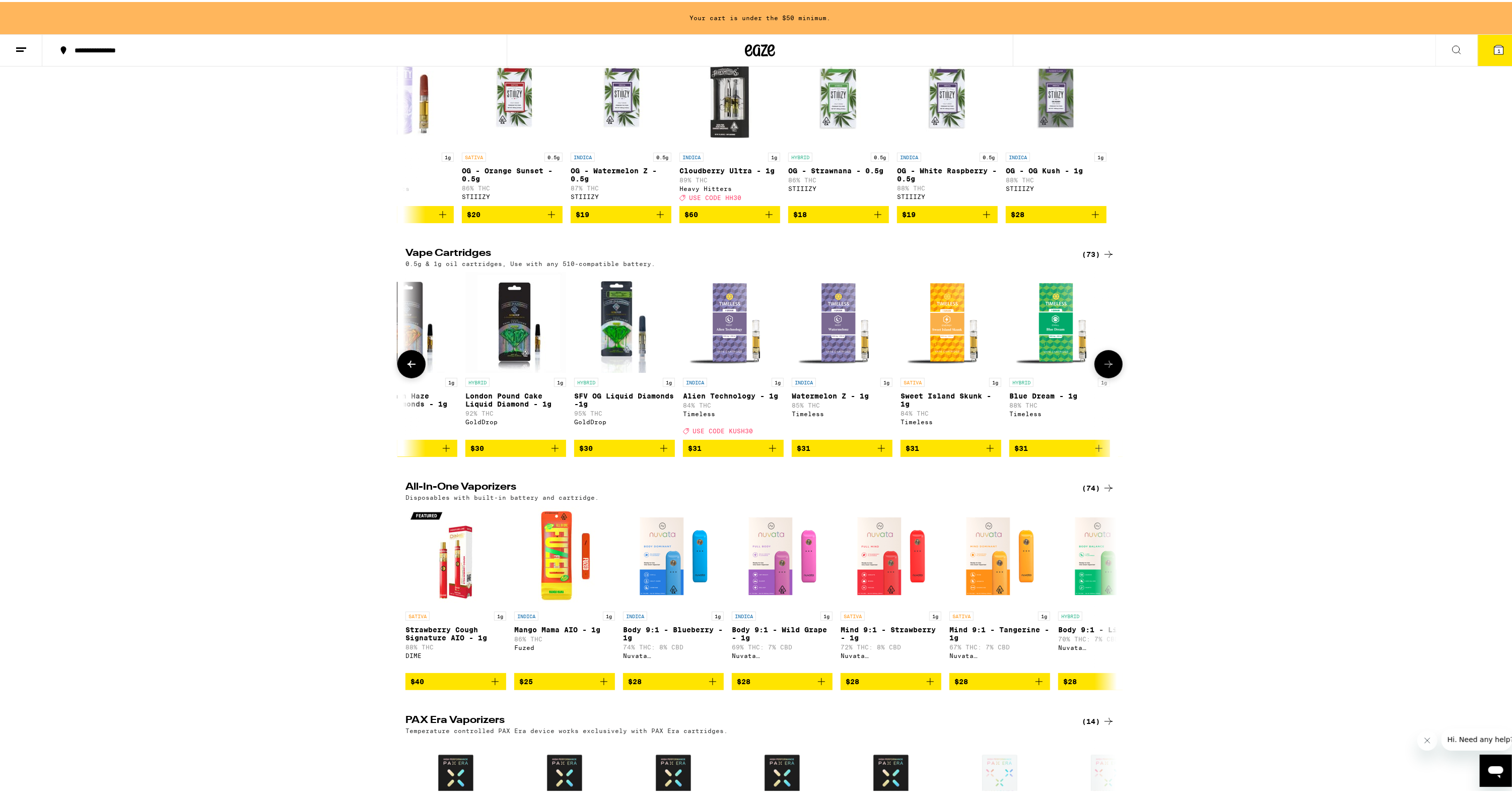
scroll to position [0, 3665]
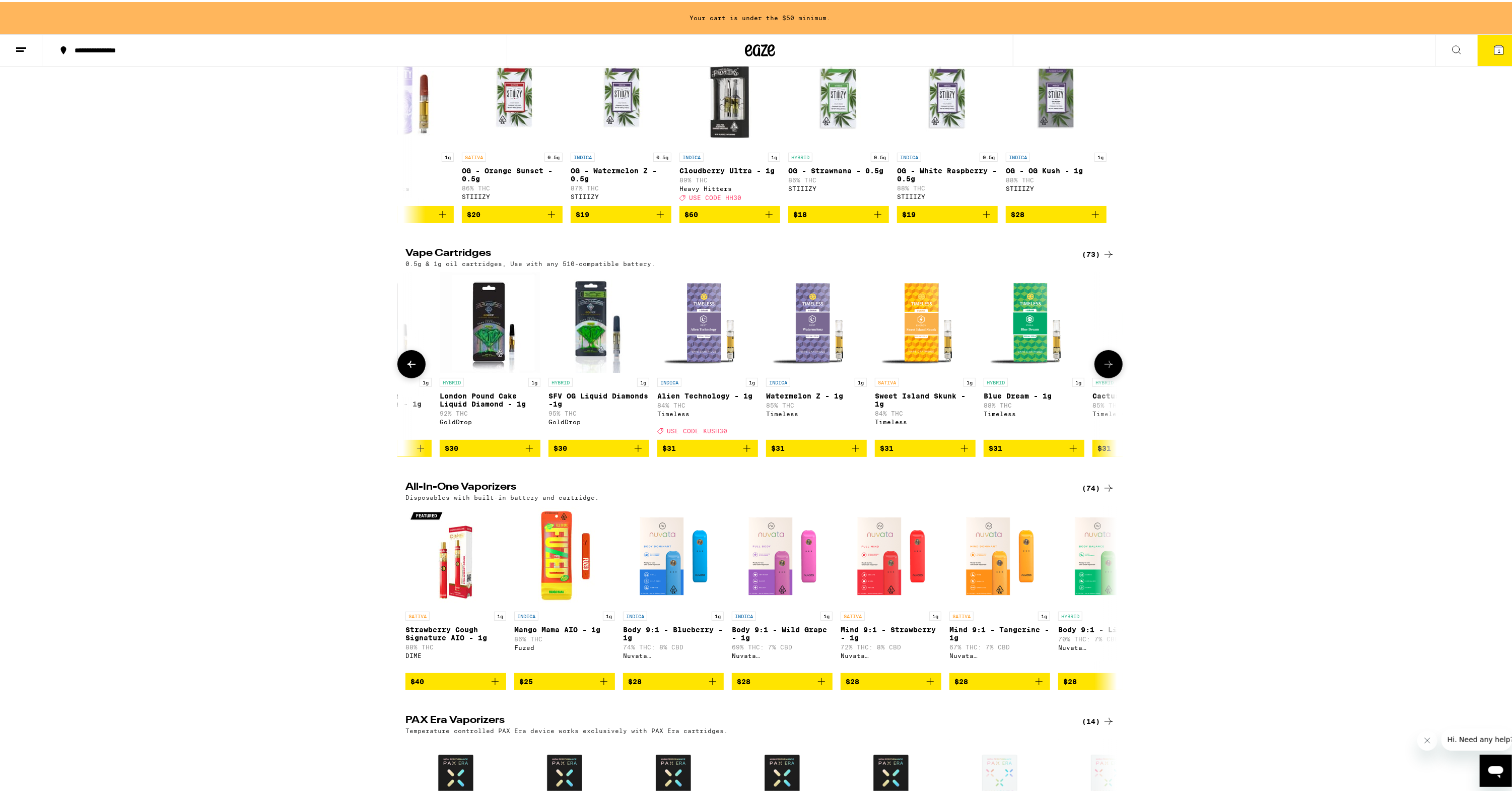
click at [1103, 368] on icon at bounding box center [1109, 363] width 12 height 12
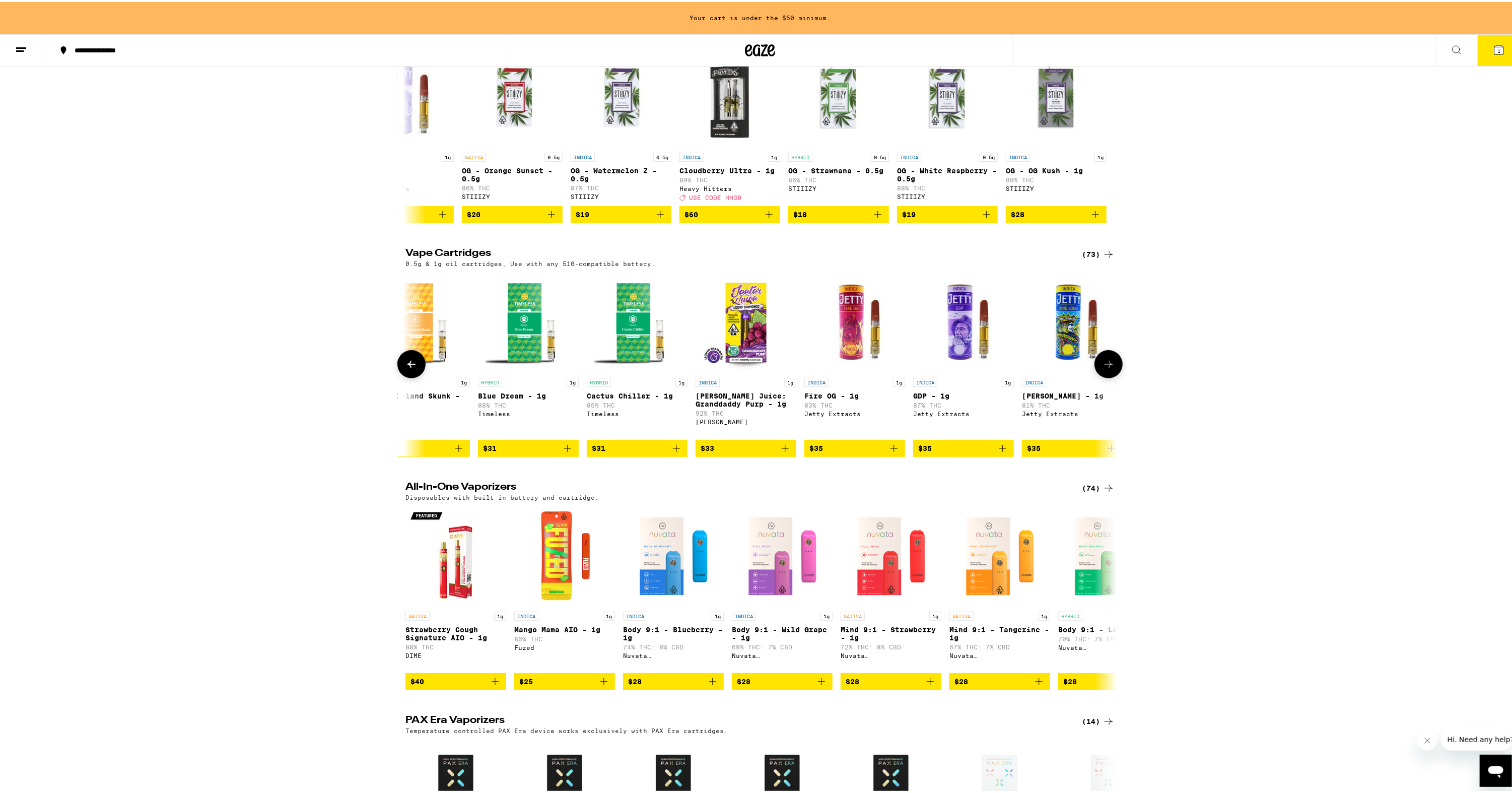
scroll to position [0, 4265]
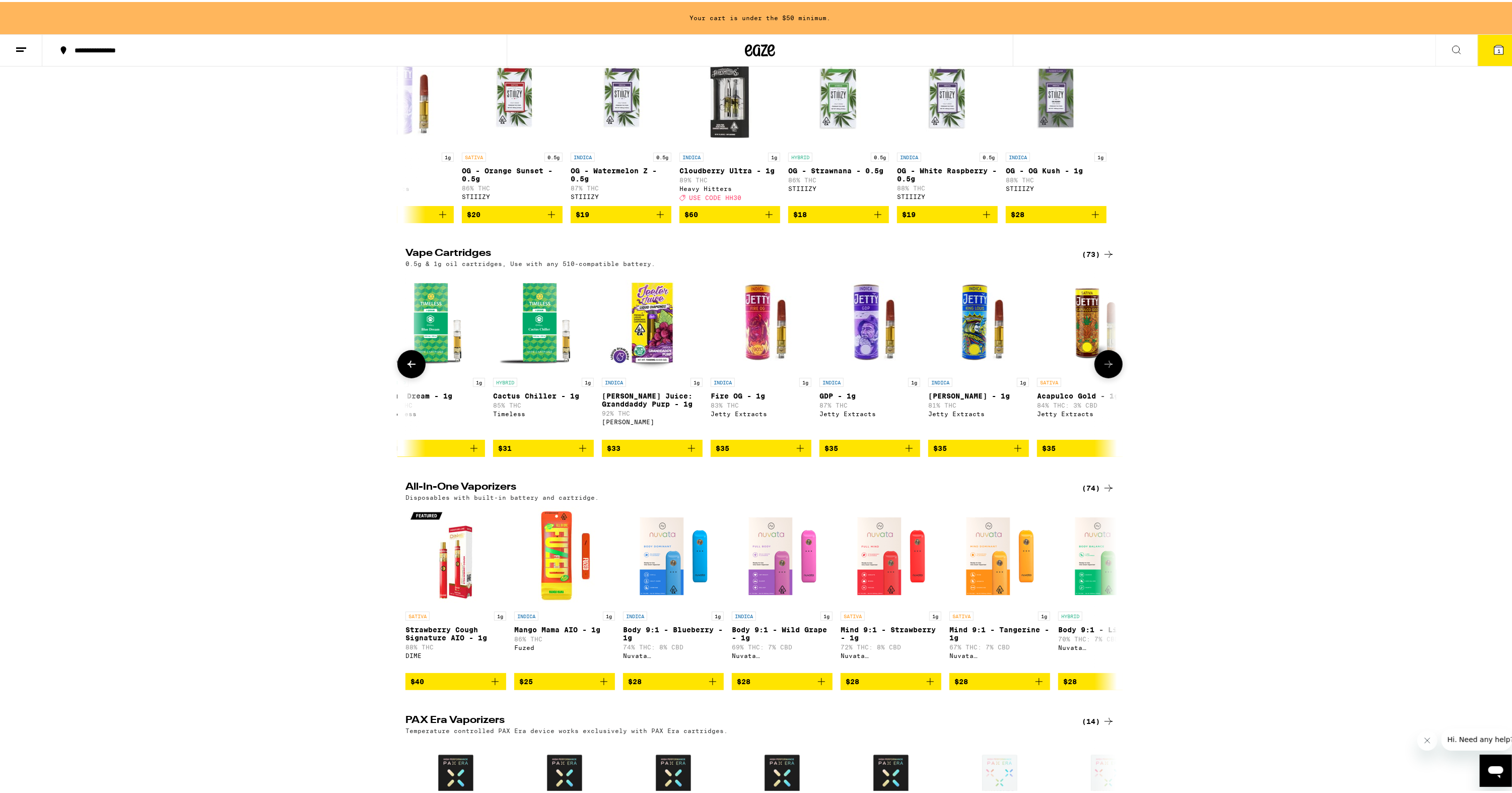
click at [1108, 368] on icon at bounding box center [1109, 363] width 12 height 12
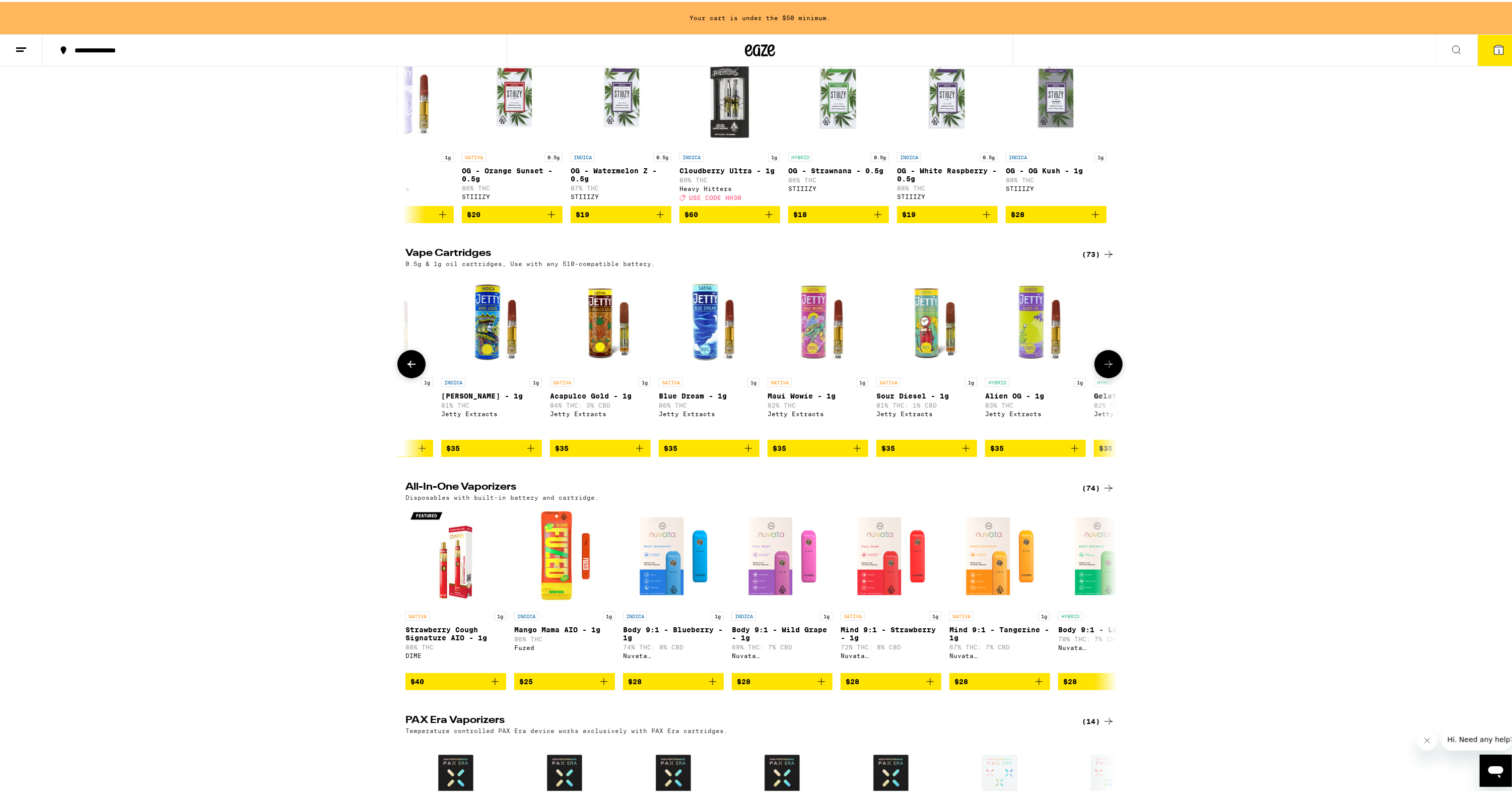
scroll to position [0, 4865]
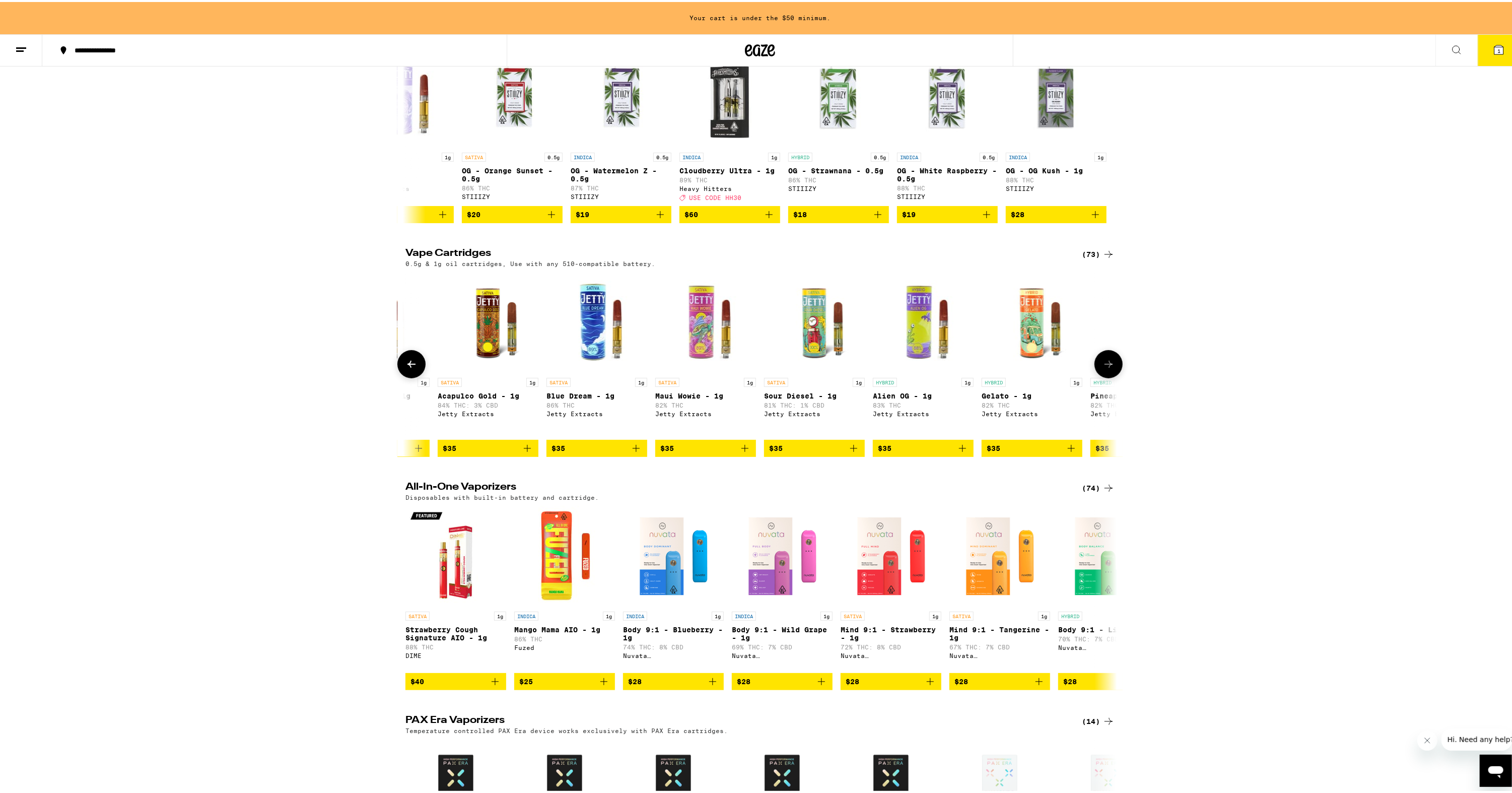
click at [1108, 368] on icon at bounding box center [1109, 363] width 12 height 12
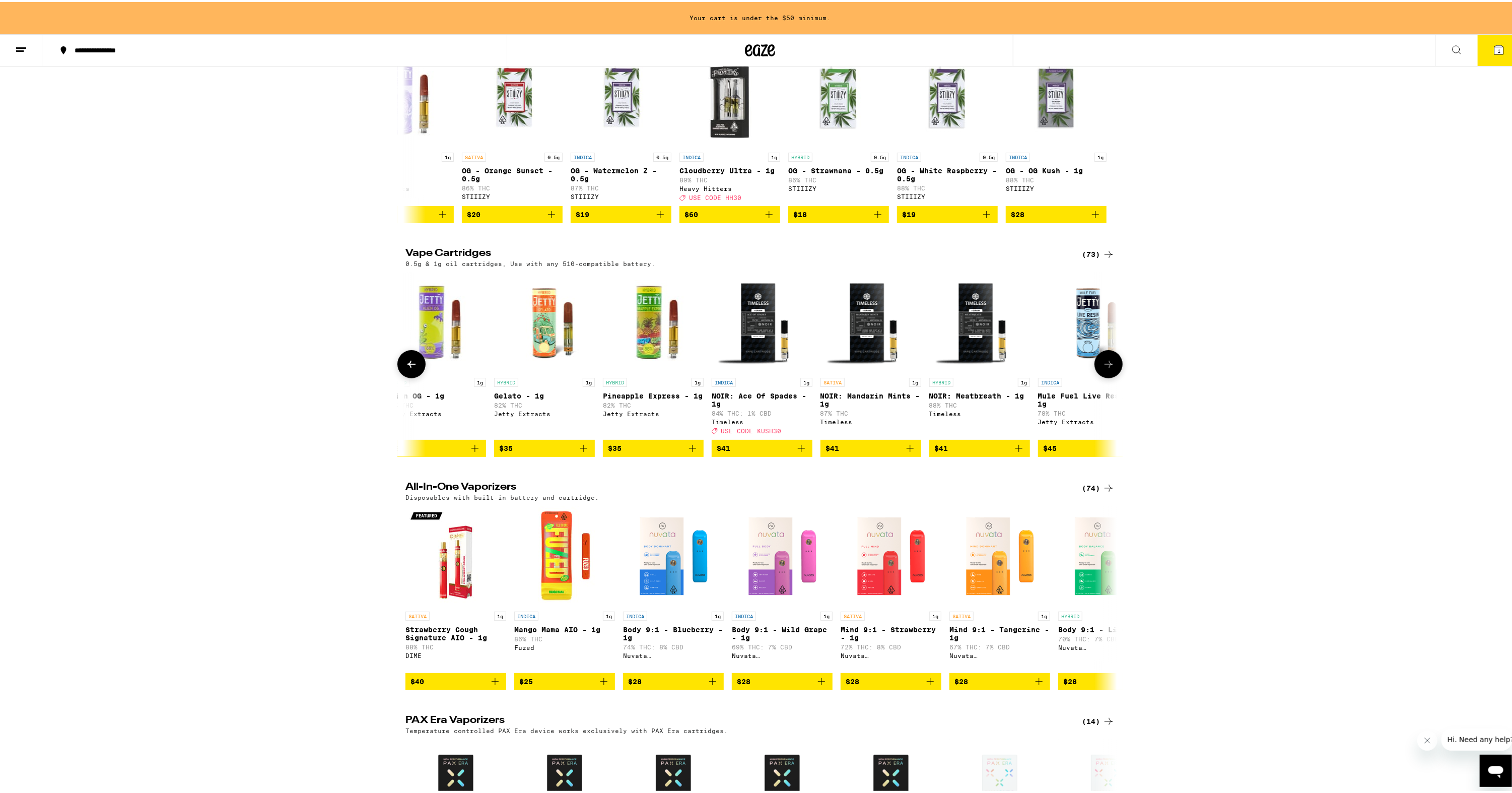
scroll to position [0, 5465]
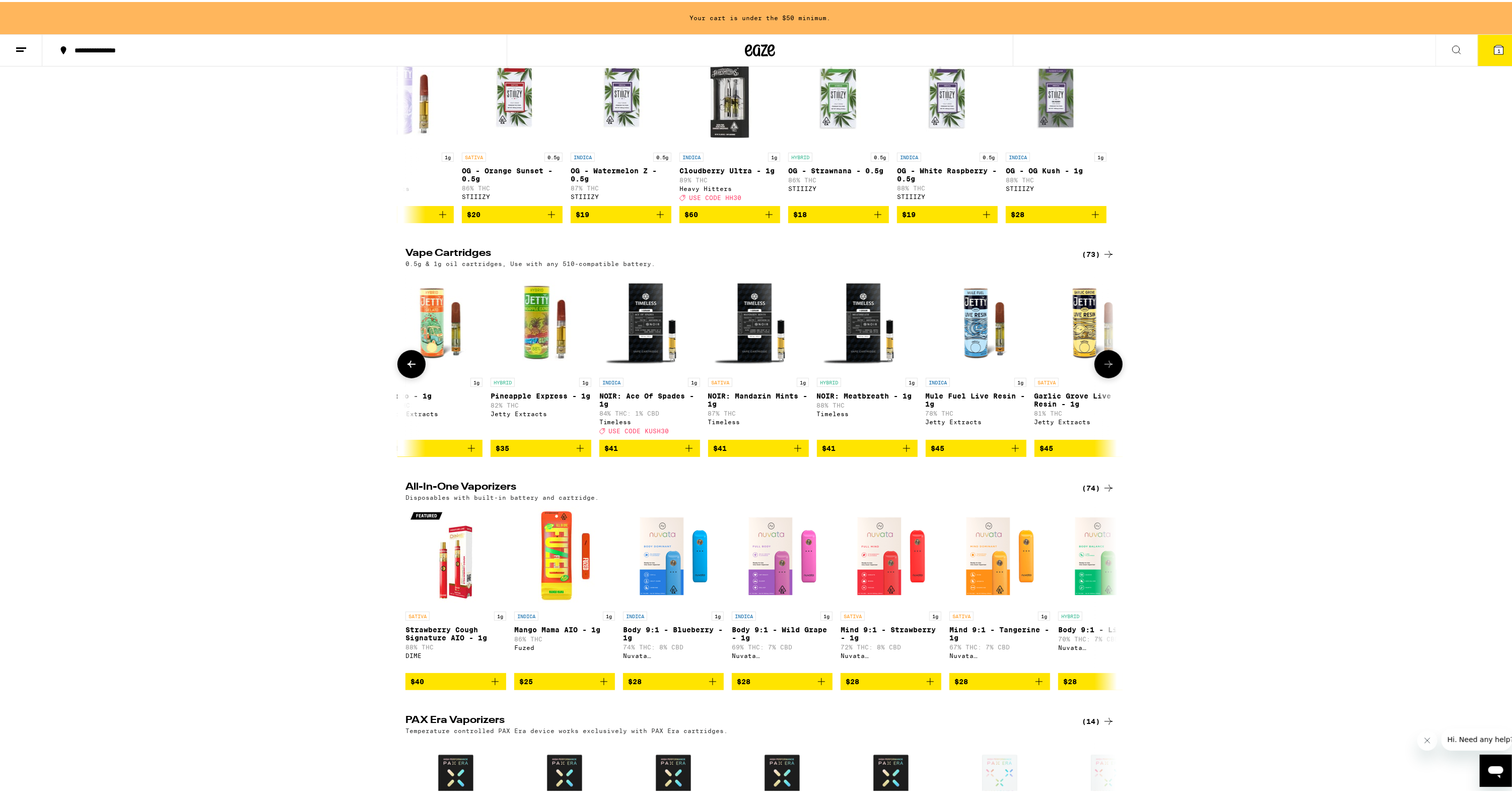
click at [413, 368] on button at bounding box center [412, 362] width 28 height 28
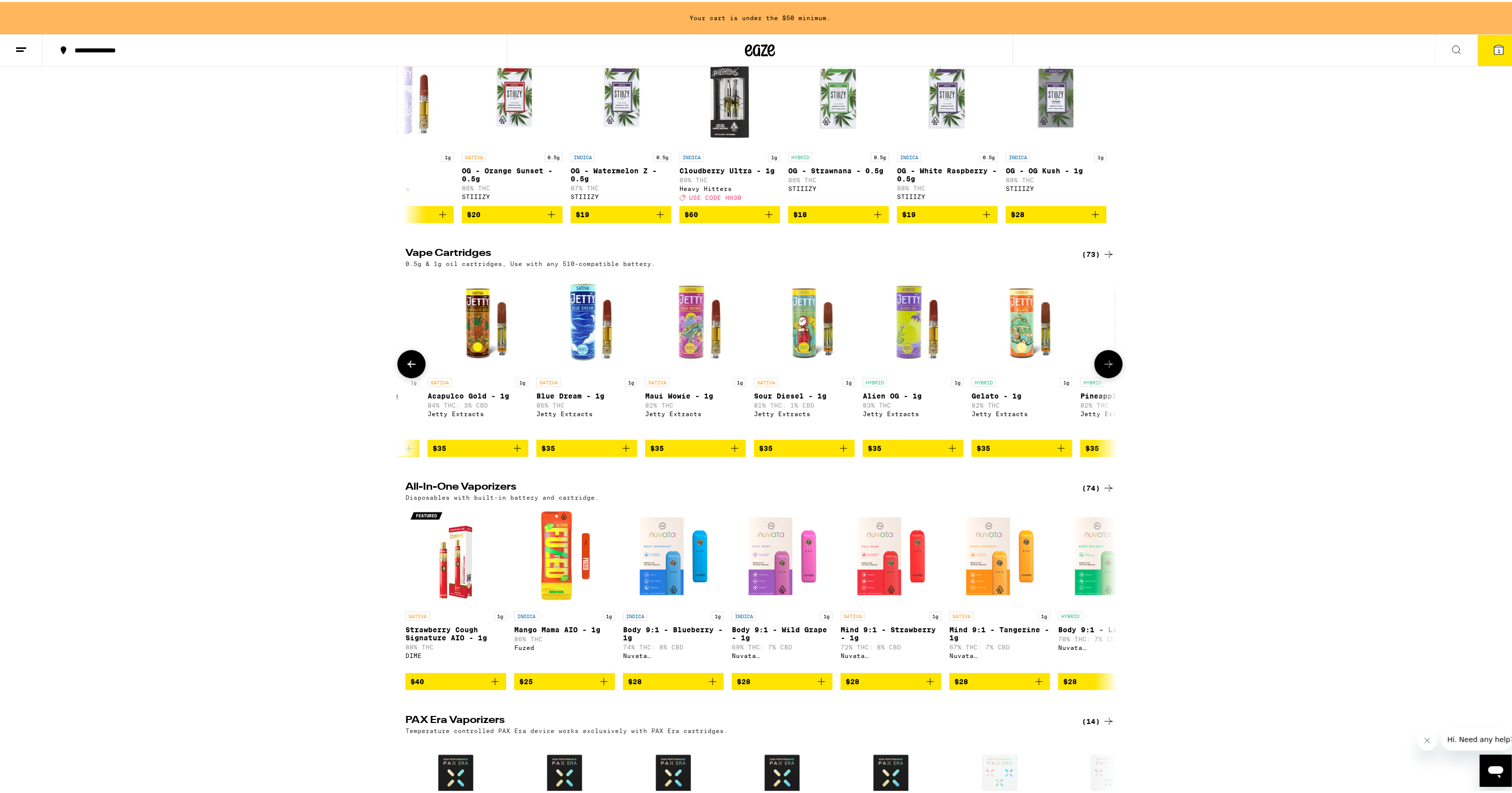
scroll to position [0, 4865]
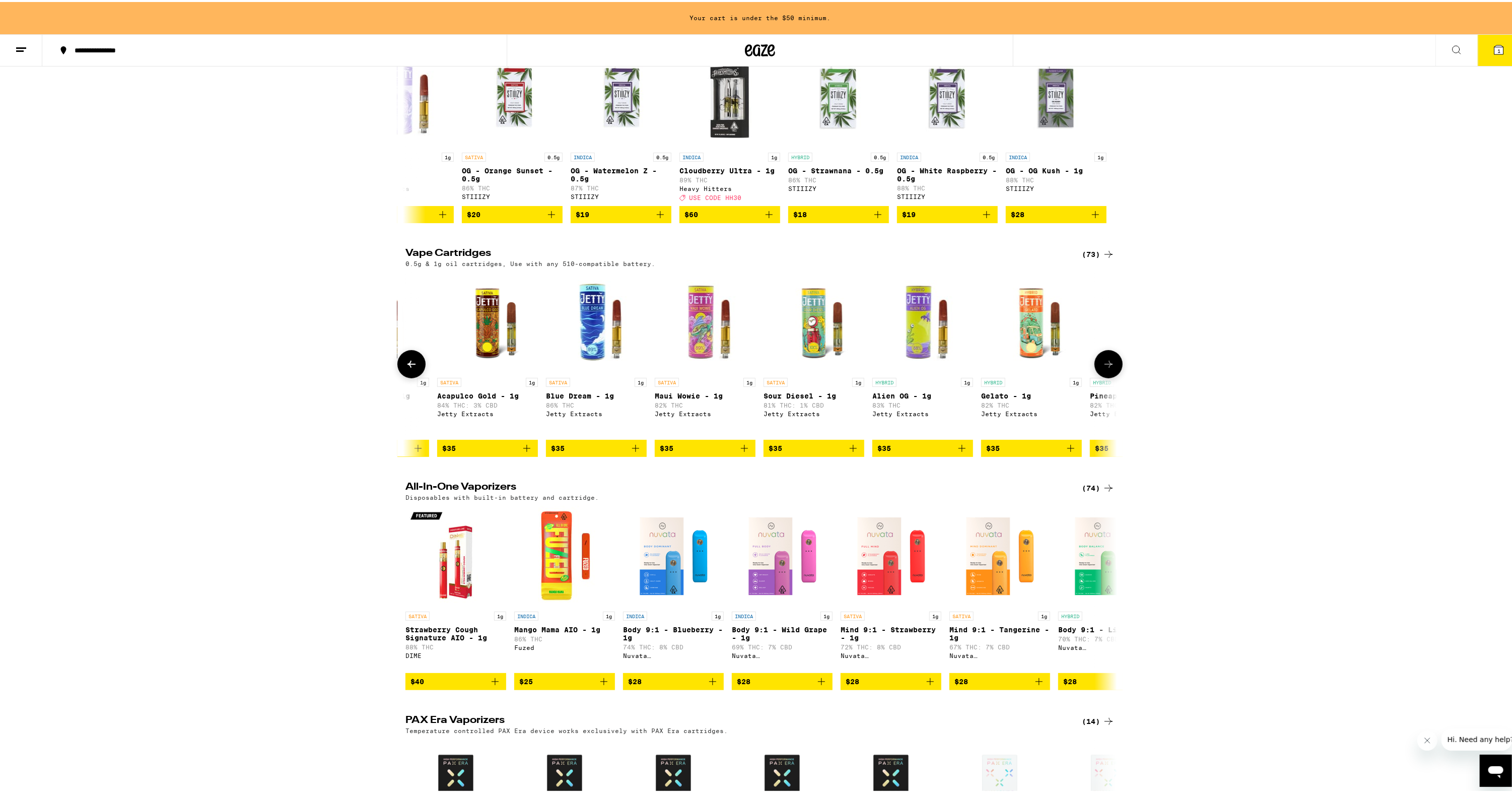
click at [412, 368] on icon at bounding box center [412, 363] width 12 height 12
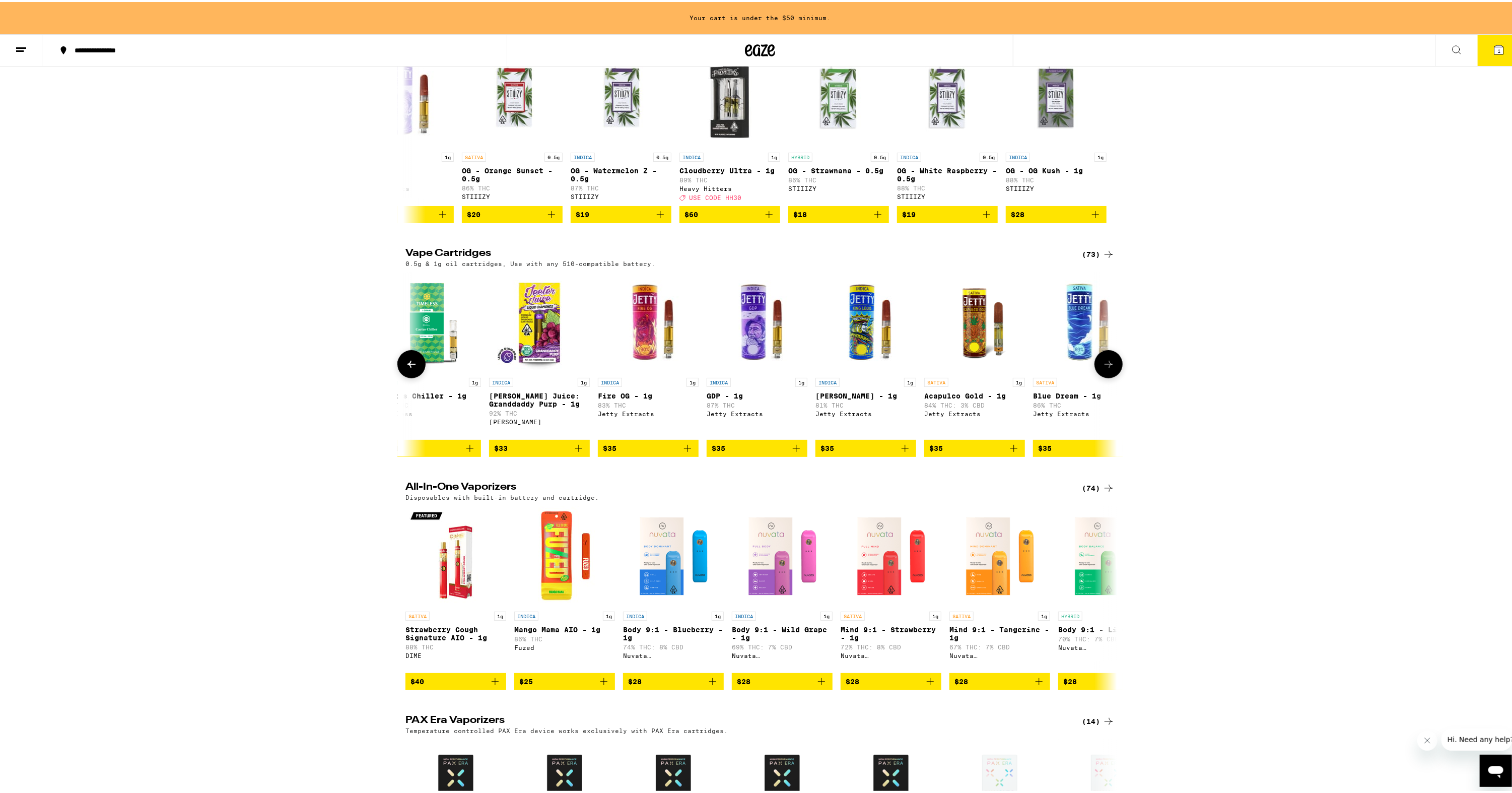
scroll to position [0, 4266]
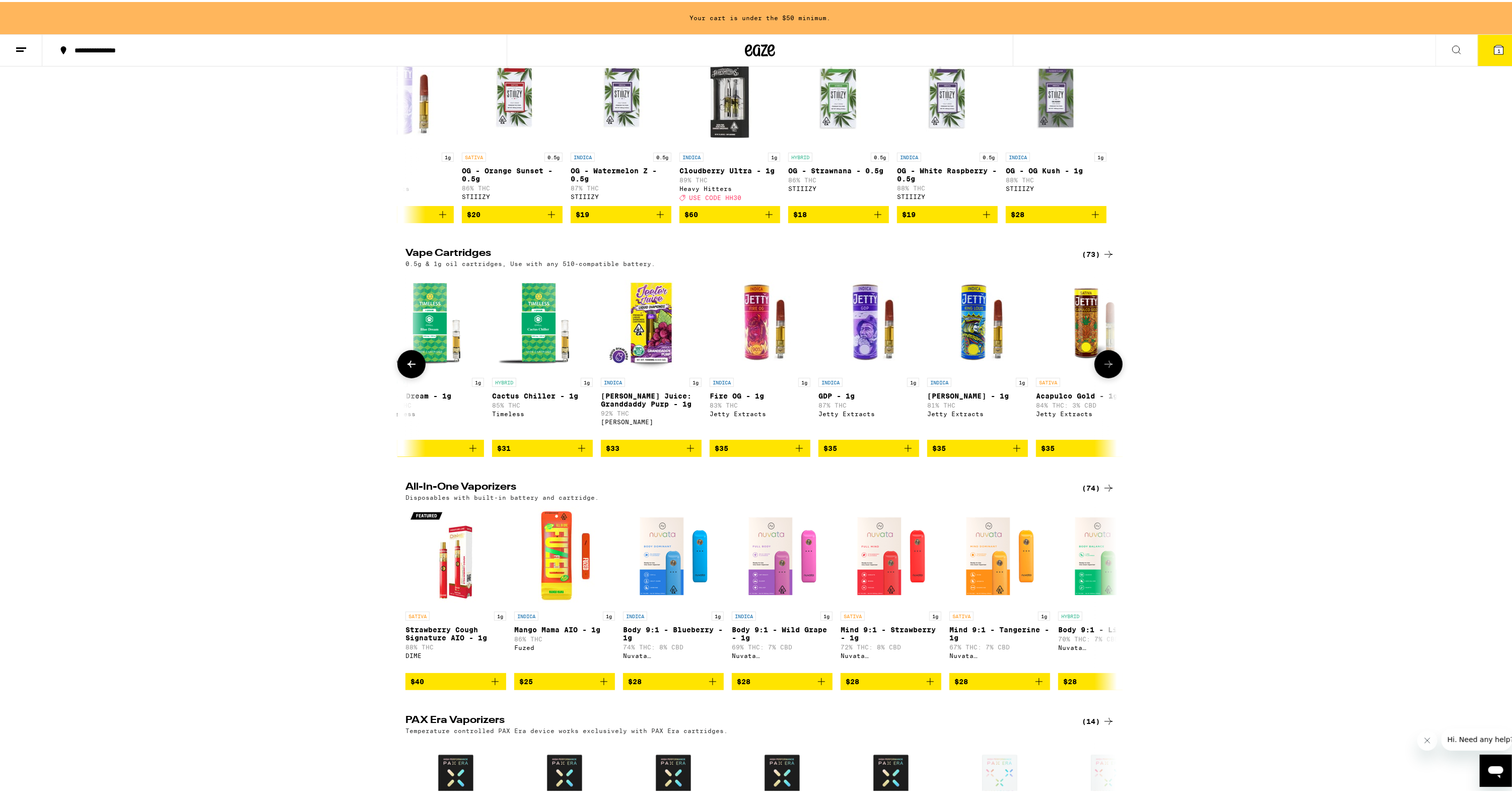
click at [1103, 368] on icon at bounding box center [1109, 363] width 12 height 12
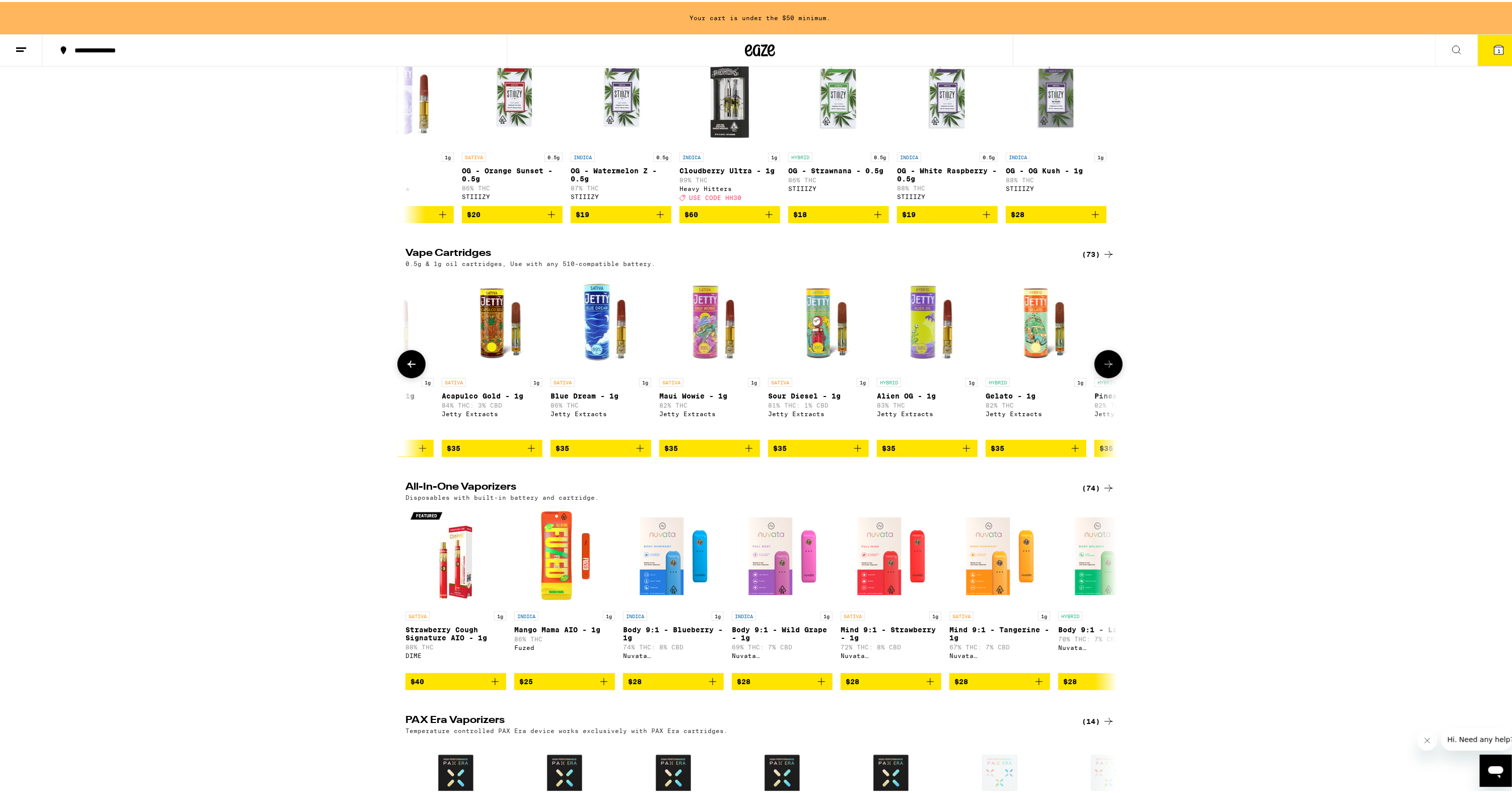
scroll to position [0, 4865]
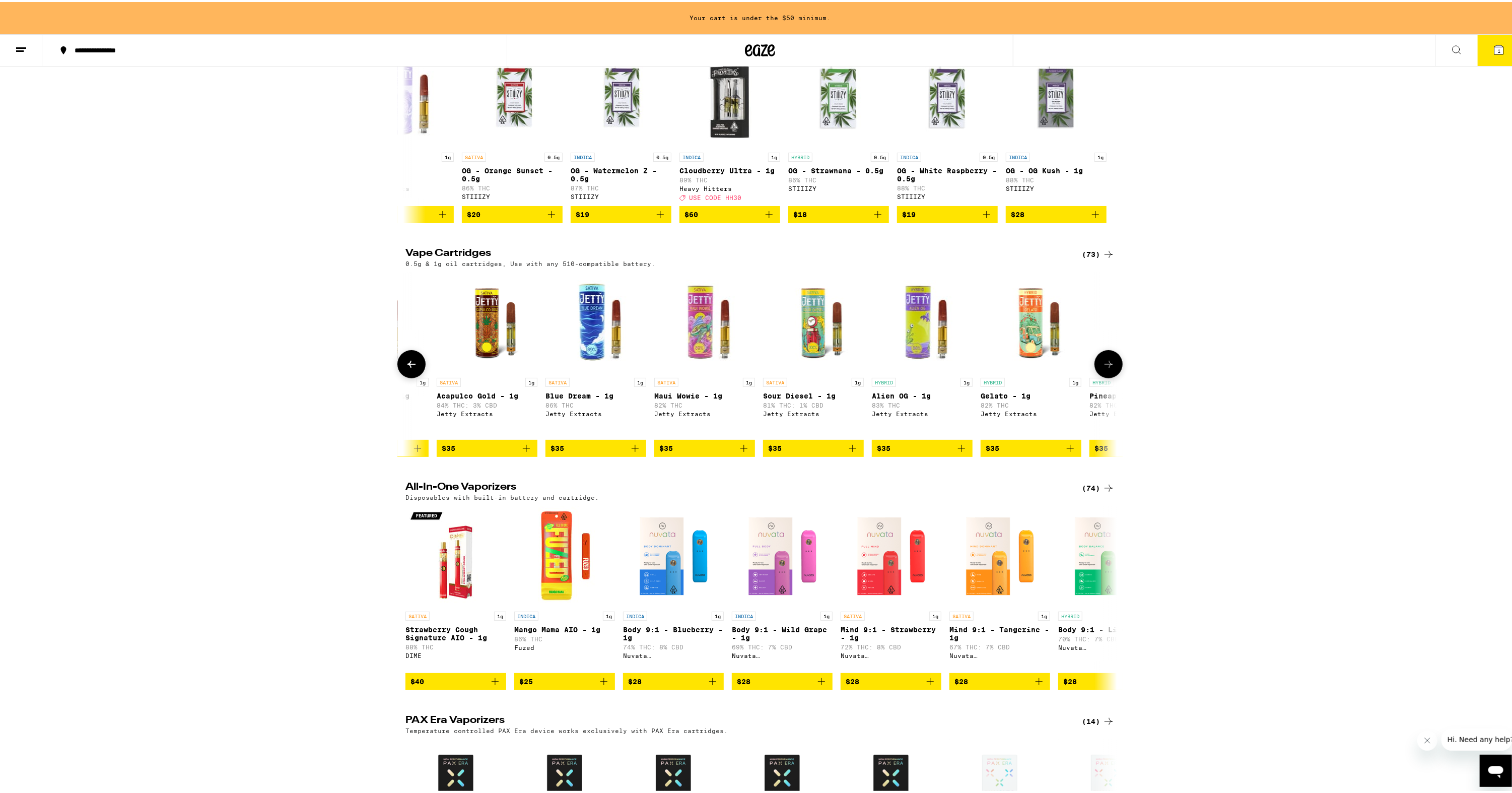
click at [523, 452] on icon "Add to bag" at bounding box center [526, 447] width 12 height 12
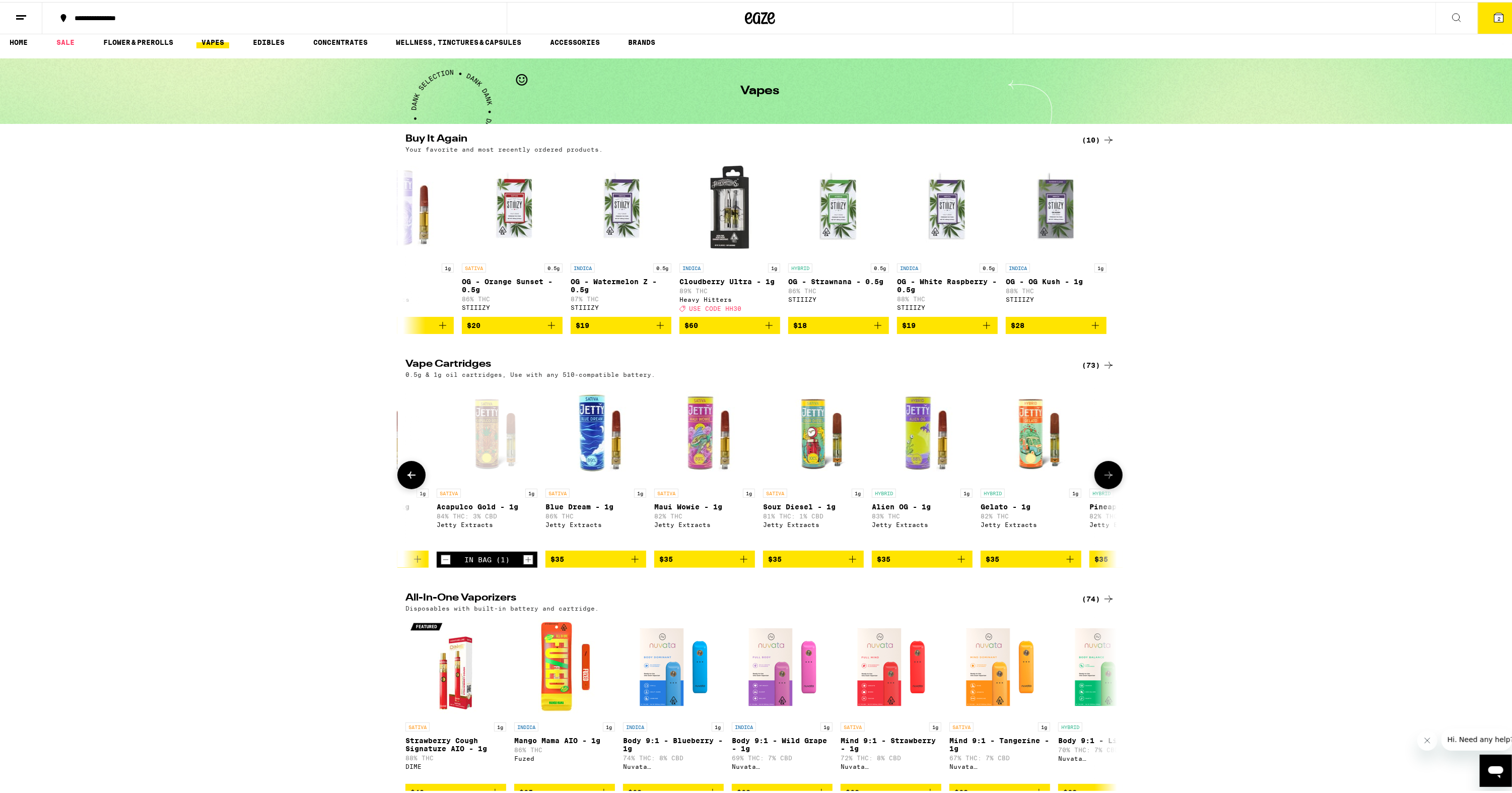
scroll to position [0, 0]
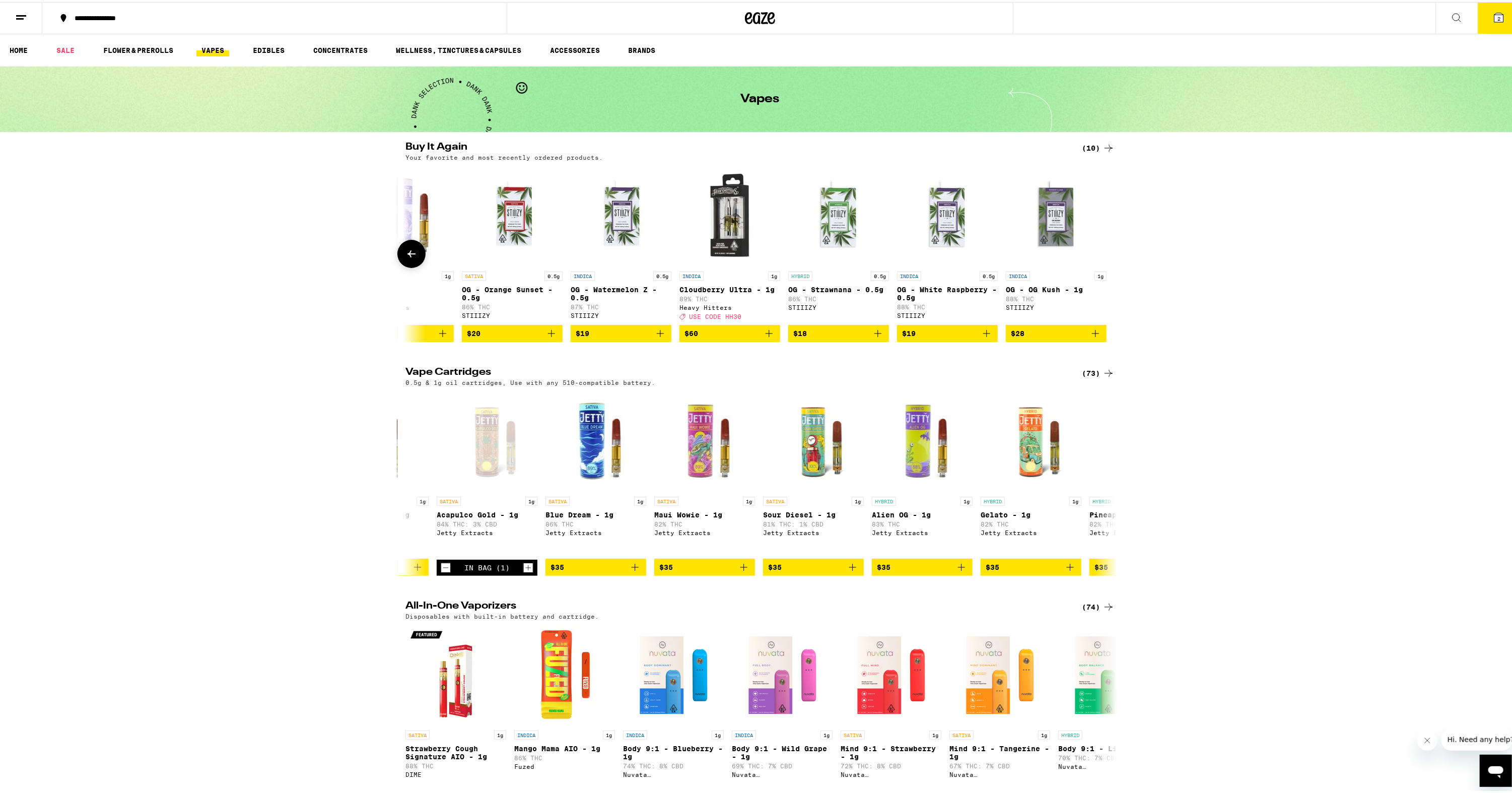
click at [406, 258] on icon at bounding box center [412, 252] width 12 height 12
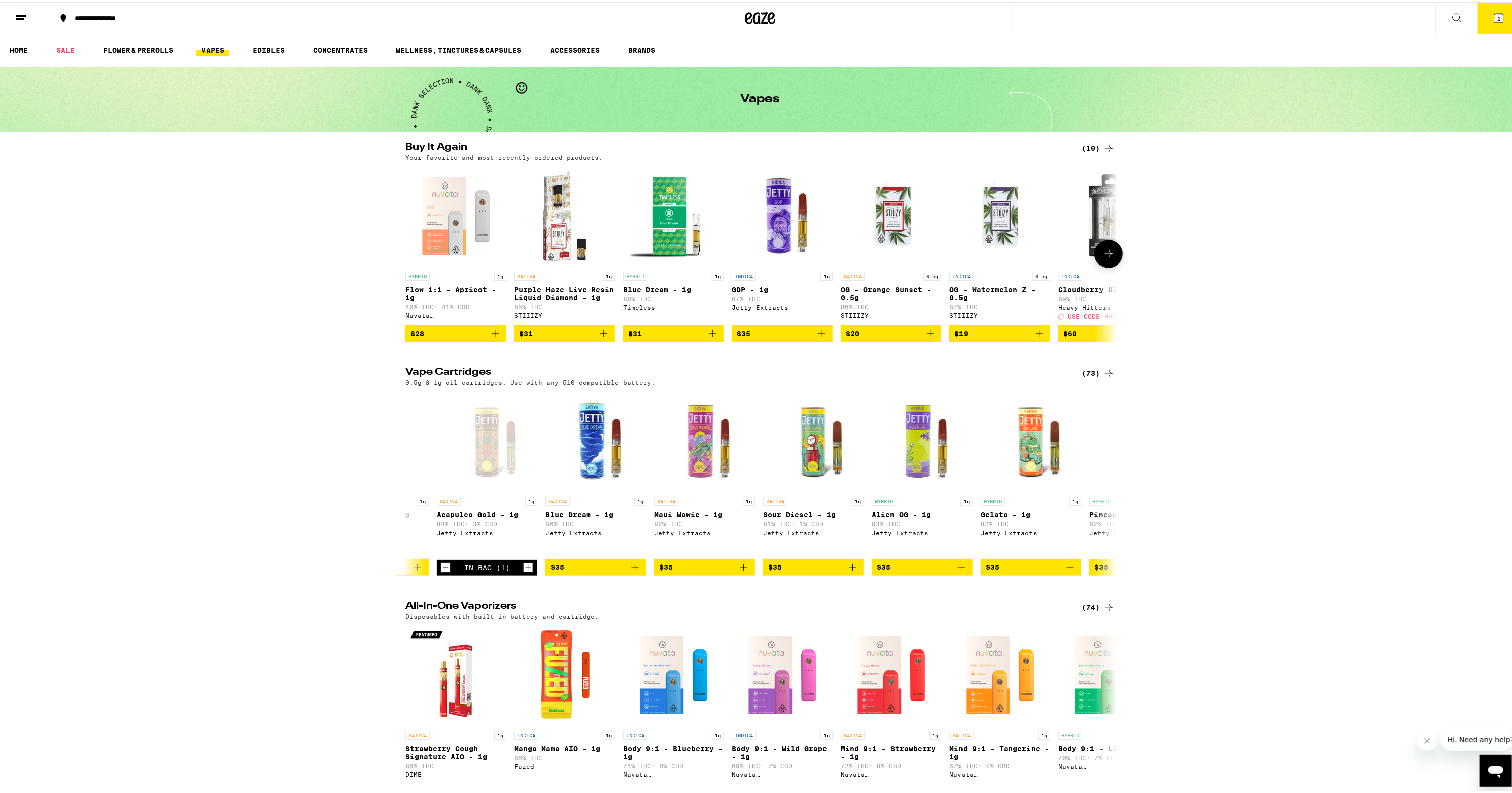
click at [1103, 254] on icon at bounding box center [1109, 252] width 12 height 12
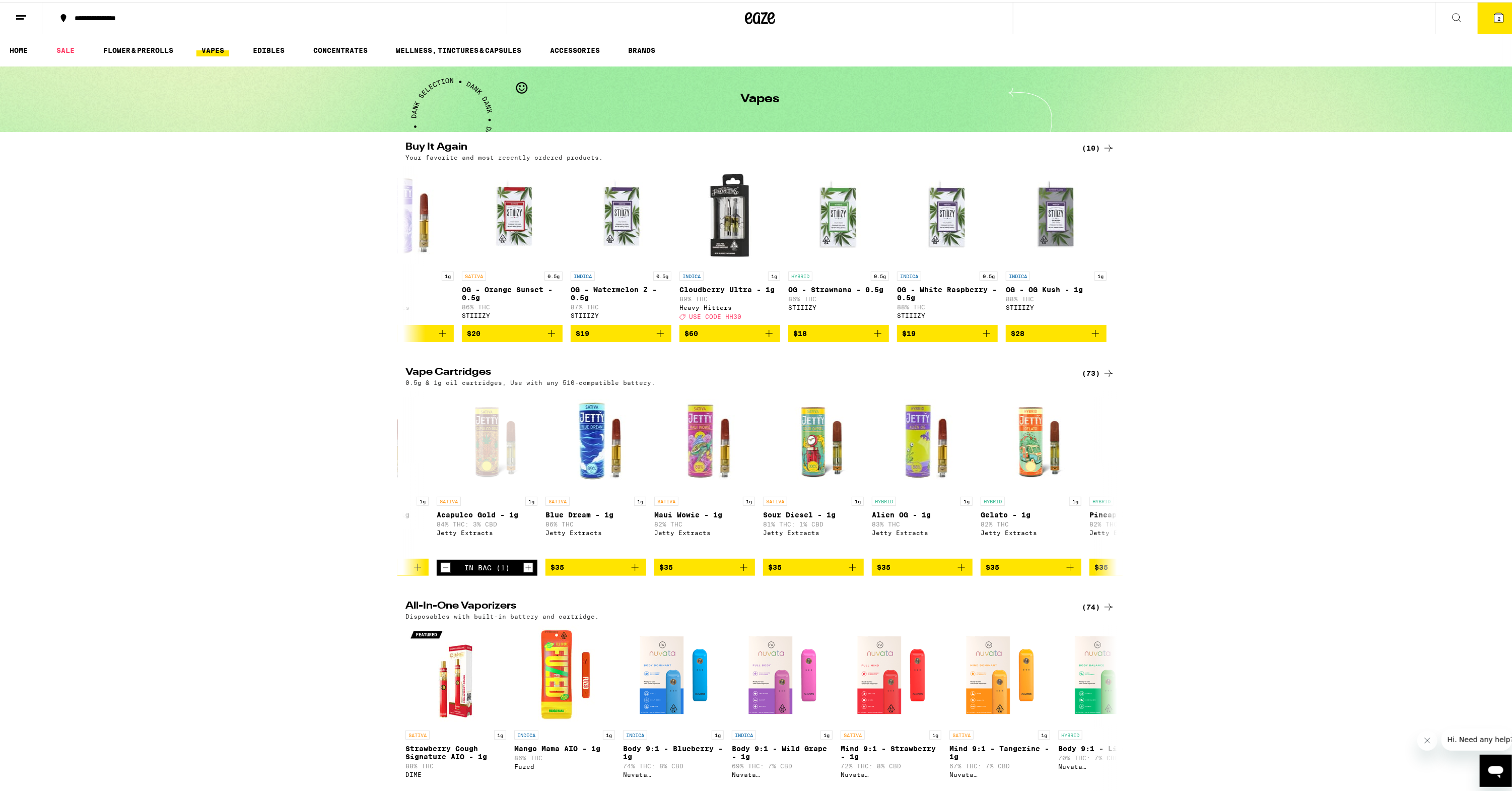
click at [463, 45] on link "WELLNESS, TINCTURES & CAPSULES" at bounding box center [458, 48] width 136 height 12
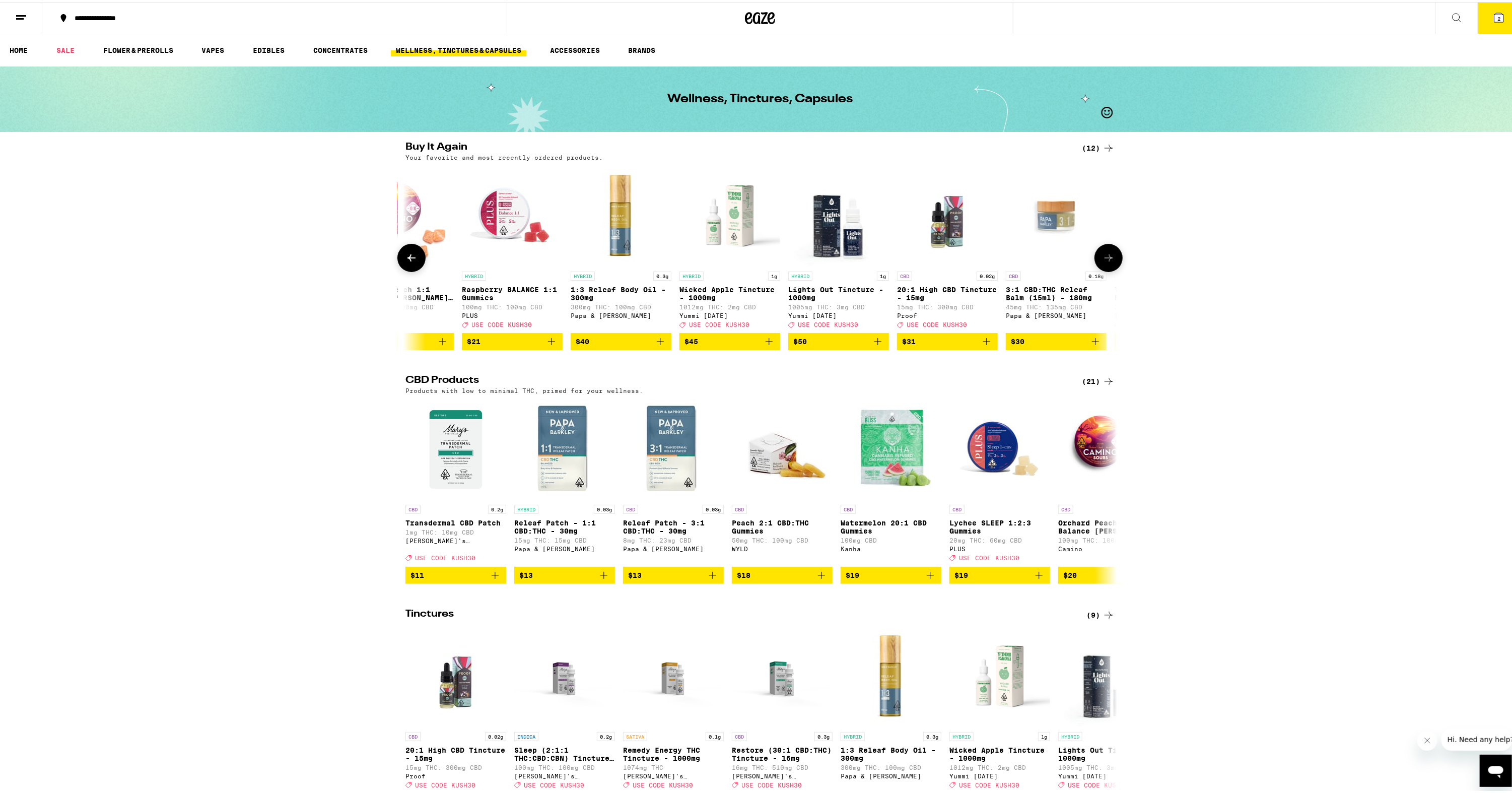
click at [407, 262] on icon at bounding box center [412, 256] width 12 height 12
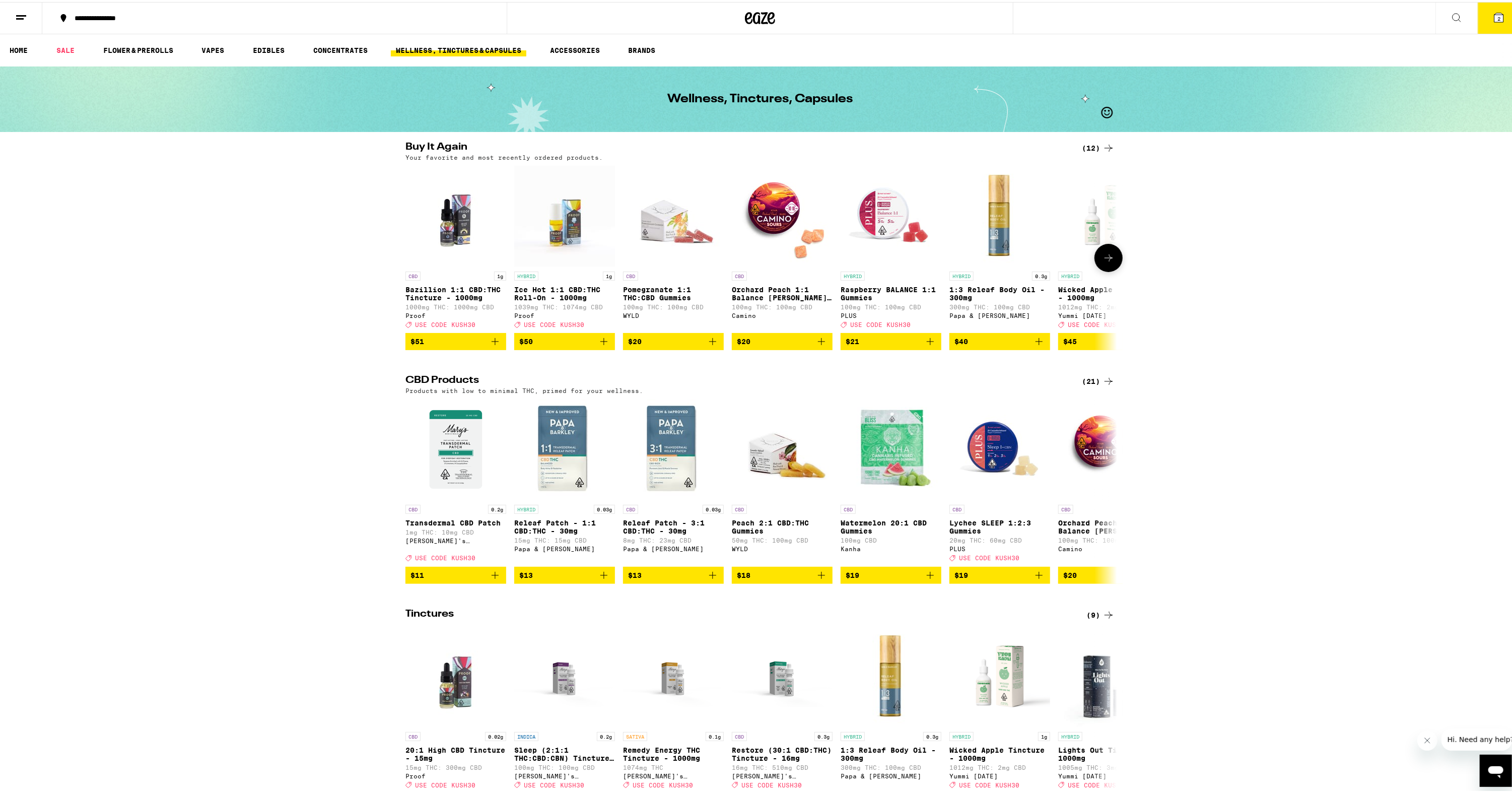
click at [601, 343] on icon "Add to bag" at bounding box center [604, 340] width 7 height 7
click at [491, 343] on icon "Add to bag" at bounding box center [495, 340] width 7 height 7
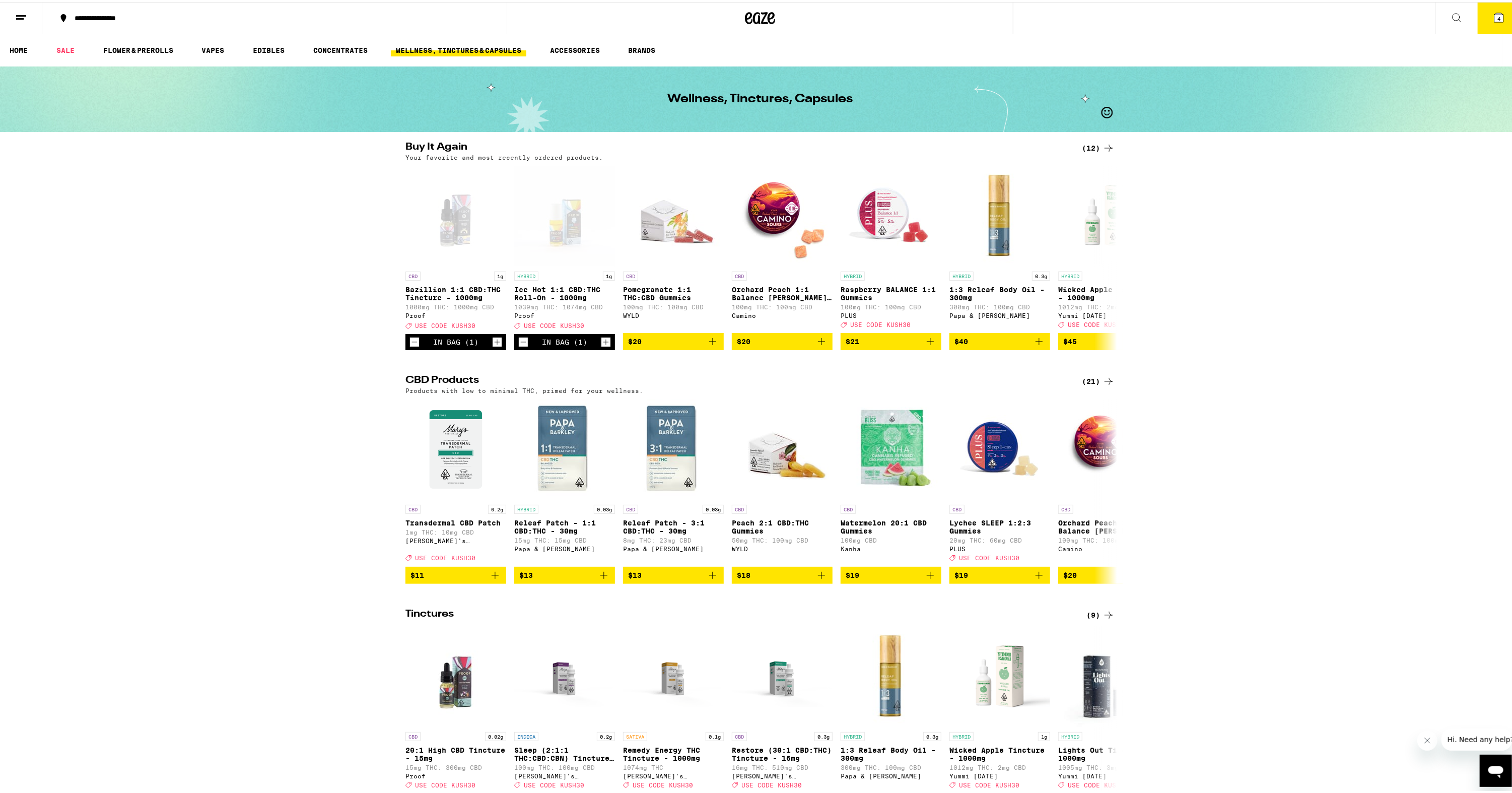
click at [1478, 13] on button "4" at bounding box center [1499, 17] width 42 height 32
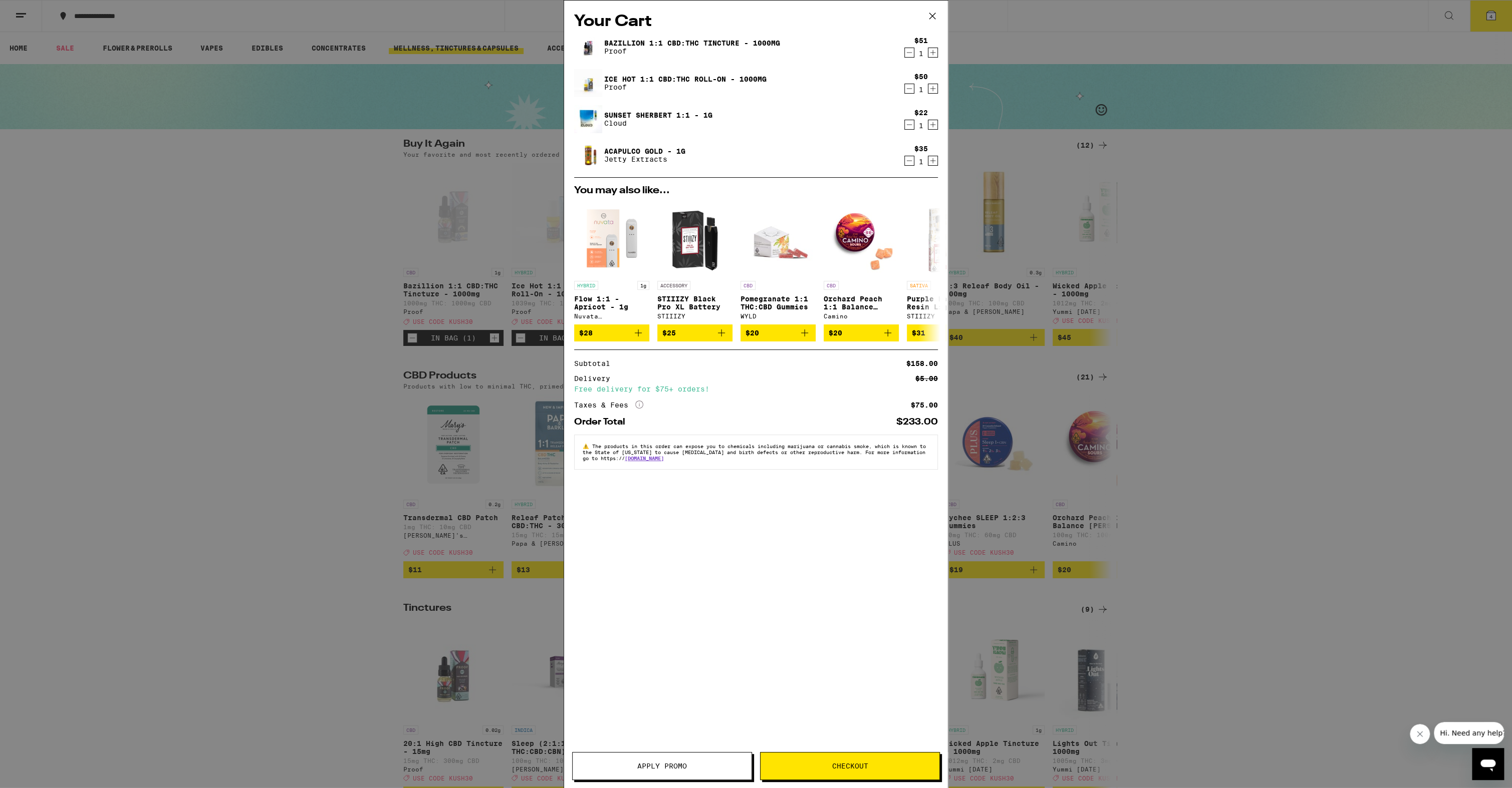
click at [726, 751] on div "Your Cart Bazillion 1:1 CBD:THC Tincture - 1000mg Proof $51 1 Ice Hot 1:1 CBD:T…" at bounding box center [756, 380] width 384 height 758
click at [726, 756] on button "Apply Promo" at bounding box center [662, 766] width 179 height 28
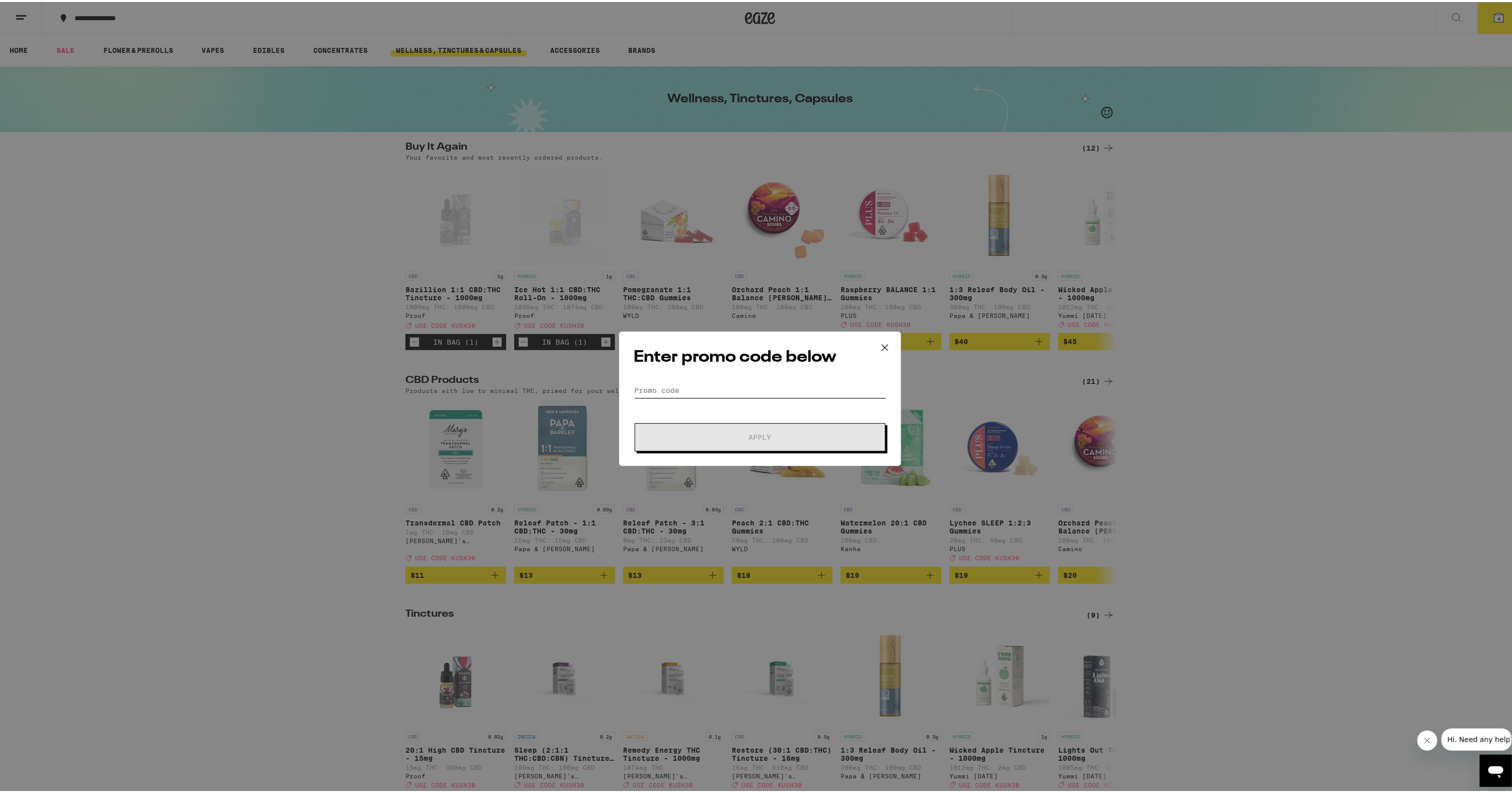
click at [774, 382] on input "Promo Code" at bounding box center [760, 388] width 253 height 15
type input "KUSH30"
click at [635, 421] on button "Apply" at bounding box center [760, 435] width 251 height 28
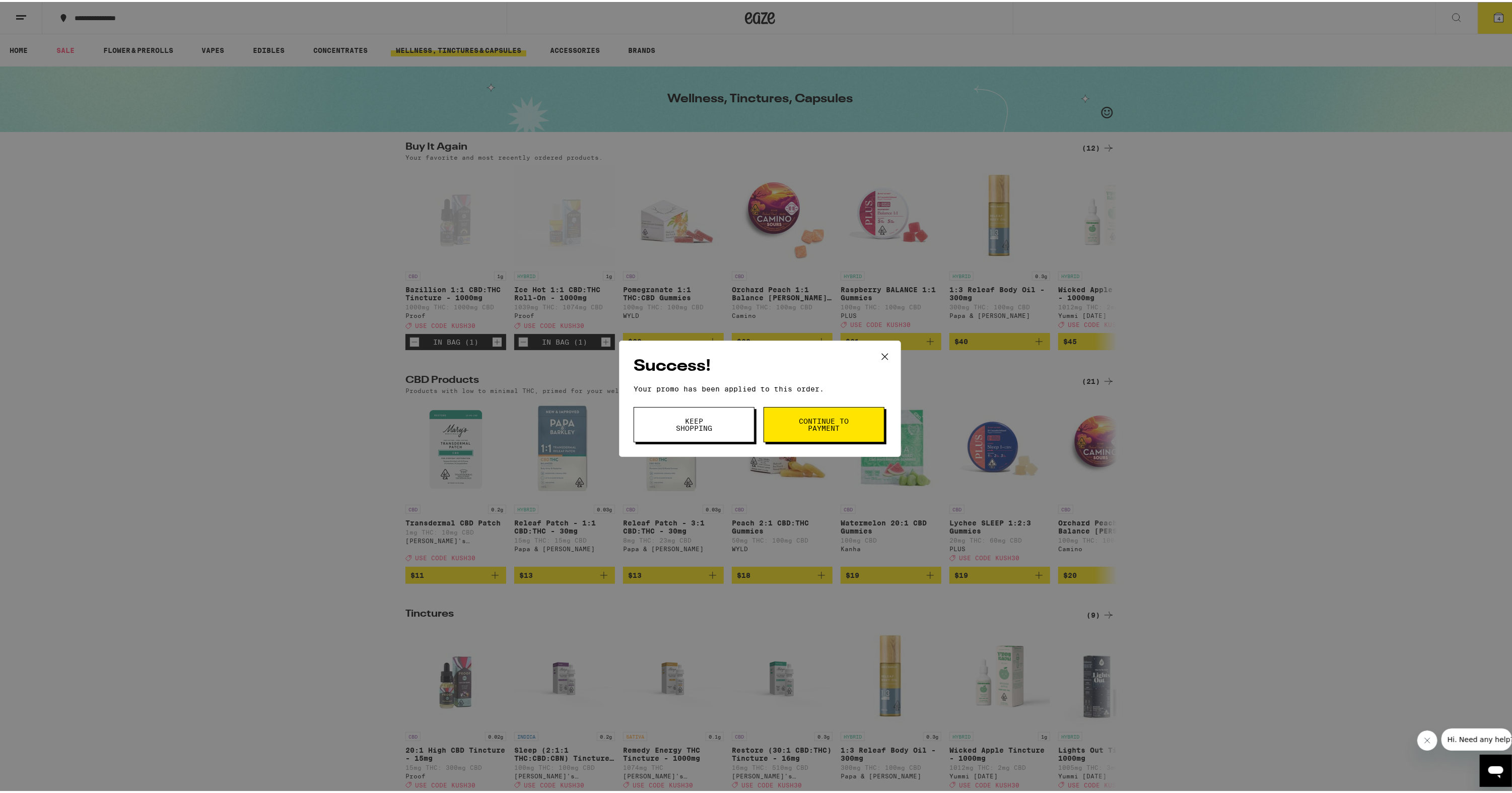
click at [804, 422] on span "Continue to payment" at bounding box center [824, 422] width 52 height 14
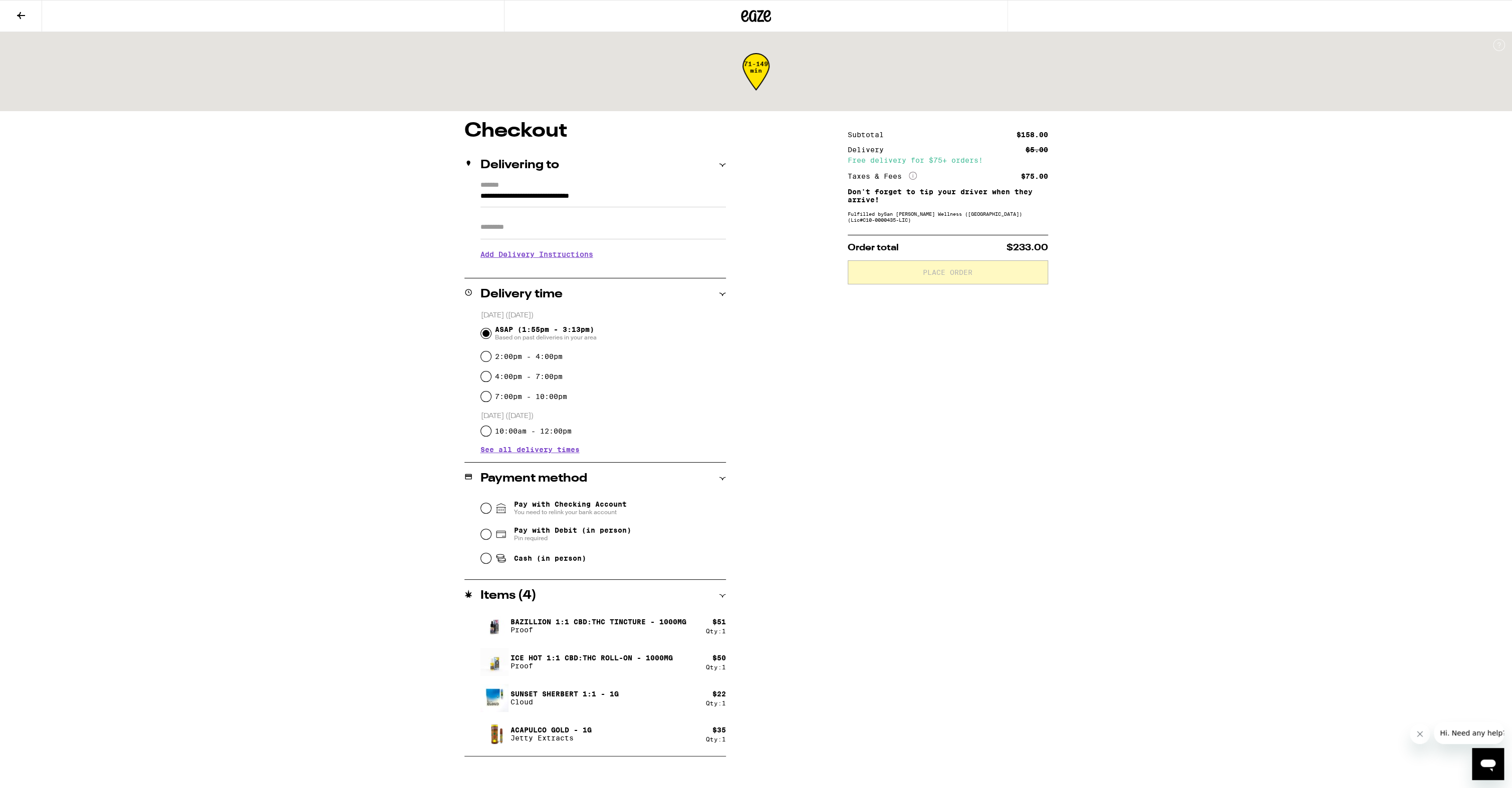
click at [603, 230] on input "Apt/Suite" at bounding box center [604, 227] width 246 height 24
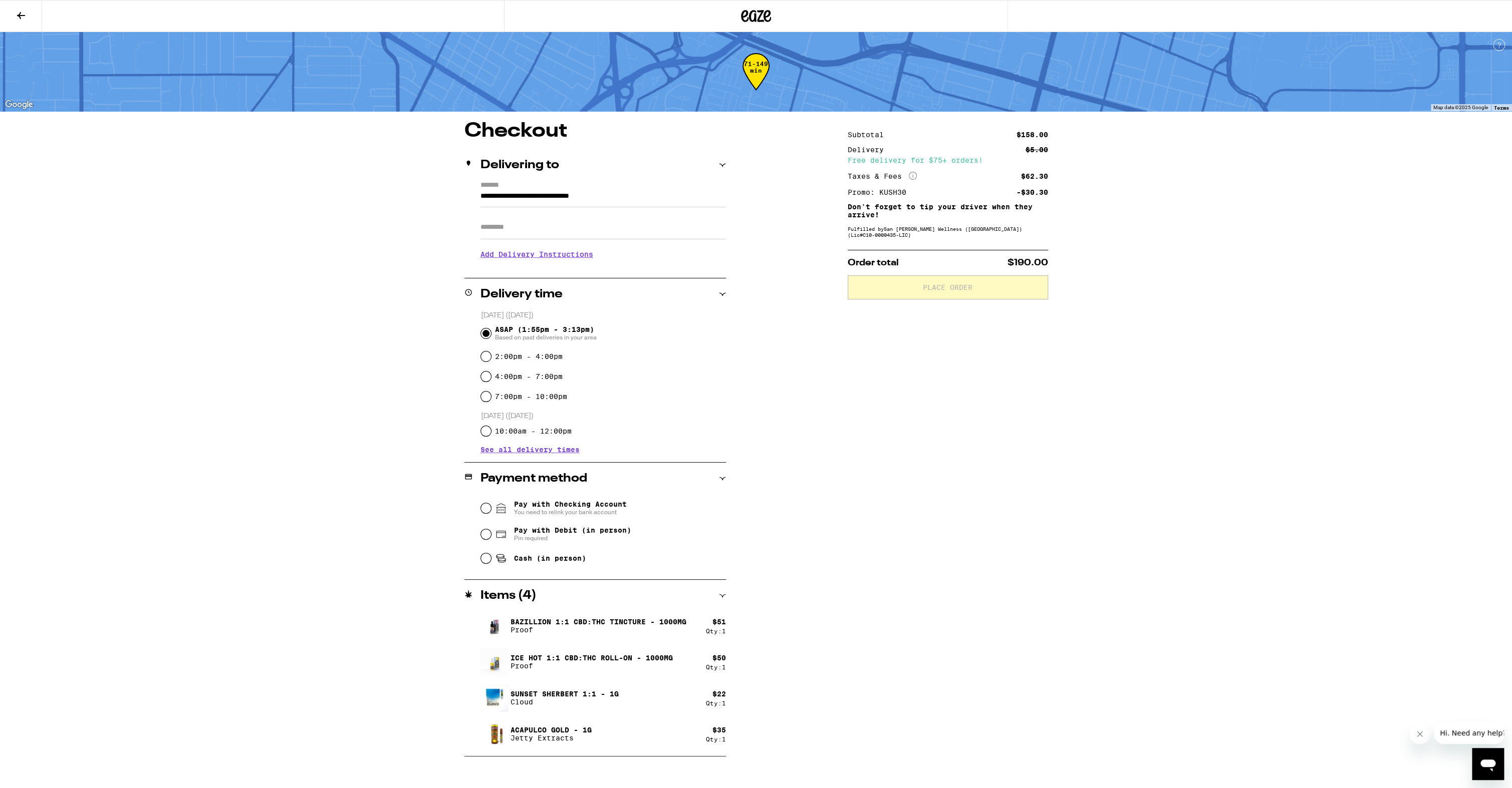
click at [899, 395] on div "Subtotal $158.00 Delivery $5.00 Free delivery for $75+ orders! Taxes & Fees Mor…" at bounding box center [948, 439] width 200 height 636
click at [594, 525] on div "Pay with Debit (in person) Pin required" at bounding box center [603, 535] width 245 height 26
click at [596, 531] on span "Pay with Debit (in person)" at bounding box center [572, 529] width 118 height 8
click at [491, 531] on input "Pay with Debit (in person) Pin required" at bounding box center [486, 535] width 10 height 10
radio input "true"
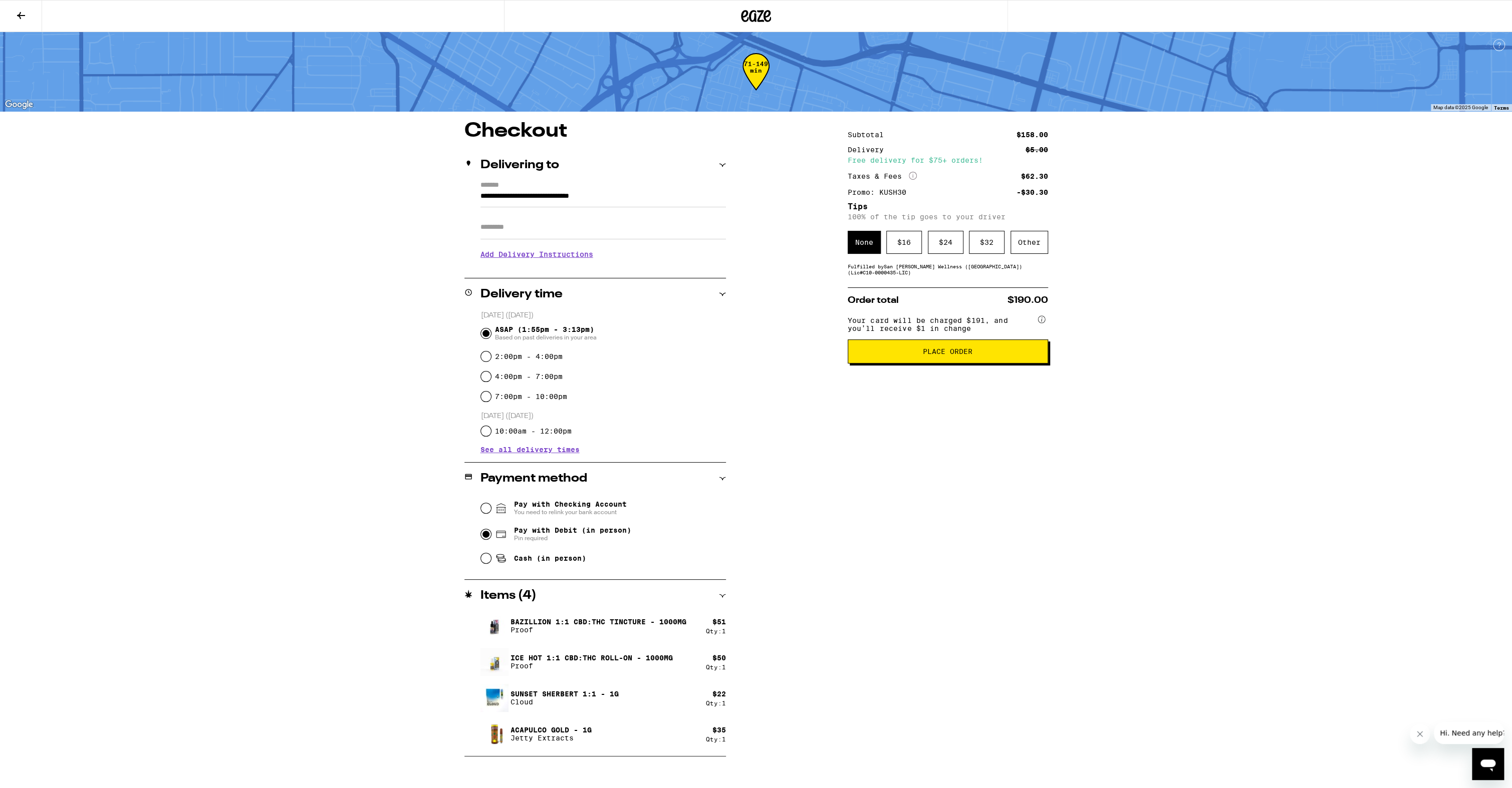
click at [1045, 242] on div "Other" at bounding box center [1029, 242] width 37 height 23
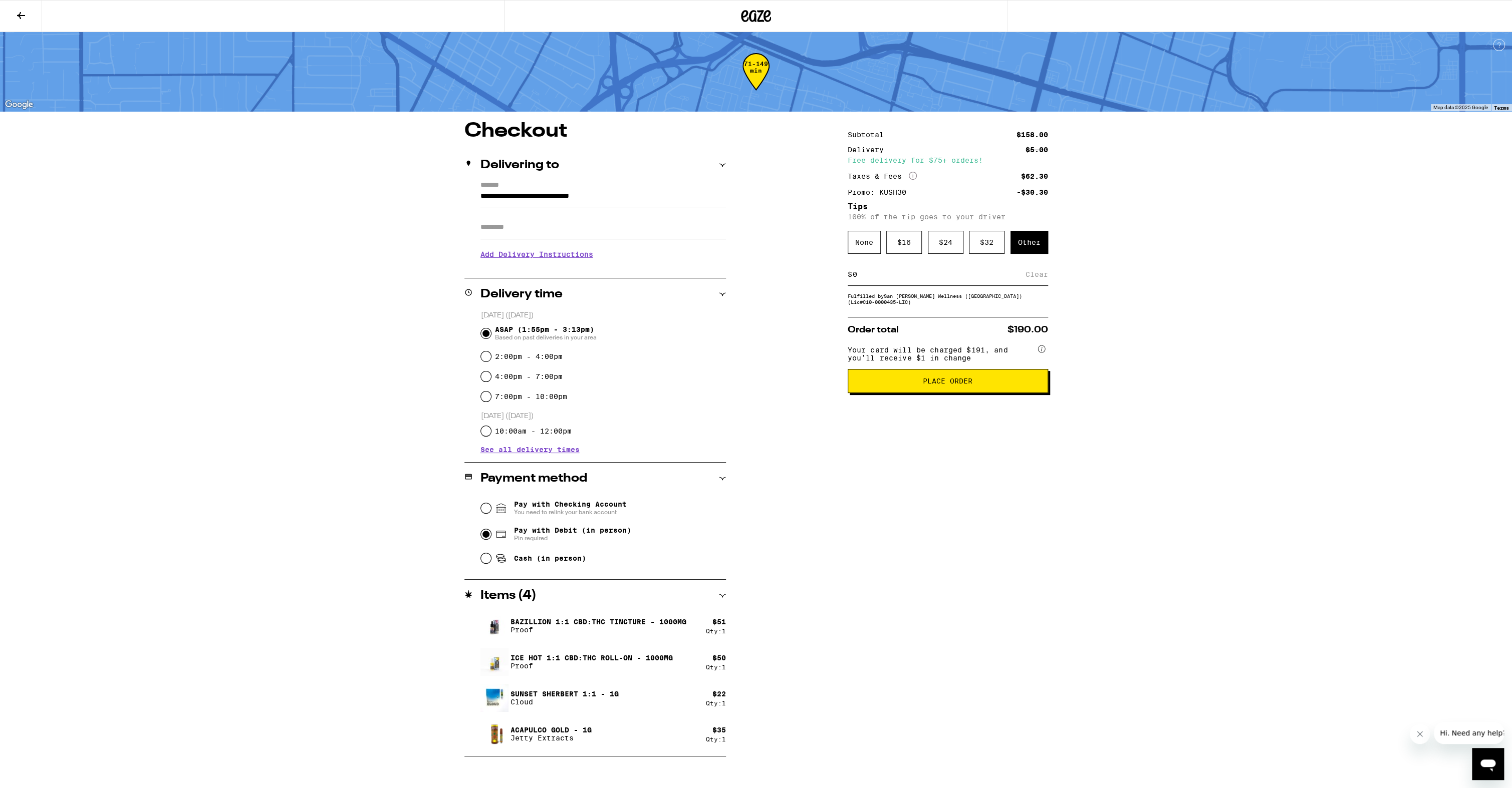
click at [933, 278] on input at bounding box center [938, 274] width 173 height 9
click at [1028, 279] on input "5" at bounding box center [941, 274] width 178 height 9
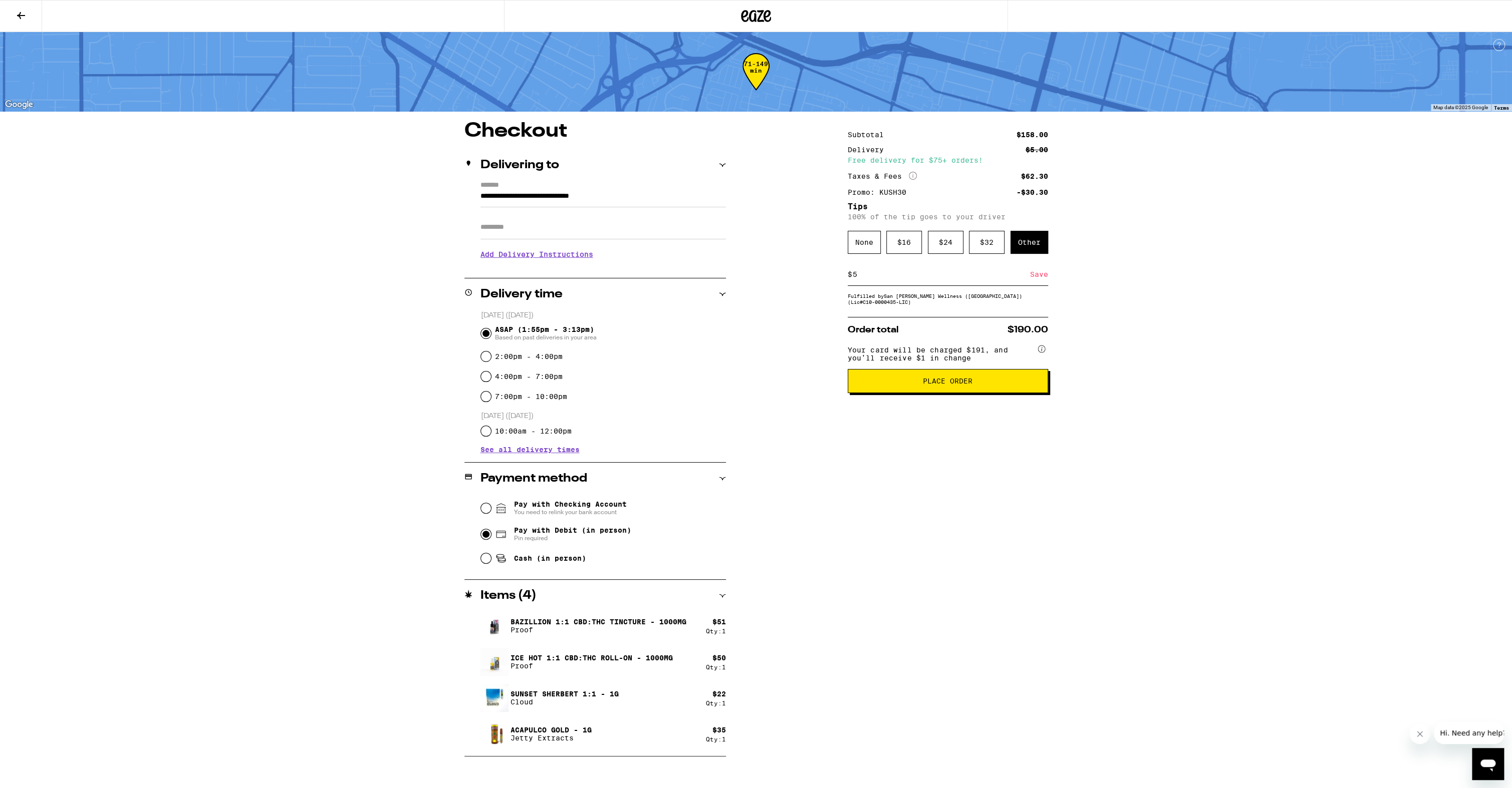
type input "5"
click at [1031, 278] on div "Save" at bounding box center [1038, 274] width 18 height 22
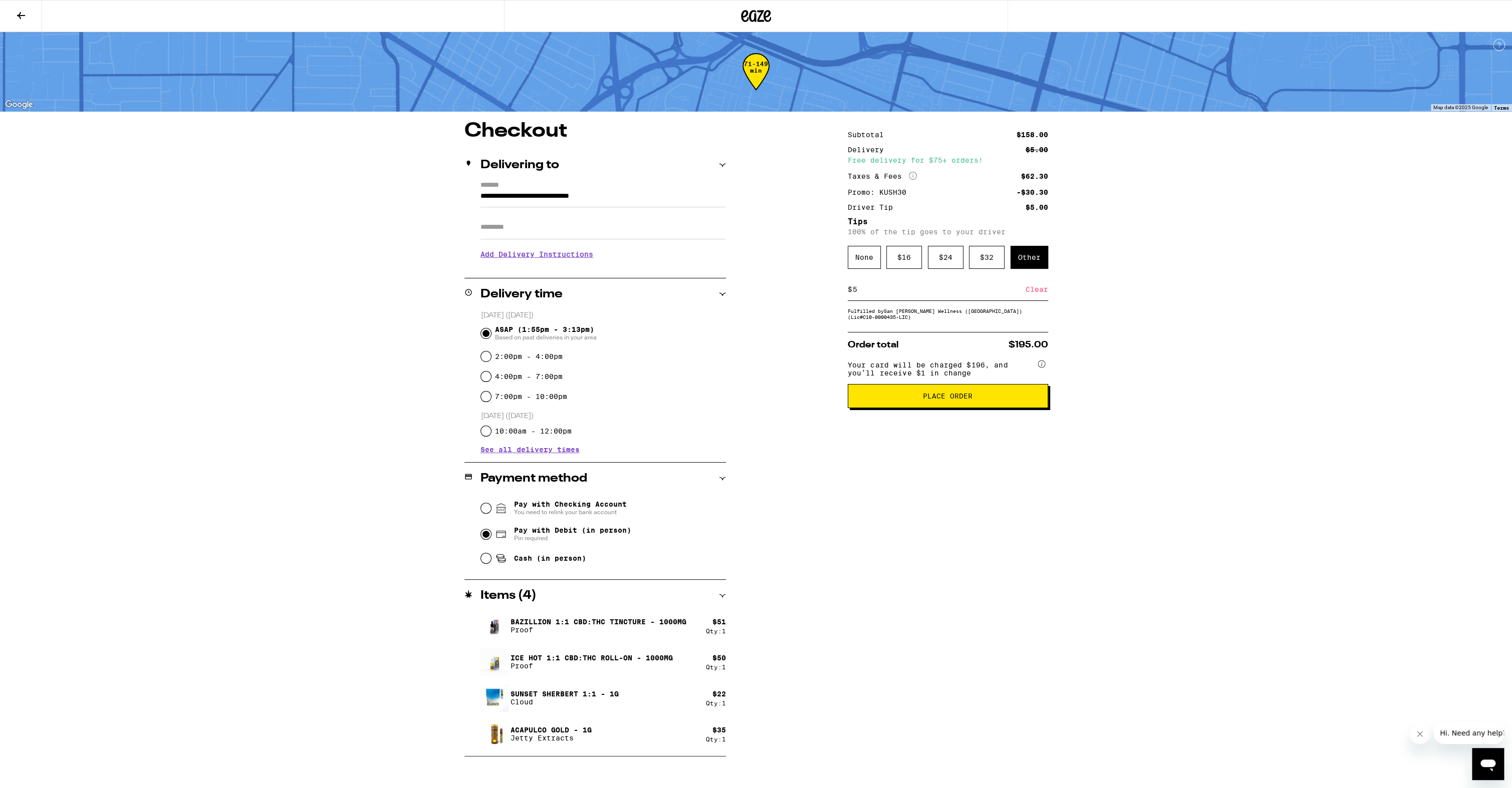
click at [971, 408] on button "Place Order" at bounding box center [948, 396] width 200 height 24
